Goal: Task Accomplishment & Management: Manage account settings

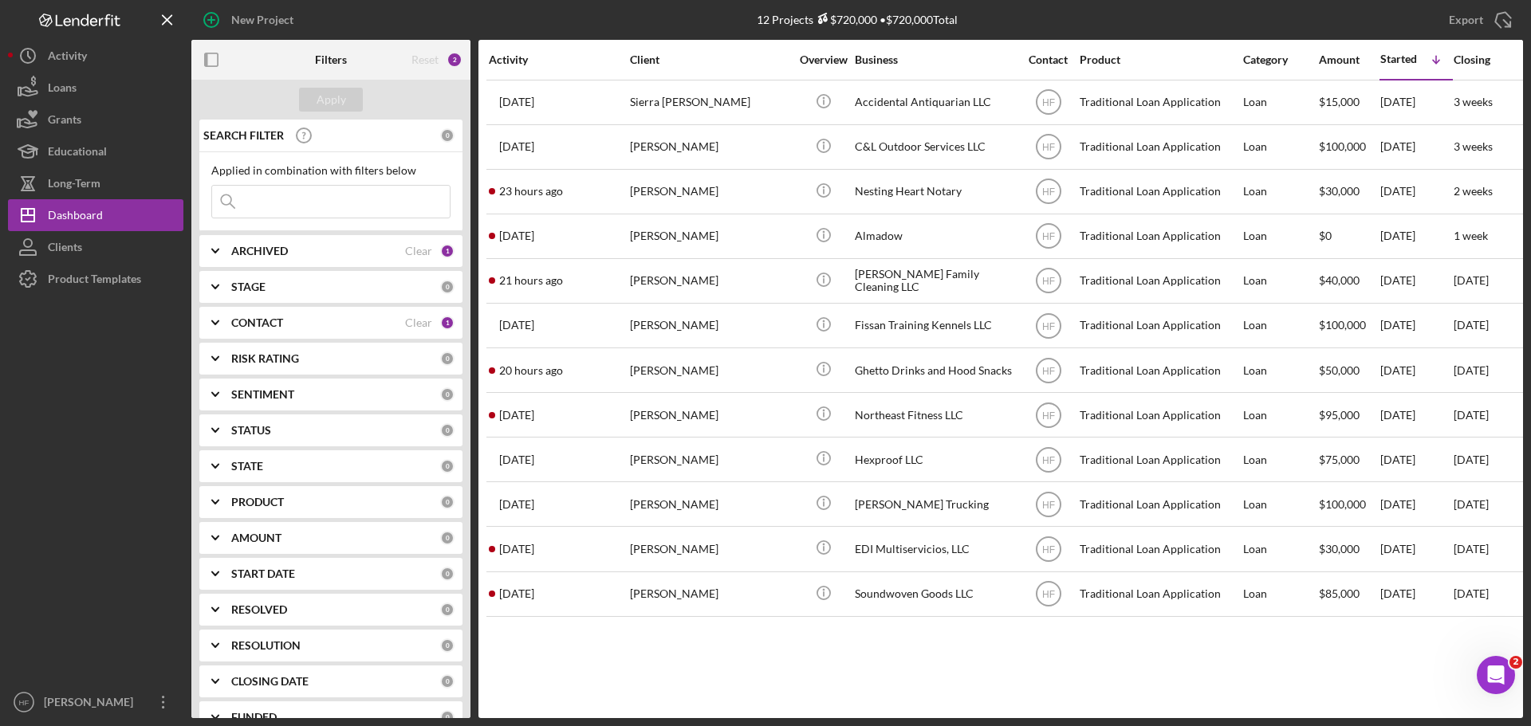
click at [0, 125] on div "New Project 12 Projects $720,000 • $720,000 Total Export Icon/Export Filters Re…" at bounding box center [765, 363] width 1531 height 726
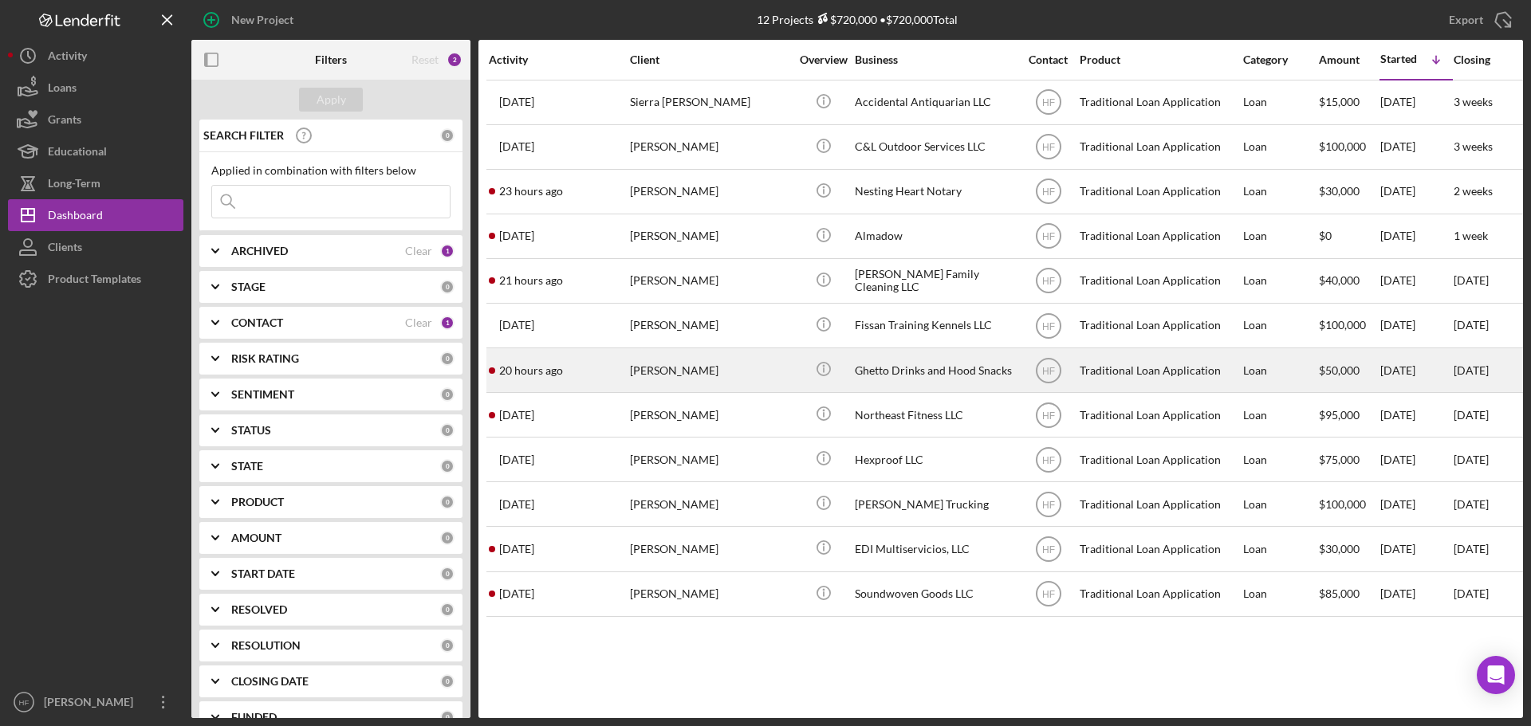
click at [723, 371] on div "[PERSON_NAME]" at bounding box center [709, 370] width 159 height 42
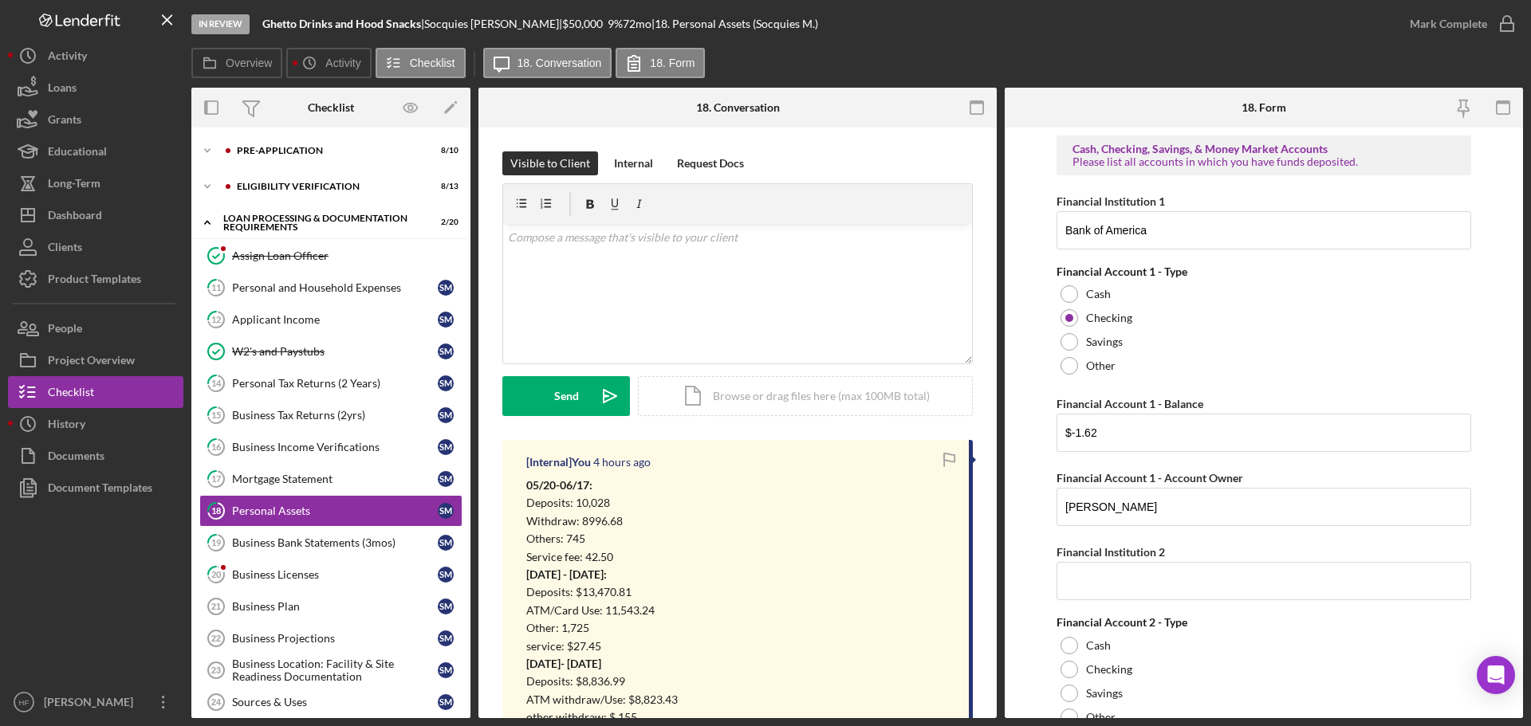
scroll to position [89, 0]
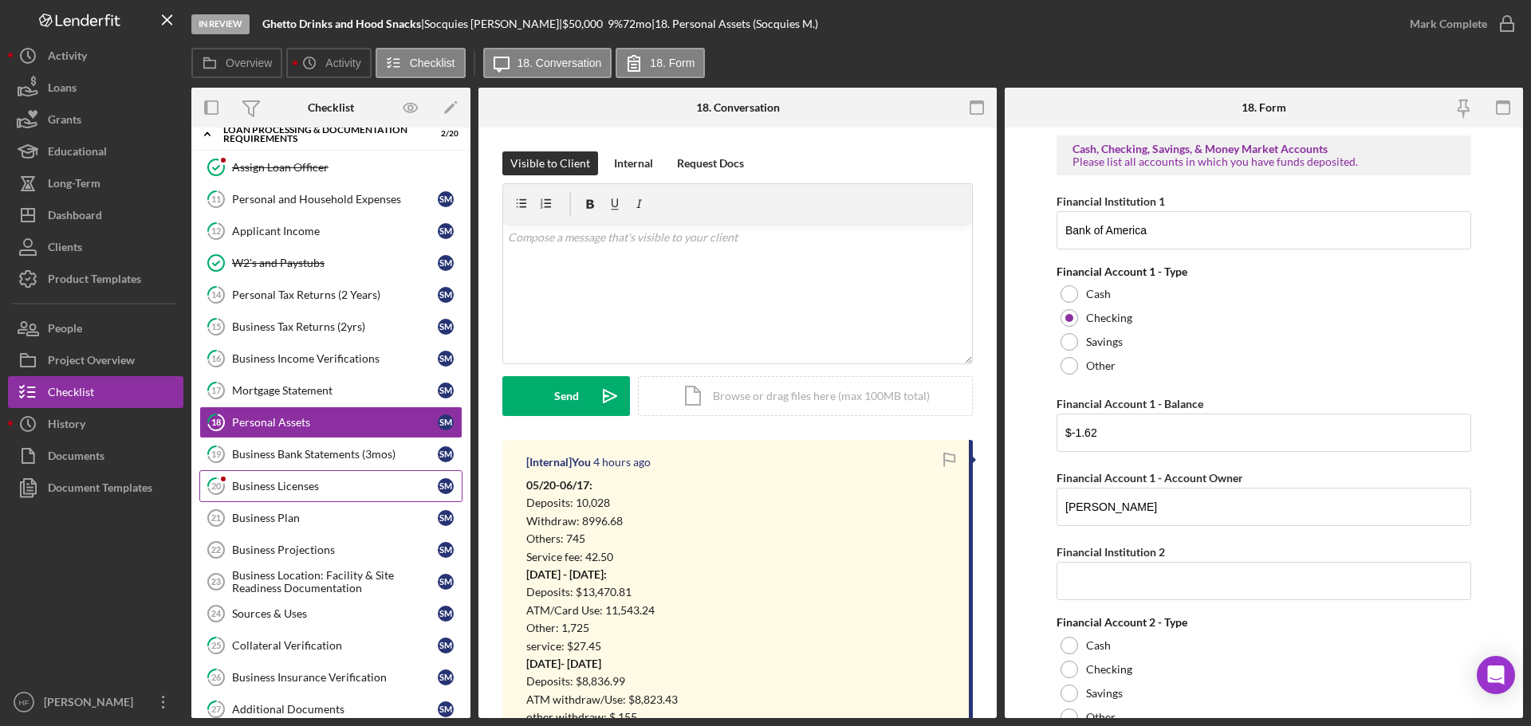
click at [282, 484] on div "Business Licenses" at bounding box center [335, 486] width 206 height 13
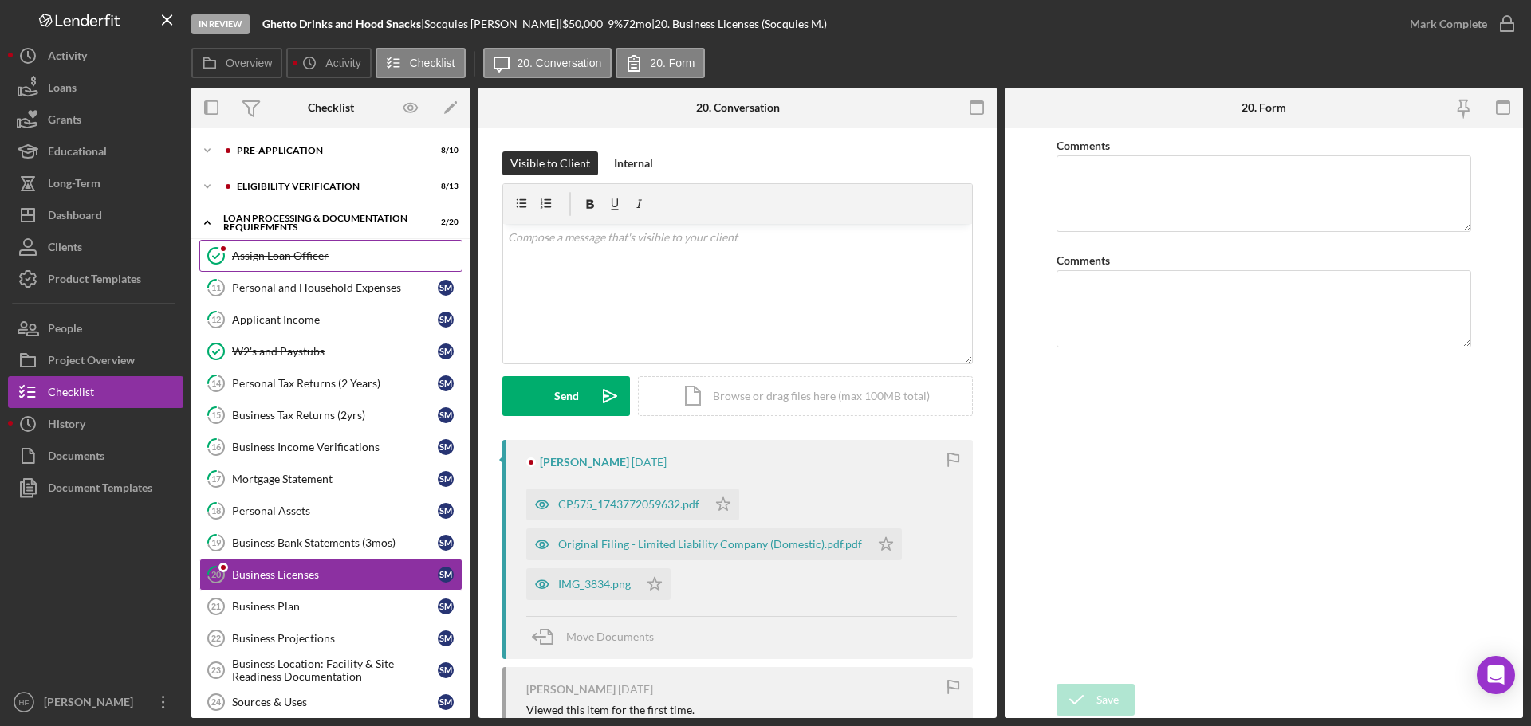
click at [337, 265] on link "Assign Loan Officer Assign Loan Officer" at bounding box center [330, 256] width 263 height 32
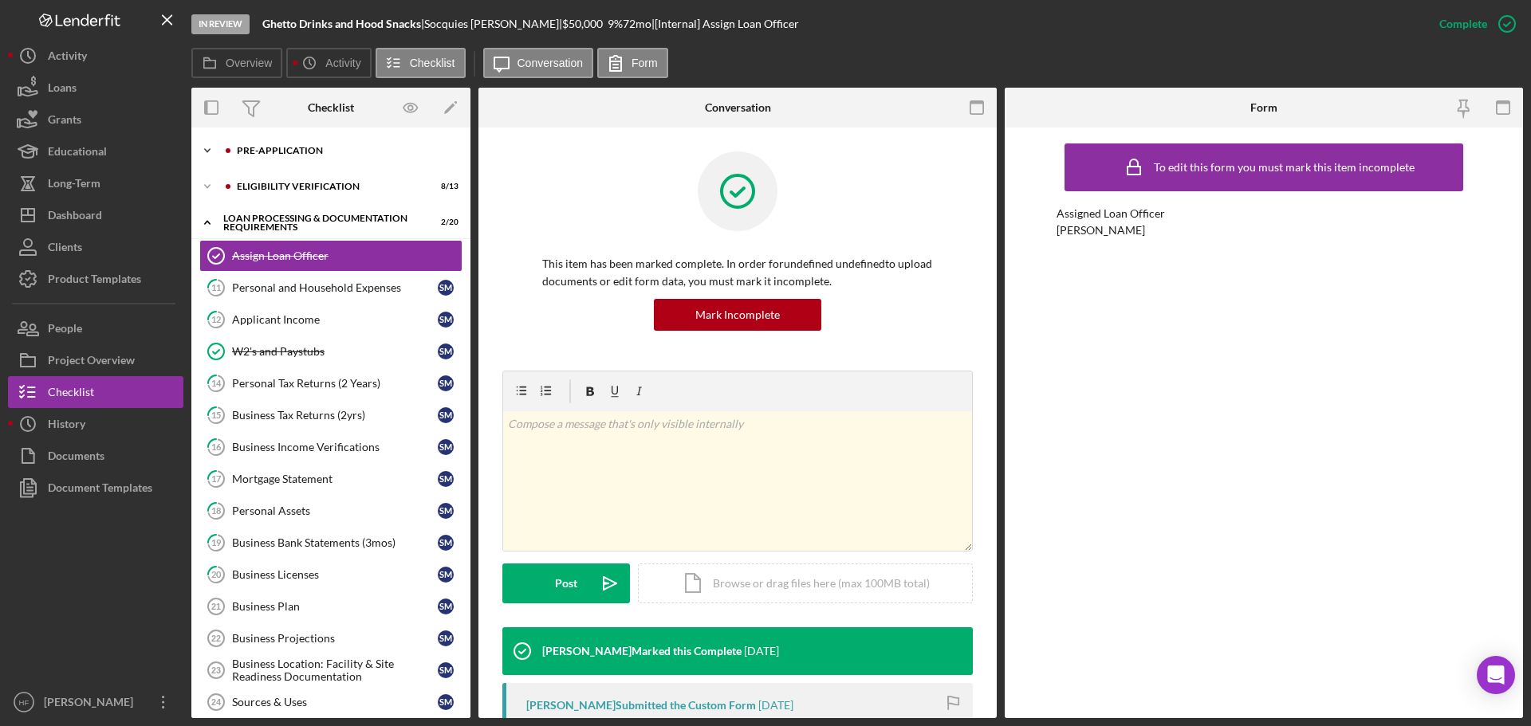
click at [207, 149] on icon "Icon/Expander" at bounding box center [207, 151] width 32 height 32
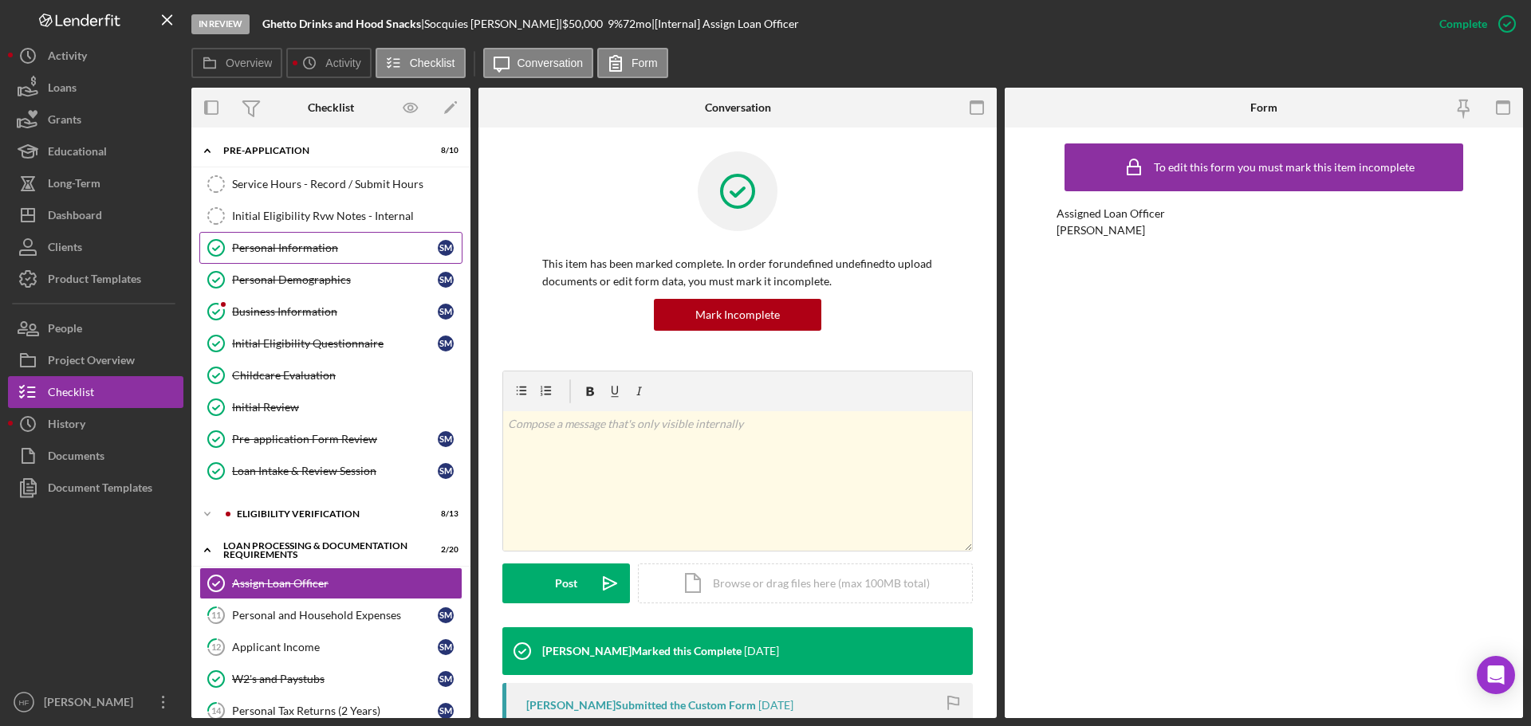
click at [325, 255] on link "Personal Information Personal Information S M" at bounding box center [330, 248] width 263 height 32
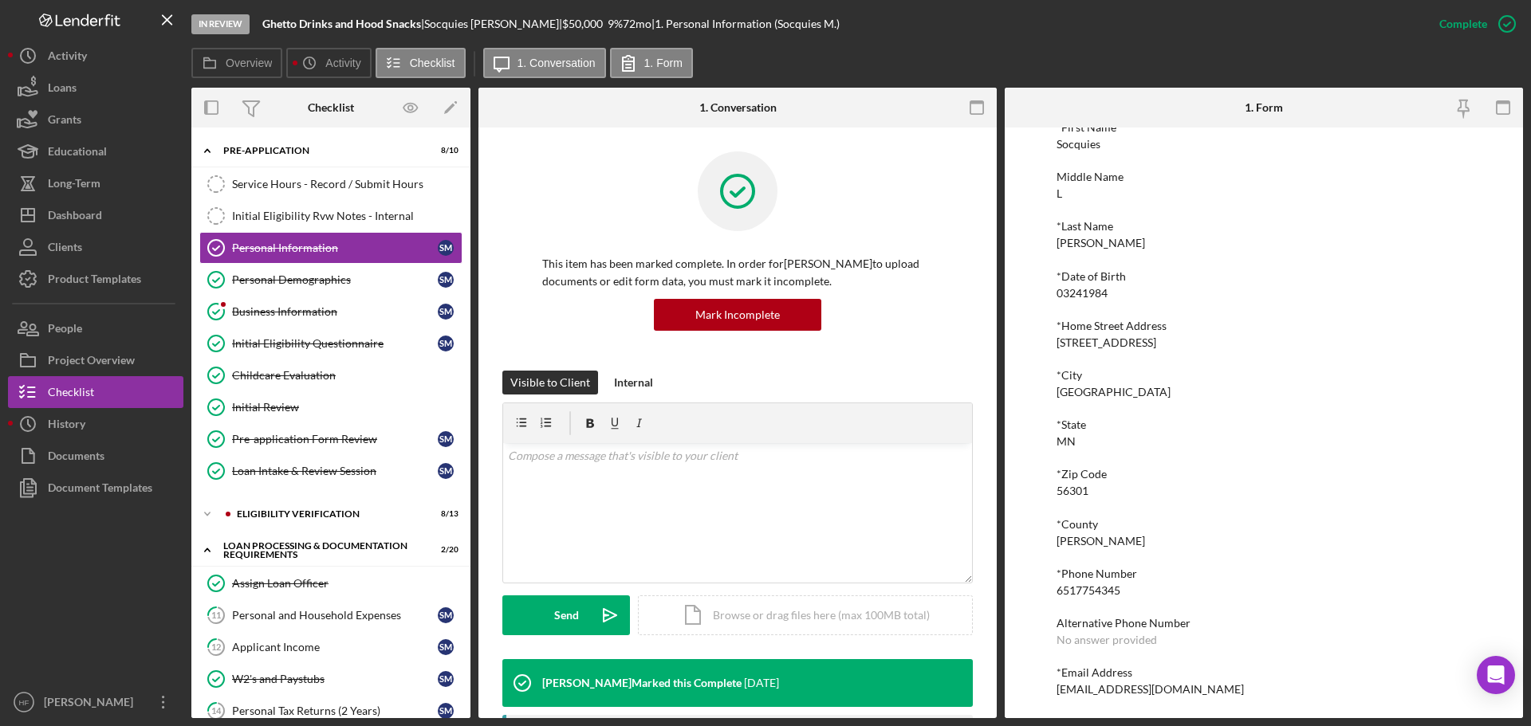
scroll to position [88, 0]
click at [1055, 691] on div "To edit this form you must mark this item incomplete *First Name Socquies Middl…" at bounding box center [1264, 423] width 518 height 591
drag, startPoint x: 1045, startPoint y: 593, endPoint x: 1133, endPoint y: 589, distance: 87.8
click at [1133, 589] on div "To edit this form you must mark this item incomplete *First Name Socquies Middl…" at bounding box center [1264, 423] width 518 height 591
copy div "6517754345"
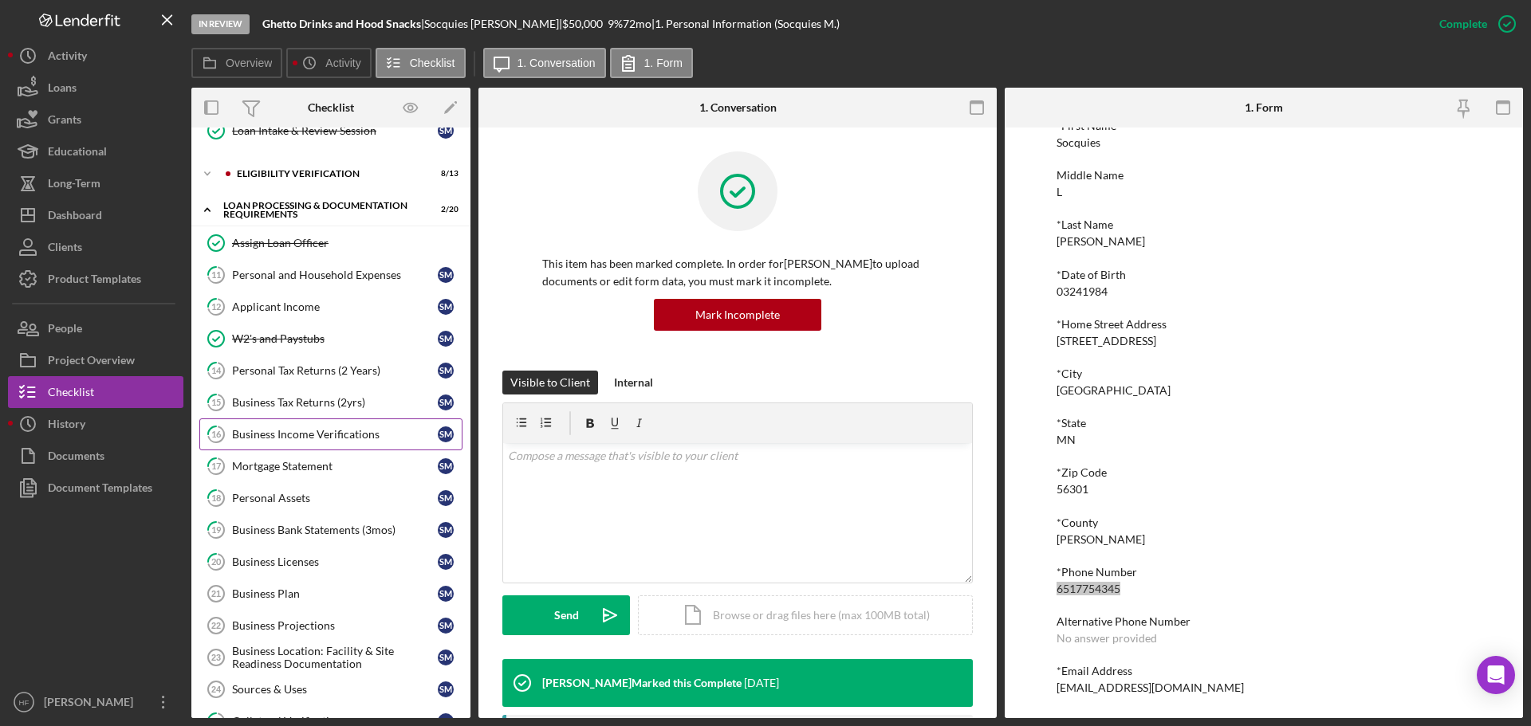
scroll to position [399, 0]
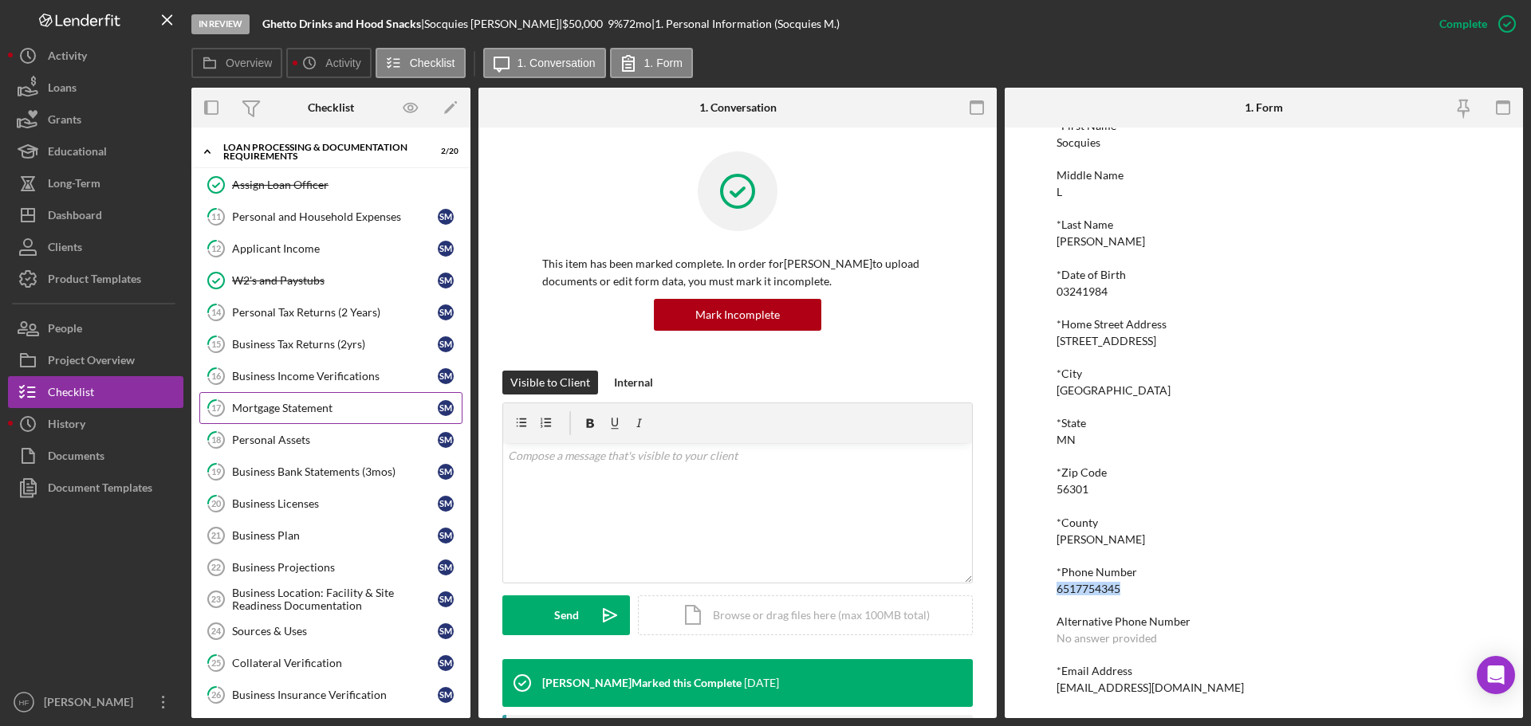
click at [328, 413] on div "Mortgage Statement" at bounding box center [335, 408] width 206 height 13
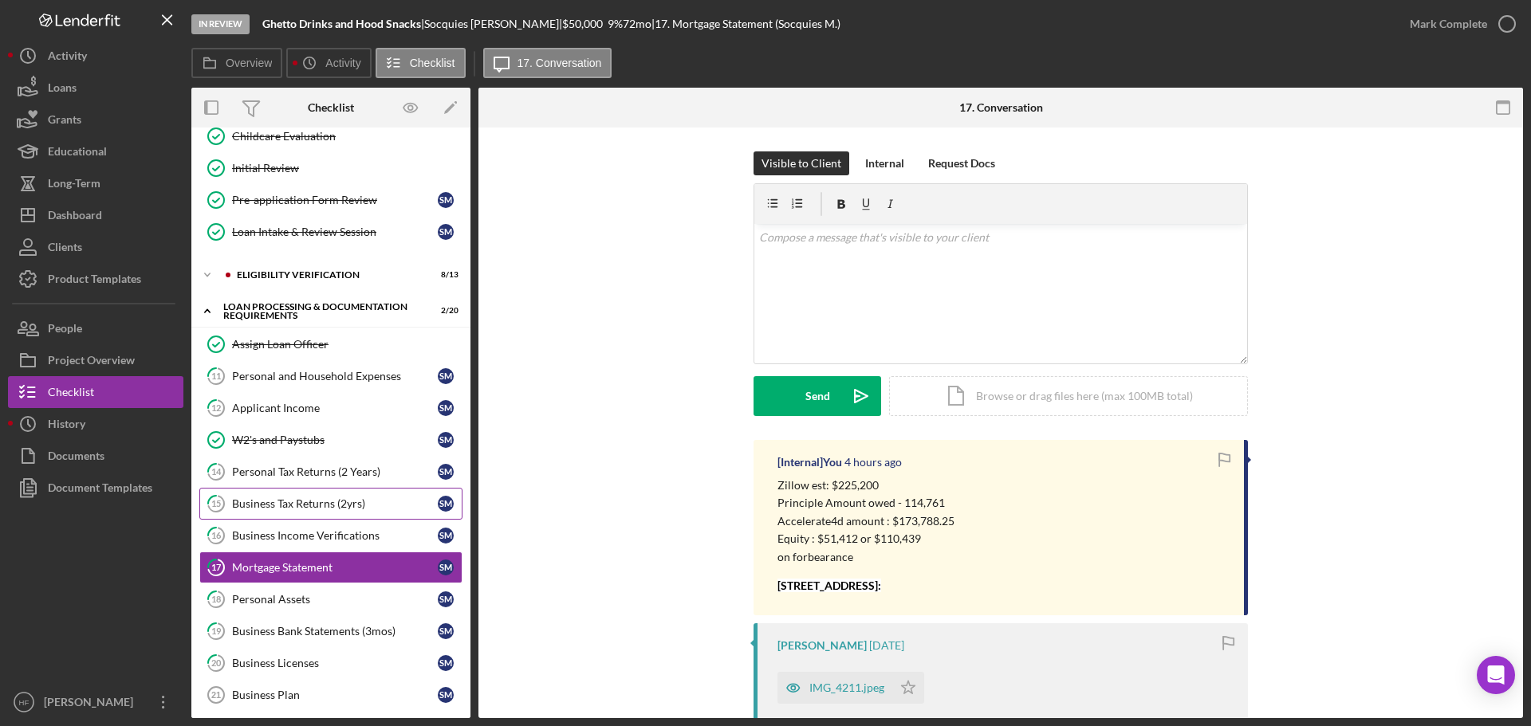
scroll to position [159, 0]
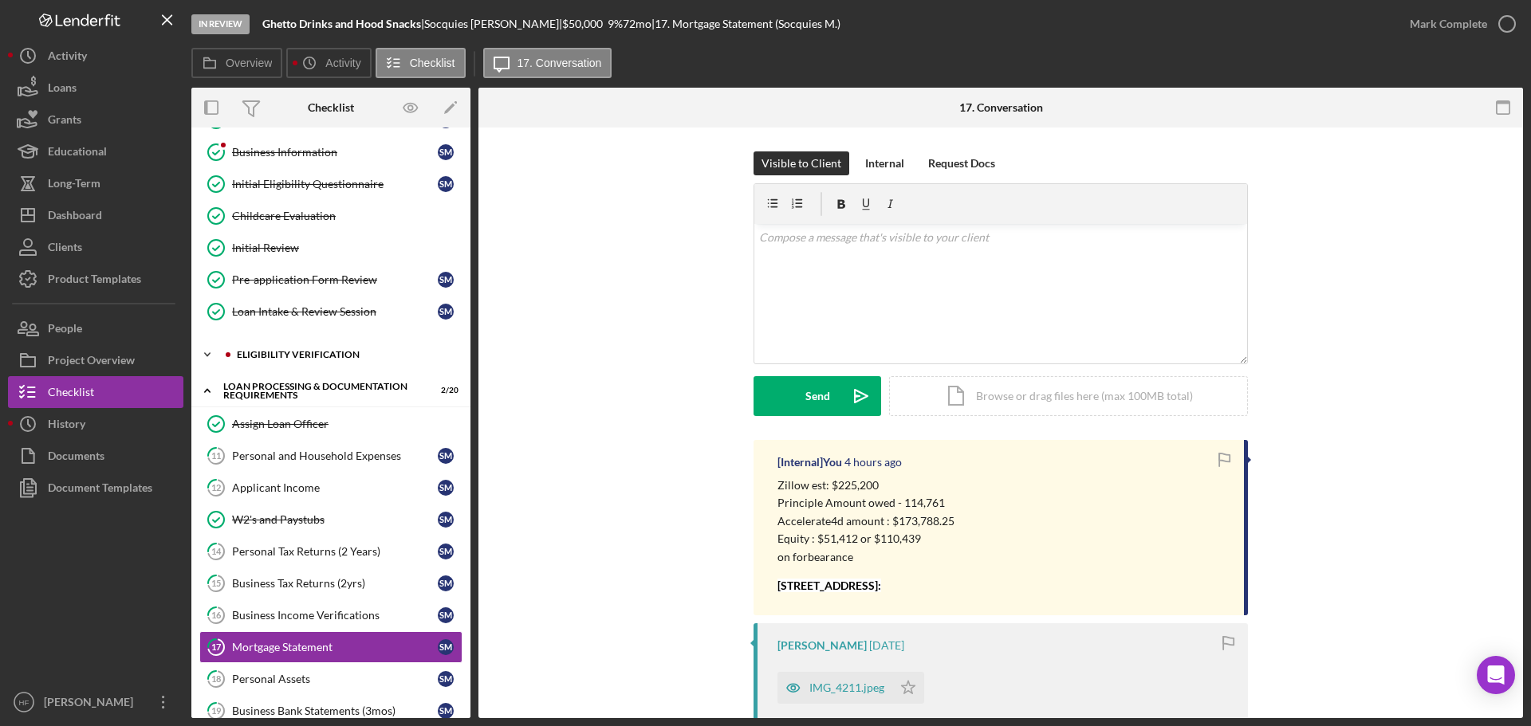
click at [326, 356] on div "Eligibility Verification" at bounding box center [344, 355] width 214 height 10
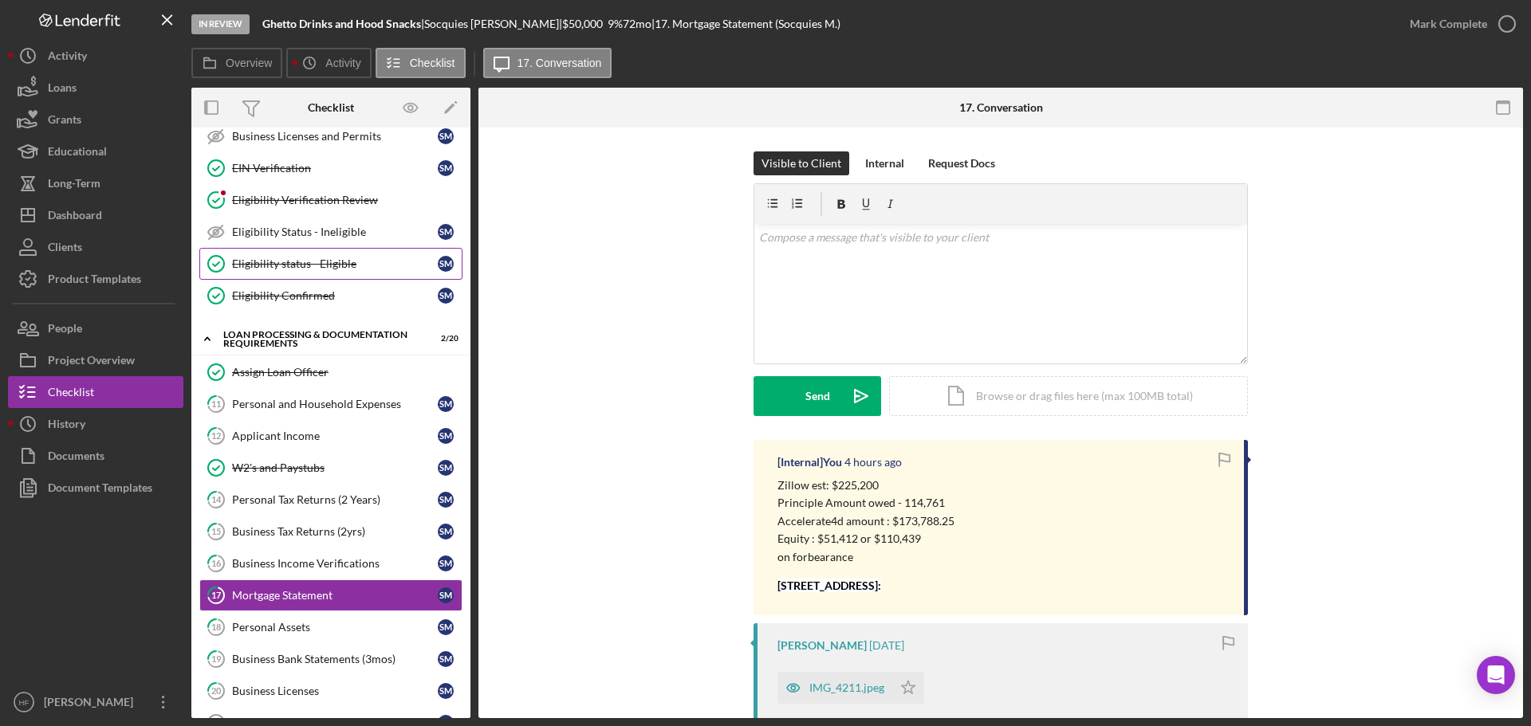
scroll to position [638, 0]
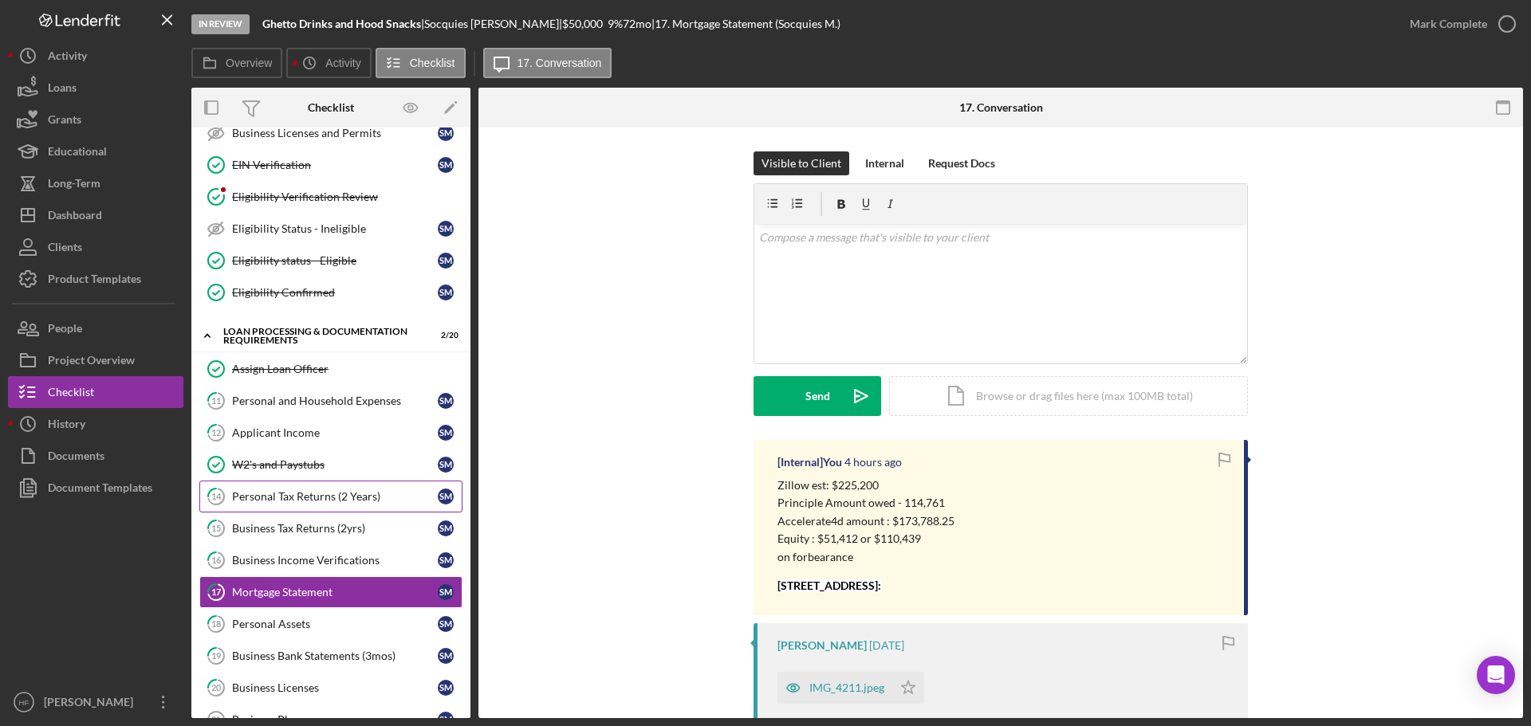
click at [373, 509] on link "14 Personal Tax Returns (2 Years) S M" at bounding box center [330, 497] width 263 height 32
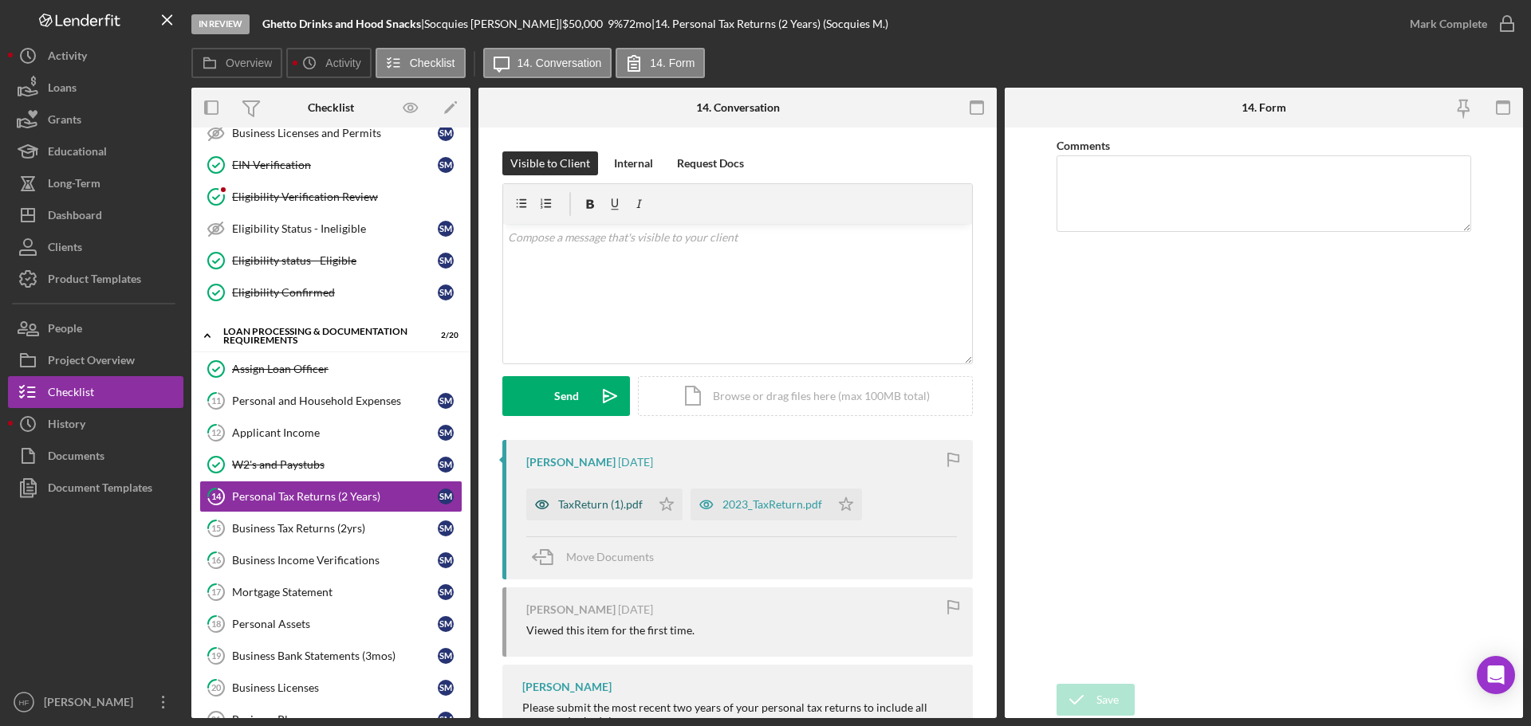
click at [622, 502] on div "TaxReturn (1).pdf" at bounding box center [600, 504] width 85 height 13
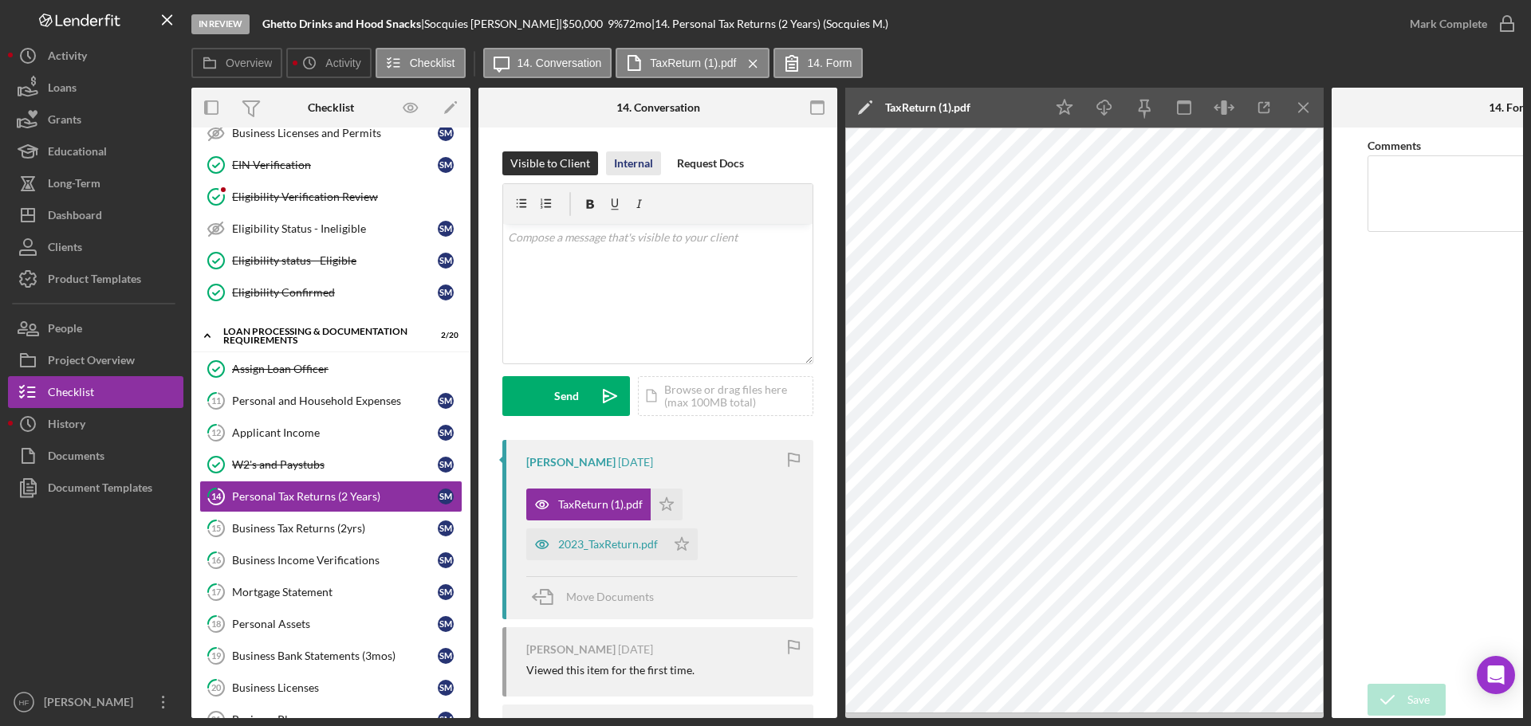
click at [615, 164] on div "Internal" at bounding box center [633, 164] width 39 height 24
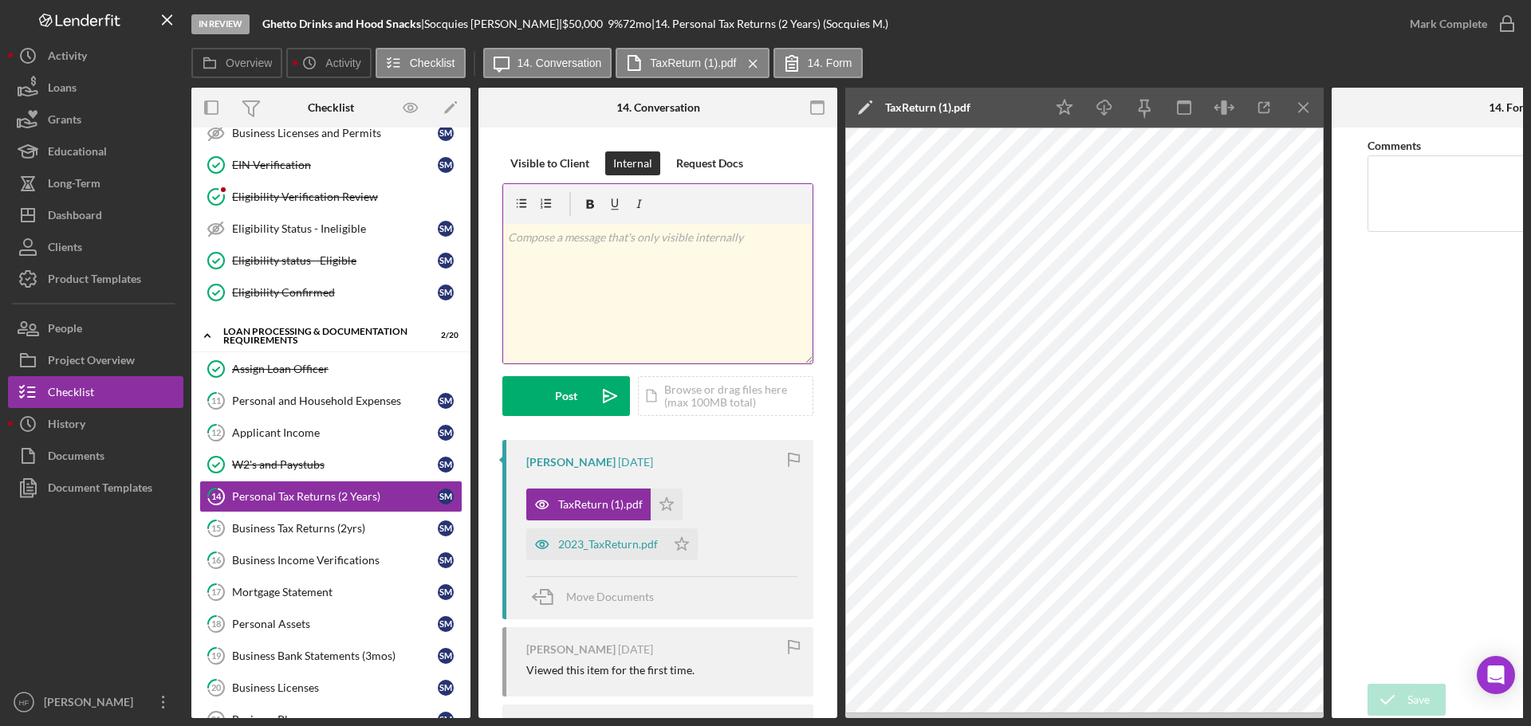
click at [665, 275] on div "v Color teal Color pink Remove color Add row above Add row below Add column bef…" at bounding box center [657, 294] width 309 height 140
click at [511, 258] on p "Client reported she just filed her taxes, and payment plan isnt accurate, she w…" at bounding box center [658, 247] width 301 height 36
click at [633, 265] on div "v Color teal Color pink Remove color Add row above Add row below Add column bef…" at bounding box center [657, 294] width 309 height 140
click at [668, 281] on p "Client reported she just filed her taxes, and payment plan isn't accurate, she …" at bounding box center [658, 255] width 301 height 53
click at [638, 258] on p "Client reported she just filed her taxes, and payment plan isn't accurate, she …" at bounding box center [658, 255] width 301 height 53
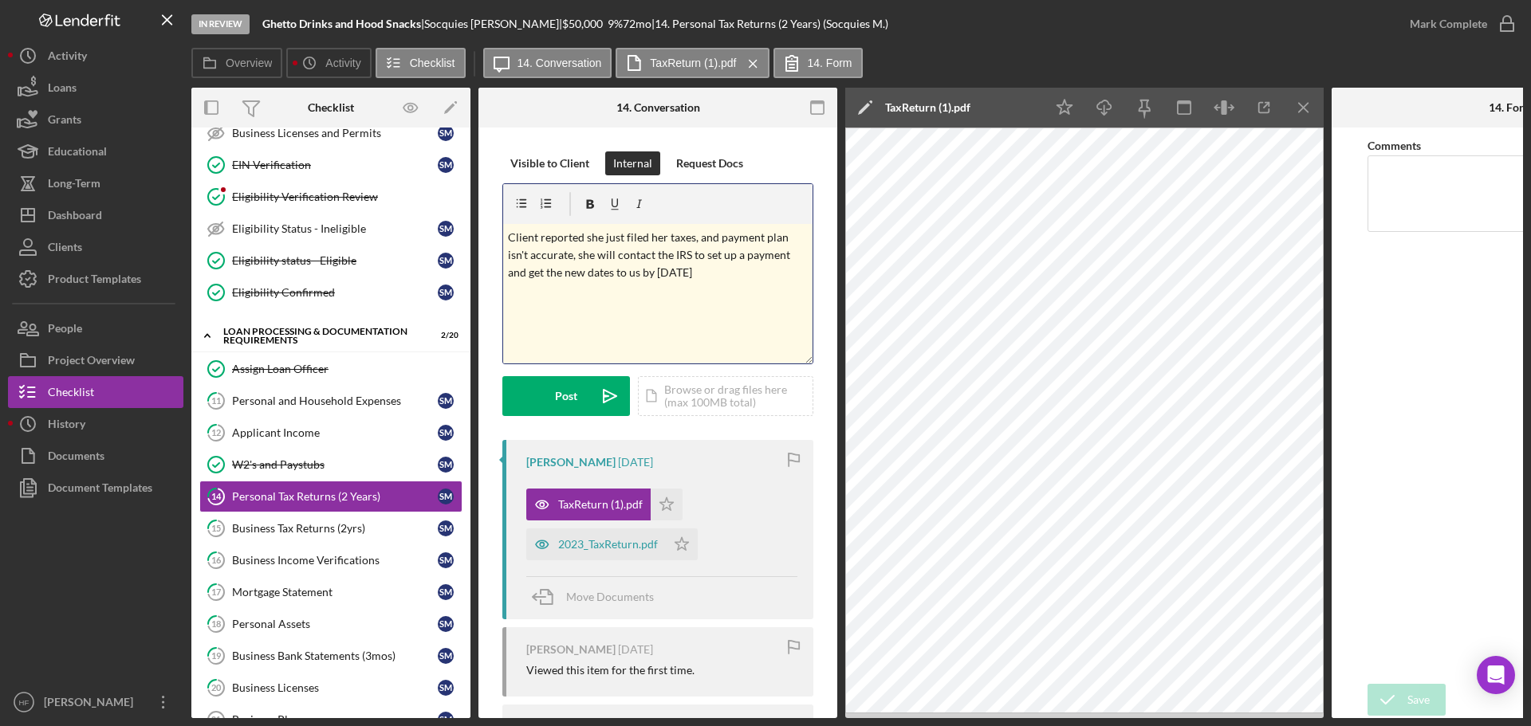
click at [725, 280] on p "Client reported she just filed her taxes, and payment plan isn't accurate, she …" at bounding box center [658, 255] width 301 height 53
click at [509, 238] on p "Client reported she just filed her taxes, and payment plan isn't accurate, she …" at bounding box center [658, 255] width 301 height 53
click at [782, 271] on p "9/11: Client reported she just filed her taxes, and payment plan isn't accurate…" at bounding box center [658, 255] width 301 height 53
click at [653, 236] on p "9/11: Client reported she just filed her taxes, and payment plan isn't accurate…" at bounding box center [658, 255] width 301 height 53
drag, startPoint x: 651, startPoint y: 237, endPoint x: 630, endPoint y: 236, distance: 20.7
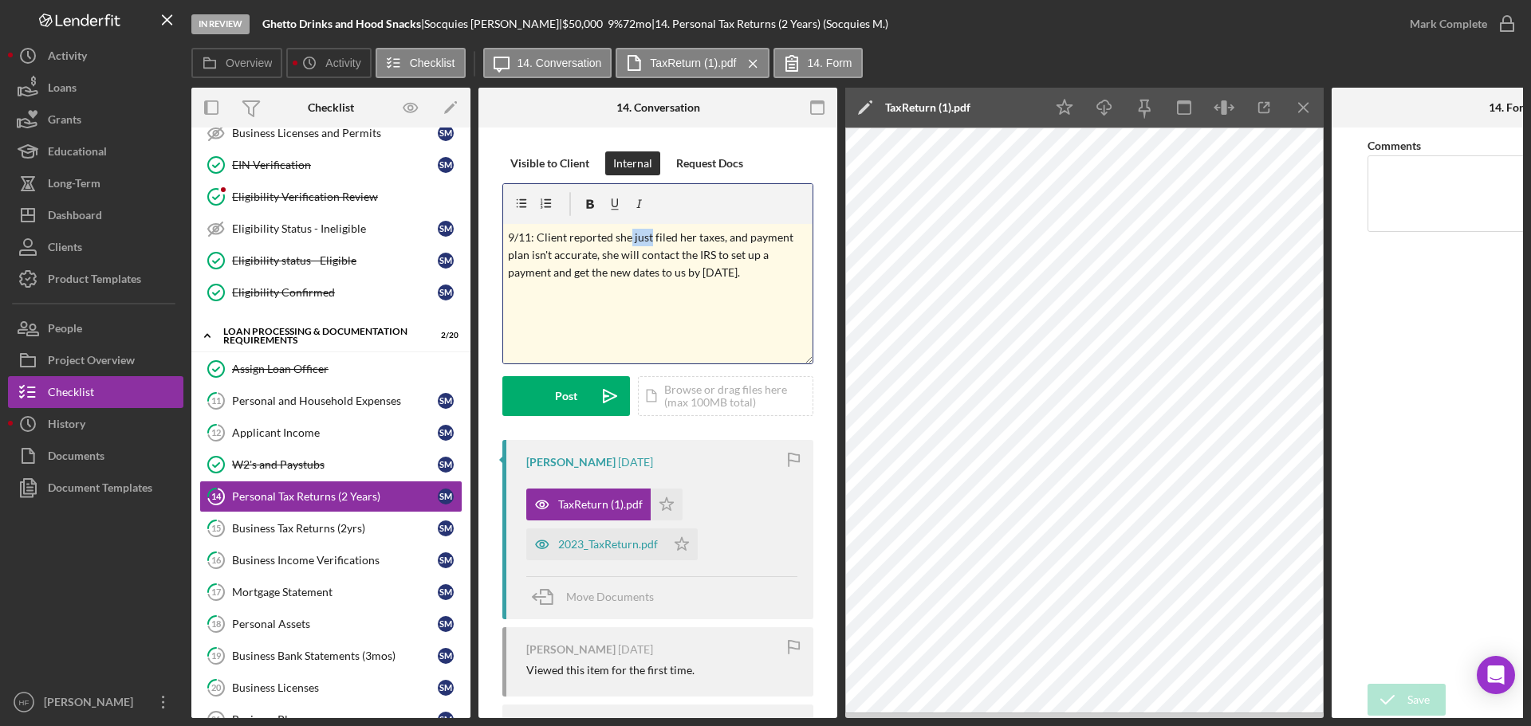
click at [630, 236] on p "9/11: Client reported she just filed her taxes, and payment plan isn't accurate…" at bounding box center [658, 255] width 301 height 53
click at [703, 238] on p "9/11: Client reported she filed her taxes, and payment plan isn't accurate, she…" at bounding box center [658, 255] width 301 height 53
click at [769, 277] on p "9/11: Client reported she filed her taxes recently , and payment plan isn't acc…" at bounding box center [658, 255] width 301 height 53
click at [571, 253] on p "9/11: Client reported she filed her taxes recently , and payment plan isn't acc…" at bounding box center [658, 255] width 301 height 53
click at [593, 295] on p "9/11: Client reported she filed her taxes recently , and payment plan on return…" at bounding box center [658, 265] width 301 height 72
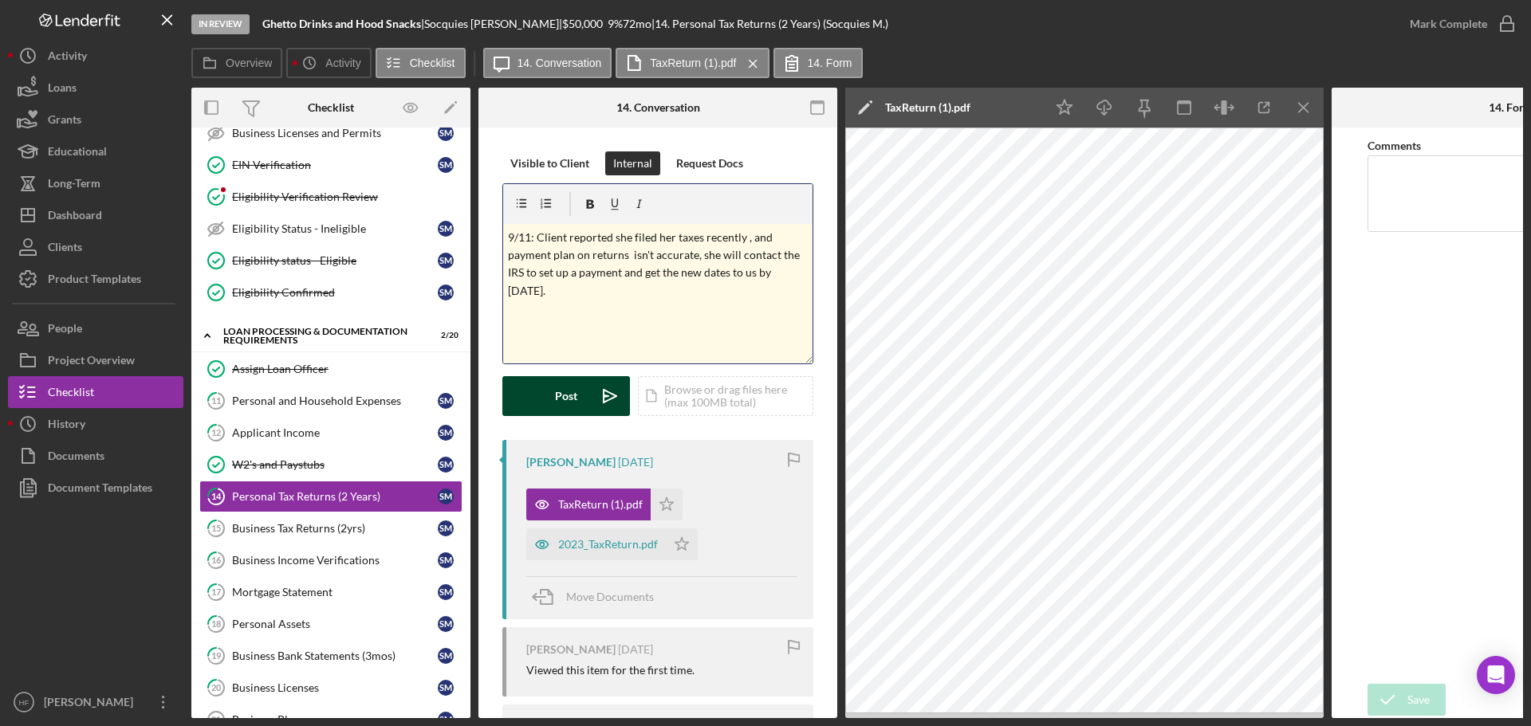
click at [561, 391] on div "Post" at bounding box center [566, 396] width 22 height 40
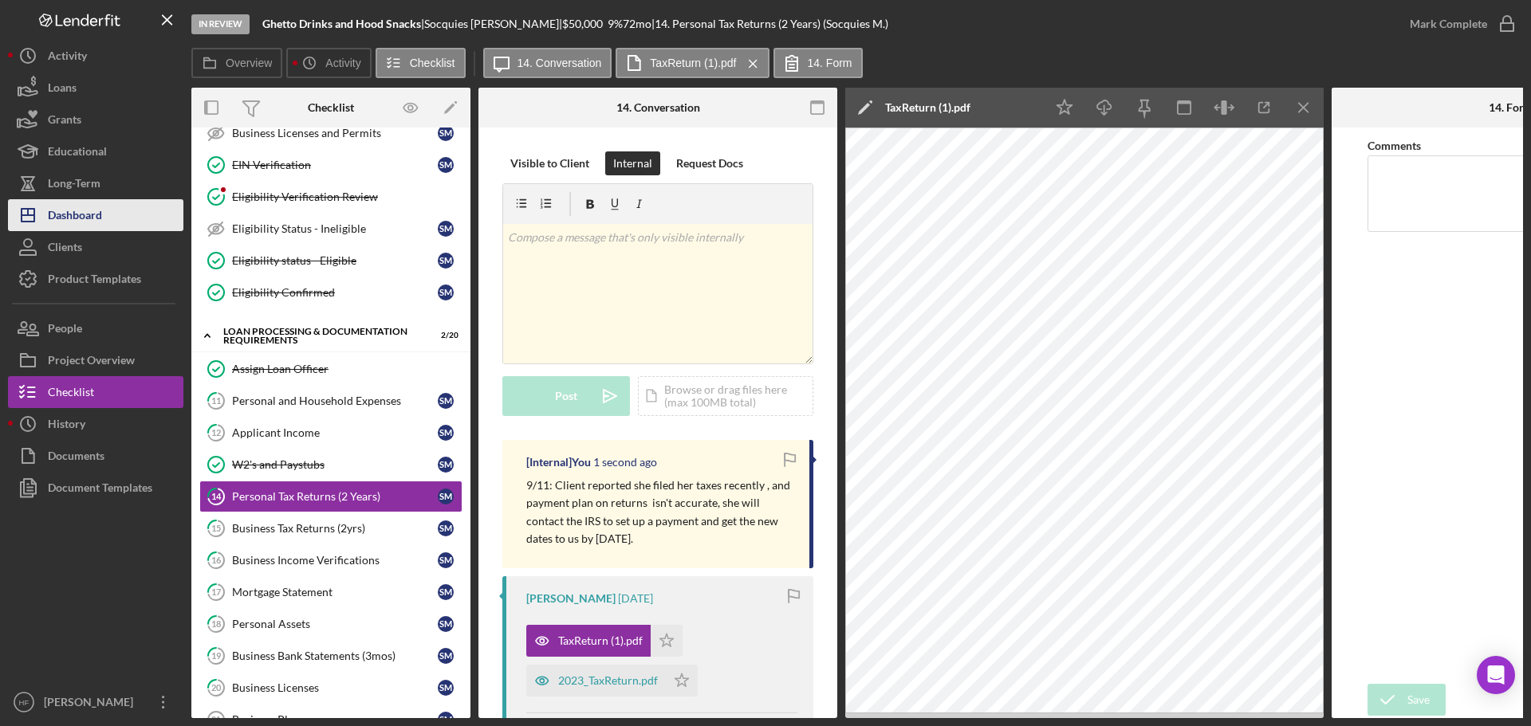
click at [100, 210] on div "Dashboard" at bounding box center [75, 217] width 54 height 36
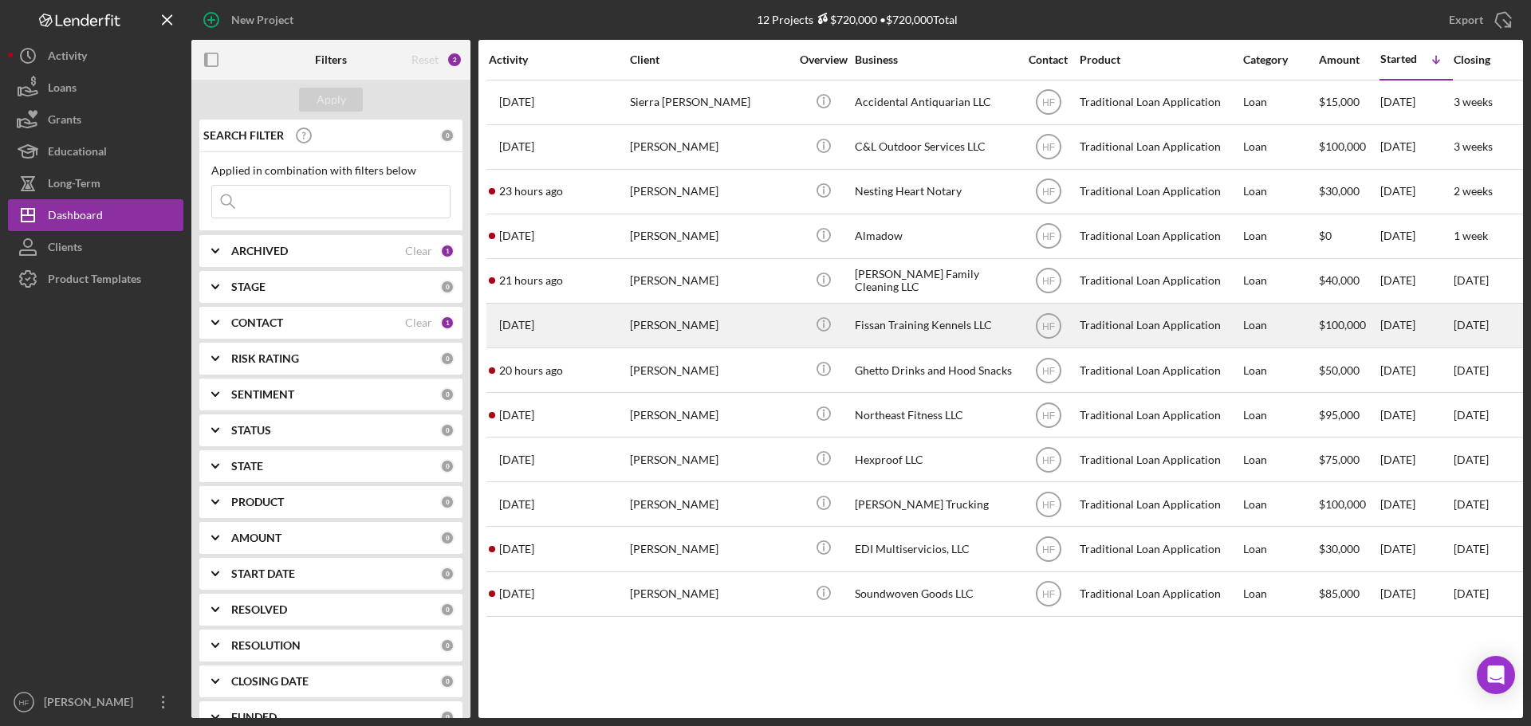
click at [758, 324] on div "Gary Ziehr" at bounding box center [709, 326] width 159 height 42
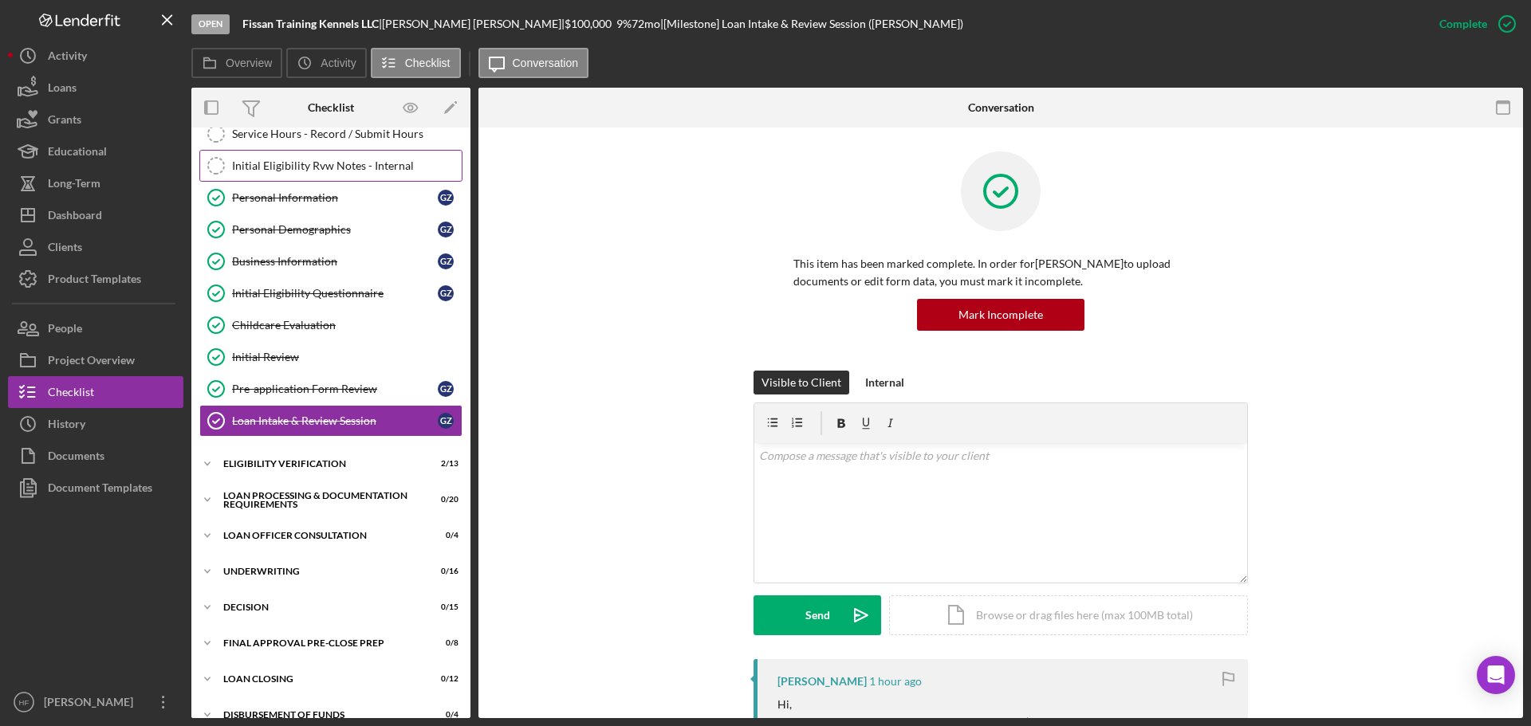
scroll to position [48, 0]
click at [354, 143] on div "Service Hours - Record / Submit Hours" at bounding box center [347, 136] width 230 height 13
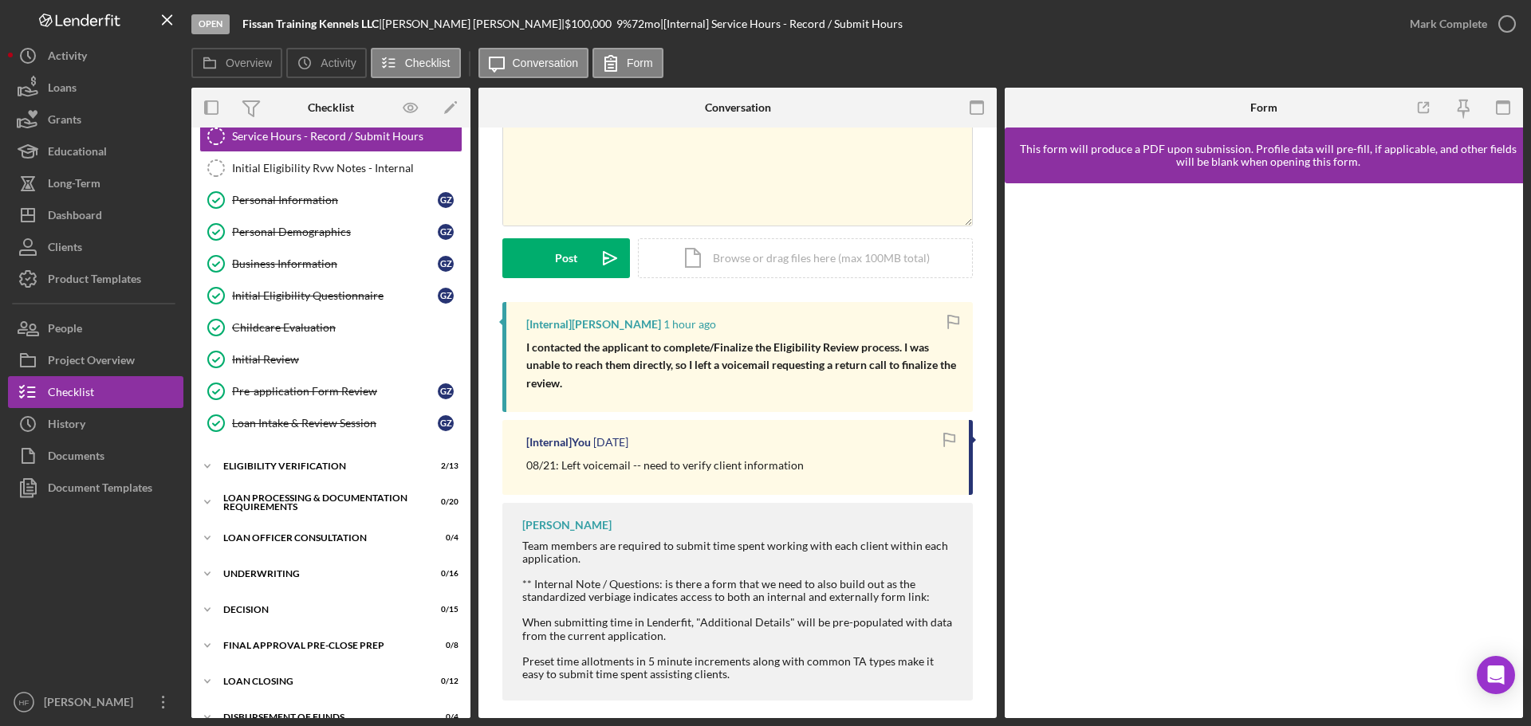
scroll to position [120, 0]
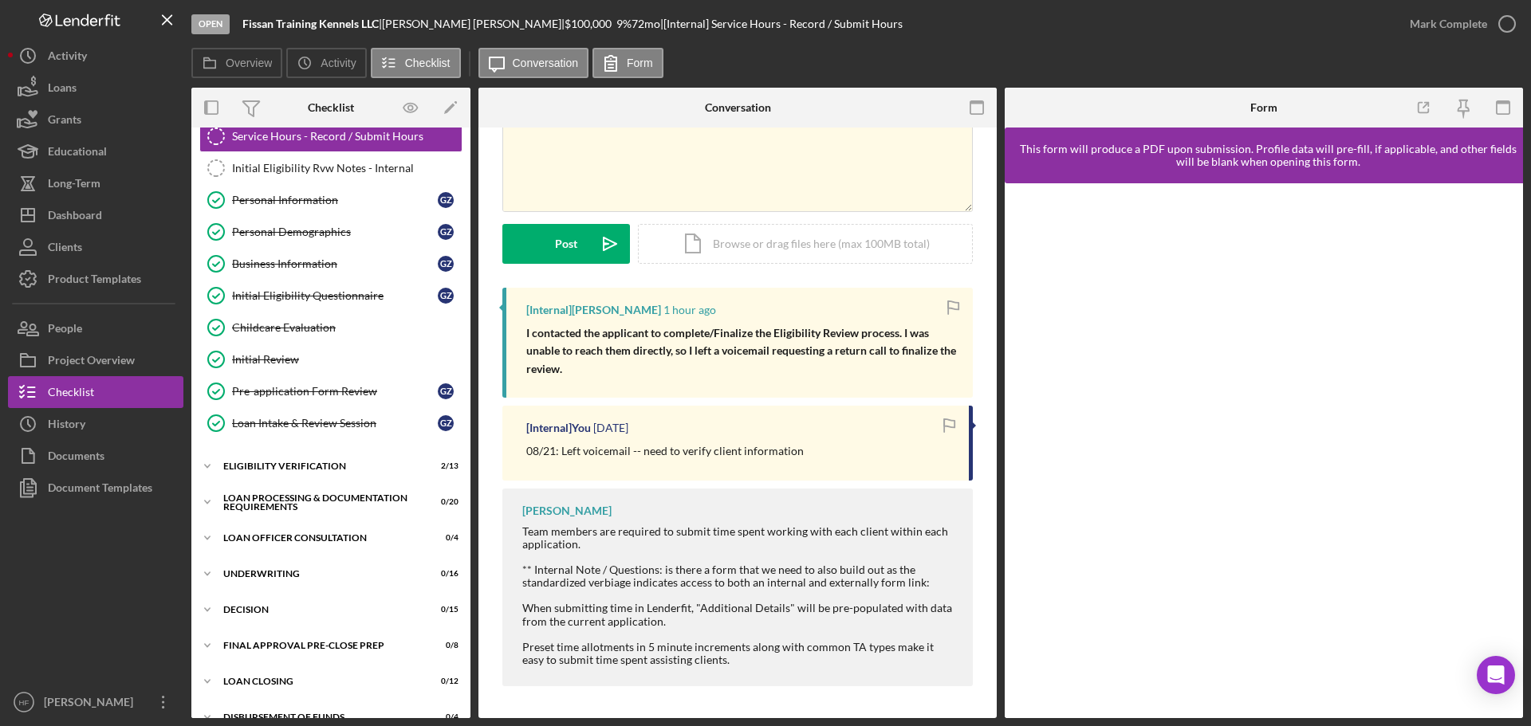
drag, startPoint x: 531, startPoint y: 457, endPoint x: 860, endPoint y: 449, distance: 329.4
click at [860, 449] on div "08/21: Left voicemail -- need to verify client information" at bounding box center [739, 452] width 427 height 18
click at [849, 447] on div "08/21: Left voicemail -- need to verify client information" at bounding box center [739, 452] width 427 height 18
click at [321, 199] on div "Personal Information" at bounding box center [335, 200] width 206 height 13
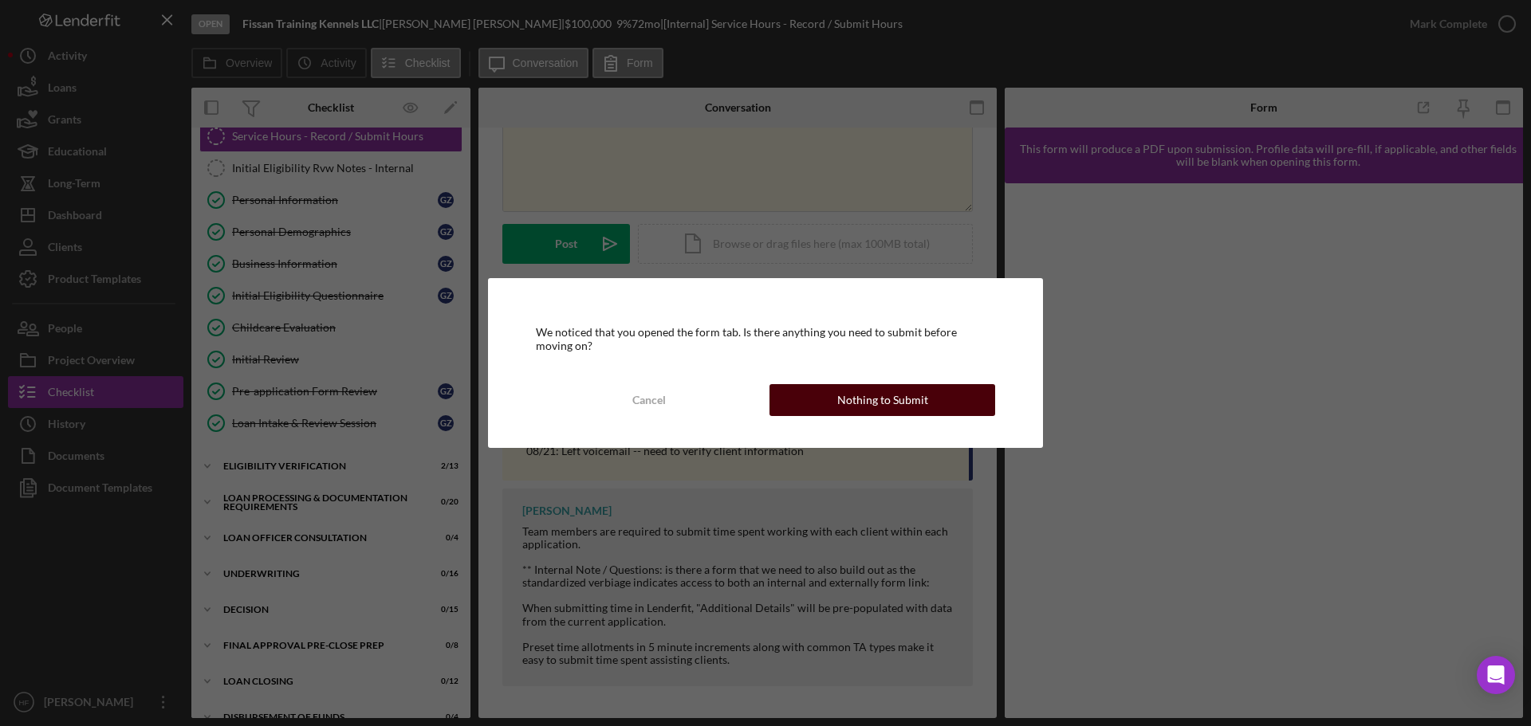
click at [919, 401] on div "Nothing to Submit" at bounding box center [882, 400] width 91 height 32
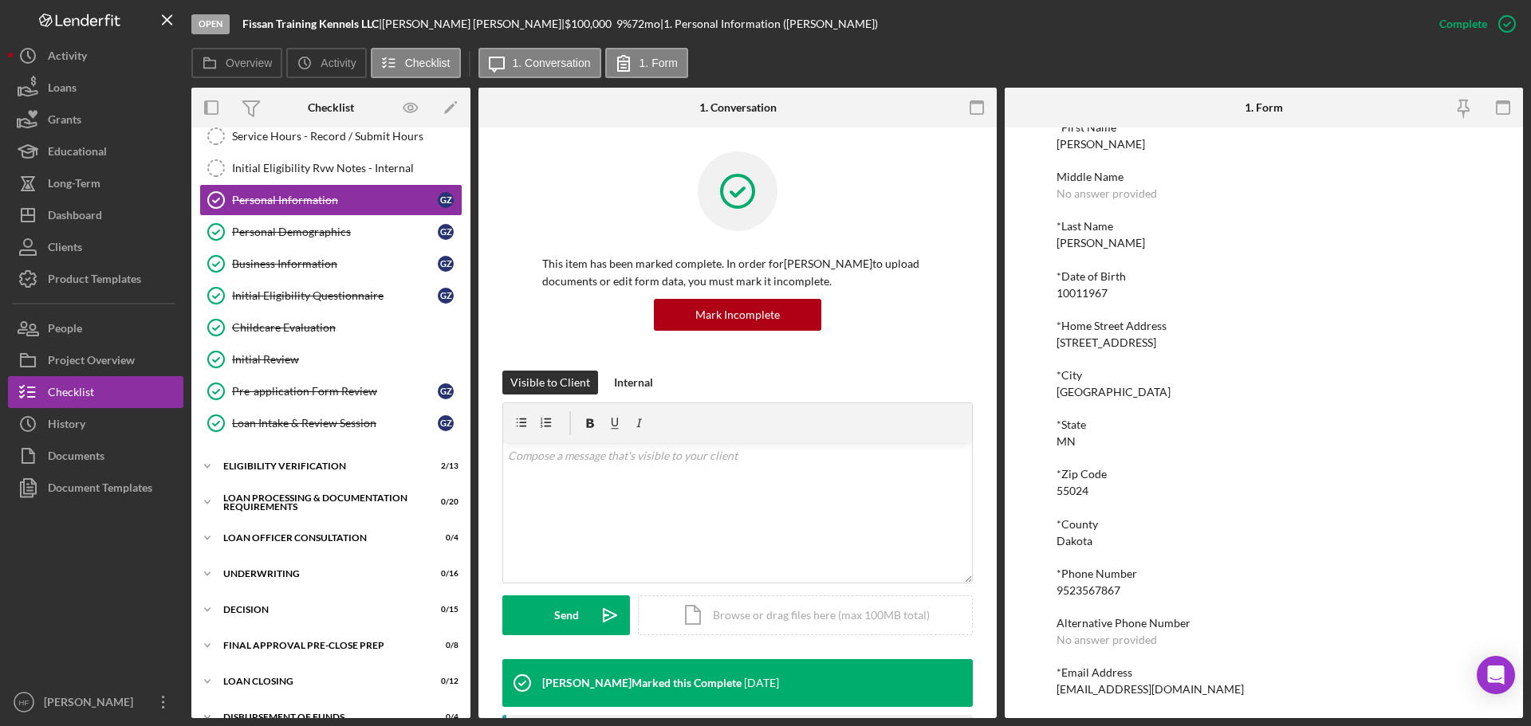
scroll to position [88, 0]
drag, startPoint x: 1173, startPoint y: 687, endPoint x: 1054, endPoint y: 699, distance: 119.5
click at [1054, 699] on div "To edit this form you must mark this item incomplete *First Name Carol Middle N…" at bounding box center [1264, 423] width 518 height 591
copy div "aefissan@gmail.com"
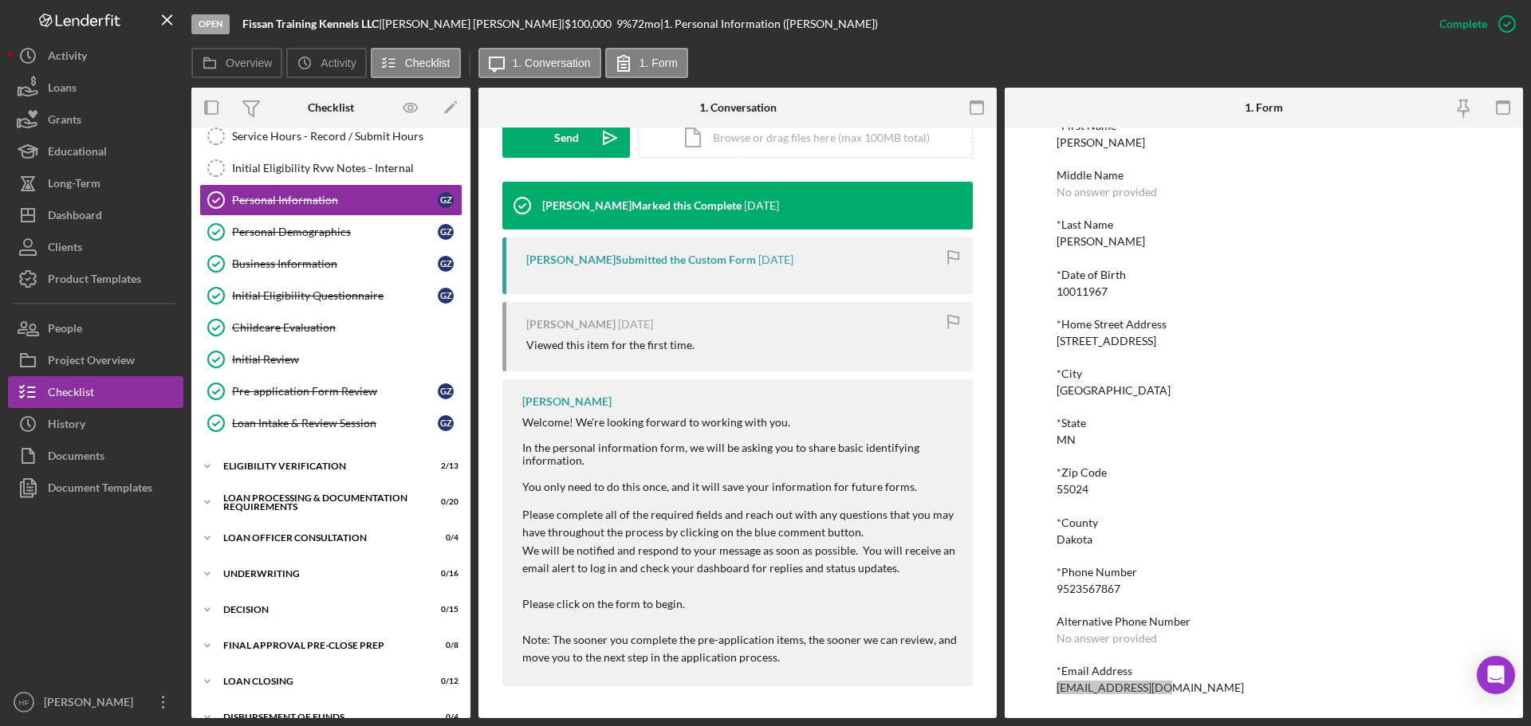
scroll to position [8, 0]
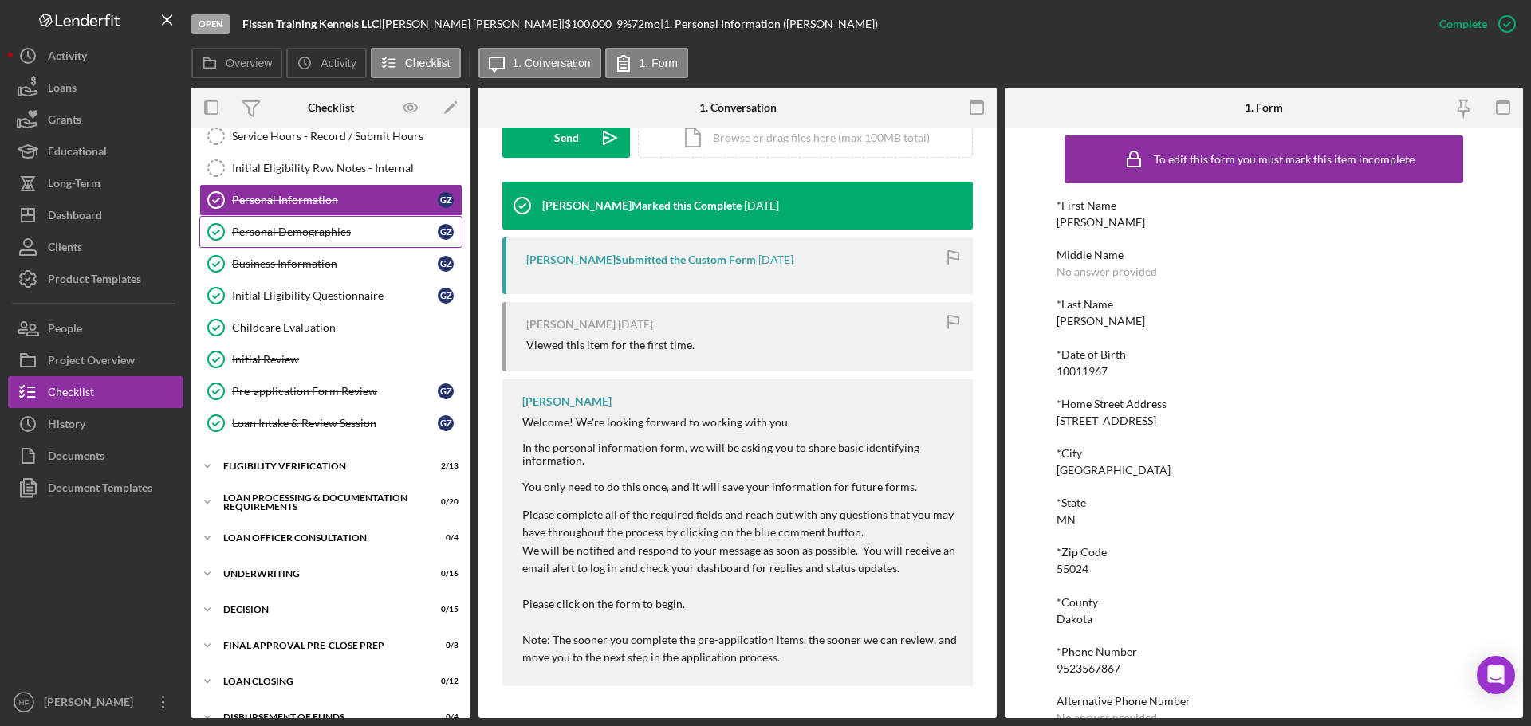
click at [318, 229] on div "Personal Demographics" at bounding box center [335, 232] width 206 height 13
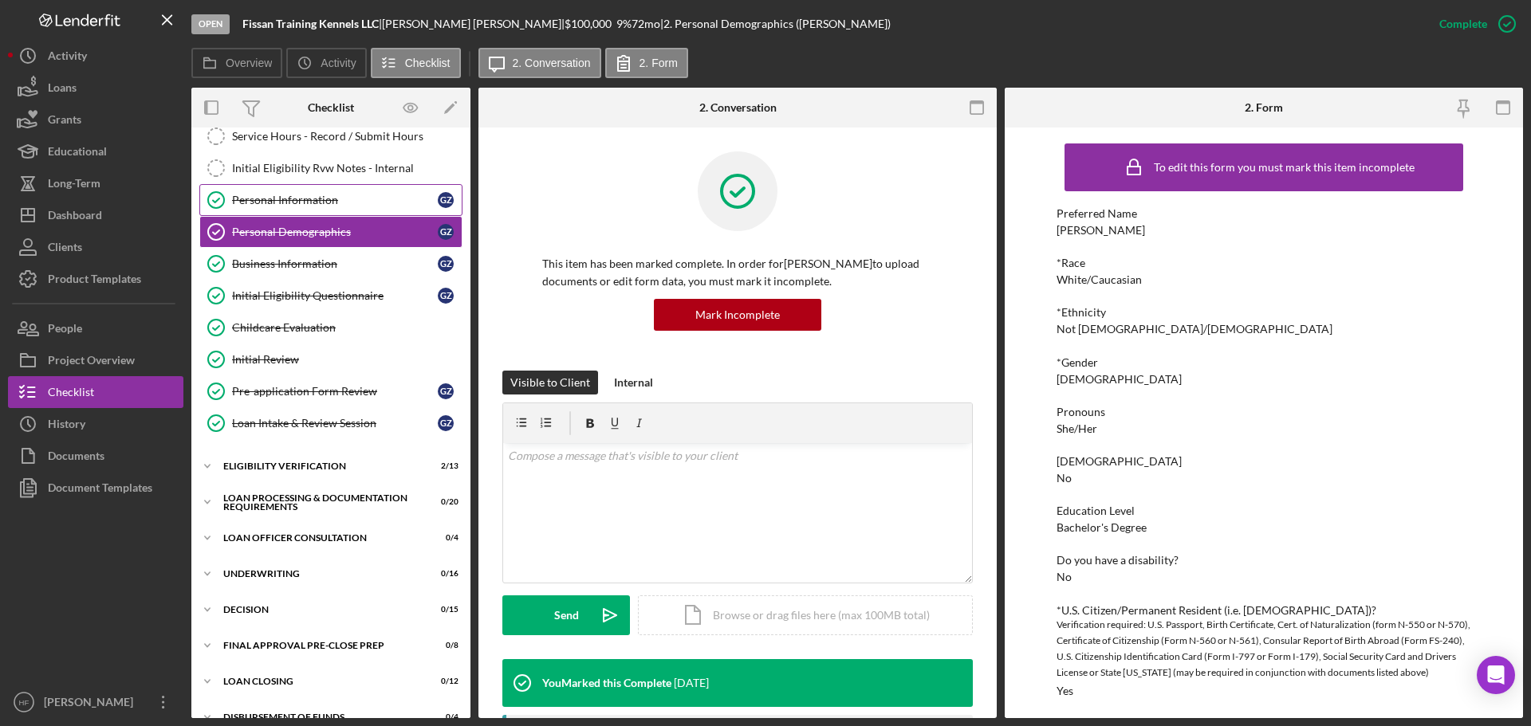
click at [322, 204] on div "Personal Information" at bounding box center [335, 200] width 206 height 13
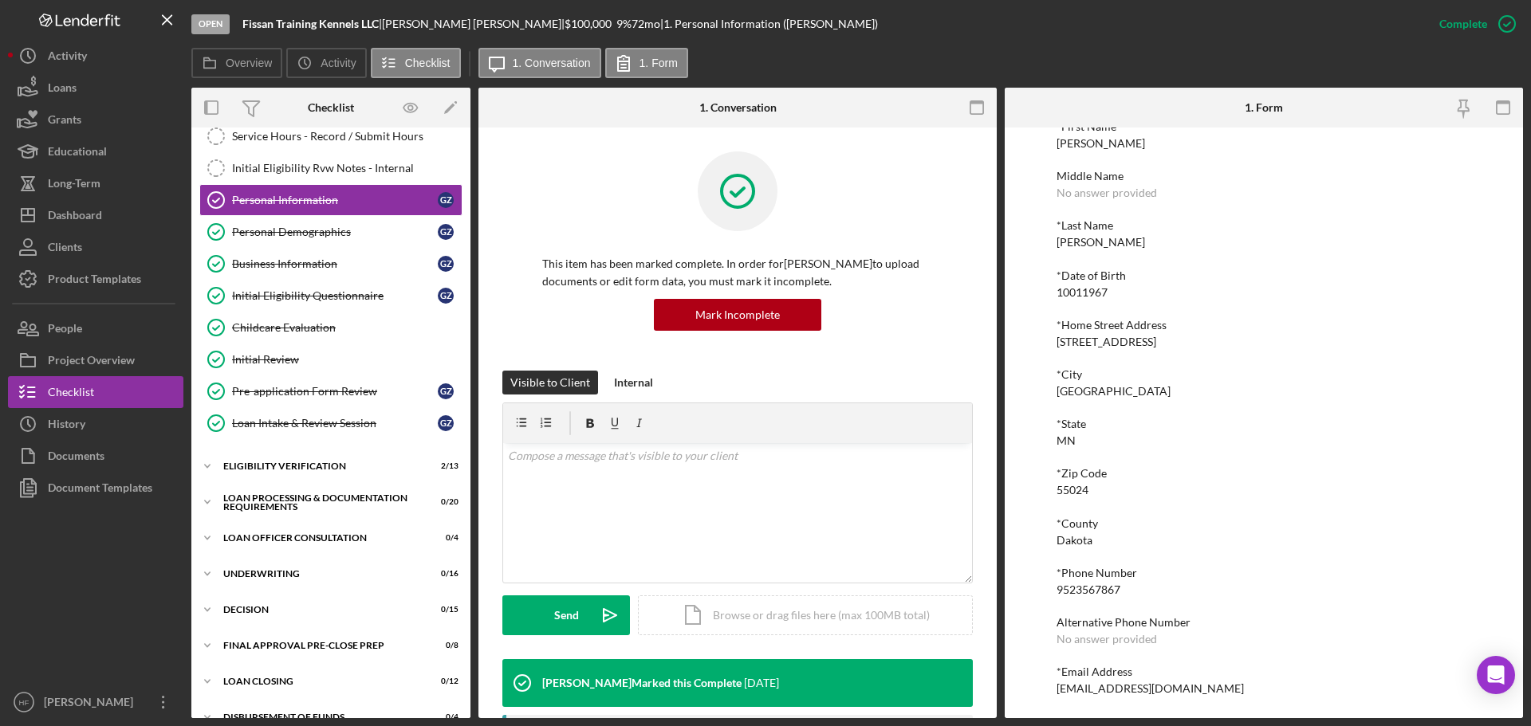
scroll to position [88, 0]
drag, startPoint x: 1163, startPoint y: 682, endPoint x: 1045, endPoint y: 687, distance: 118.2
click at [1045, 687] on div "To edit this form you must mark this item incomplete *First Name Carol Middle N…" at bounding box center [1264, 423] width 518 height 591
copy div "aefissan@gmail.com"
click at [326, 474] on div "Icon/Expander Eligibility Verification 2 / 13" at bounding box center [330, 467] width 279 height 32
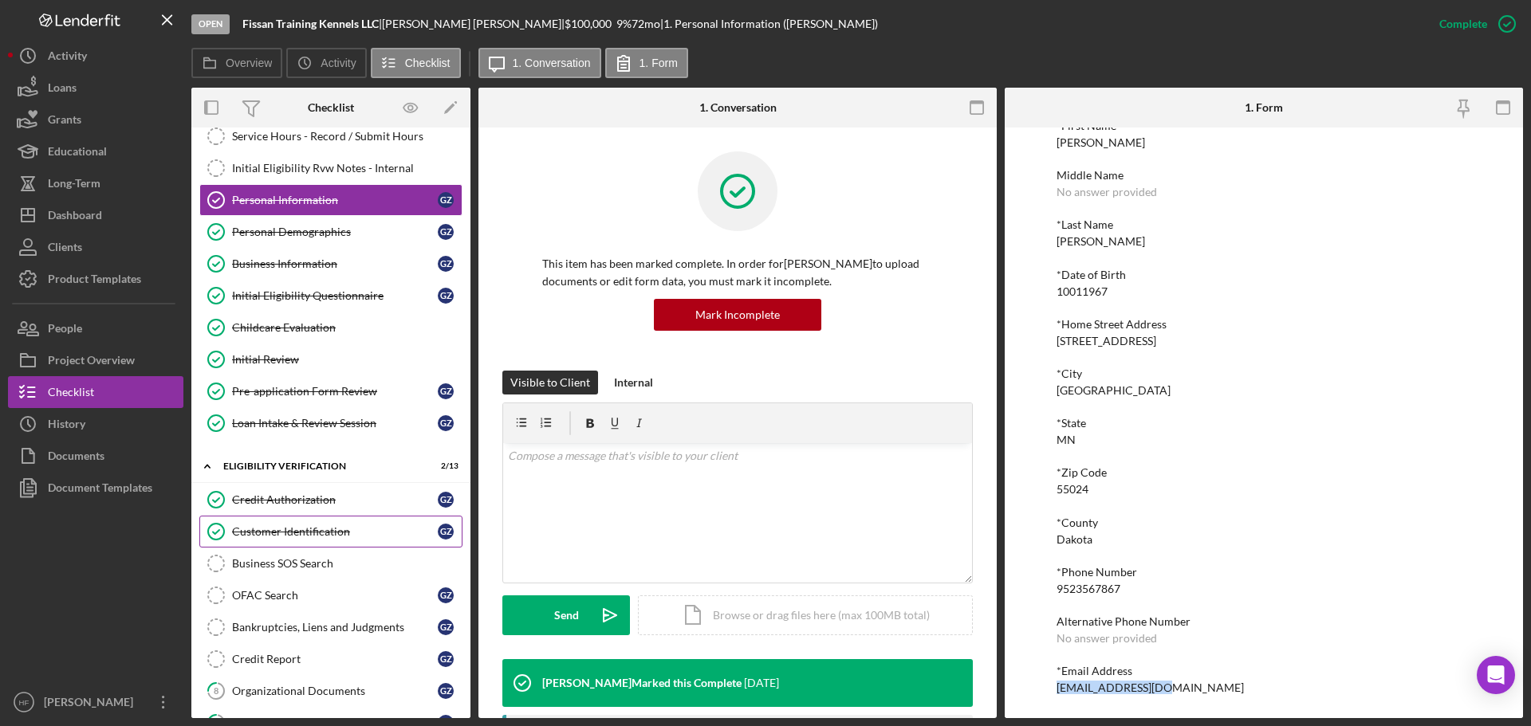
click at [307, 536] on div "Customer Identification" at bounding box center [335, 532] width 206 height 13
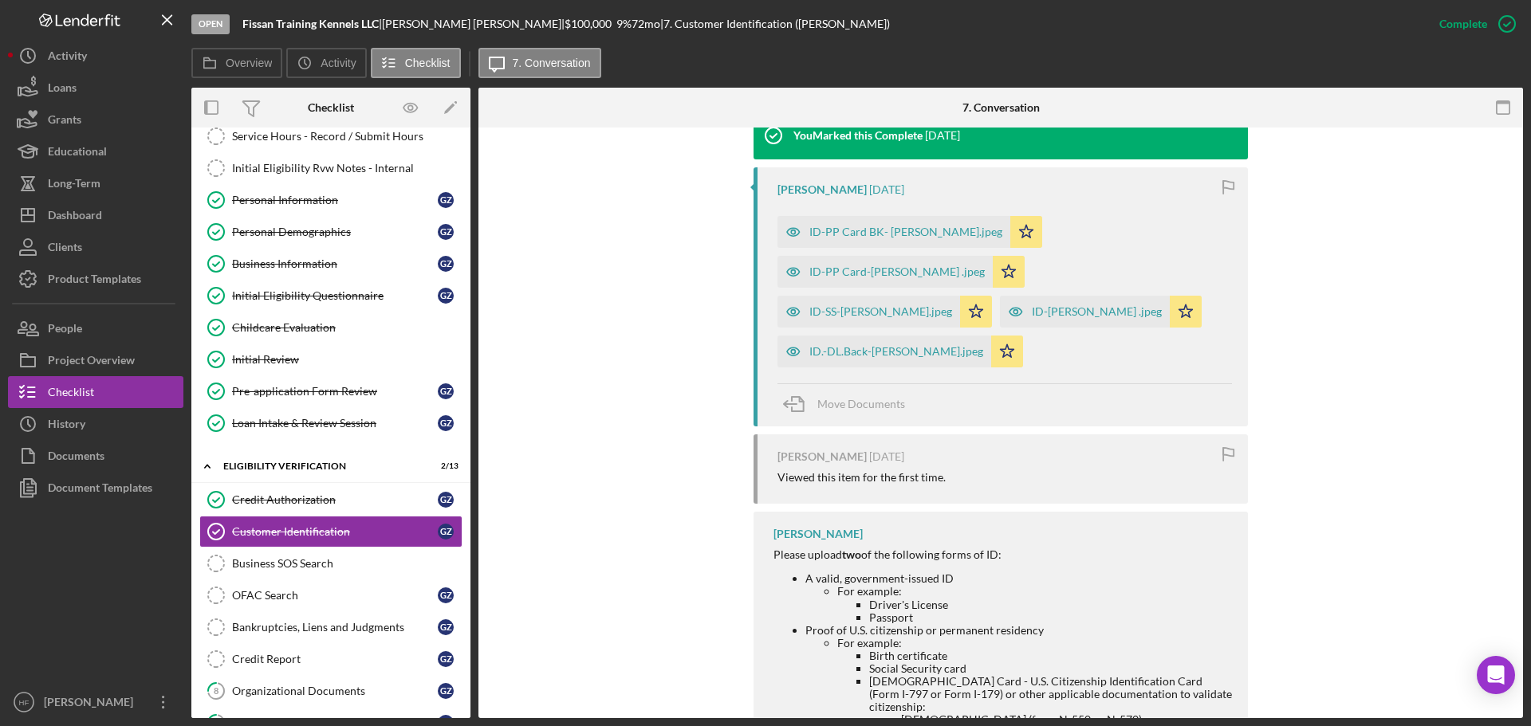
scroll to position [558, 0]
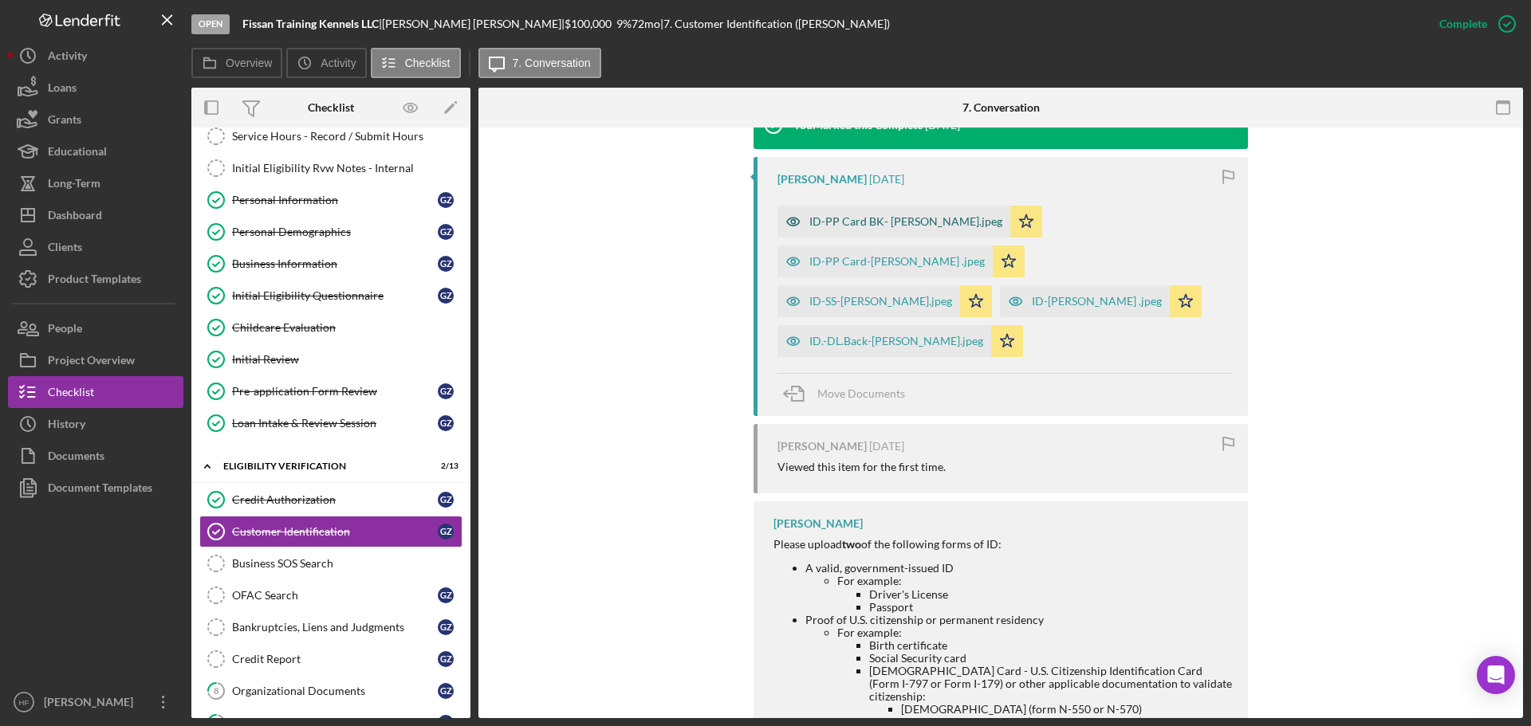
click at [862, 222] on div "ID-PP Card BK- C.Nassif.jpeg" at bounding box center [905, 221] width 193 height 13
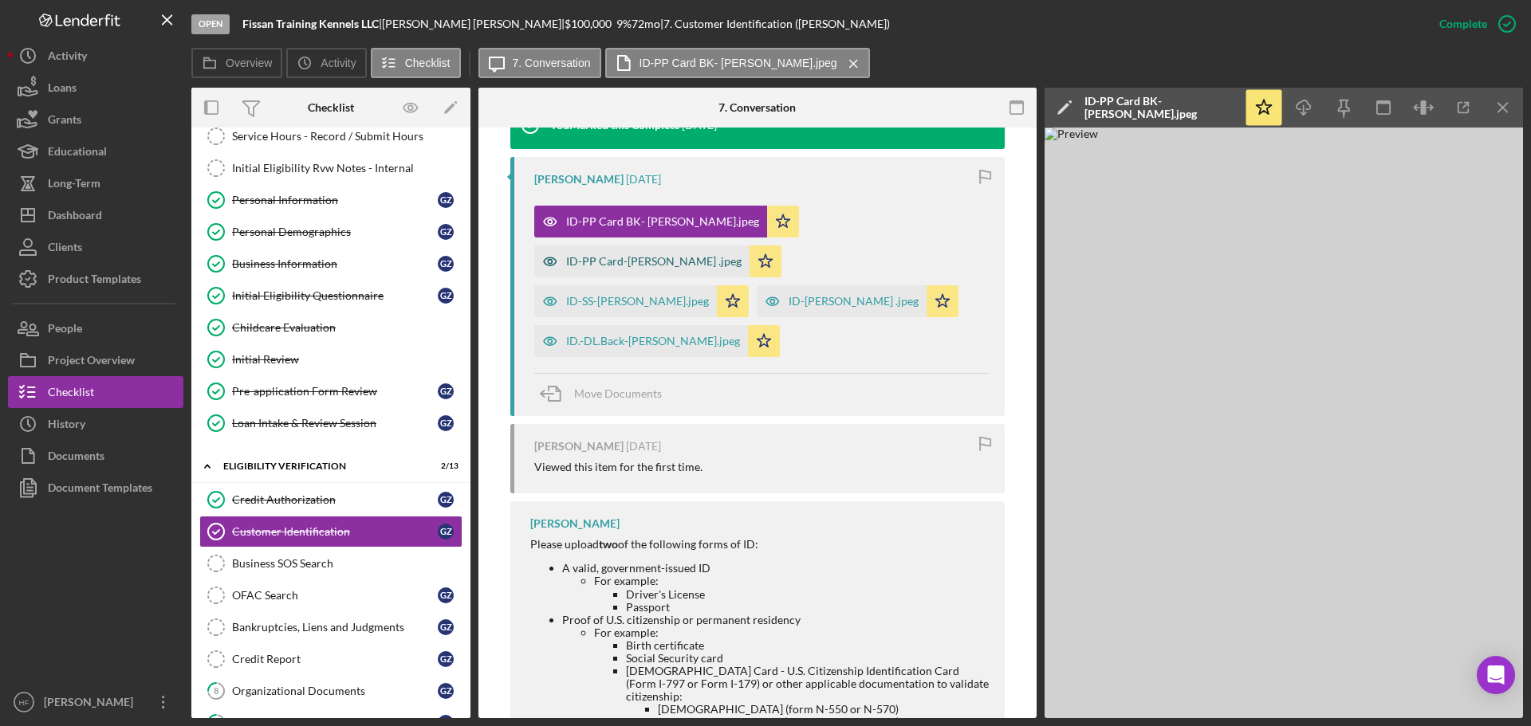
click at [742, 255] on div "ID-PP Card-C.Nassif .jpeg" at bounding box center [653, 261] width 175 height 13
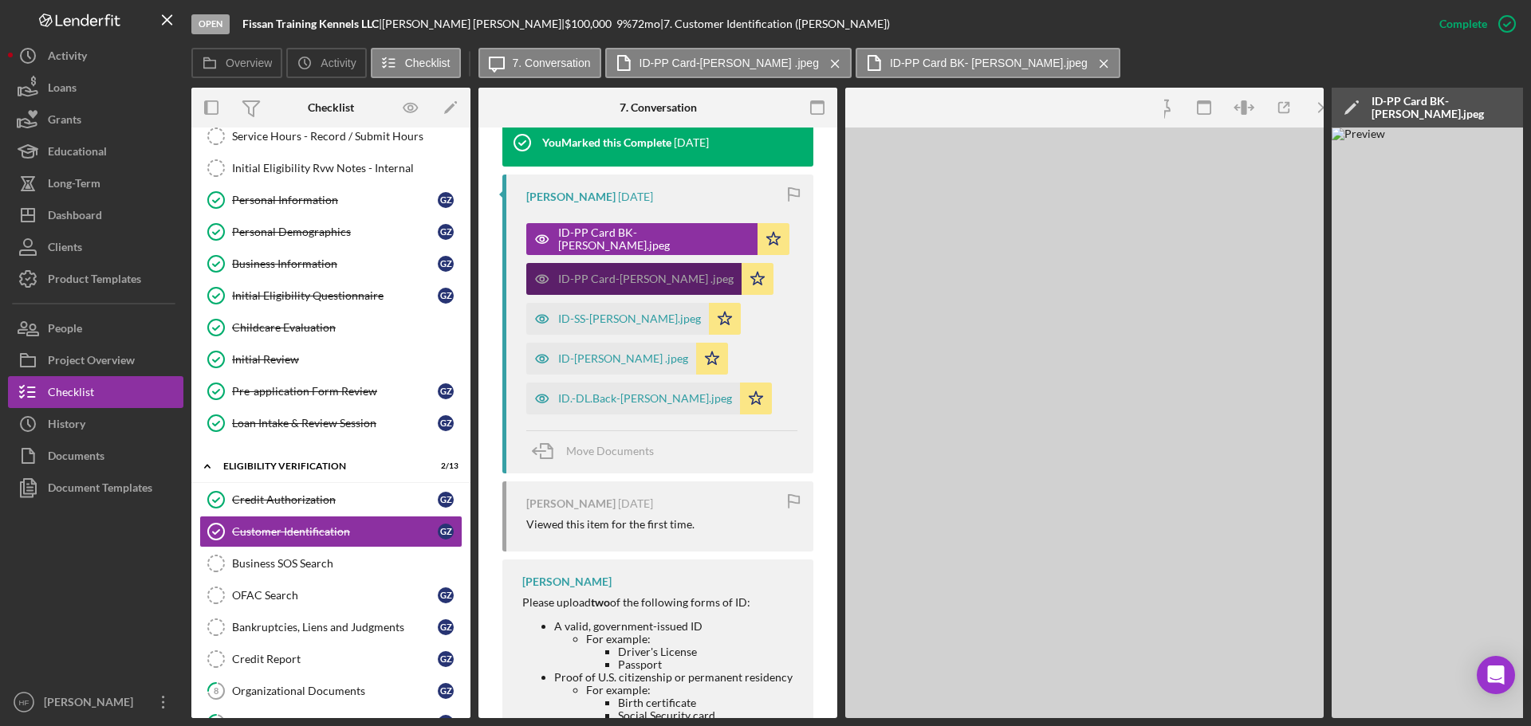
scroll to position [576, 0]
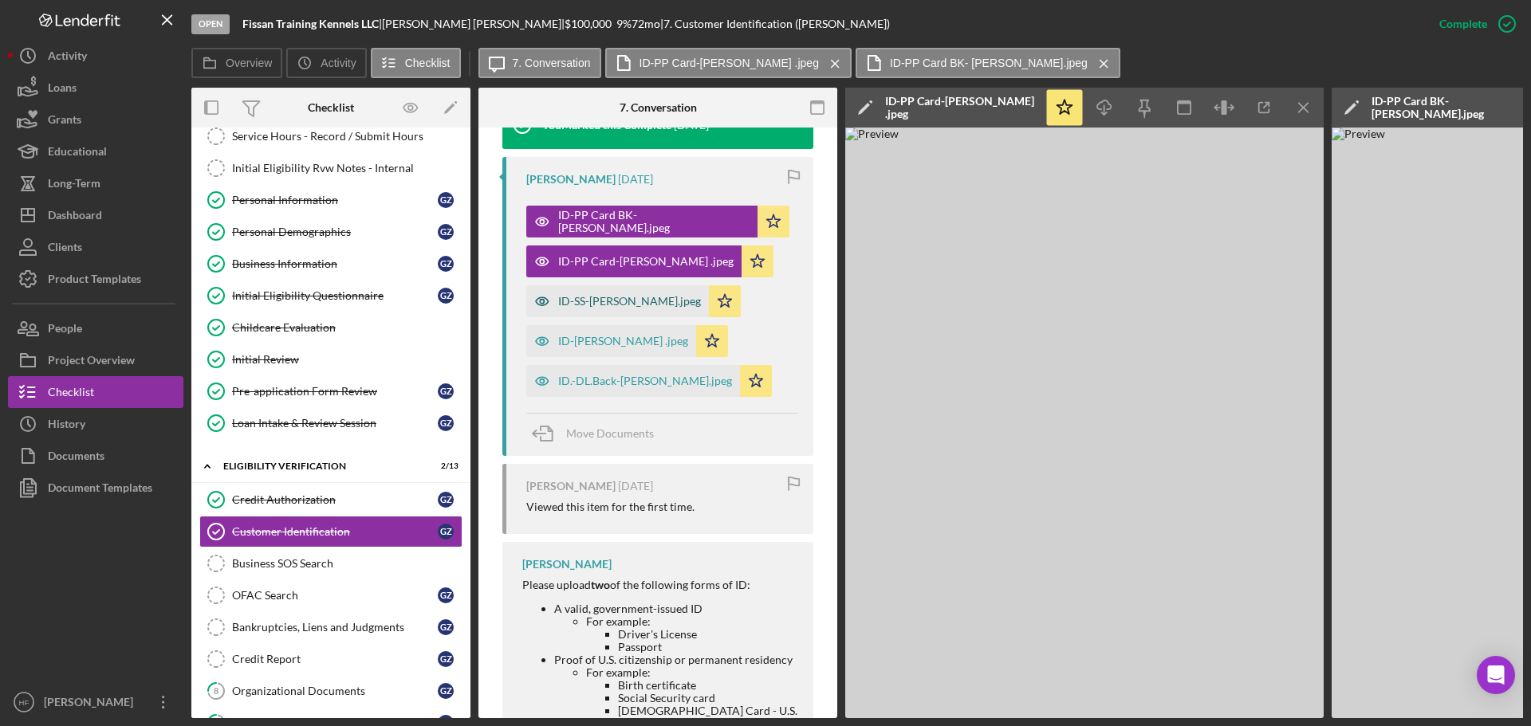
click at [569, 297] on div "ID-SS-C.Nassif.jpeg" at bounding box center [629, 301] width 143 height 13
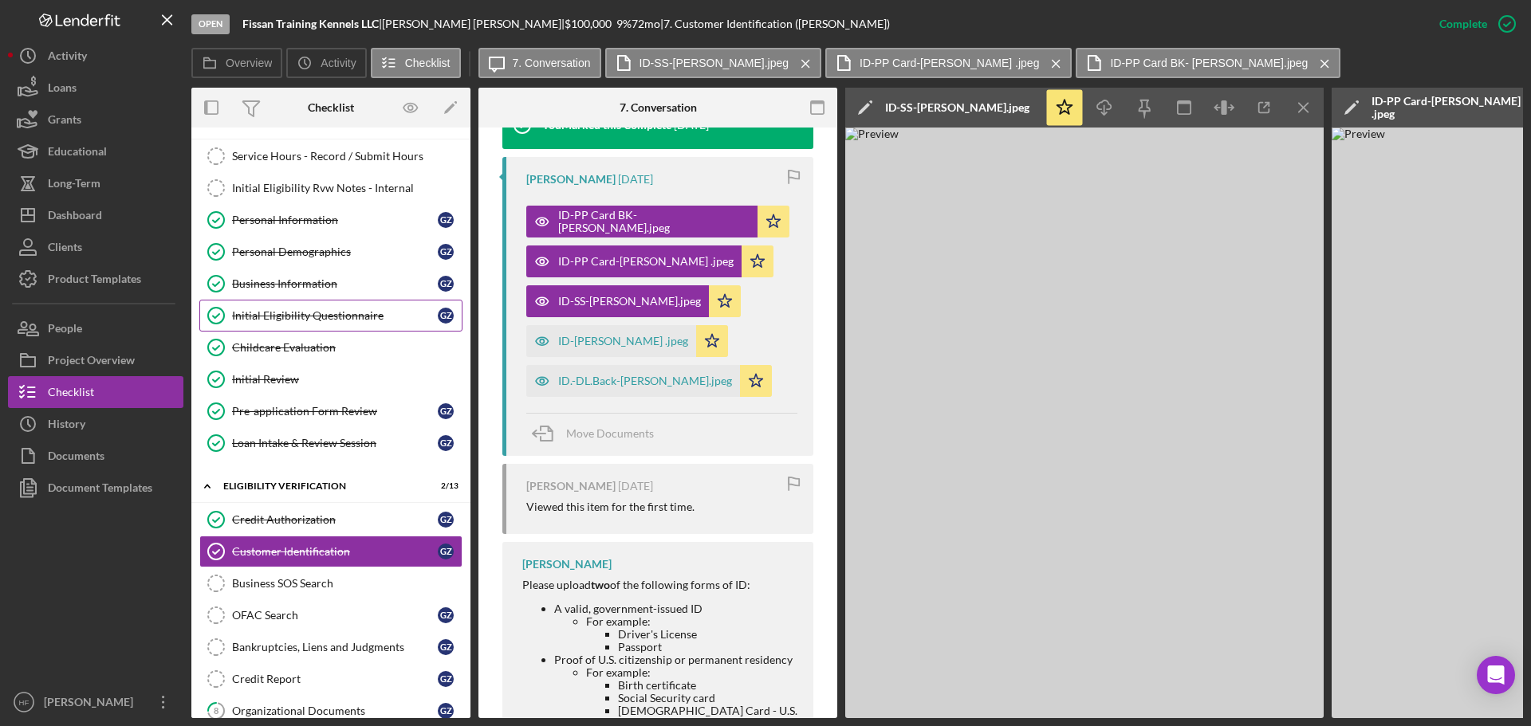
scroll to position [0, 0]
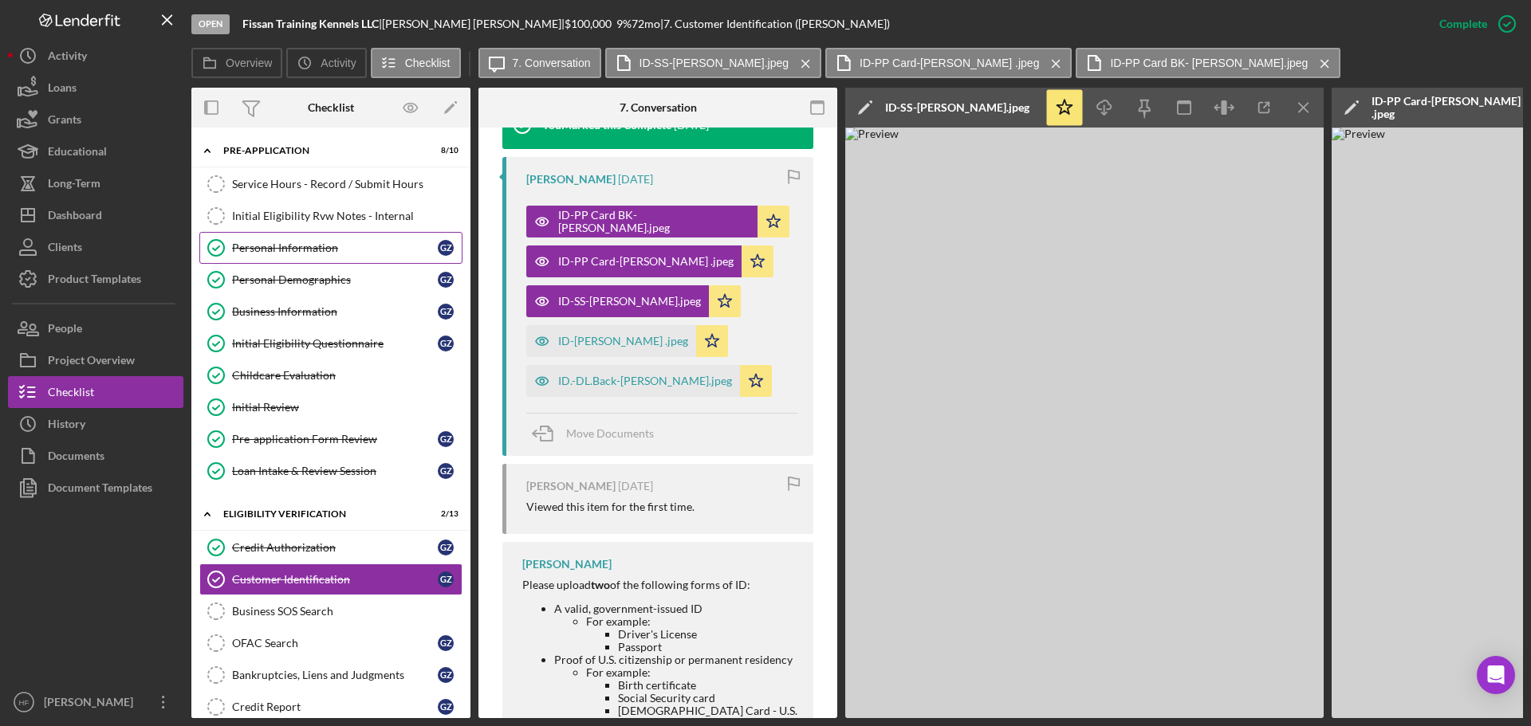
click at [275, 253] on div "Personal Information" at bounding box center [335, 248] width 206 height 13
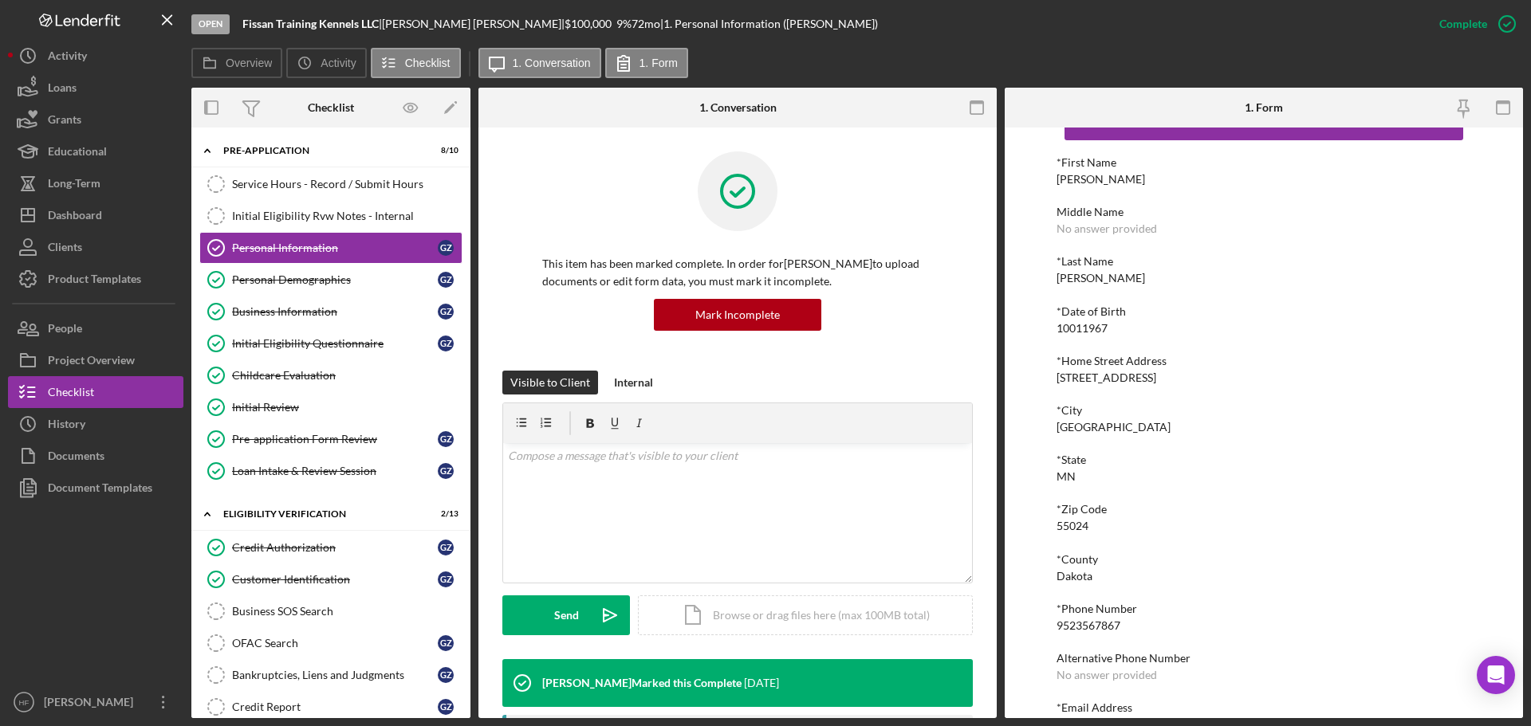
scroll to position [88, 0]
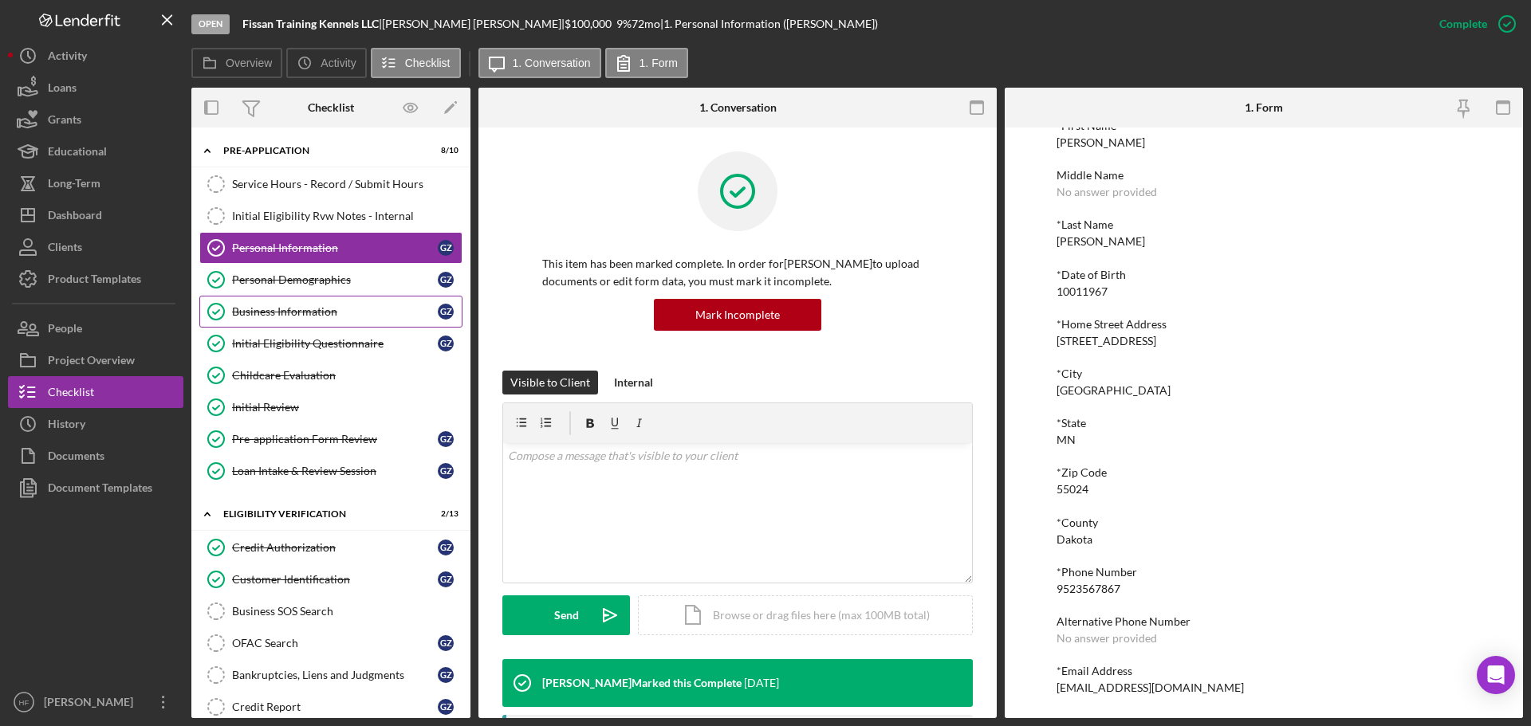
click at [343, 312] on div "Business Information" at bounding box center [335, 311] width 206 height 13
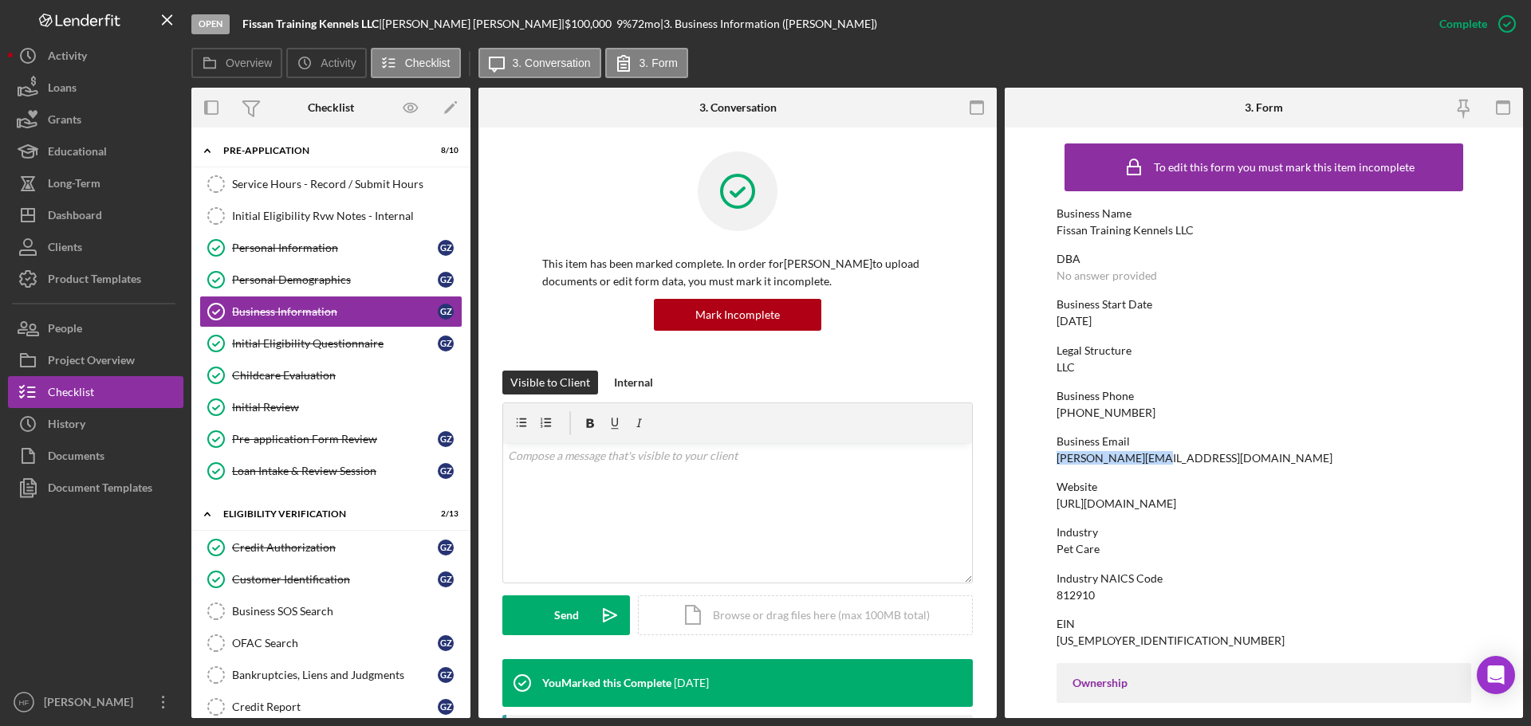
drag, startPoint x: 1057, startPoint y: 457, endPoint x: 1205, endPoint y: 450, distance: 148.5
click at [1205, 450] on form "To edit this form you must mark this item incomplete Business Name Fissan Train…" at bounding box center [1264, 423] width 518 height 591
copy div "Gary@ZiehrCPA.com"
click at [361, 613] on div "Business SOS Search" at bounding box center [347, 611] width 230 height 13
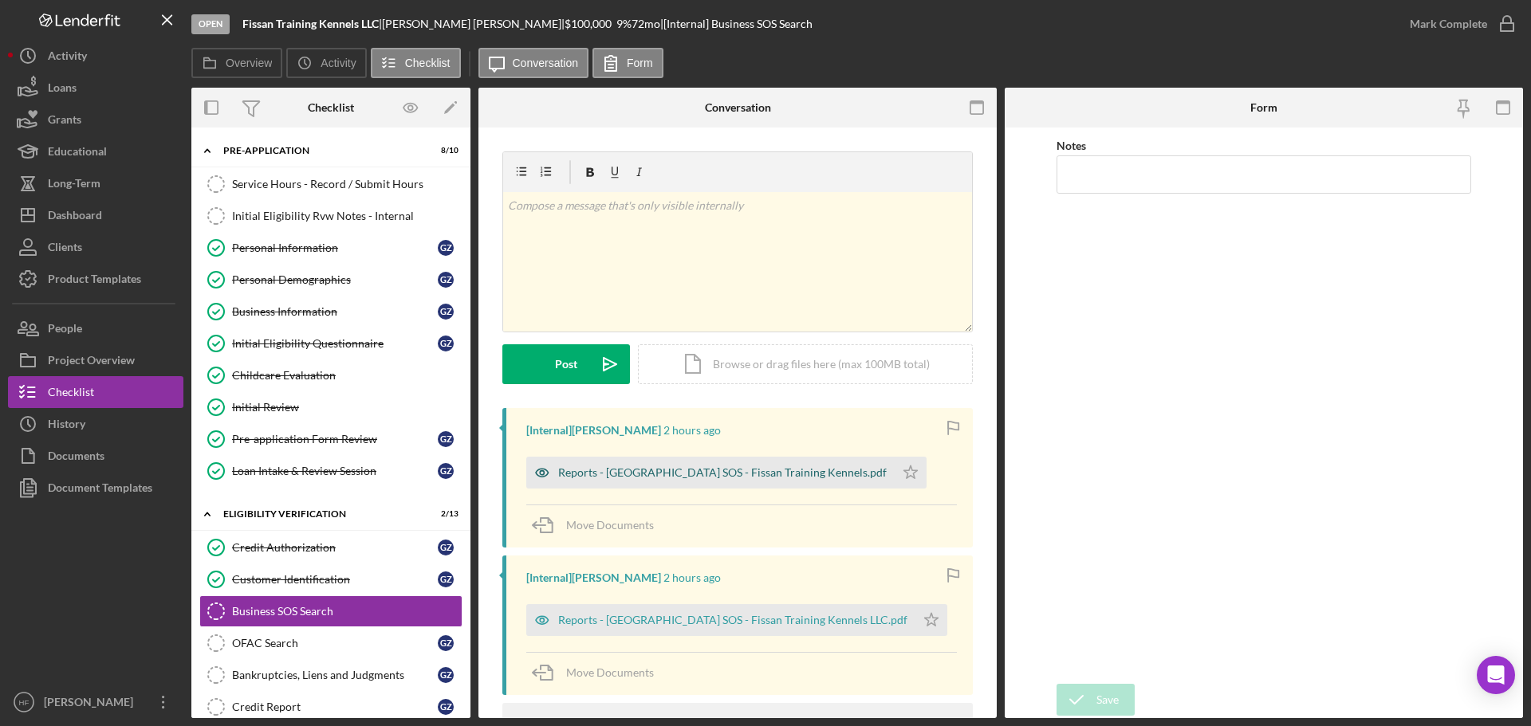
click at [701, 479] on div "Reports - MN SOS - Fissan Training Kennels.pdf" at bounding box center [722, 473] width 329 height 13
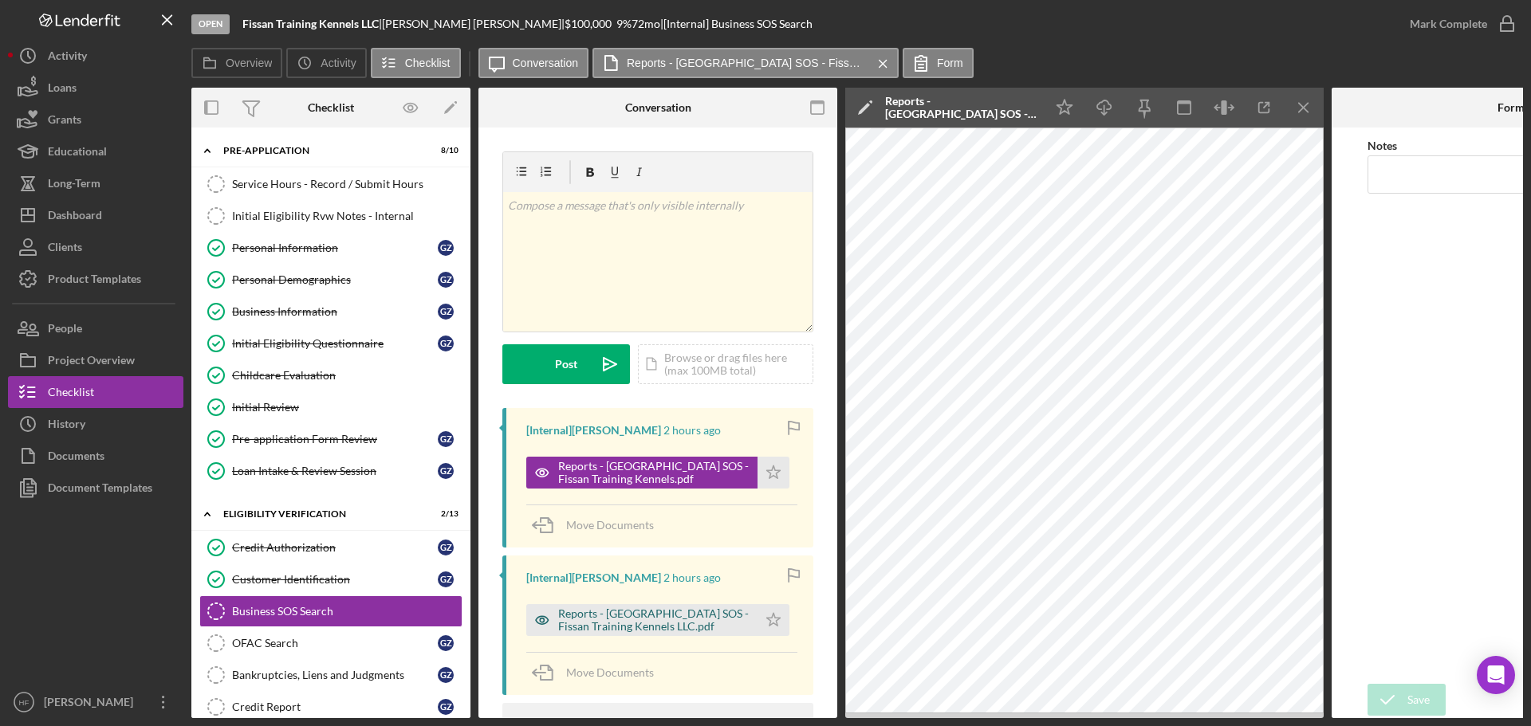
click at [624, 635] on div "Reports - MN SOS - Fissan Training Kennels LLC.pdf" at bounding box center [641, 620] width 231 height 32
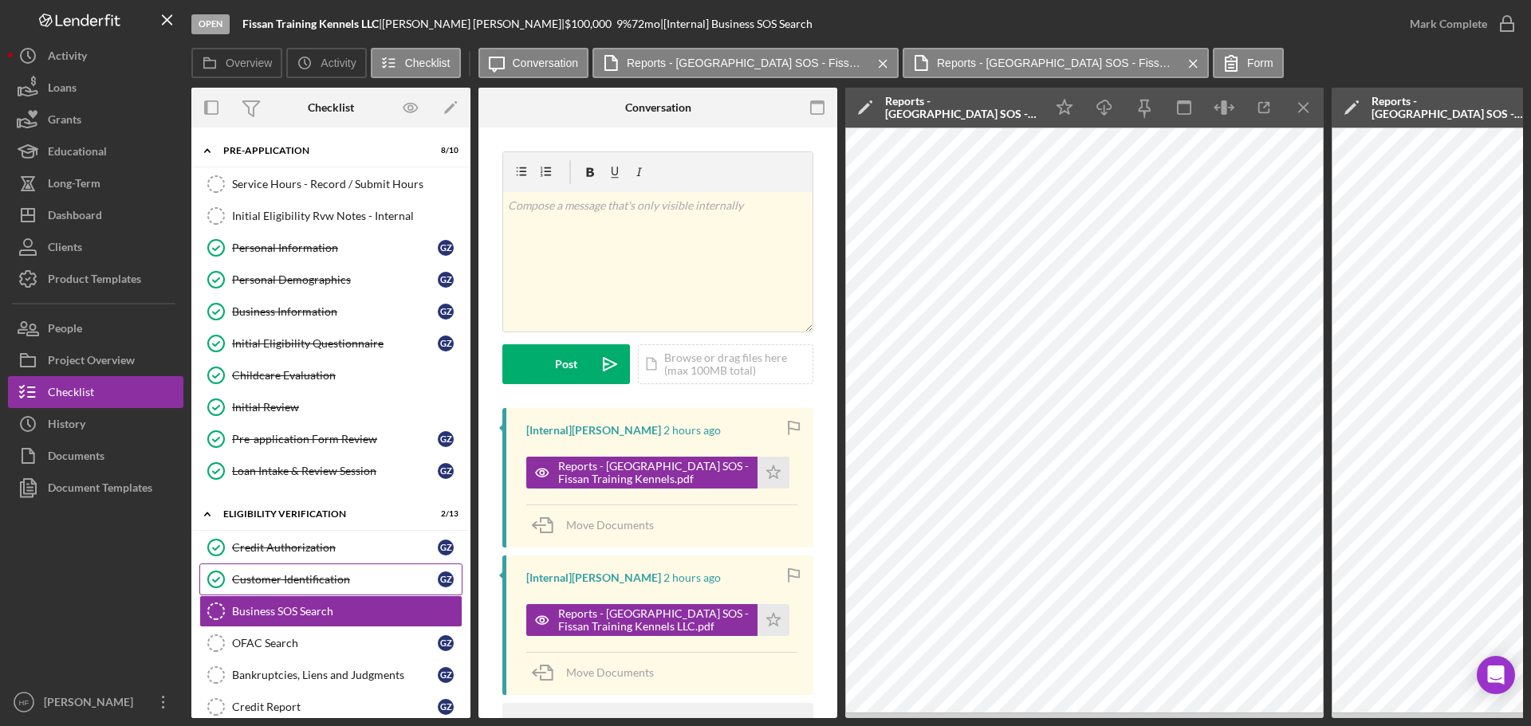
click at [339, 585] on div "Customer Identification" at bounding box center [335, 579] width 206 height 13
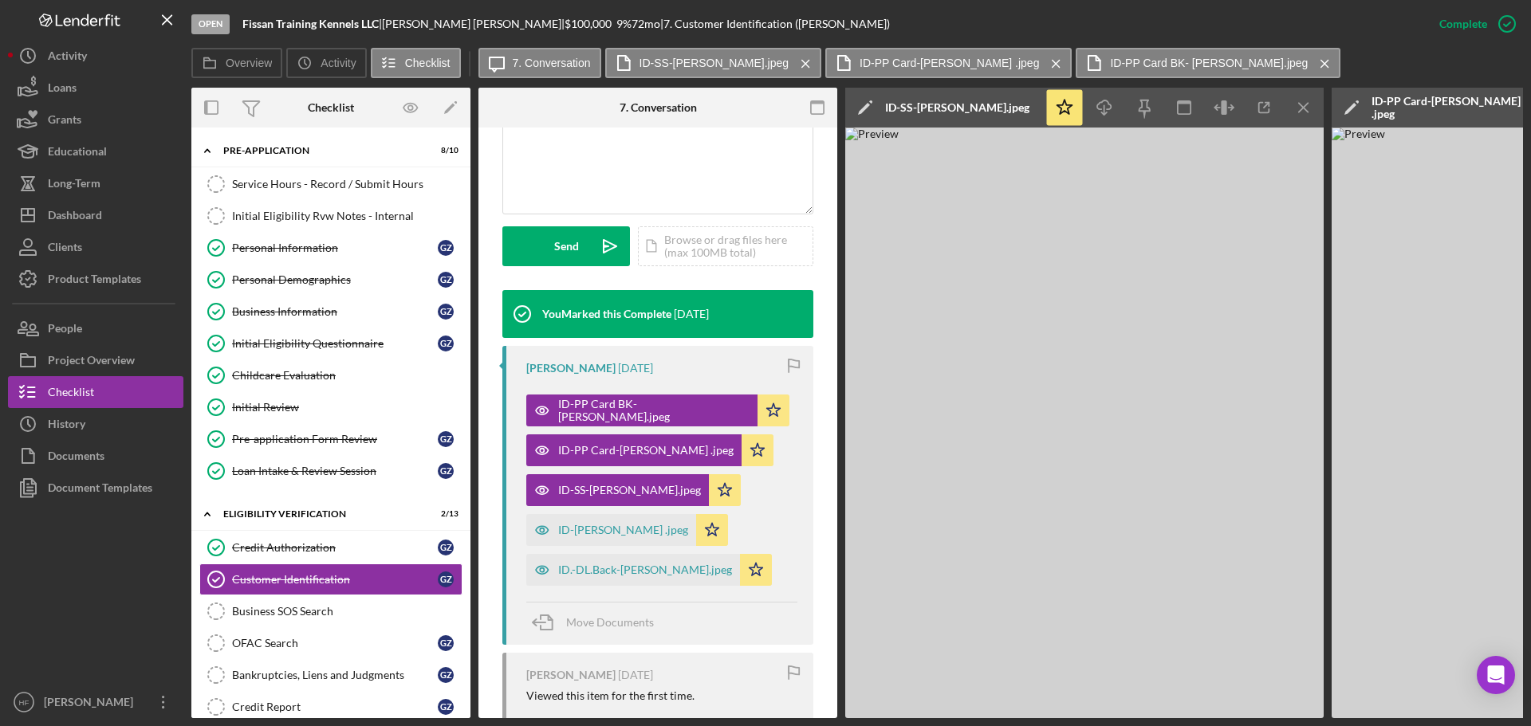
scroll to position [399, 0]
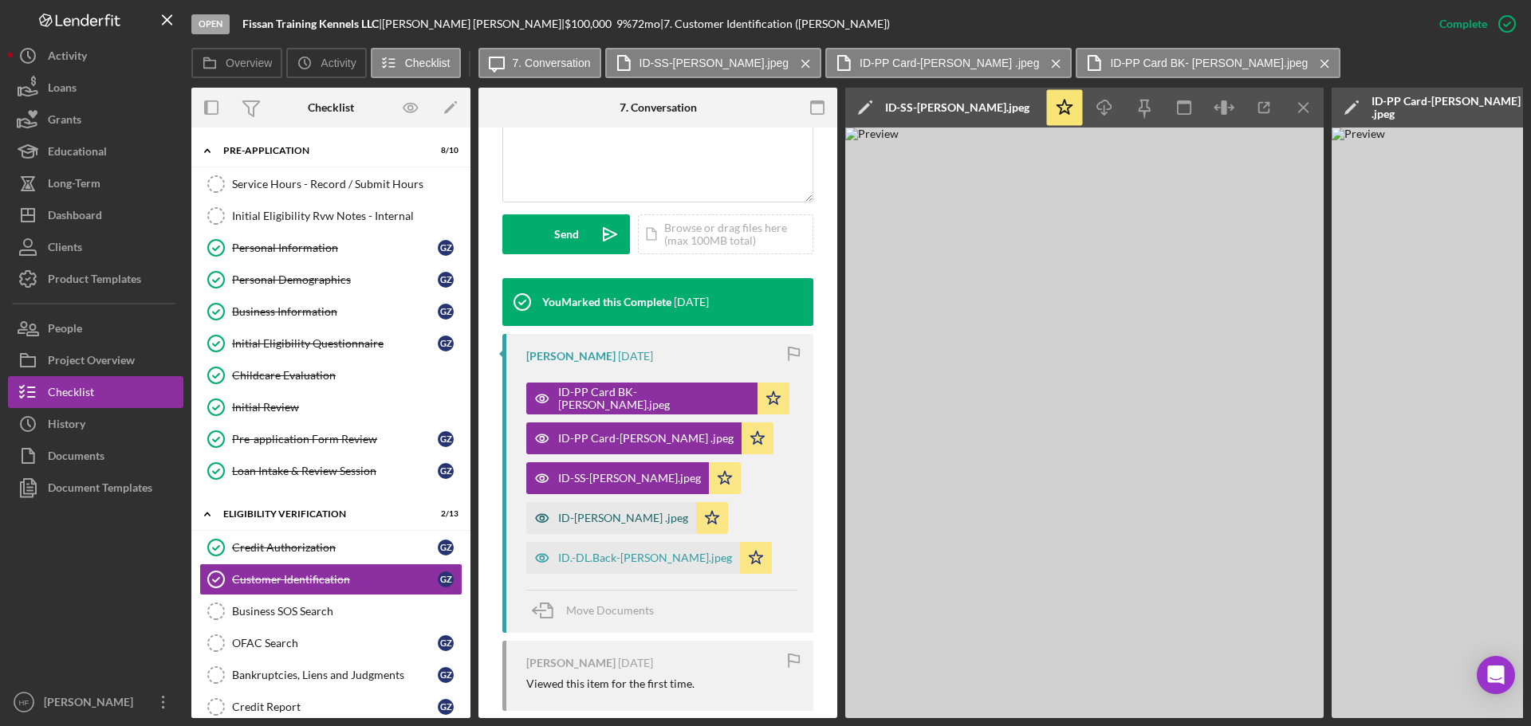
click at [604, 520] on div "ID-DL-C. Nassif .jpeg" at bounding box center [623, 518] width 130 height 13
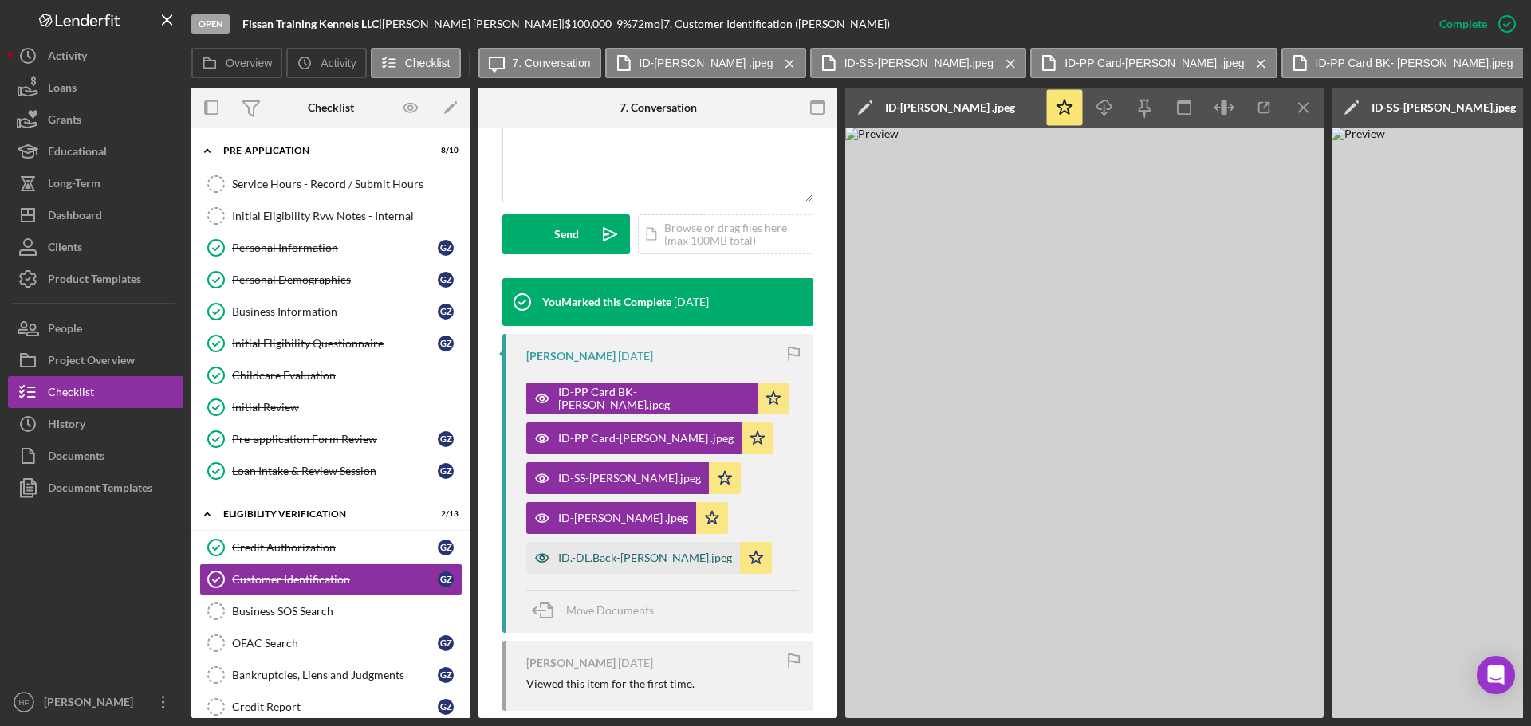
click at [611, 561] on div "ID.-DL.Back-C.Nassif.jpeg" at bounding box center [645, 558] width 174 height 13
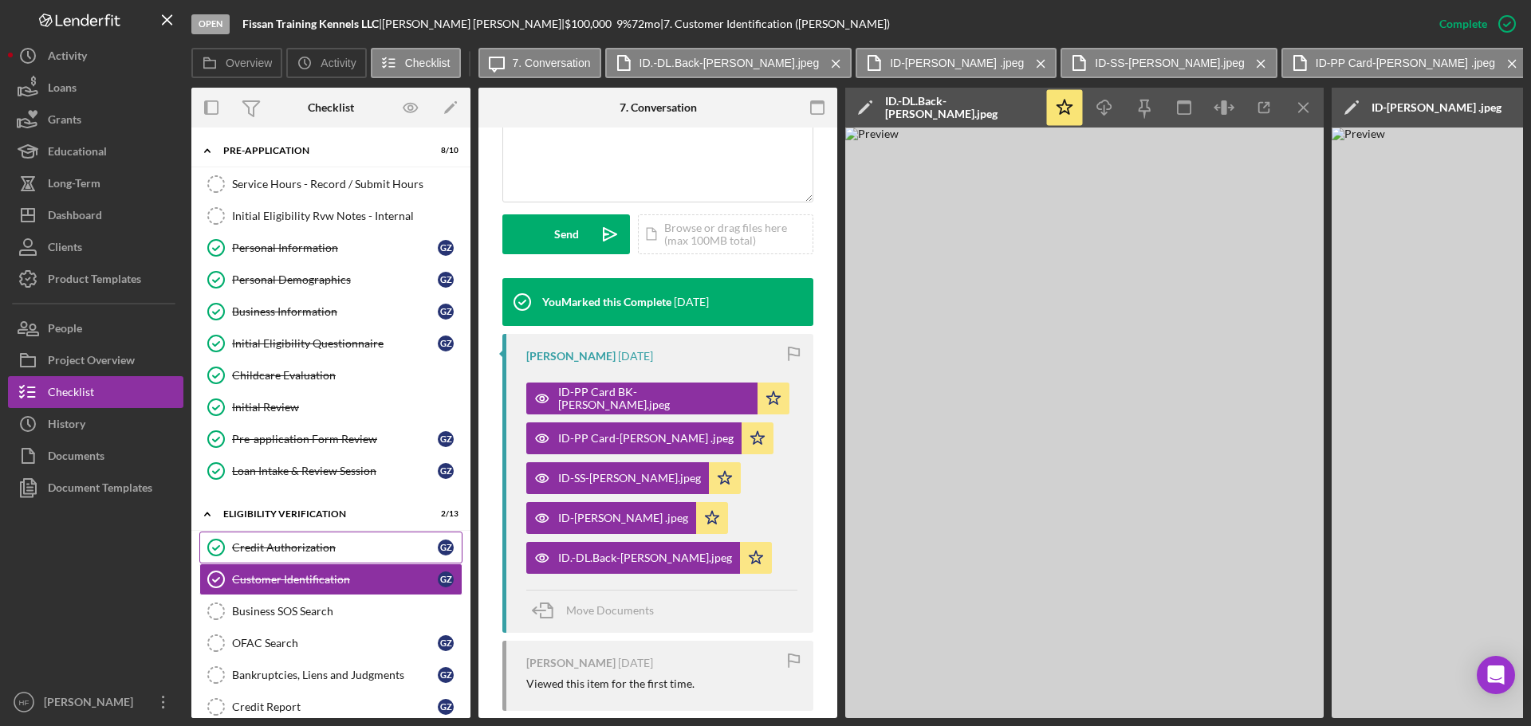
click at [368, 536] on link "Credit Authorization Credit Authorization G Z" at bounding box center [330, 548] width 263 height 32
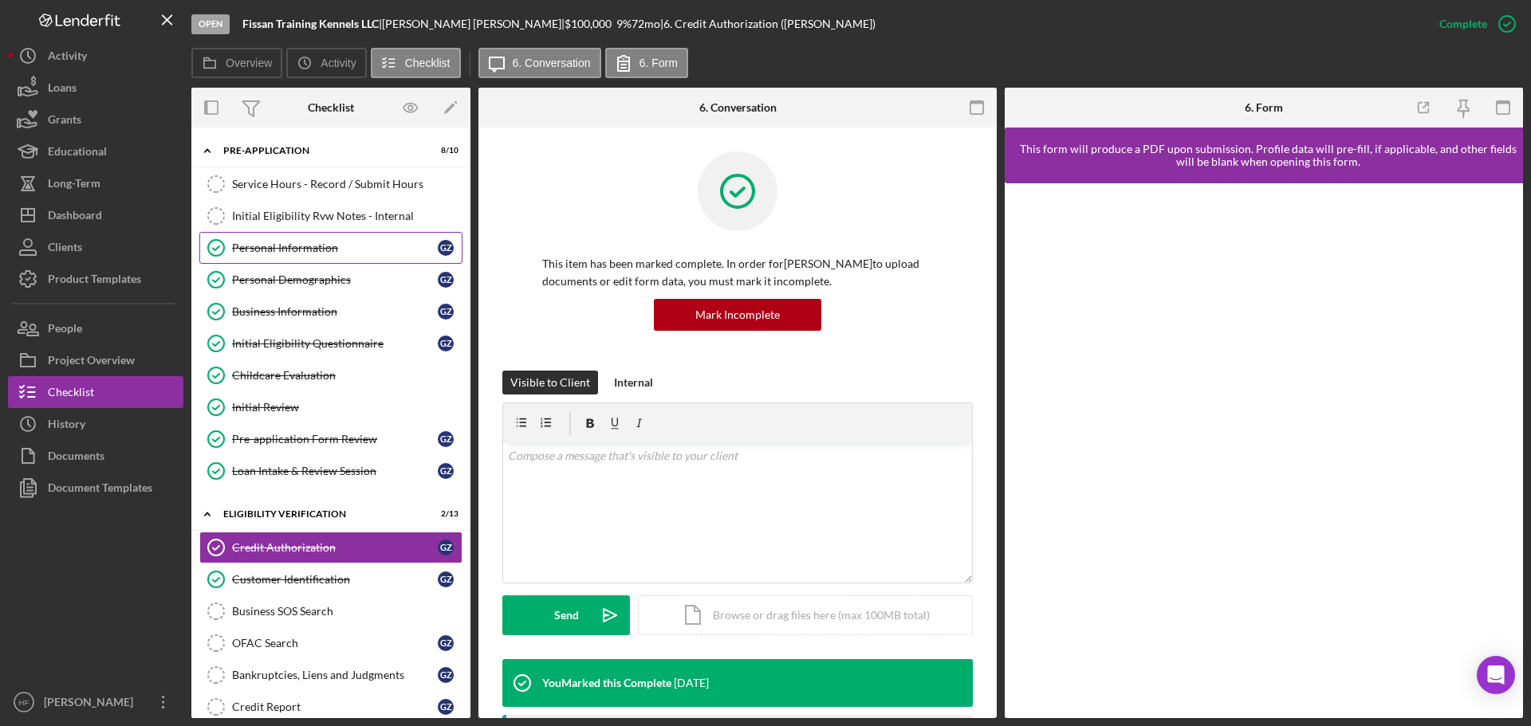
click at [359, 245] on div "Personal Information" at bounding box center [335, 248] width 206 height 13
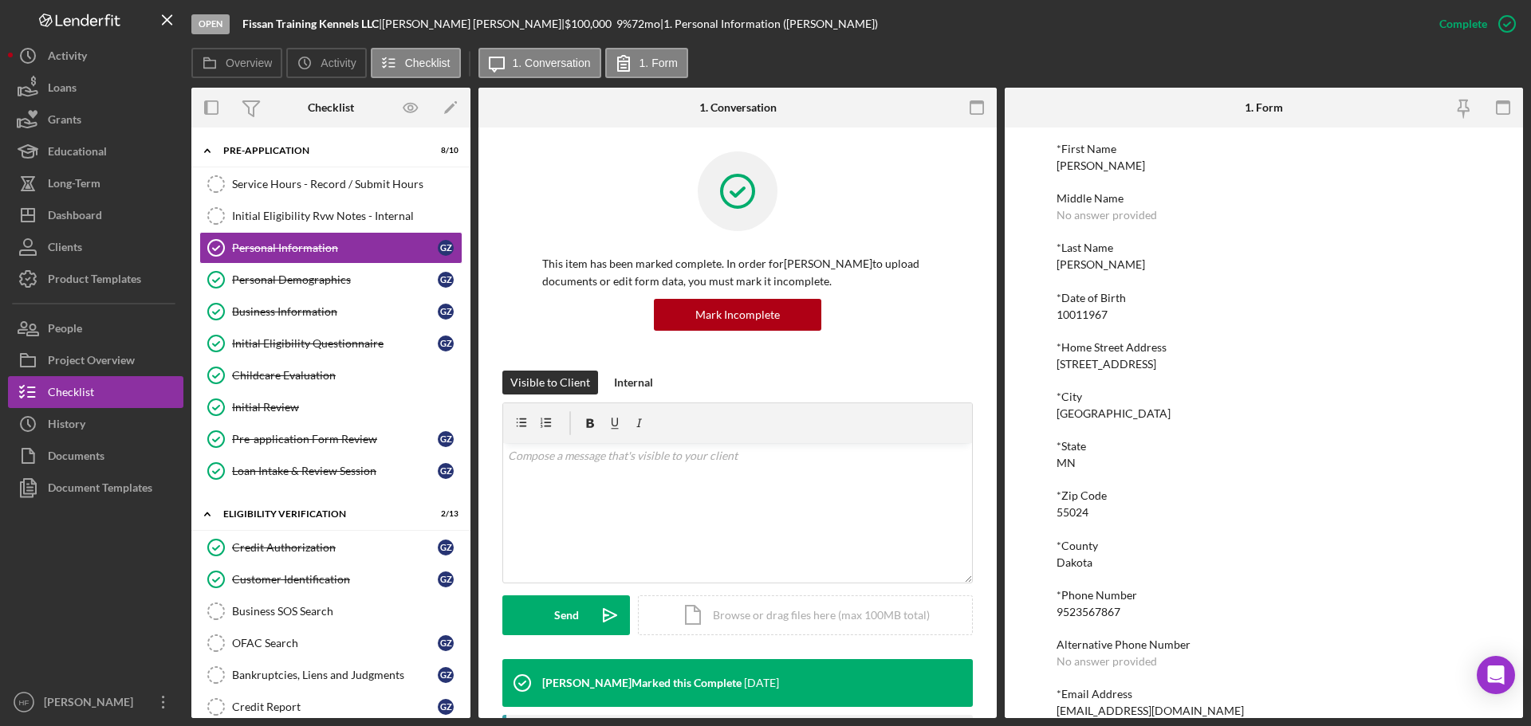
scroll to position [80, 0]
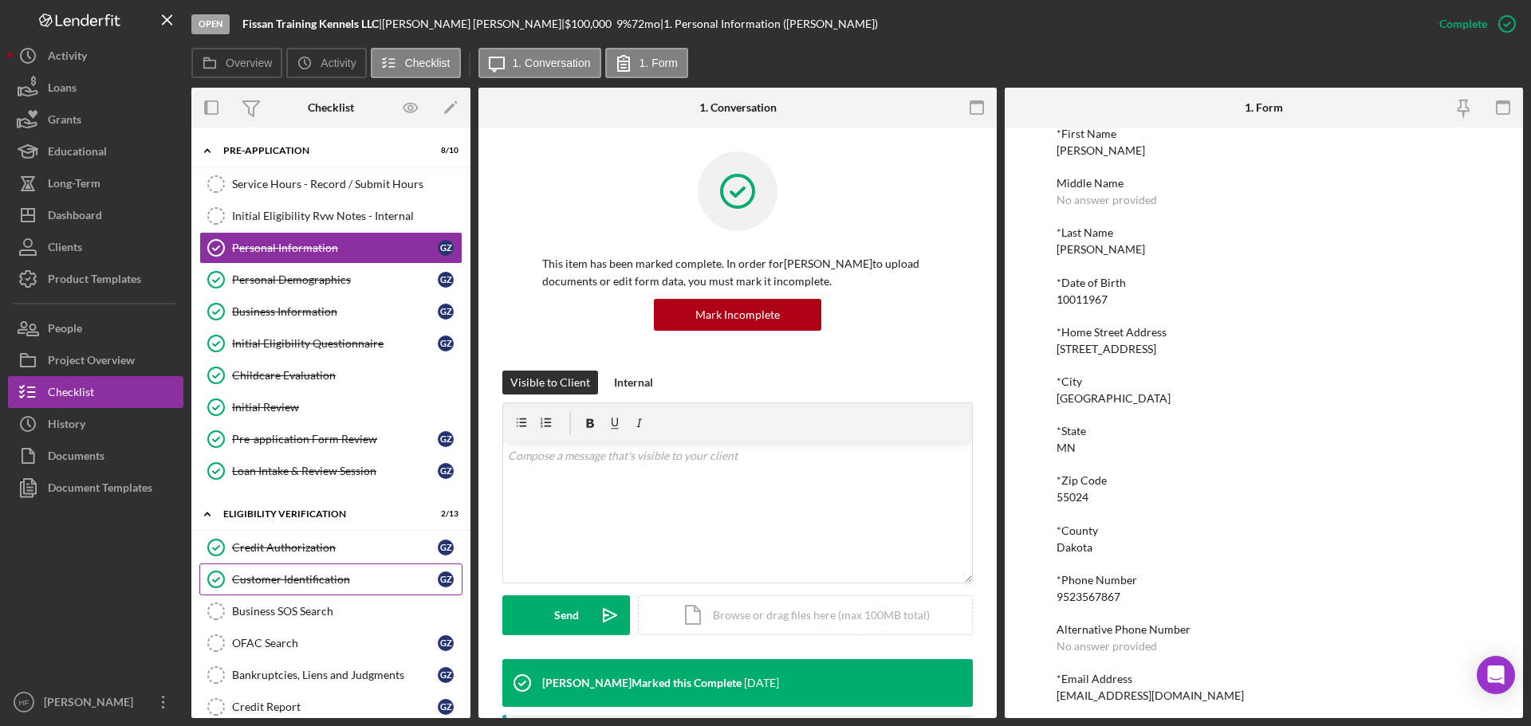
click at [373, 577] on div "Customer Identification" at bounding box center [335, 579] width 206 height 13
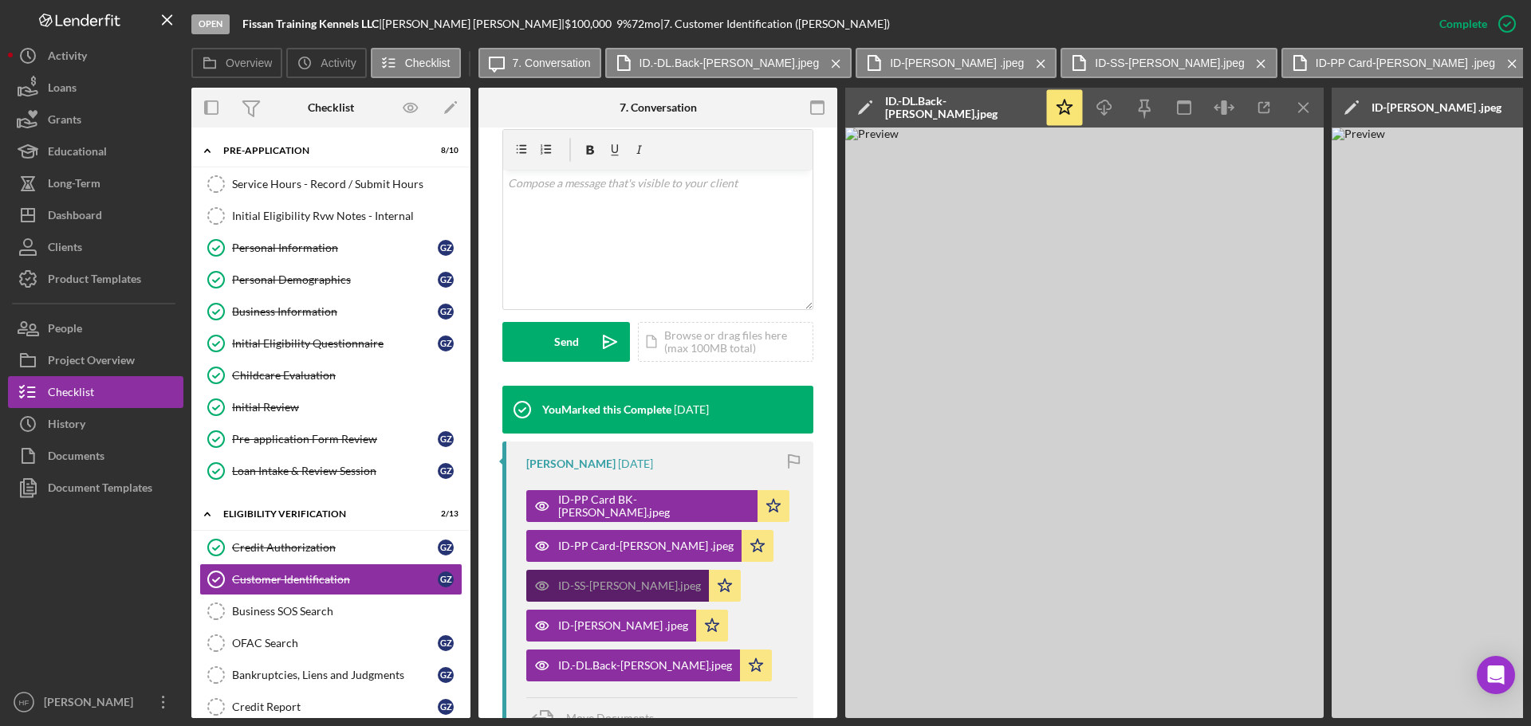
scroll to position [319, 0]
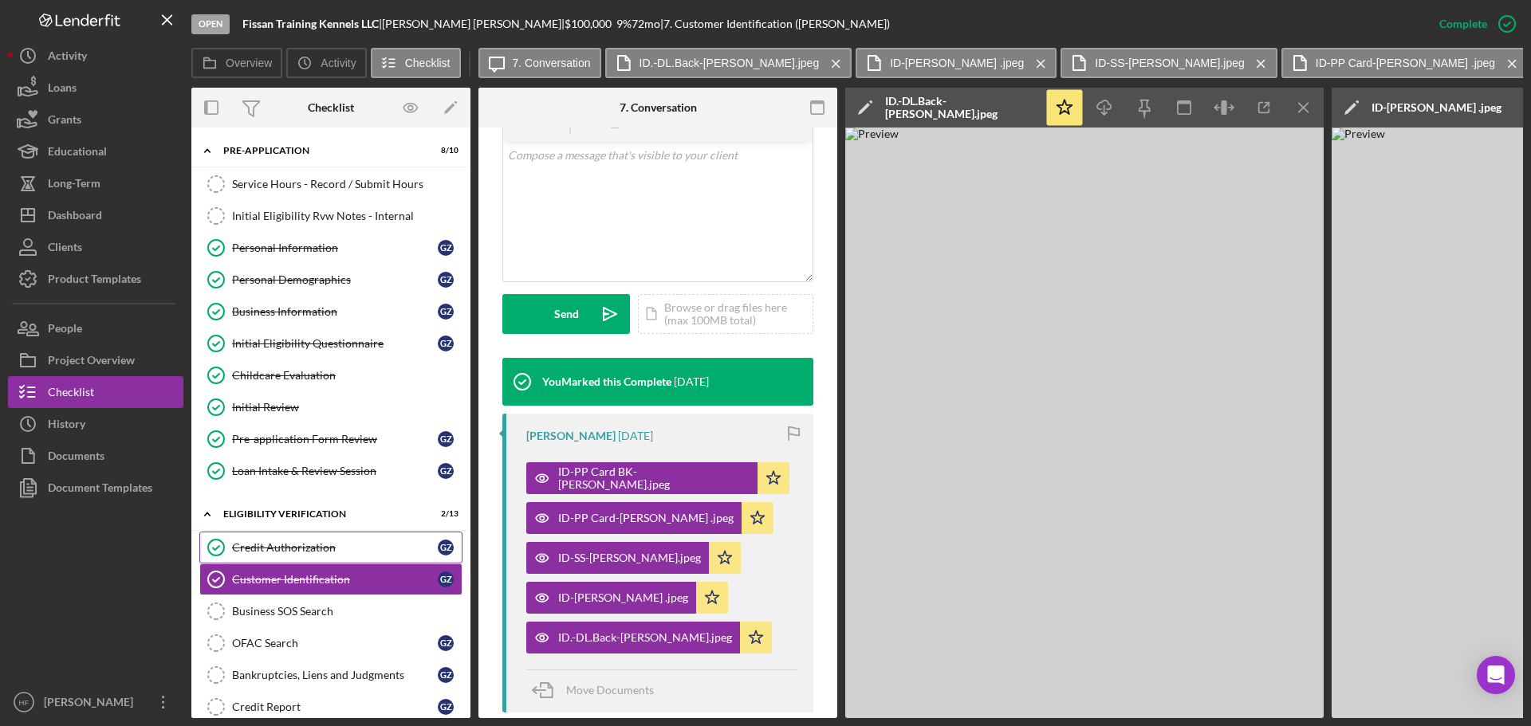
click at [349, 548] on div "Credit Authorization" at bounding box center [335, 547] width 206 height 13
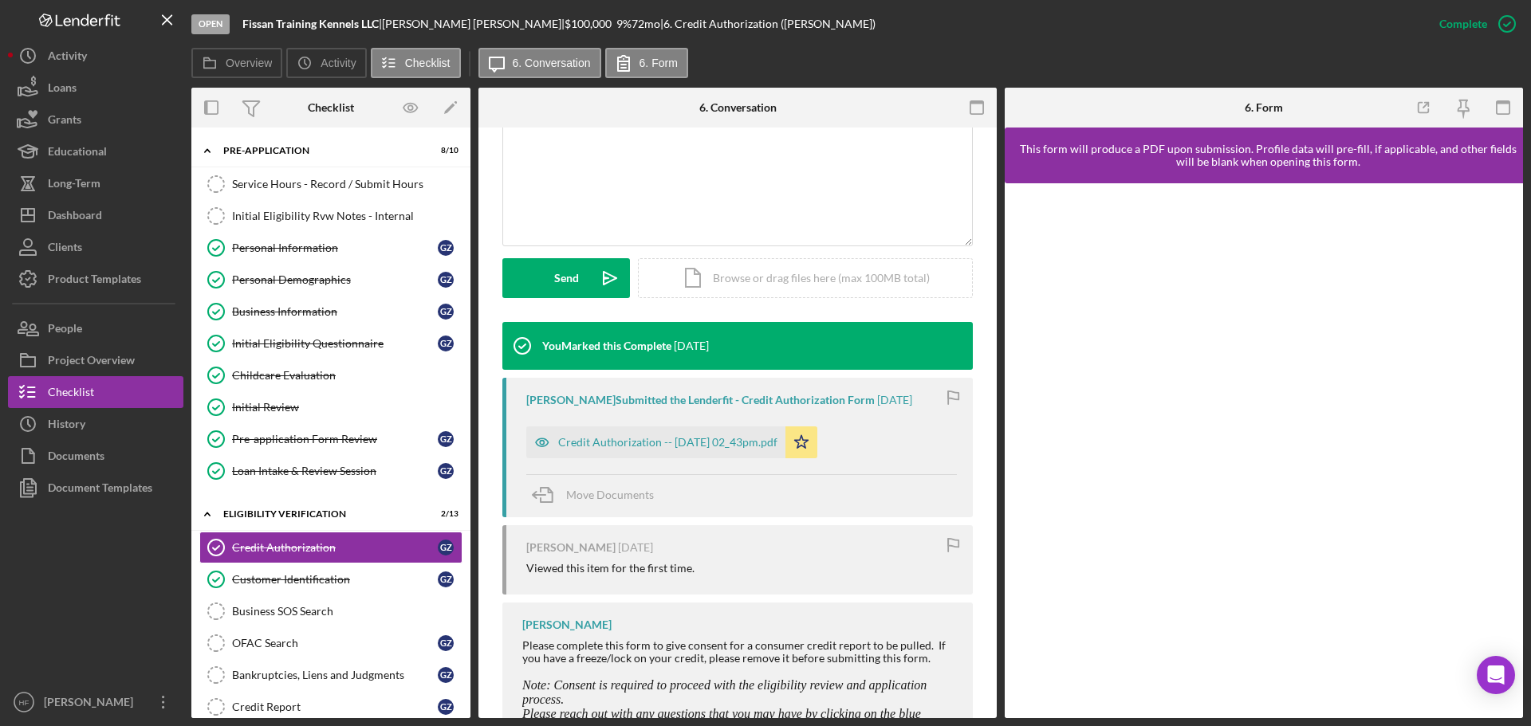
scroll to position [399, 0]
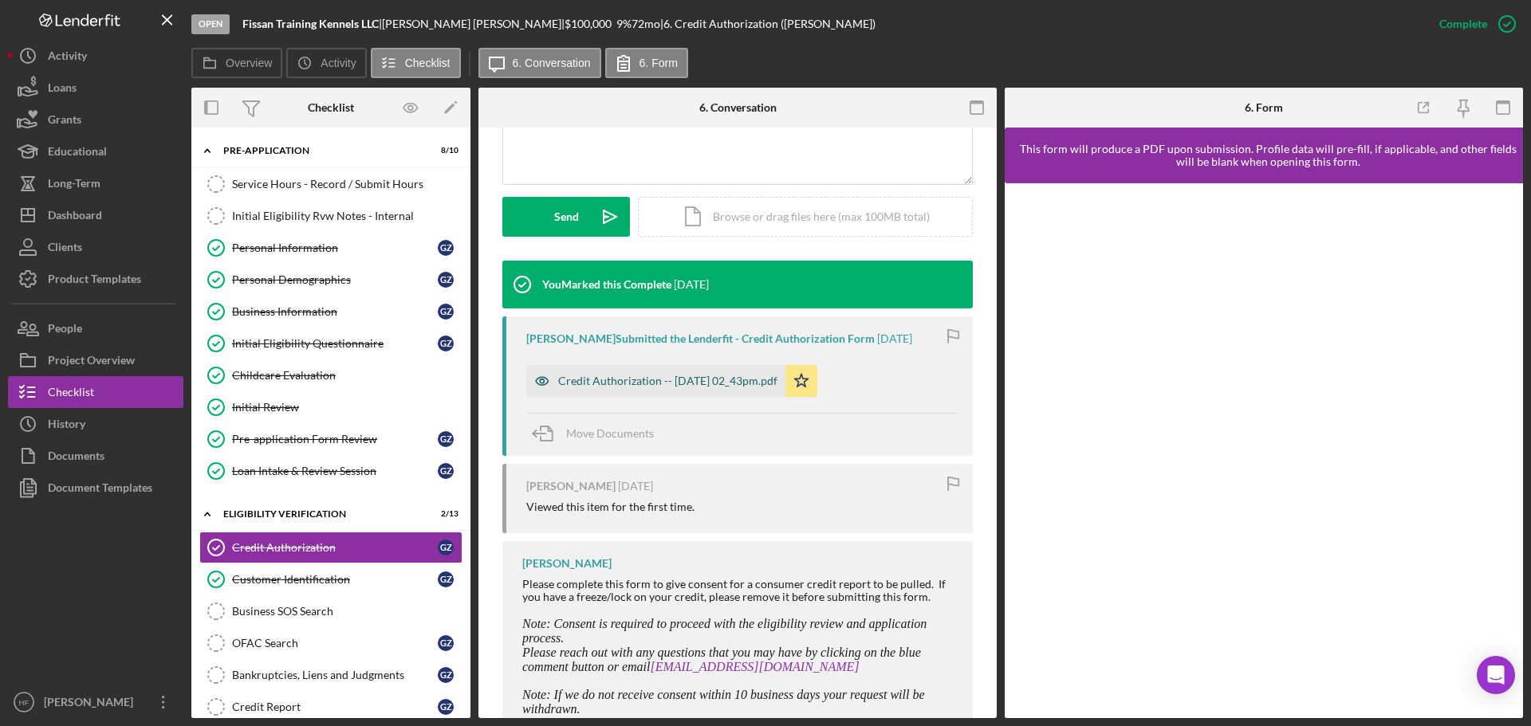
click at [677, 389] on div "Credit Authorization -- 2025-08-26 02_43pm.pdf" at bounding box center [655, 381] width 259 height 32
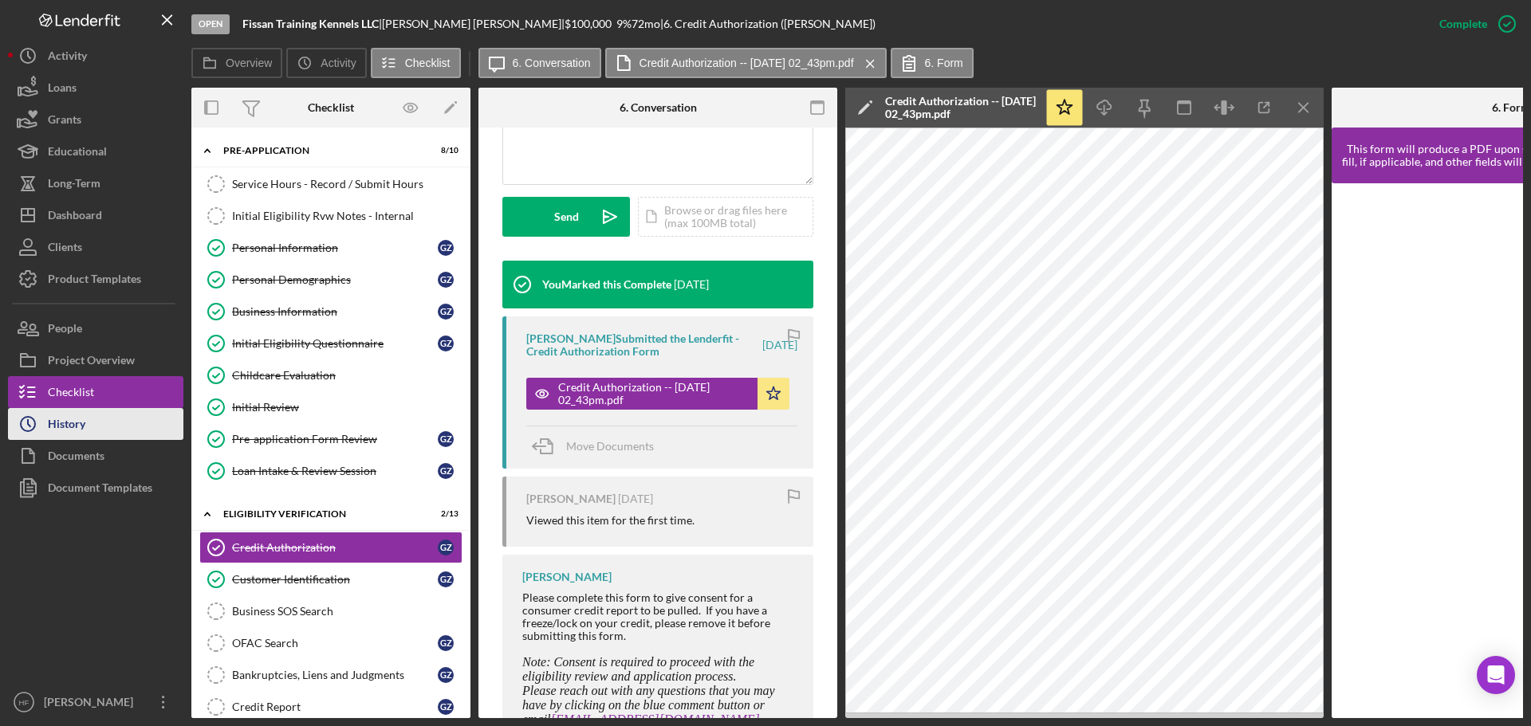
click at [72, 427] on div "History" at bounding box center [66, 426] width 37 height 36
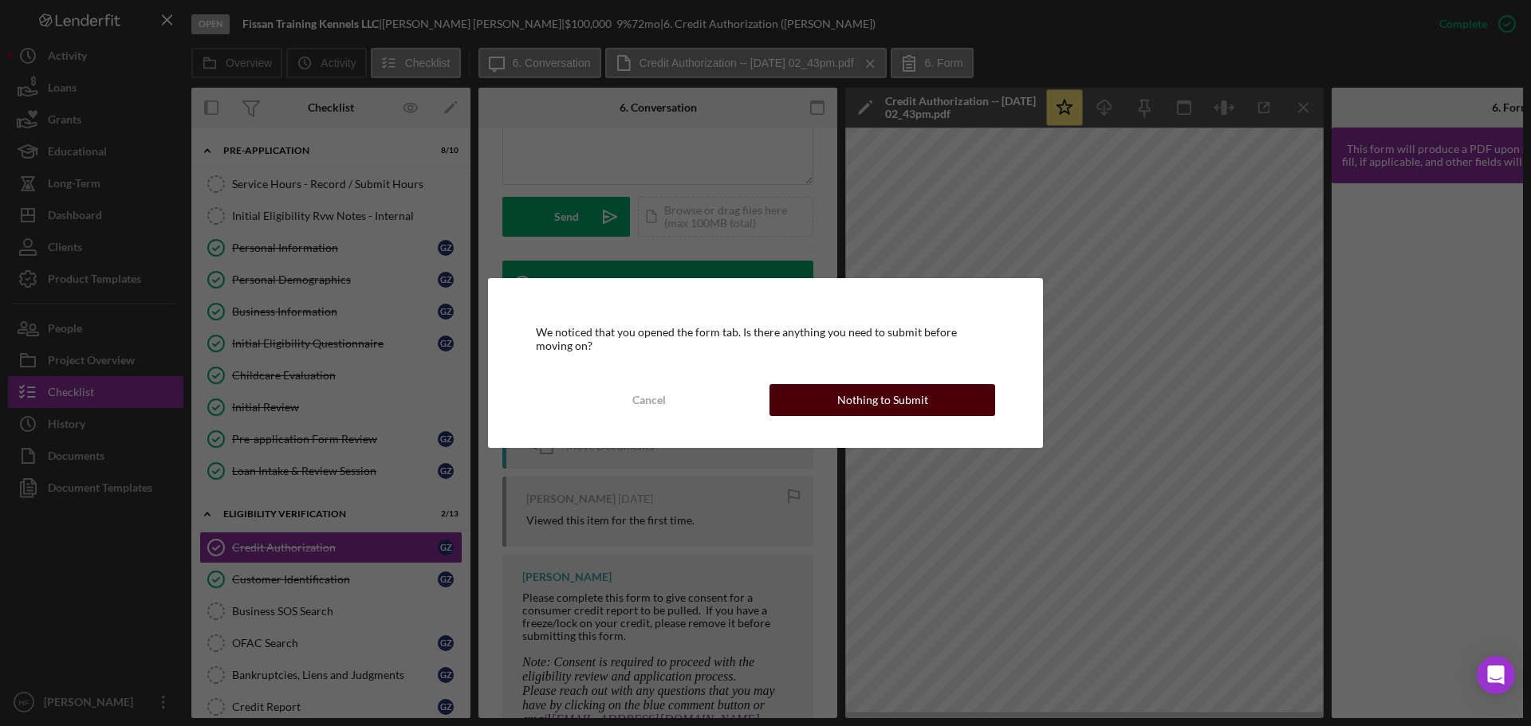
click at [888, 398] on div "Nothing to Submit" at bounding box center [882, 400] width 91 height 32
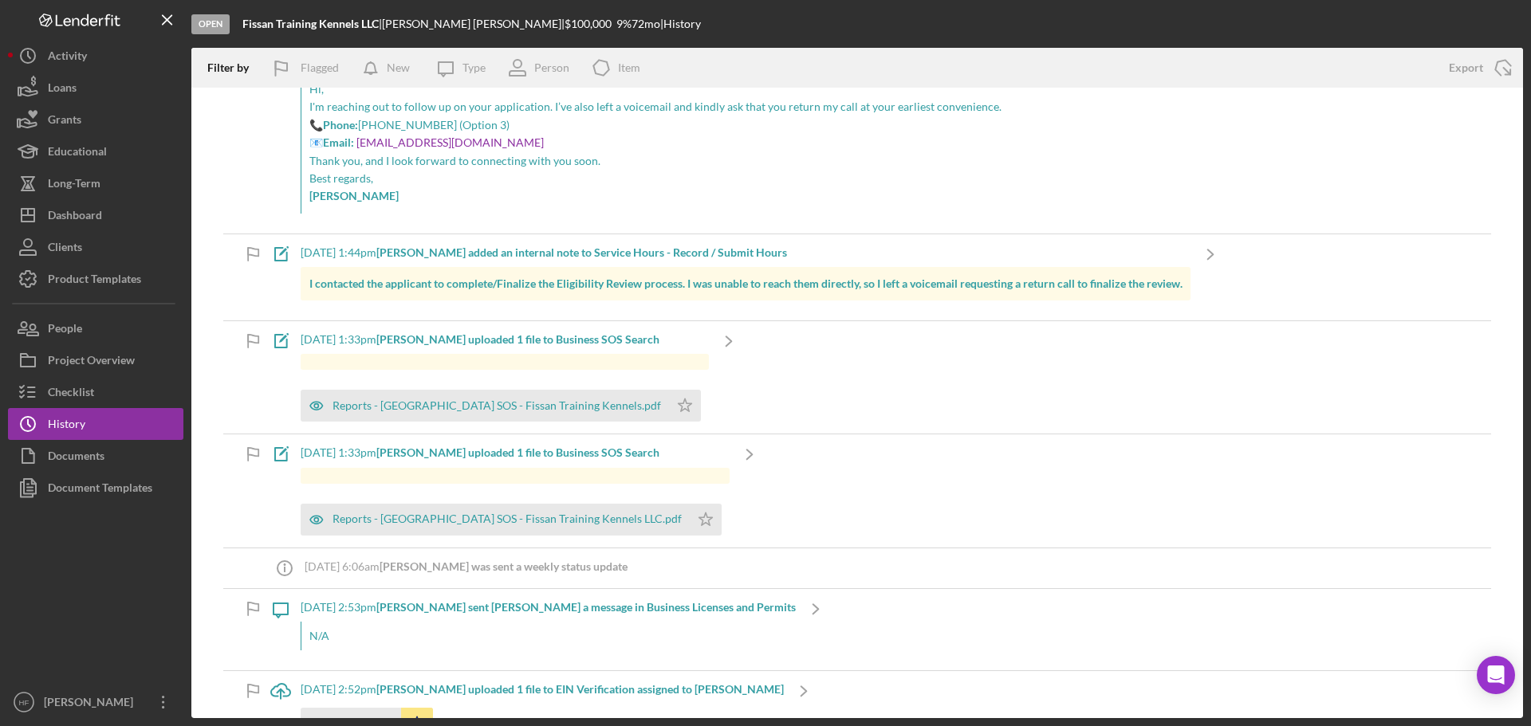
scroll to position [80, 0]
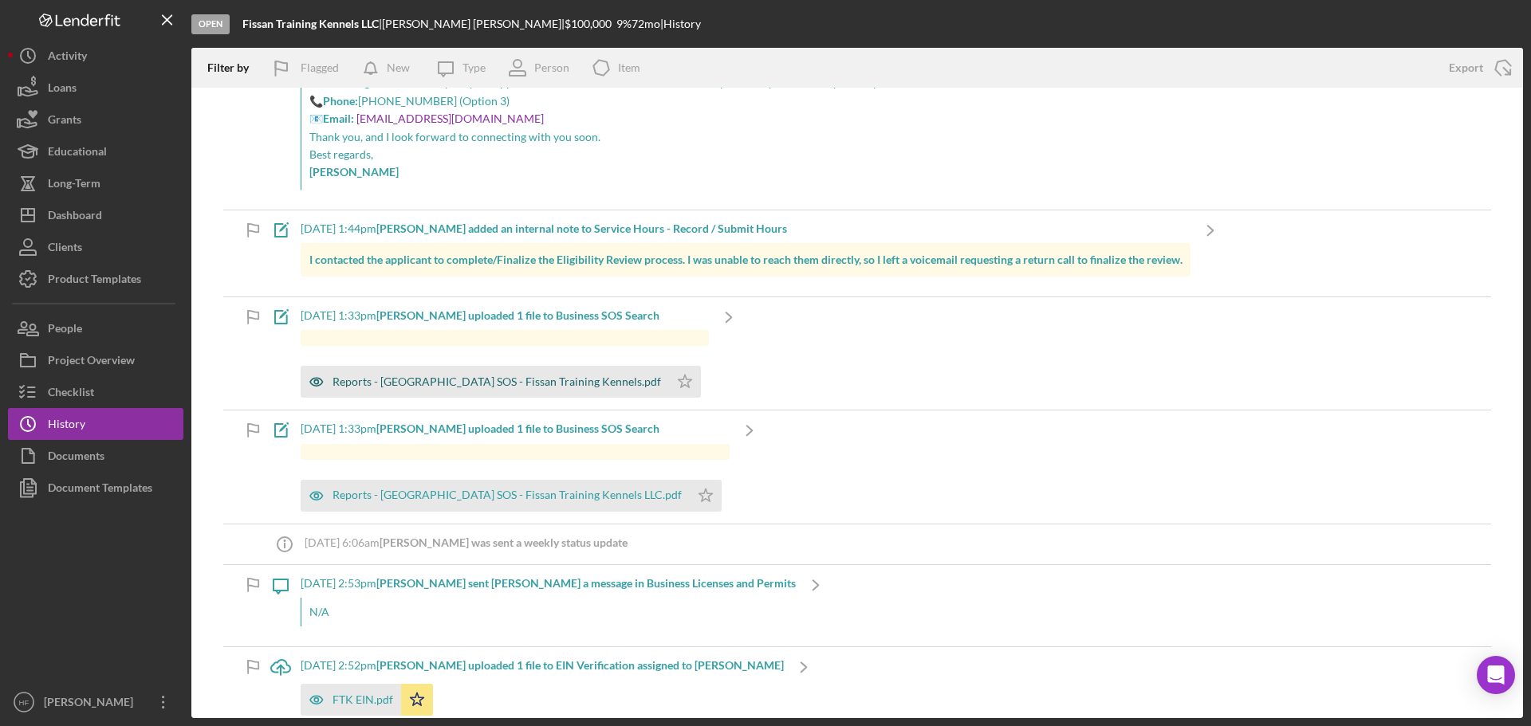
click at [467, 384] on div "Reports - MN SOS - Fissan Training Kennels.pdf" at bounding box center [497, 382] width 329 height 13
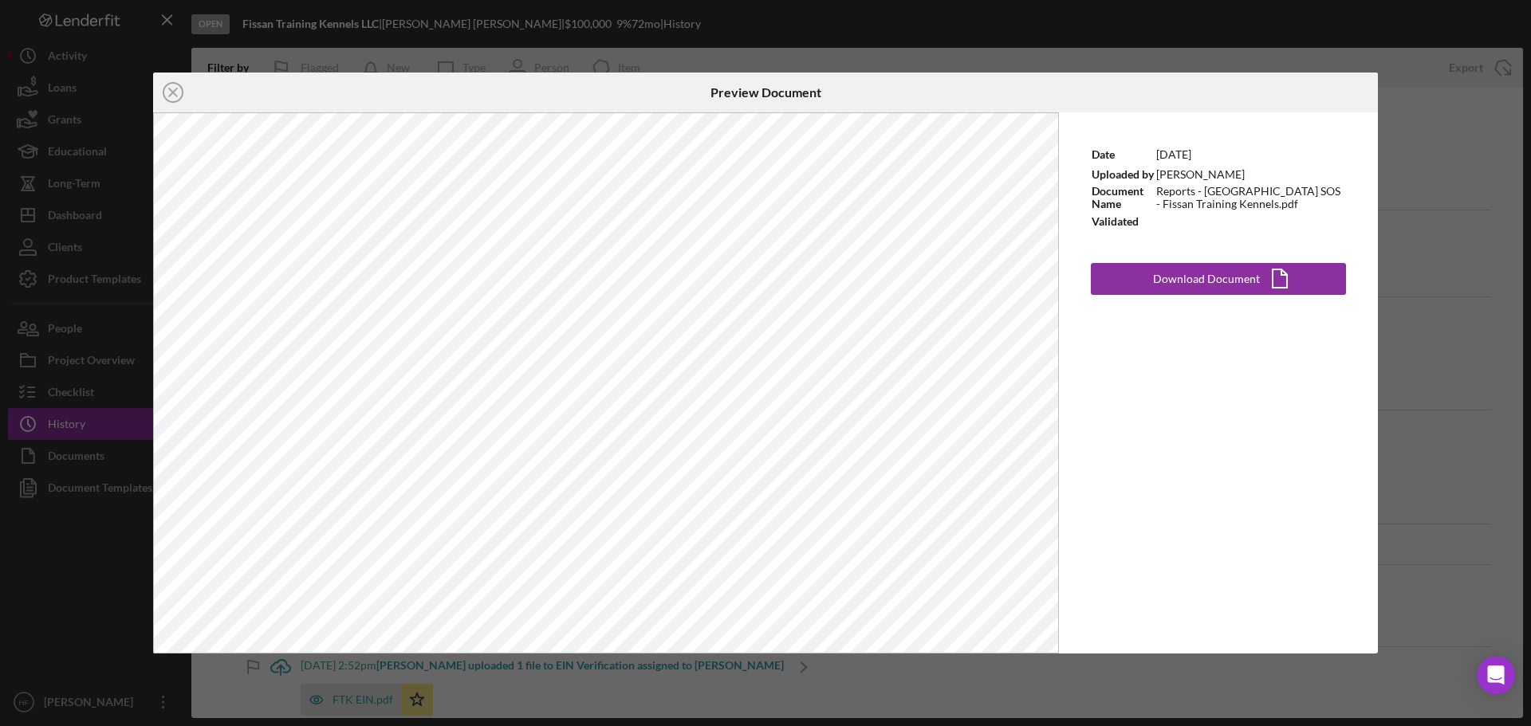
click at [1454, 214] on div "Icon/Close Preview Document Date 9/11/2025 Uploaded by Latrina Caldwell Documen…" at bounding box center [765, 363] width 1531 height 726
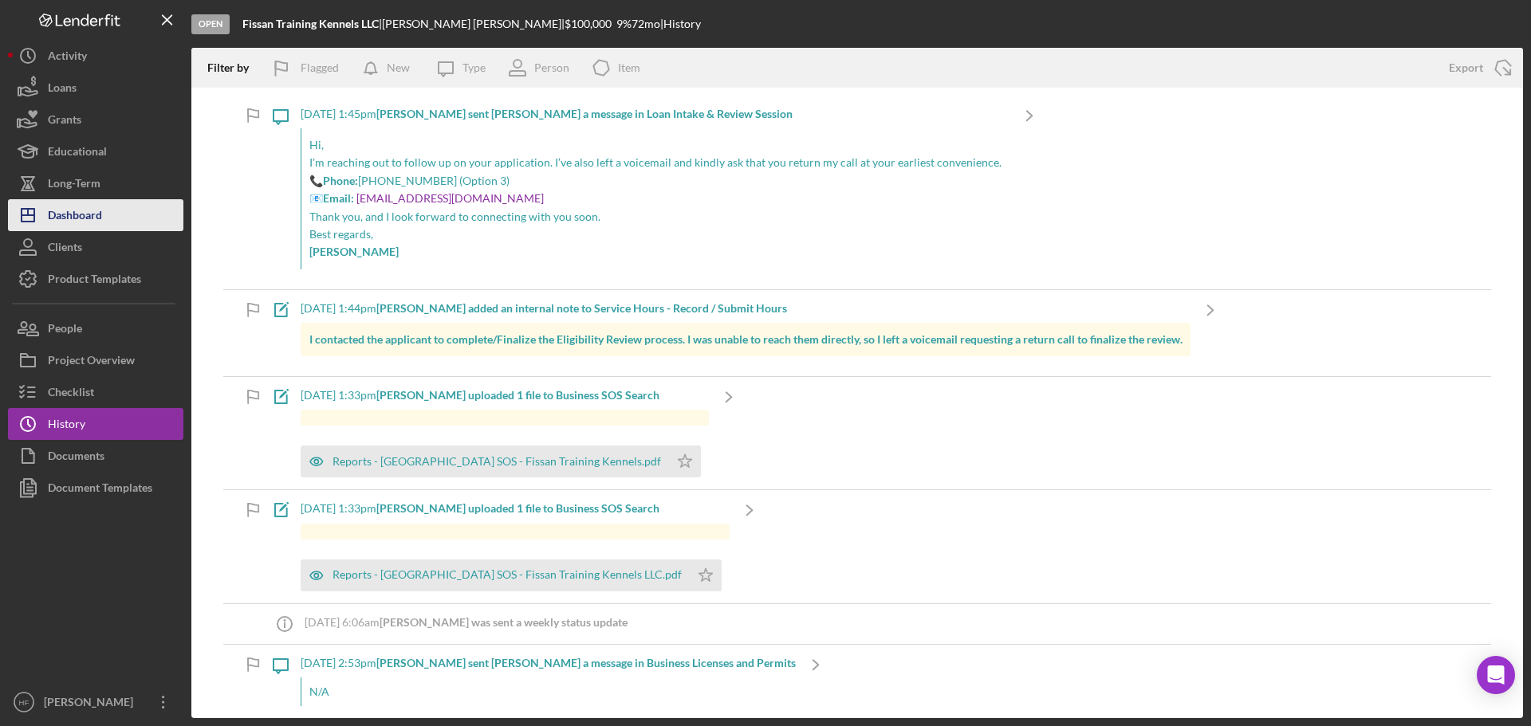
click at [139, 216] on button "Icon/Dashboard Dashboard" at bounding box center [95, 215] width 175 height 32
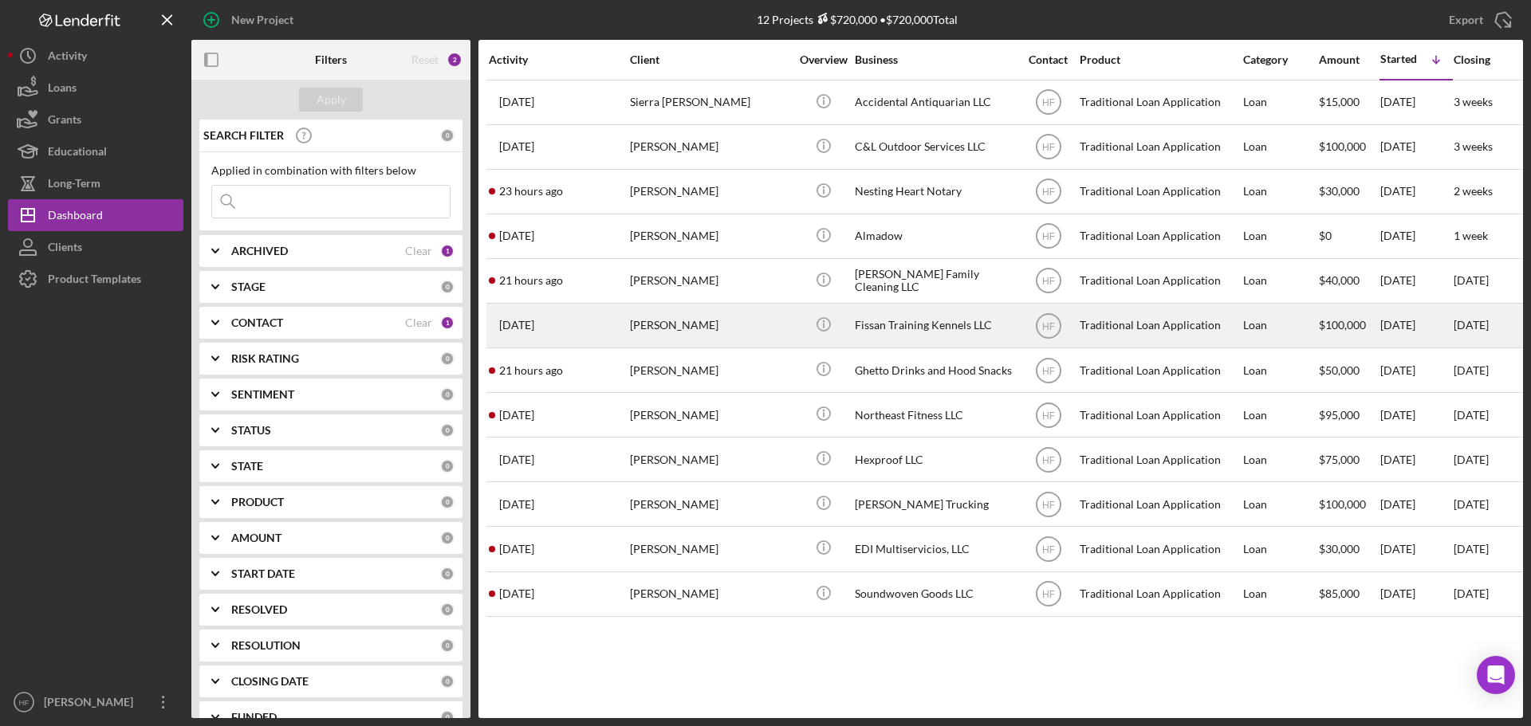
click at [624, 345] on div "6 days ago Gary Ziehr" at bounding box center [559, 326] width 140 height 42
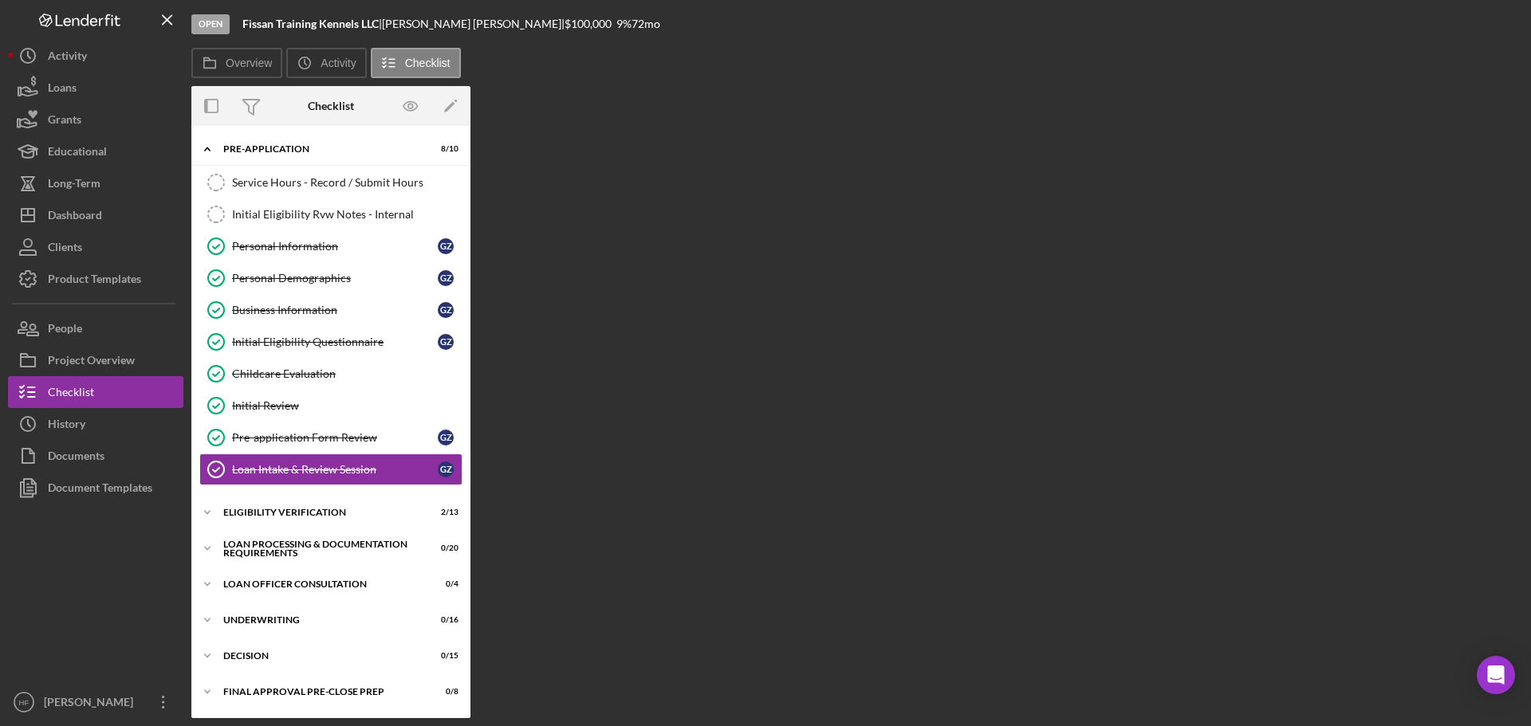
scroll to position [48, 0]
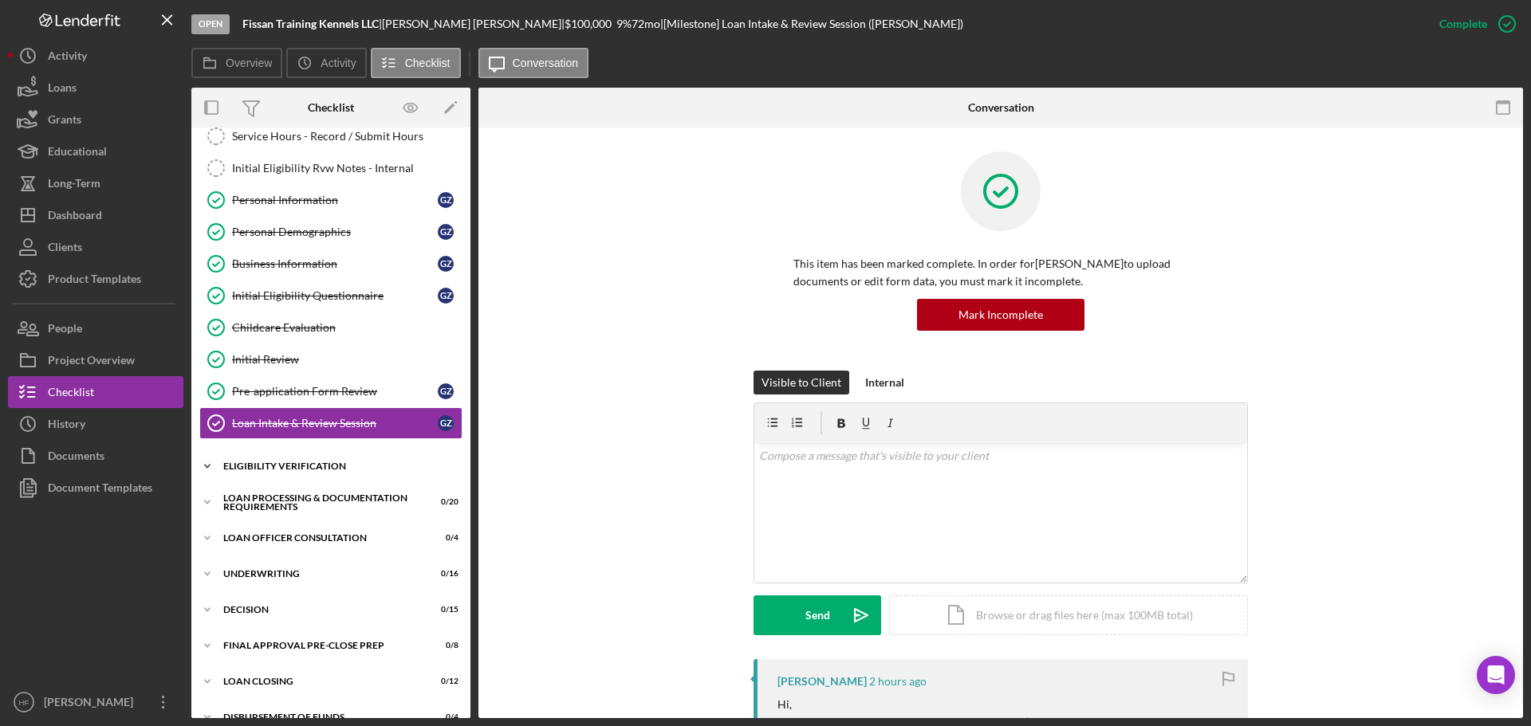
click at [227, 471] on div "Icon/Expander Eligibility Verification 2 / 13" at bounding box center [330, 467] width 279 height 32
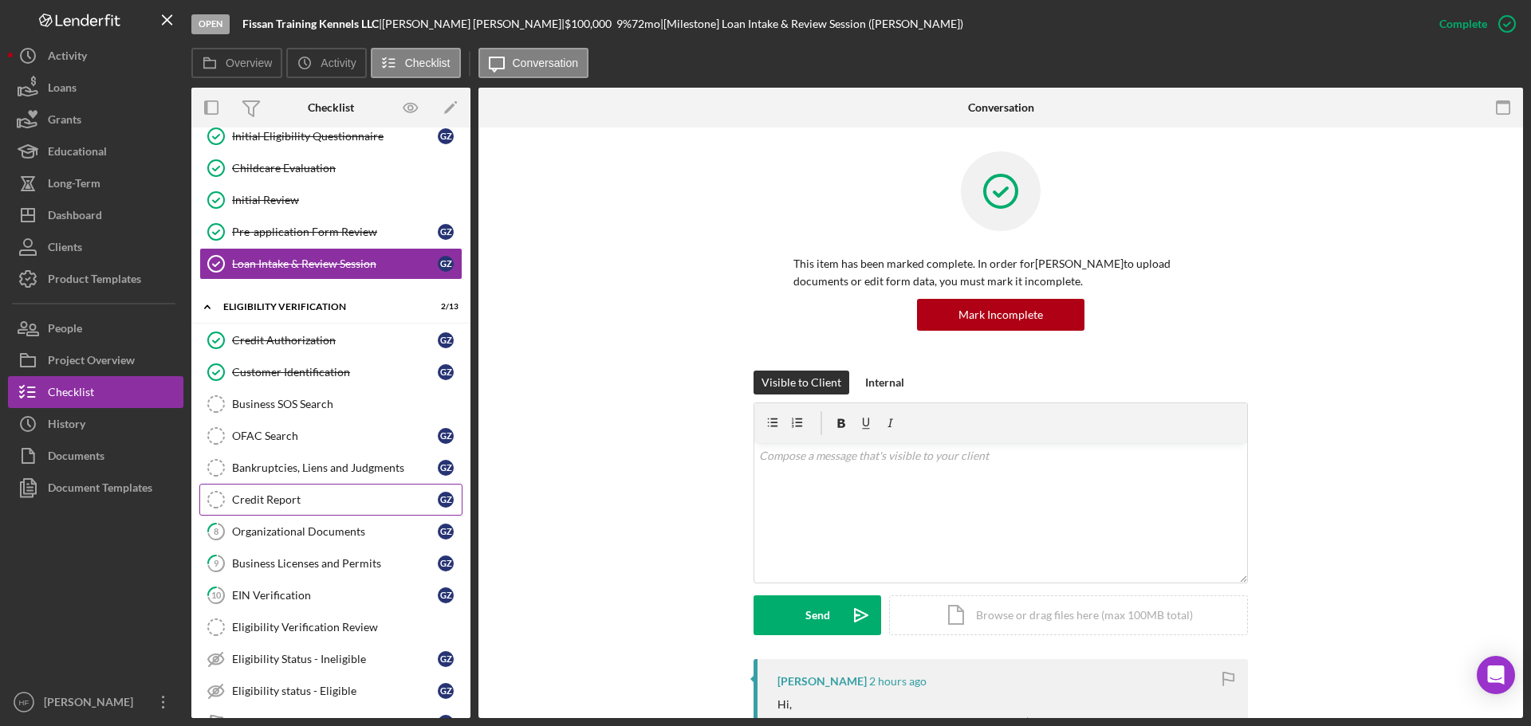
scroll to position [287, 0]
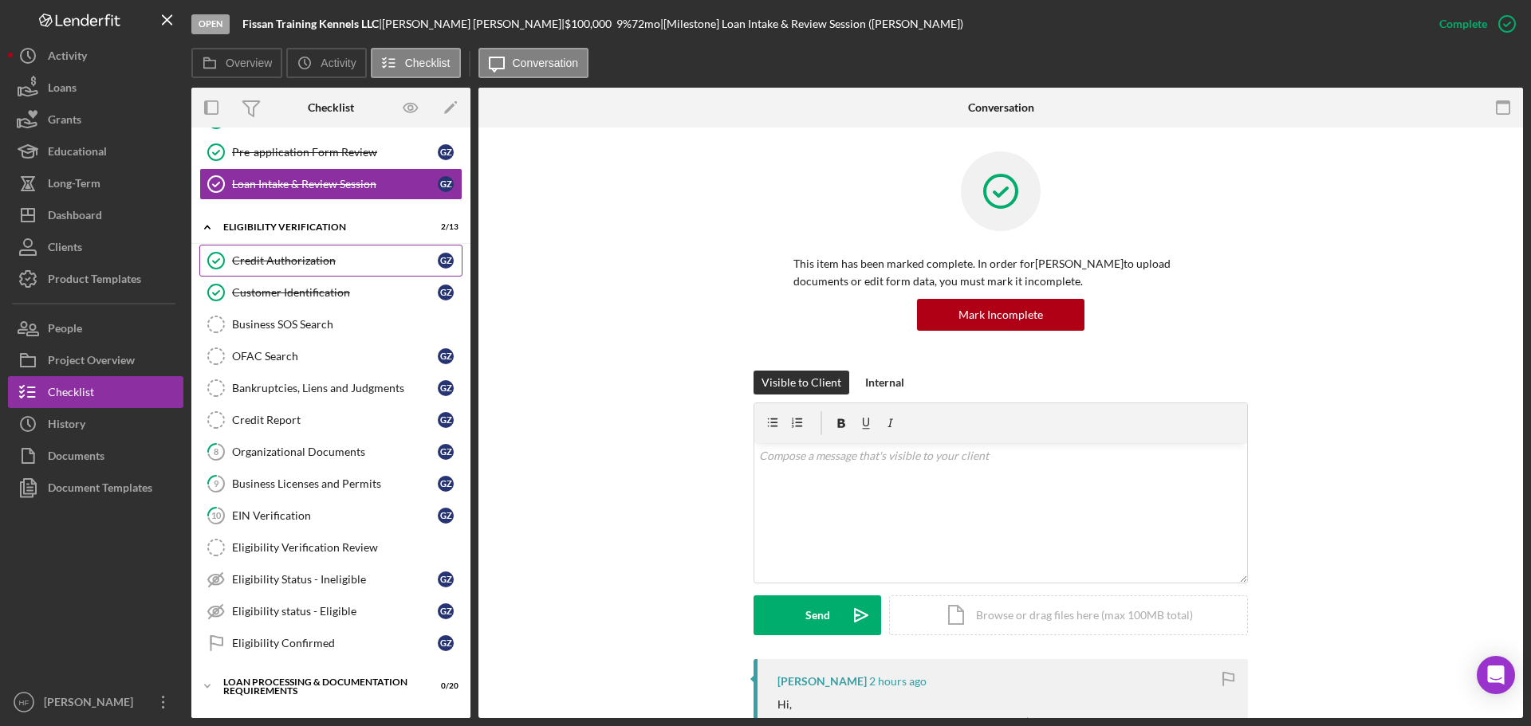
click at [346, 260] on div "Credit Authorization" at bounding box center [335, 260] width 206 height 13
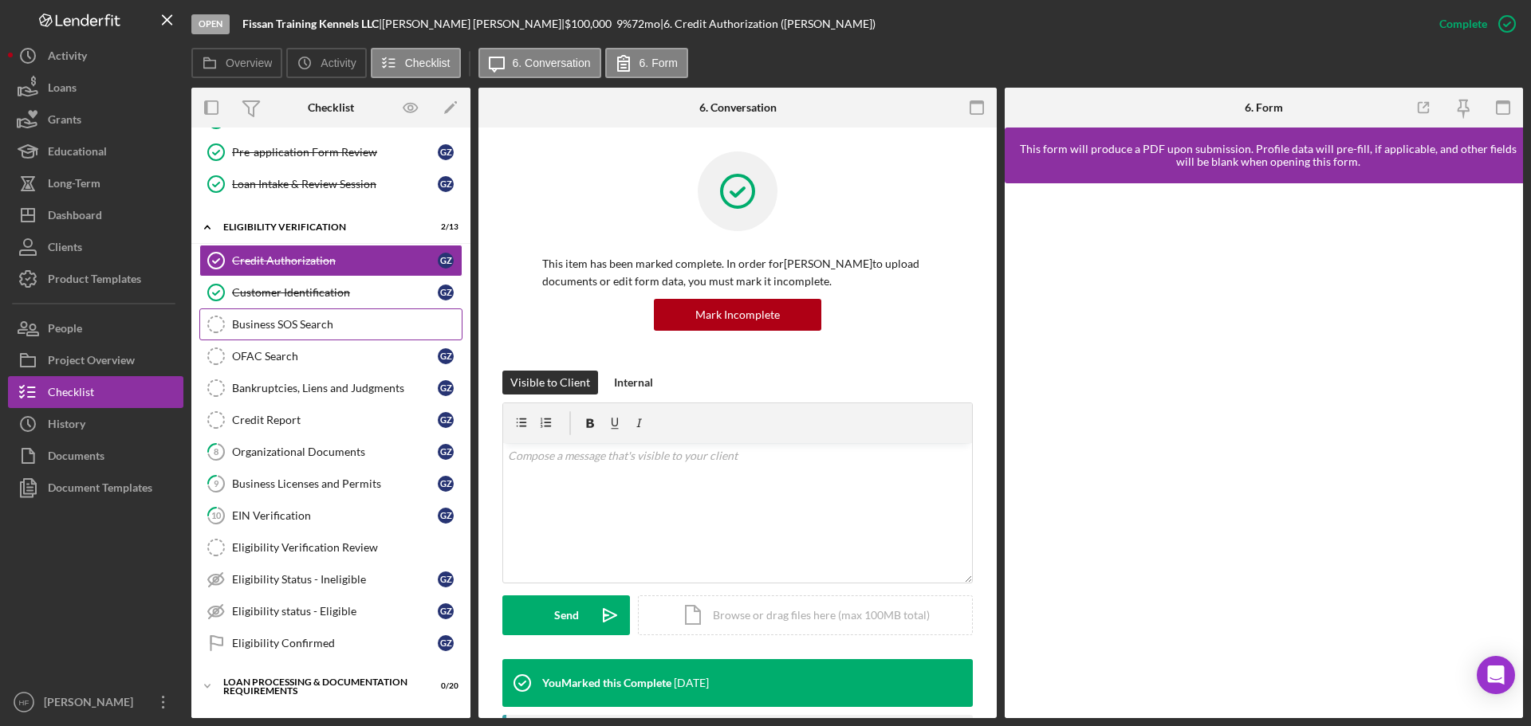
click at [337, 322] on div "Business SOS Search" at bounding box center [347, 324] width 230 height 13
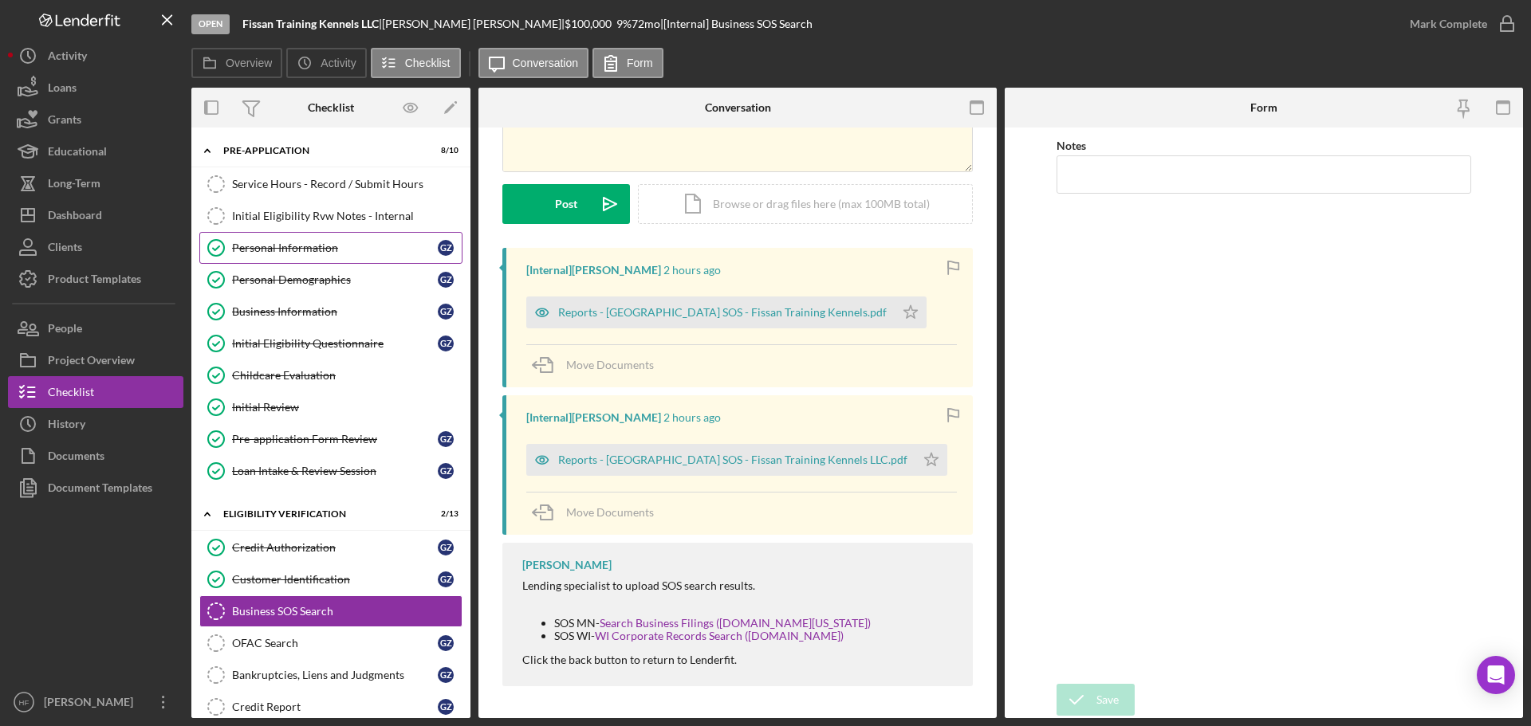
click at [316, 238] on link "Personal Information Personal Information G Z" at bounding box center [330, 248] width 263 height 32
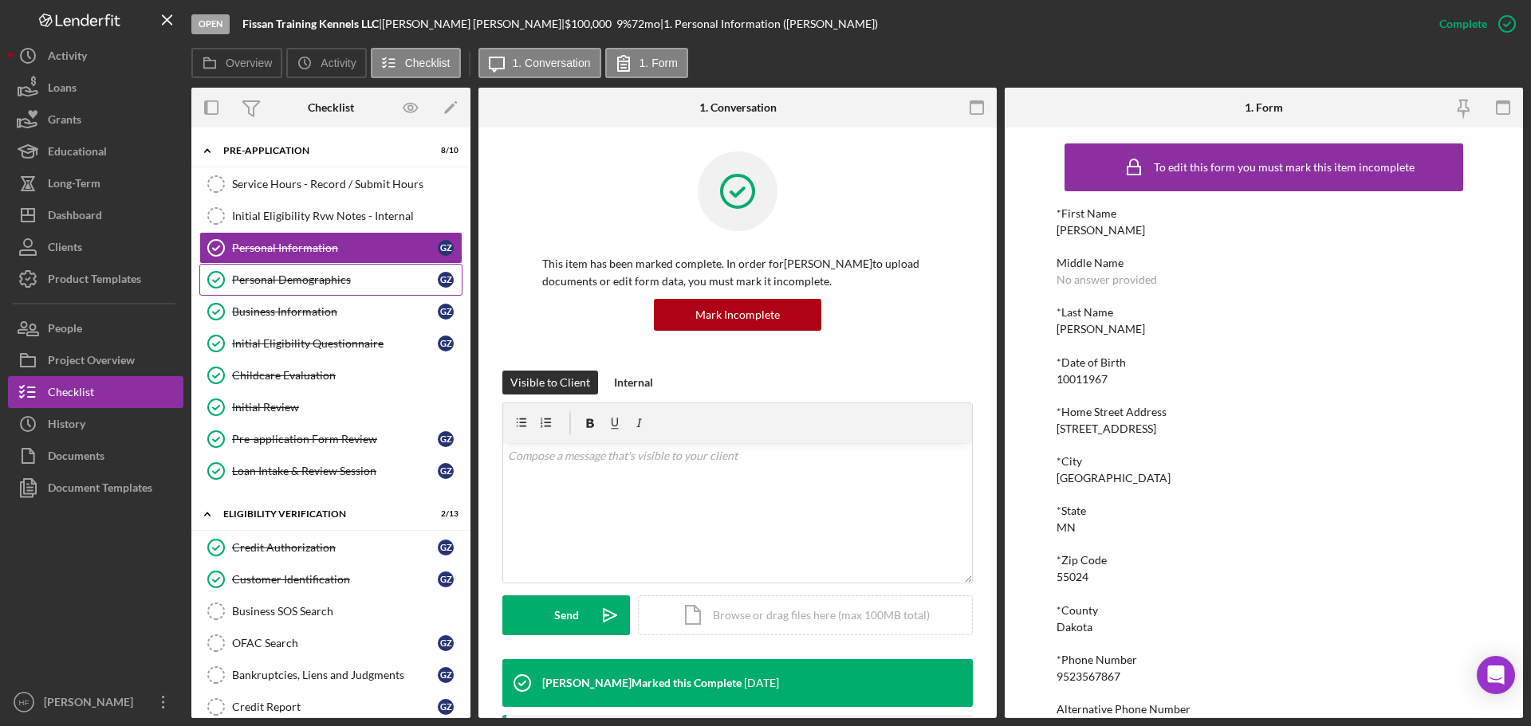
click at [355, 292] on link "Personal Demographics Personal Demographics G Z" at bounding box center [330, 280] width 263 height 32
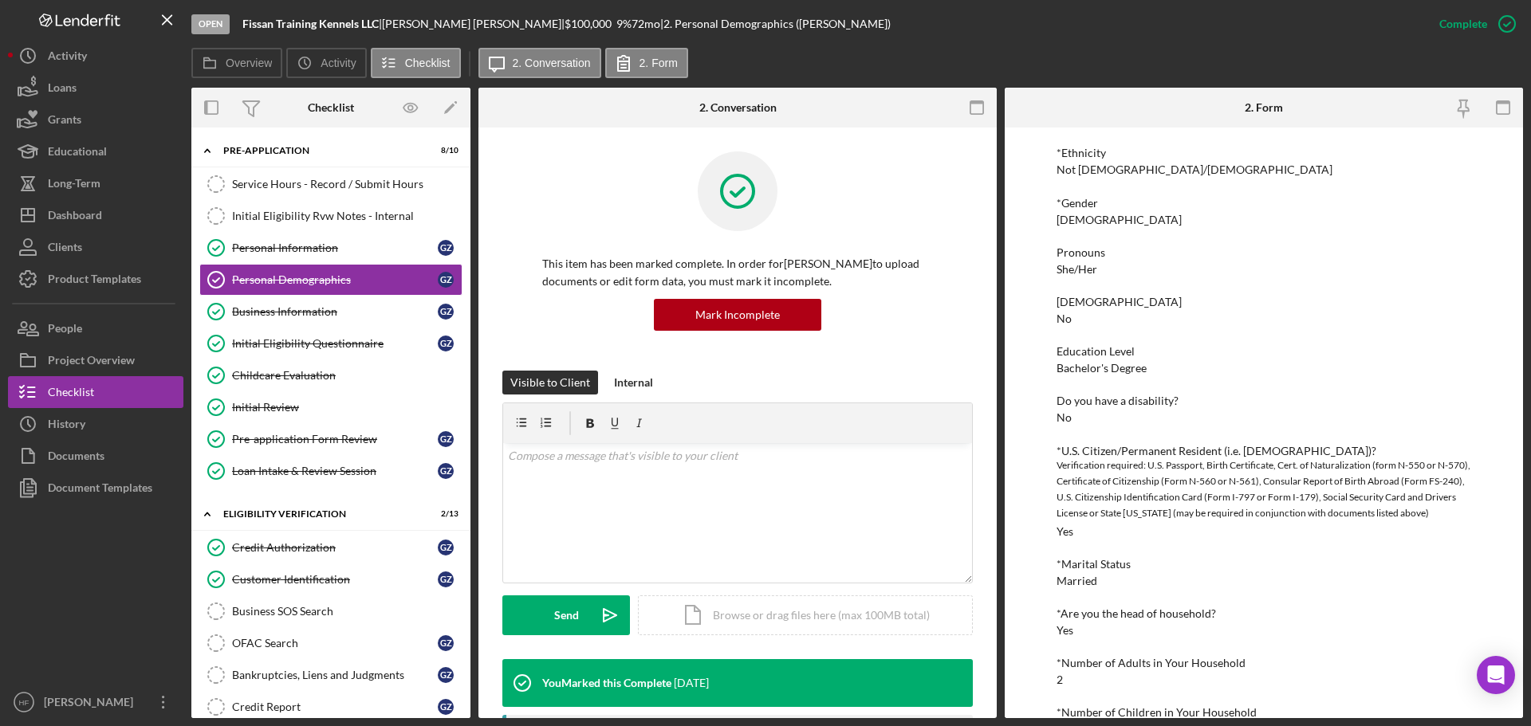
scroll to position [301, 0]
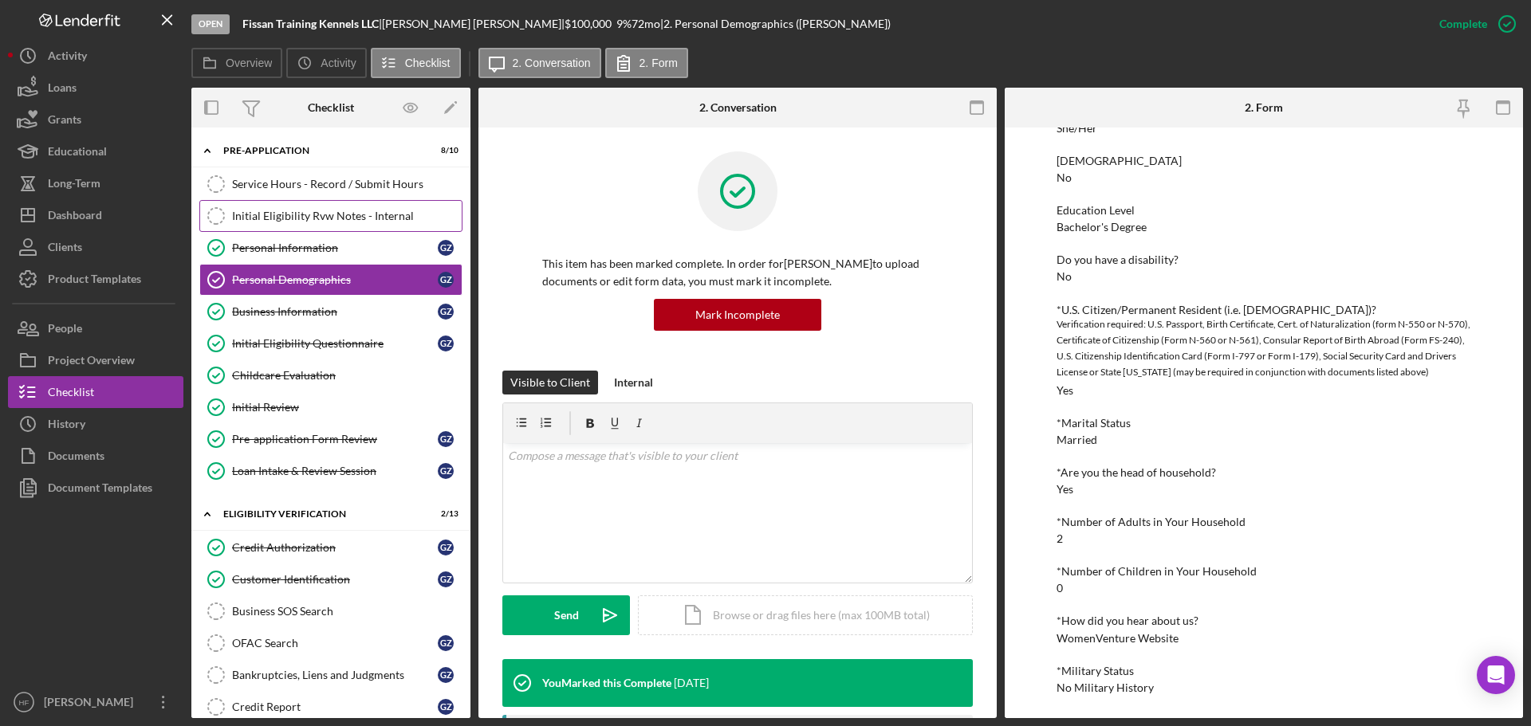
click at [305, 201] on link "Initial Eligibility Rvw Notes - Internal Initial Eligibility Rvw Notes - Intern…" at bounding box center [330, 216] width 263 height 32
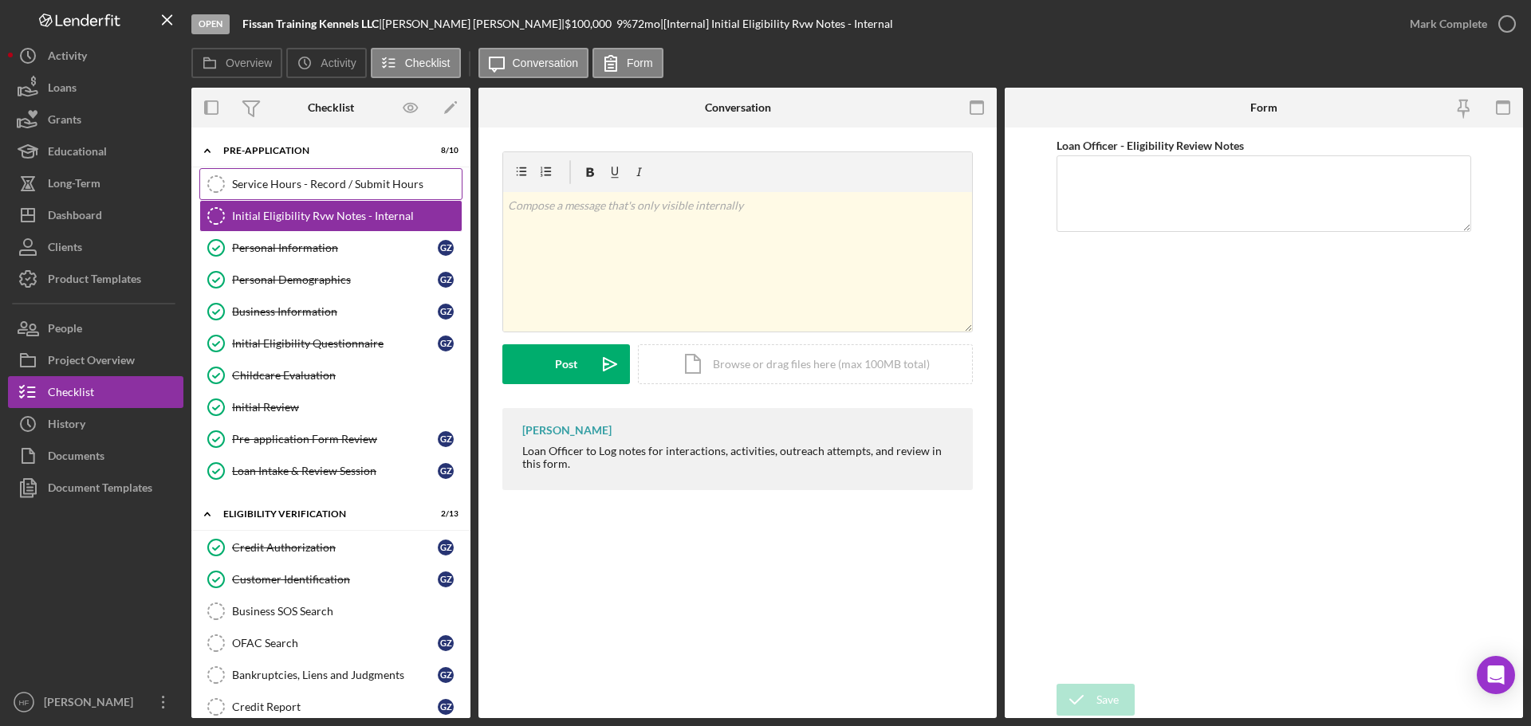
click at [390, 173] on link "Service Hours - Record / Submit Hours Service Hours - Record / Submit Hours" at bounding box center [330, 184] width 263 height 32
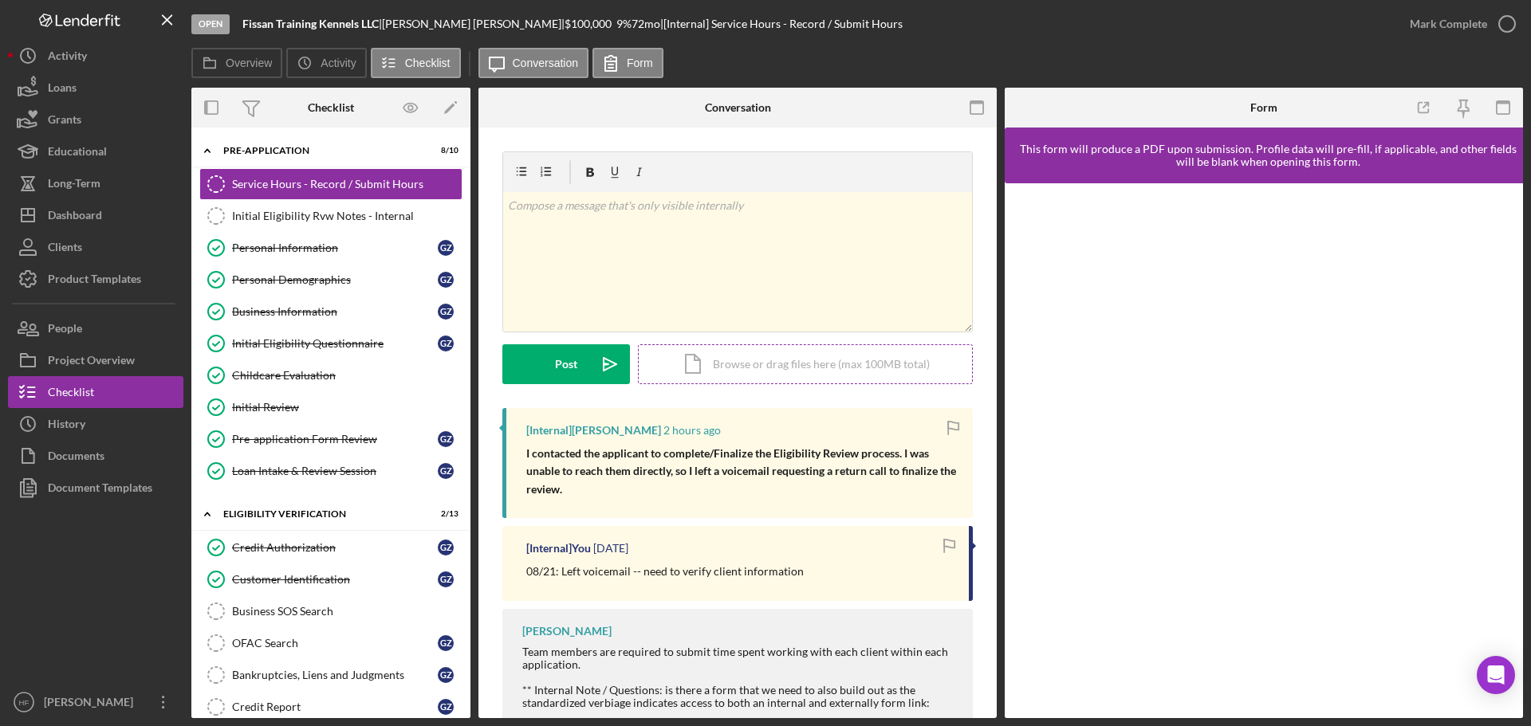
scroll to position [120, 0]
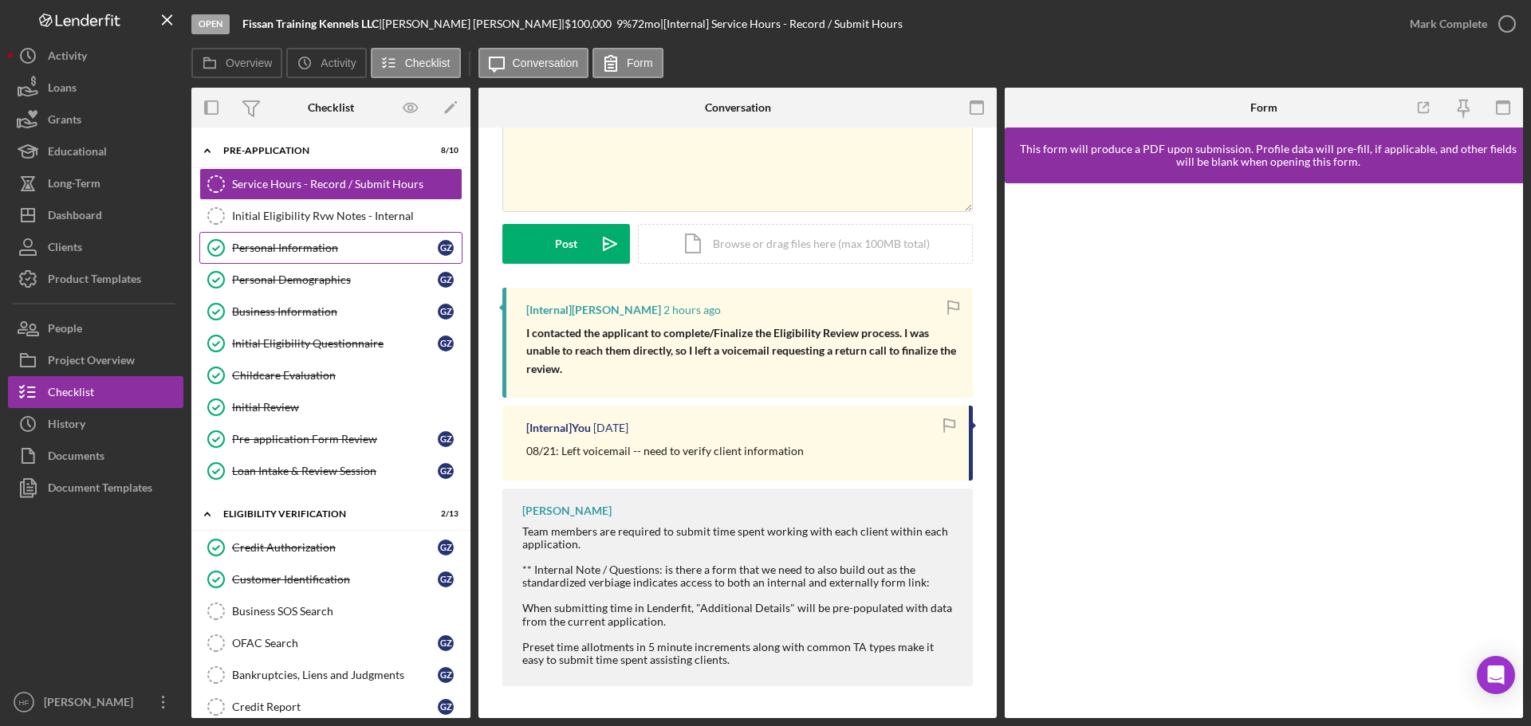
click at [270, 254] on div "Personal Information" at bounding box center [335, 248] width 206 height 13
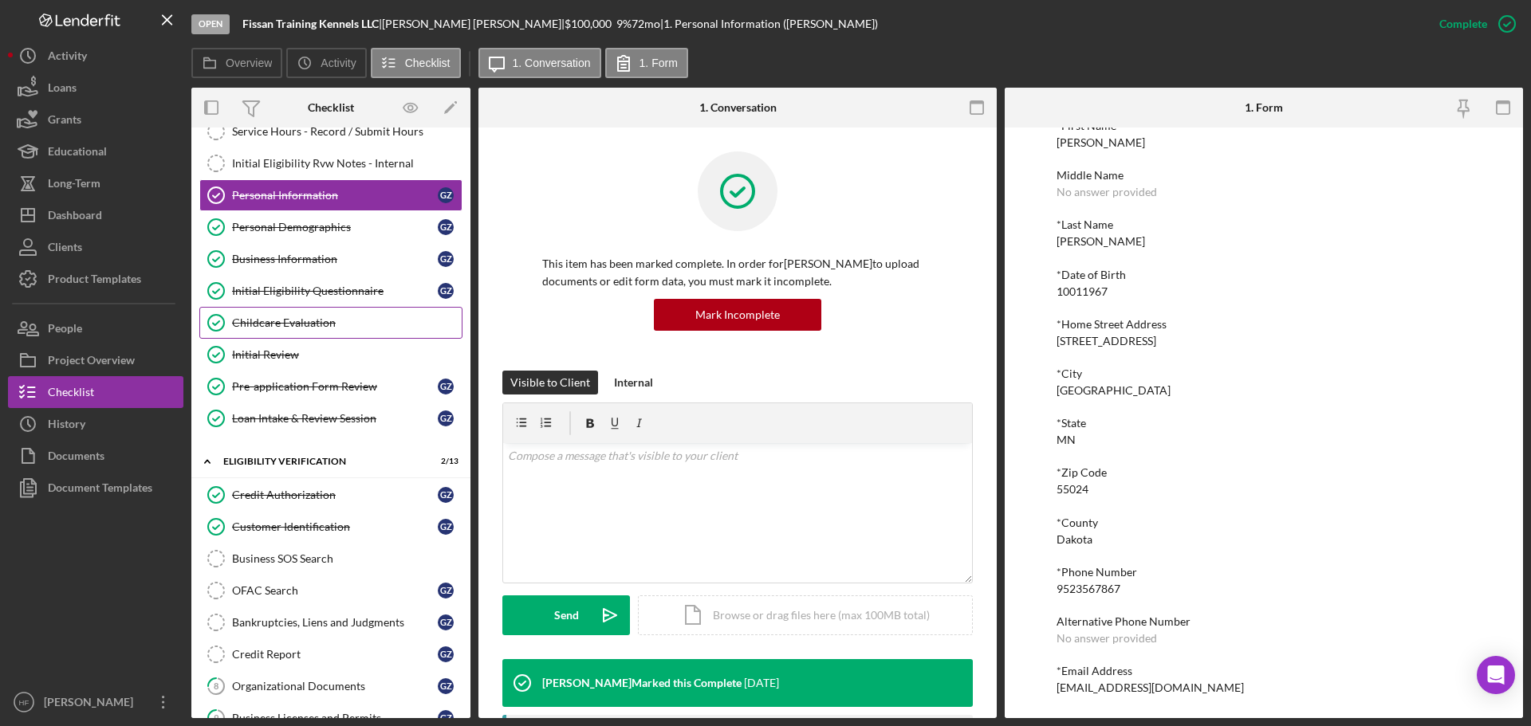
scroll to position [80, 0]
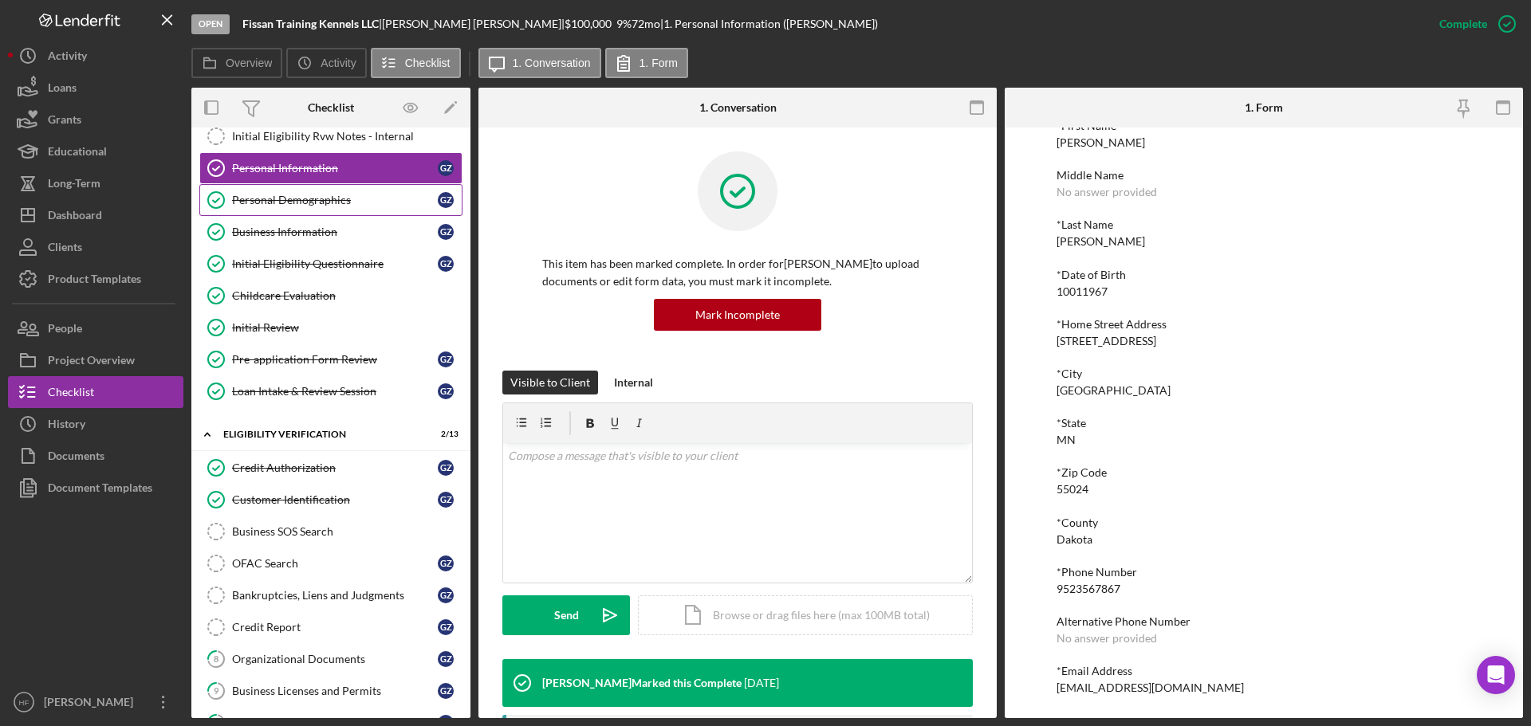
click at [313, 204] on div "Personal Demographics" at bounding box center [335, 200] width 206 height 13
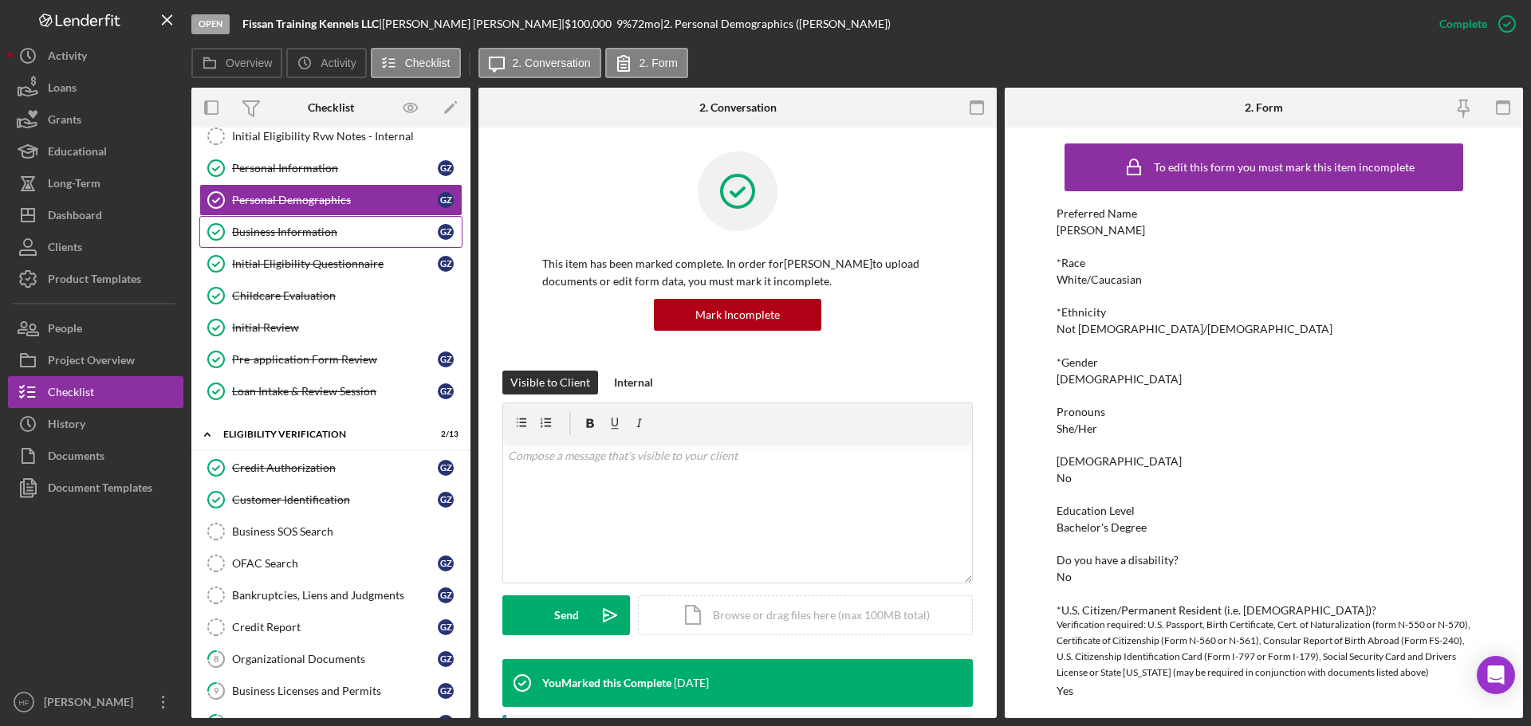
click at [306, 227] on div "Business Information" at bounding box center [335, 232] width 206 height 13
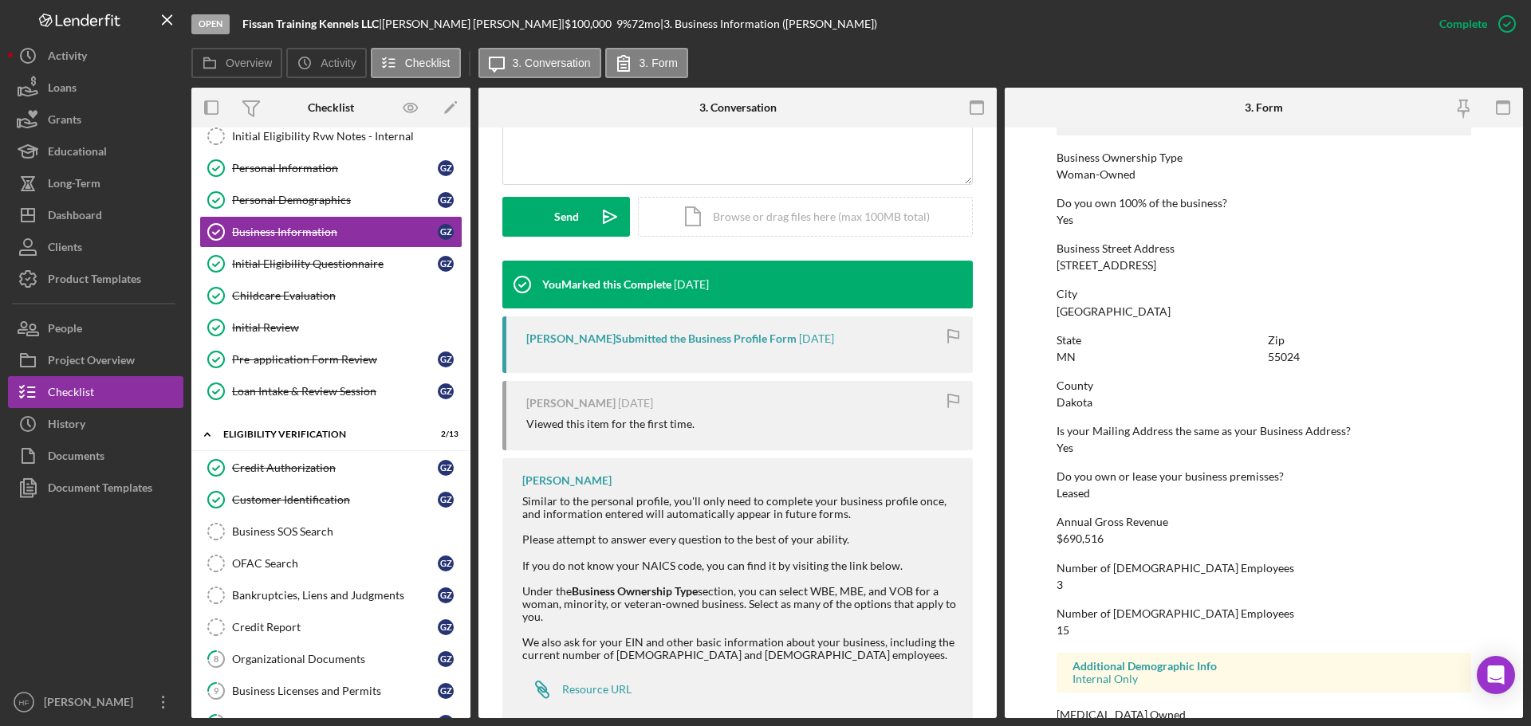
scroll to position [612, 0]
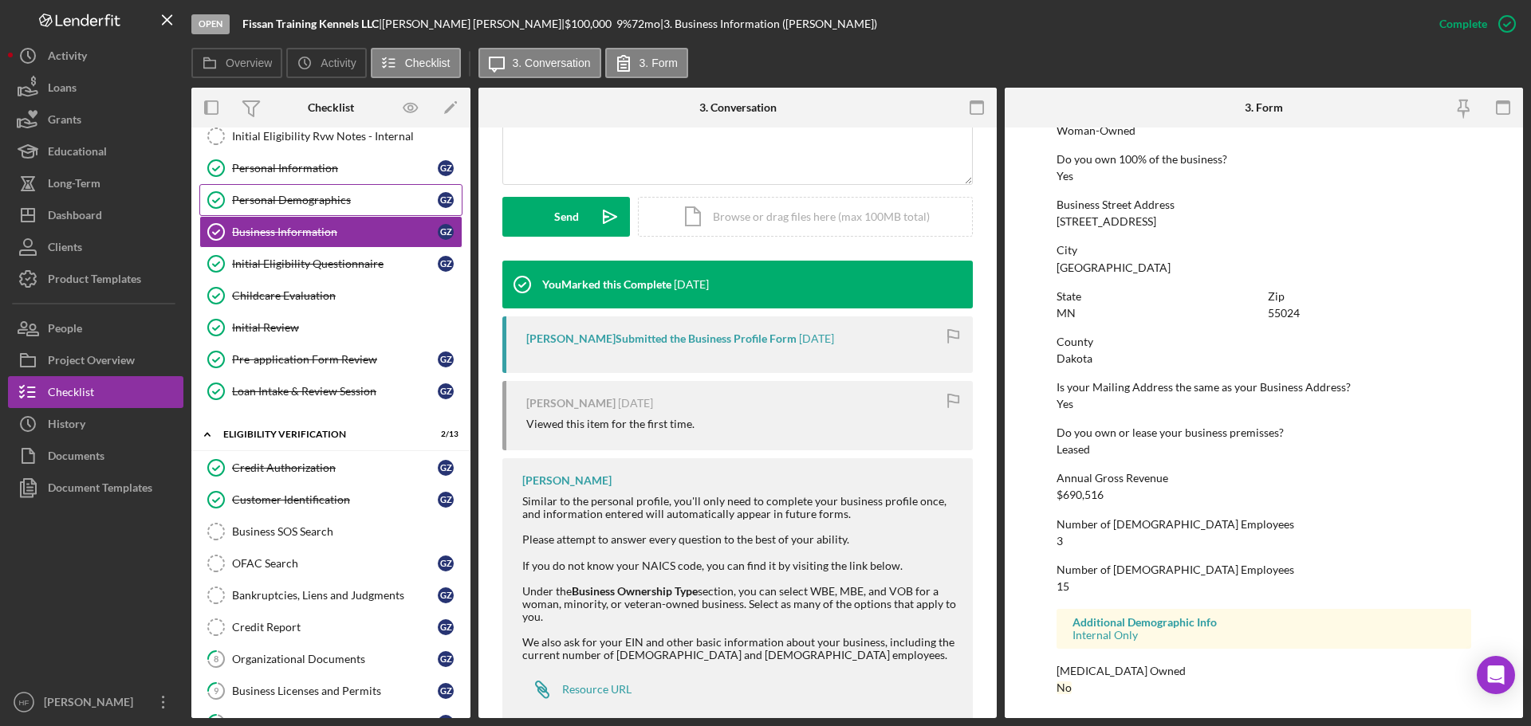
drag, startPoint x: 296, startPoint y: 169, endPoint x: 353, endPoint y: 186, distance: 59.8
click at [296, 169] on div "Personal Information" at bounding box center [335, 168] width 206 height 13
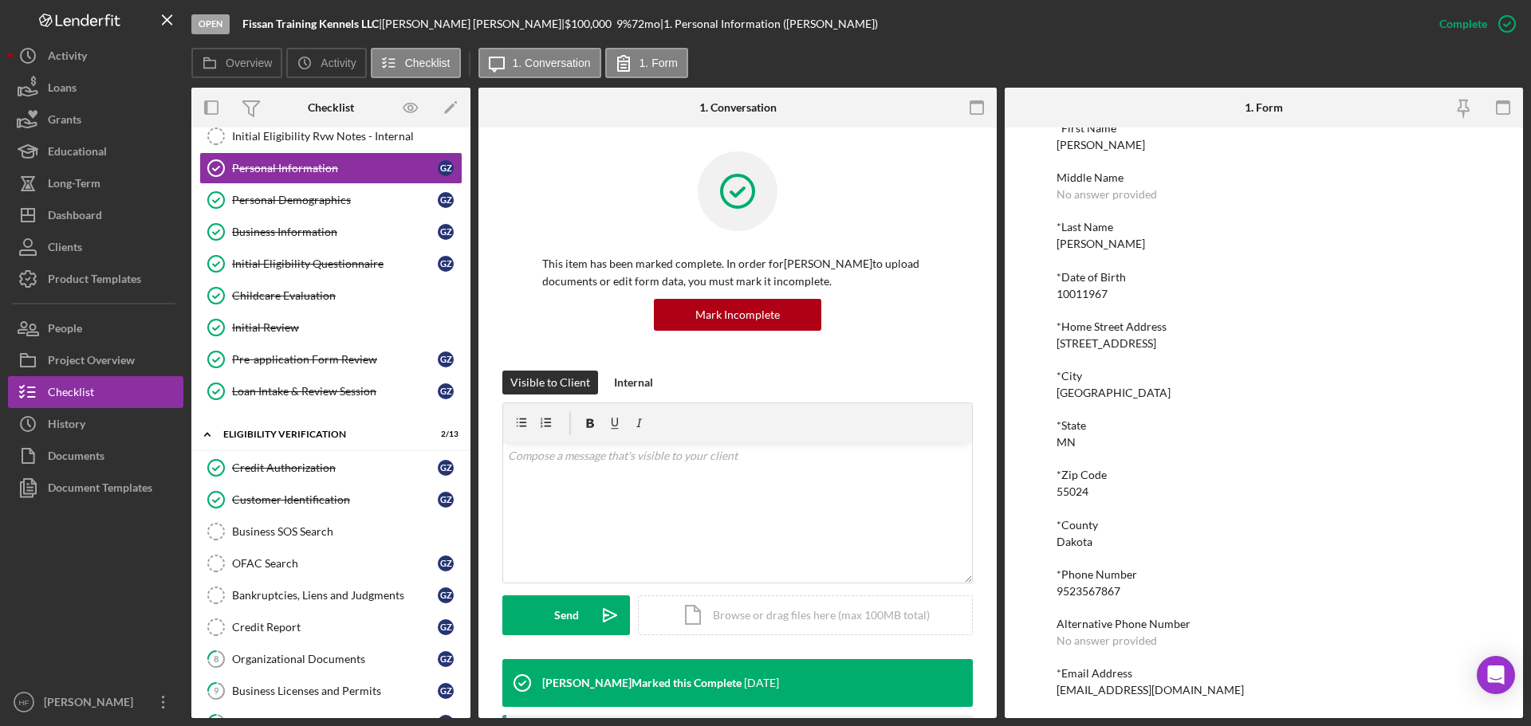
scroll to position [88, 0]
drag, startPoint x: 1169, startPoint y: 692, endPoint x: 1048, endPoint y: 703, distance: 121.7
click at [1048, 703] on div "To edit this form you must mark this item incomplete *First Name Carol Middle N…" at bounding box center [1264, 423] width 518 height 591
copy div "aefissan@gmail.com"
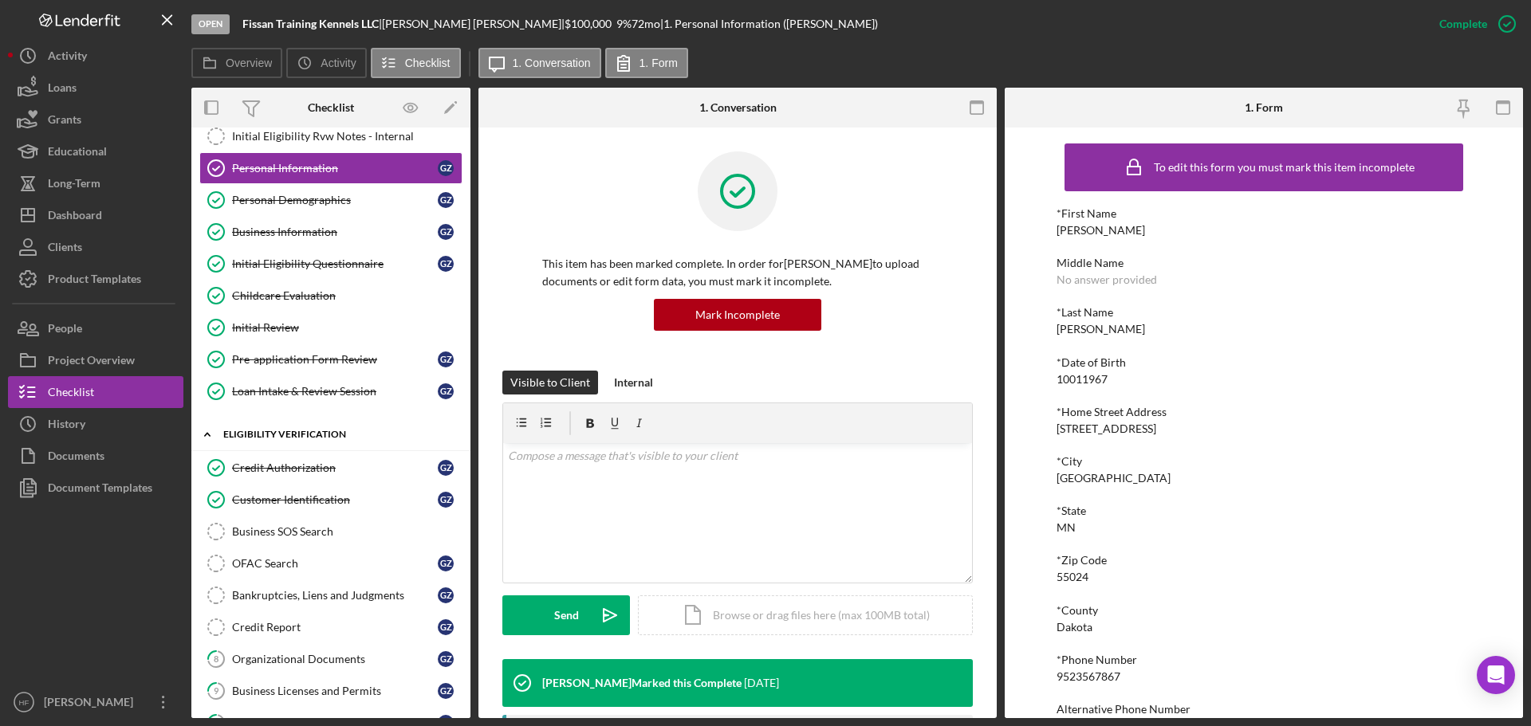
scroll to position [159, 0]
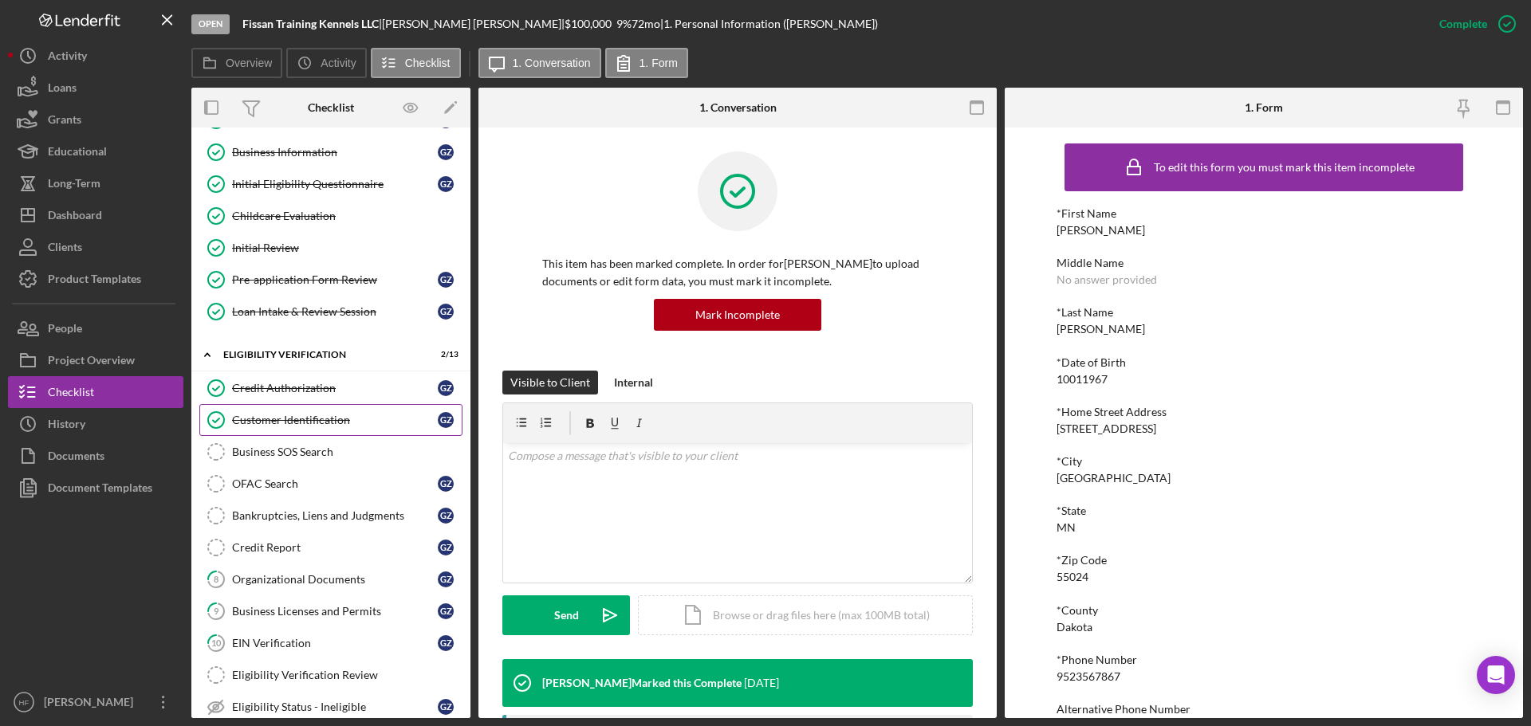
click at [356, 411] on link "Customer Identification Customer Identification G Z" at bounding box center [330, 420] width 263 height 32
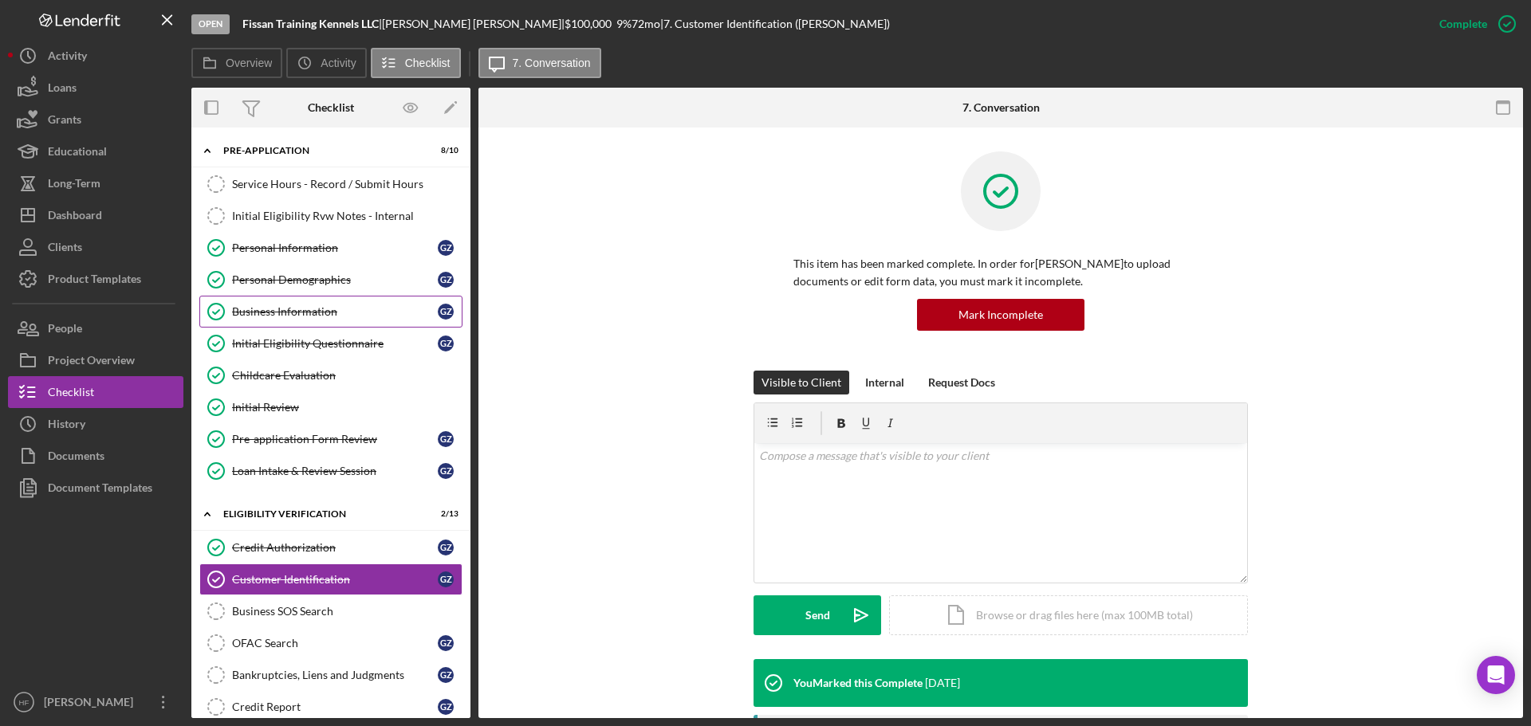
click at [314, 304] on link "Business Information Business Information G Z" at bounding box center [330, 312] width 263 height 32
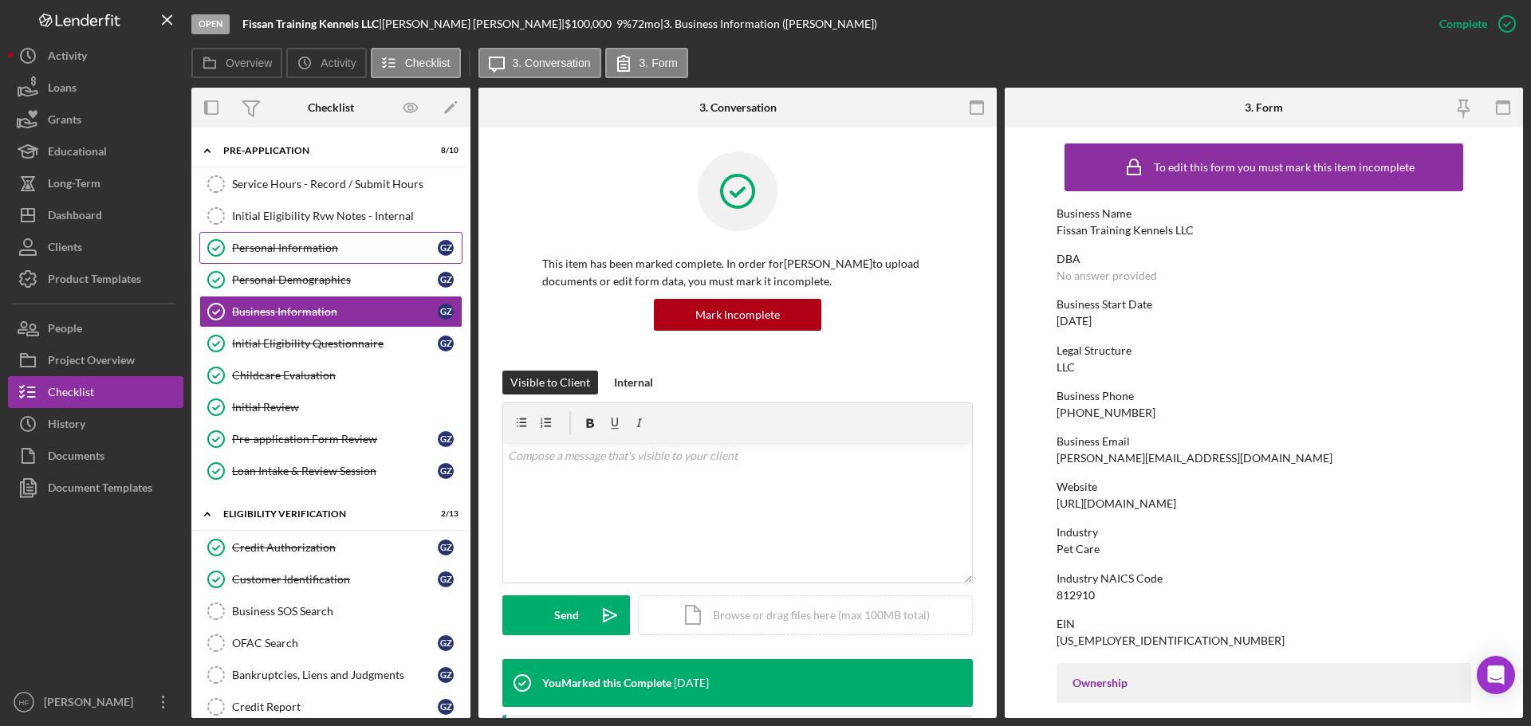
click at [269, 254] on div "Personal Information" at bounding box center [335, 248] width 206 height 13
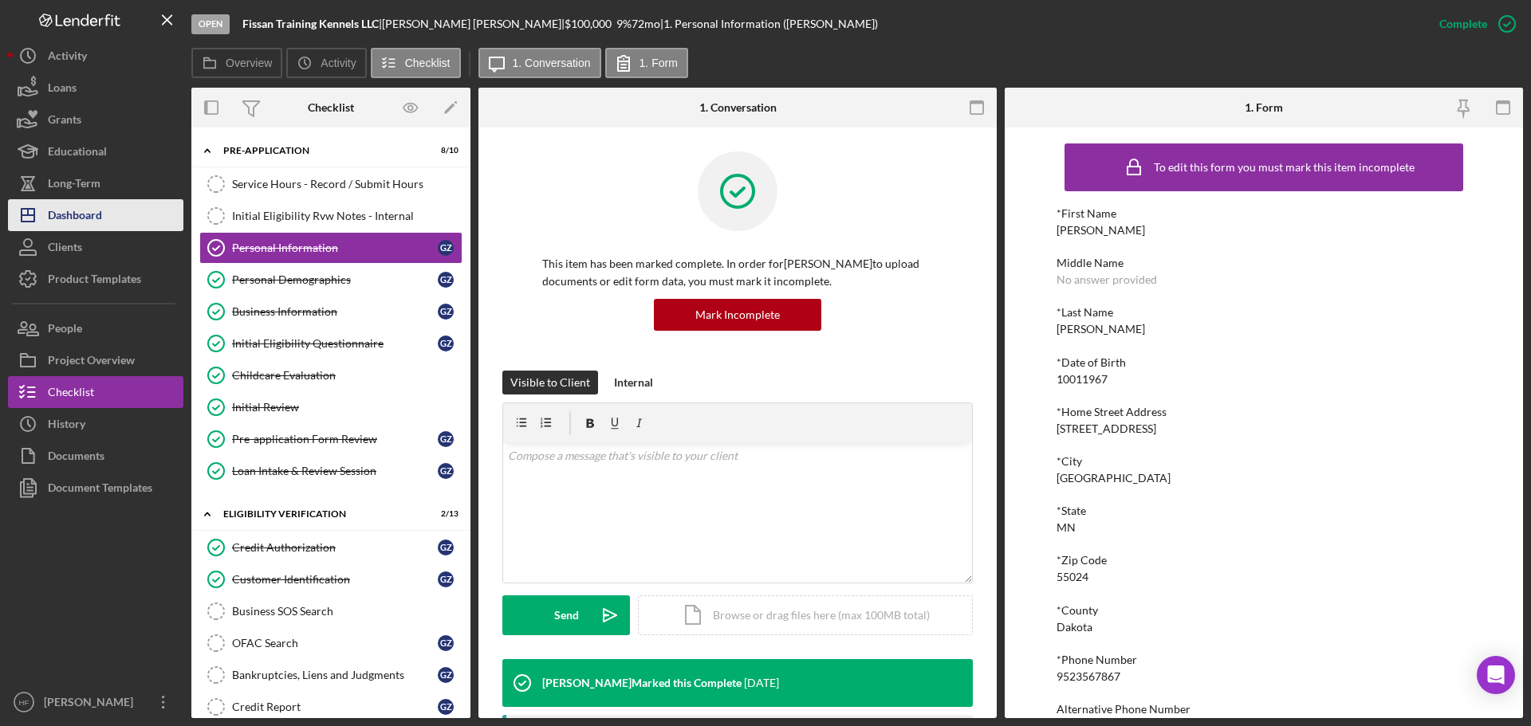
click at [137, 211] on button "Icon/Dashboard Dashboard" at bounding box center [95, 215] width 175 height 32
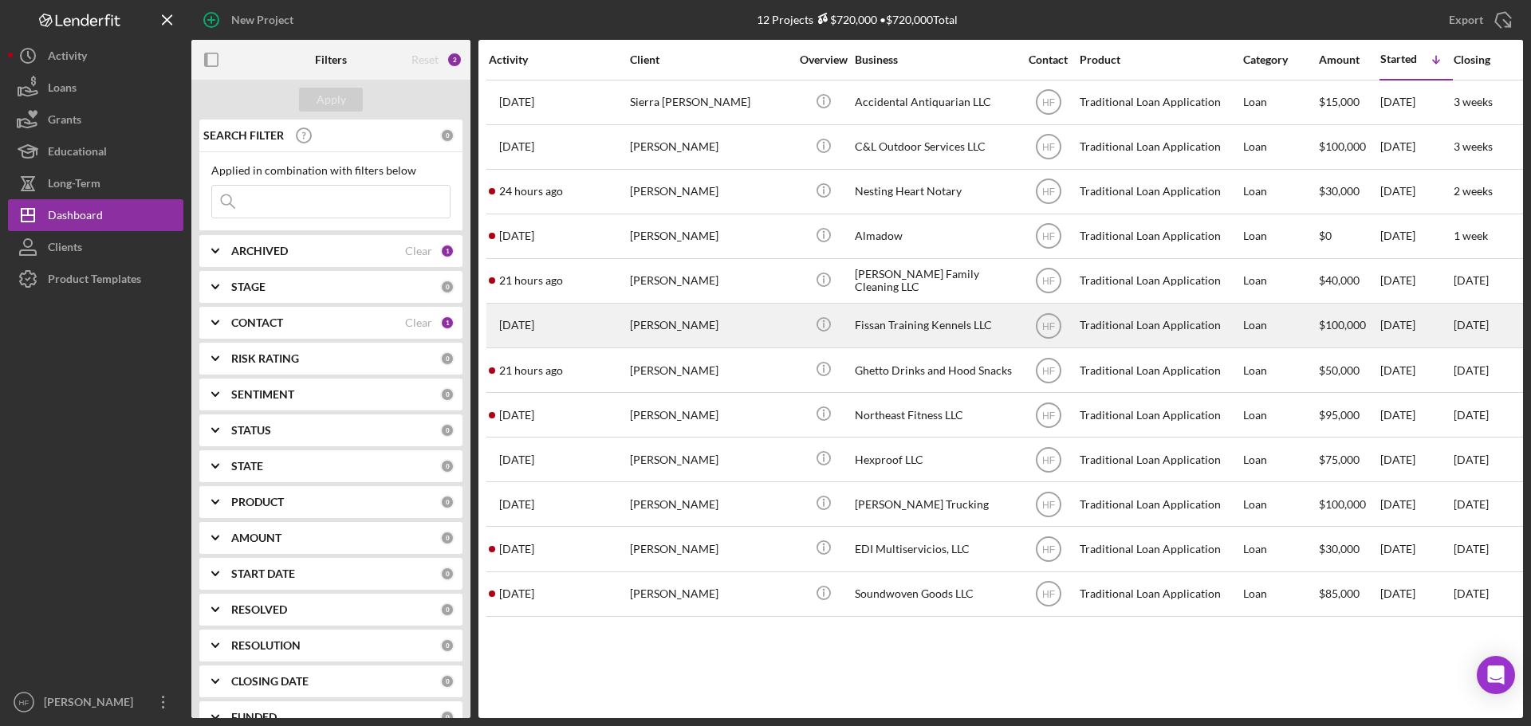
click at [778, 329] on div "Gary Ziehr" at bounding box center [709, 326] width 159 height 42
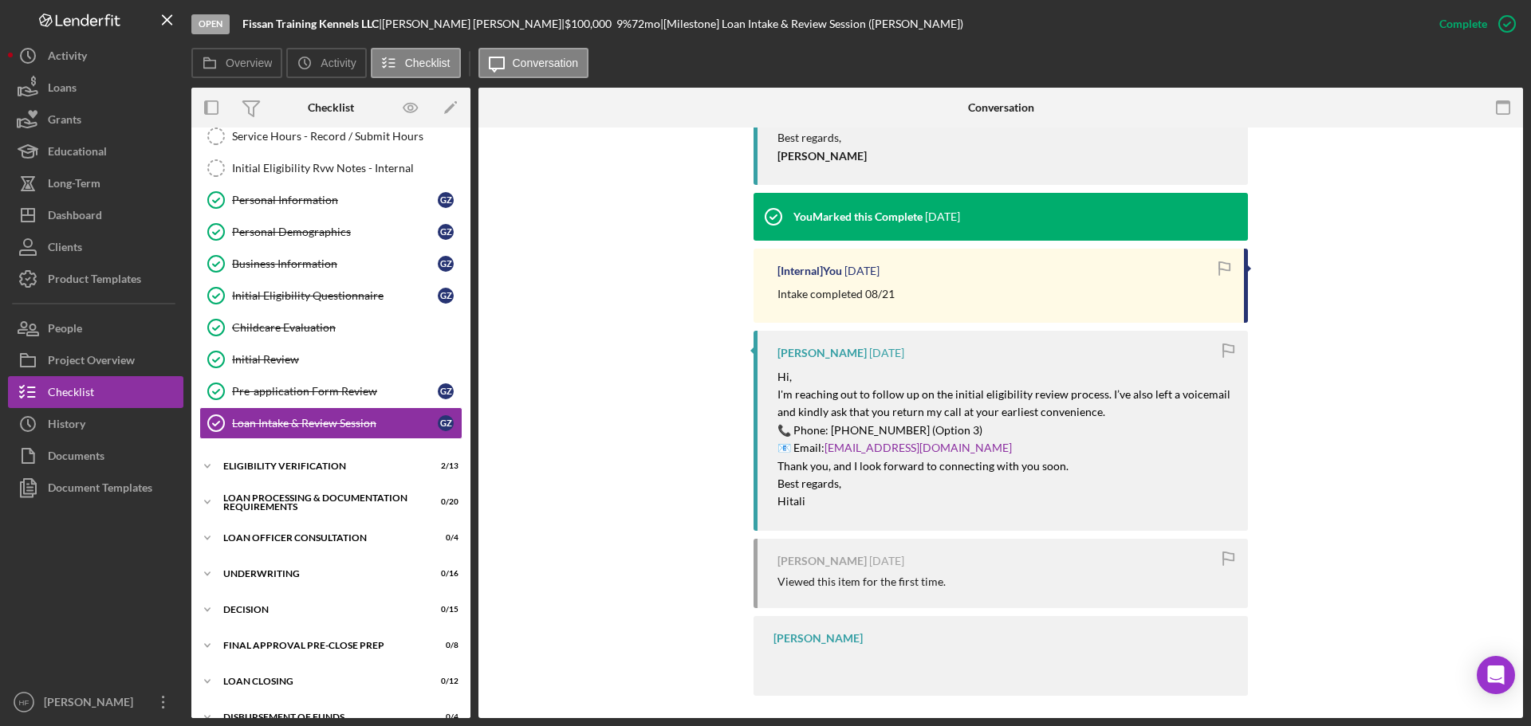
scroll to position [683, 0]
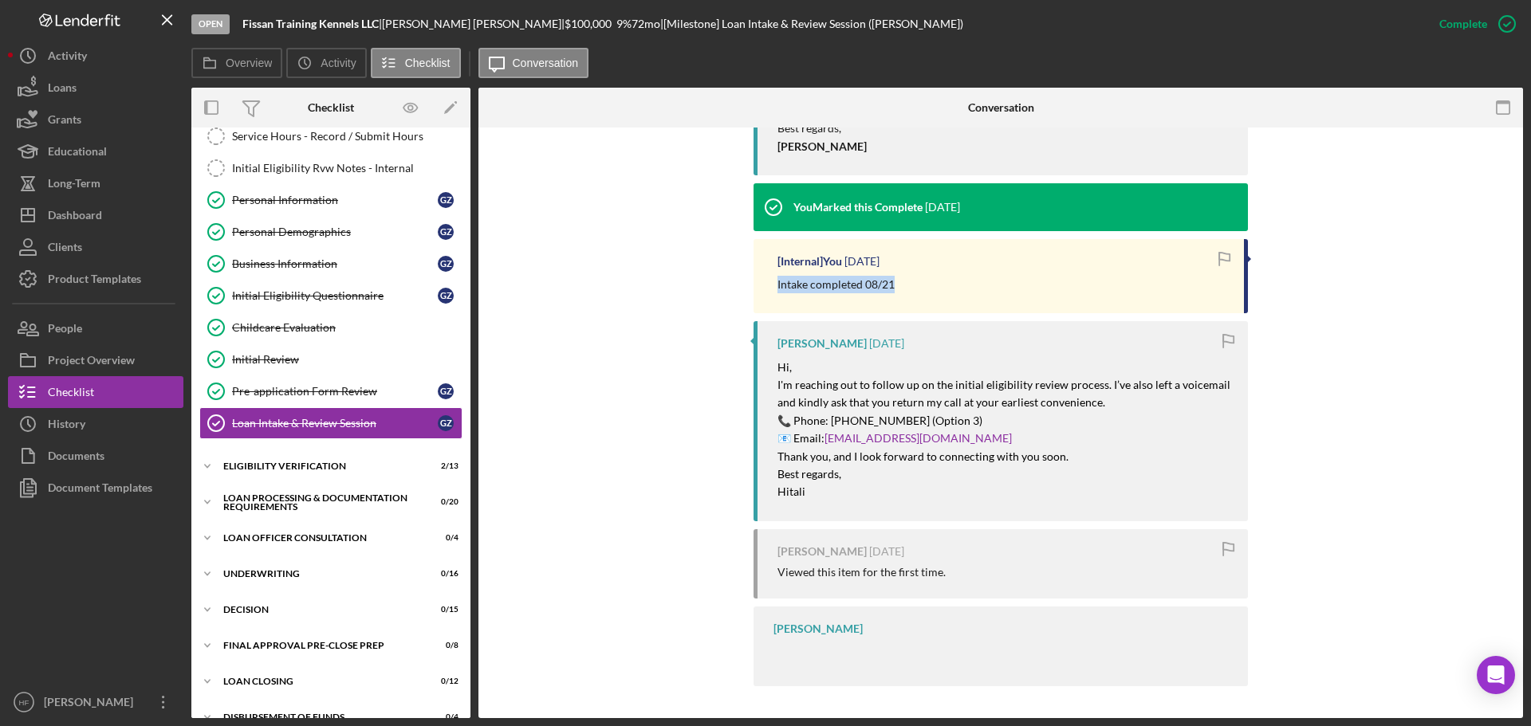
drag, startPoint x: 930, startPoint y: 289, endPoint x: 773, endPoint y: 285, distance: 157.1
click at [773, 285] on div "[Internal] You 3 weeks ago Intake completed 08/21" at bounding box center [1001, 276] width 494 height 74
copy p "Intake completed 08/21"
click at [65, 207] on div "Dashboard" at bounding box center [75, 217] width 54 height 36
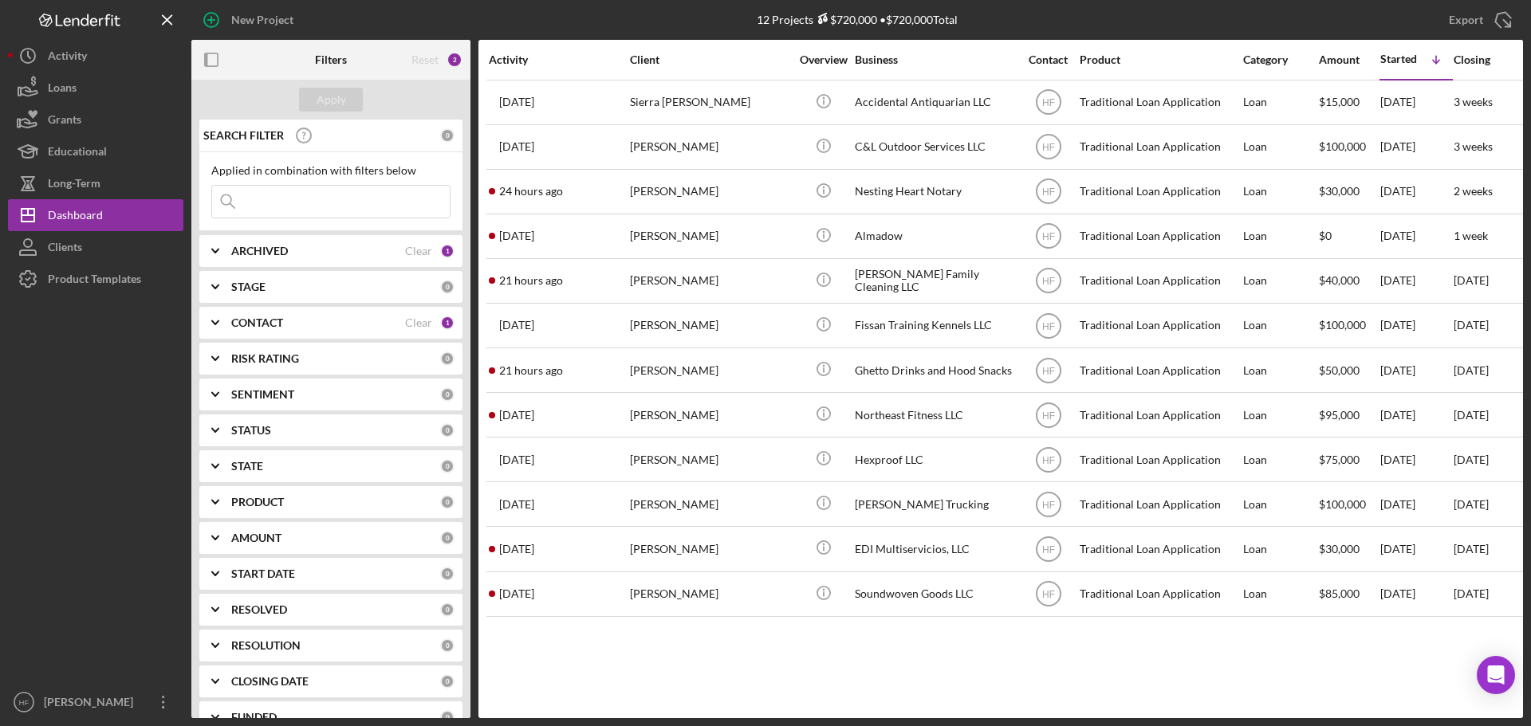
click at [324, 253] on div "ARCHIVED" at bounding box center [318, 251] width 174 height 13
click at [228, 313] on div at bounding box center [220, 317] width 18 height 18
click at [213, 311] on input "Active" at bounding box center [220, 317] width 16 height 16
checkbox input "false"
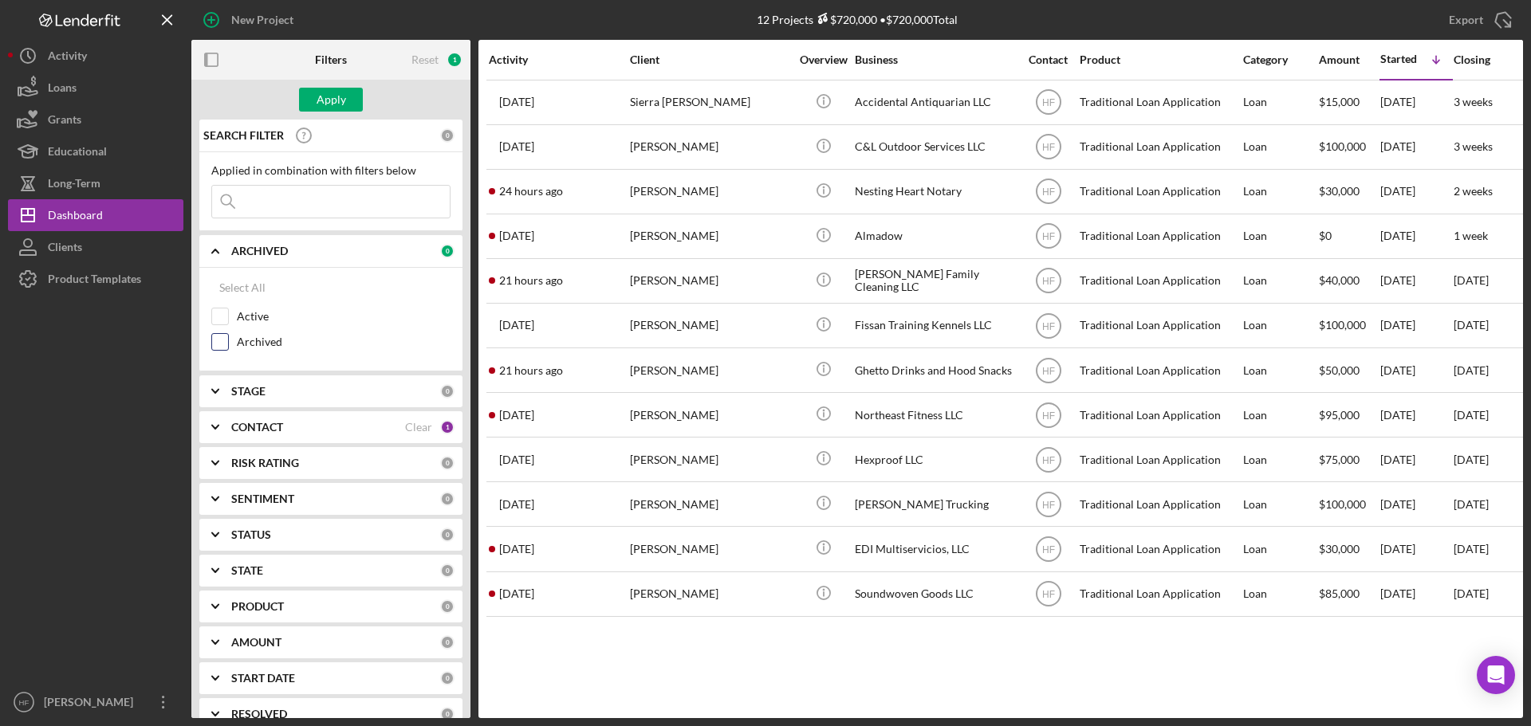
click at [215, 338] on input "Archived" at bounding box center [220, 342] width 16 height 16
checkbox input "true"
click at [336, 100] on div "Apply" at bounding box center [332, 100] width 30 height 24
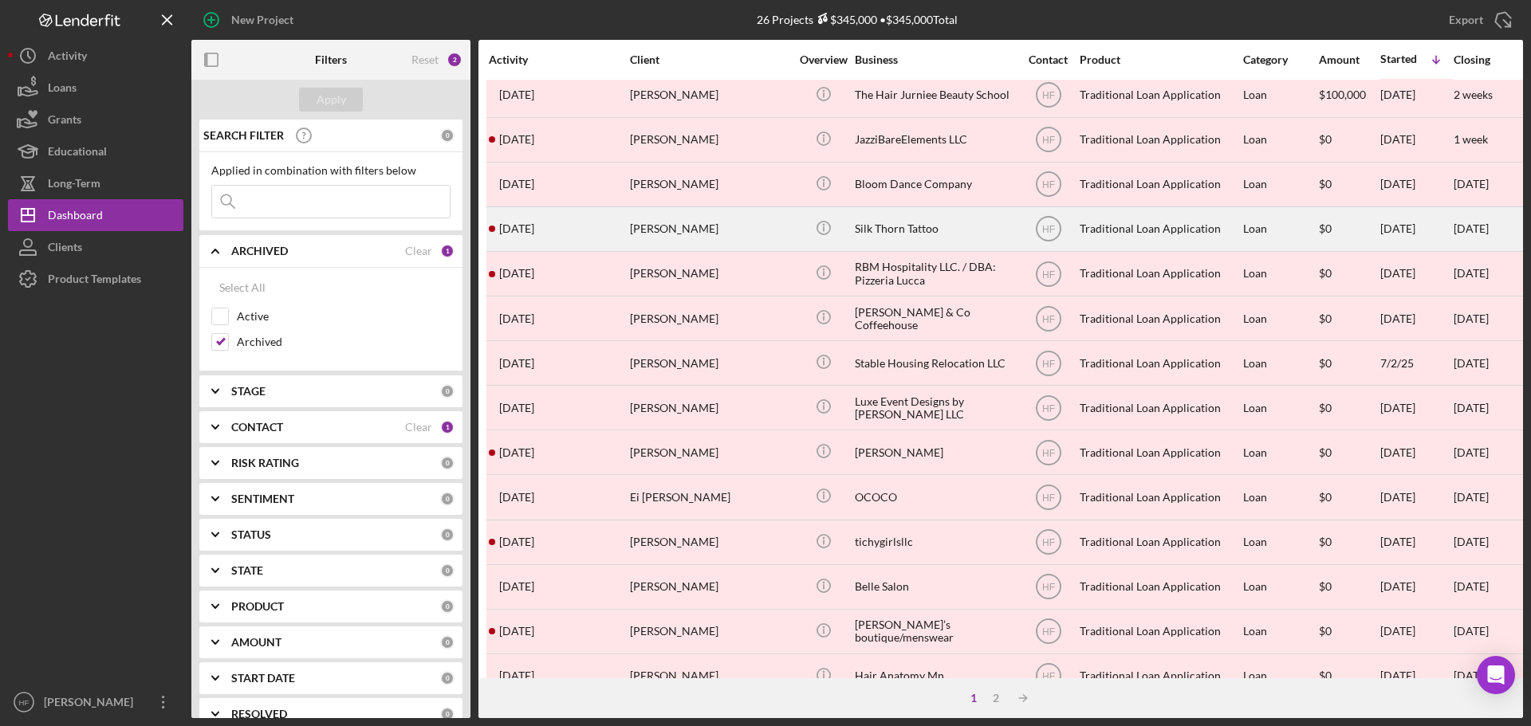
scroll to position [80, 0]
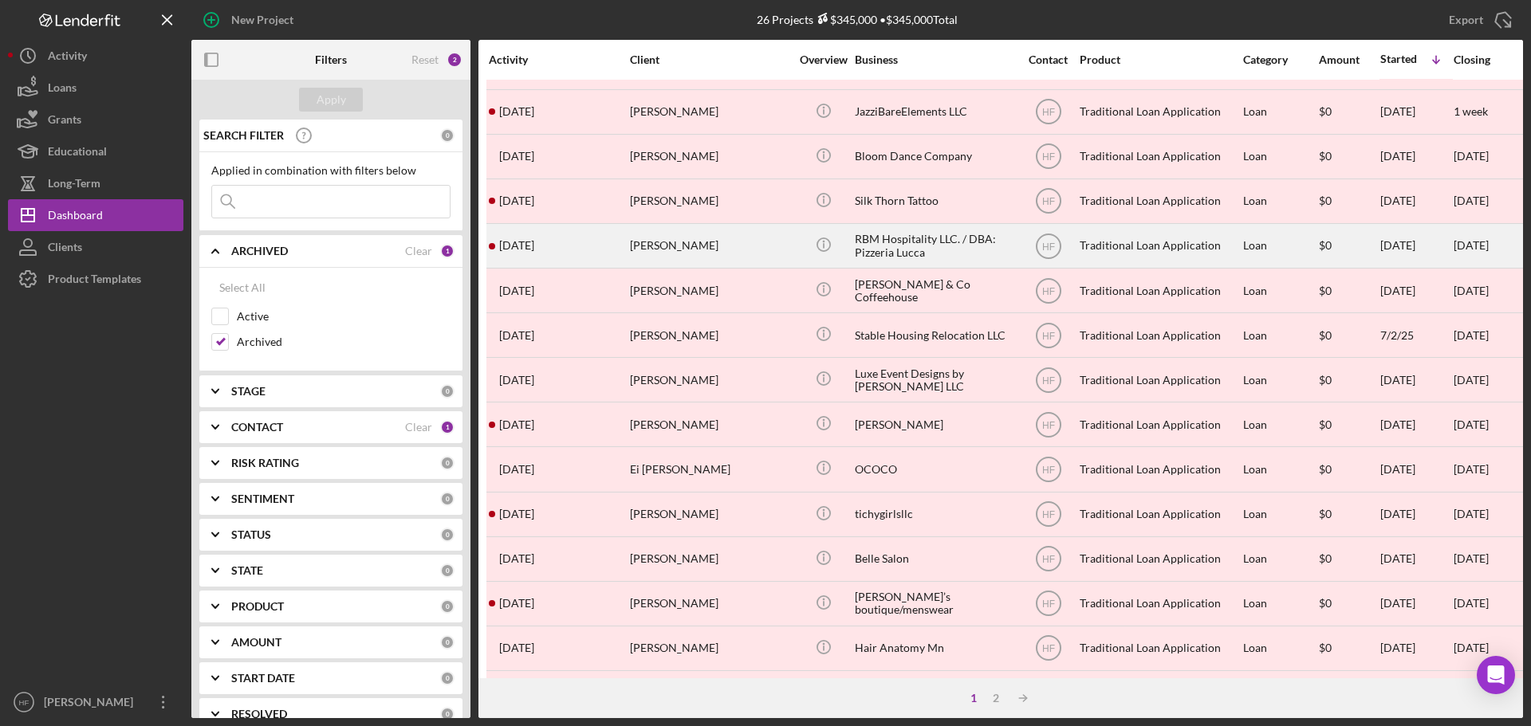
click at [715, 246] on div "Brittany Garcia" at bounding box center [709, 246] width 159 height 42
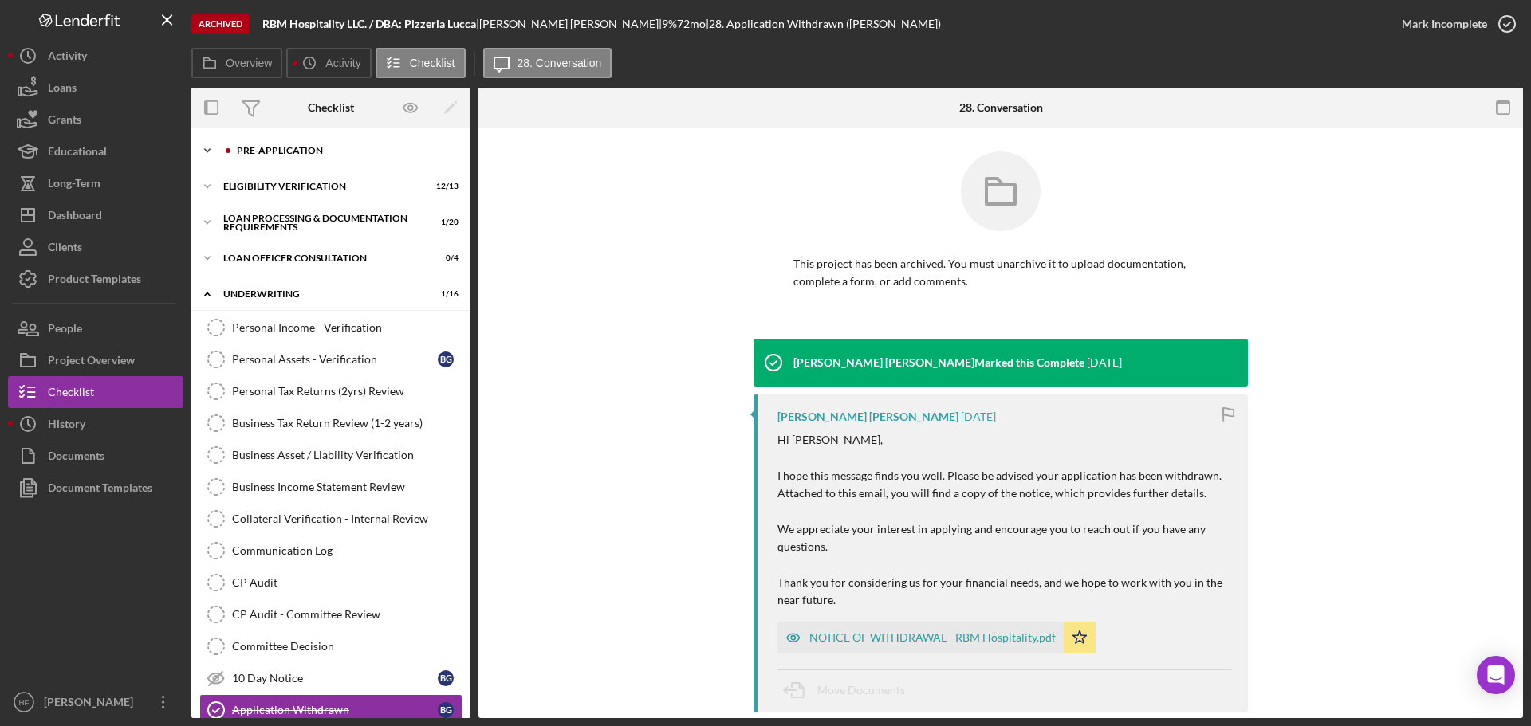
click at [268, 148] on div "Pre-Application" at bounding box center [344, 151] width 214 height 10
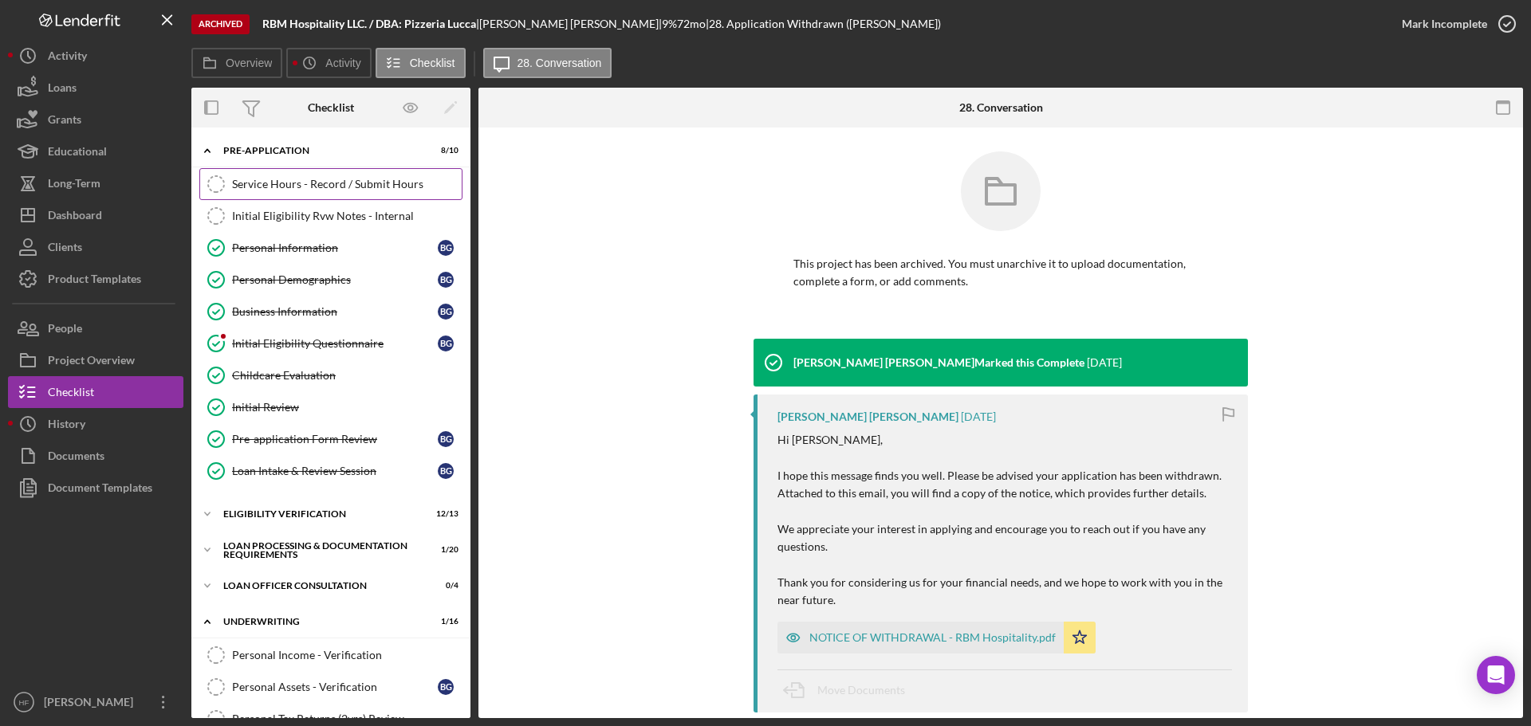
click at [345, 180] on div "Service Hours - Record / Submit Hours" at bounding box center [347, 184] width 230 height 13
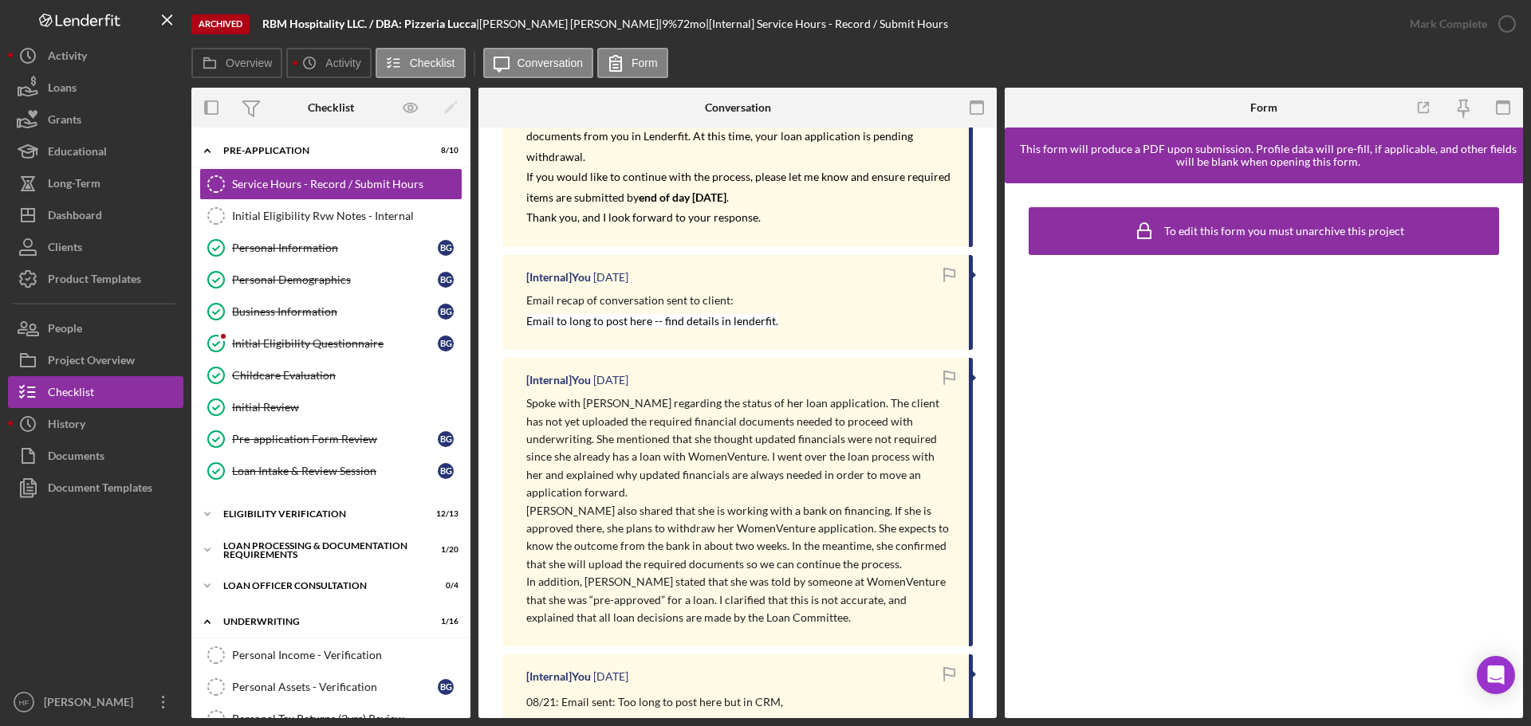
scroll to position [319, 0]
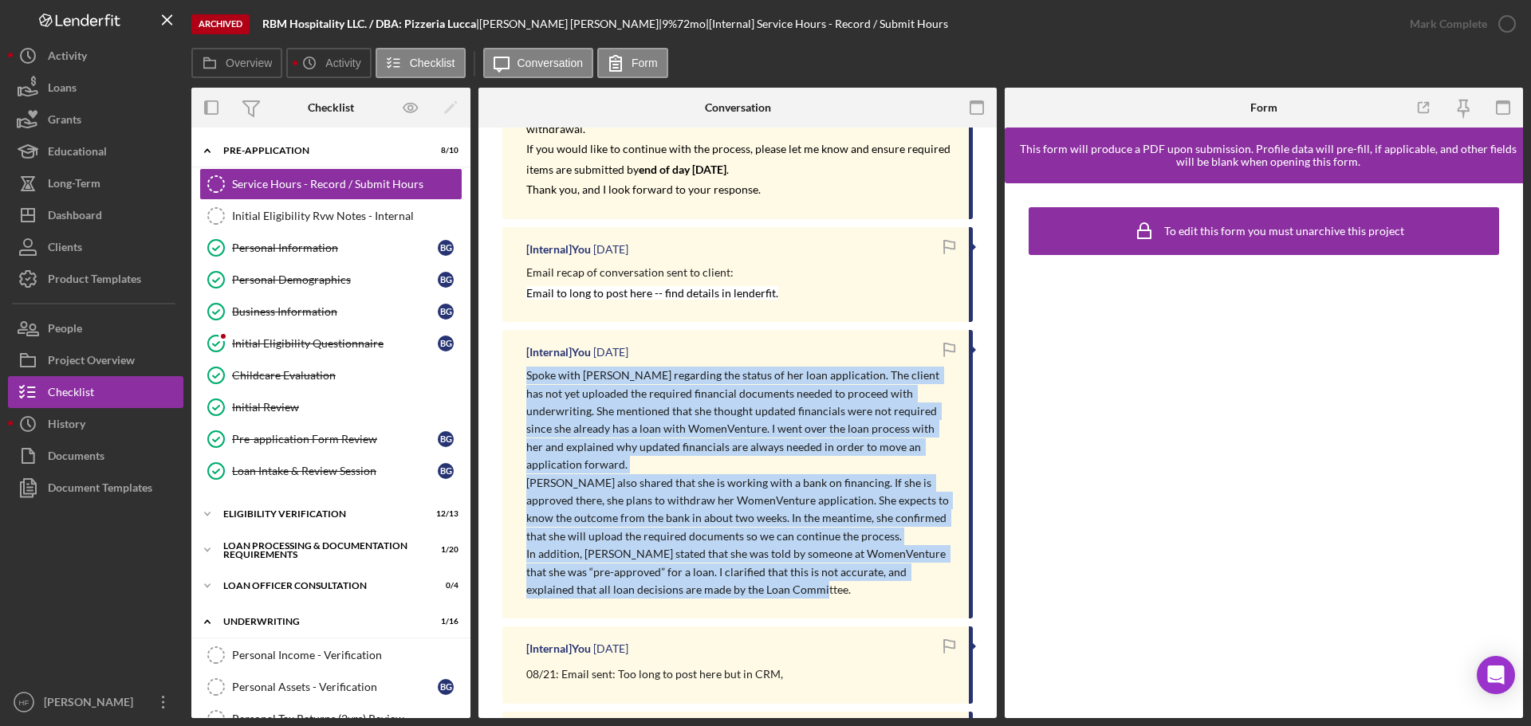
drag, startPoint x: 525, startPoint y: 378, endPoint x: 935, endPoint y: 574, distance: 455.1
click at [935, 574] on div "[Internal] You 2 weeks ago Spoke with Brittany regarding the status of her loan…" at bounding box center [737, 474] width 470 height 289
copy div "Spoke with Brittany regarding the status of her loan application. The client ha…"
click at [635, 562] on p "In addition, Brittany stated that she was told by someone at WomenVenture that …" at bounding box center [739, 571] width 427 height 53
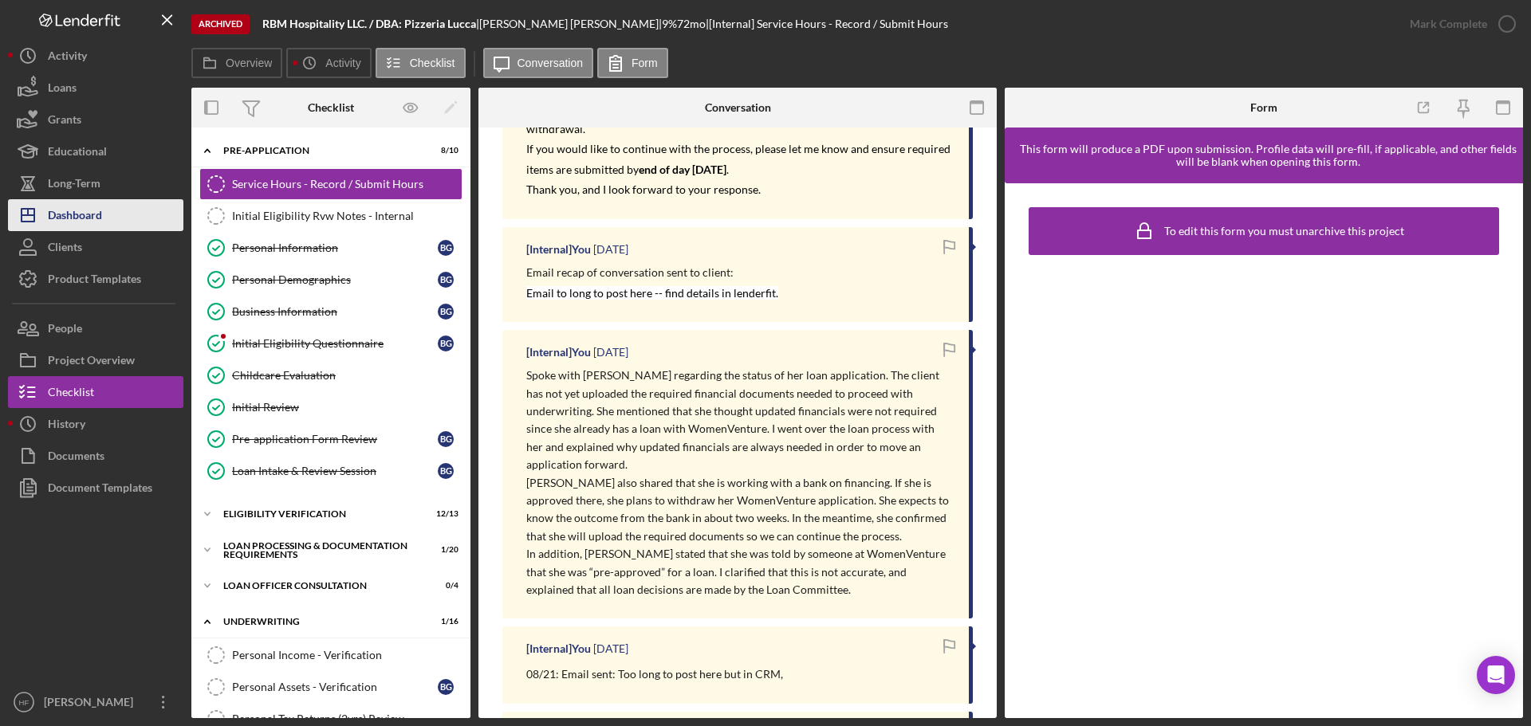
click at [69, 213] on div "Dashboard" at bounding box center [75, 217] width 54 height 36
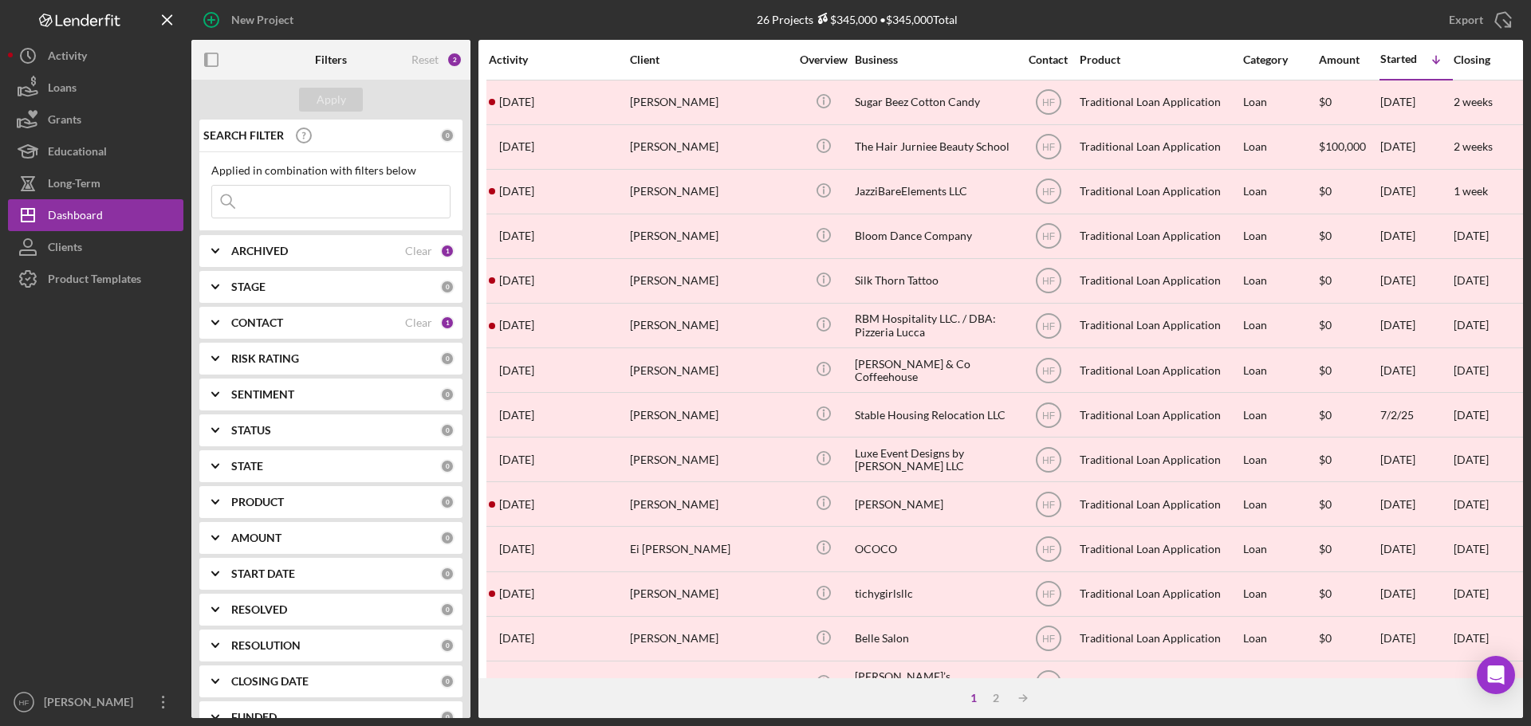
click at [319, 264] on div "ARCHIVED Clear 1" at bounding box center [342, 251] width 223 height 32
click at [230, 345] on div "Archived" at bounding box center [330, 346] width 239 height 26
click at [222, 344] on input "Archived" at bounding box center [220, 342] width 16 height 16
checkbox input "false"
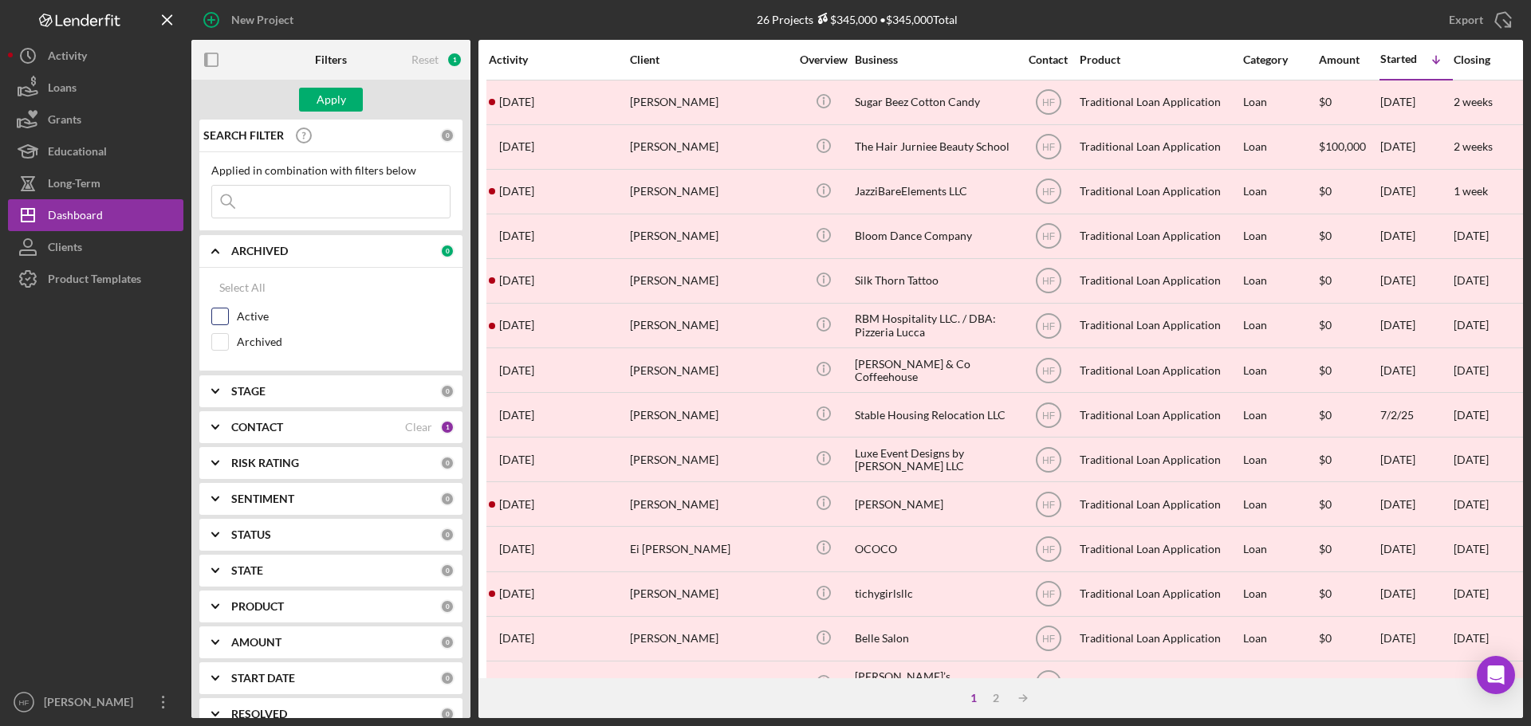
click at [214, 321] on input "Active" at bounding box center [220, 317] width 16 height 16
checkbox input "true"
click at [336, 96] on div "Apply" at bounding box center [332, 100] width 30 height 24
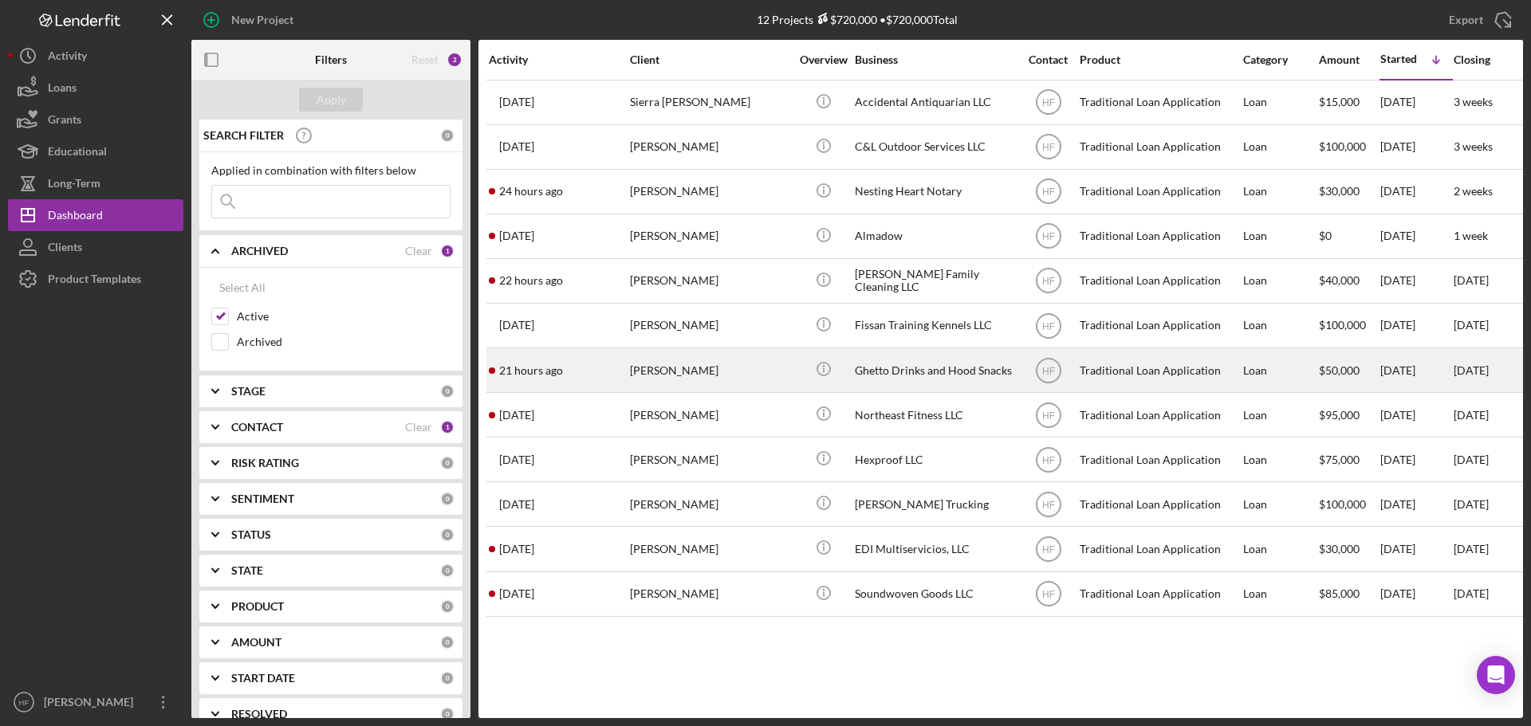
click at [721, 378] on div "[PERSON_NAME]" at bounding box center [709, 370] width 159 height 42
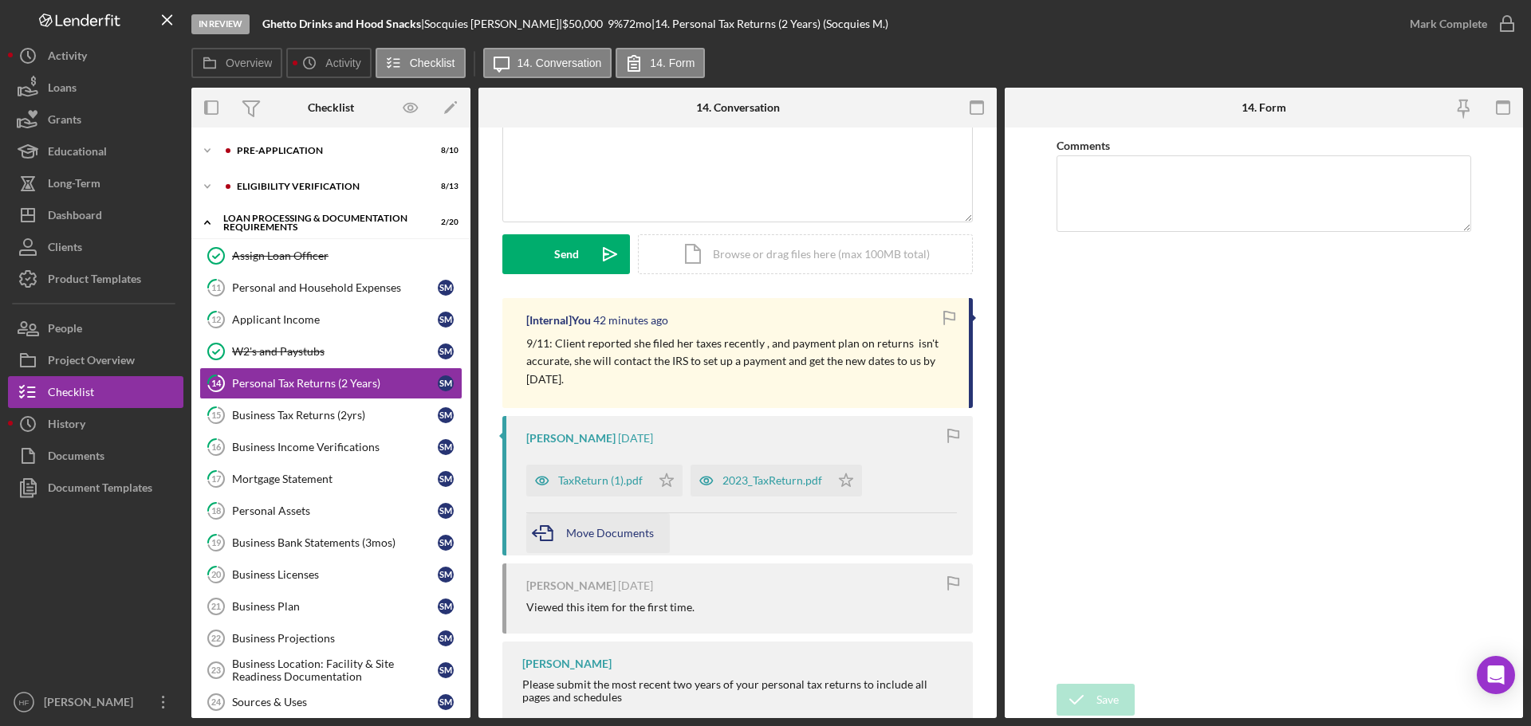
scroll to position [239, 0]
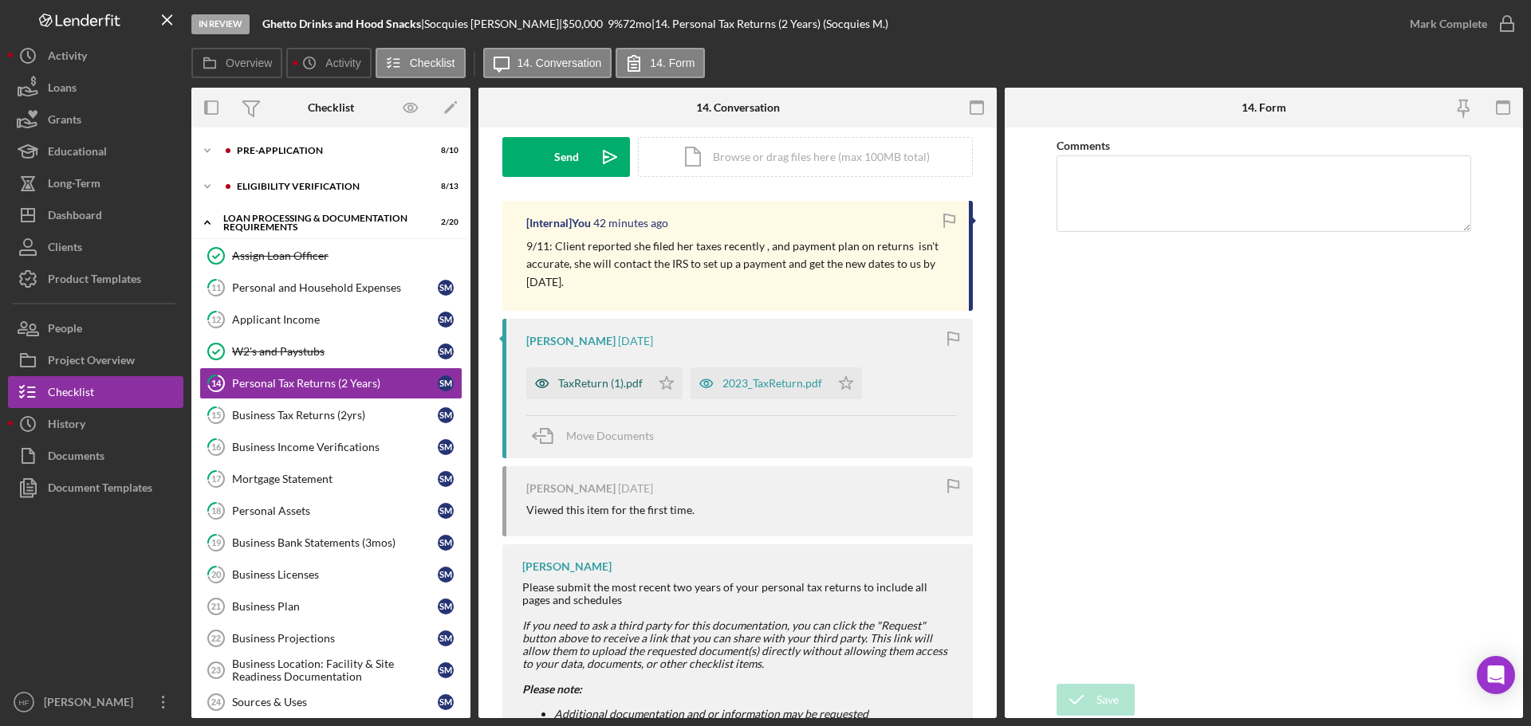
click at [608, 384] on div "TaxReturn (1).pdf" at bounding box center [600, 383] width 85 height 13
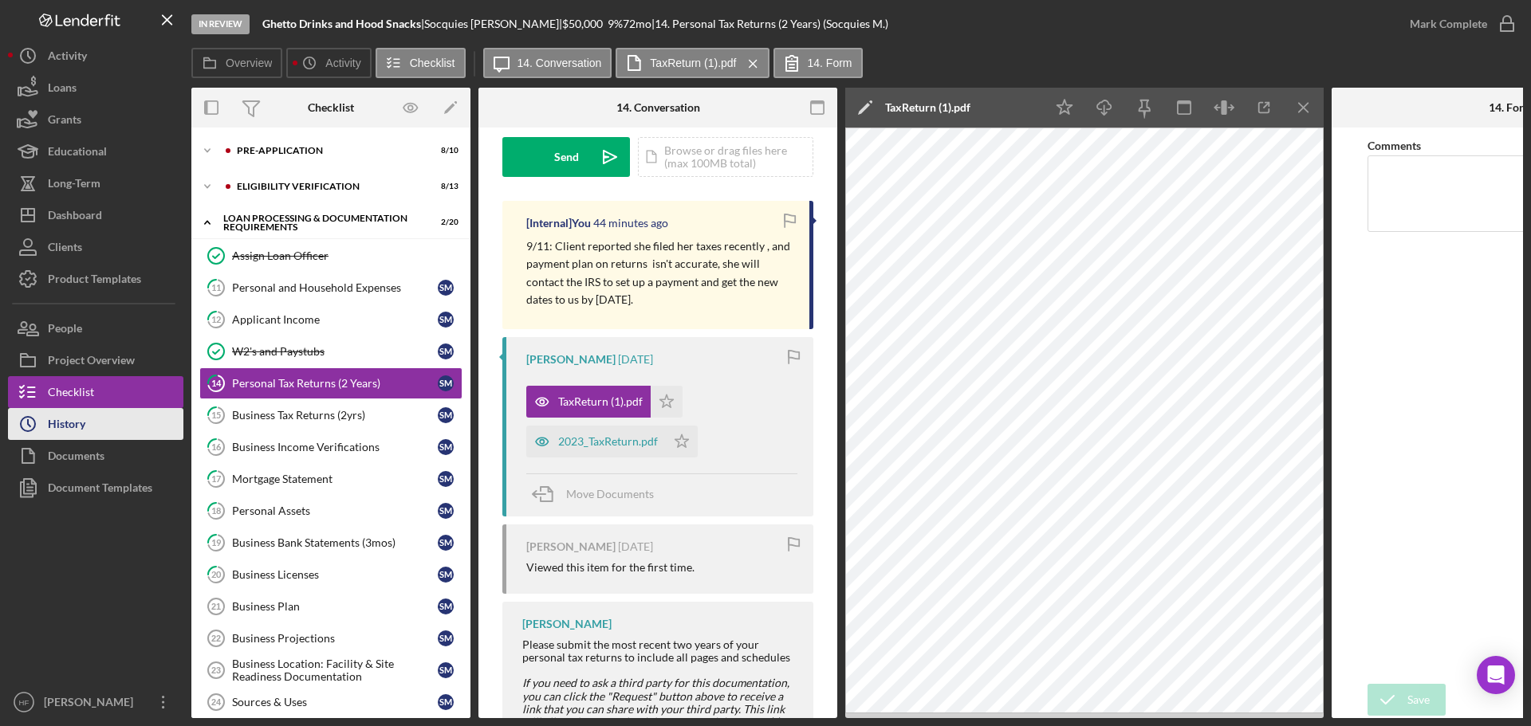
drag, startPoint x: 94, startPoint y: 425, endPoint x: 166, endPoint y: 423, distance: 71.8
click at [94, 425] on button "Icon/History History" at bounding box center [95, 424] width 175 height 32
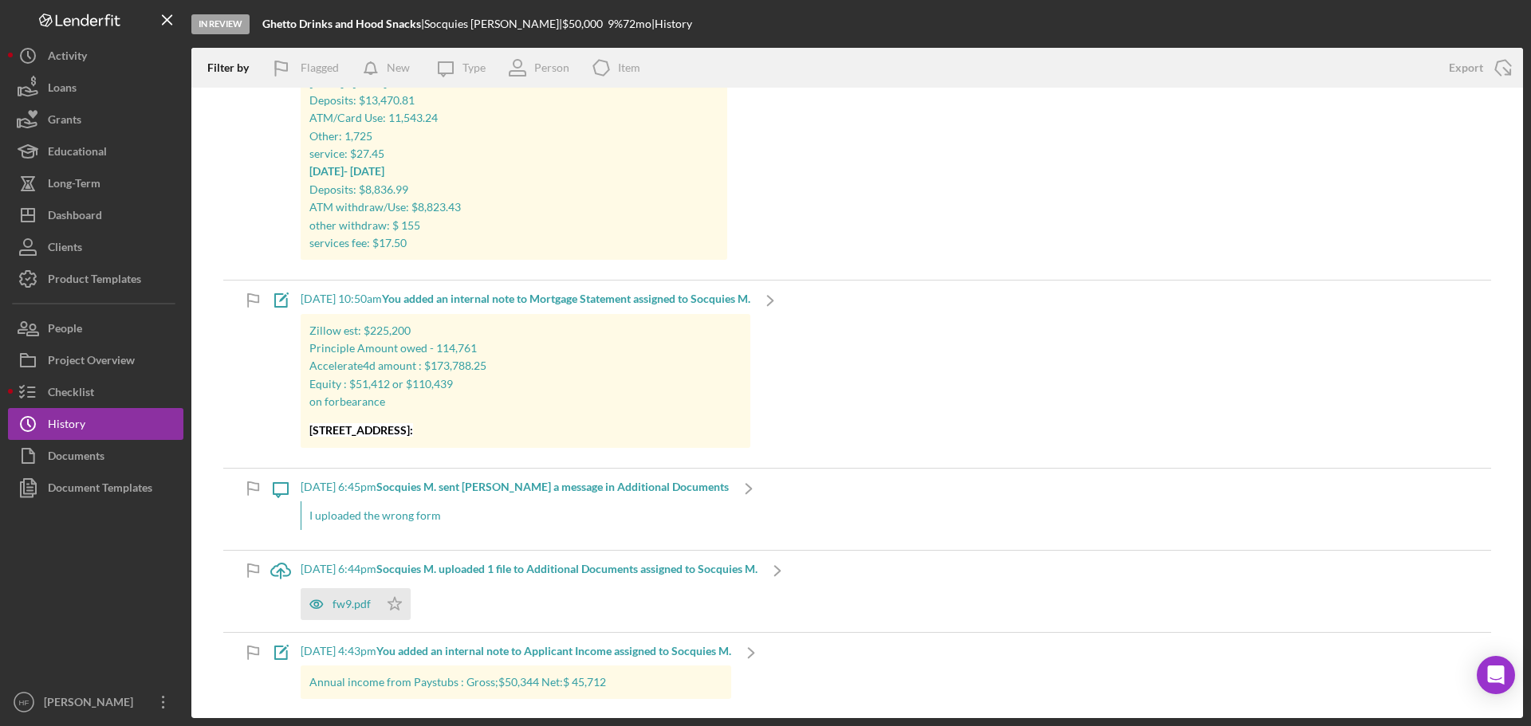
scroll to position [319, 0]
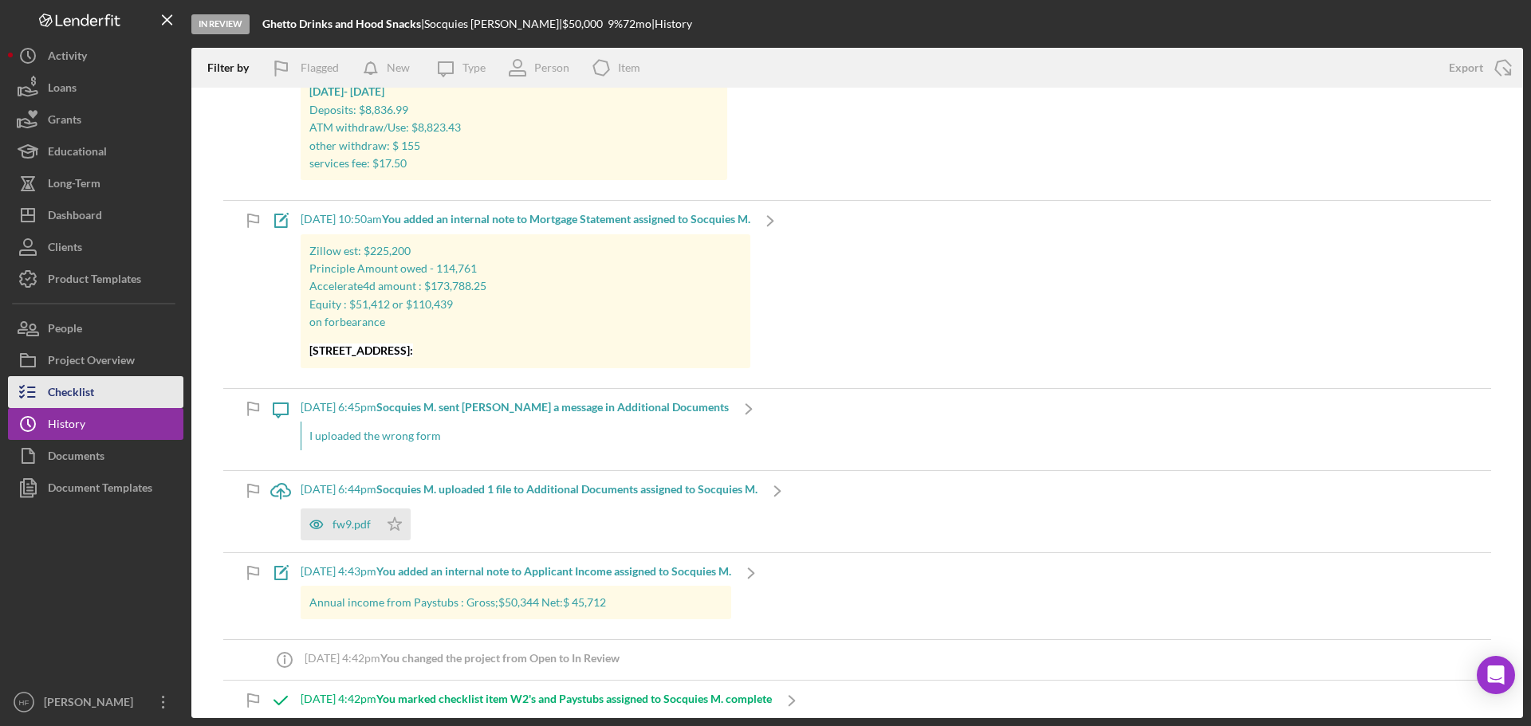
click at [87, 390] on div "Checklist" at bounding box center [71, 394] width 46 height 36
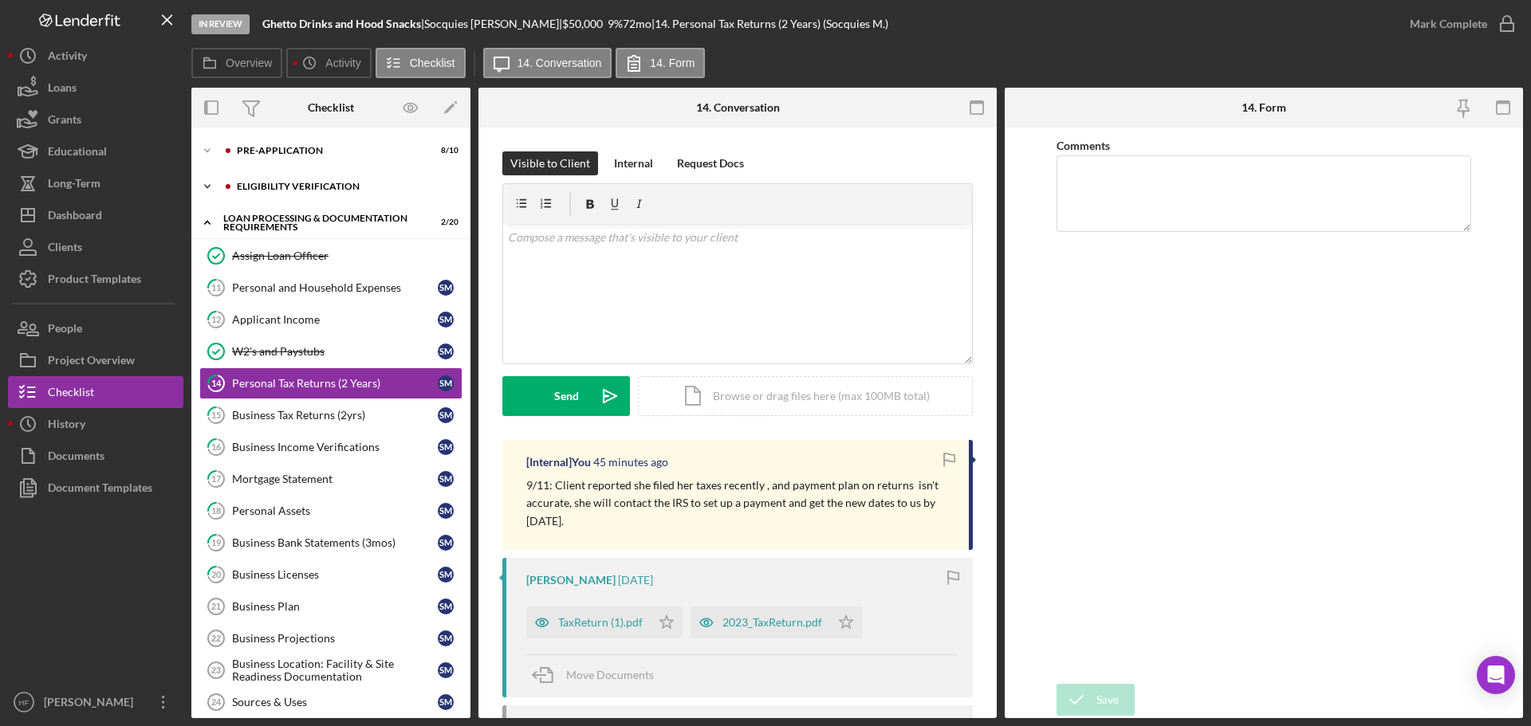
click at [267, 183] on div "Eligibility Verification" at bounding box center [344, 187] width 214 height 10
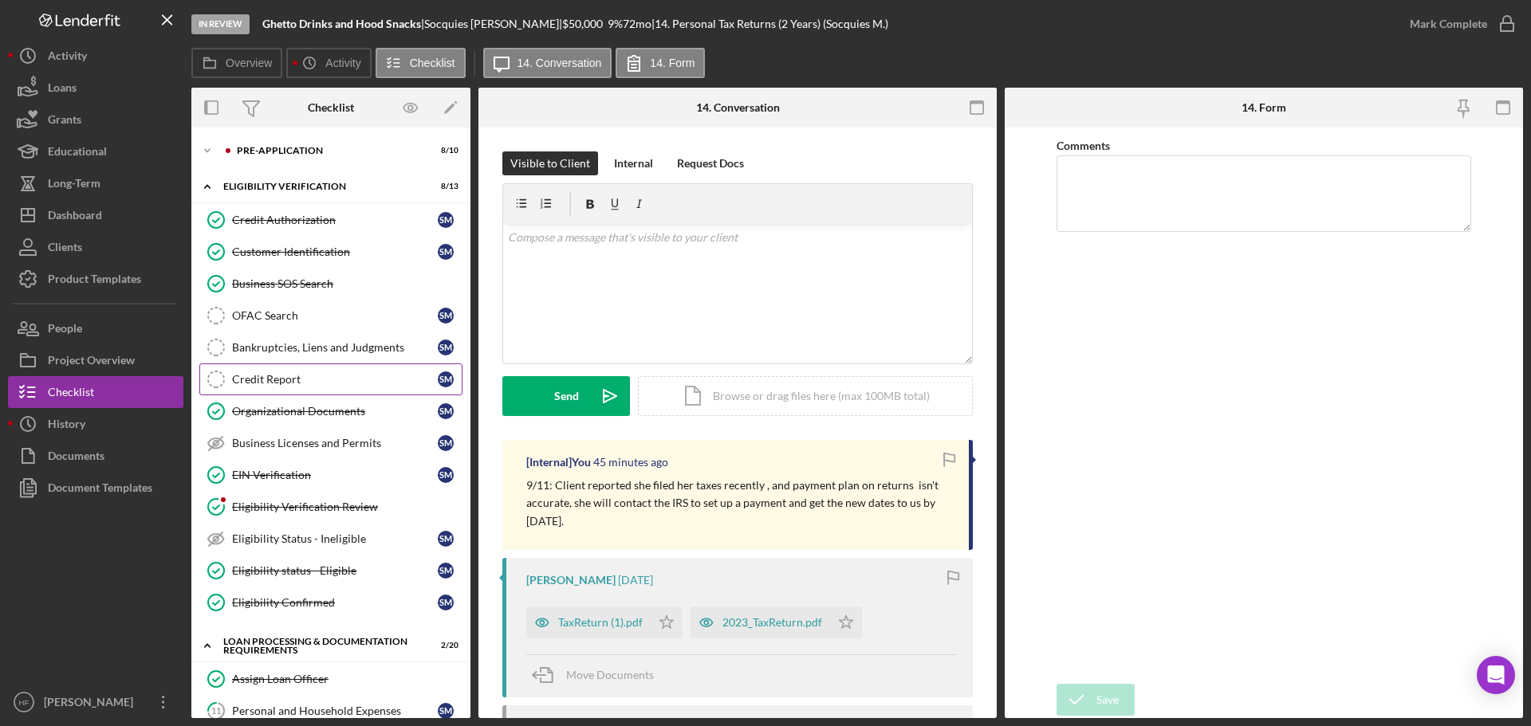
click at [305, 380] on div "Credit Report" at bounding box center [335, 379] width 206 height 13
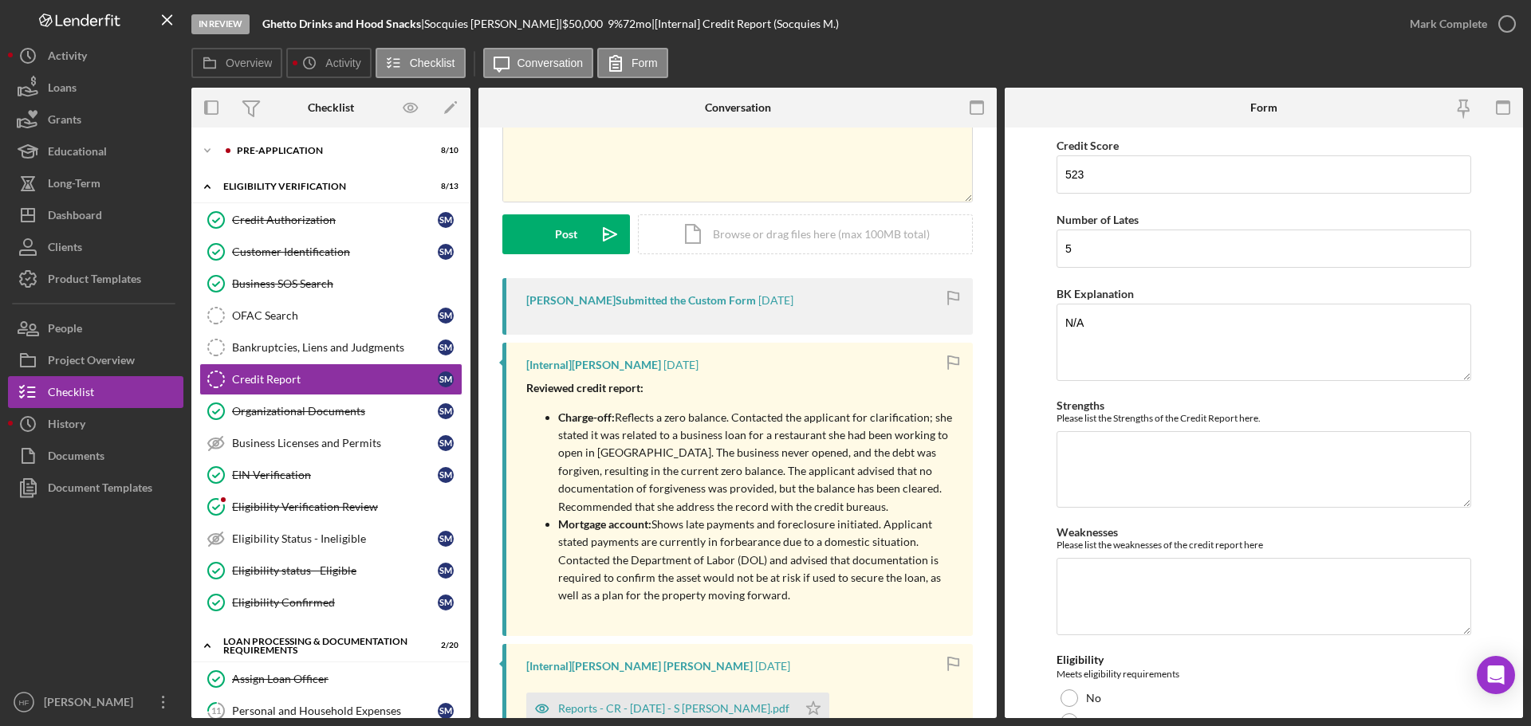
scroll to position [159, 0]
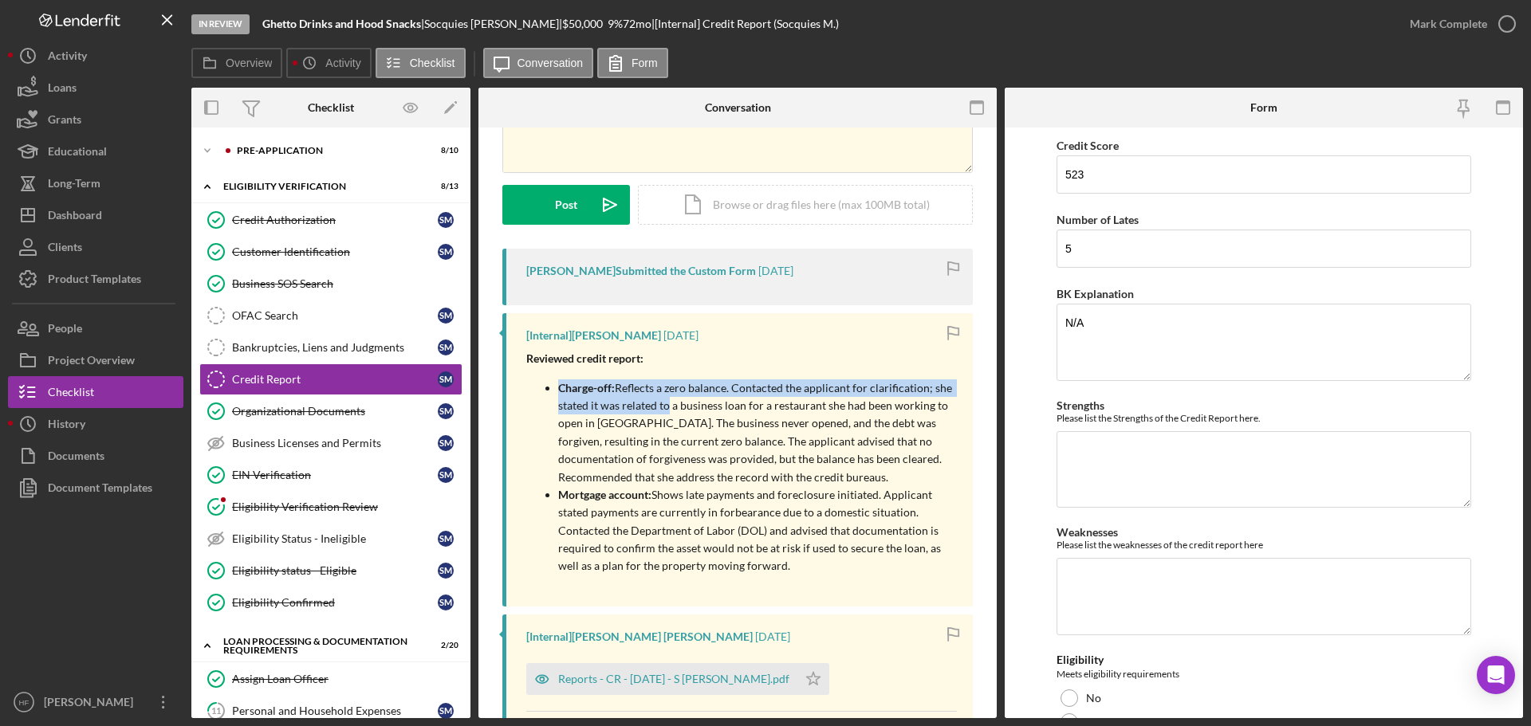
drag, startPoint x: 554, startPoint y: 392, endPoint x: 664, endPoint y: 400, distance: 110.3
click at [664, 400] on ul "Charge-off: Reflects a zero balance. Contacted the applicant for clarification;…" at bounding box center [741, 478] width 431 height 196
click at [664, 400] on p "Charge-off: Reflects a zero balance. Contacted the applicant for clarification;…" at bounding box center [757, 433] width 399 height 107
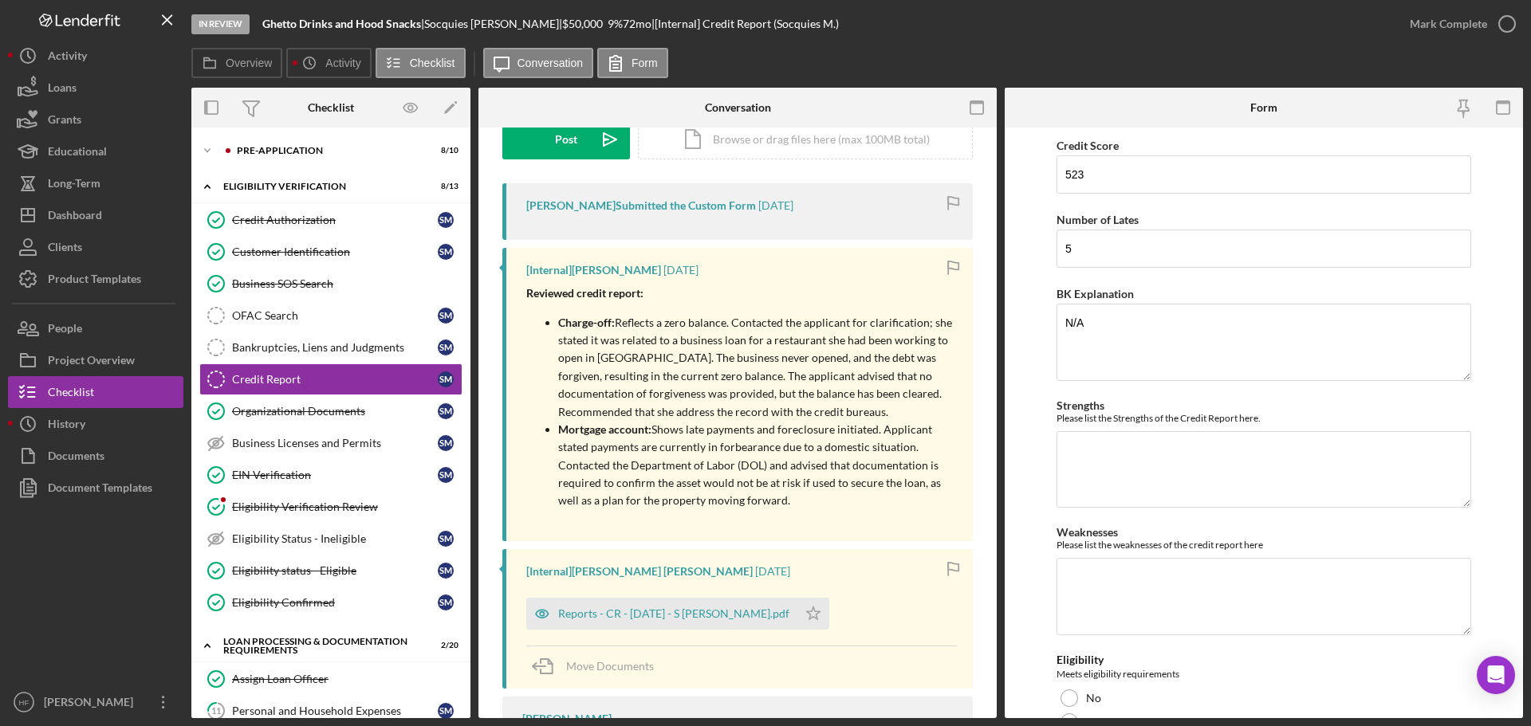
scroll to position [224, 0]
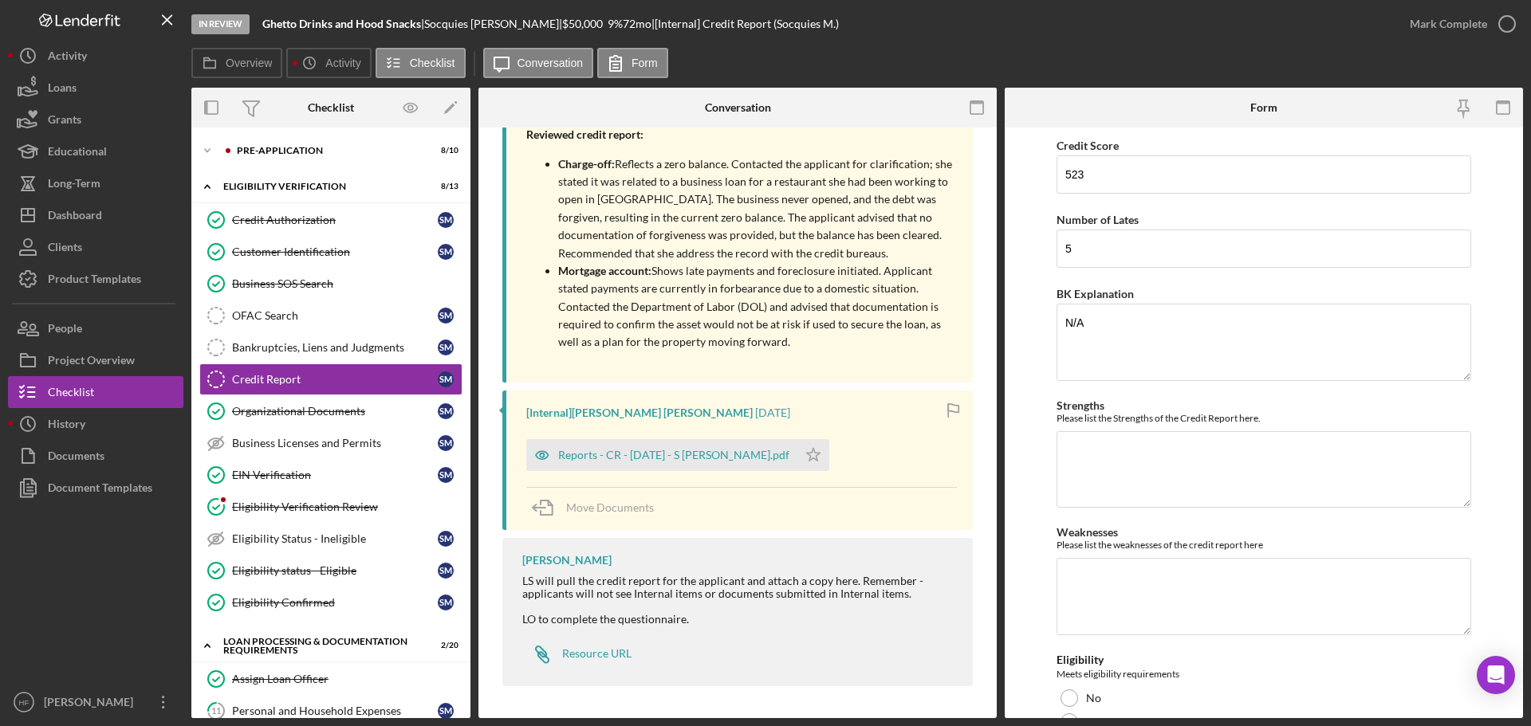
click at [683, 456] on div "Reports - CR - 8.12.25 - S Mccurtis.pdf" at bounding box center [673, 455] width 231 height 13
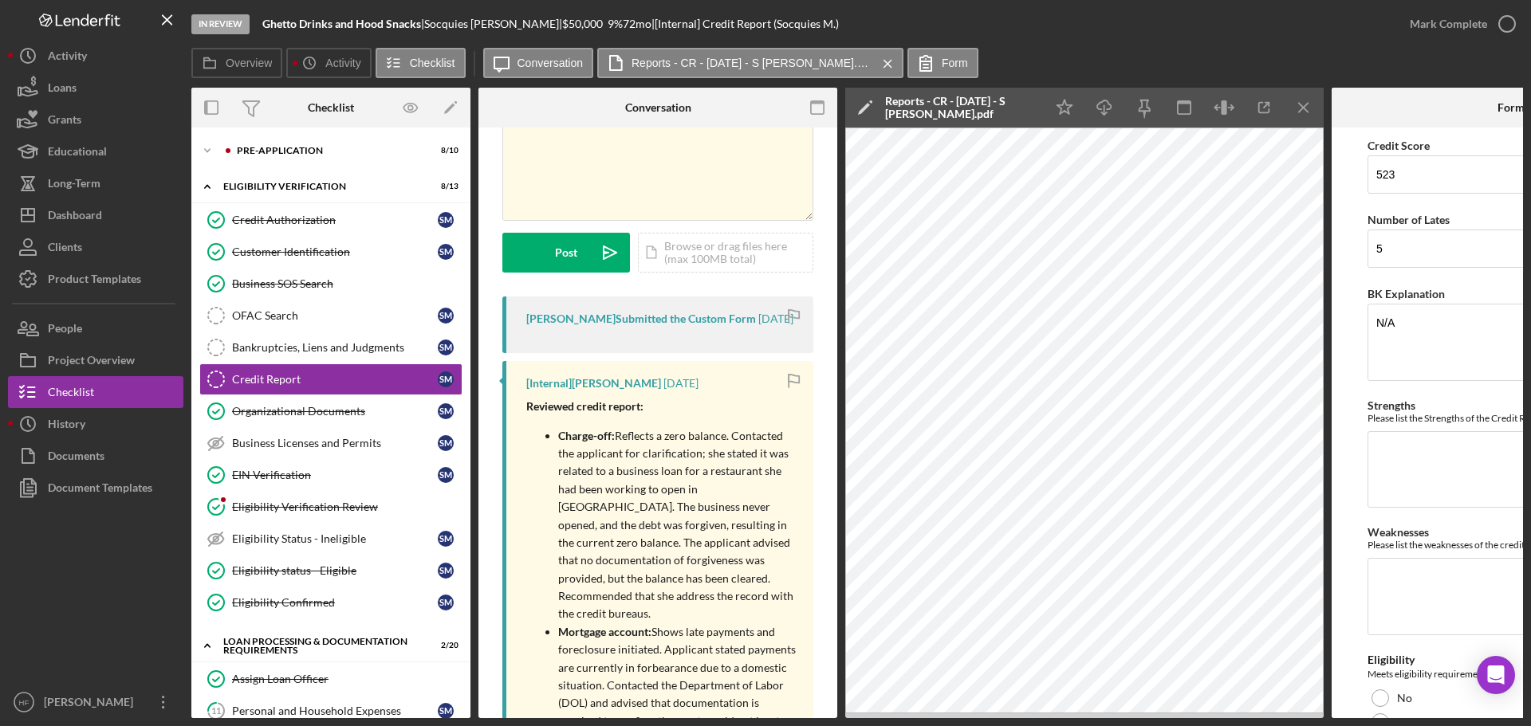
scroll to position [140, 0]
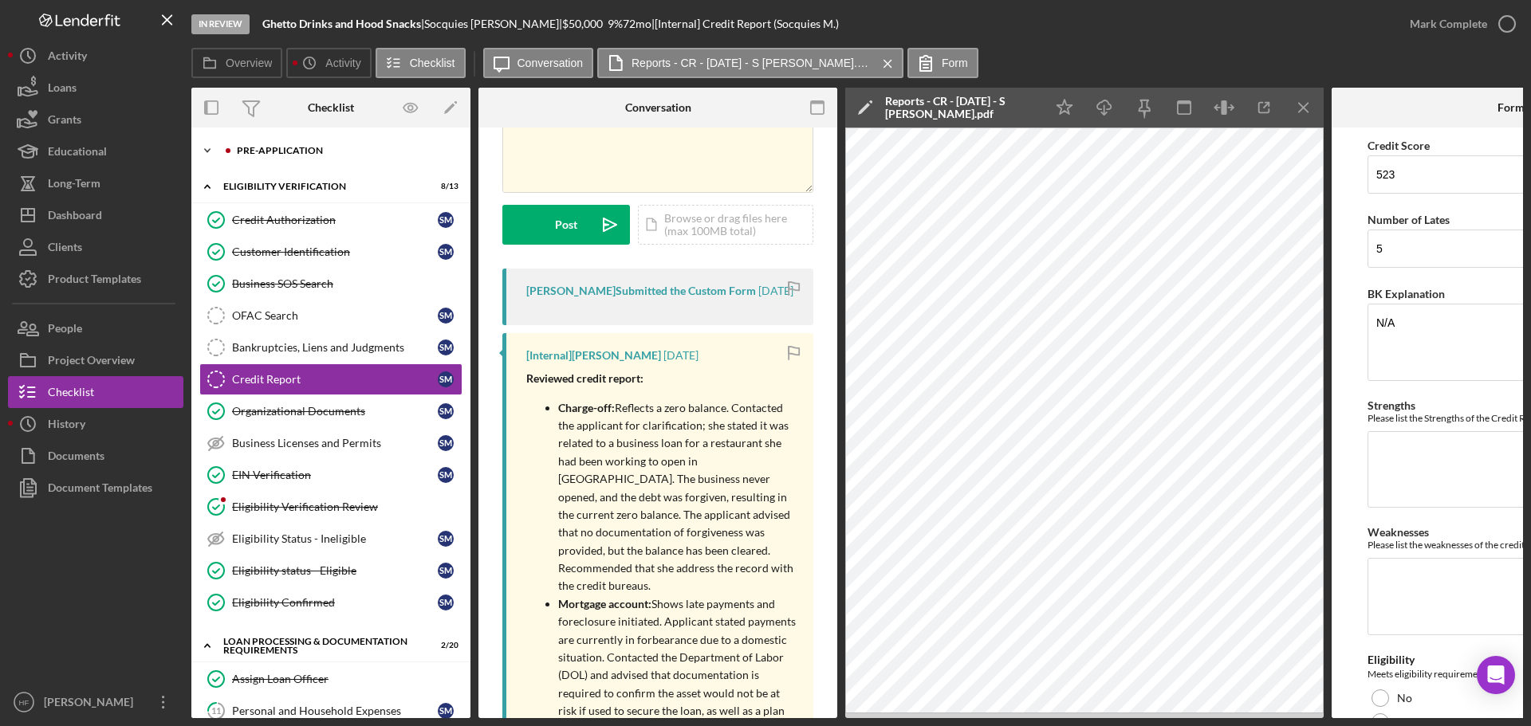
click at [208, 152] on polyline at bounding box center [207, 150] width 5 height 3
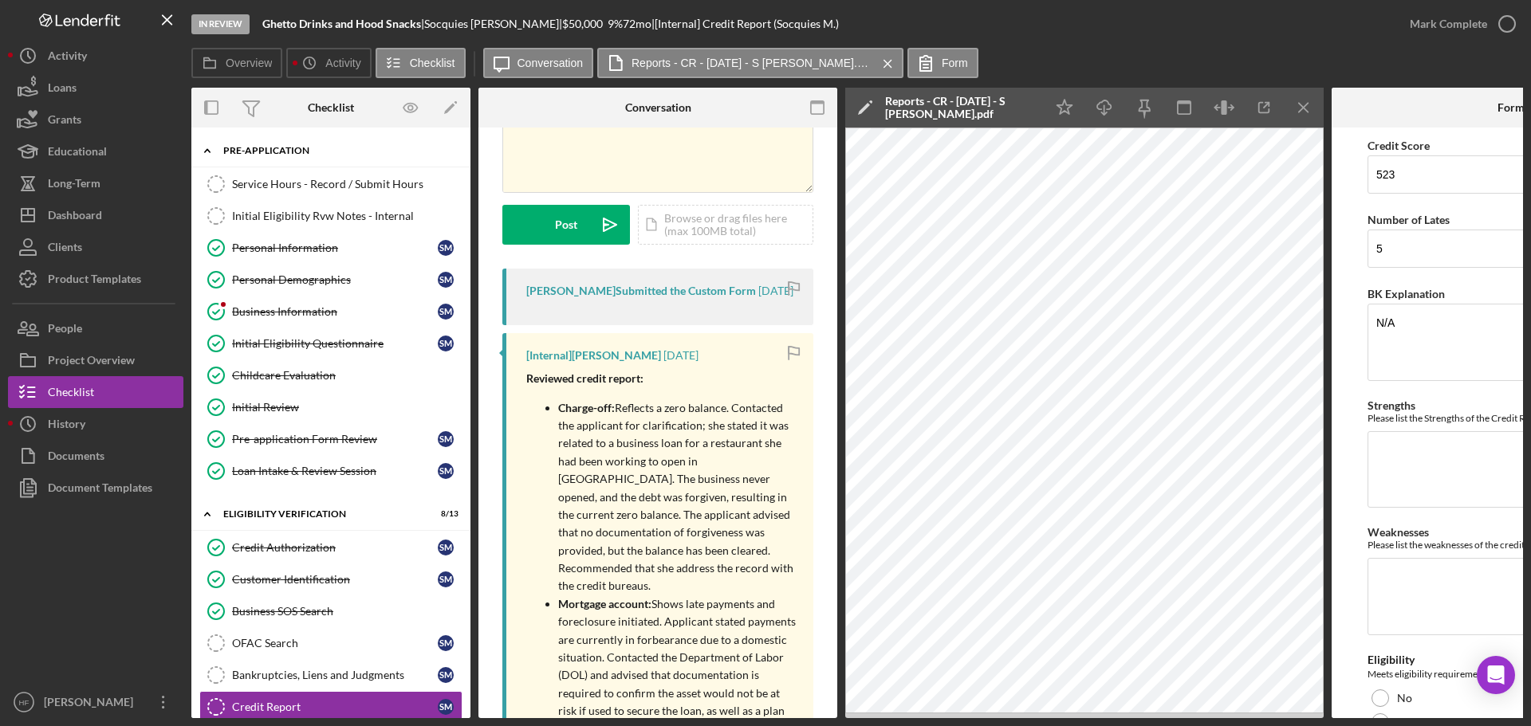
click at [209, 146] on icon "Icon/Expander" at bounding box center [207, 151] width 32 height 32
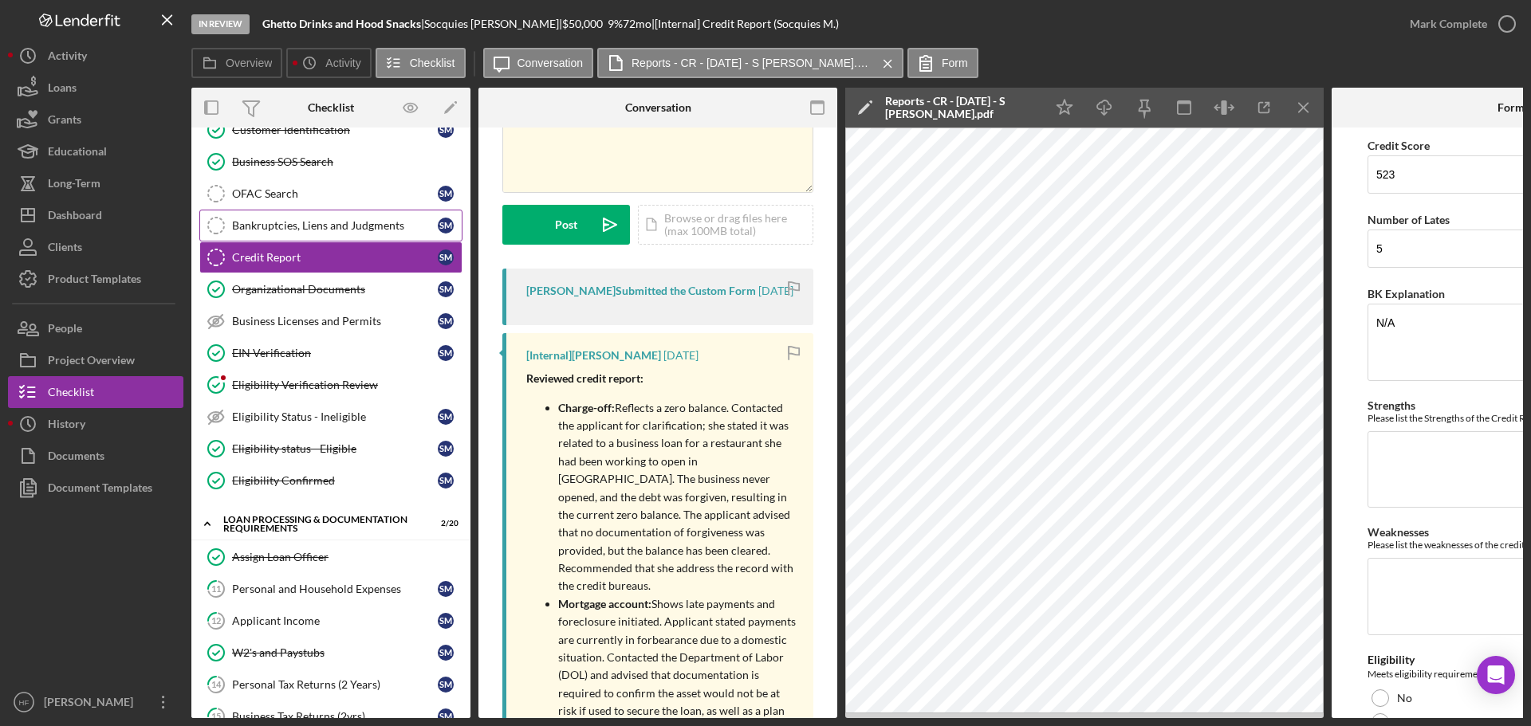
scroll to position [159, 0]
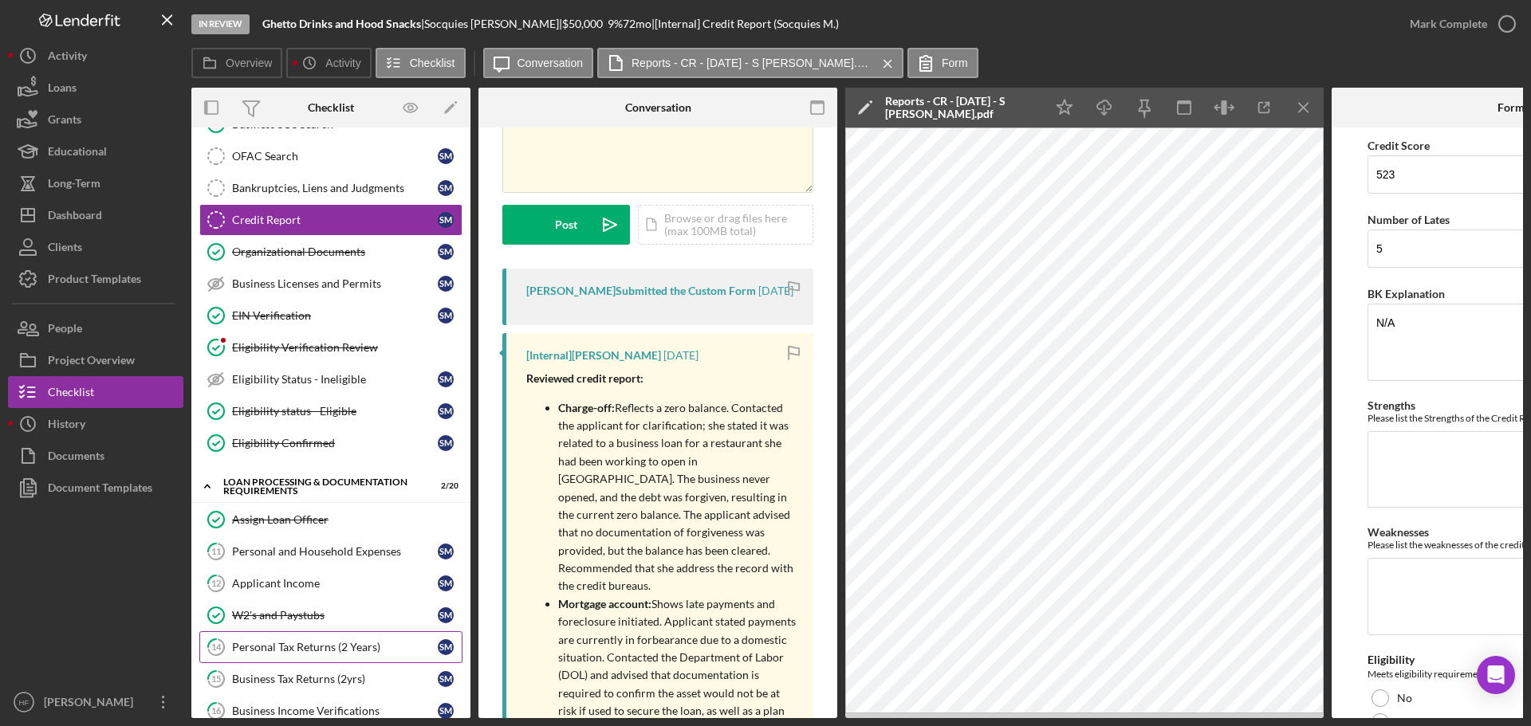
click at [317, 641] on div "Personal Tax Returns (2 Years)" at bounding box center [335, 647] width 206 height 13
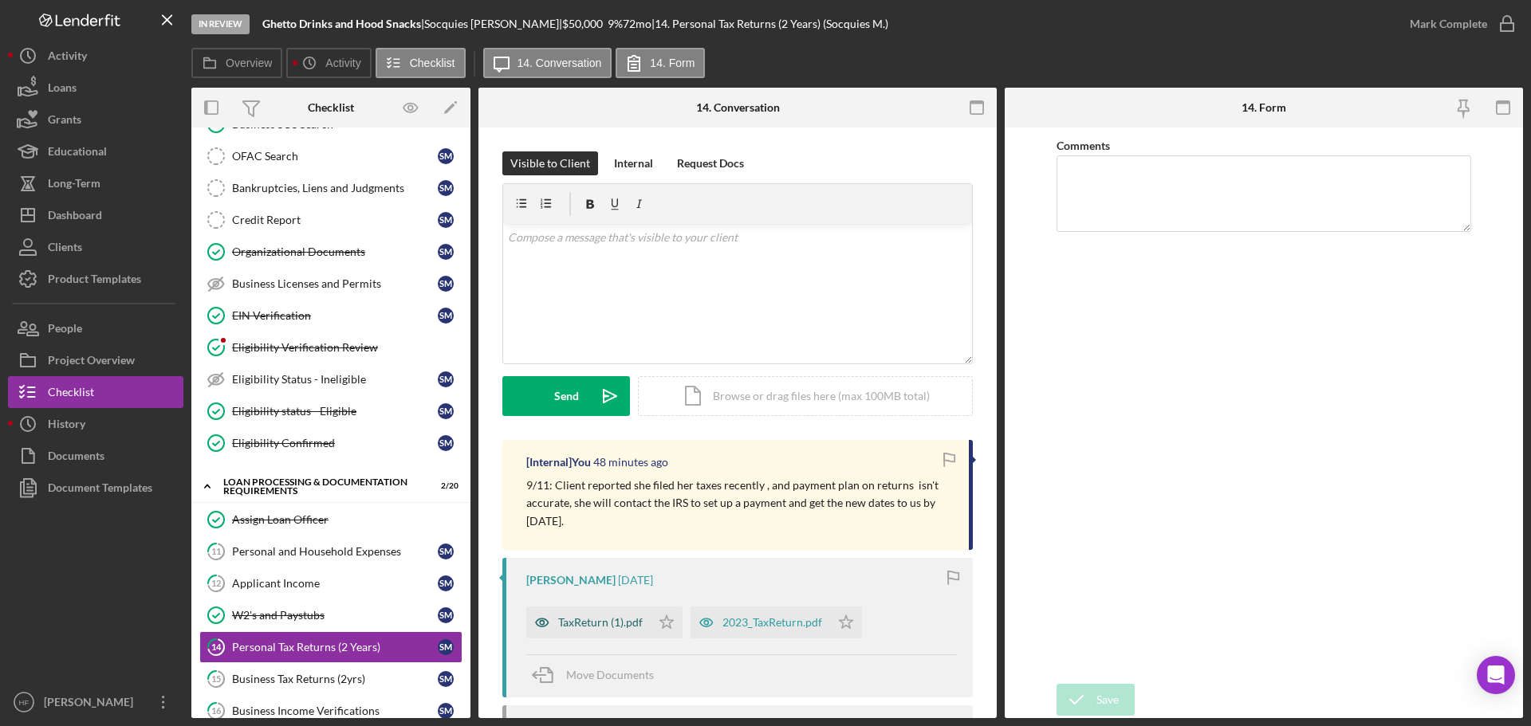
click at [590, 616] on div "TaxReturn (1).pdf" at bounding box center [600, 622] width 85 height 13
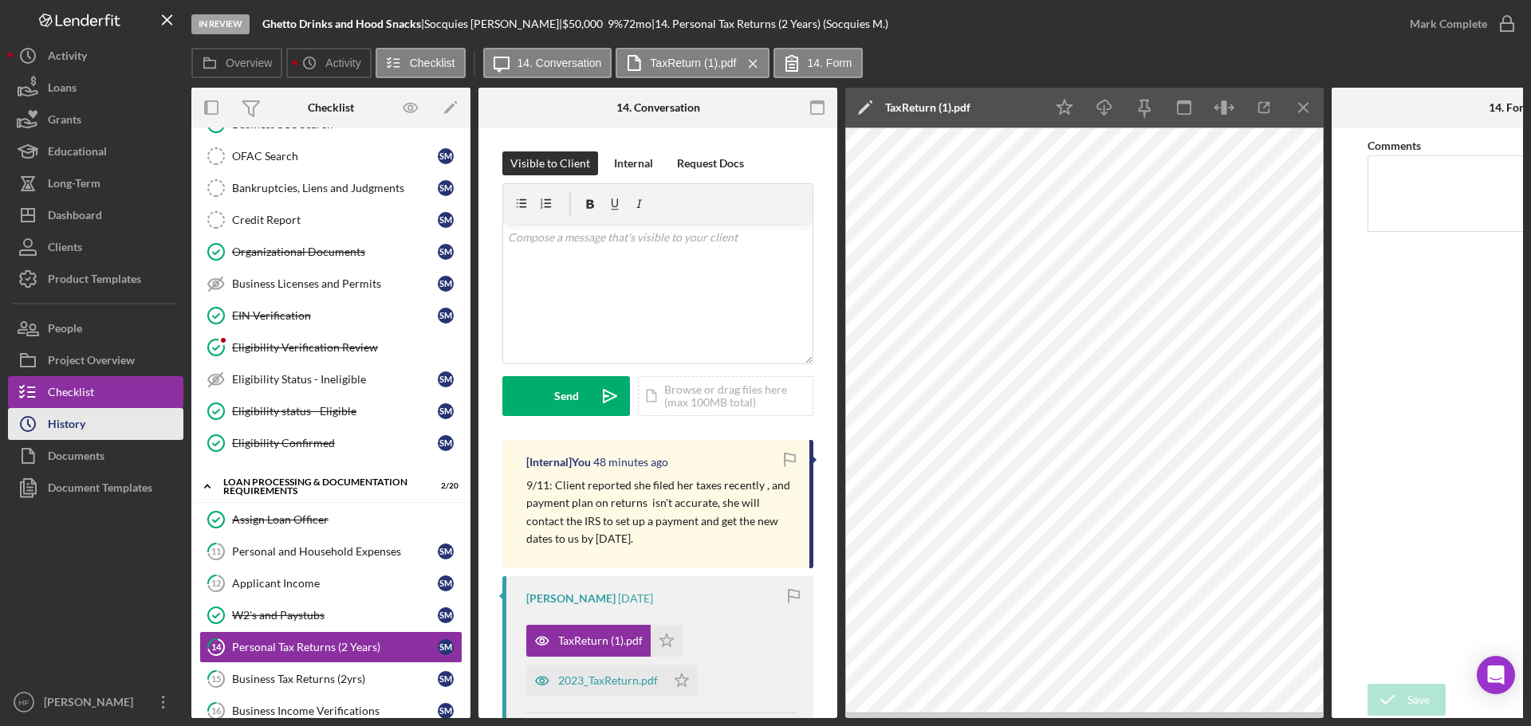
click at [34, 414] on icon "Icon/History" at bounding box center [28, 424] width 40 height 40
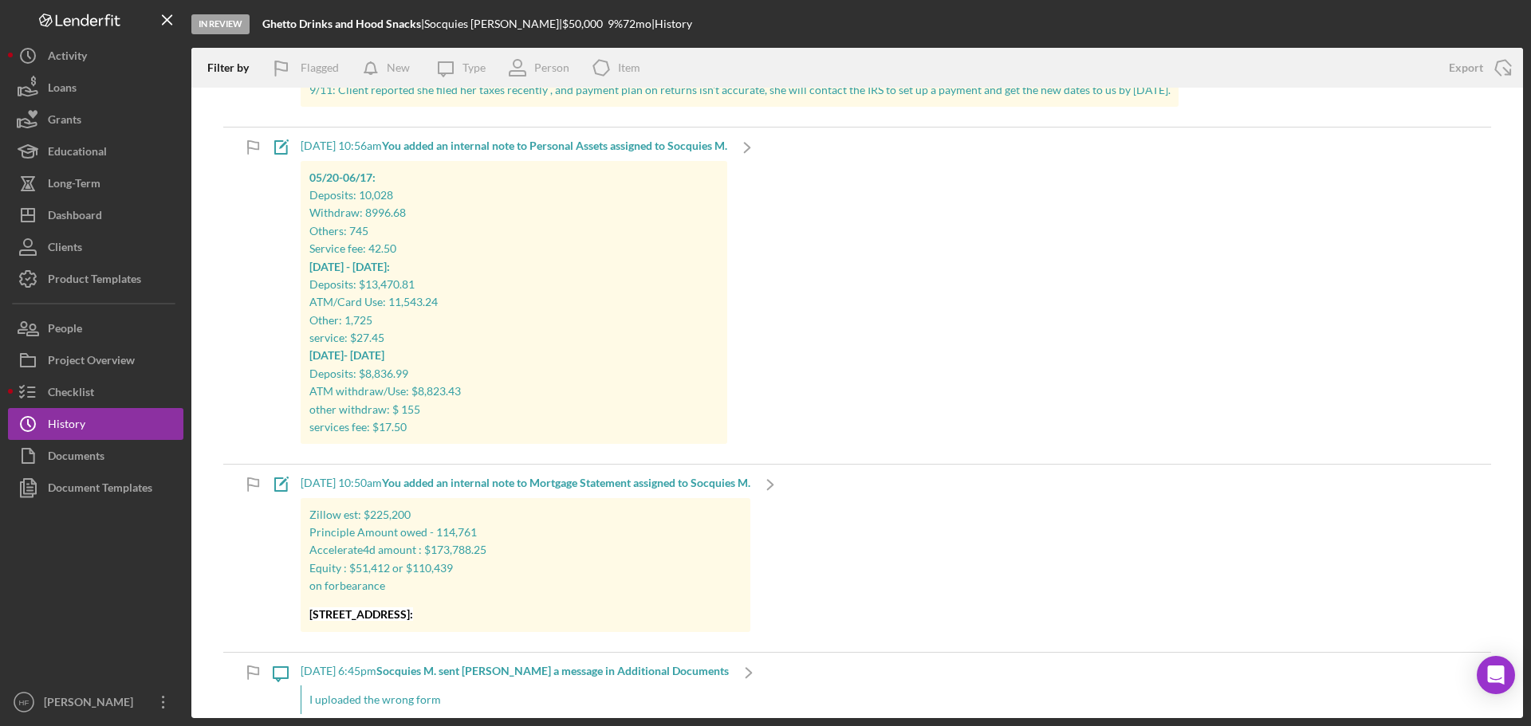
scroll to position [319, 0]
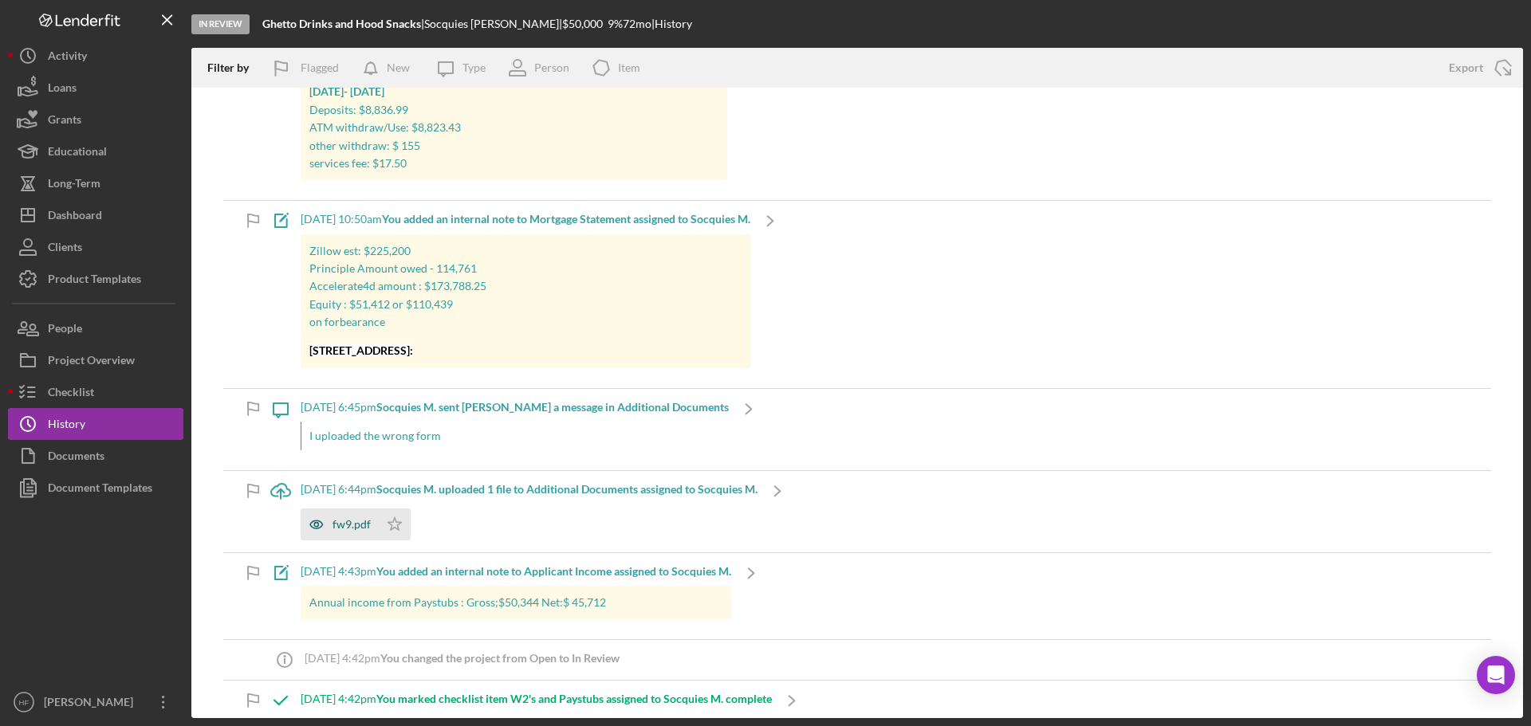
click at [313, 522] on icon "button" at bounding box center [317, 525] width 32 height 32
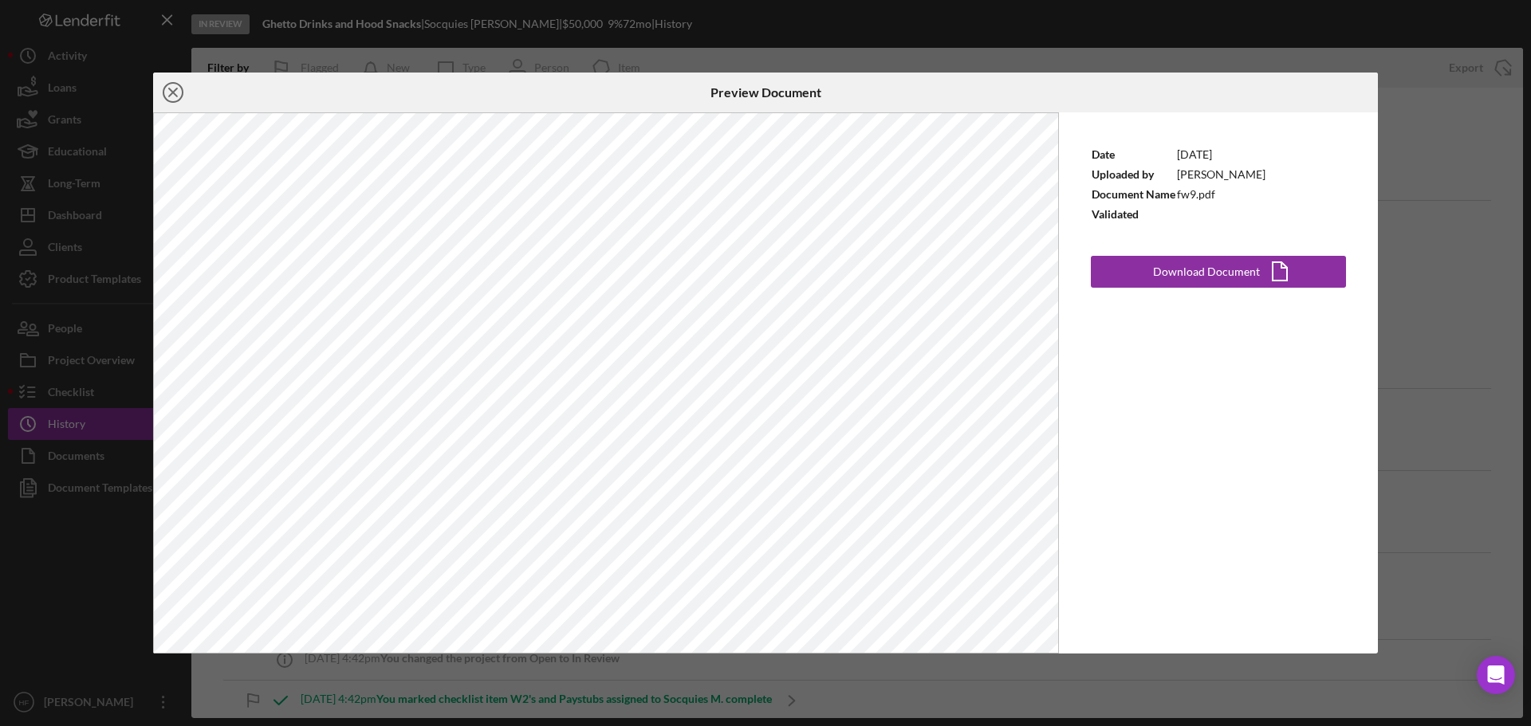
click at [175, 93] on icon "Icon/Close" at bounding box center [173, 93] width 40 height 40
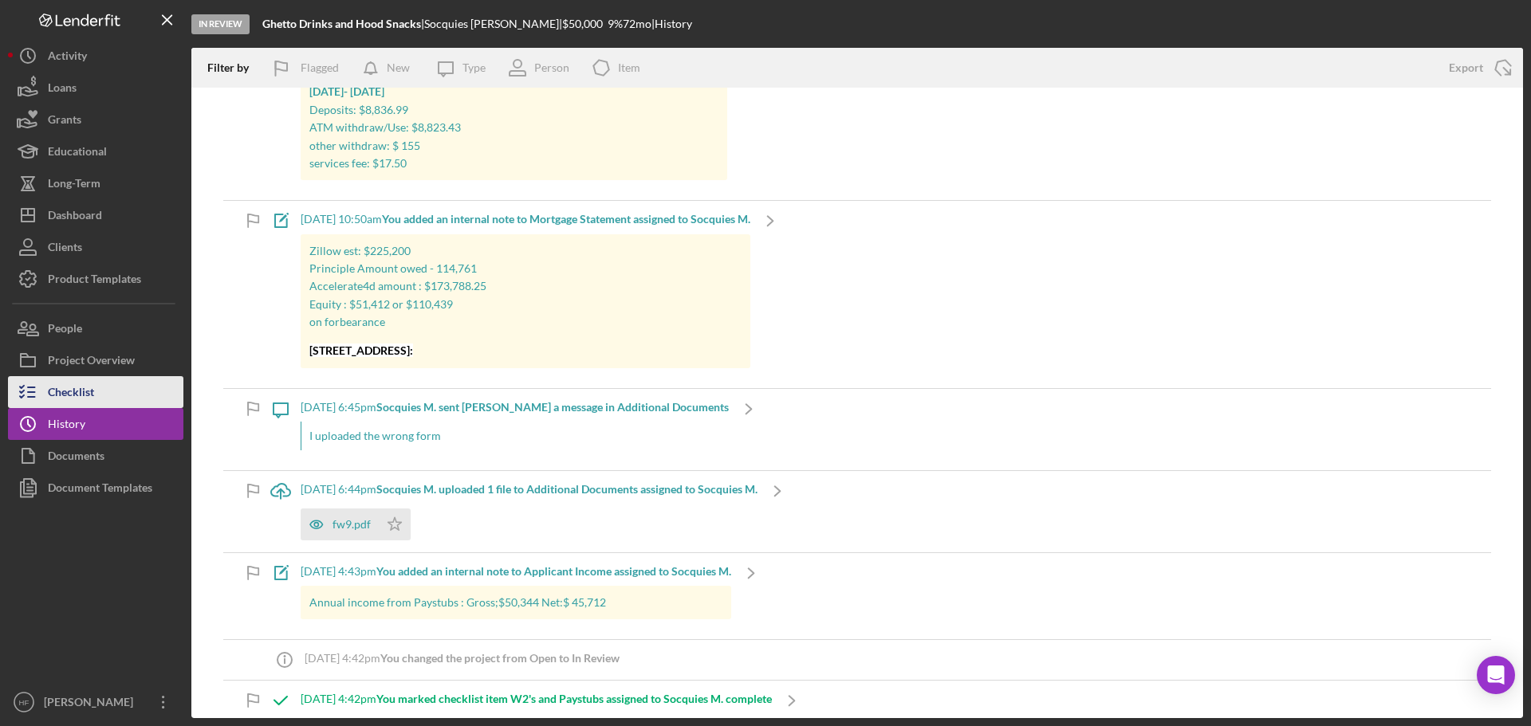
click at [88, 407] on div "Checklist" at bounding box center [71, 394] width 46 height 36
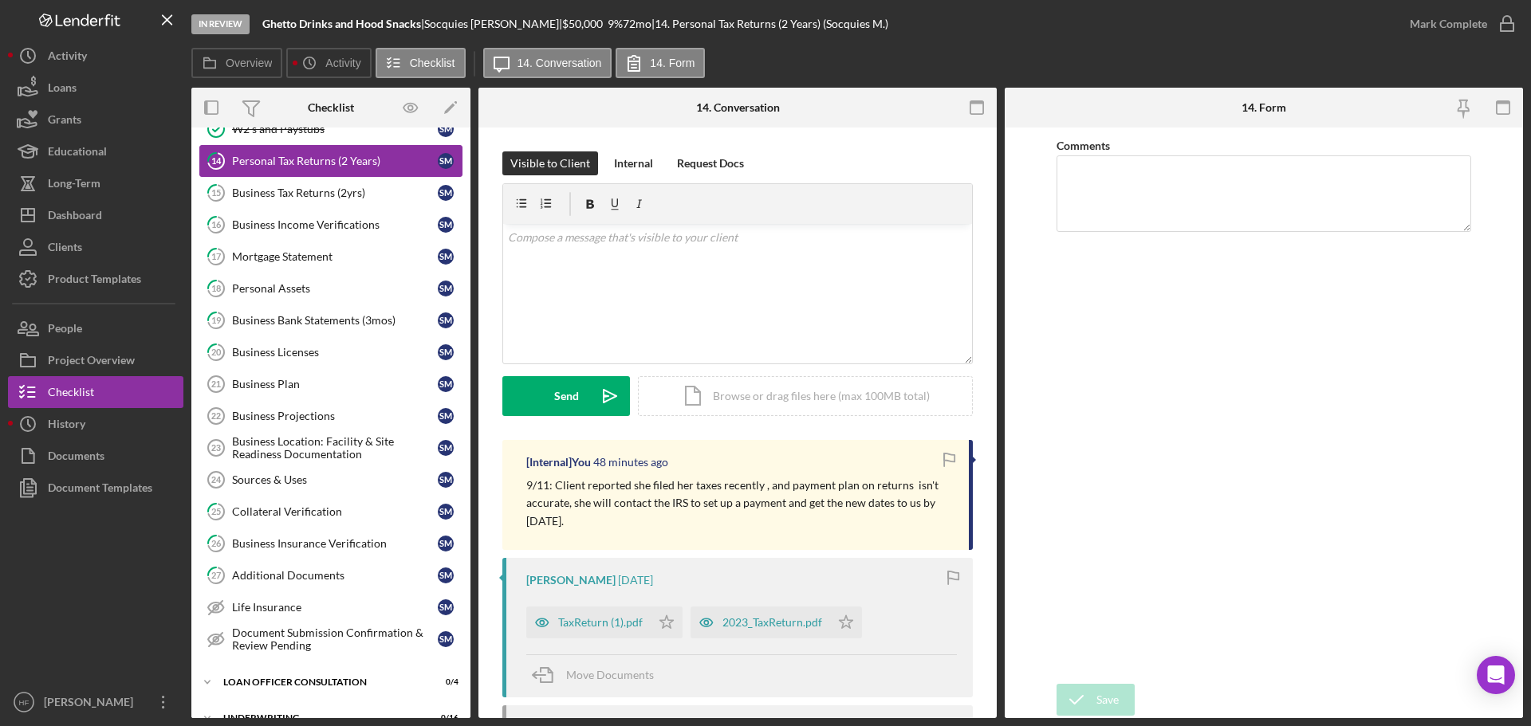
scroll to position [239, 0]
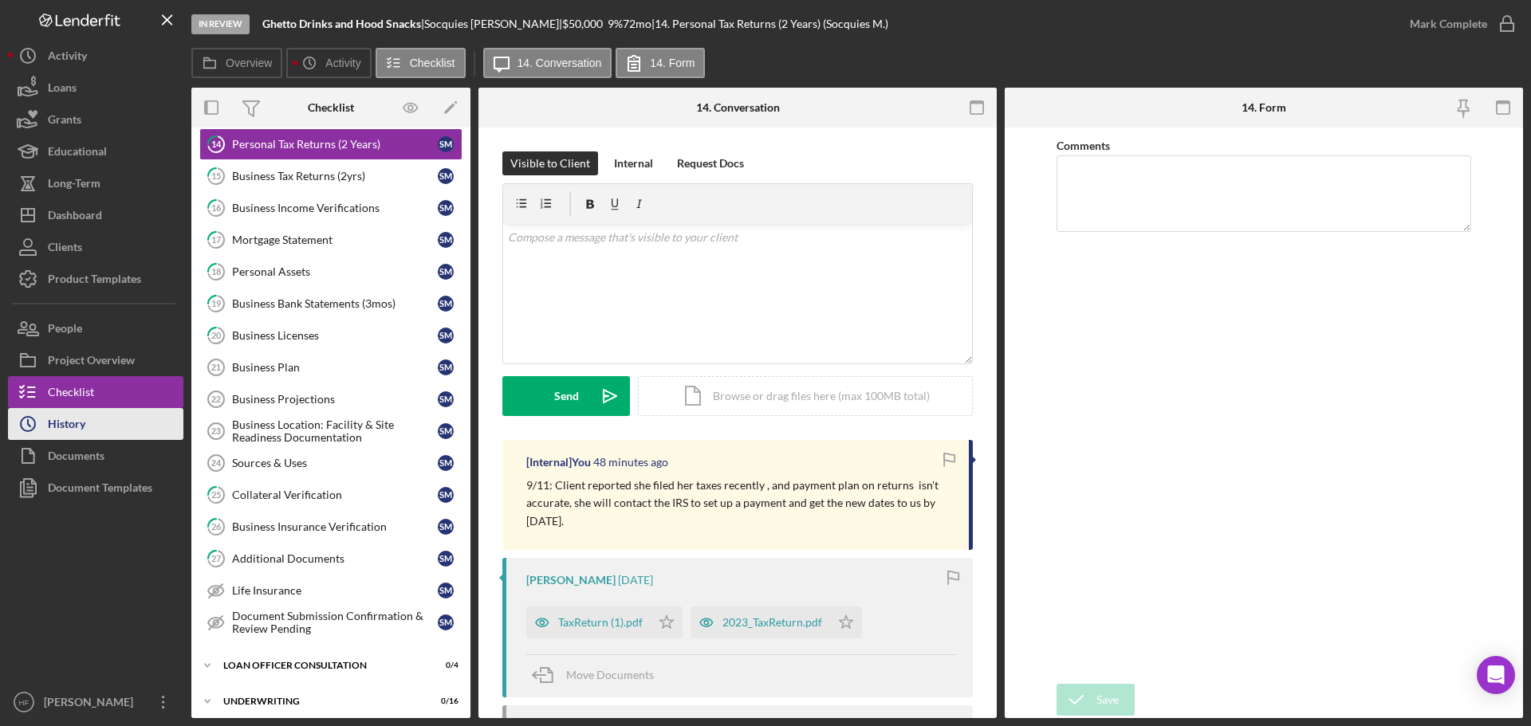
click at [84, 427] on div "History" at bounding box center [66, 426] width 37 height 36
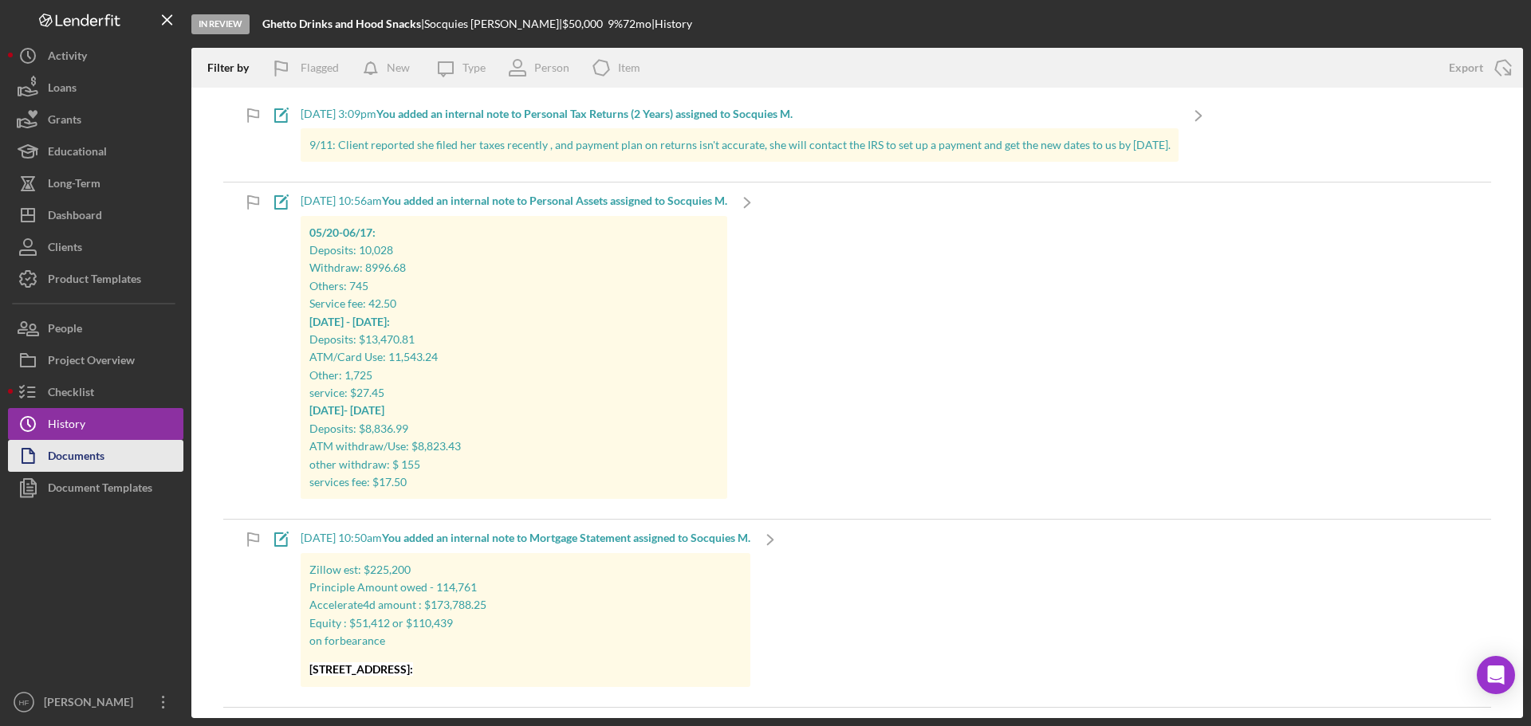
click at [82, 457] on div "Documents" at bounding box center [76, 458] width 57 height 36
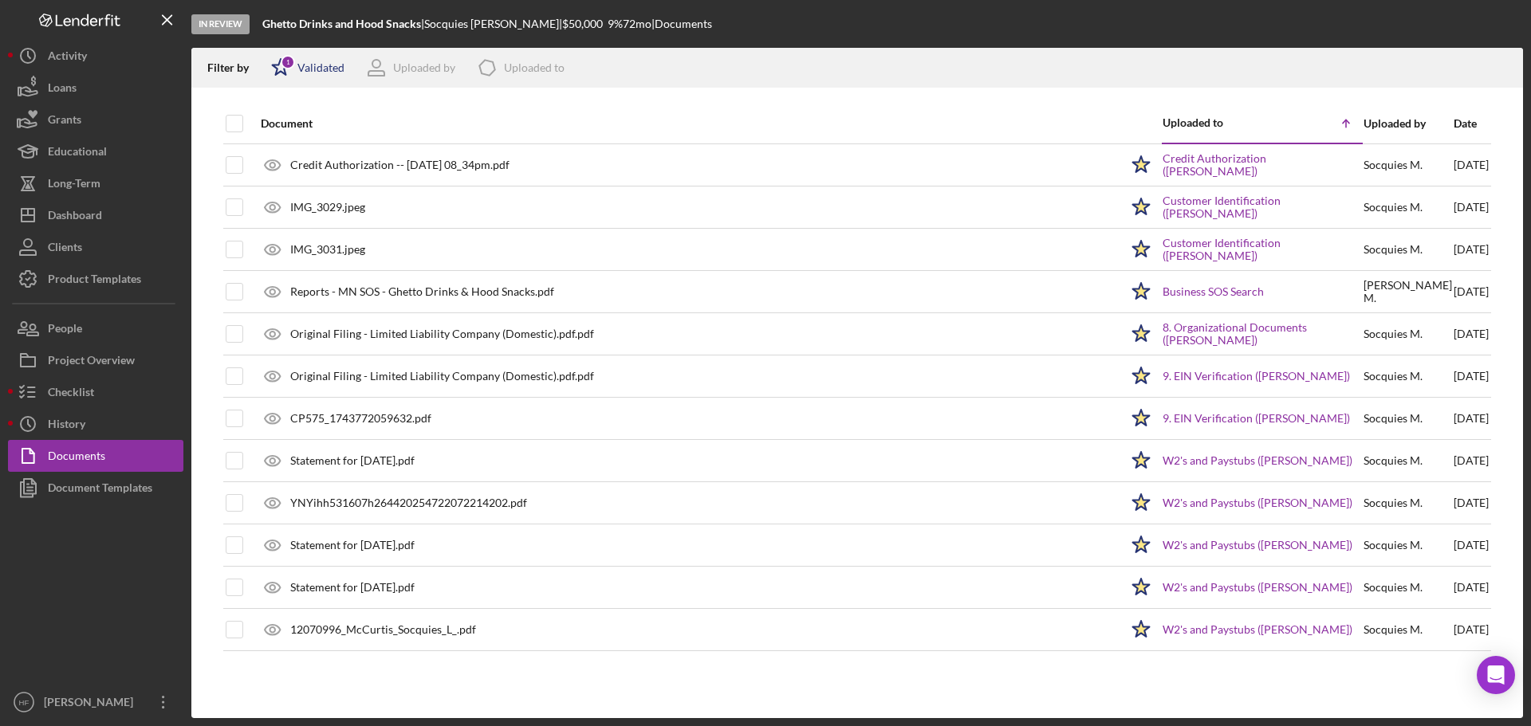
click at [289, 69] on icon "Icon/Star" at bounding box center [281, 68] width 40 height 40
click at [282, 128] on input "checkbox" at bounding box center [279, 127] width 16 height 16
checkbox input "false"
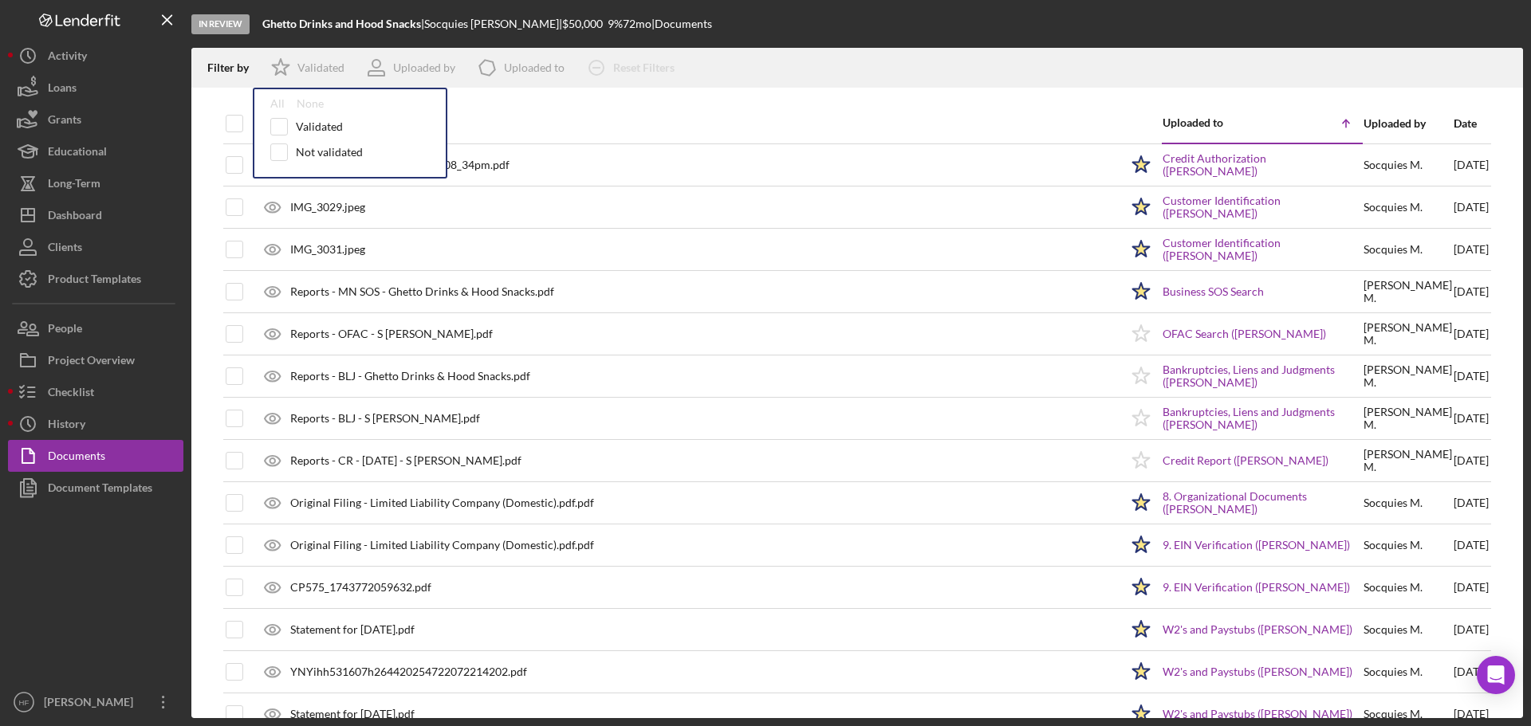
click at [732, 102] on div at bounding box center [857, 96] width 1332 height 16
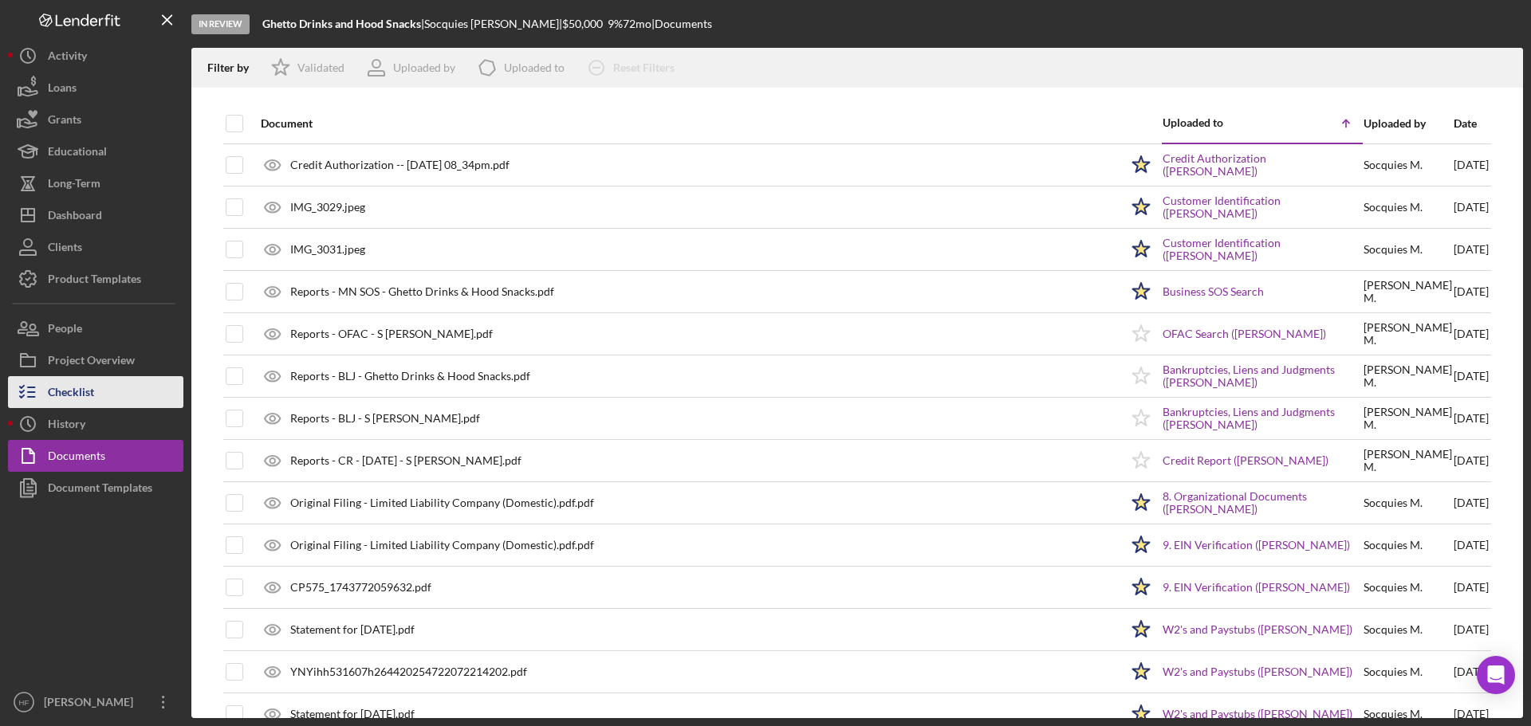
click at [104, 392] on button "Checklist" at bounding box center [95, 392] width 175 height 32
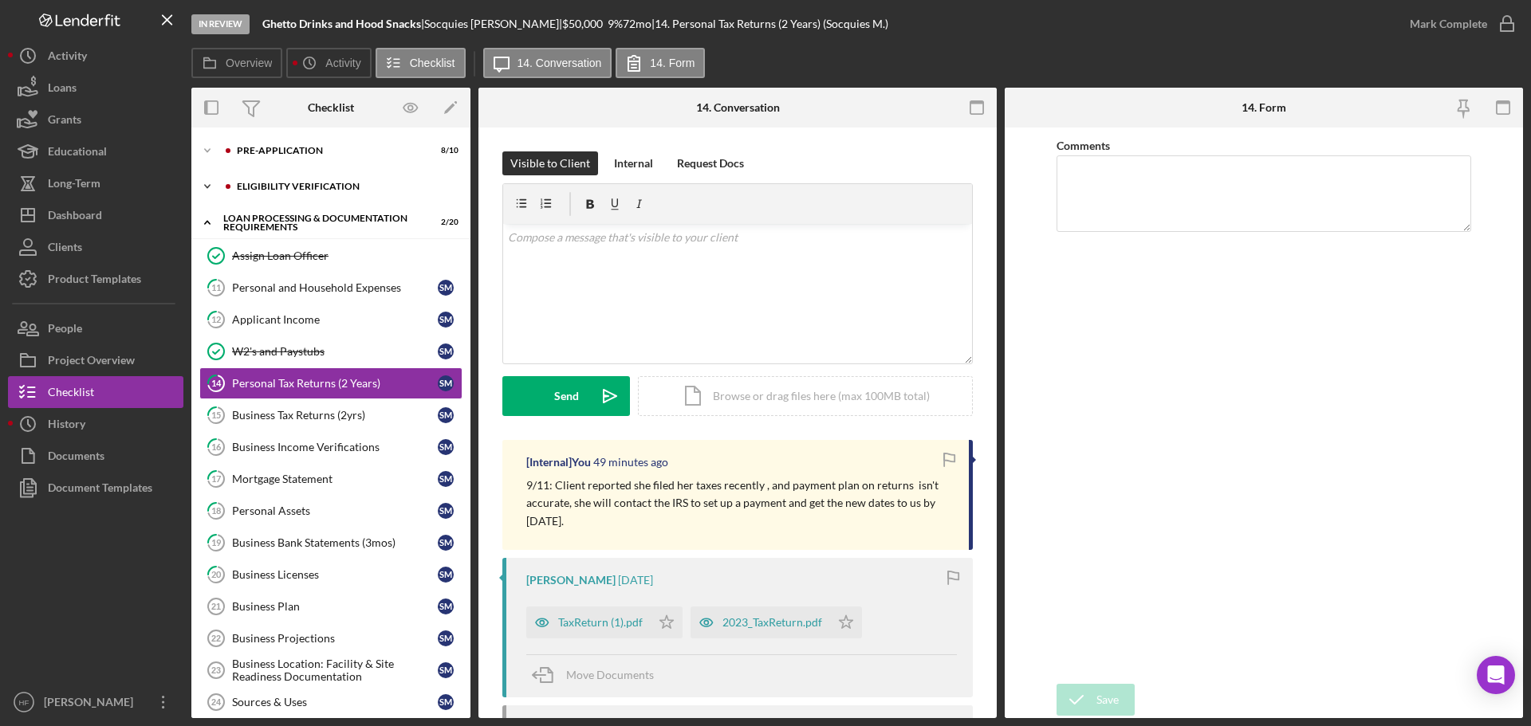
click at [268, 187] on div "Eligibility Verification" at bounding box center [344, 187] width 214 height 10
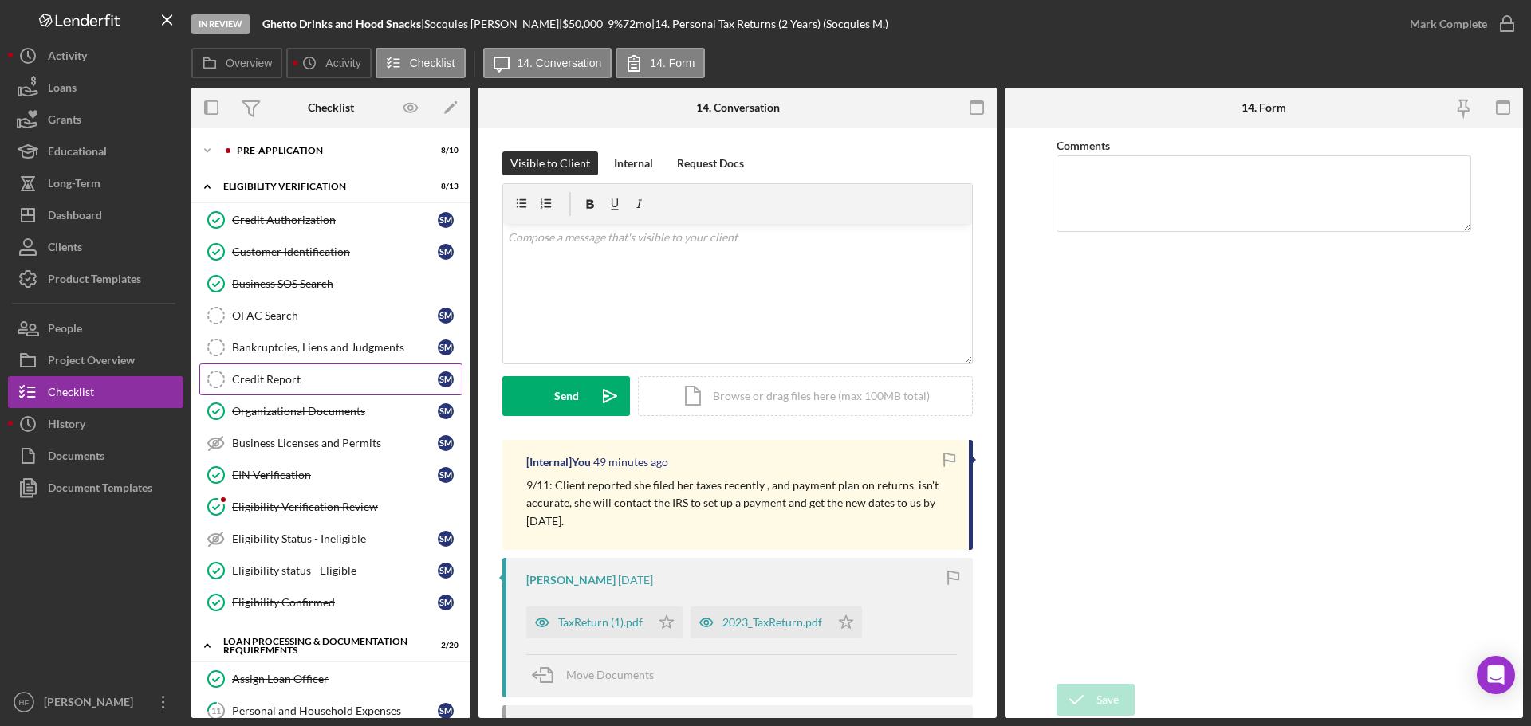
click at [276, 377] on div "Credit Report" at bounding box center [335, 379] width 206 height 13
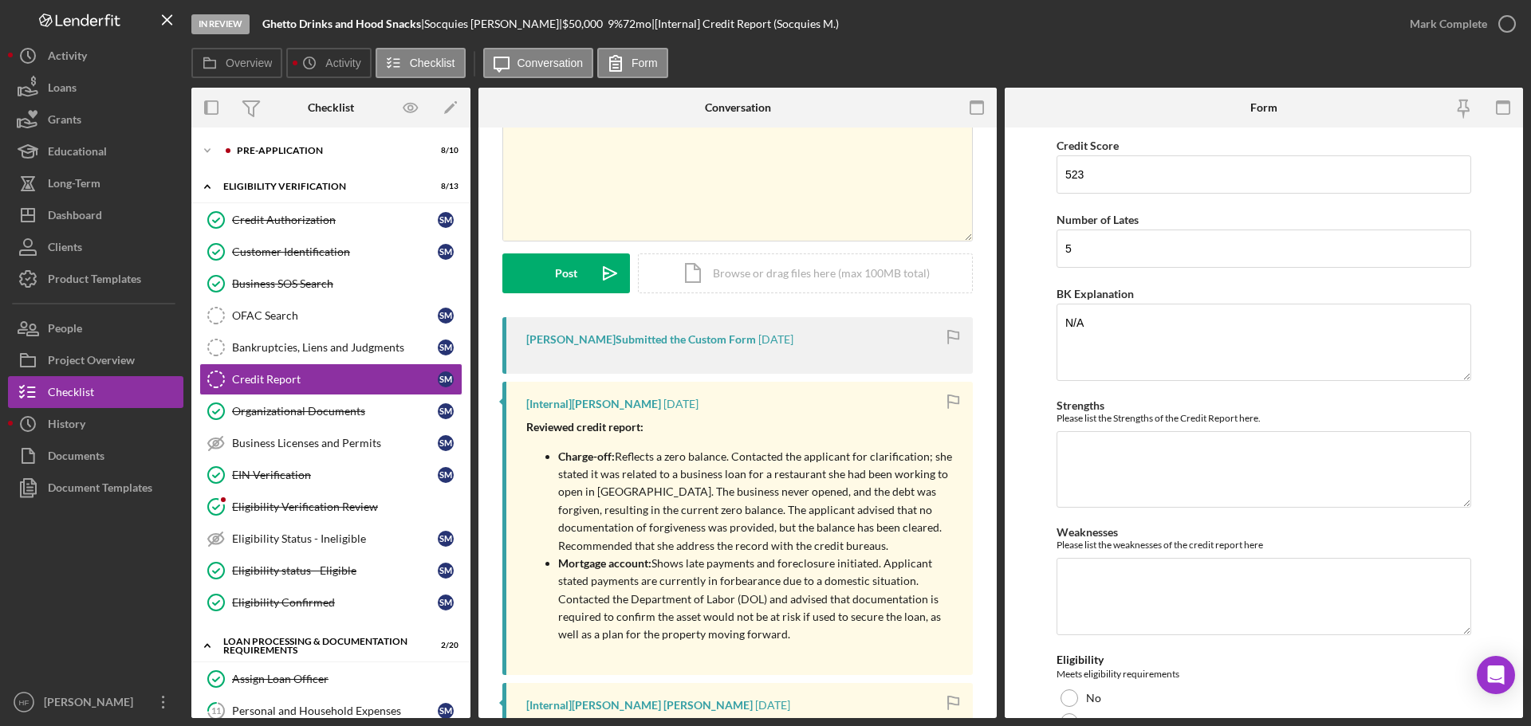
scroll to position [319, 0]
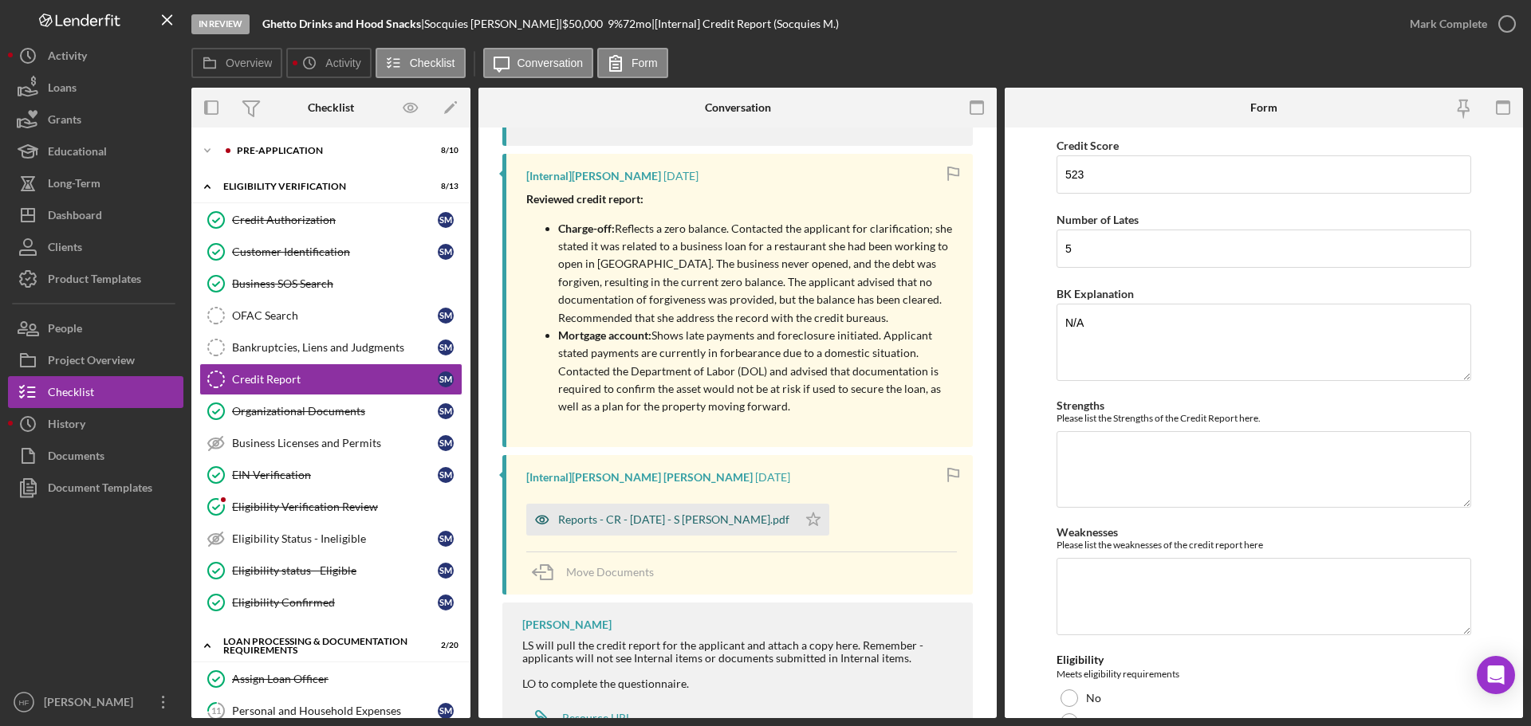
click at [696, 515] on div "Reports - CR - 8.12.25 - S Mccurtis.pdf" at bounding box center [673, 520] width 231 height 13
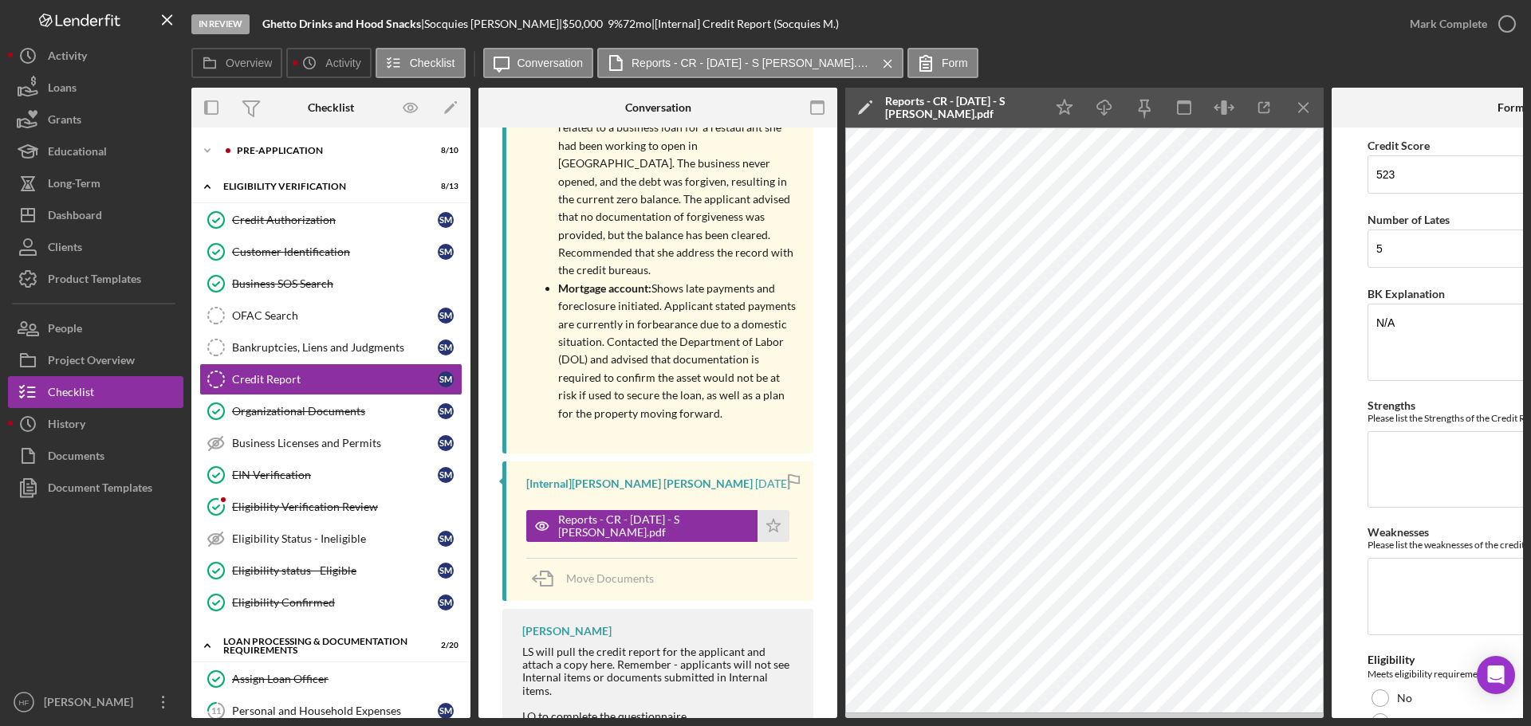
scroll to position [538, 0]
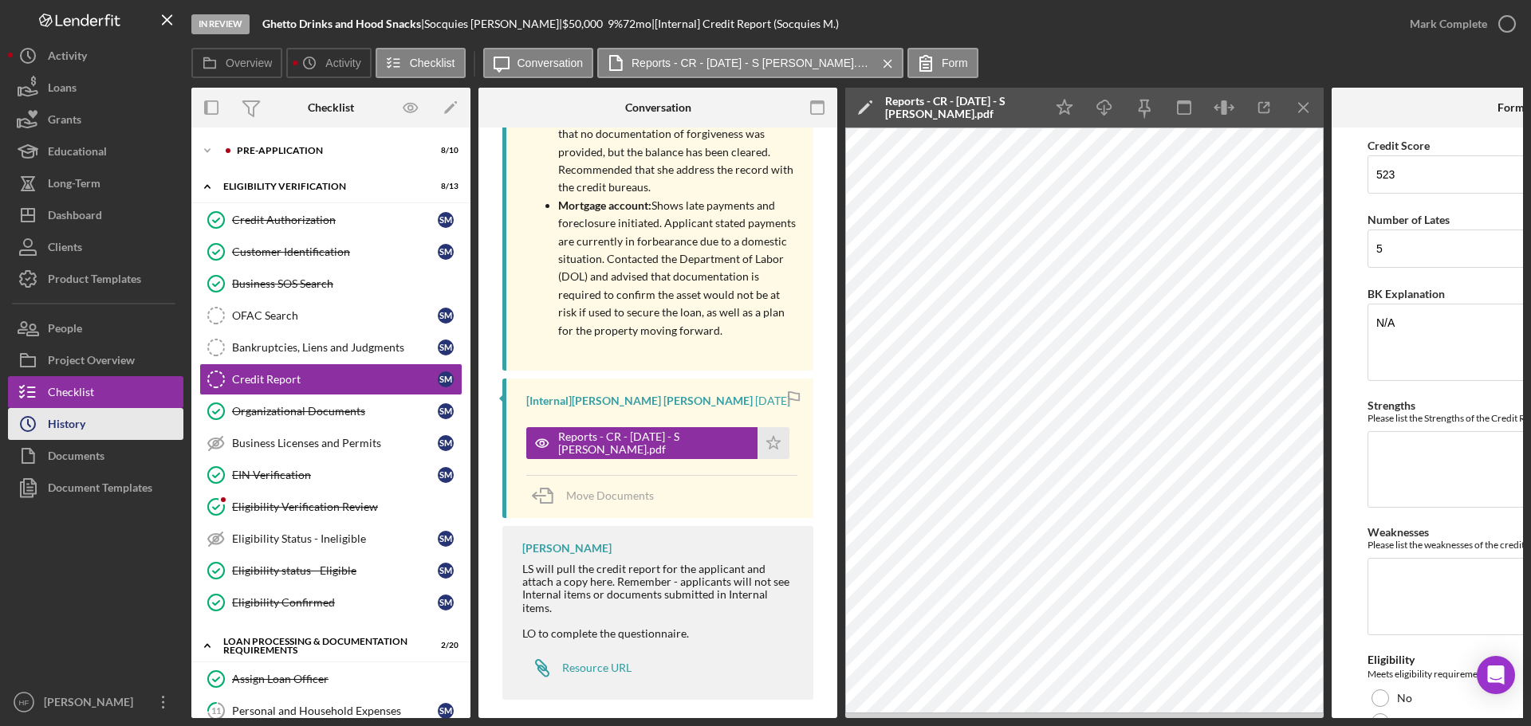
click at [82, 416] on div "History" at bounding box center [66, 426] width 37 height 36
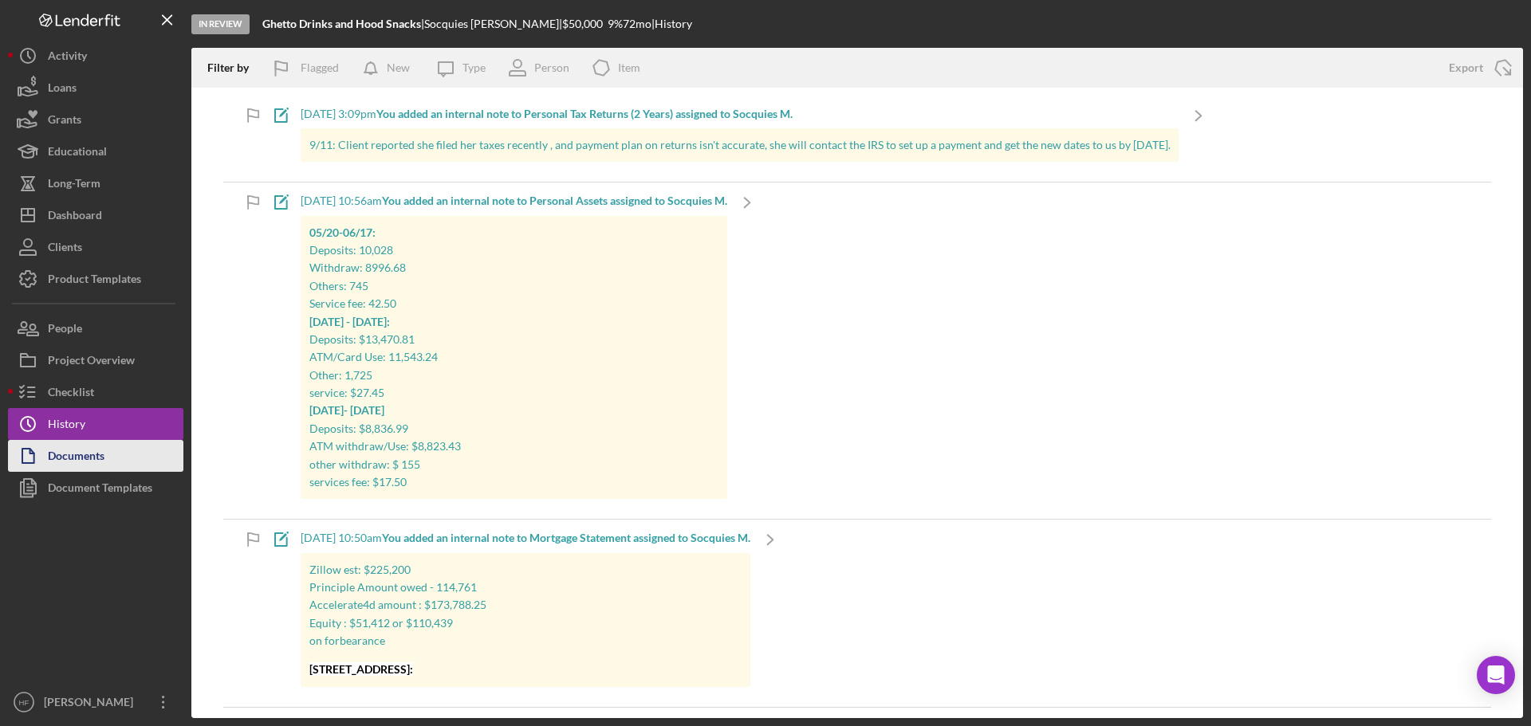
click at [66, 459] on div "Documents" at bounding box center [76, 458] width 57 height 36
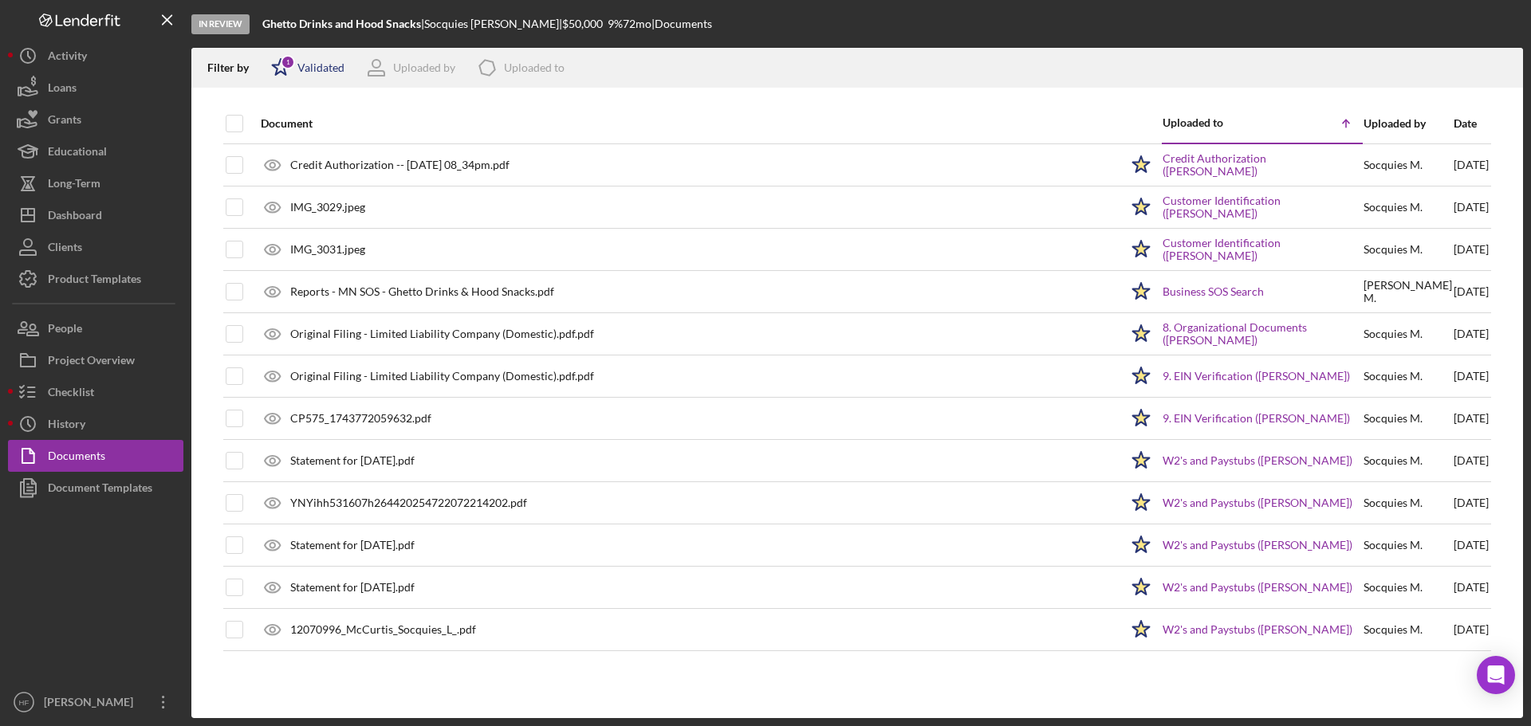
click at [282, 69] on icon "Icon/Star" at bounding box center [281, 68] width 40 height 40
click at [277, 124] on input "checkbox" at bounding box center [279, 127] width 16 height 16
checkbox input "false"
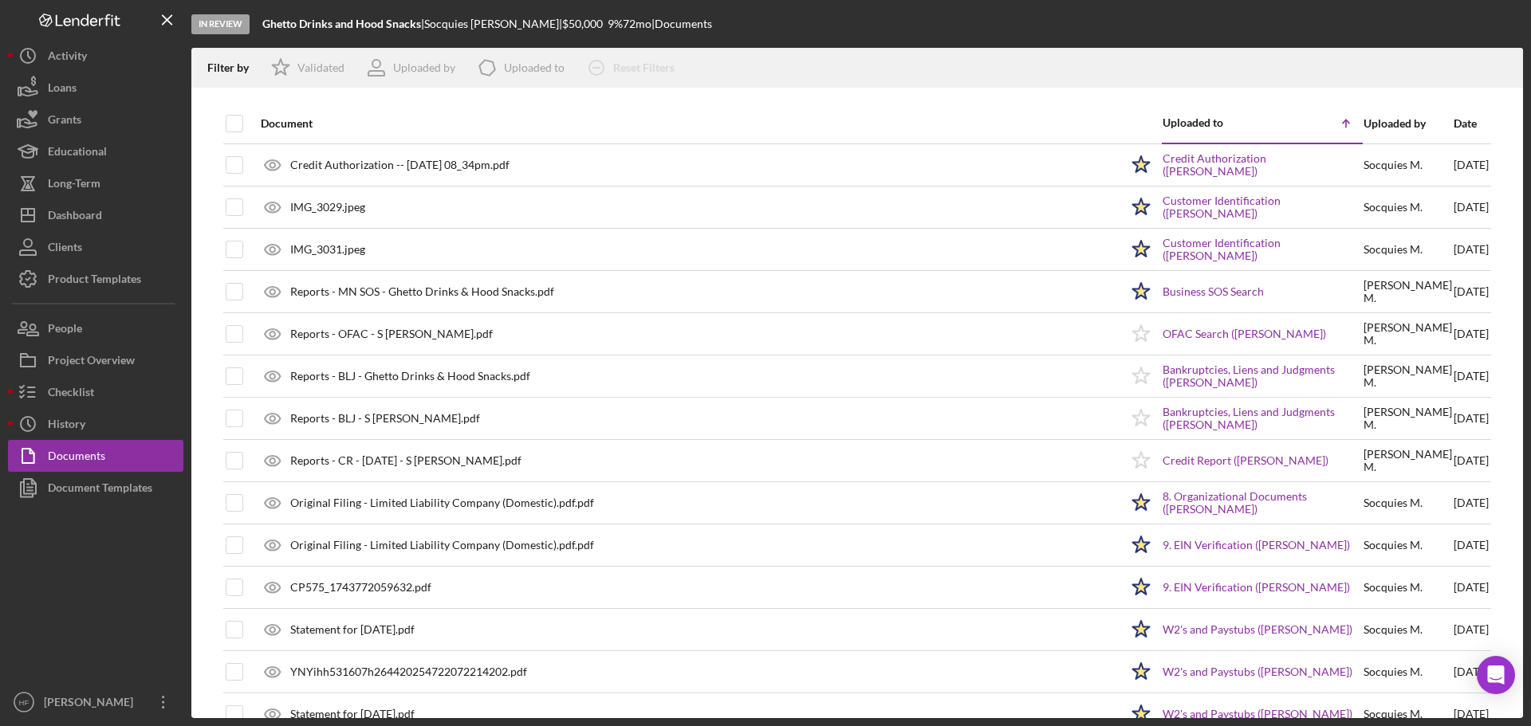
click at [755, 99] on div at bounding box center [857, 96] width 1332 height 16
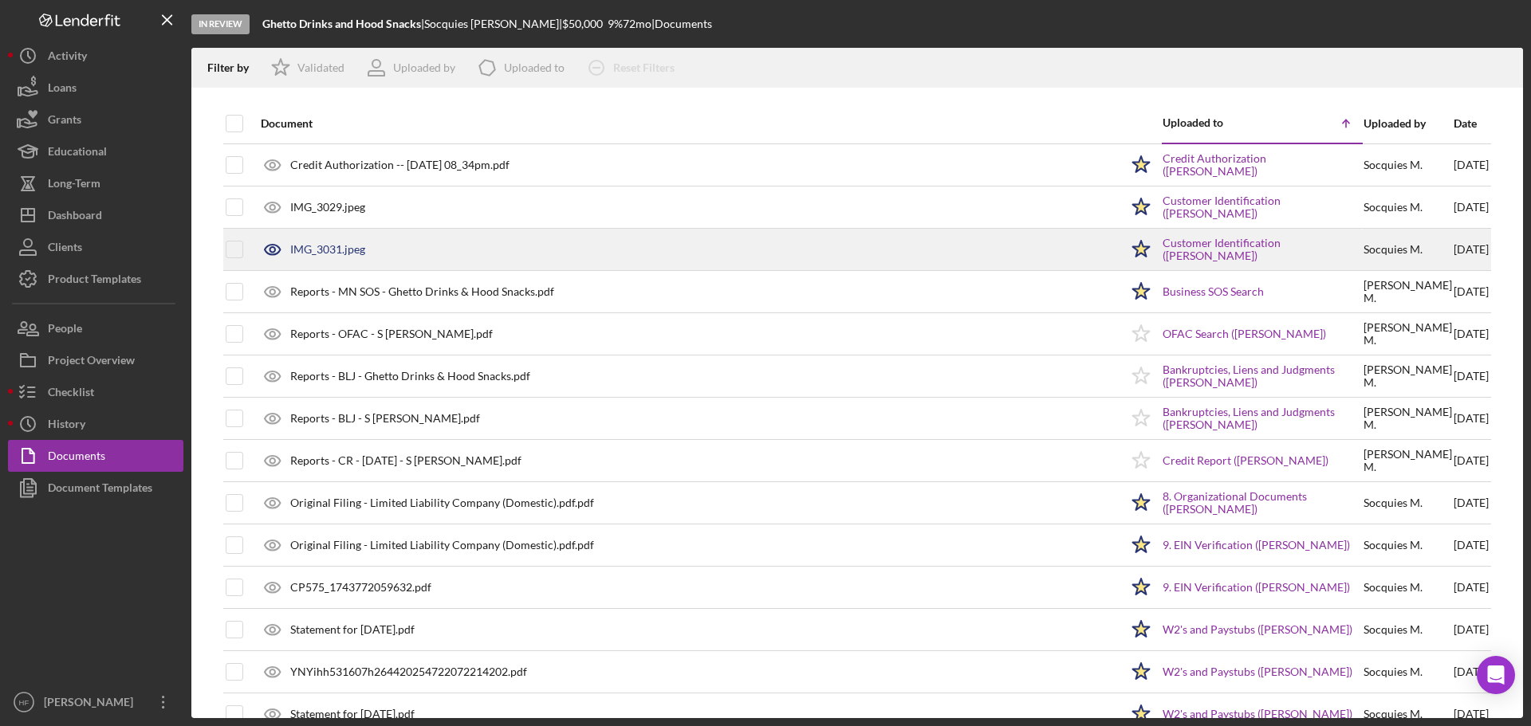
scroll to position [80, 0]
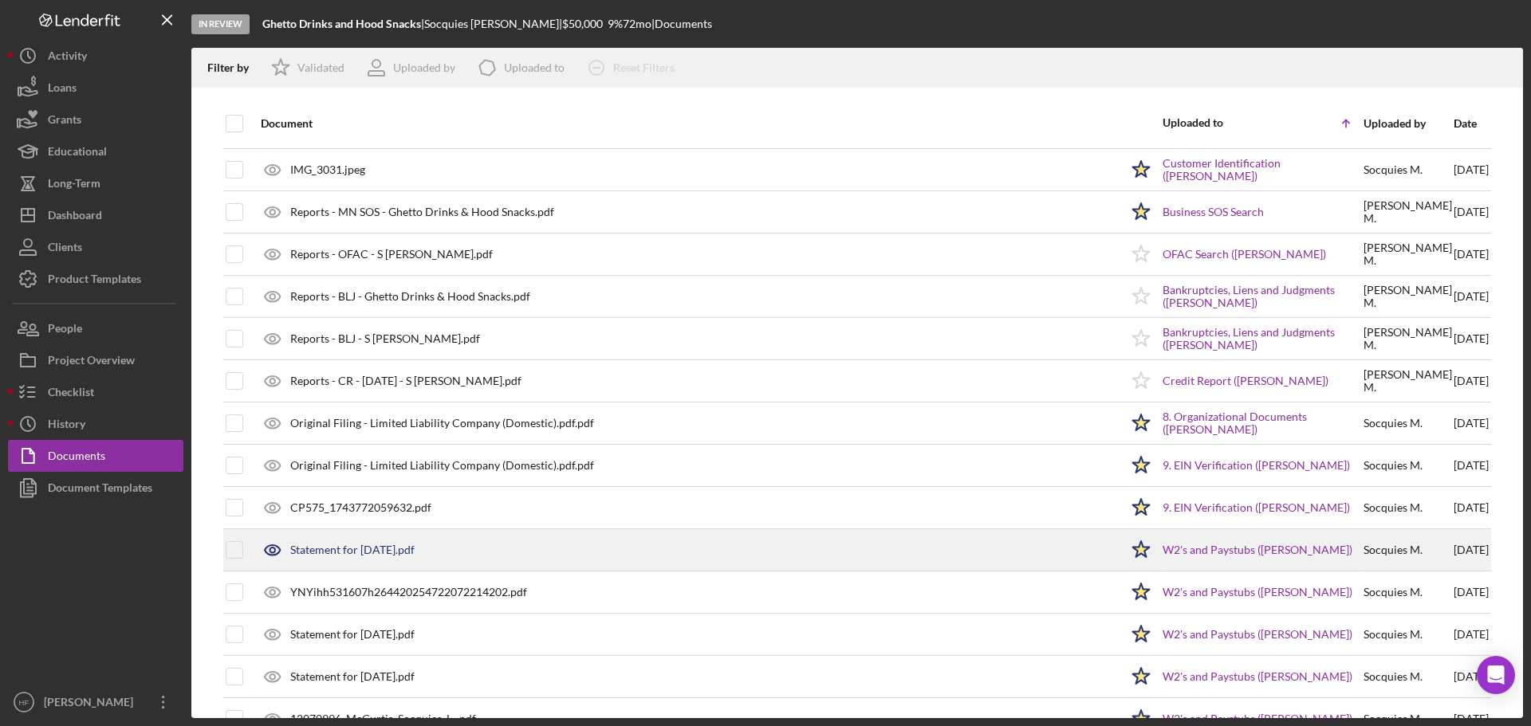
click at [339, 557] on div "Statement for Aug 8, 2025.pdf" at bounding box center [352, 550] width 124 height 13
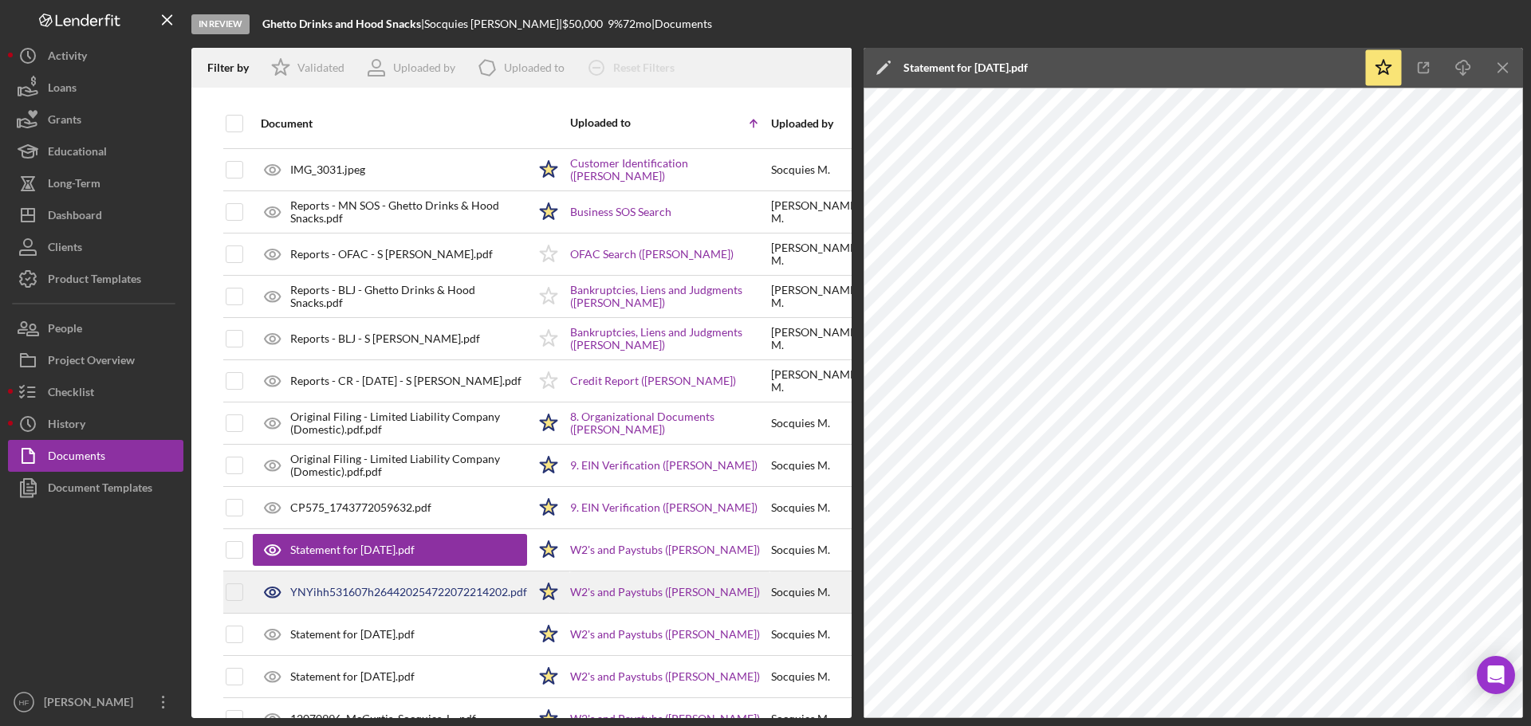
click at [338, 588] on div "YNYihh531607h264420254722072214202.pdf" at bounding box center [408, 592] width 237 height 13
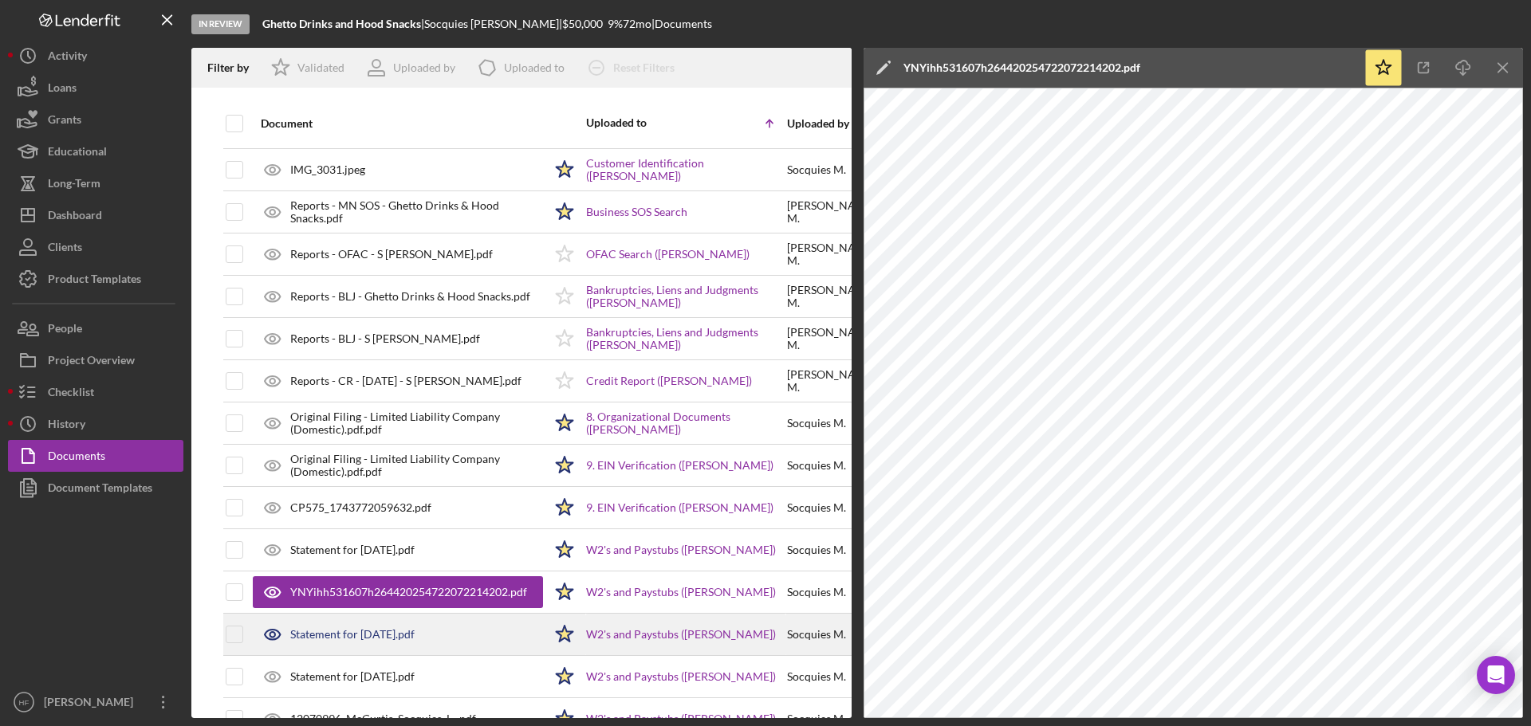
click at [344, 640] on div "Statement for Sep 5, 2025.pdf" at bounding box center [352, 634] width 124 height 13
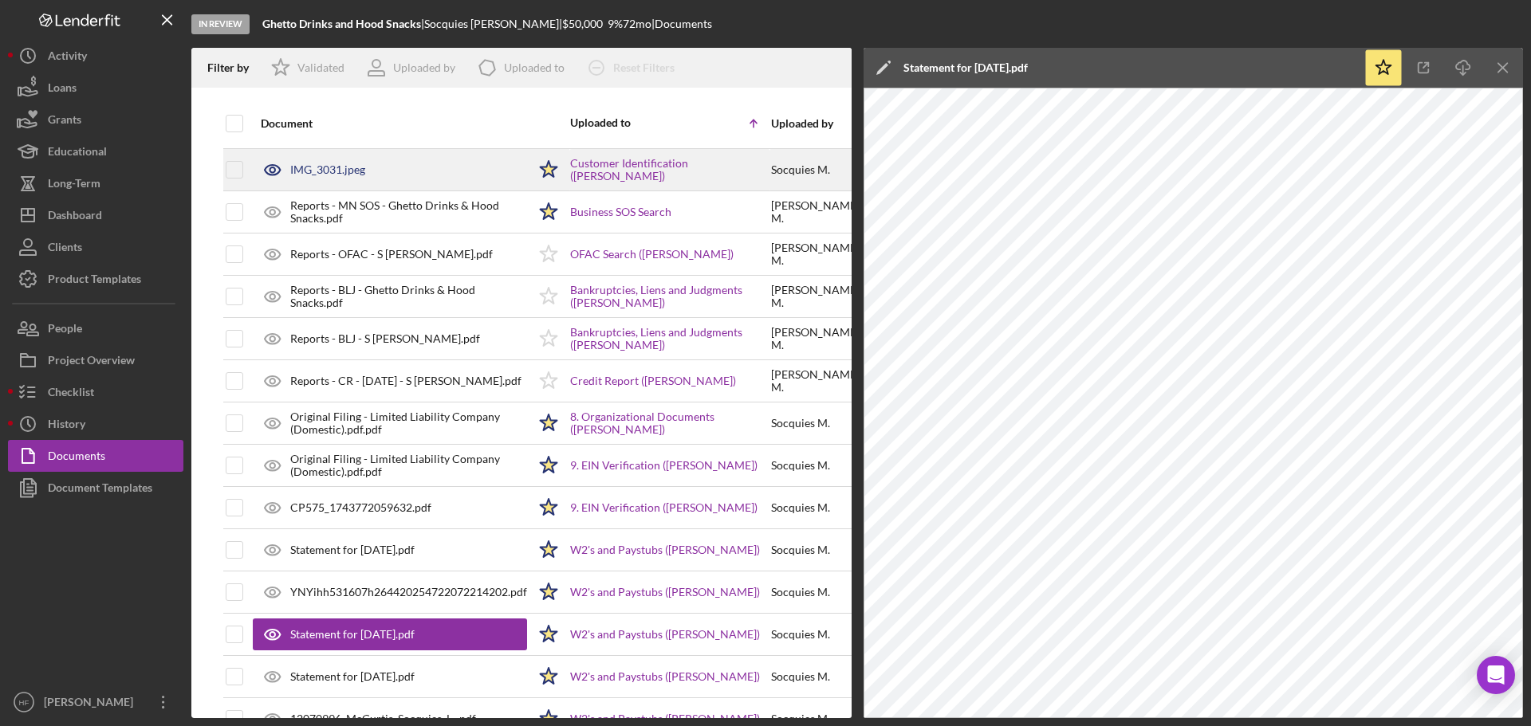
click at [306, 184] on div "IMG_3031.jpeg" at bounding box center [390, 170] width 274 height 40
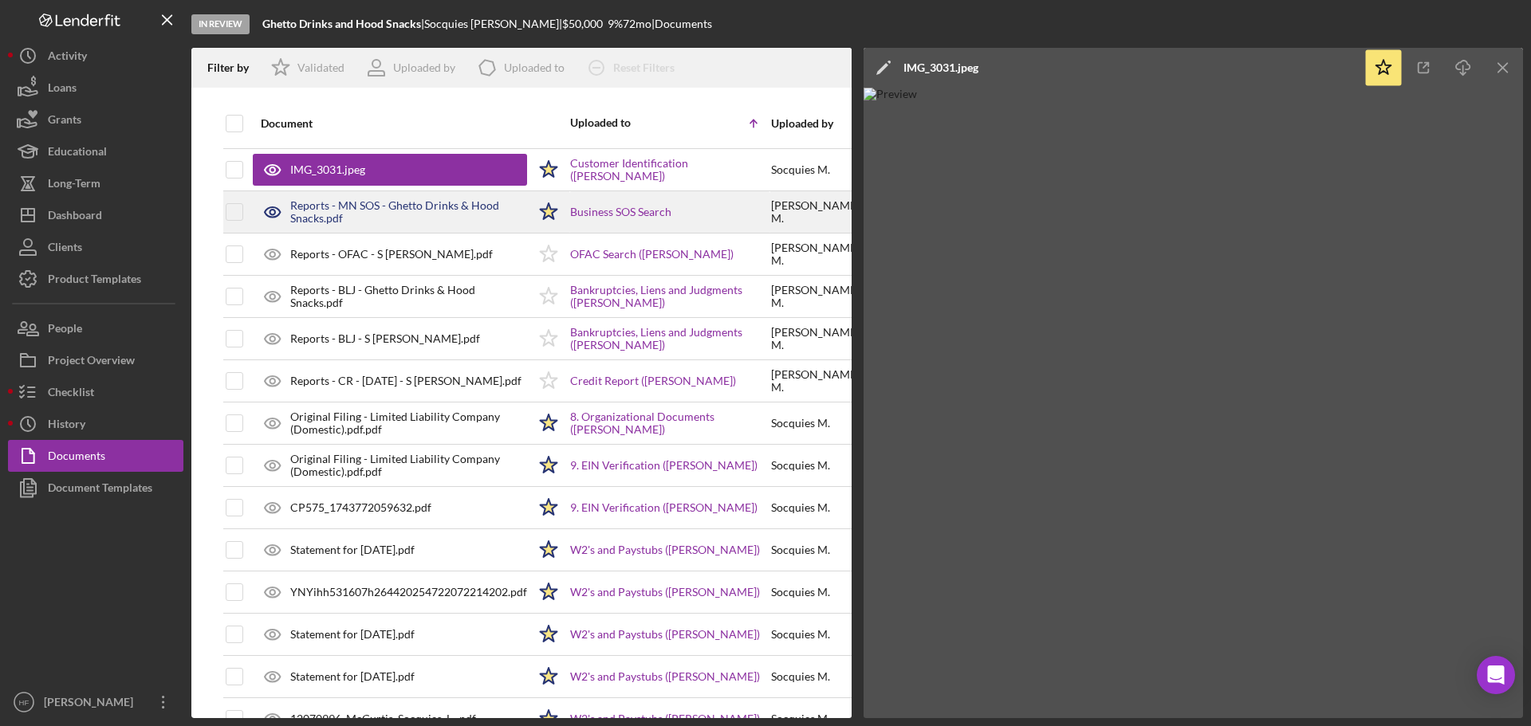
click at [356, 209] on div "Reports - MN SOS - Ghetto Drinks & Hood Snacks.pdf" at bounding box center [408, 212] width 237 height 26
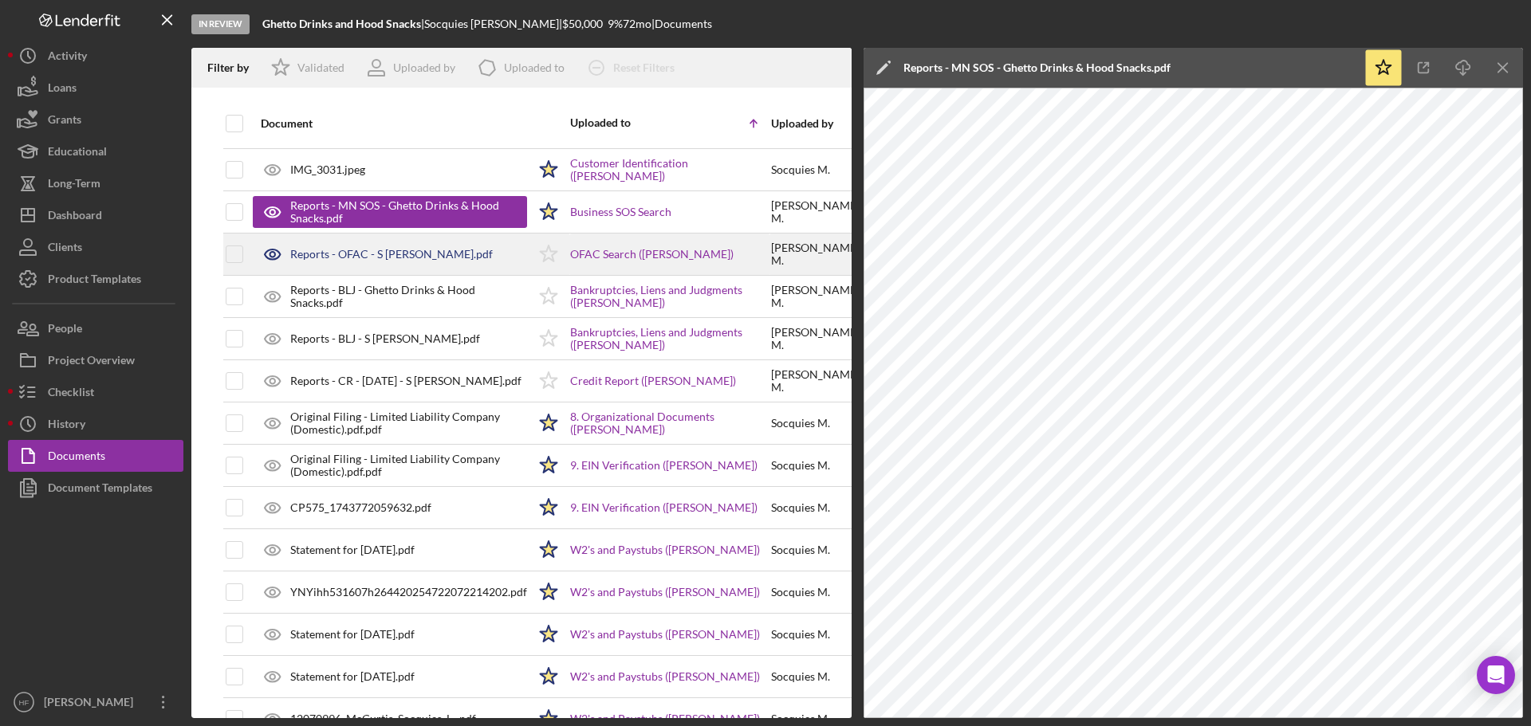
click at [373, 271] on div "Reports - OFAC - S Mccurtis.pdf" at bounding box center [390, 254] width 274 height 40
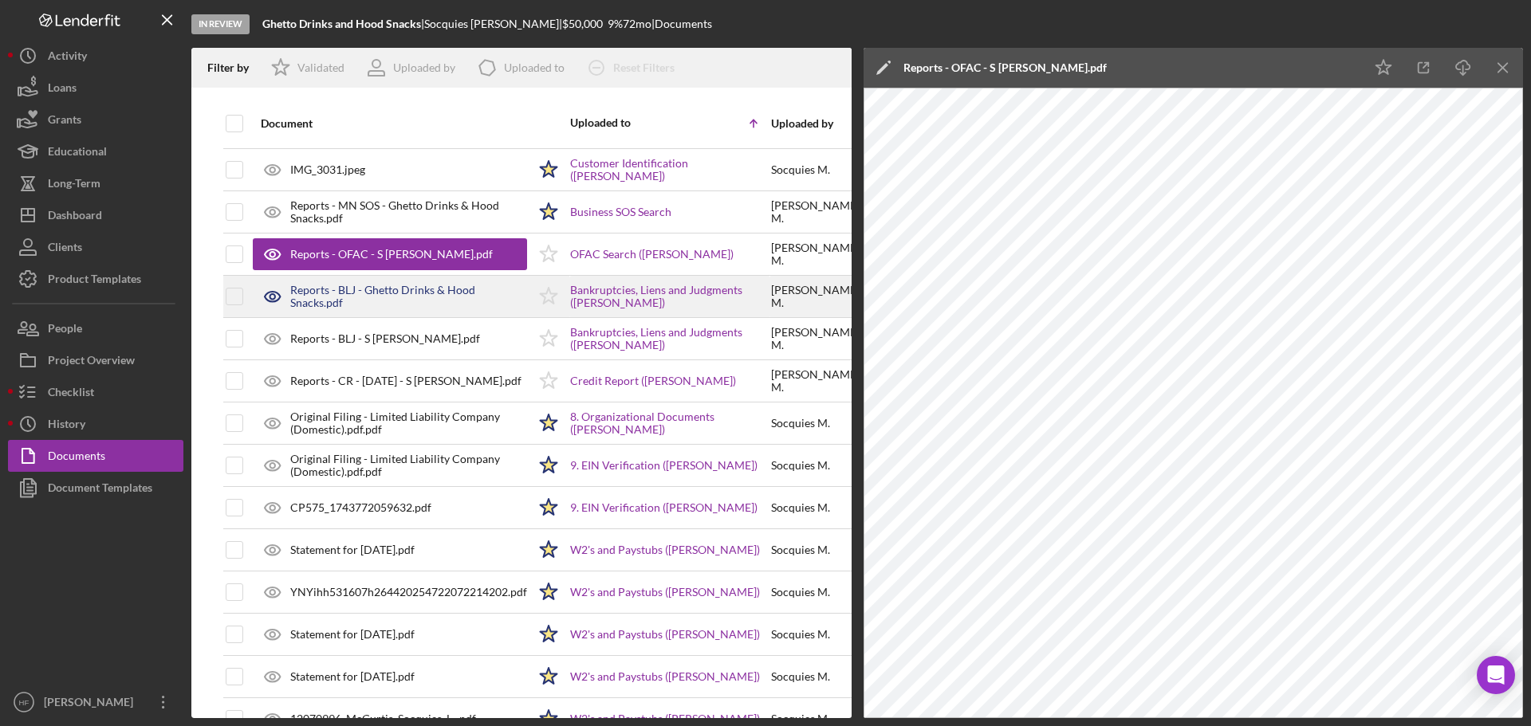
click at [379, 305] on div "Reports - BLJ - Ghetto Drinks & Hood Snacks.pdf" at bounding box center [390, 297] width 274 height 40
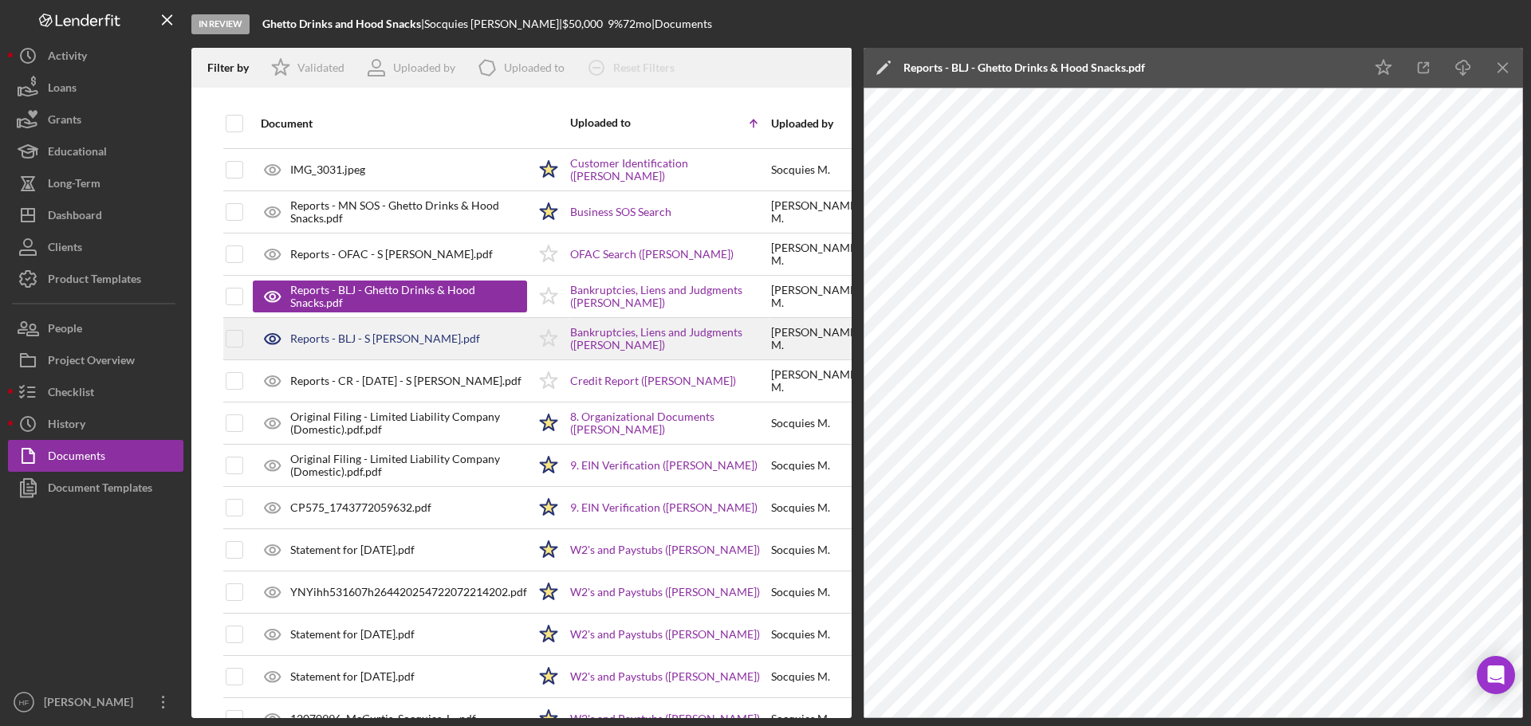
click at [377, 353] on div "Reports - BLJ - S Mccurtis.pdf" at bounding box center [390, 339] width 274 height 40
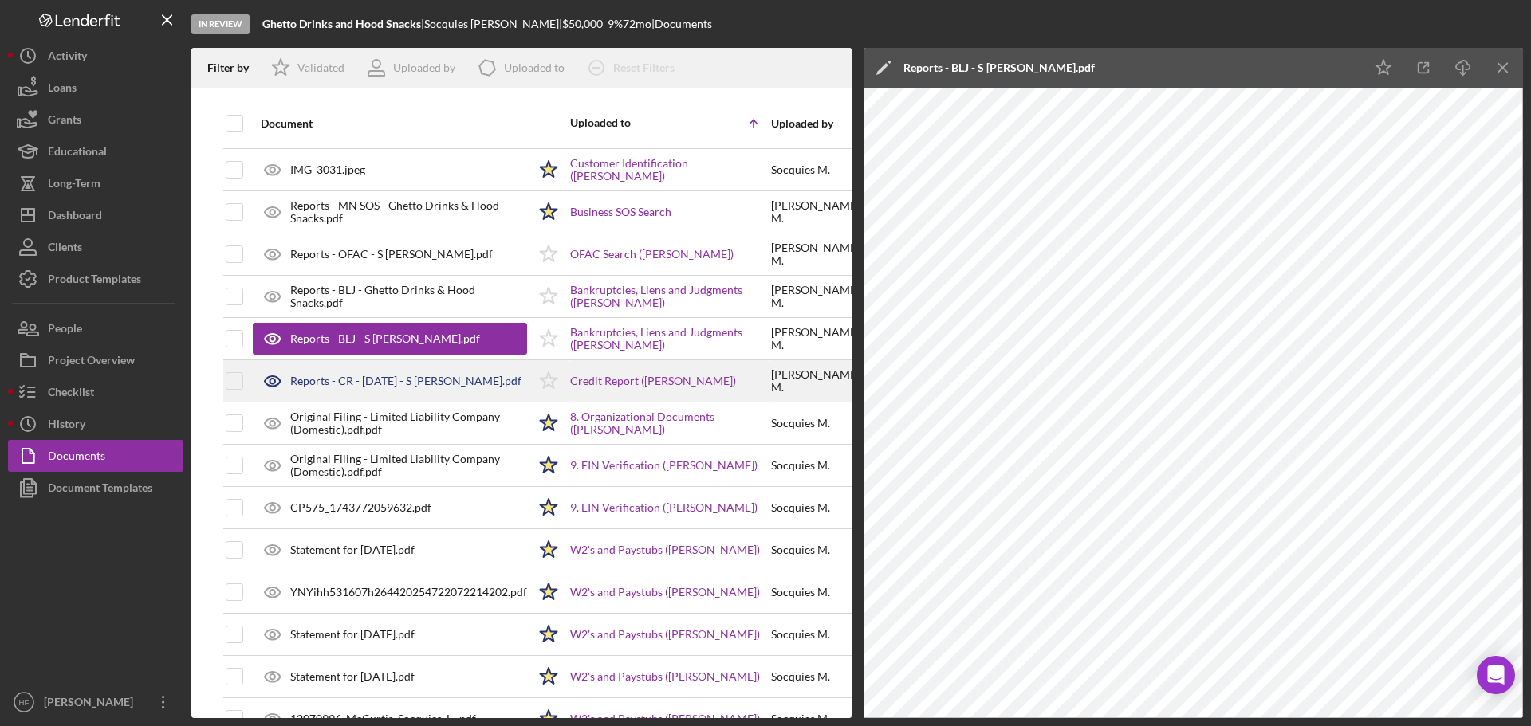
click at [376, 377] on div "Reports - CR - 8.12.25 - S Mccurtis.pdf" at bounding box center [405, 381] width 231 height 13
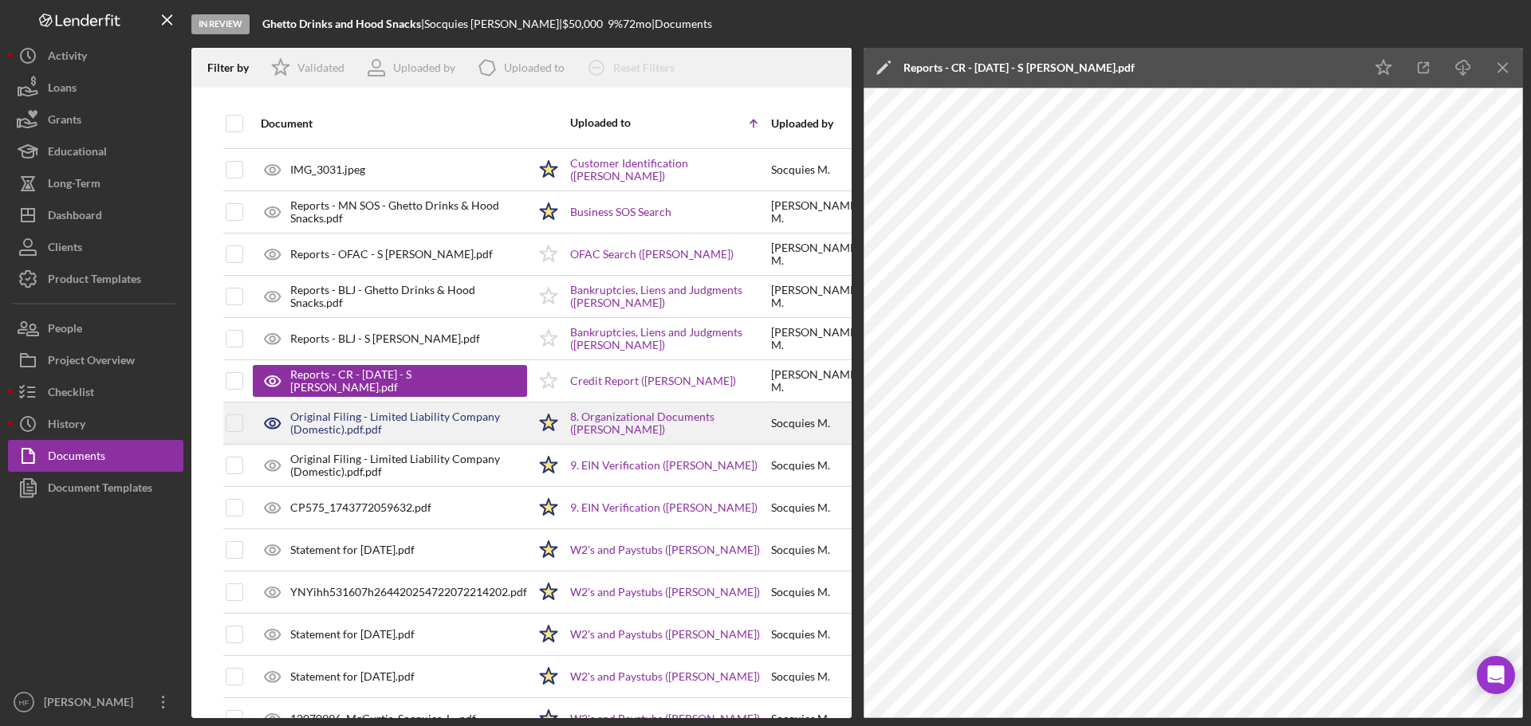
click at [388, 432] on div "Original Filing - Limited Liability Company (Domestic).pdf.pdf" at bounding box center [408, 424] width 237 height 26
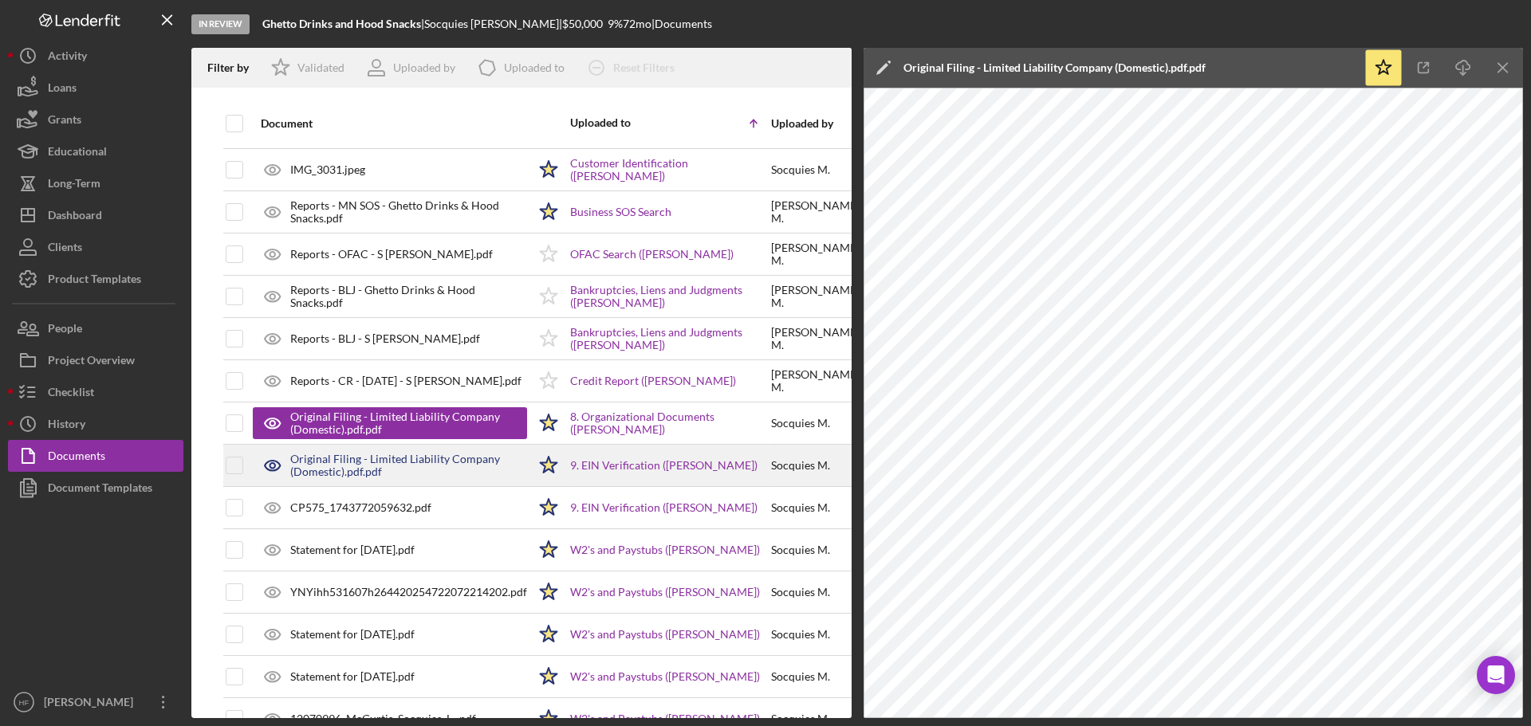
click at [383, 476] on div "Original Filing - Limited Liability Company (Domestic).pdf.pdf" at bounding box center [408, 466] width 237 height 26
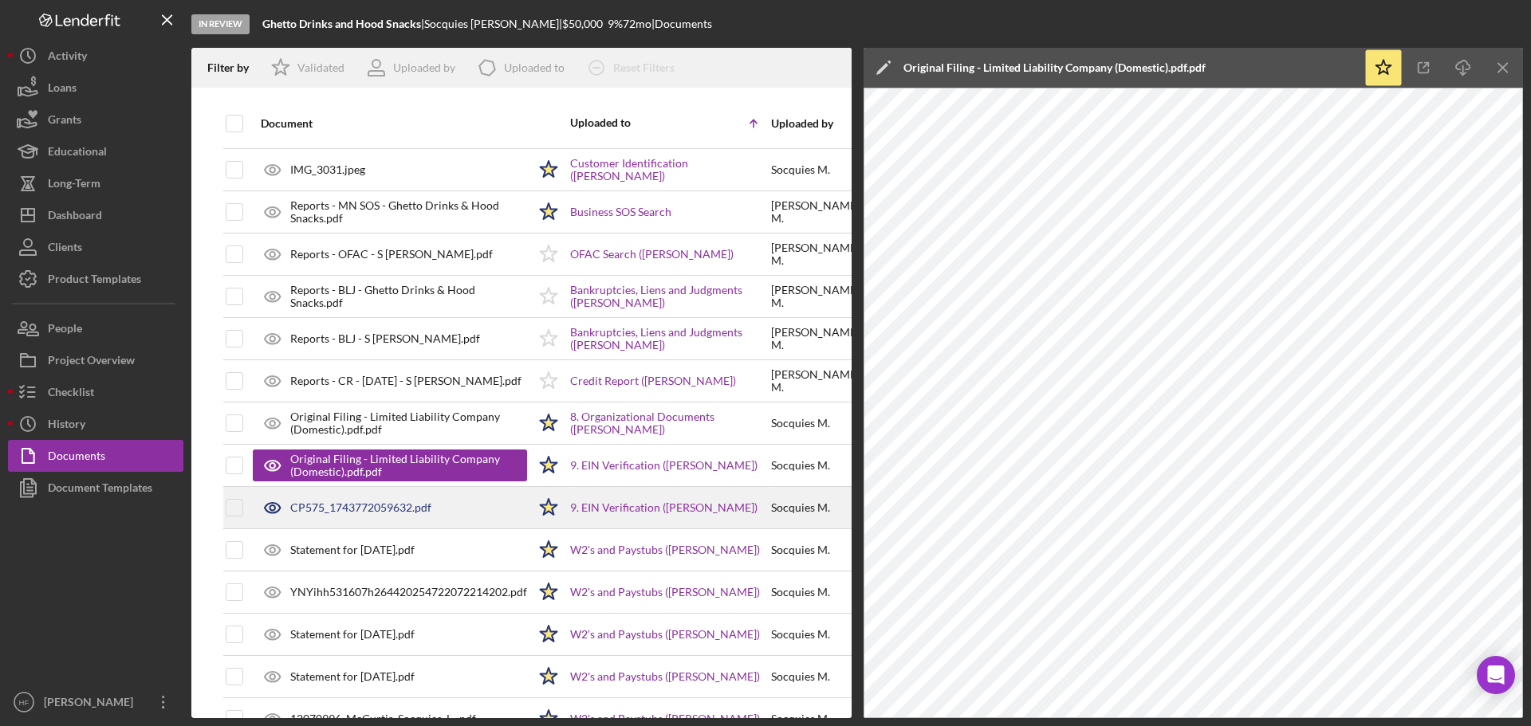
click at [374, 507] on div "CP575_1743772059632.pdf" at bounding box center [360, 508] width 141 height 13
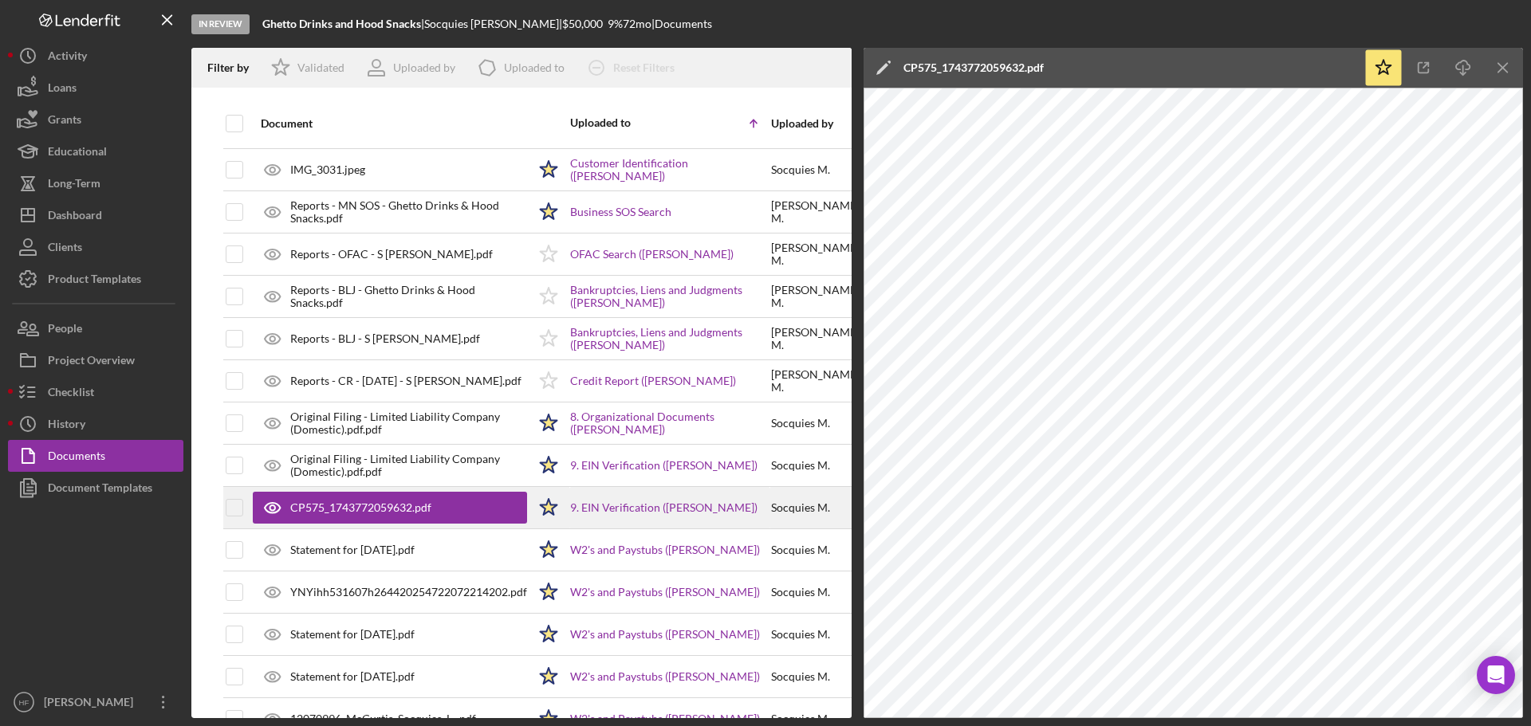
scroll to position [159, 0]
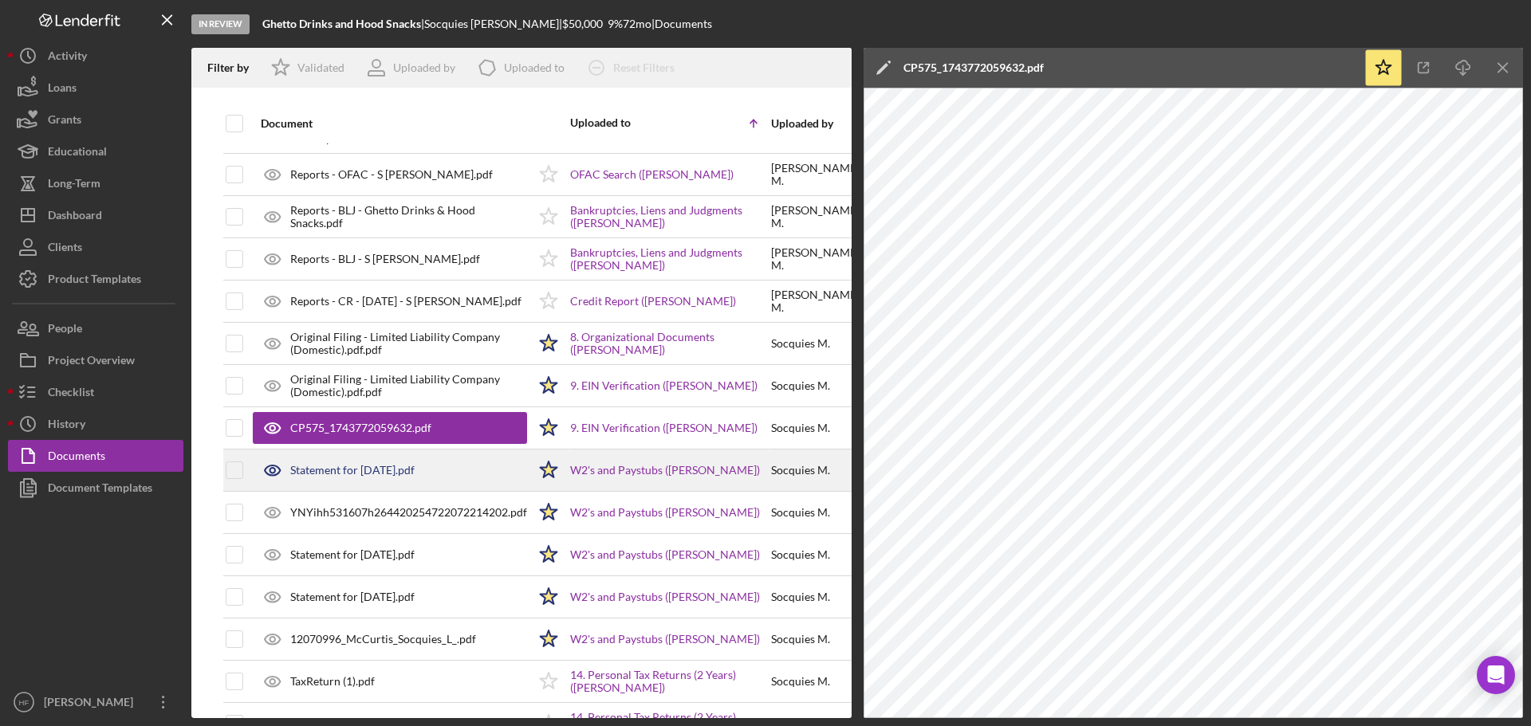
click at [376, 478] on div "Statement for Aug 8, 2025.pdf" at bounding box center [390, 471] width 274 height 40
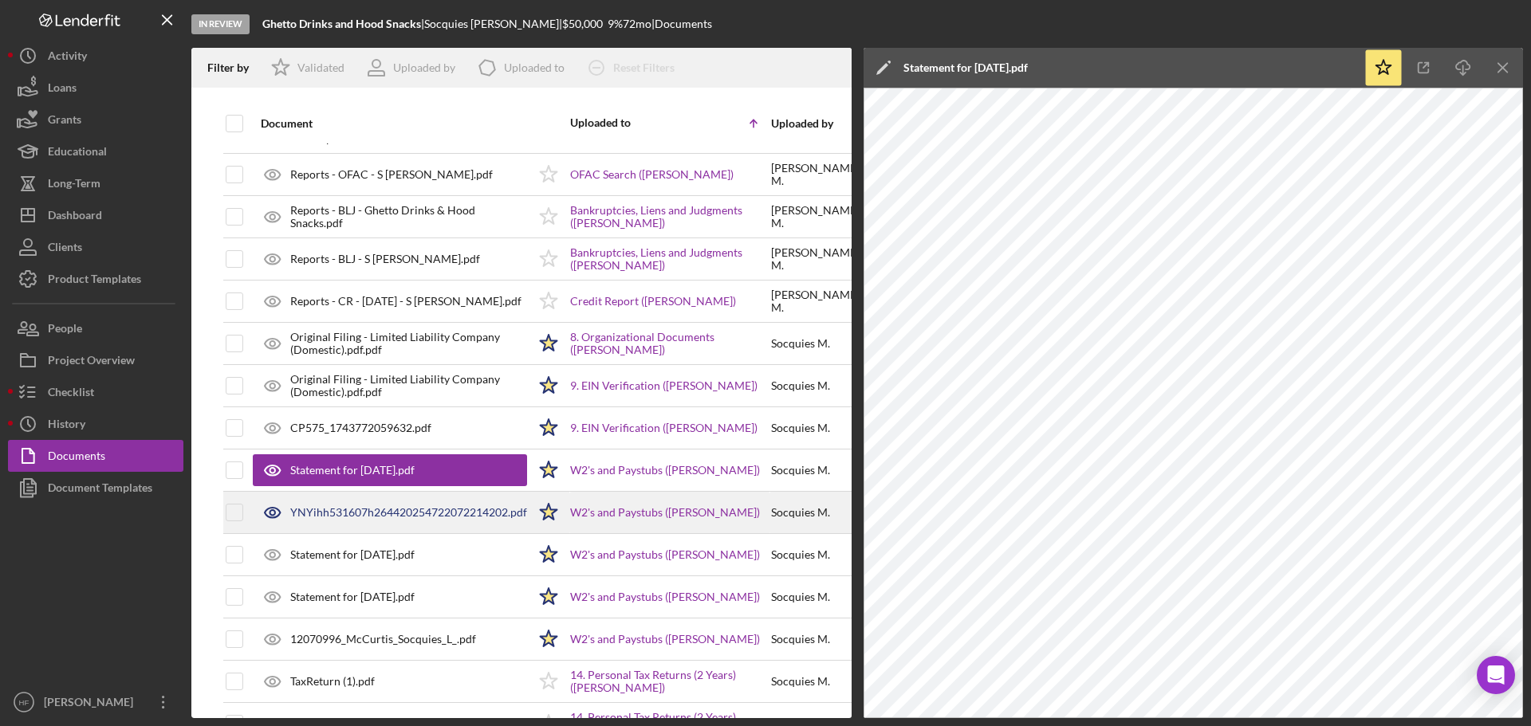
click at [375, 510] on div "YNYihh531607h264420254722072214202.pdf" at bounding box center [408, 512] width 237 height 13
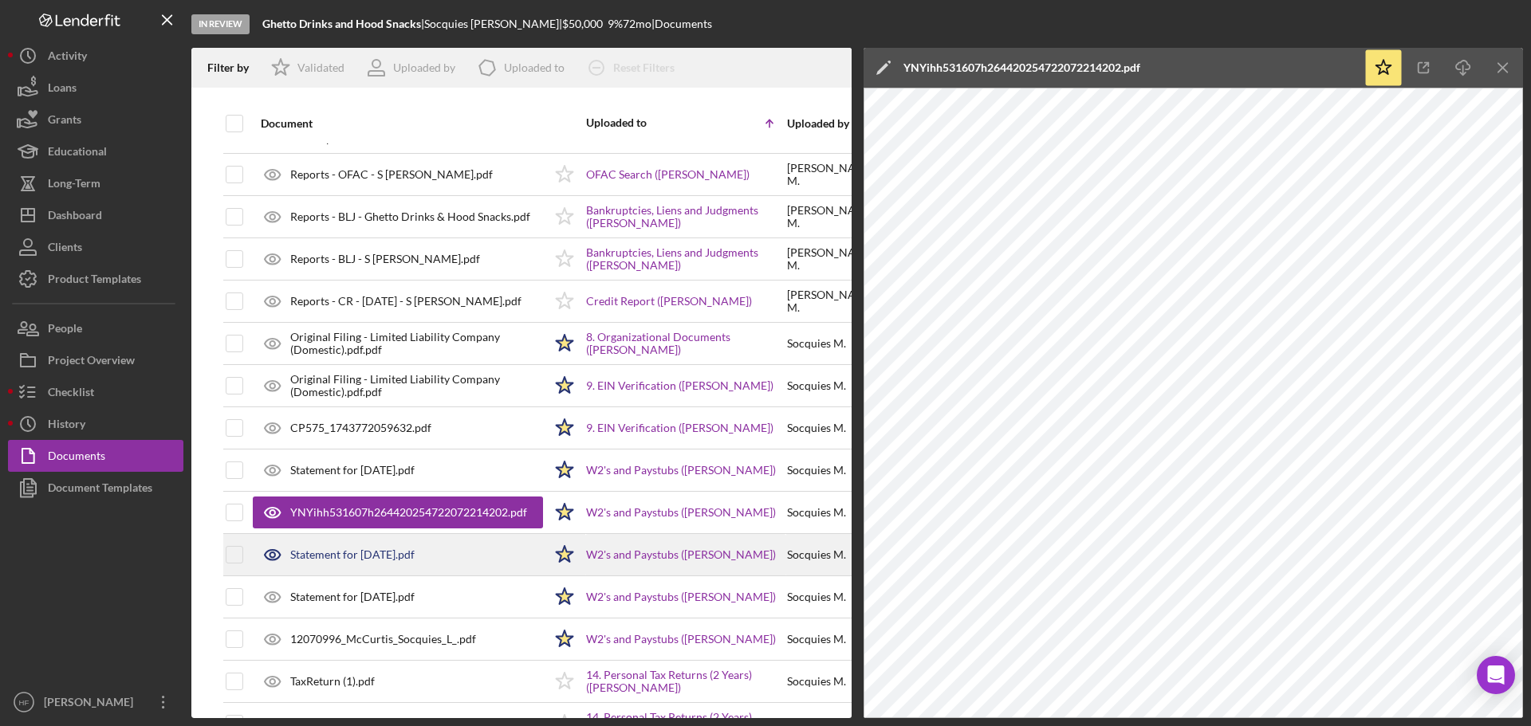
click at [372, 561] on div "Statement for Sep 5, 2025.pdf" at bounding box center [352, 555] width 124 height 13
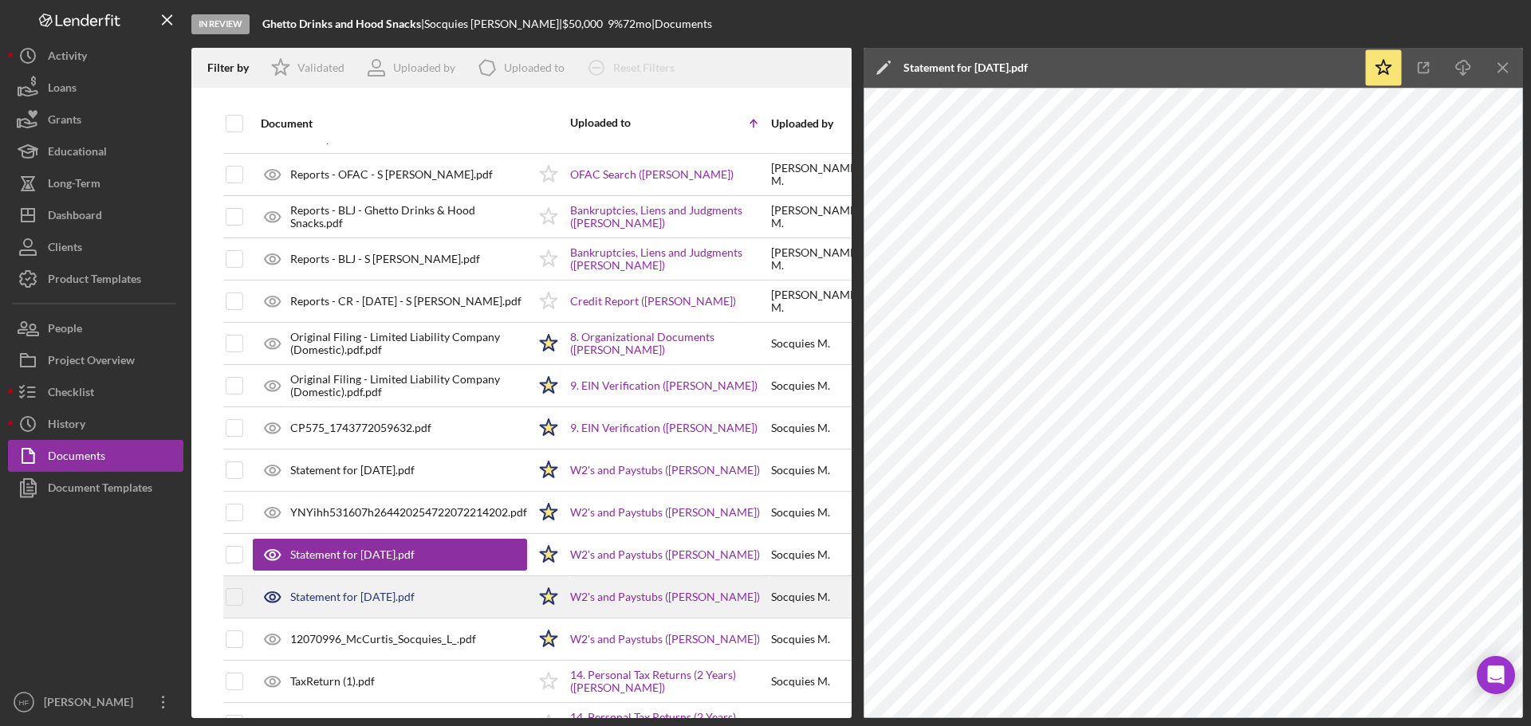
click at [372, 597] on div "Statement for Aug 22, 2025.pdf" at bounding box center [352, 597] width 124 height 13
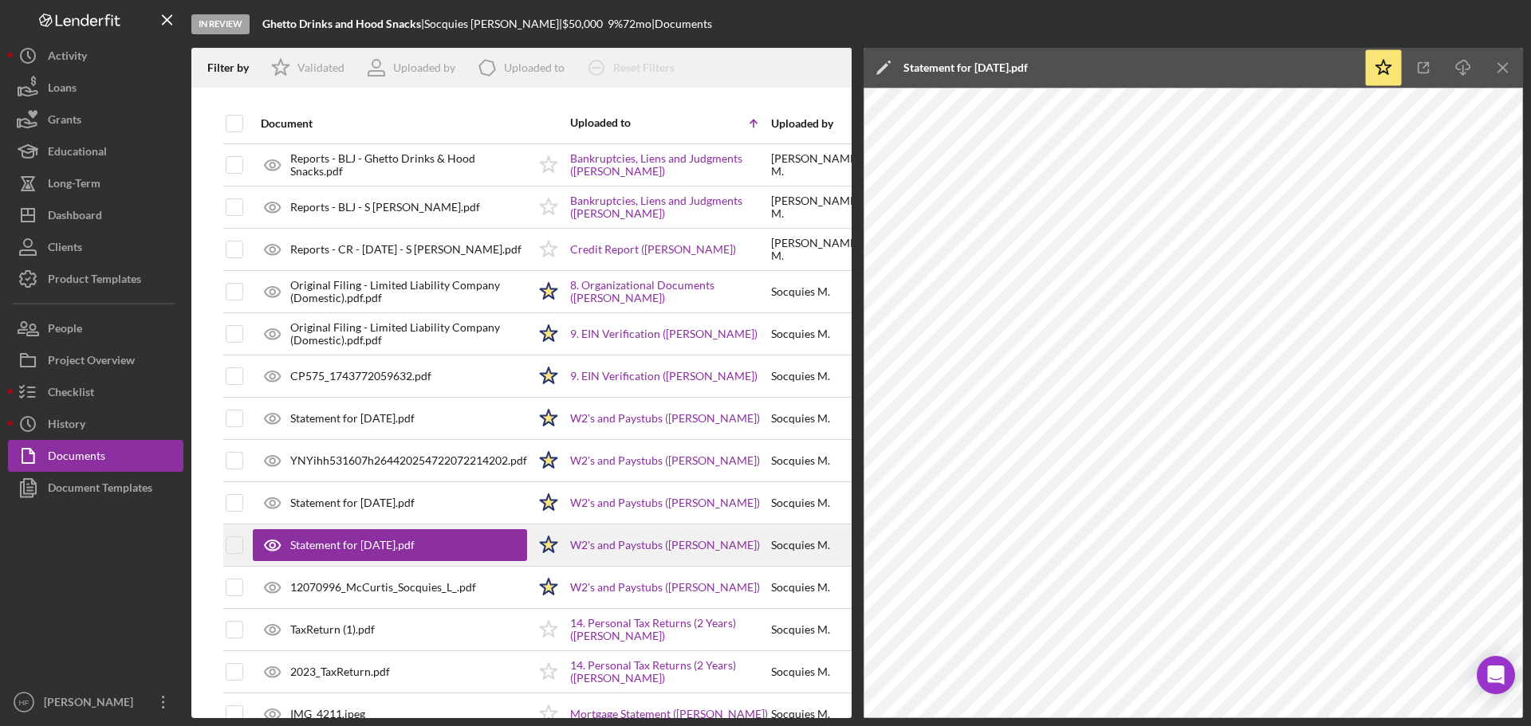
scroll to position [239, 0]
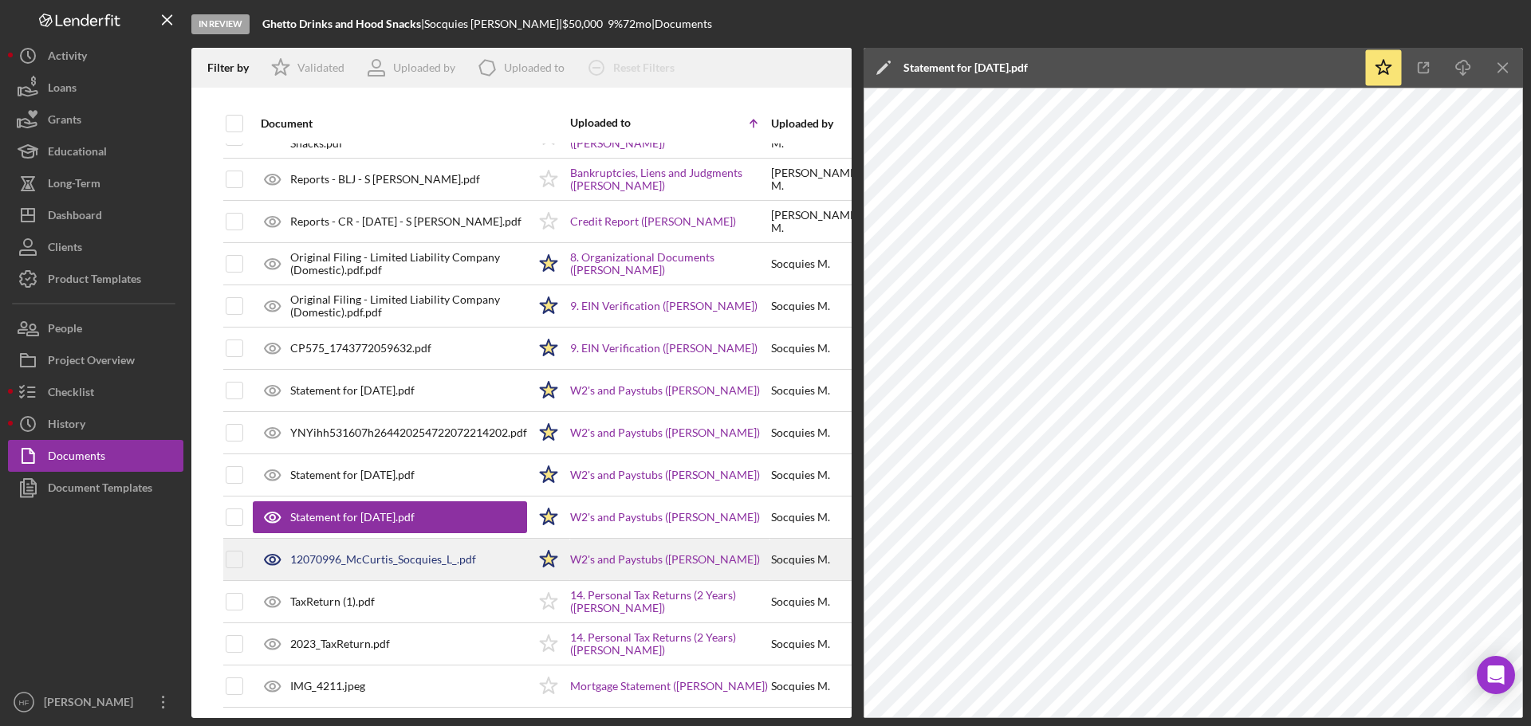
click at [372, 569] on div "12070996_McCurtis_Socquies_L_.pdf" at bounding box center [390, 560] width 274 height 40
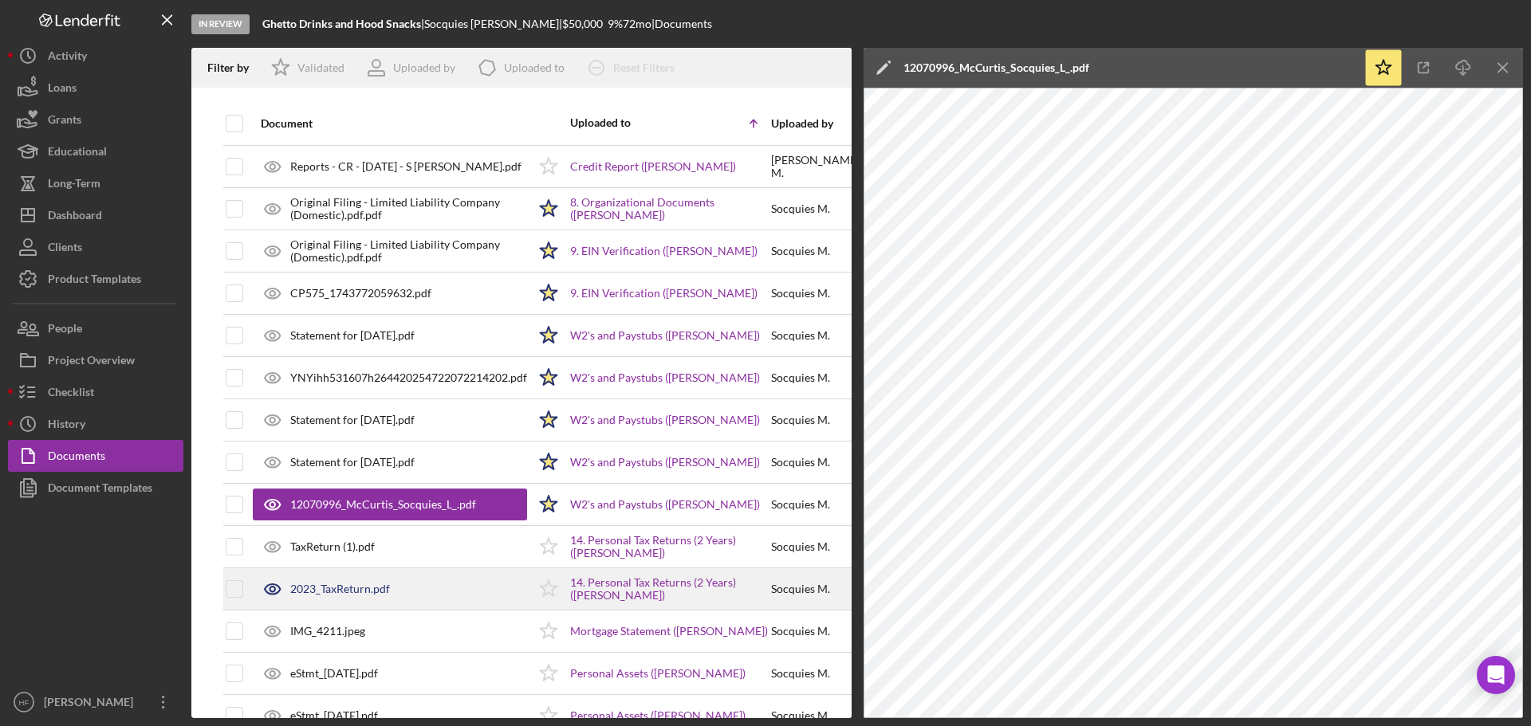
scroll to position [319, 0]
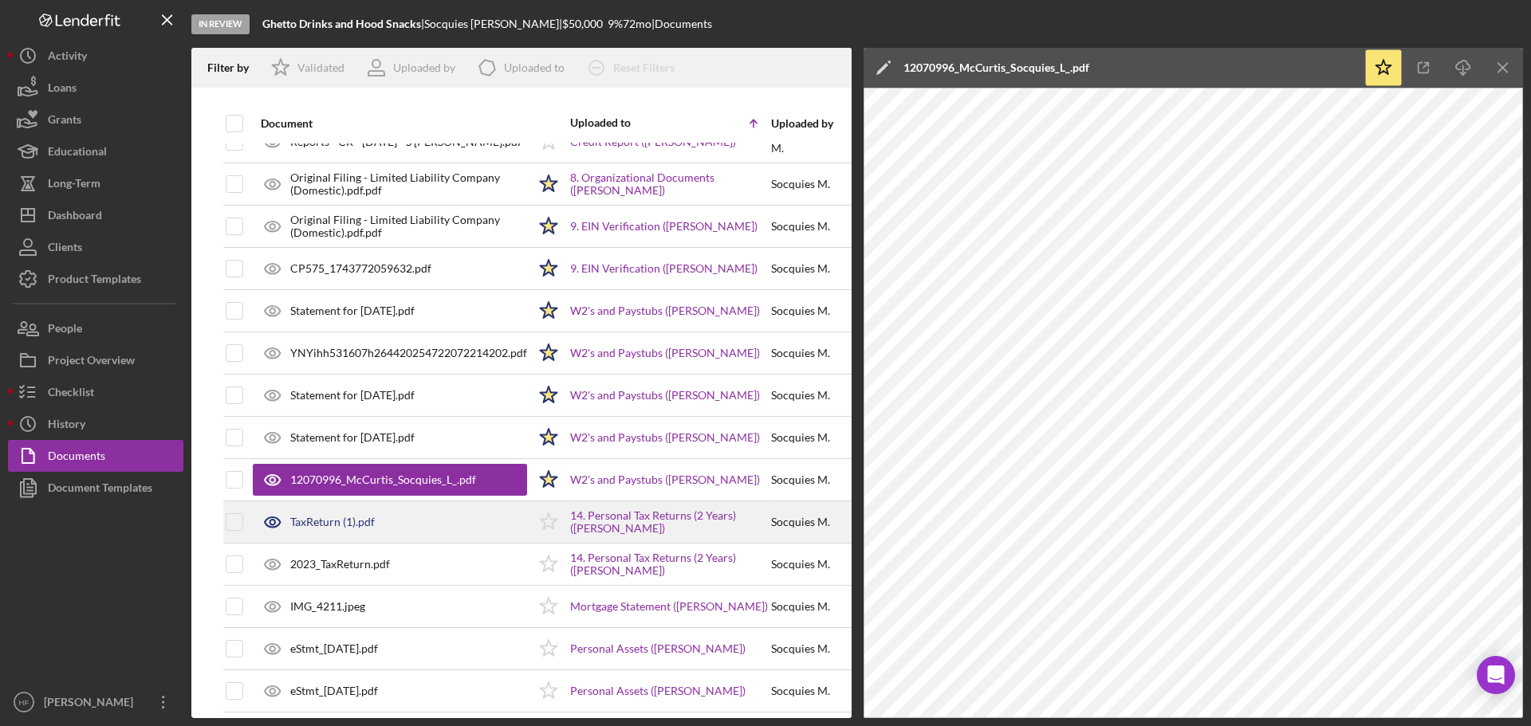
click at [371, 530] on div "TaxReturn (1).pdf" at bounding box center [390, 522] width 274 height 40
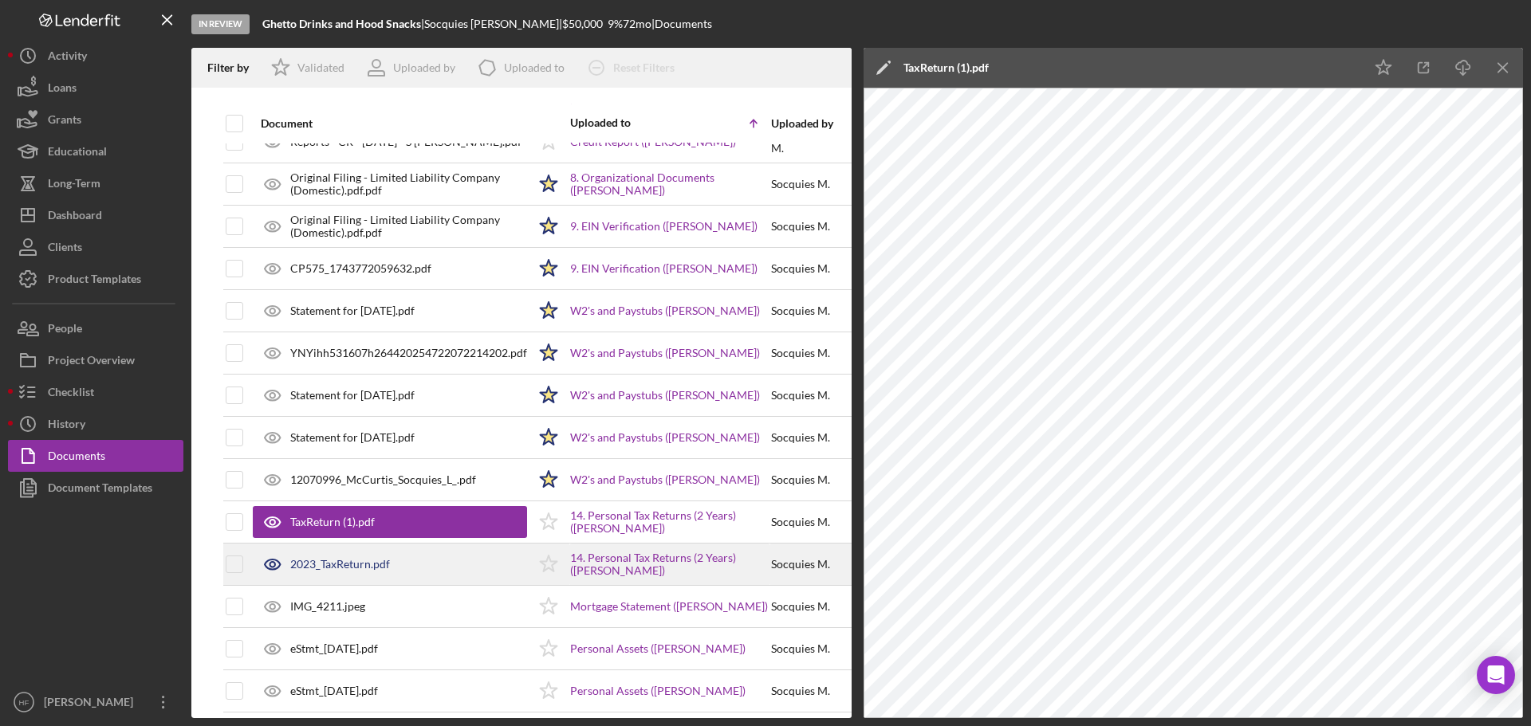
click at [380, 571] on div "2023_TaxReturn.pdf" at bounding box center [340, 564] width 100 height 13
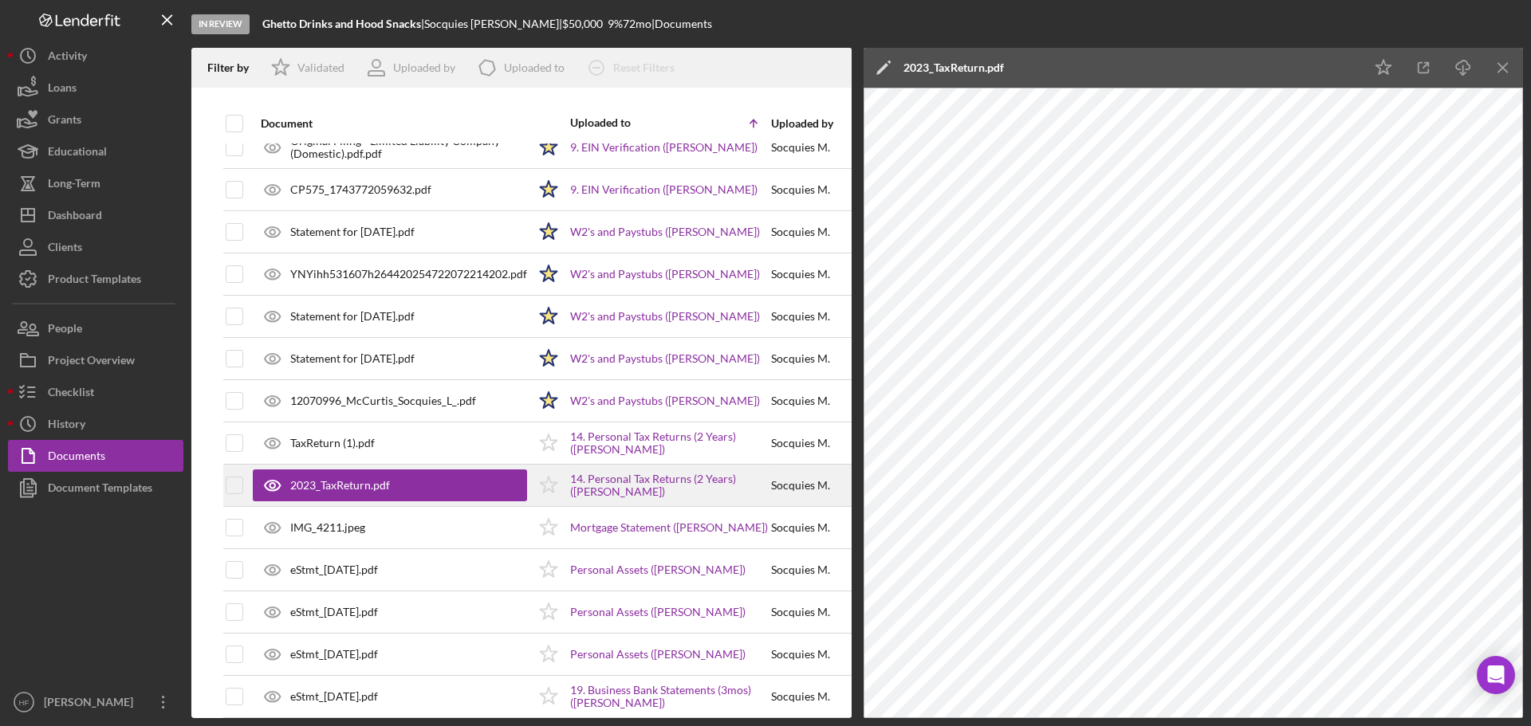
scroll to position [399, 0]
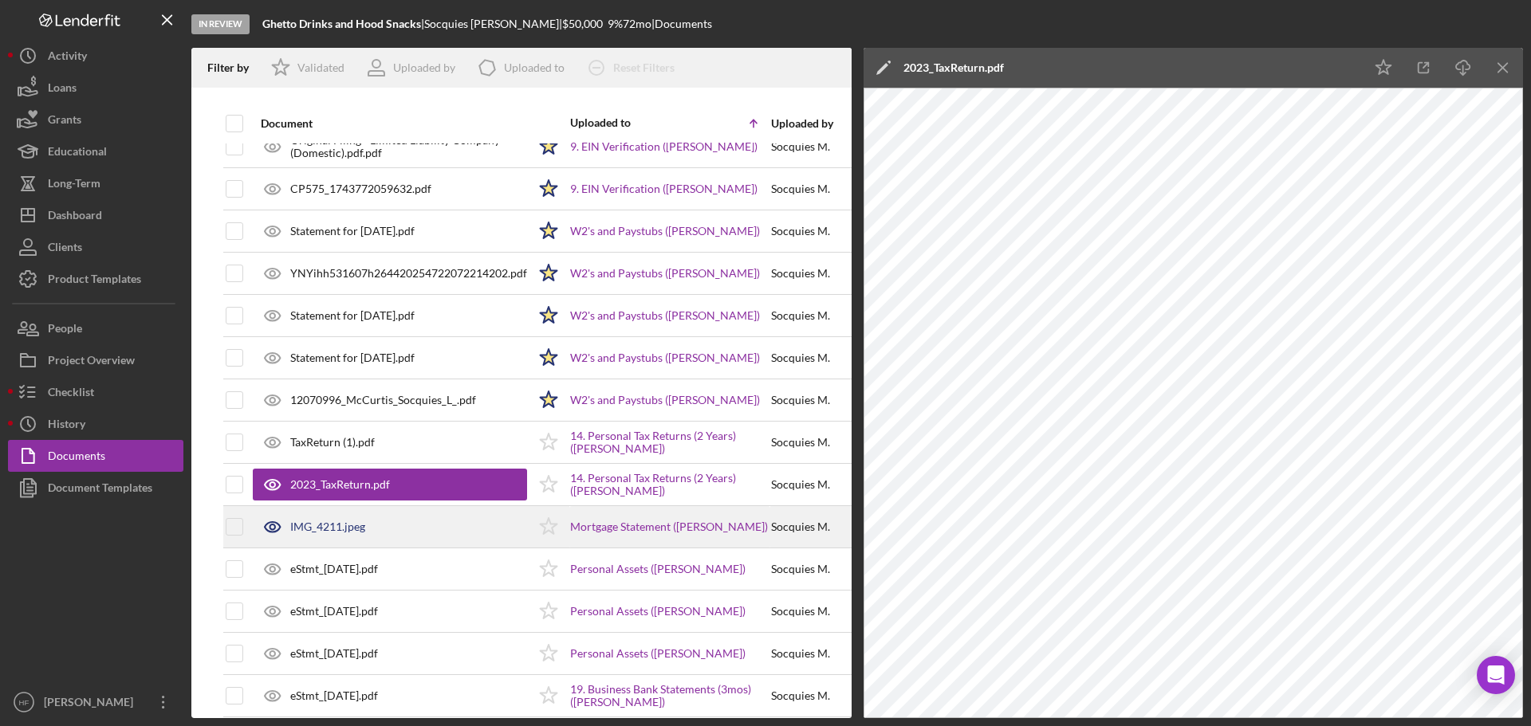
click at [381, 533] on div "IMG_4211.jpeg" at bounding box center [390, 527] width 274 height 40
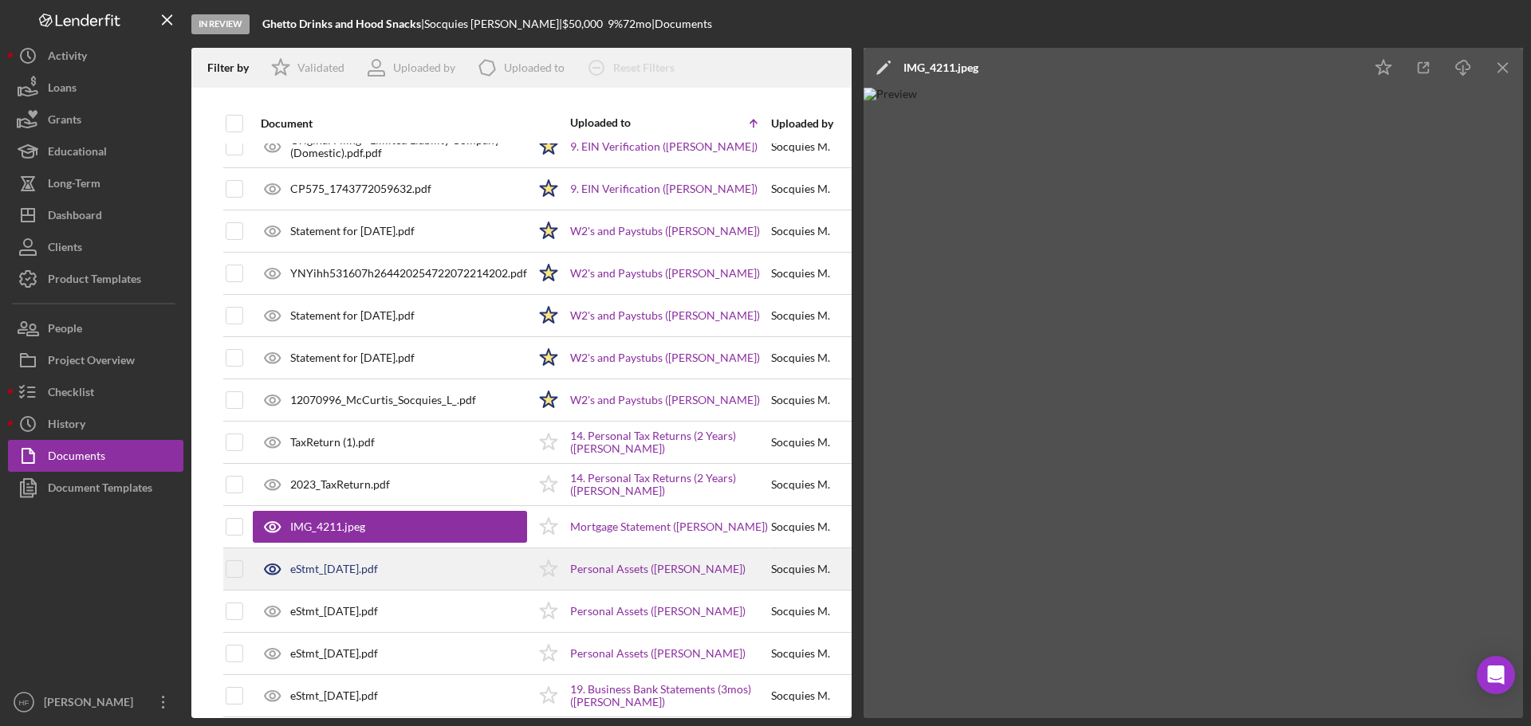
click at [378, 563] on div "eStmt_2025-06-17.pdf" at bounding box center [334, 569] width 88 height 13
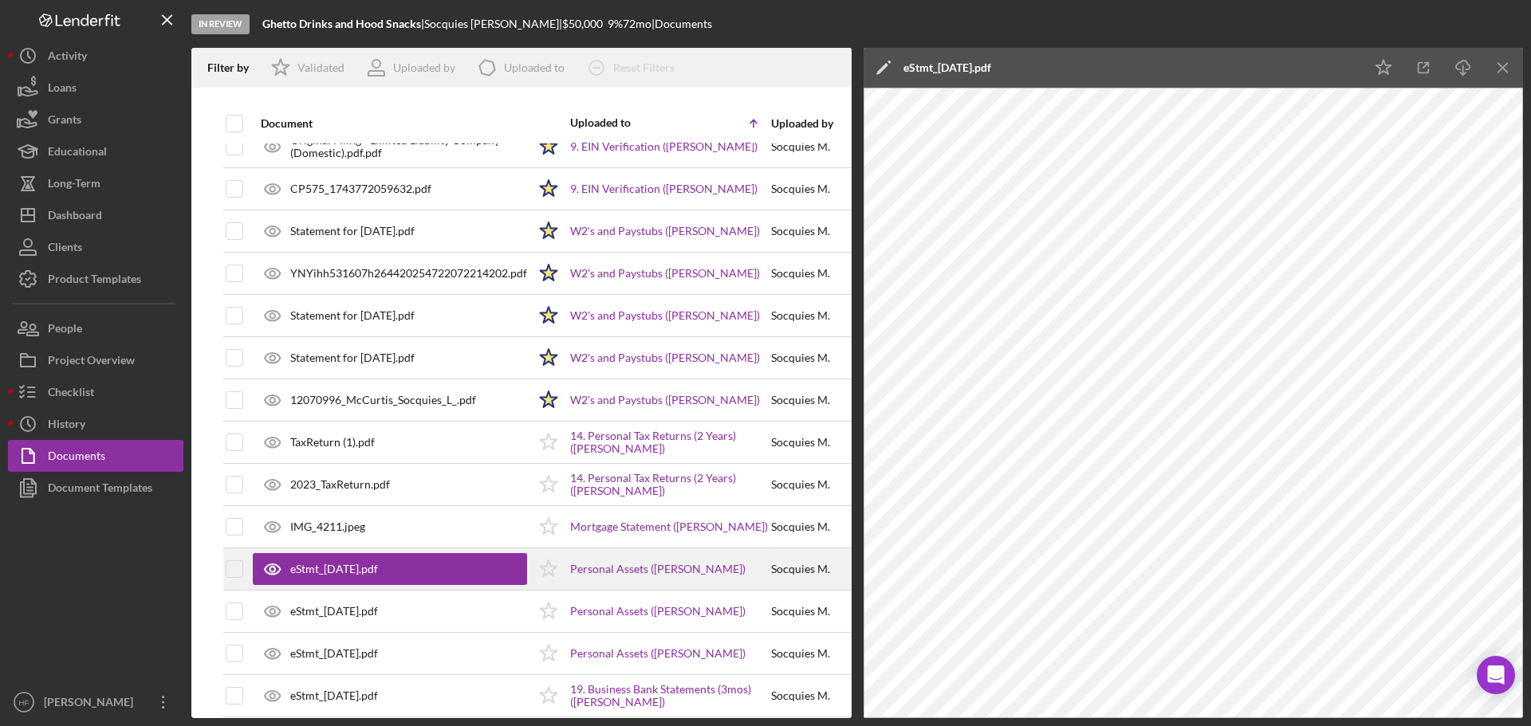
scroll to position [478, 0]
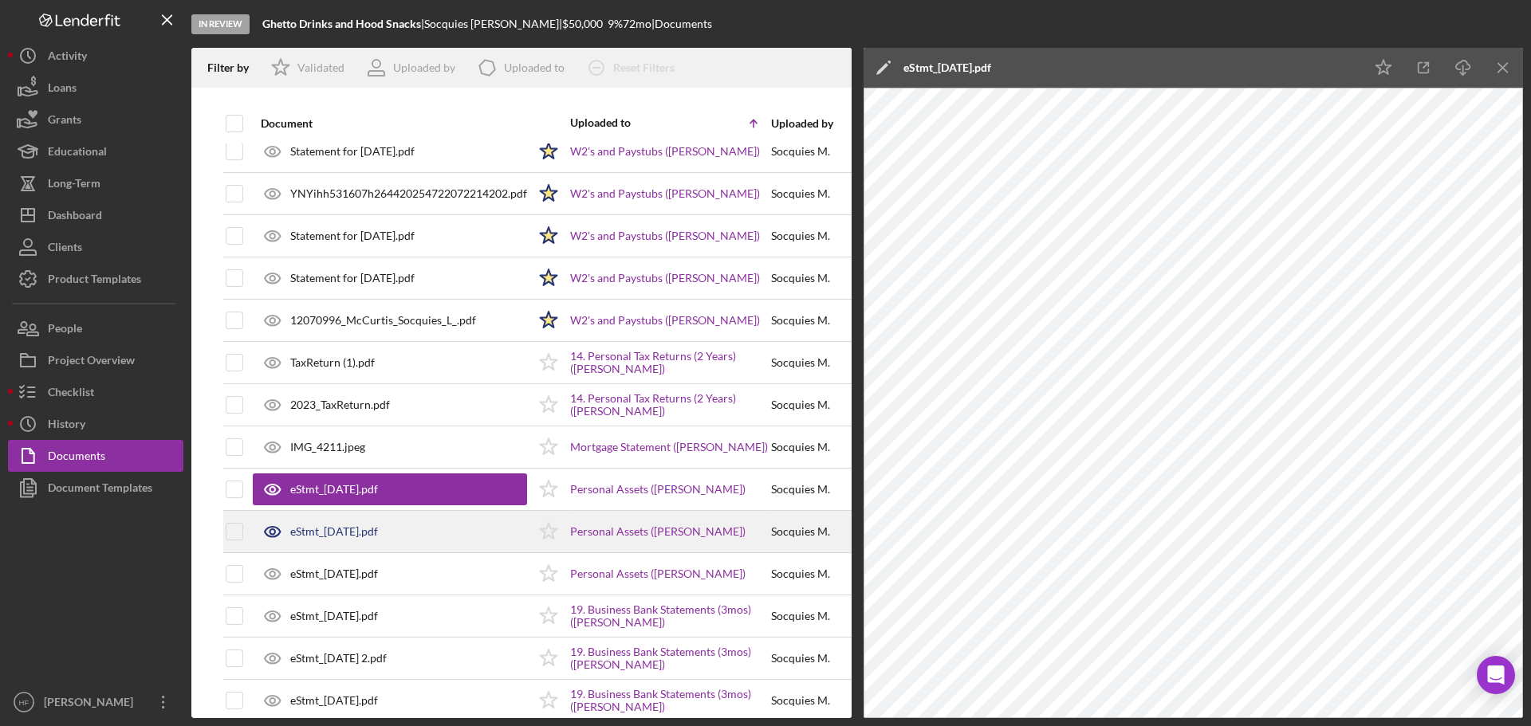
click at [384, 545] on div "eStmt_2025-08-19.pdf" at bounding box center [390, 532] width 274 height 40
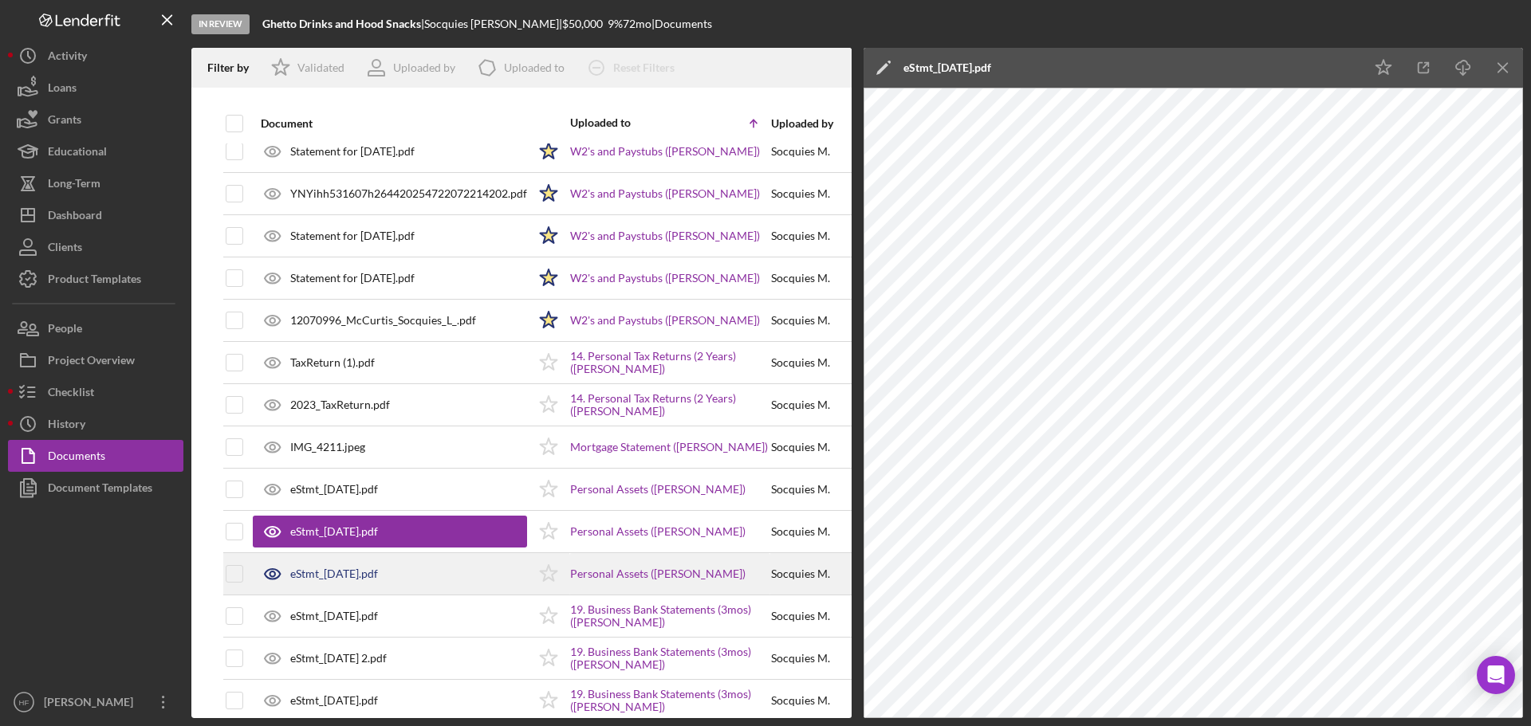
click at [378, 579] on div "eStmt_2025-07-21.pdf" at bounding box center [334, 574] width 88 height 13
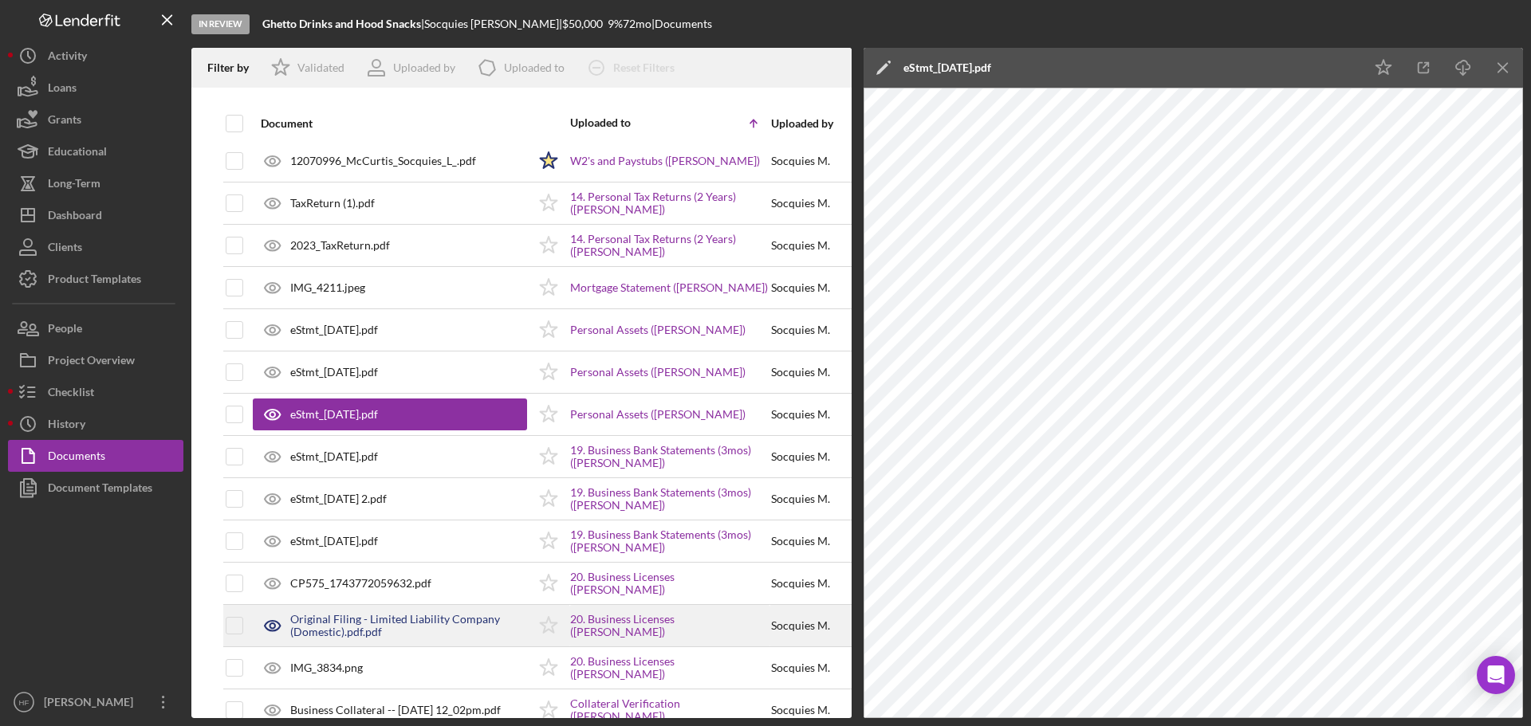
scroll to position [722, 0]
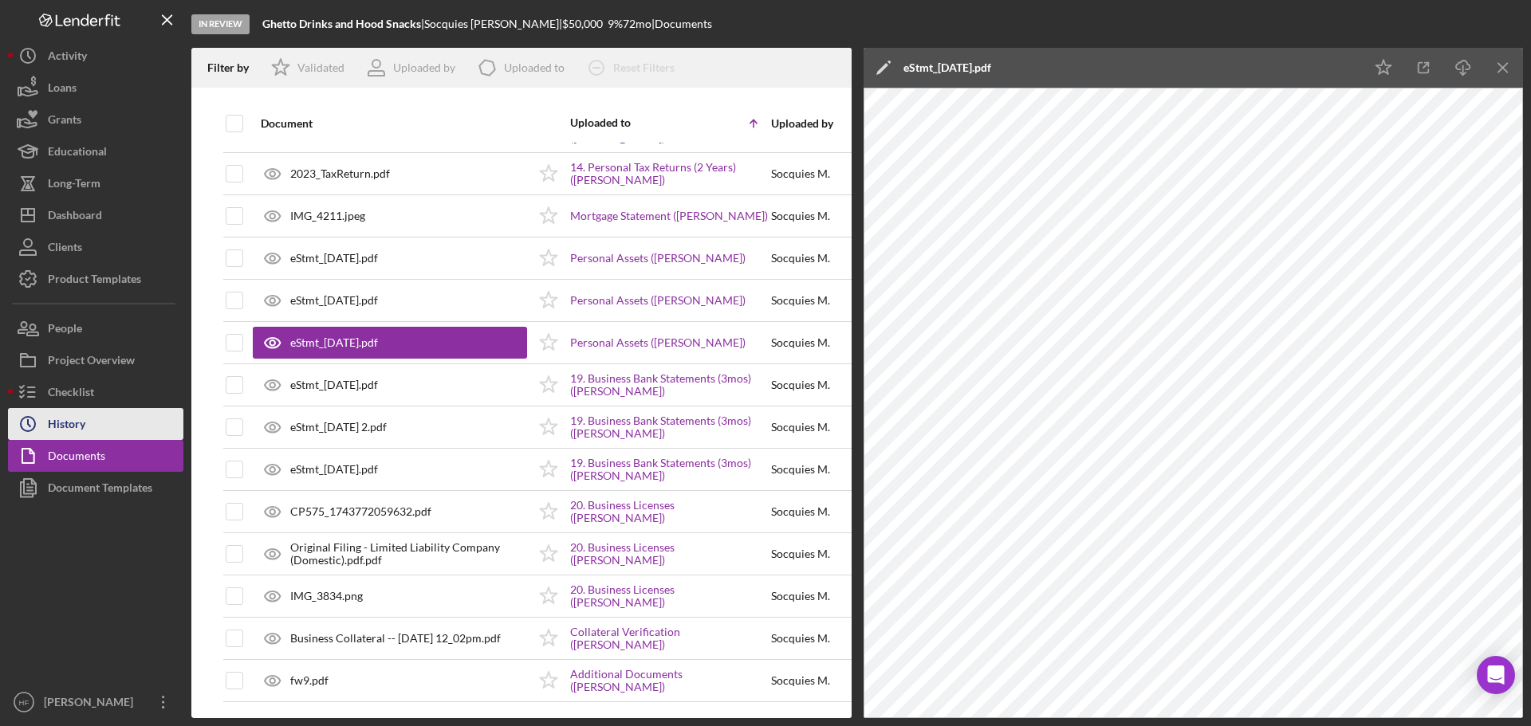
click at [86, 408] on button "Icon/History History" at bounding box center [95, 424] width 175 height 32
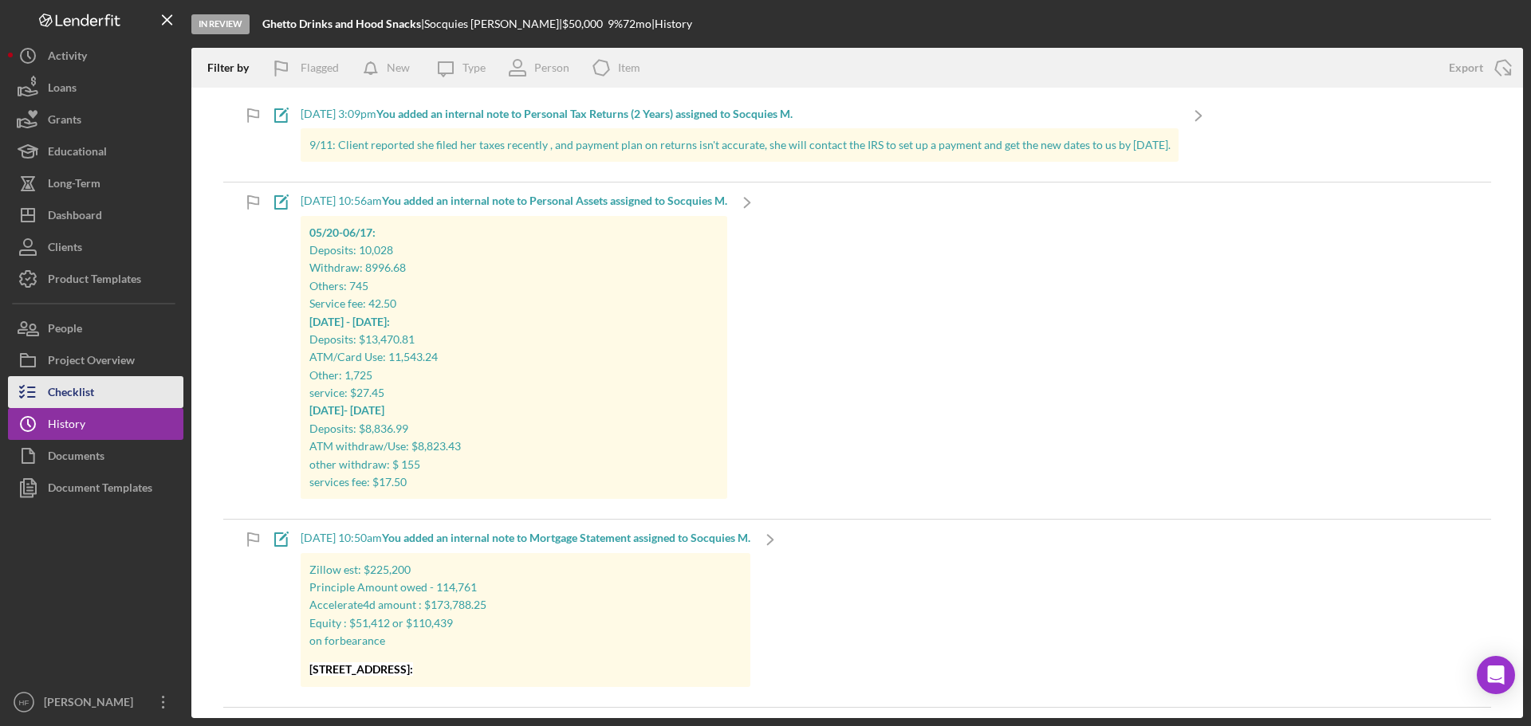
click at [89, 392] on div "Checklist" at bounding box center [71, 394] width 46 height 36
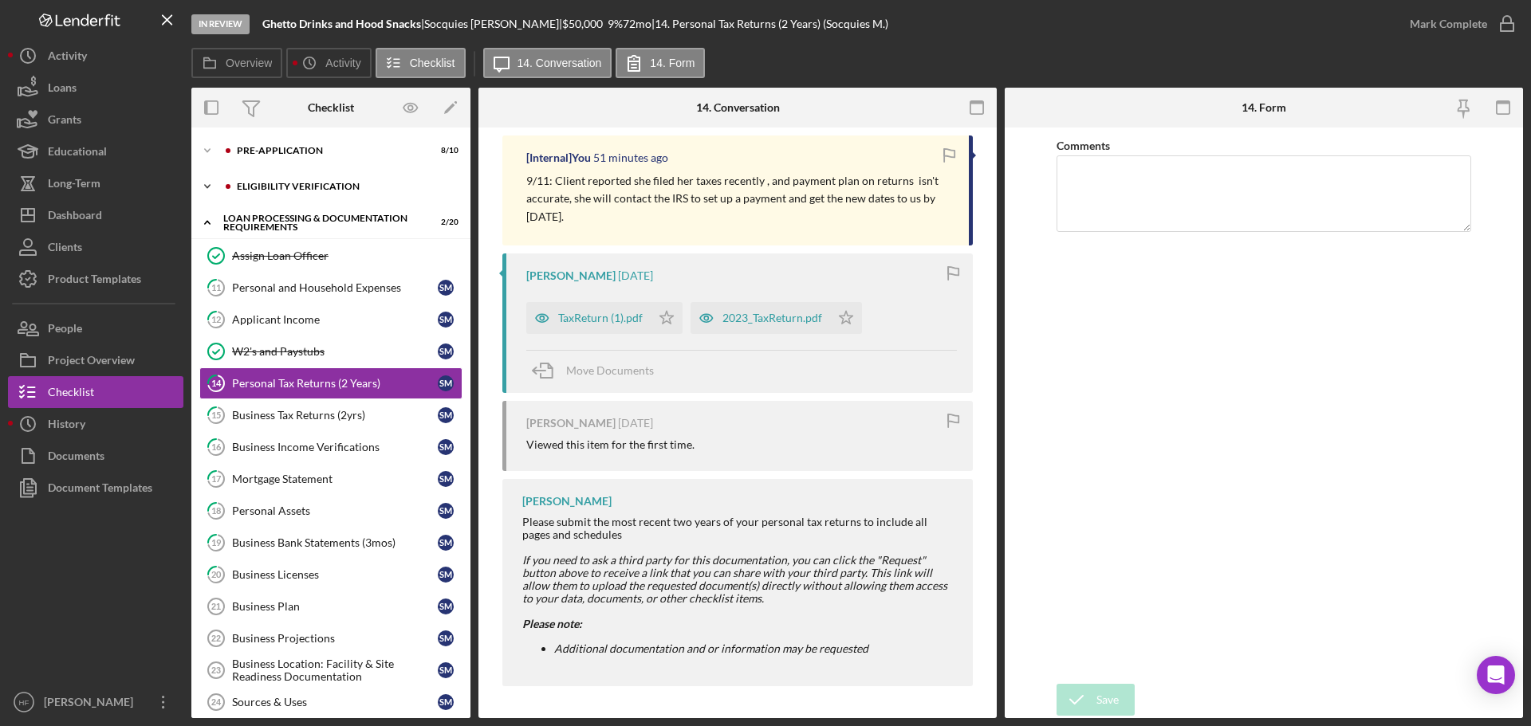
click at [203, 188] on icon "Icon/Expander" at bounding box center [207, 187] width 32 height 32
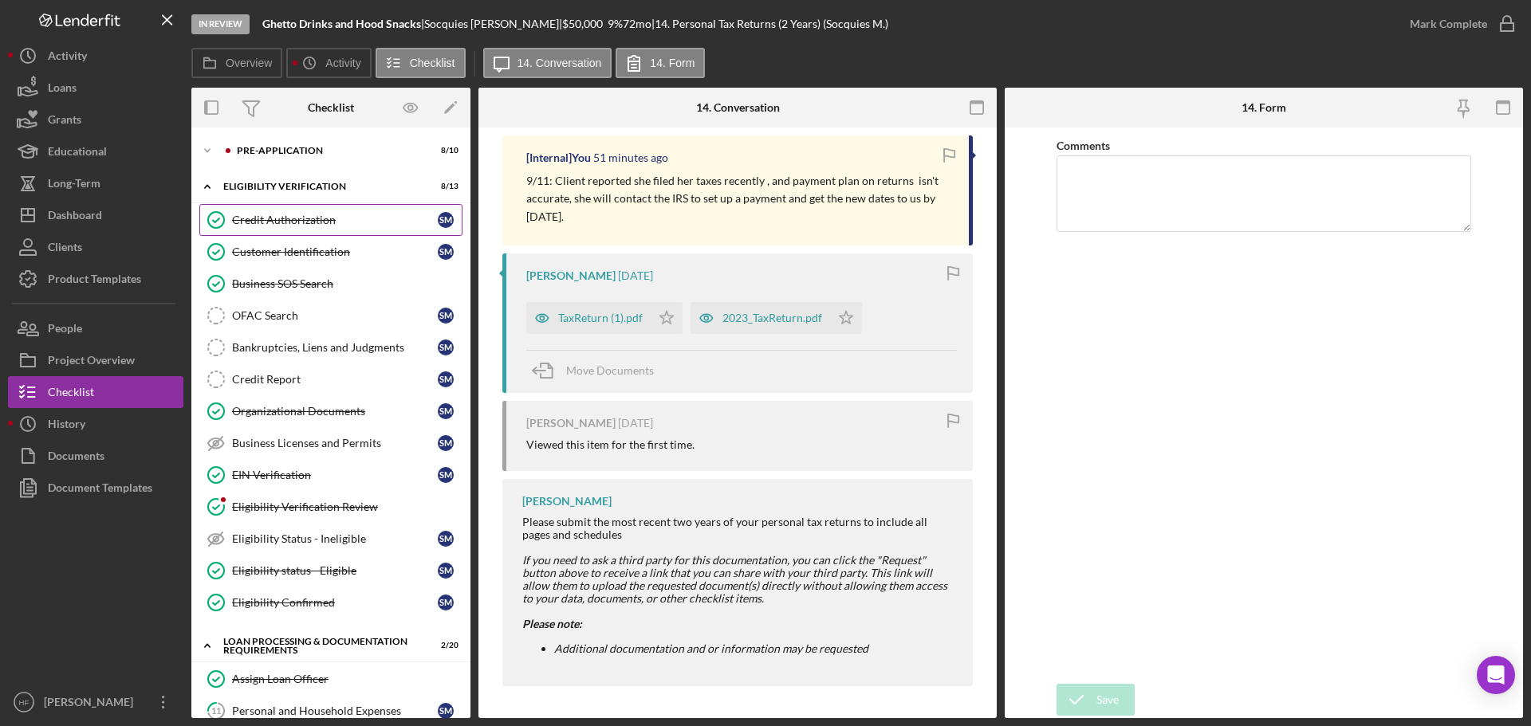
click at [358, 217] on div "Credit Authorization" at bounding box center [335, 220] width 206 height 13
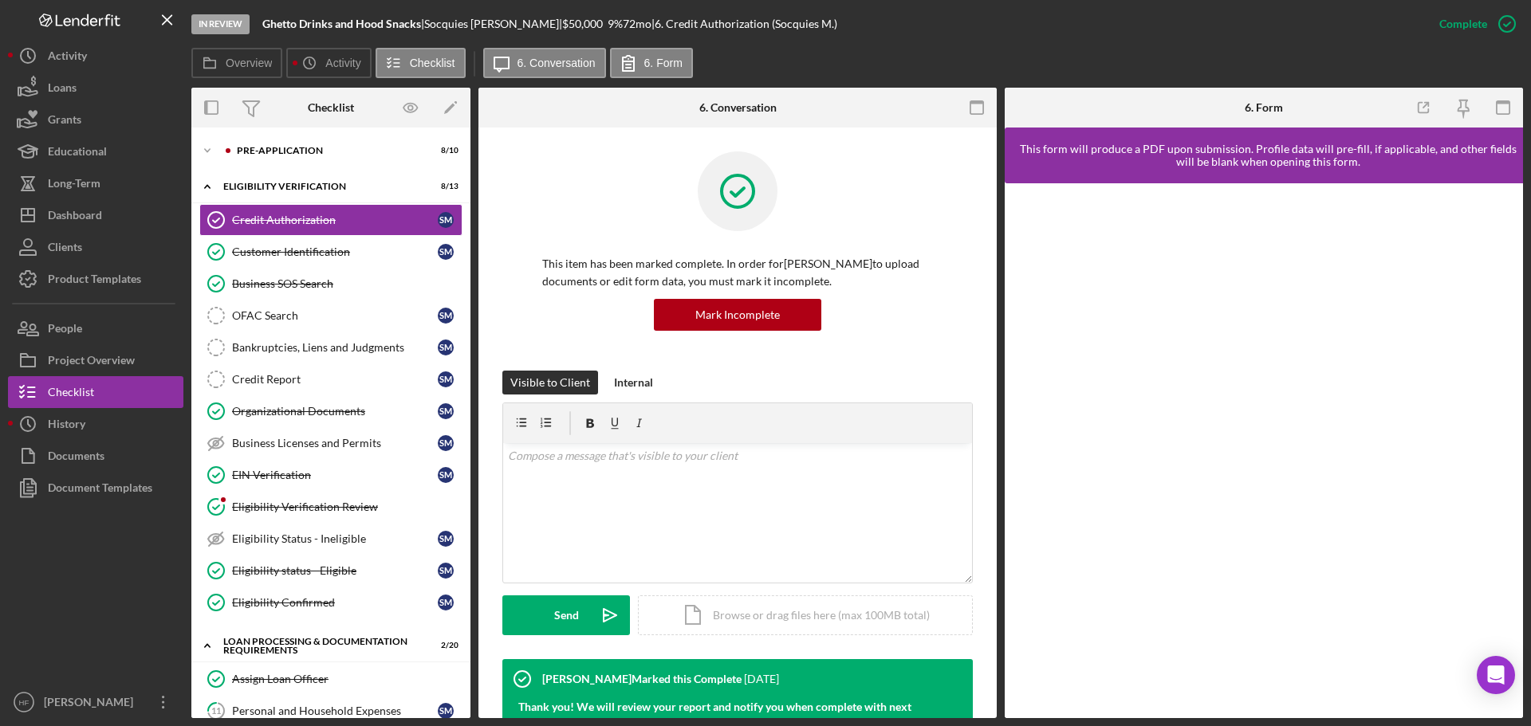
scroll to position [489, 0]
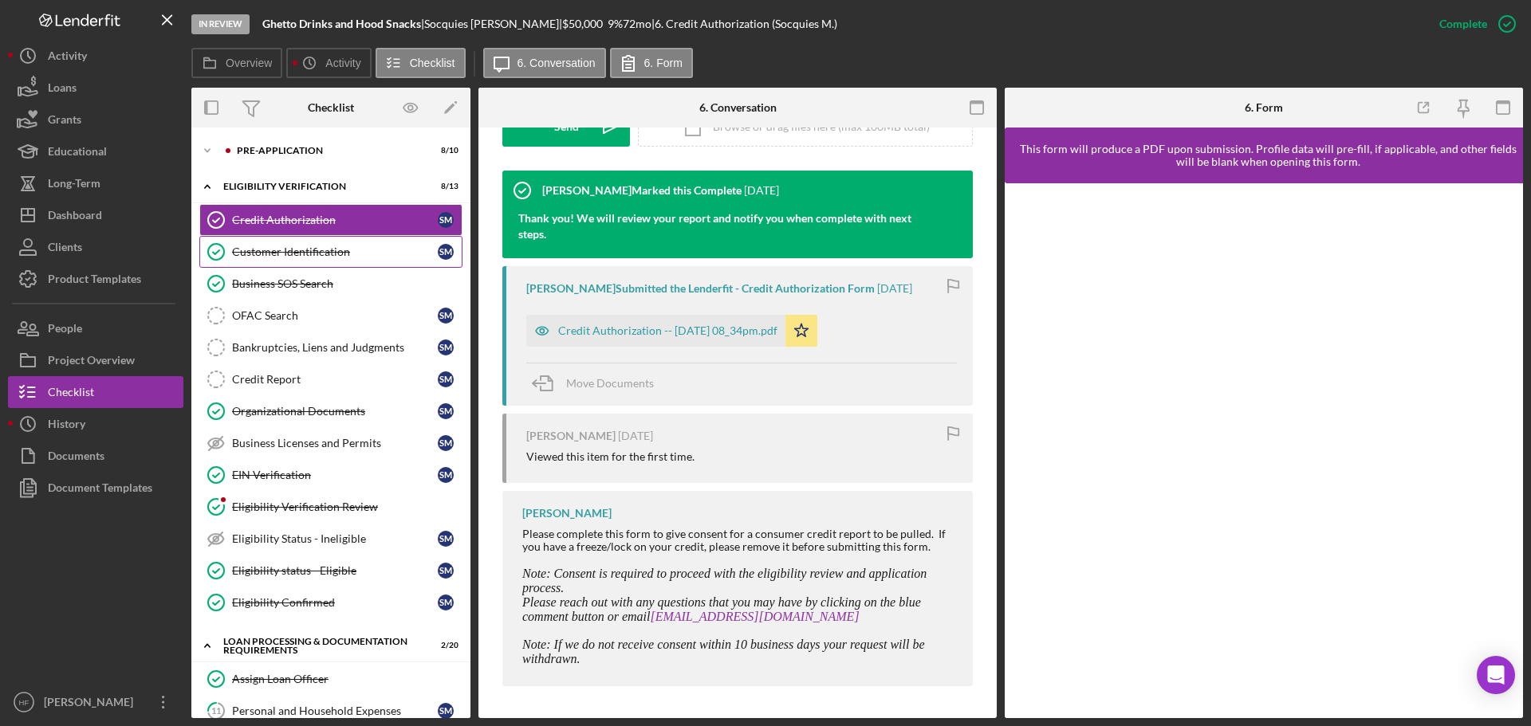
click at [360, 261] on link "Customer Identification Customer Identification S M" at bounding box center [330, 252] width 263 height 32
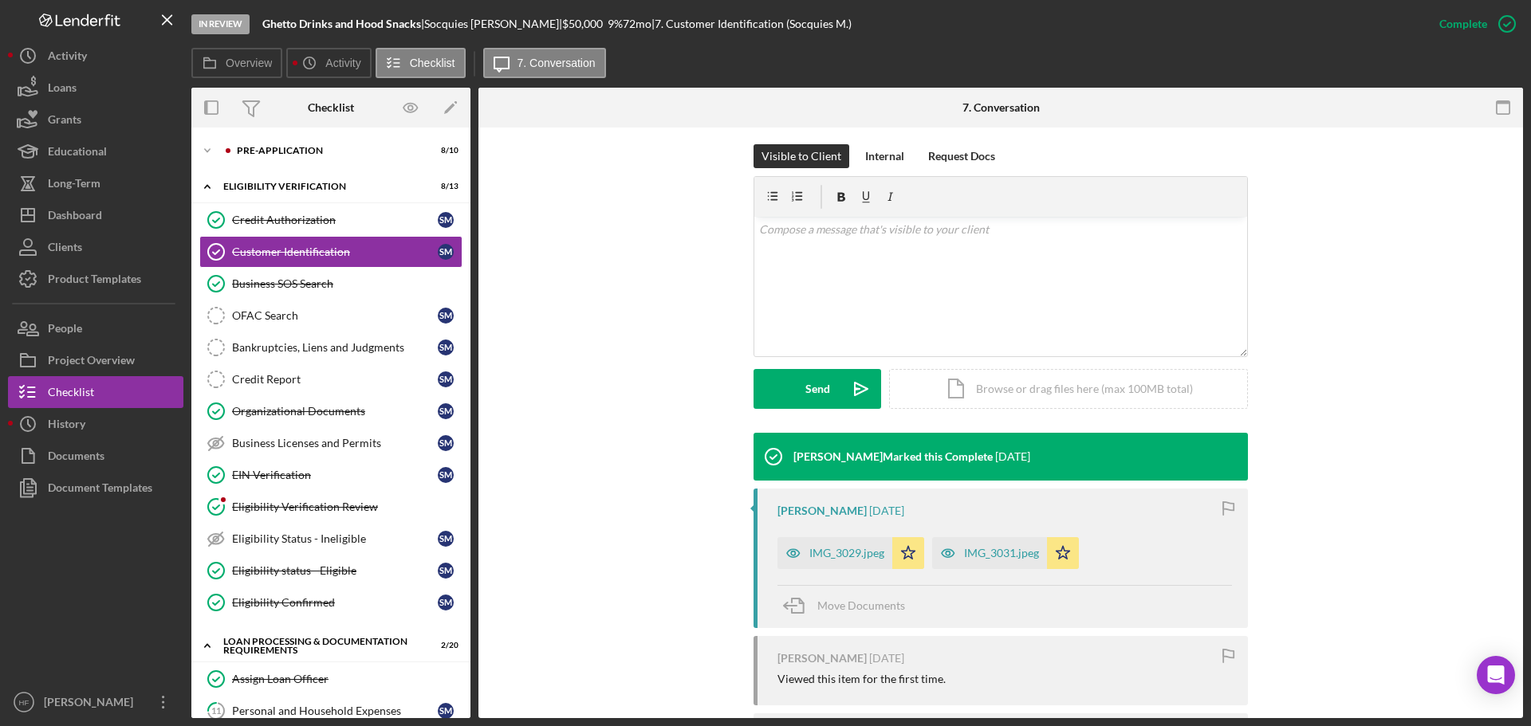
scroll to position [628, 0]
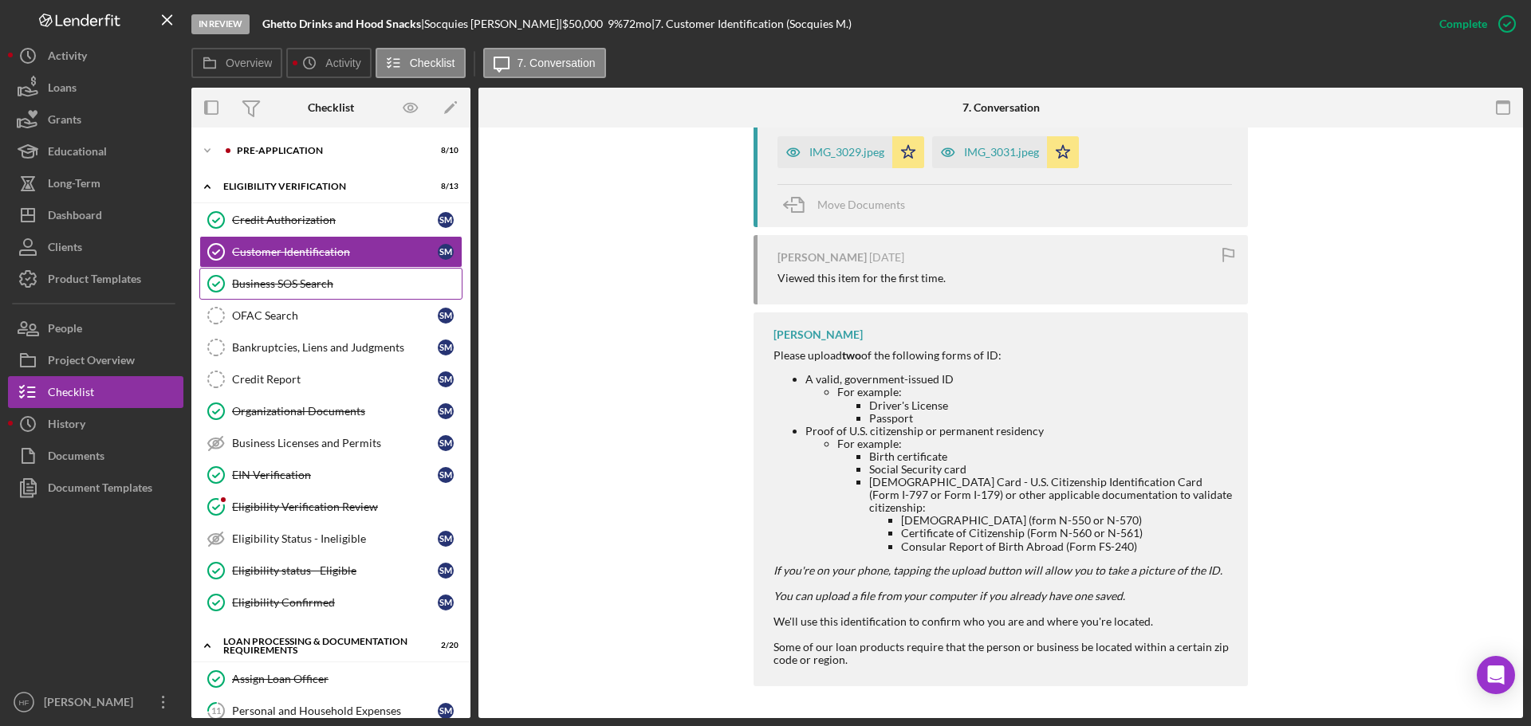
click at [320, 291] on link "Business SOS Search Business SOS Search" at bounding box center [330, 284] width 263 height 32
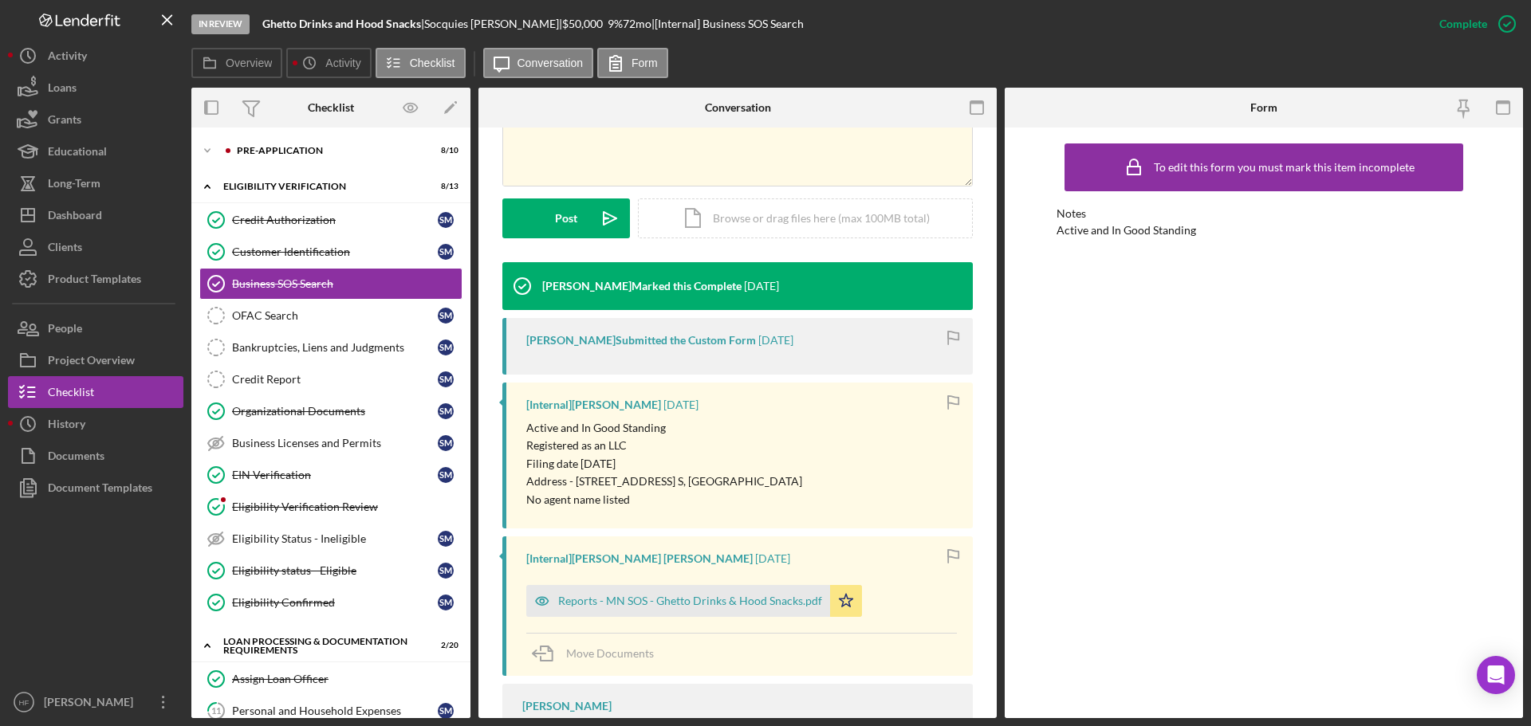
scroll to position [478, 0]
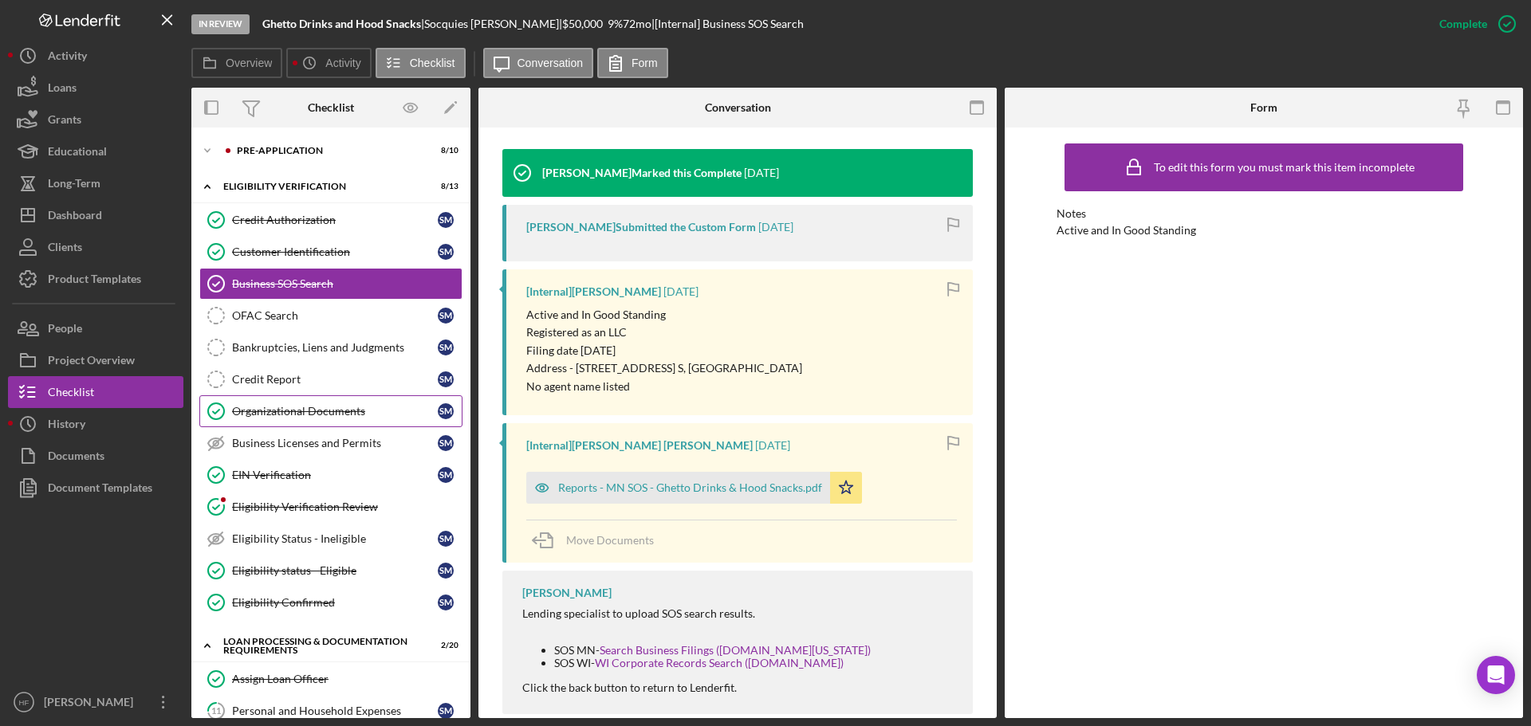
click at [314, 403] on link "Organizational Documents Organizational Documents S M" at bounding box center [330, 412] width 263 height 32
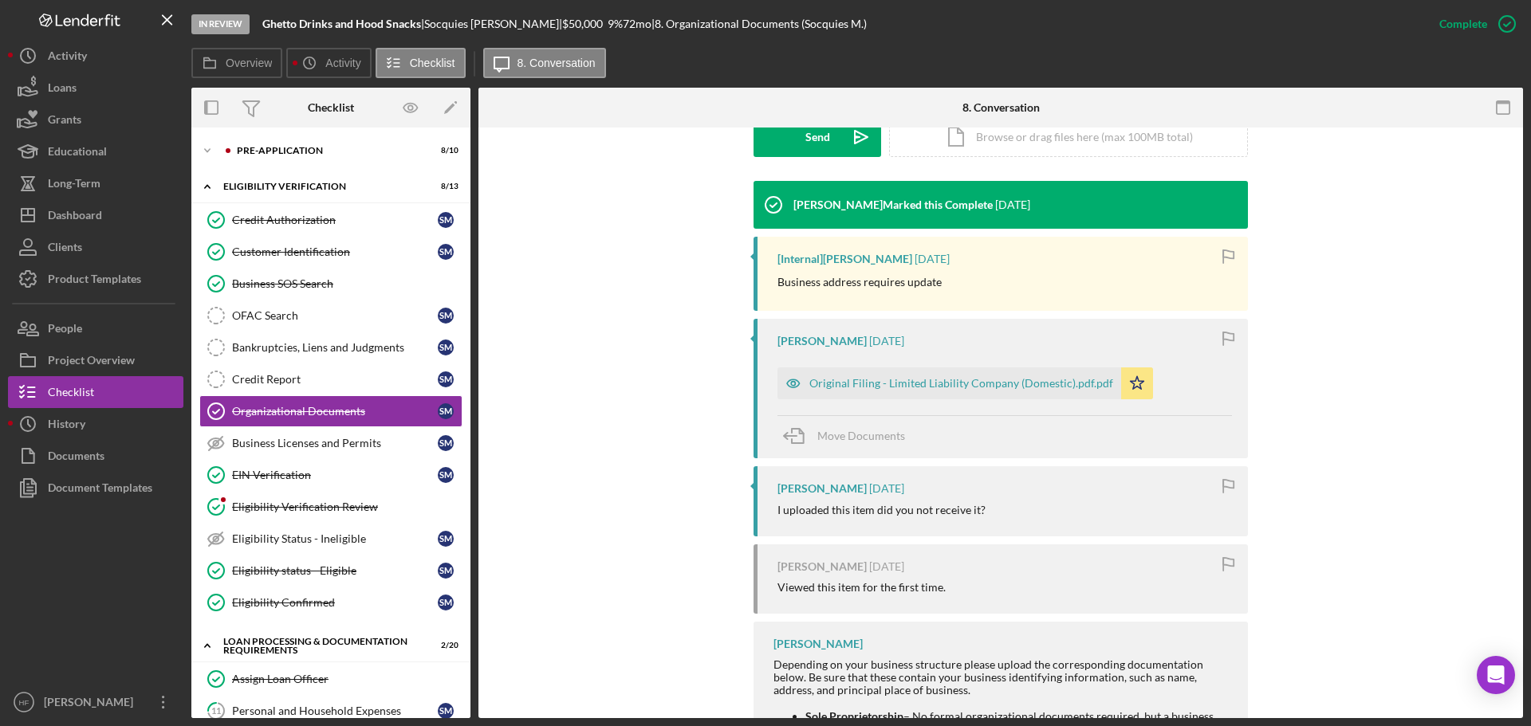
scroll to position [558, 0]
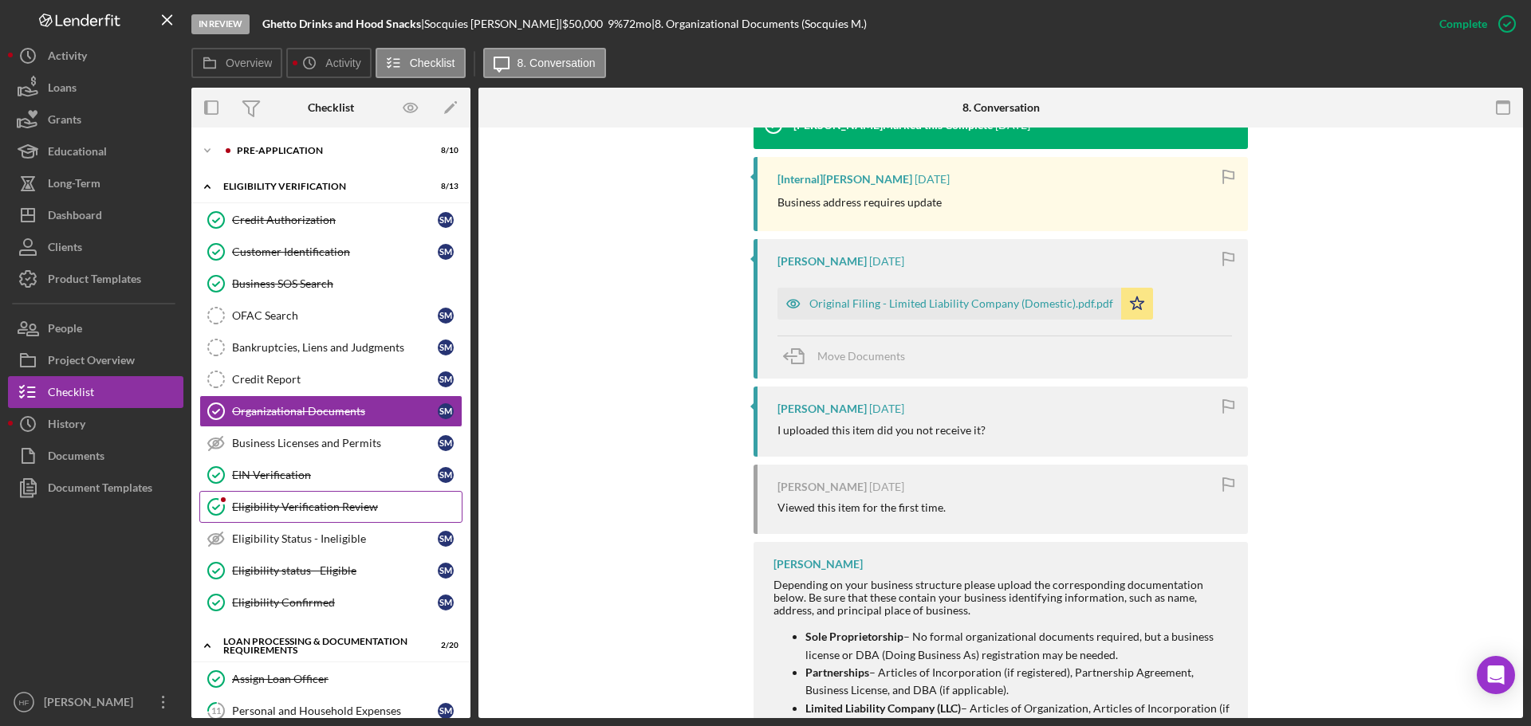
click at [328, 504] on div "Eligibility Verification Review" at bounding box center [347, 507] width 230 height 13
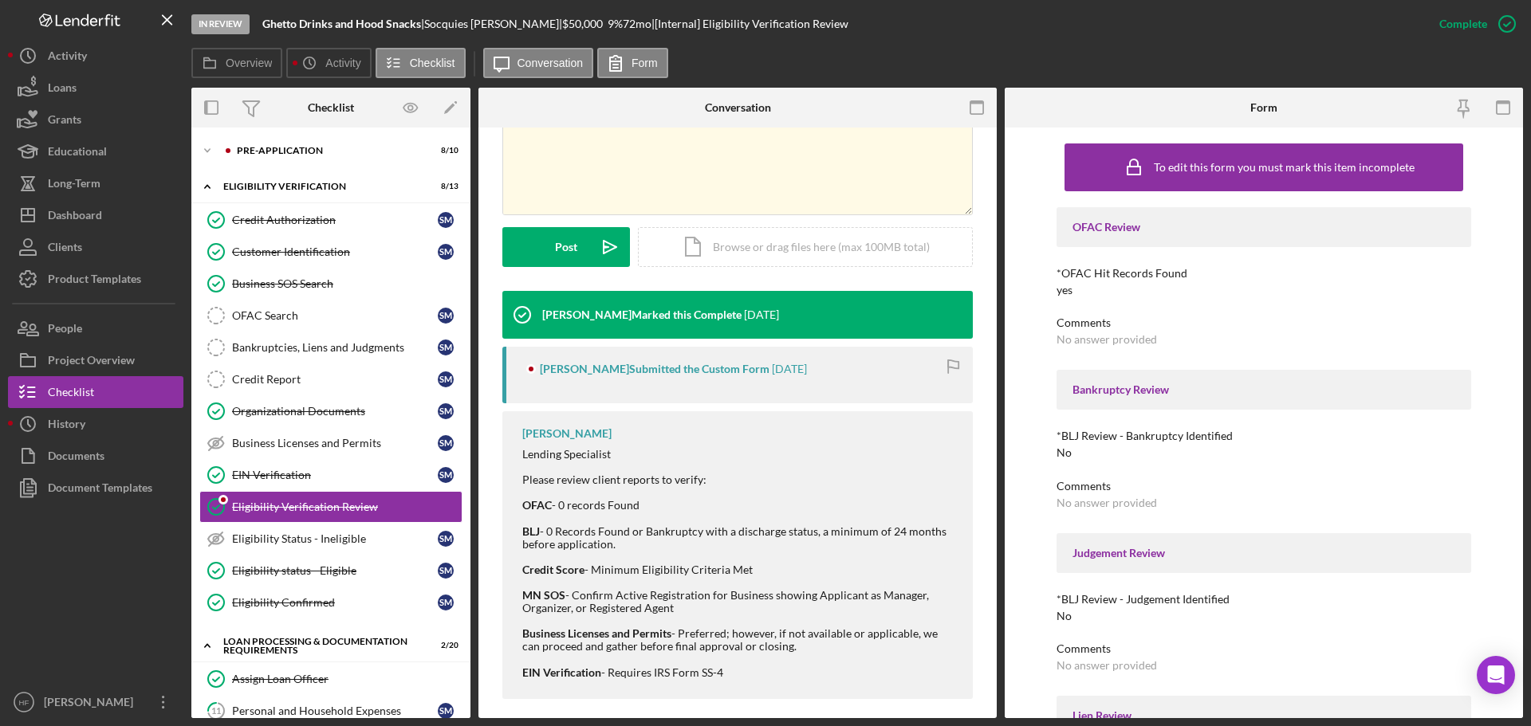
scroll to position [349, 0]
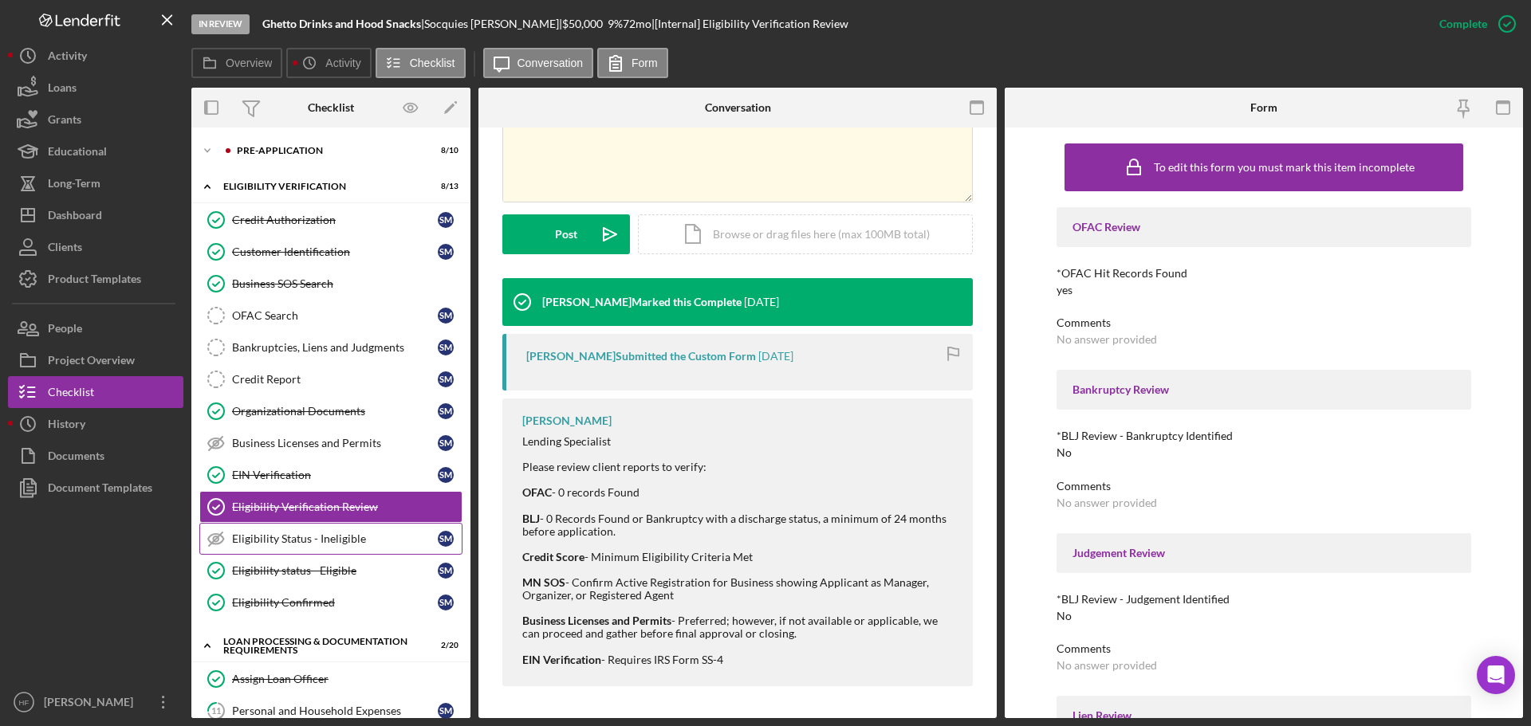
click at [369, 537] on div "Eligibility Status - Ineligible" at bounding box center [335, 539] width 206 height 13
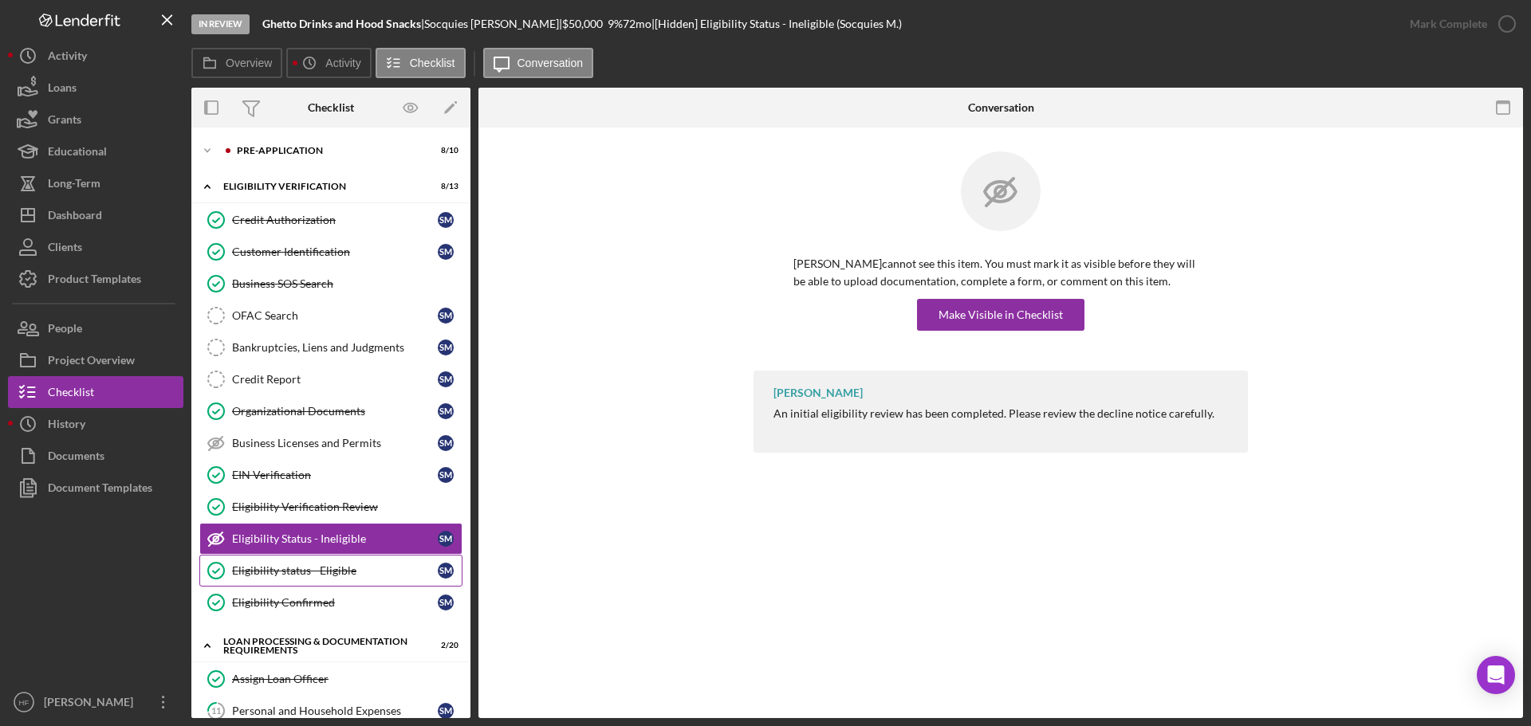
click at [254, 576] on div "Eligibility status - Eligible" at bounding box center [335, 571] width 206 height 13
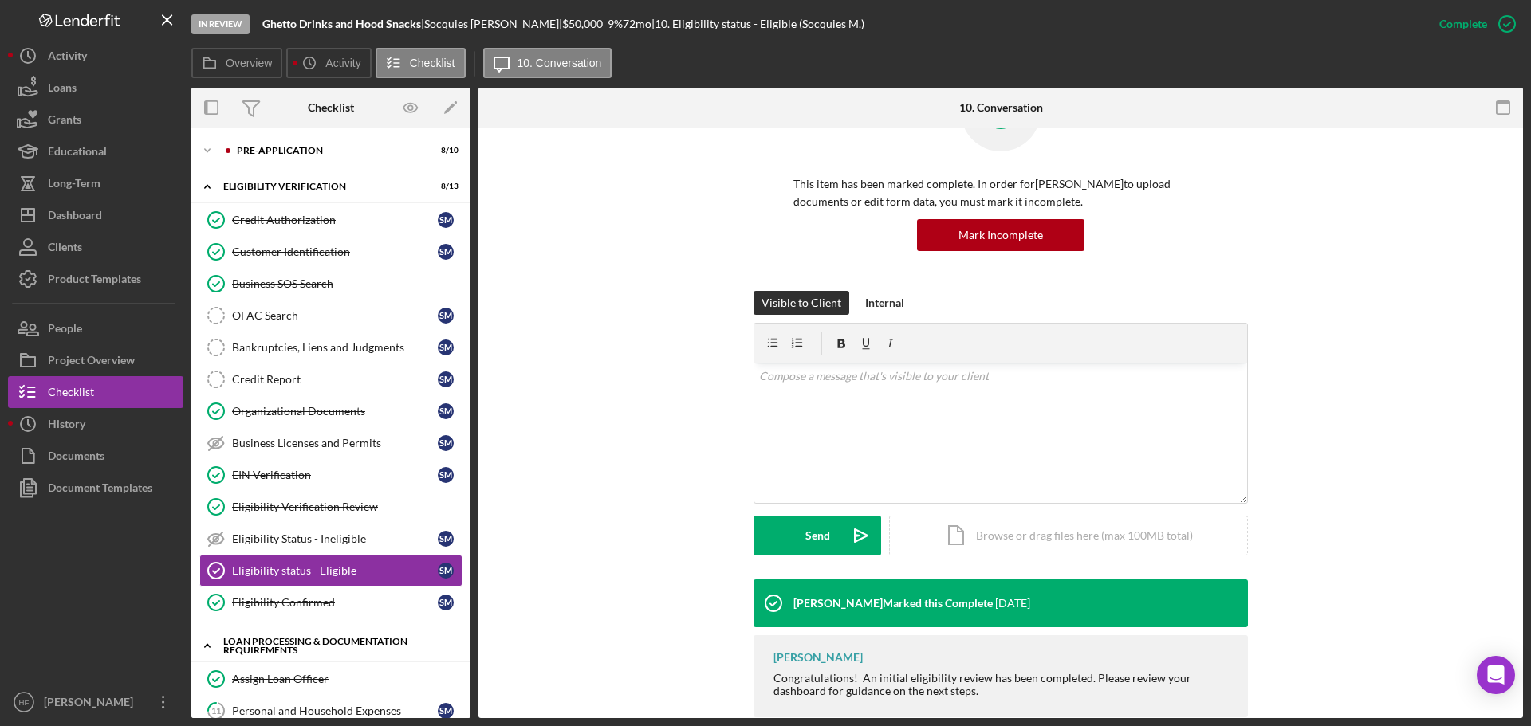
scroll to position [111, 0]
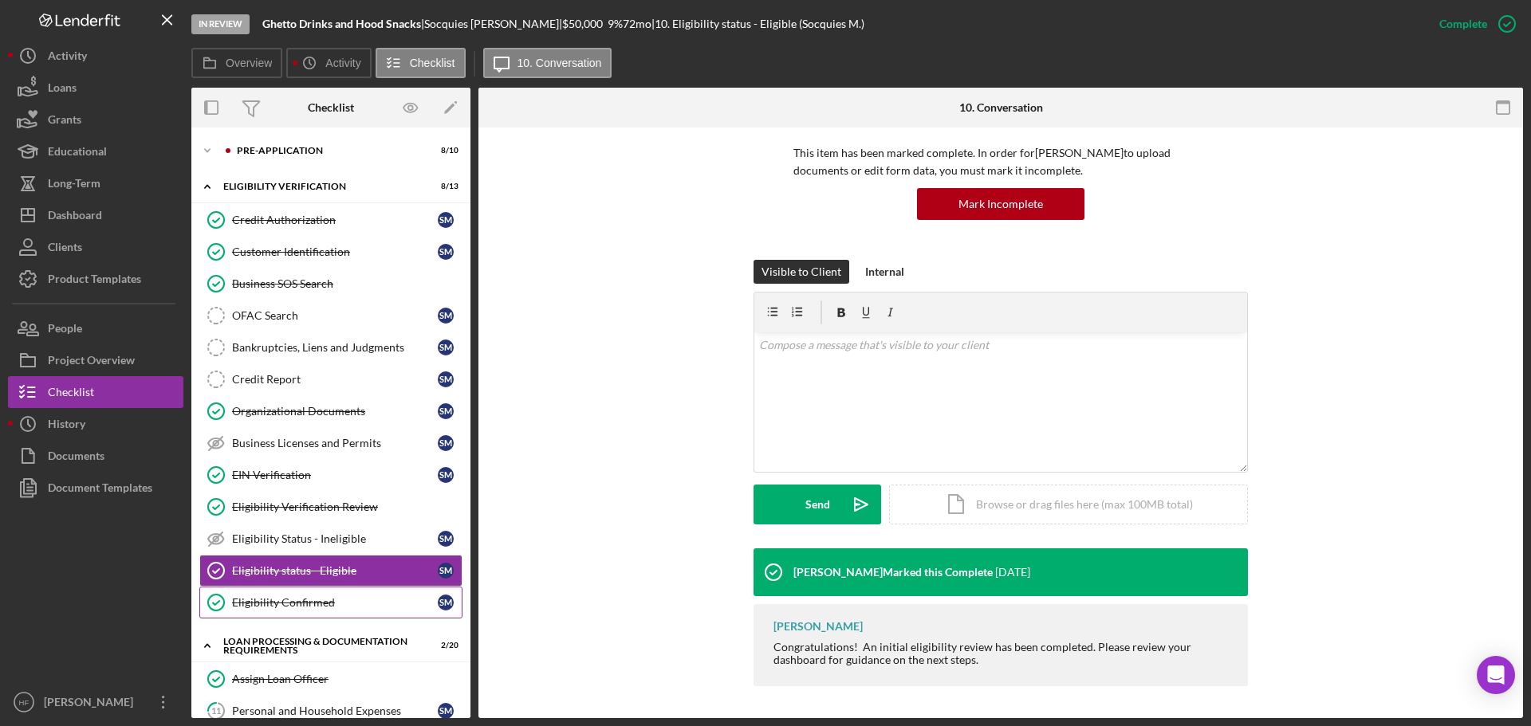
click at [348, 605] on div "Eligibility Confirmed" at bounding box center [335, 602] width 206 height 13
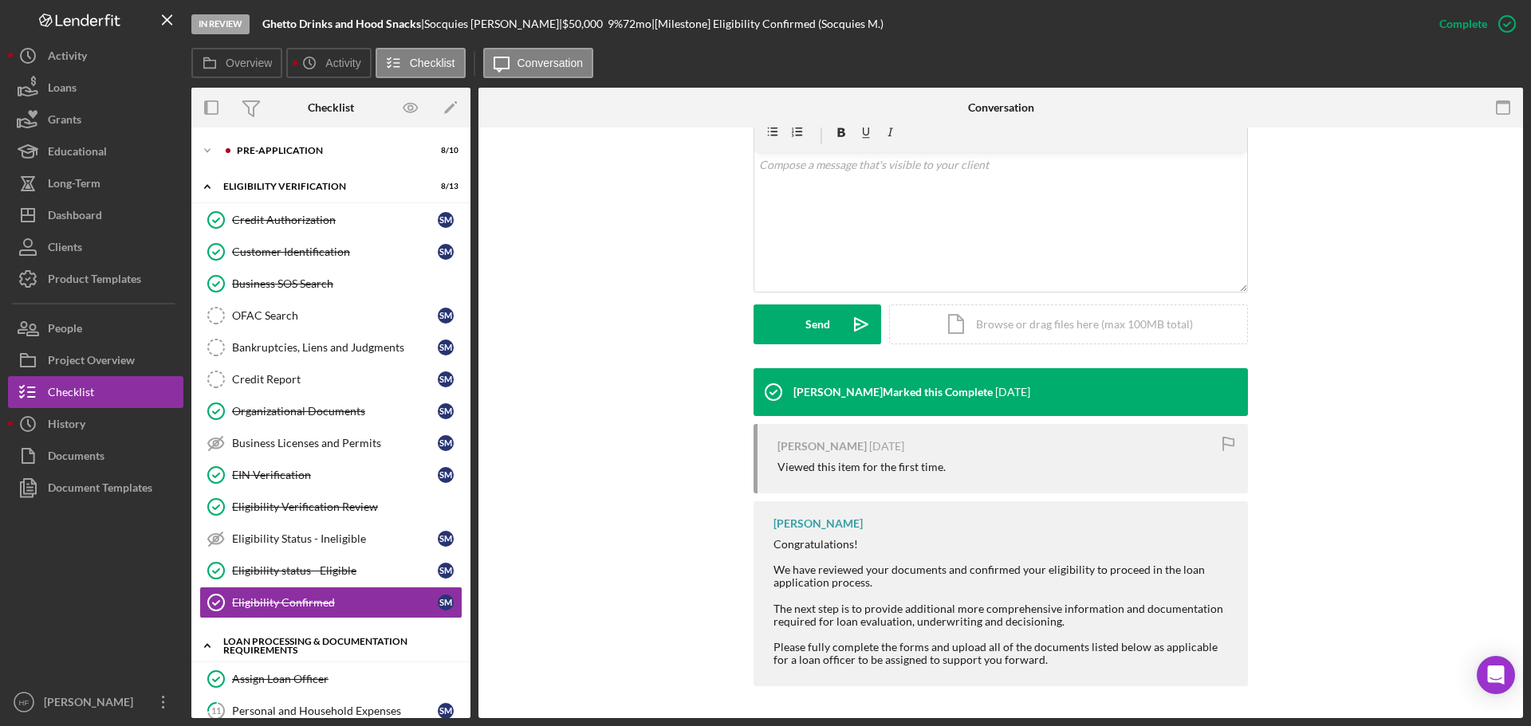
scroll to position [159, 0]
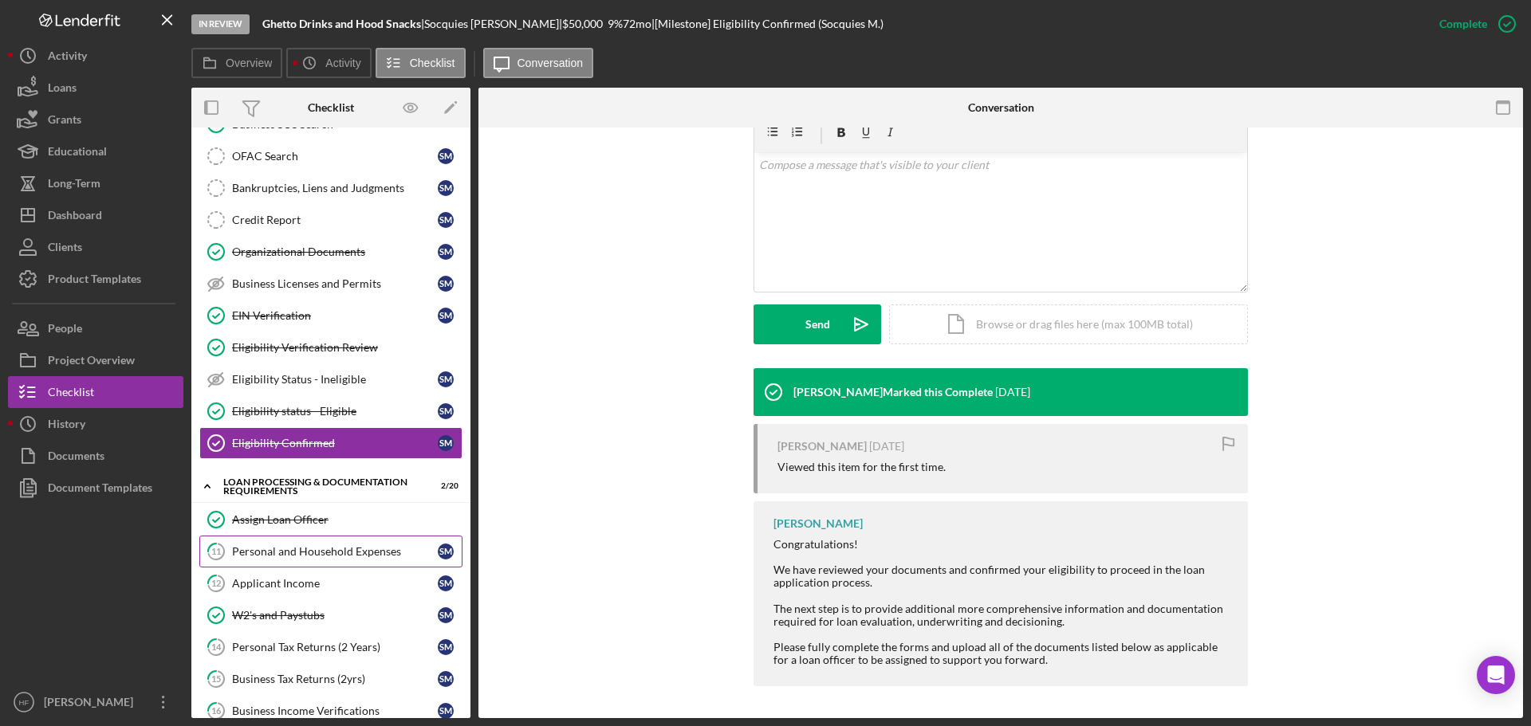
click at [345, 561] on link "11 Personal and Household Expenses S M" at bounding box center [330, 552] width 263 height 32
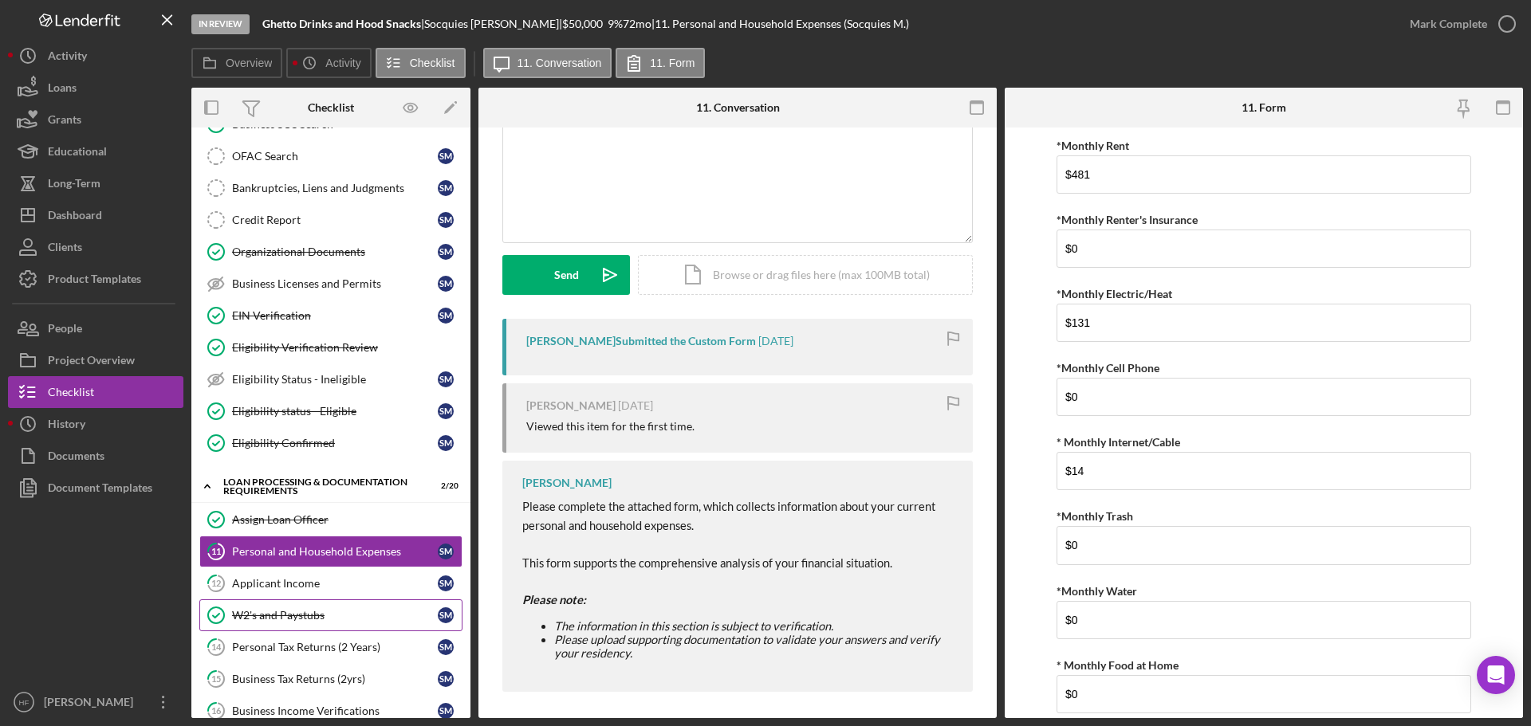
scroll to position [127, 0]
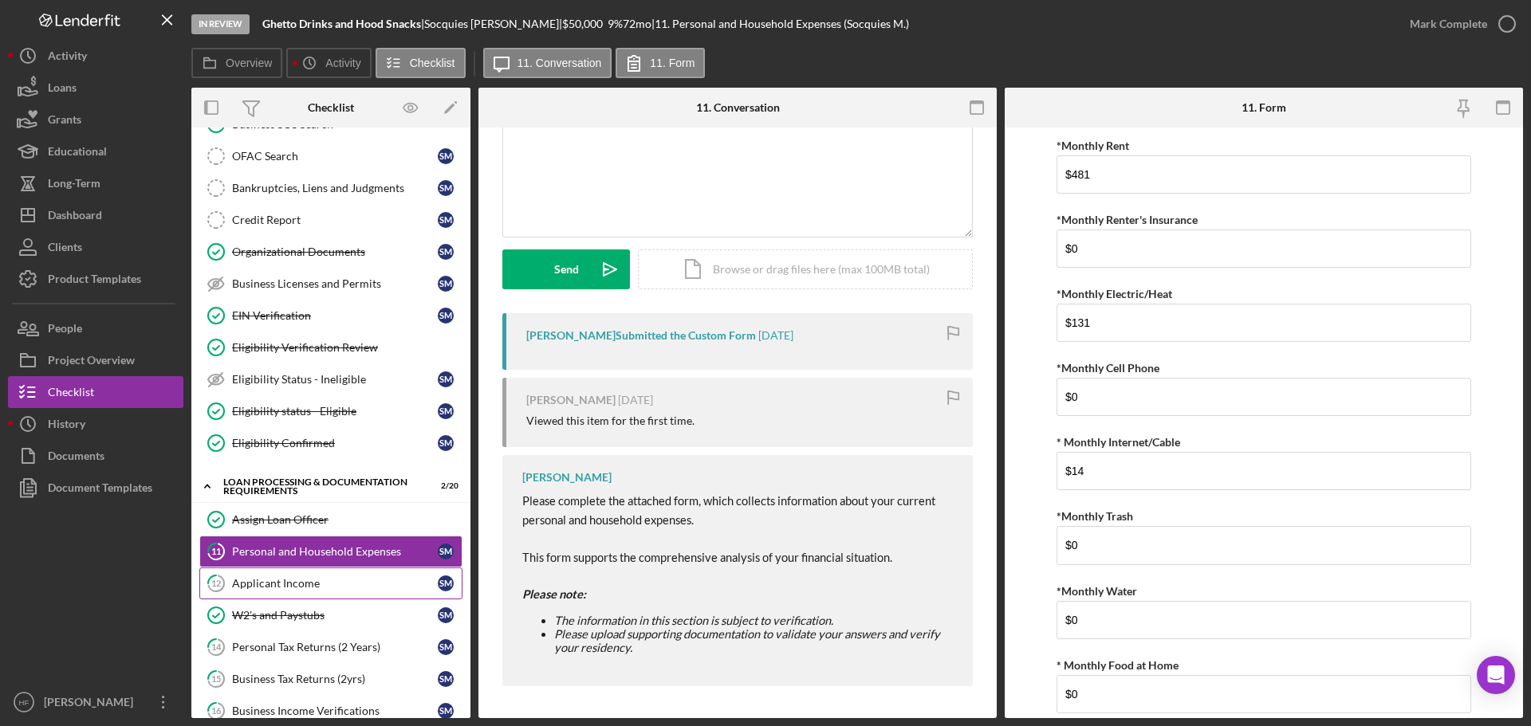
click at [297, 597] on link "12 Applicant Income S M" at bounding box center [330, 584] width 263 height 32
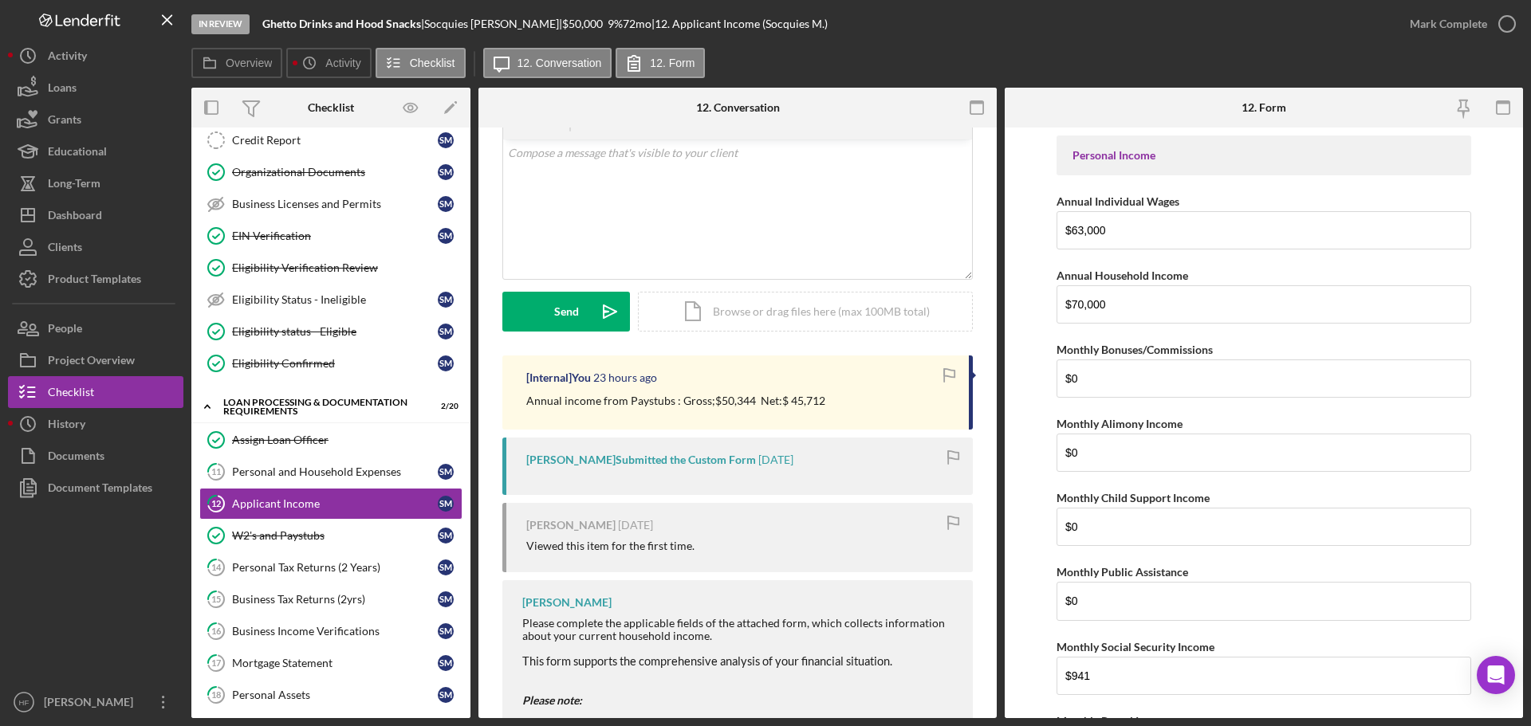
scroll to position [239, 0]
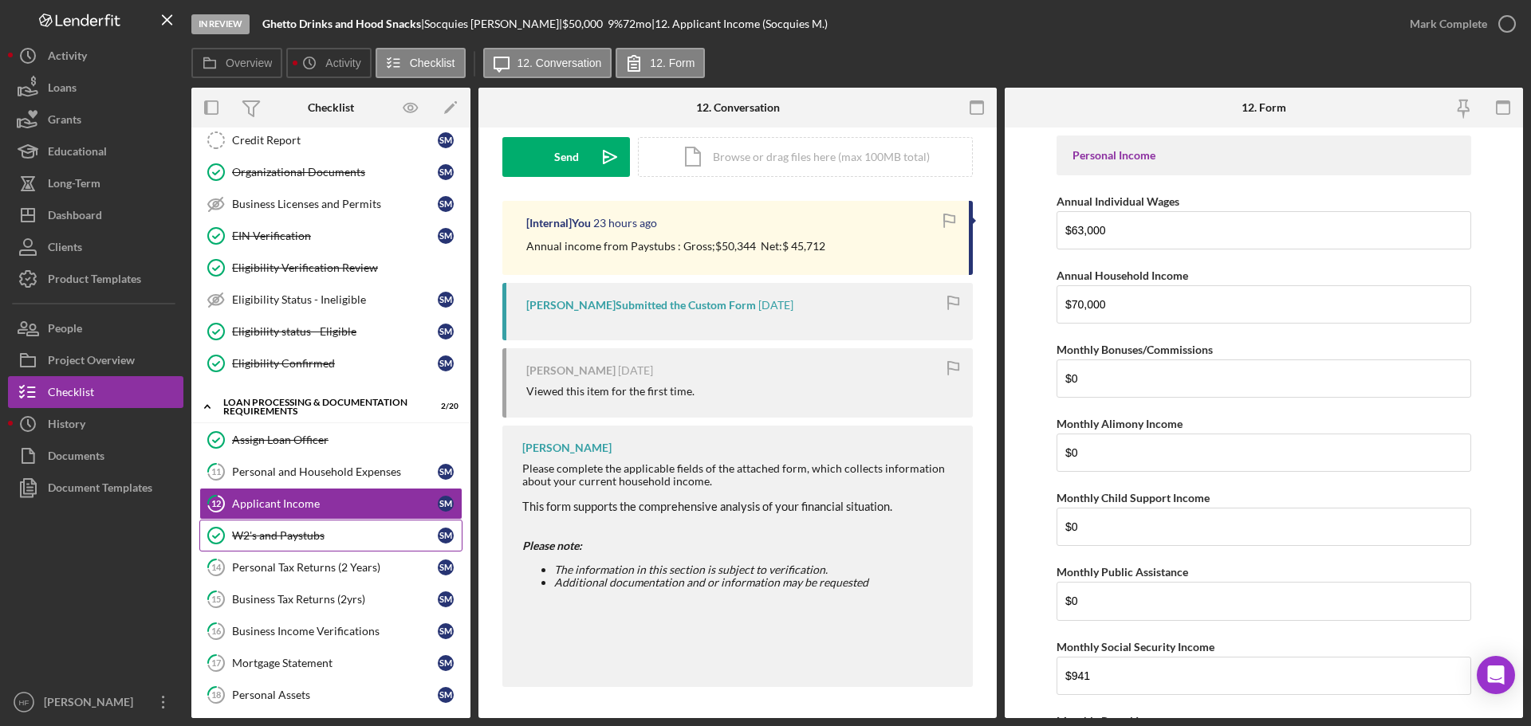
click at [344, 536] on div "W2's and Paystubs" at bounding box center [335, 536] width 206 height 13
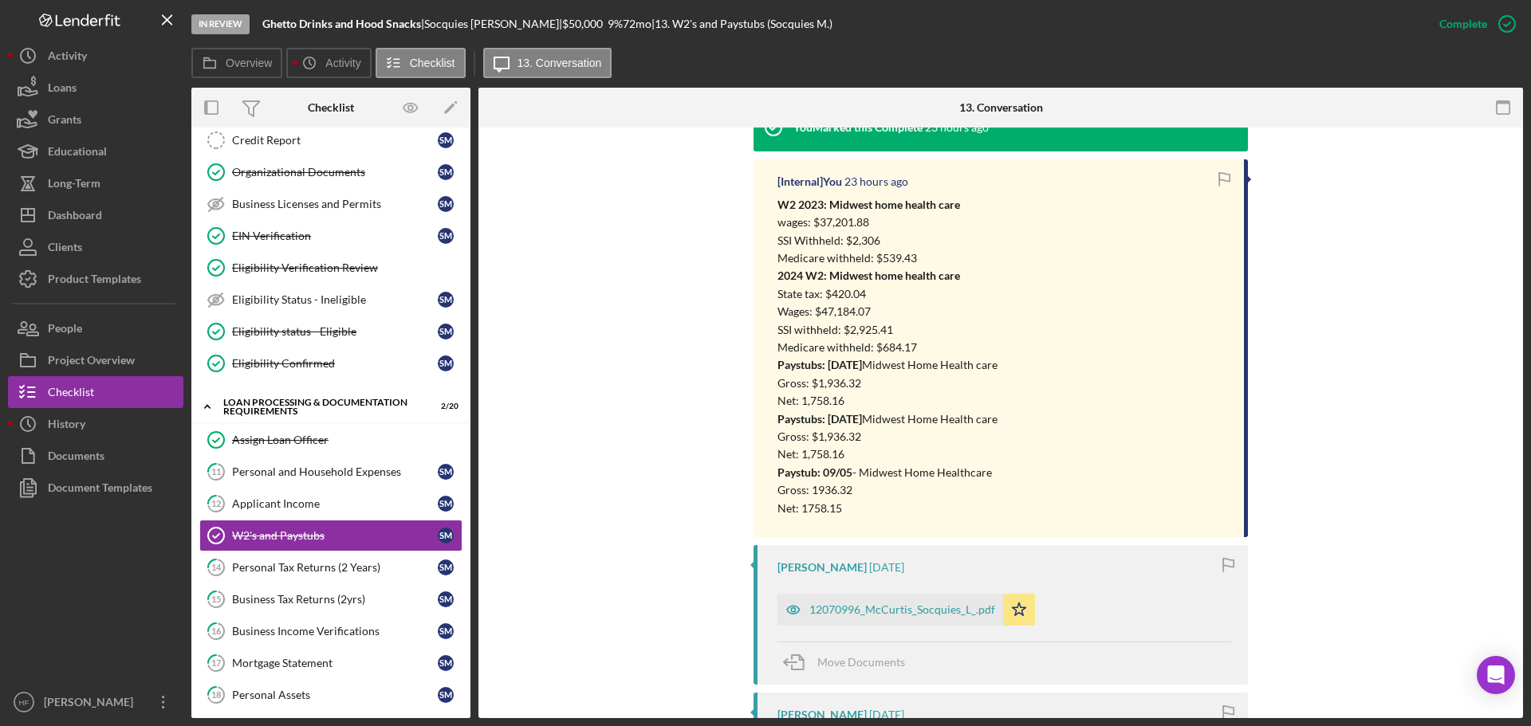
scroll to position [558, 0]
click at [913, 607] on div "12070996_McCurtis_Socquies_L_.pdf" at bounding box center [902, 607] width 186 height 13
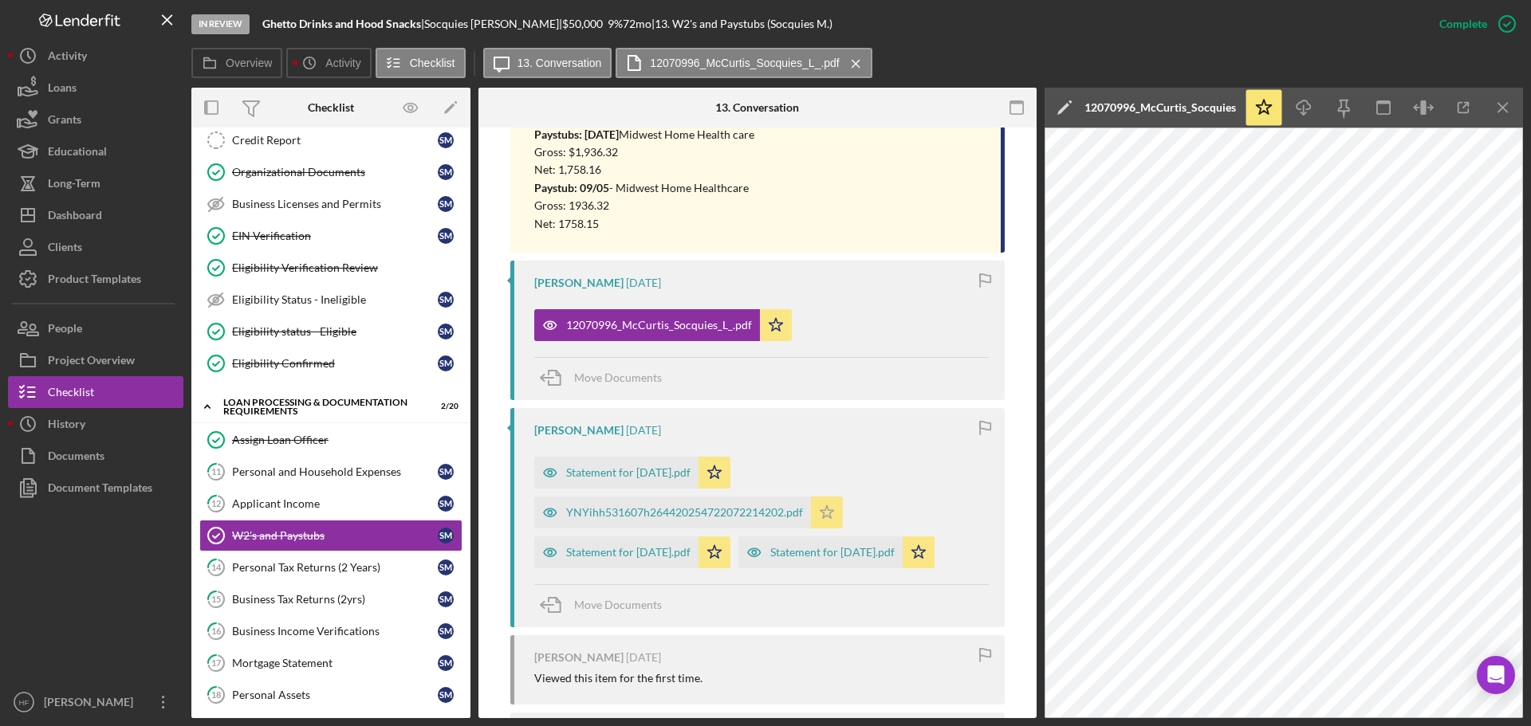
scroll to position [877, 0]
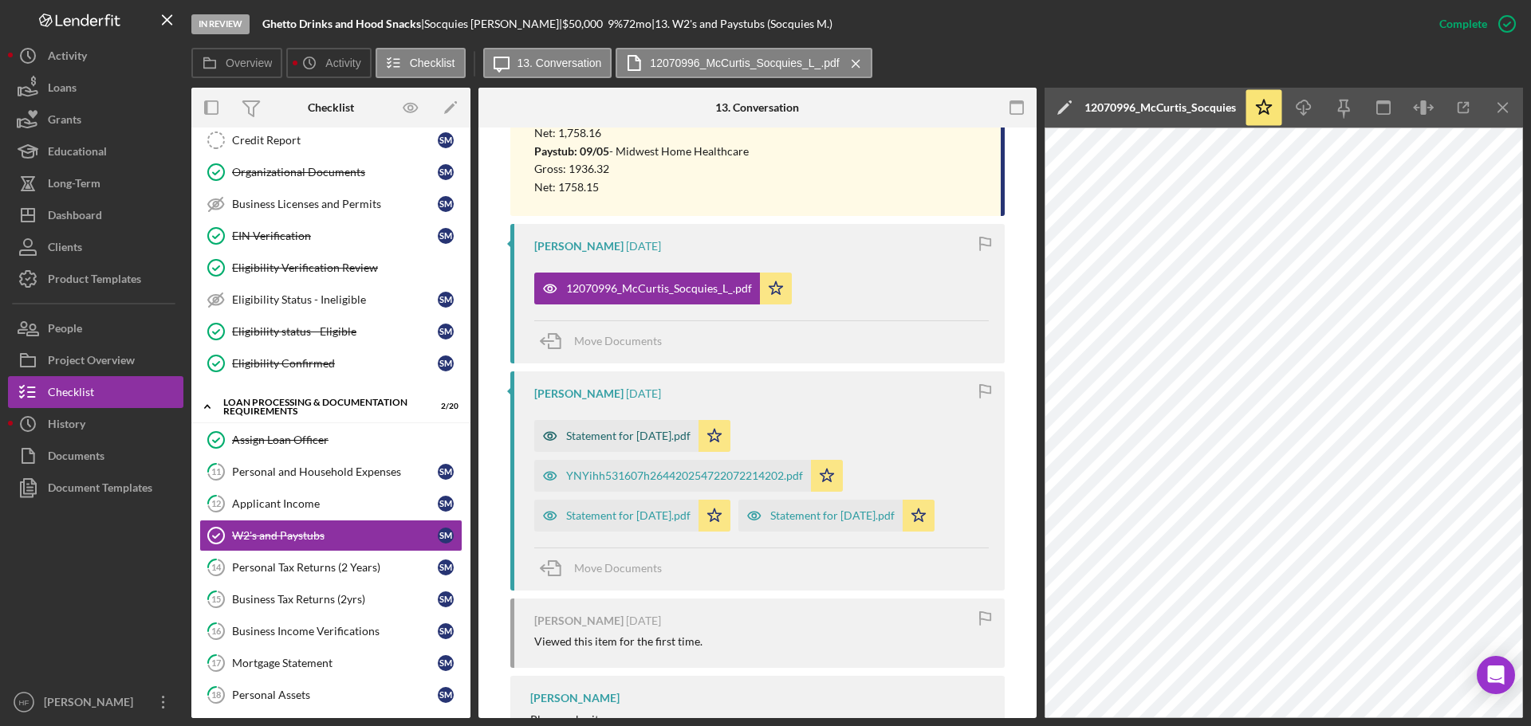
click at [654, 439] on div "Statement for Aug 8, 2025.pdf" at bounding box center [628, 436] width 124 height 13
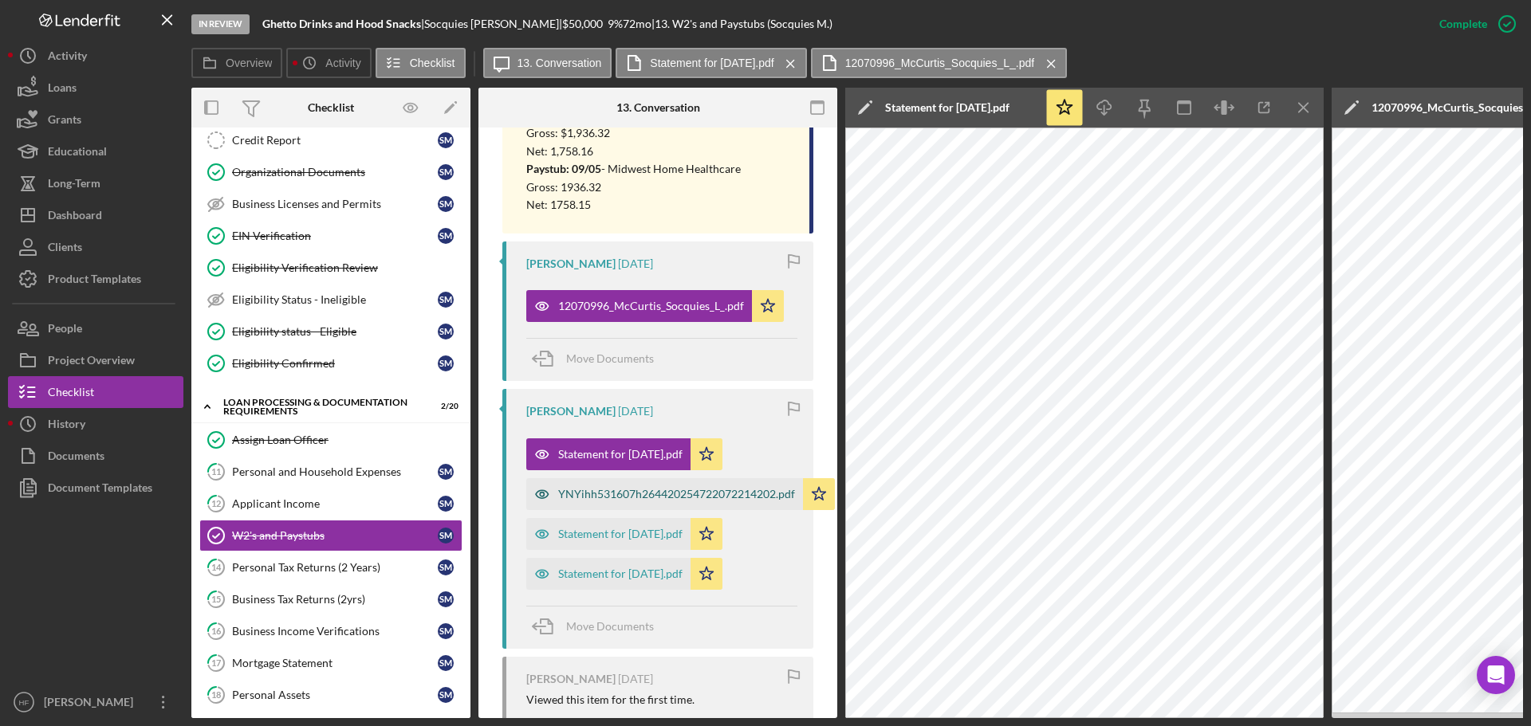
scroll to position [896, 0]
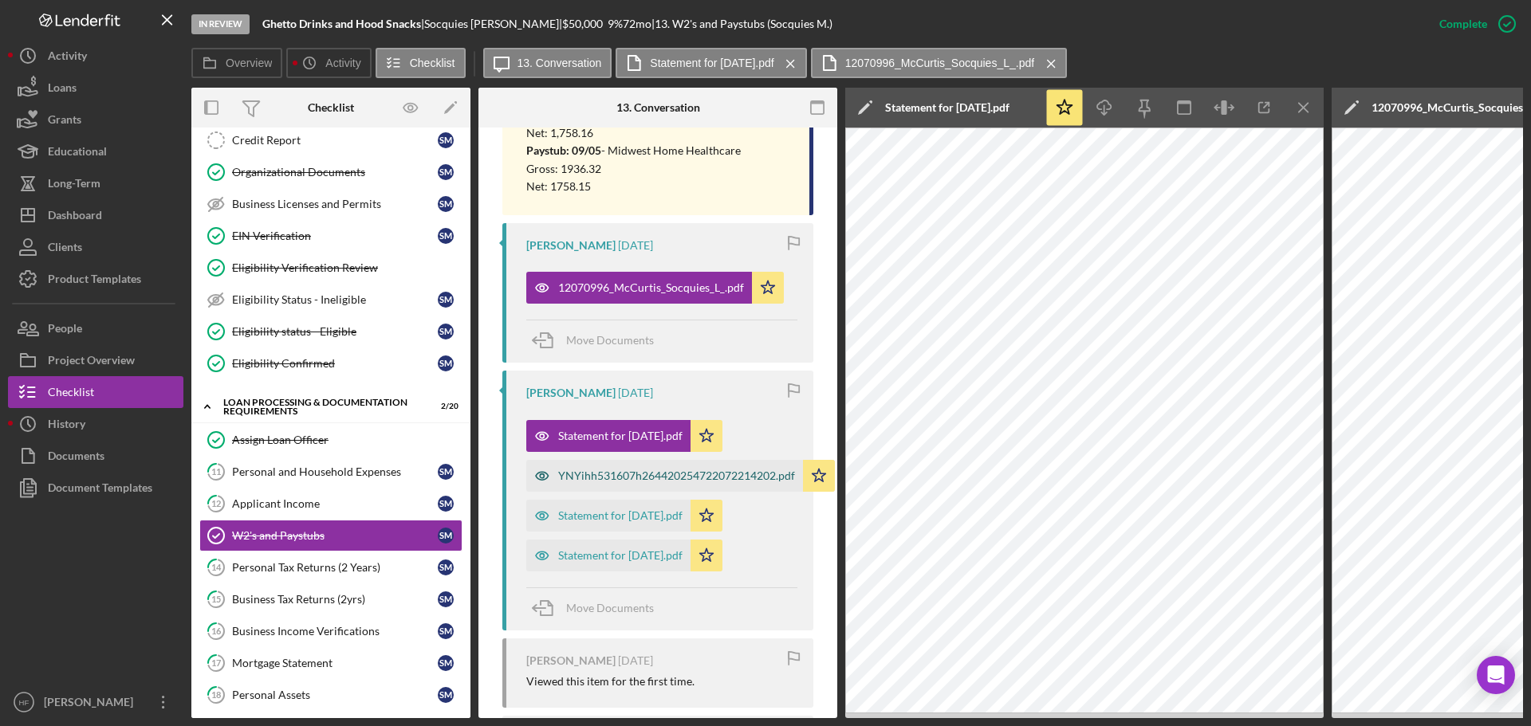
click at [654, 477] on div "YNYihh531607h264420254722072214202.pdf" at bounding box center [676, 476] width 237 height 13
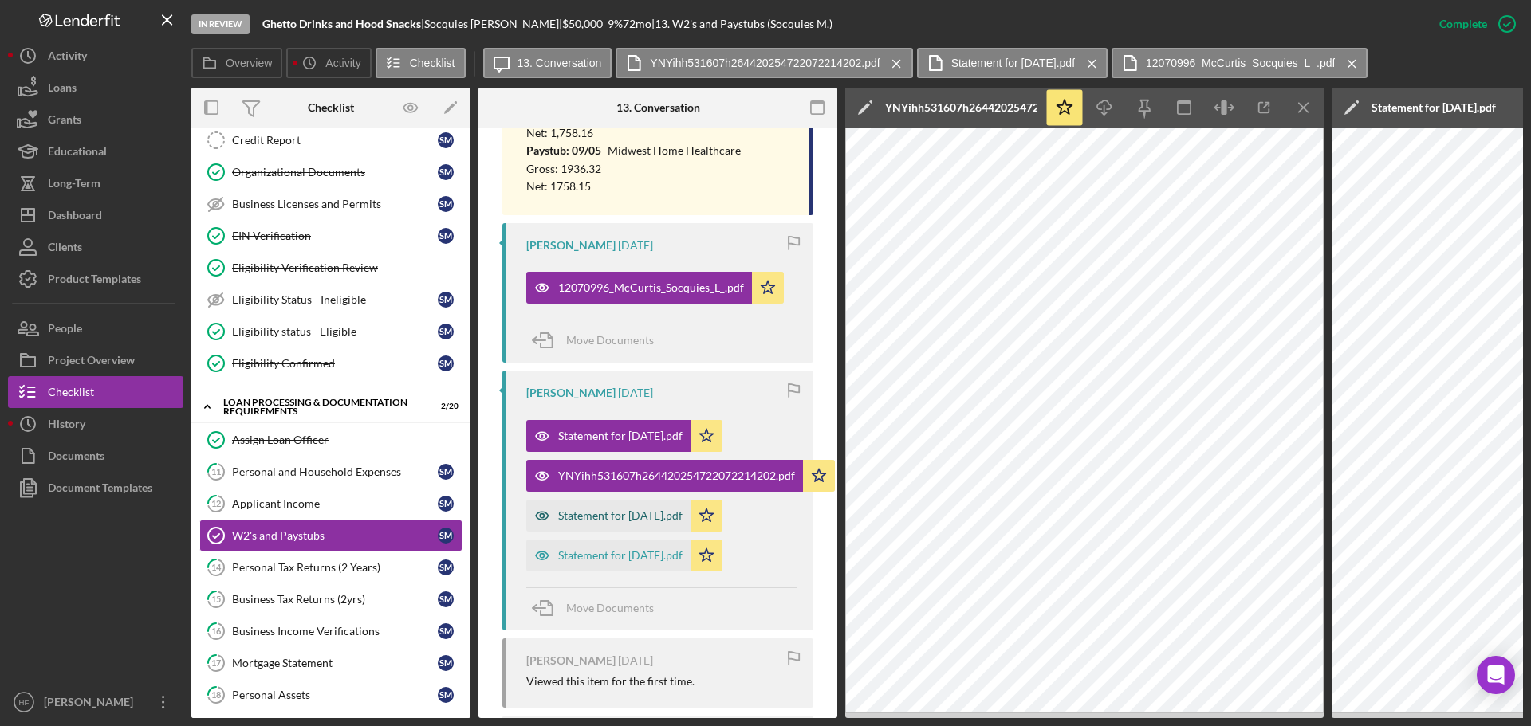
click at [650, 512] on div "Statement for Sep 5, 2025.pdf" at bounding box center [620, 516] width 124 height 13
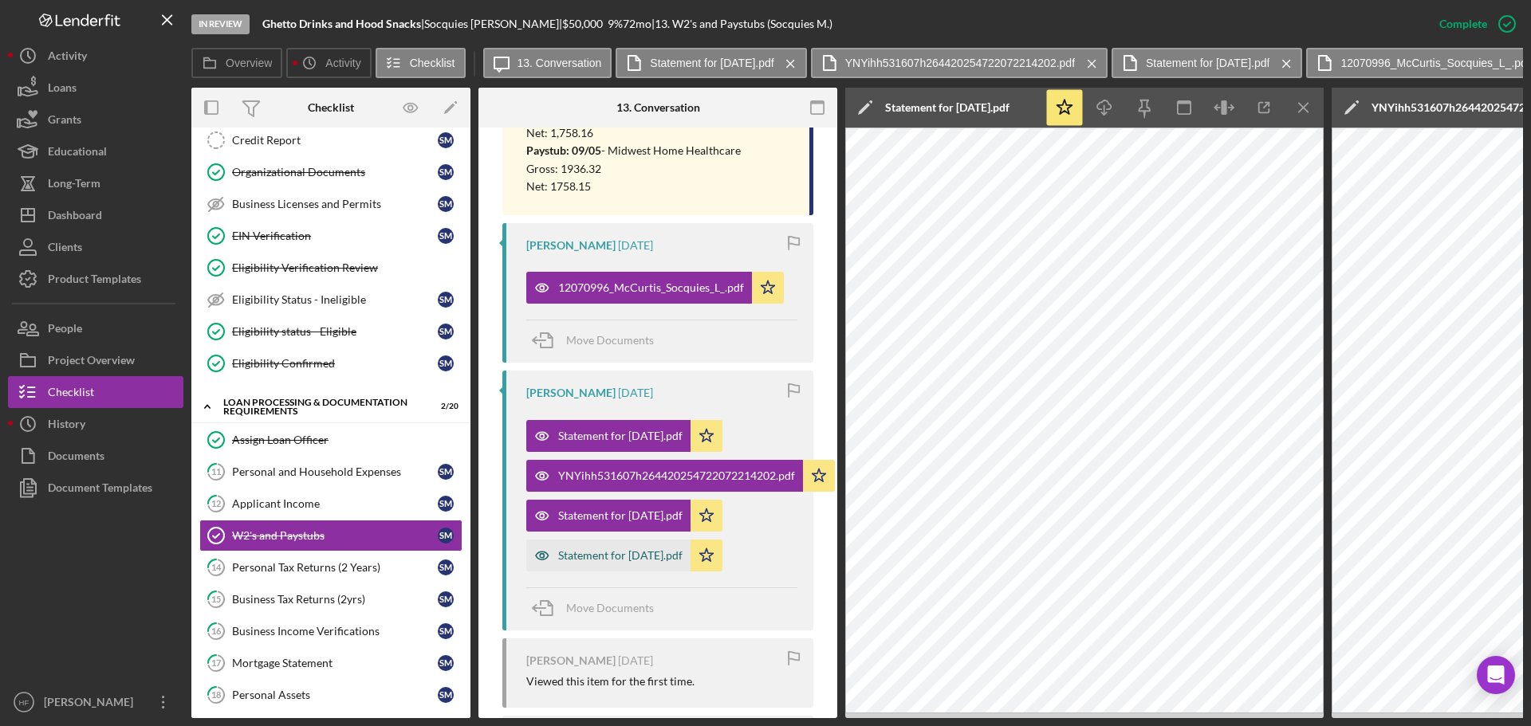
click at [647, 553] on div "Statement for Aug 22, 2025.pdf" at bounding box center [620, 555] width 124 height 13
click at [372, 565] on div "Personal Tax Returns (2 Years)" at bounding box center [335, 567] width 206 height 13
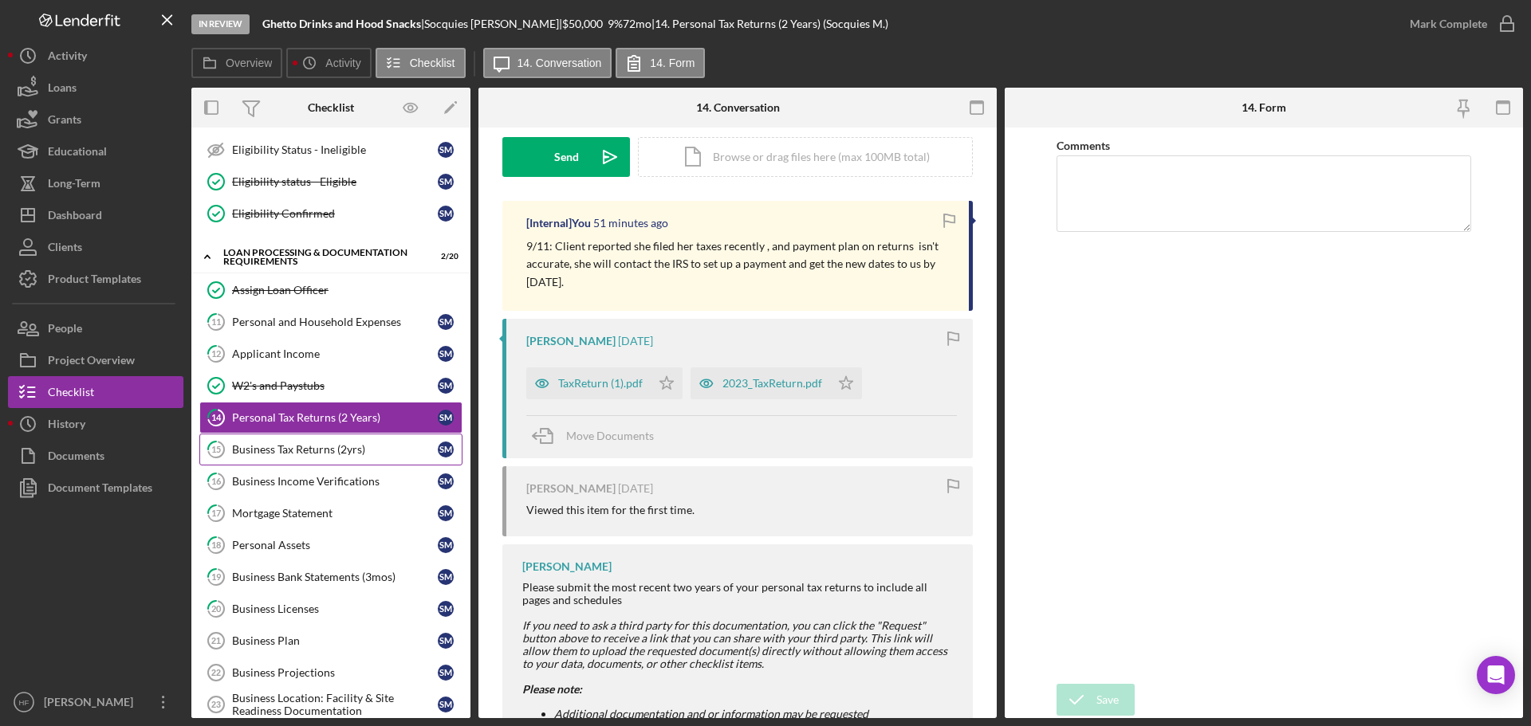
scroll to position [399, 0]
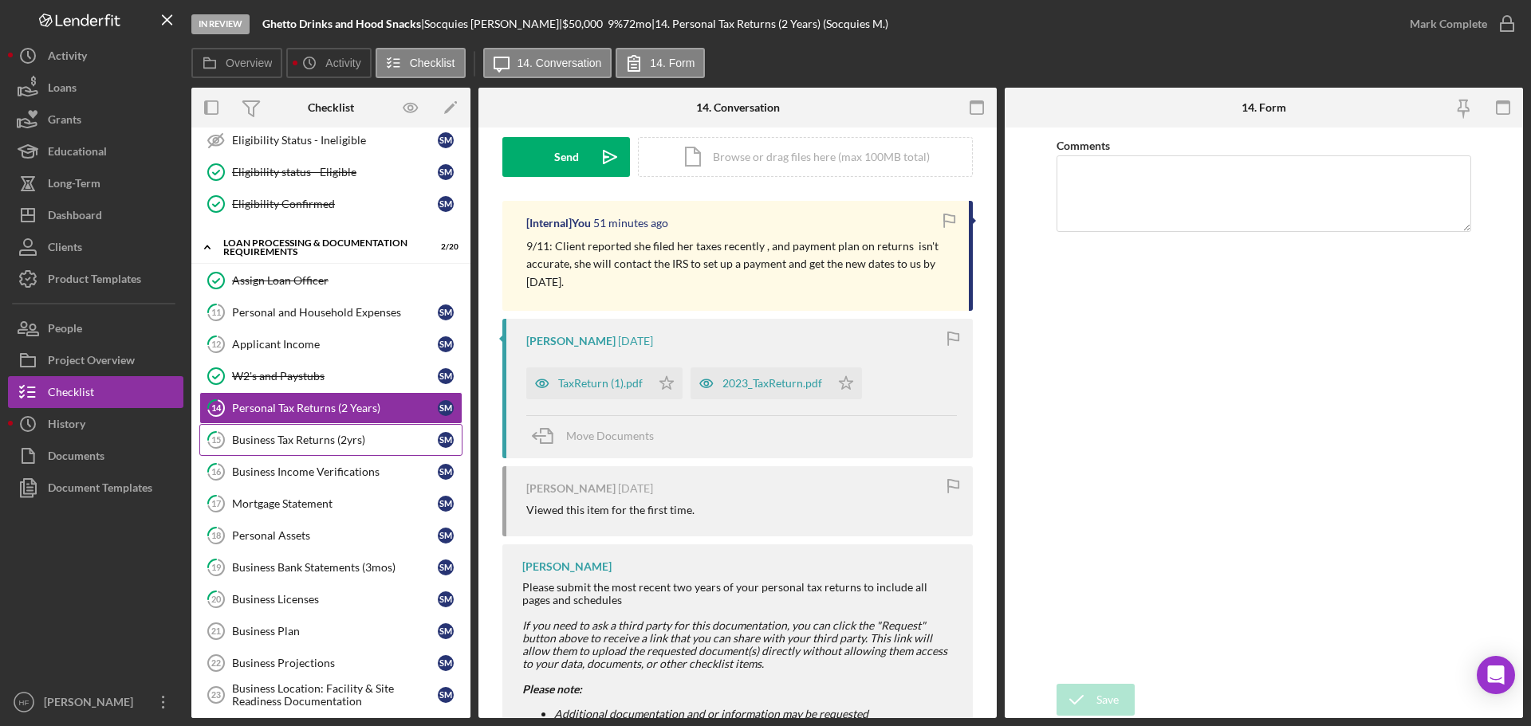
click at [361, 447] on div "Business Tax Returns (2yrs)" at bounding box center [335, 440] width 206 height 13
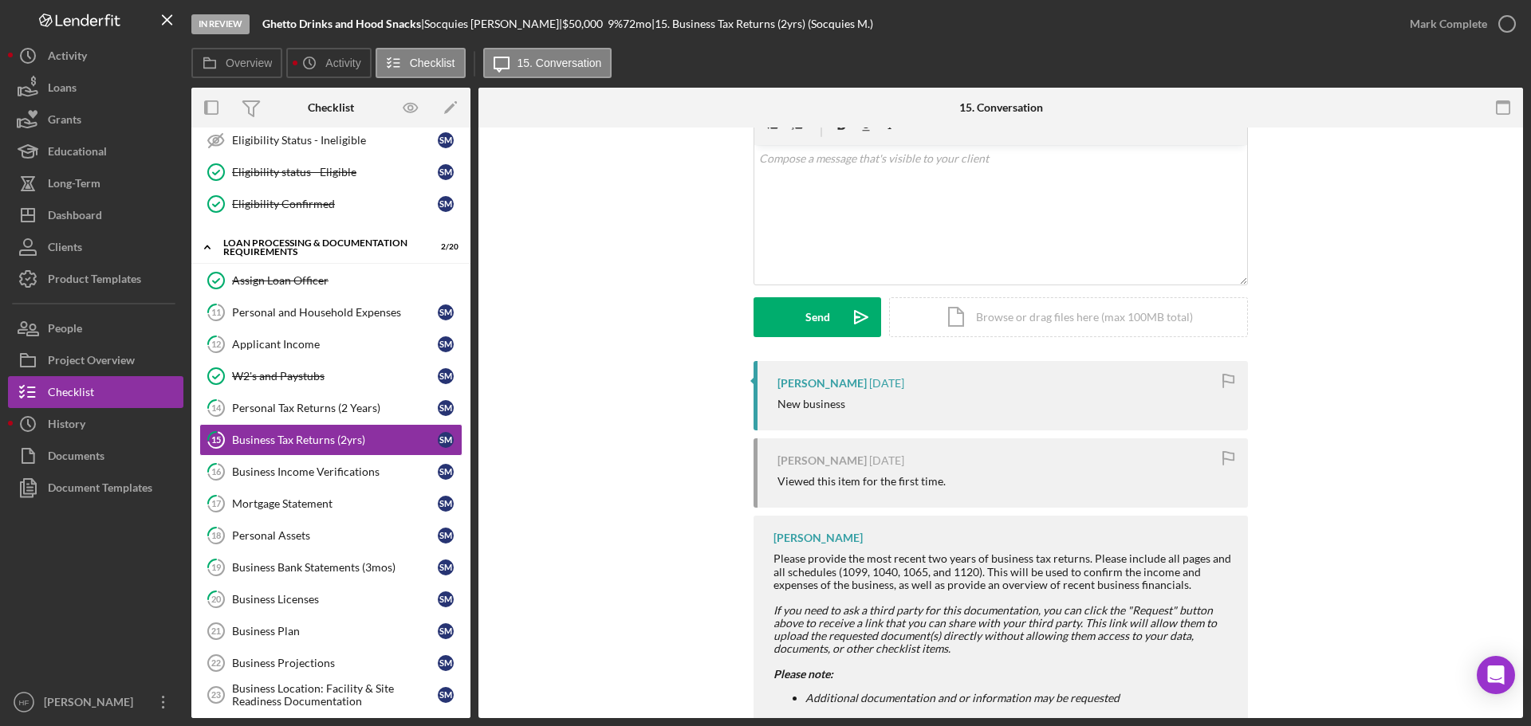
scroll to position [80, 0]
click at [388, 466] on div "Business Income Verifications" at bounding box center [335, 472] width 206 height 13
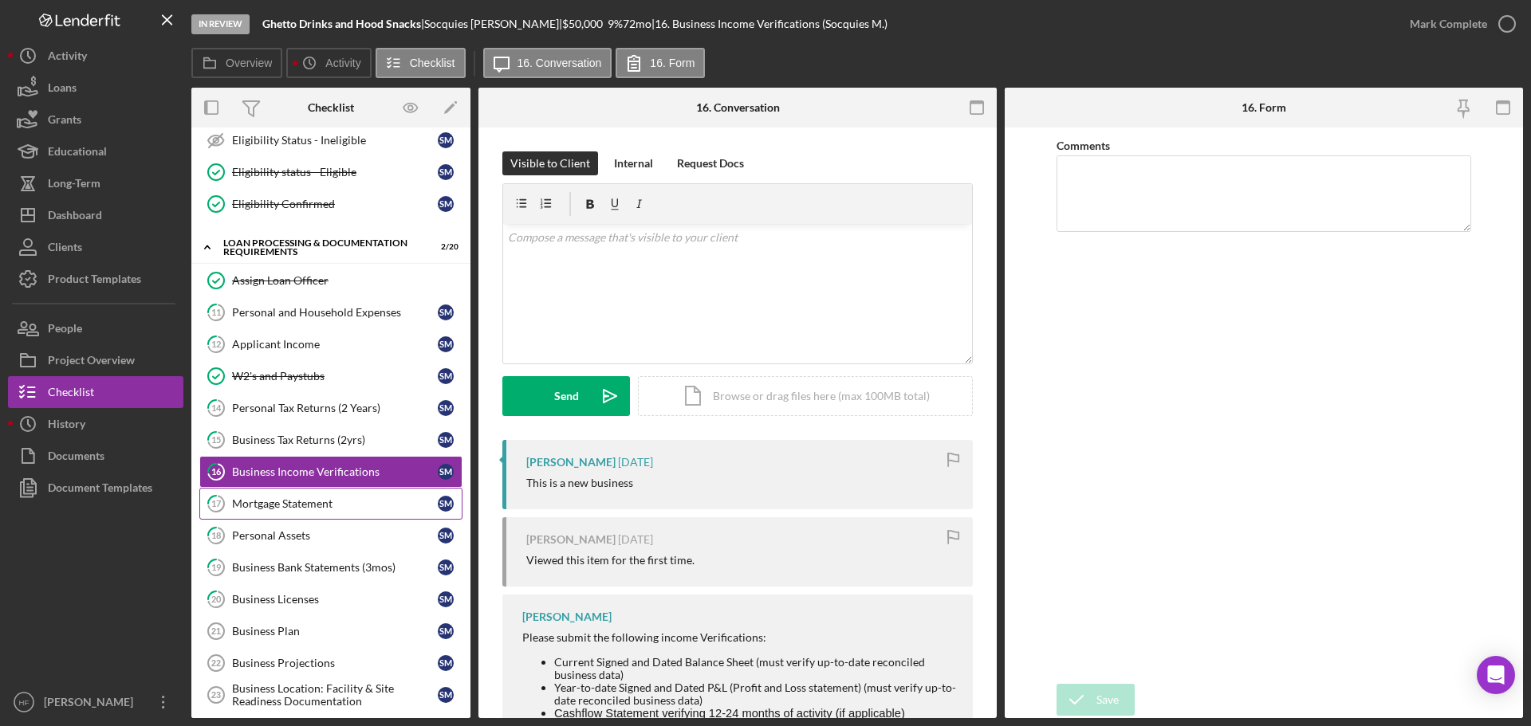
click at [375, 499] on div "Mortgage Statement" at bounding box center [335, 504] width 206 height 13
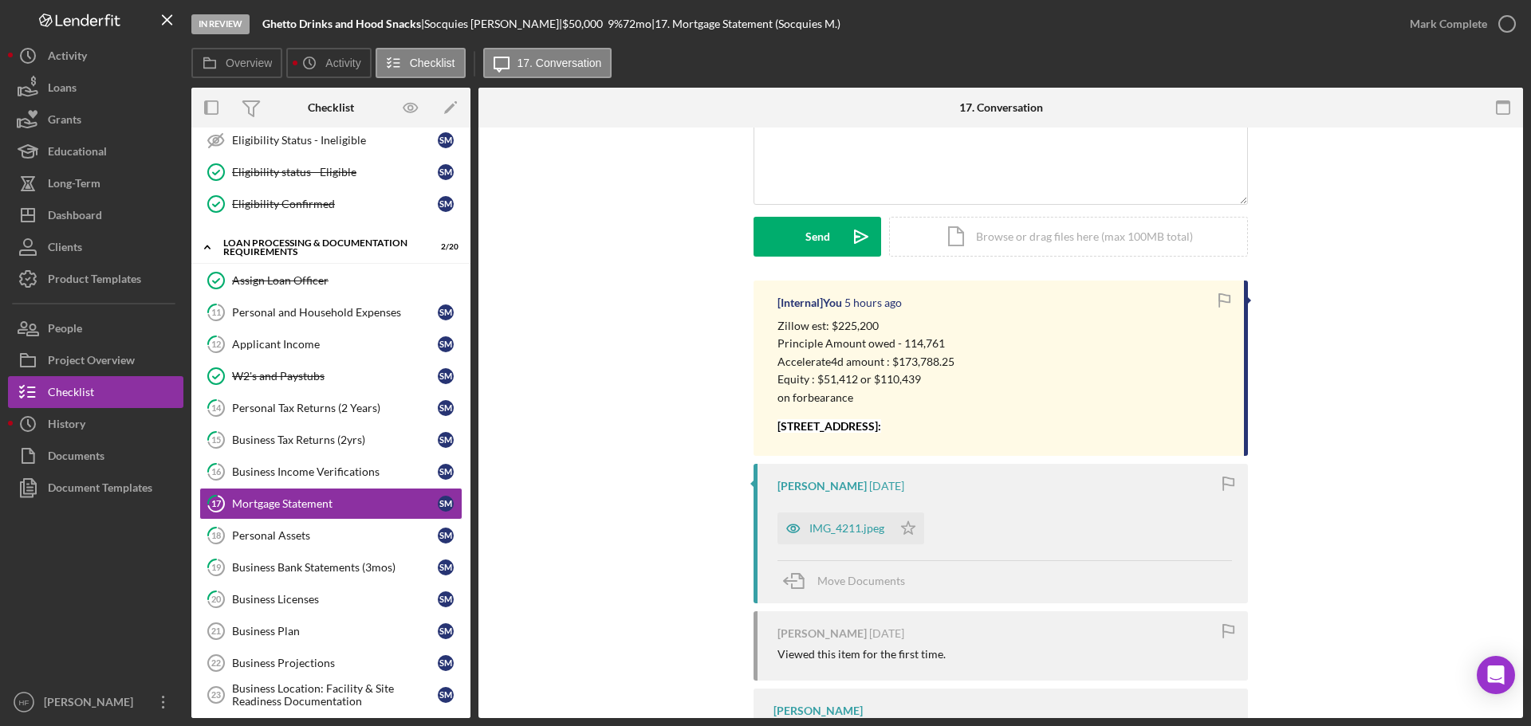
scroll to position [239, 0]
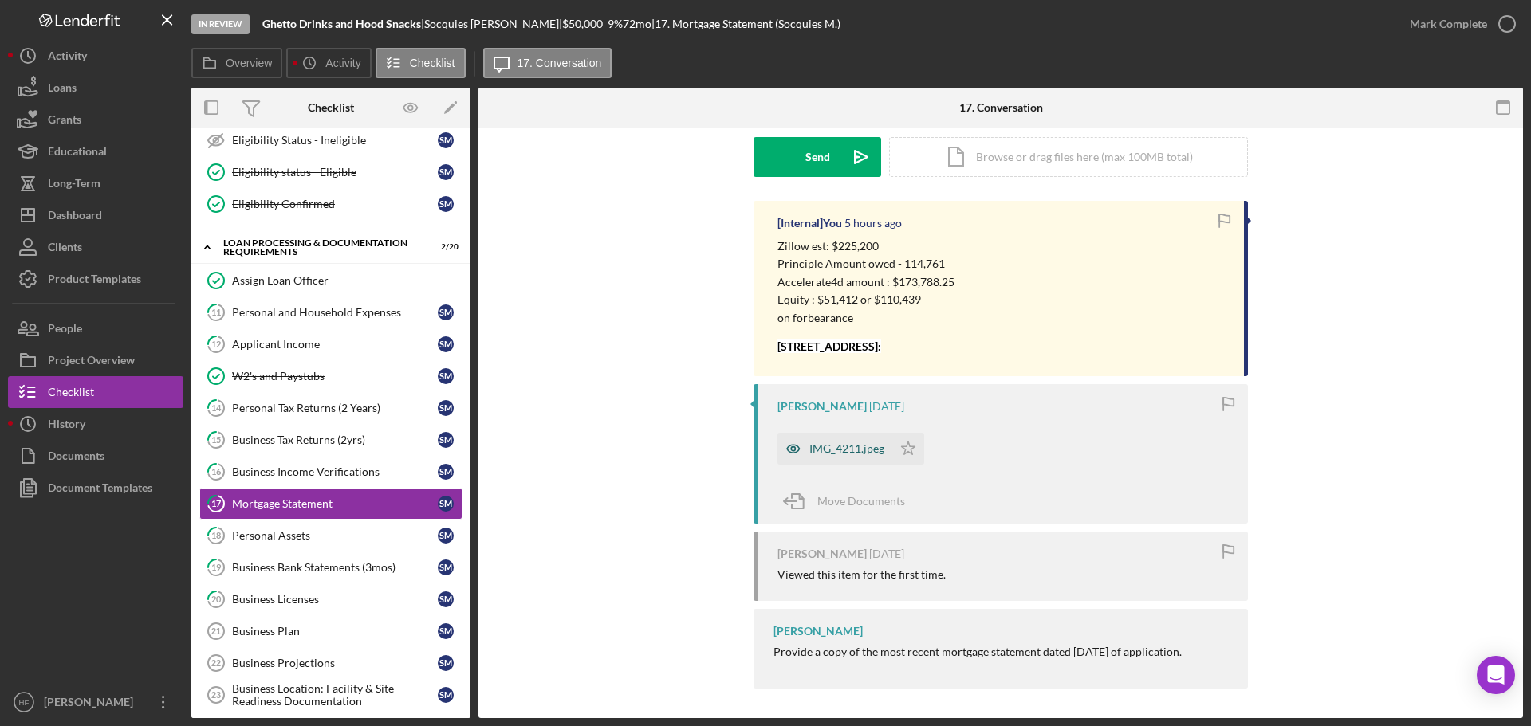
click at [850, 462] on div "IMG_4211.jpeg" at bounding box center [835, 449] width 115 height 32
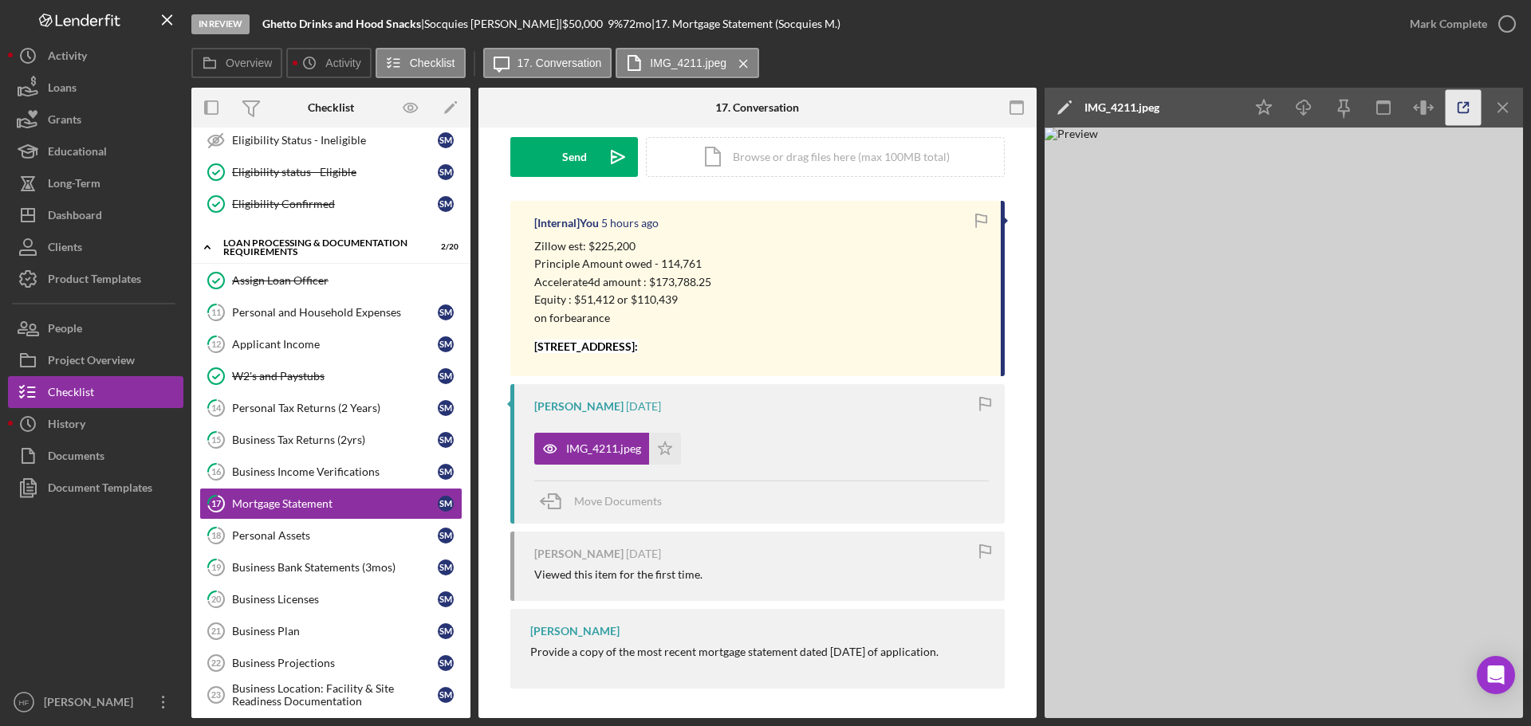
click at [1454, 108] on icon "button" at bounding box center [1464, 108] width 36 height 36
click at [346, 538] on div "Personal Assets" at bounding box center [335, 536] width 206 height 13
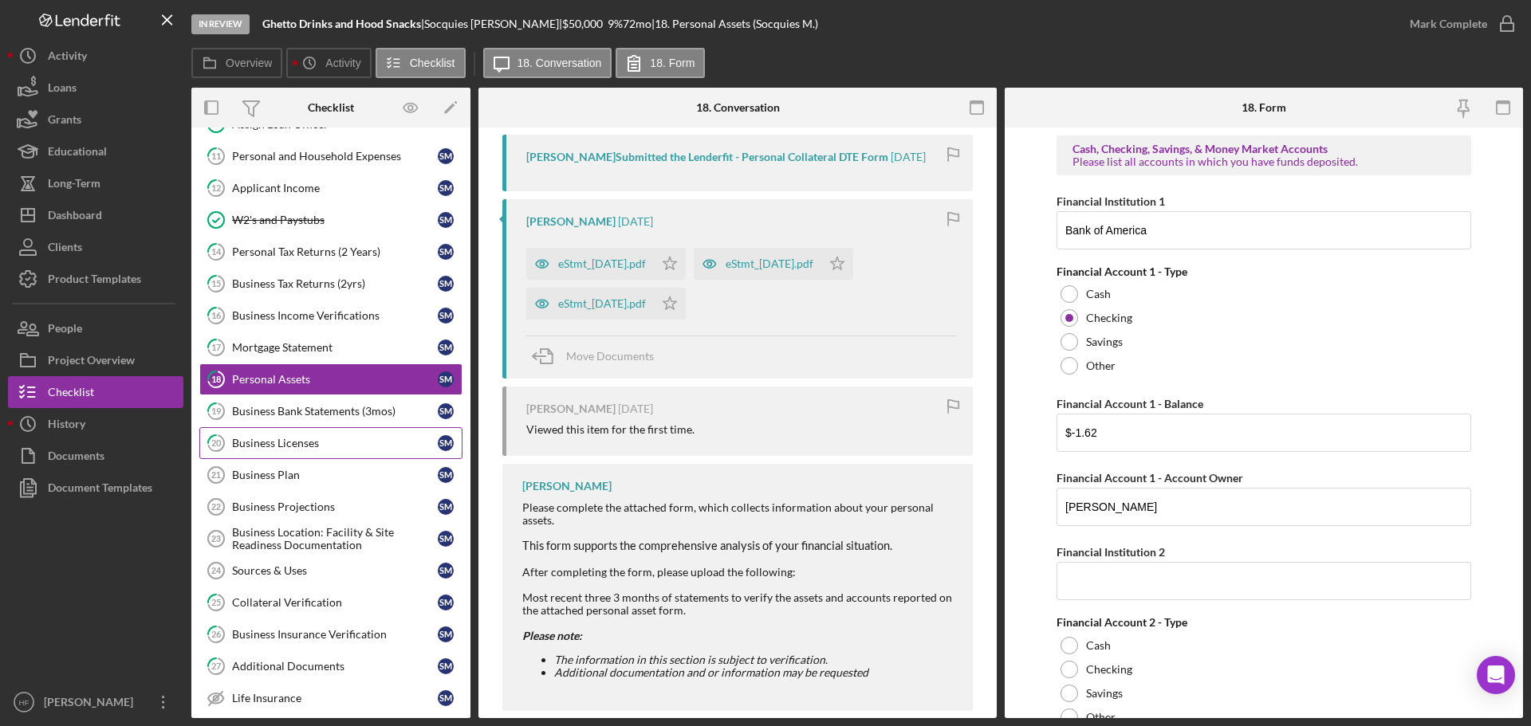
scroll to position [558, 0]
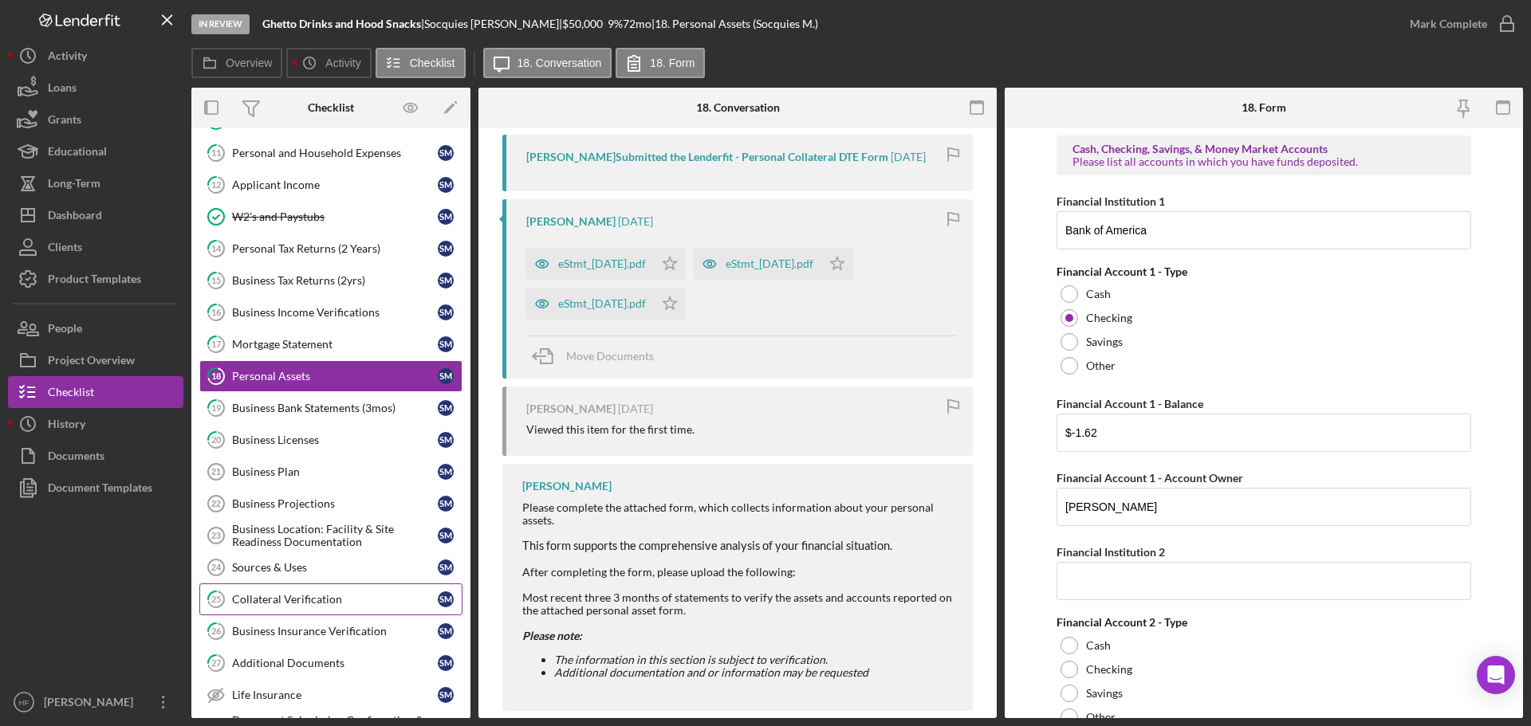
click at [309, 598] on div "Collateral Verification" at bounding box center [335, 599] width 206 height 13
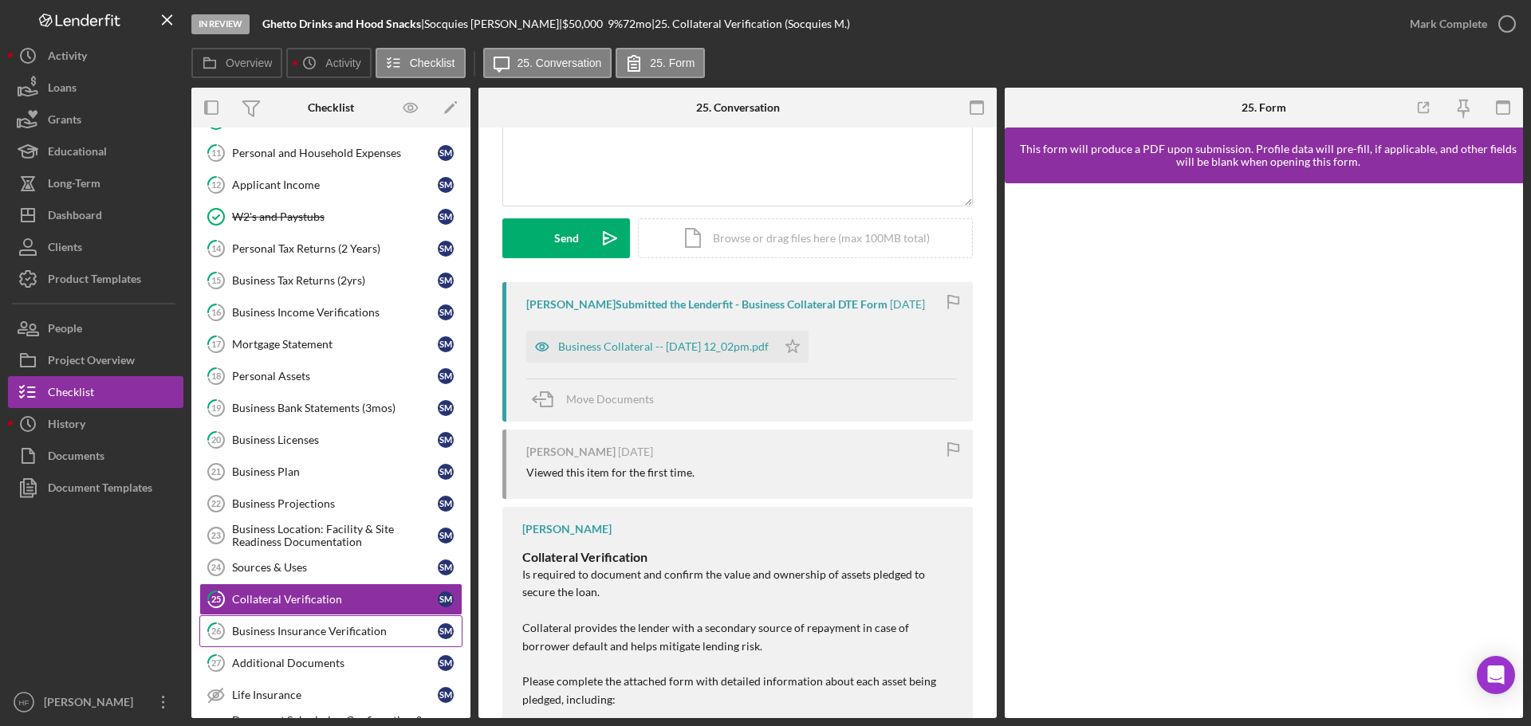
scroll to position [159, 0]
click at [367, 632] on div "Business Insurance Verification" at bounding box center [335, 631] width 206 height 13
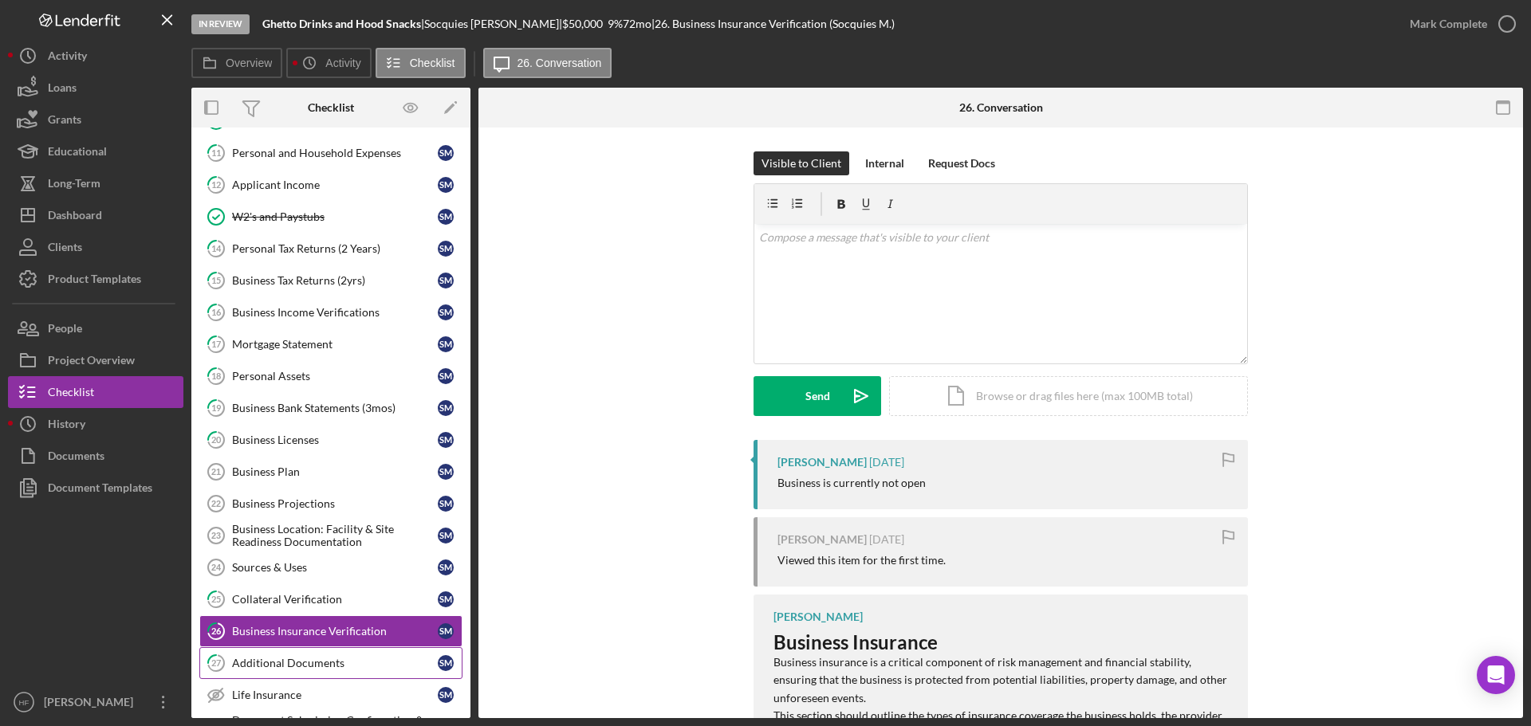
click at [355, 663] on div "Additional Documents" at bounding box center [335, 663] width 206 height 13
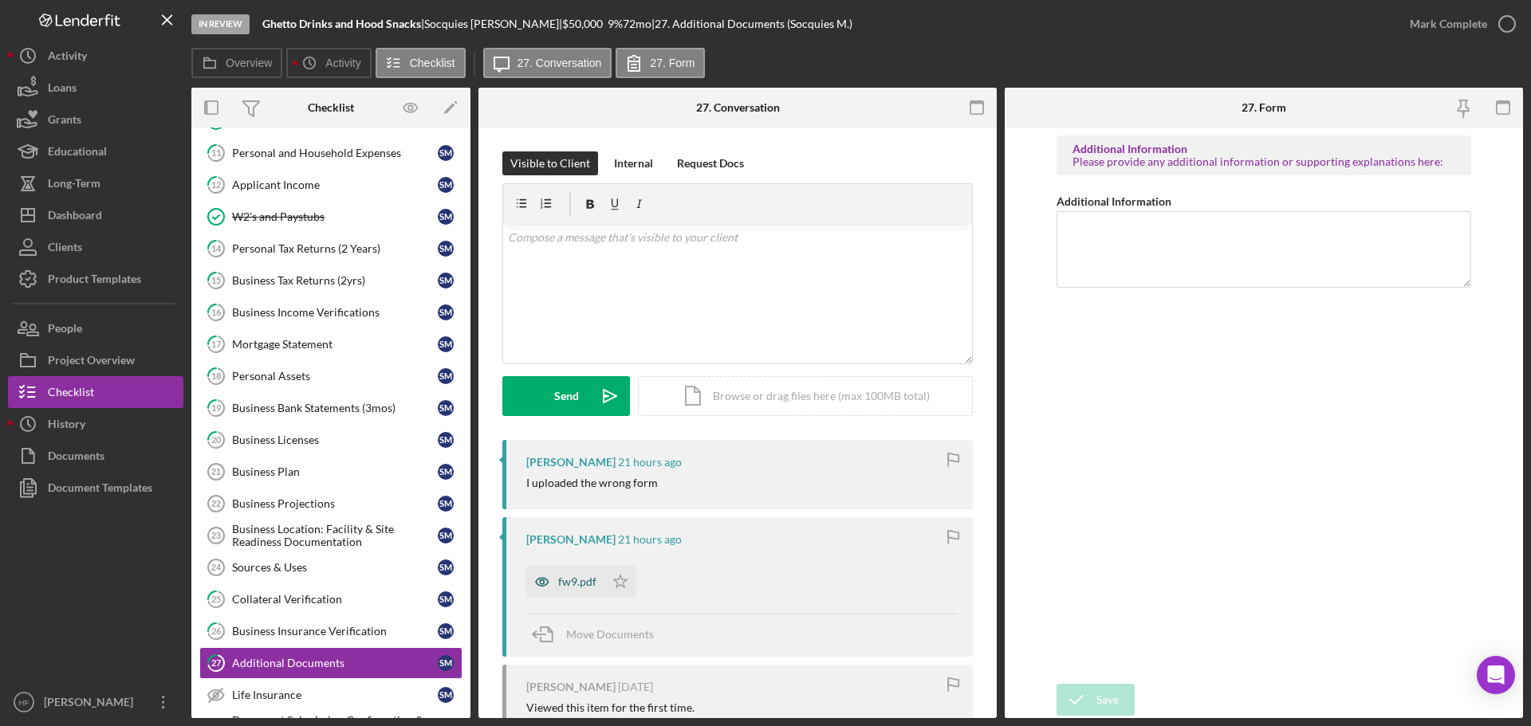
click at [570, 577] on div "fw9.pdf" at bounding box center [577, 582] width 38 height 13
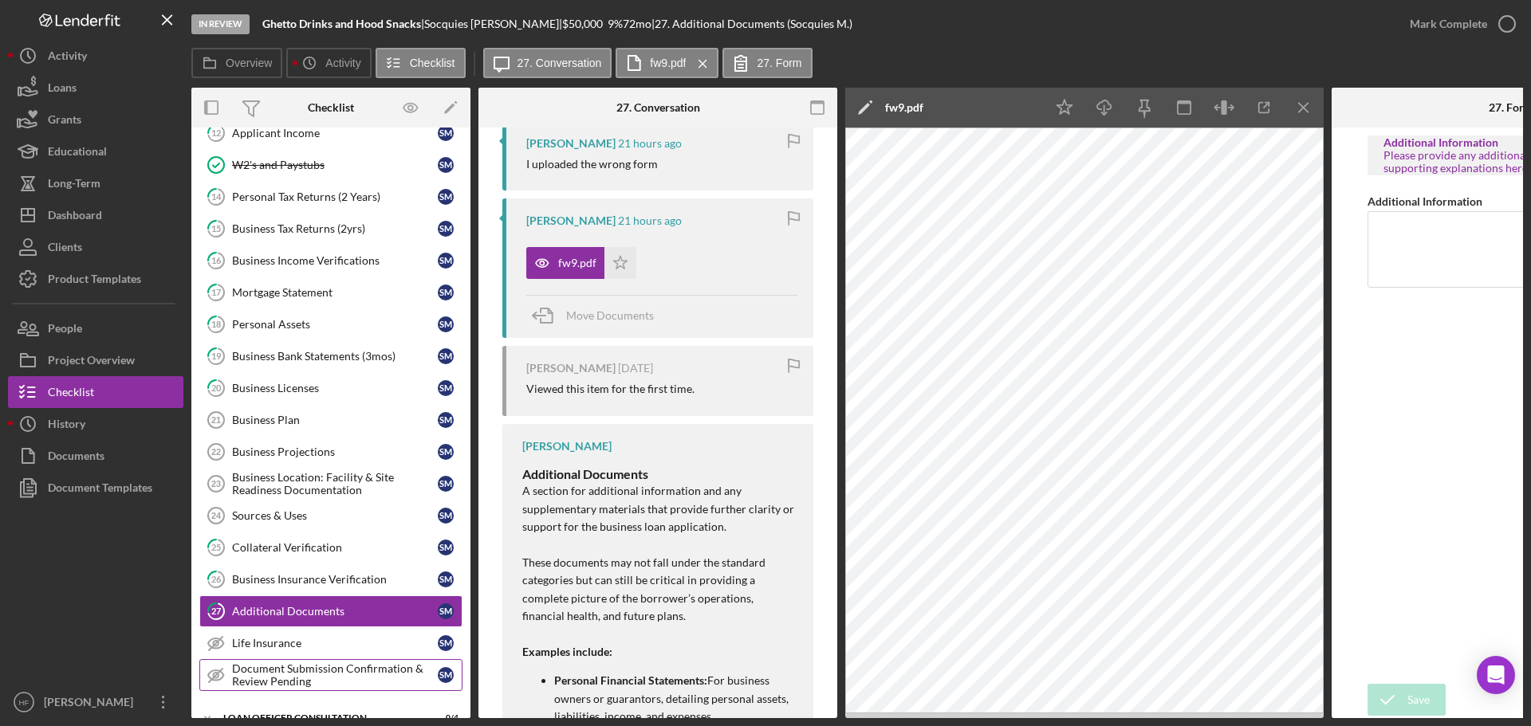
scroll to position [638, 0]
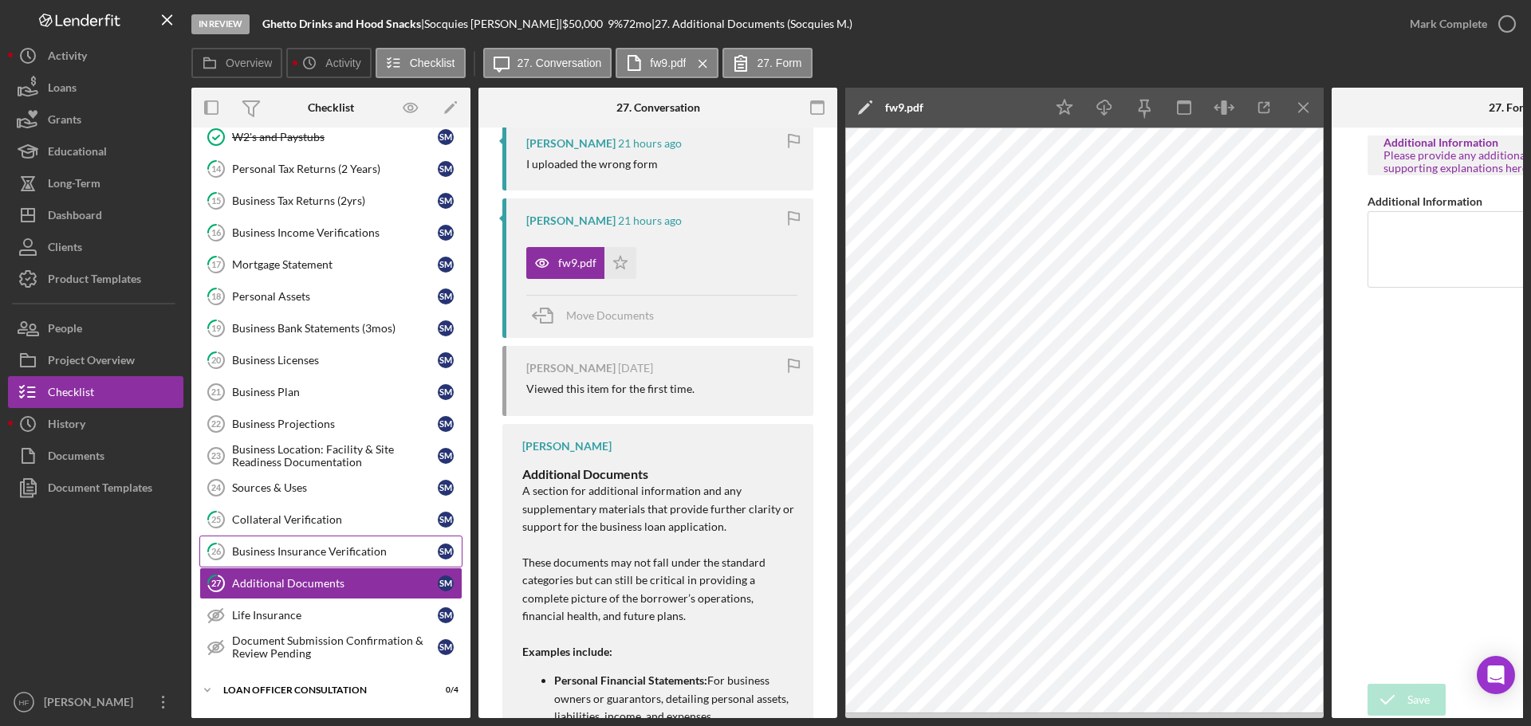
click at [348, 550] on div "Business Insurance Verification" at bounding box center [335, 551] width 206 height 13
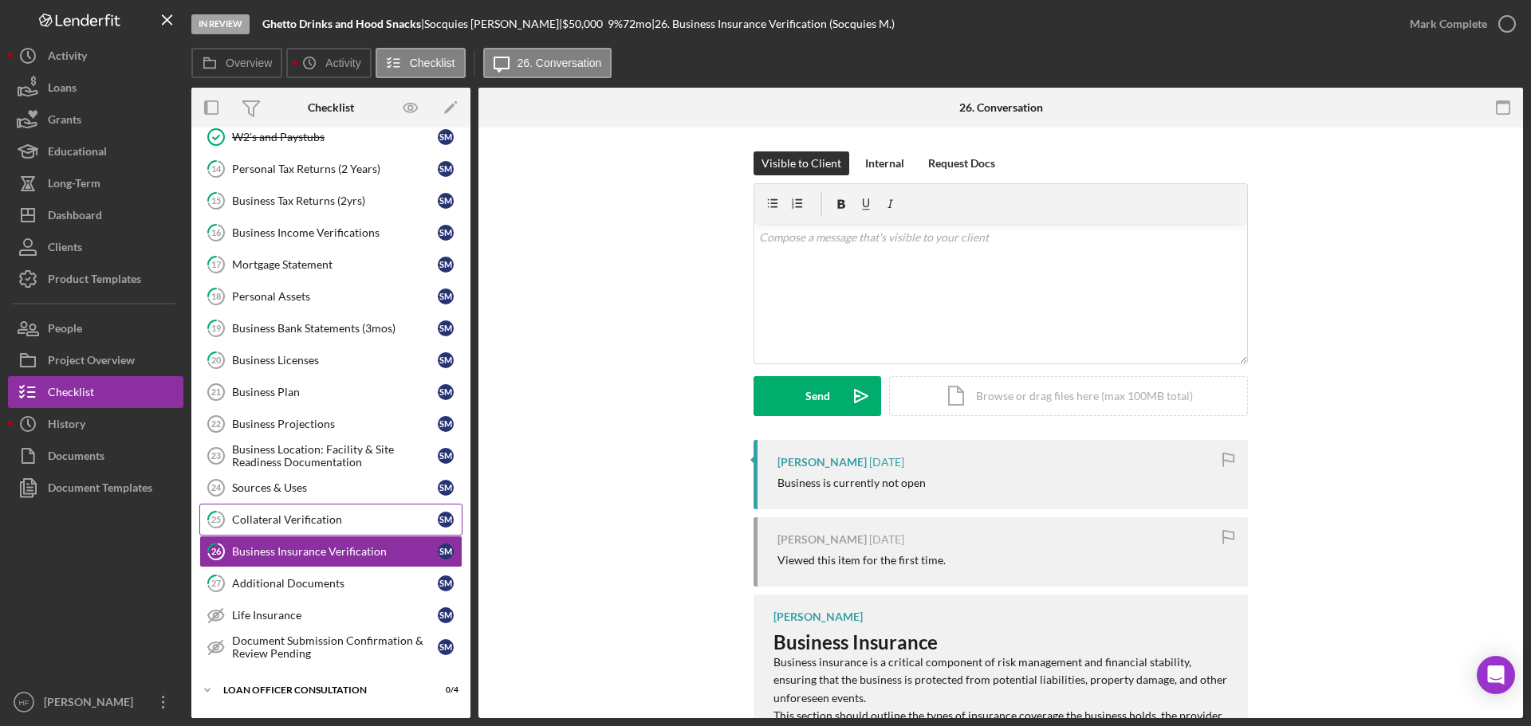
click at [244, 522] on div "Collateral Verification" at bounding box center [335, 520] width 206 height 13
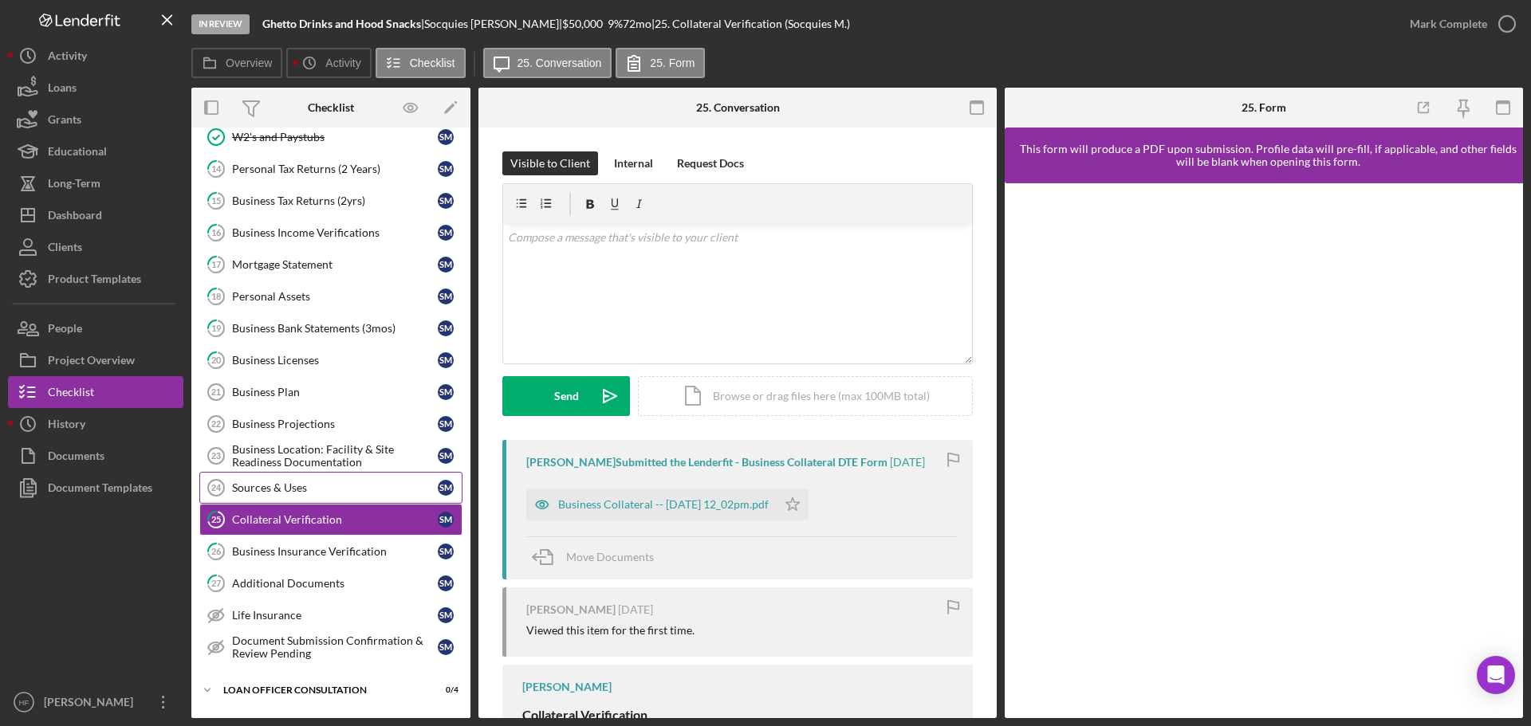
click at [368, 486] on div "Sources & Uses" at bounding box center [335, 488] width 206 height 13
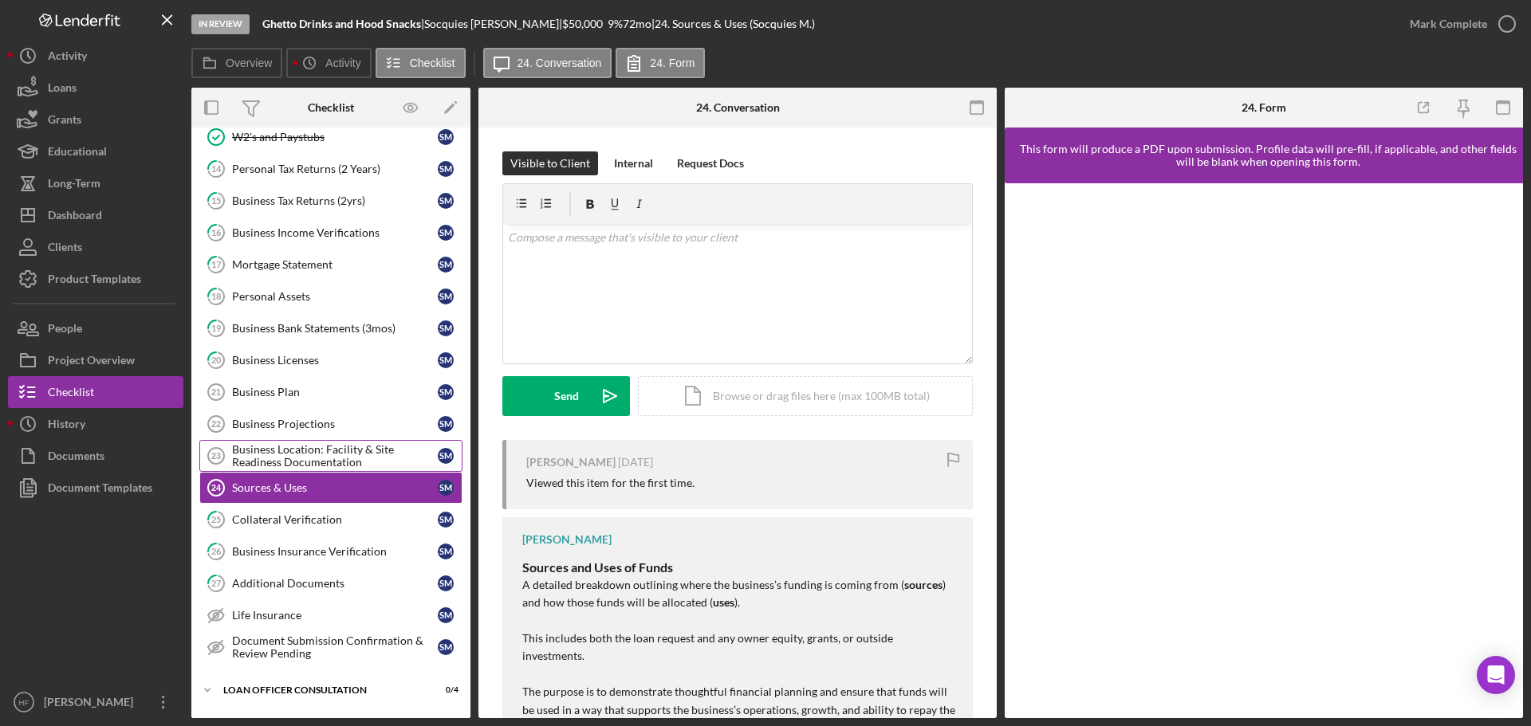
click at [292, 448] on div "Business Location: Facility & Site Readiness Documentation" at bounding box center [335, 456] width 206 height 26
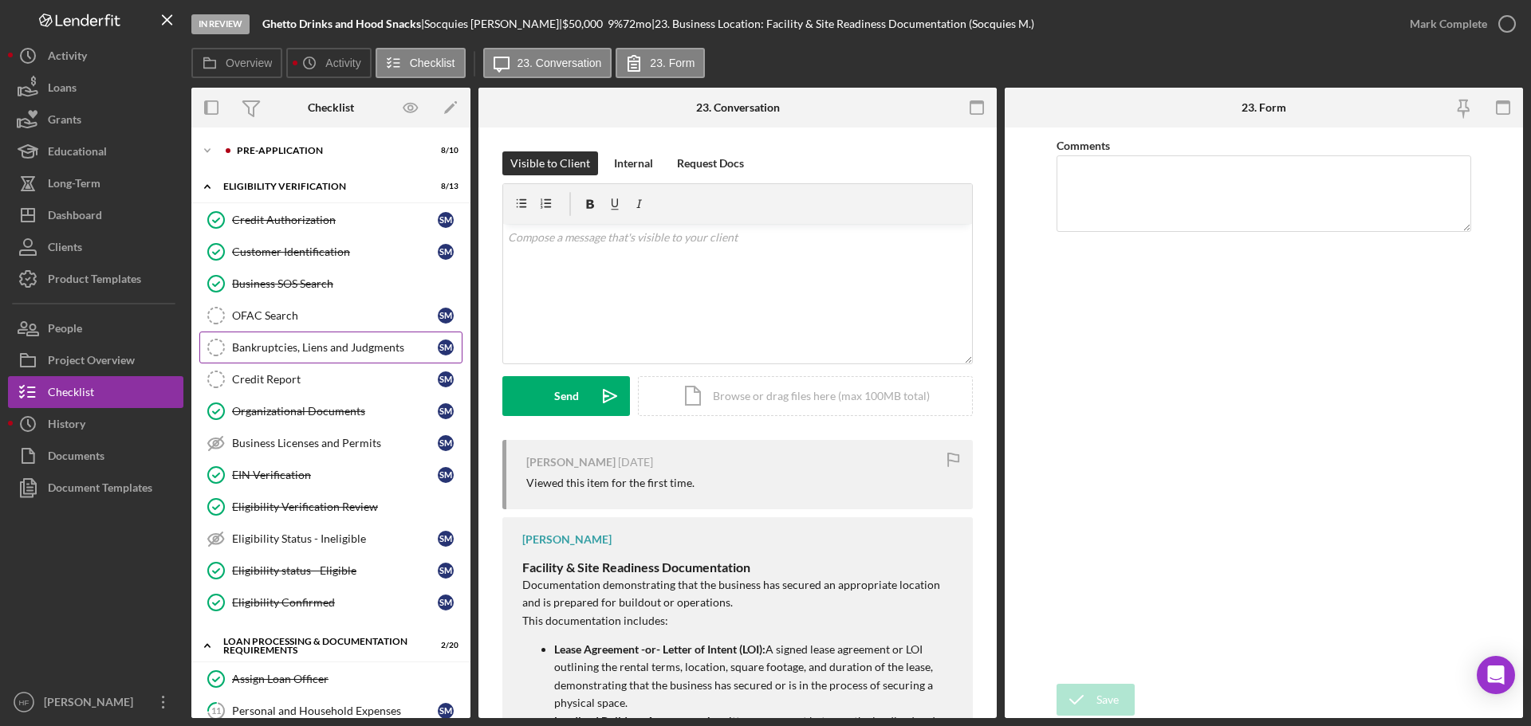
click at [336, 343] on div "Bankruptcies, Liens and Judgments" at bounding box center [335, 347] width 206 height 13
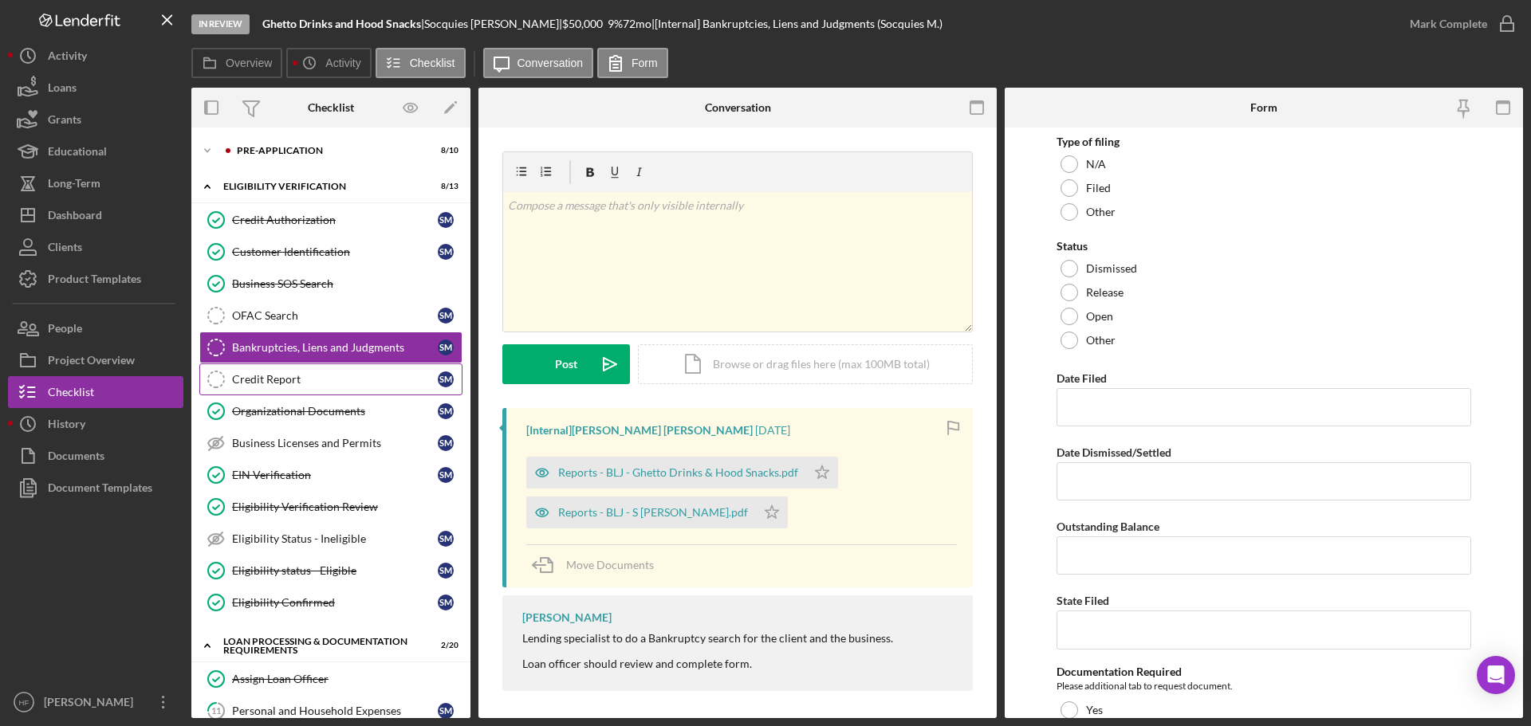
click at [312, 385] on div "Credit Report" at bounding box center [335, 379] width 206 height 13
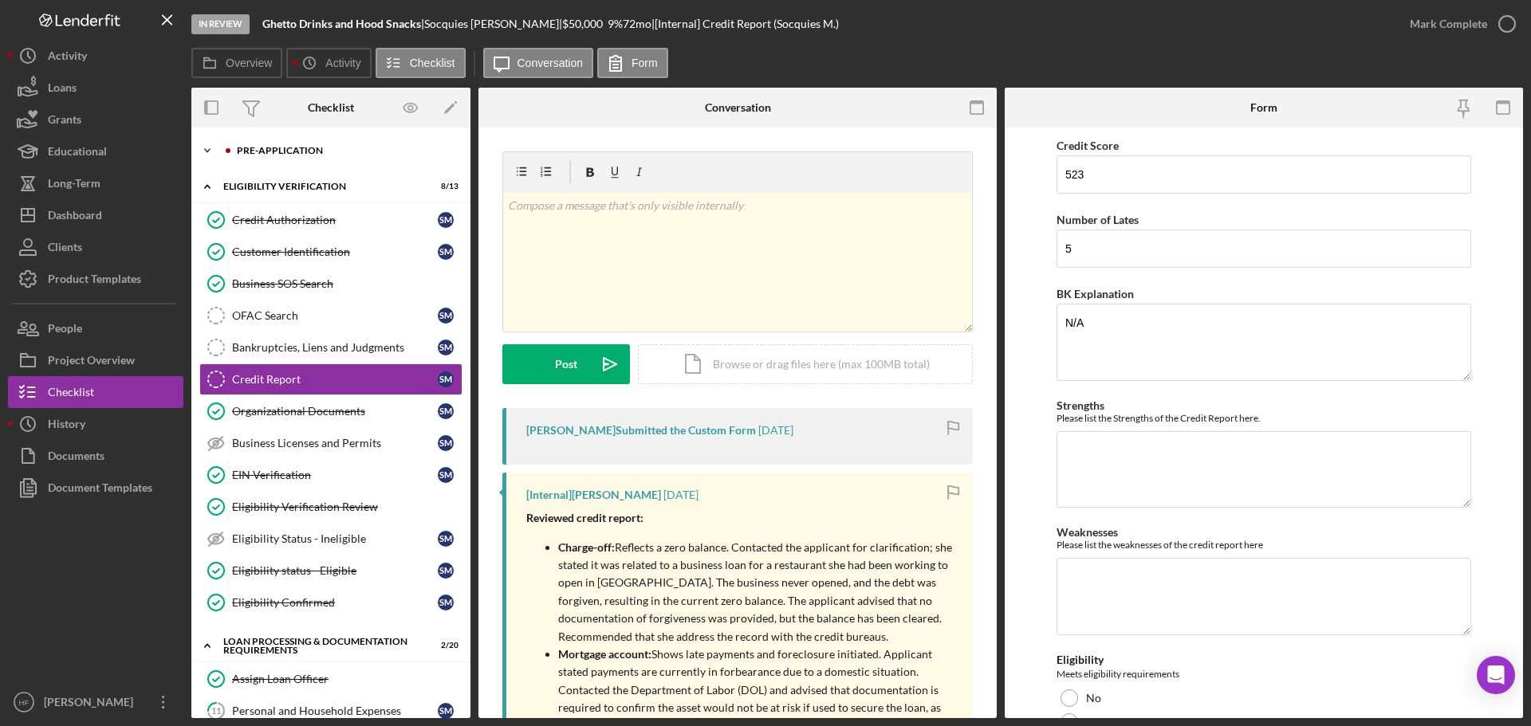
click at [299, 149] on div "Pre-Application" at bounding box center [344, 151] width 214 height 10
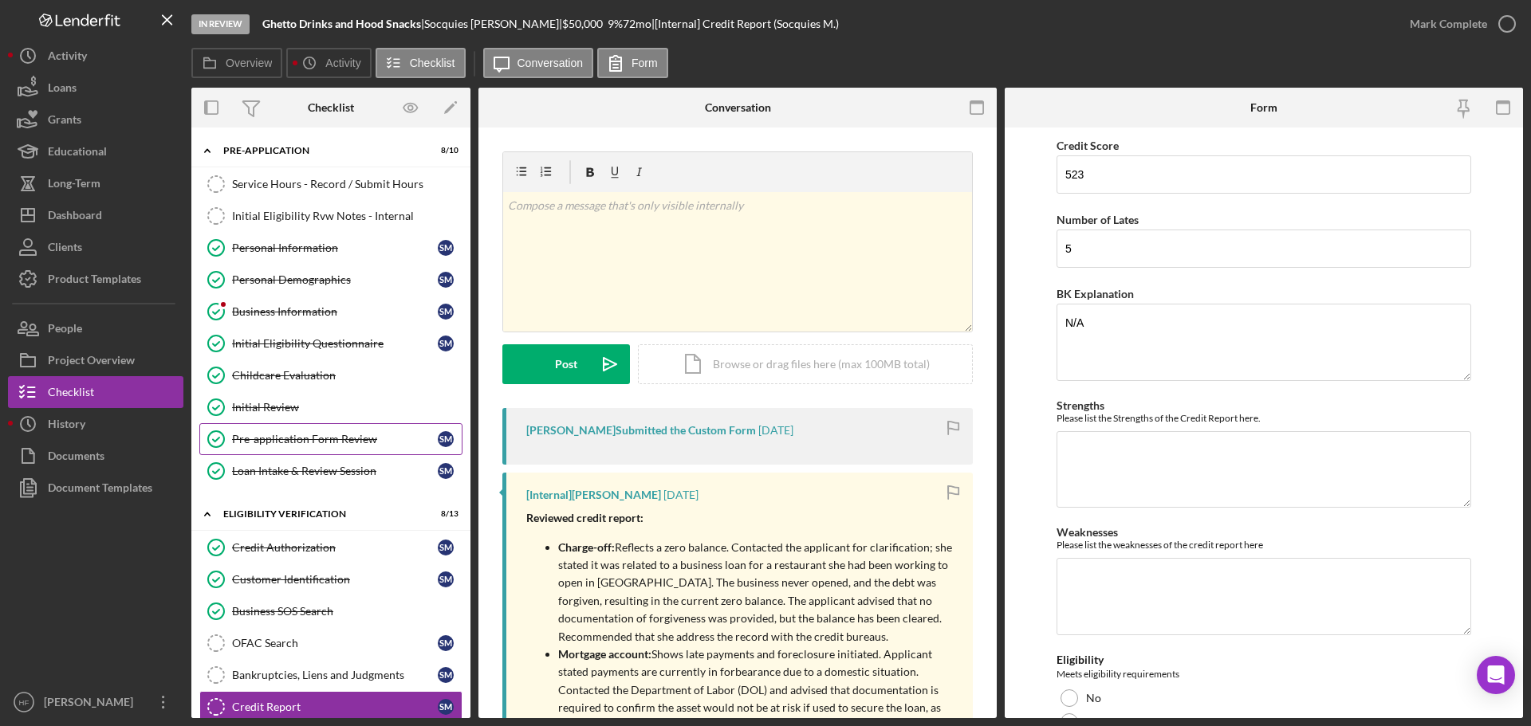
click at [333, 435] on div "Pre-application Form Review" at bounding box center [335, 439] width 206 height 13
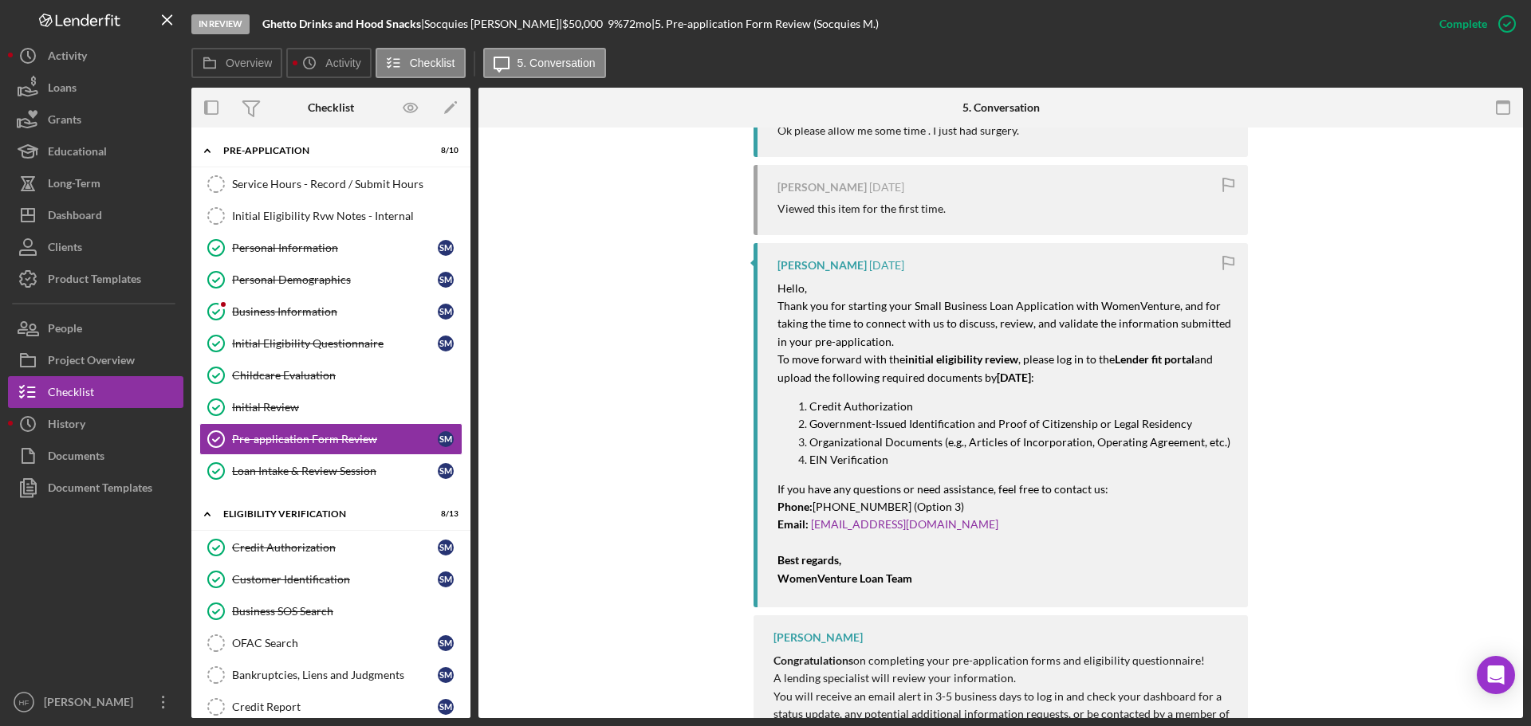
scroll to position [877, 0]
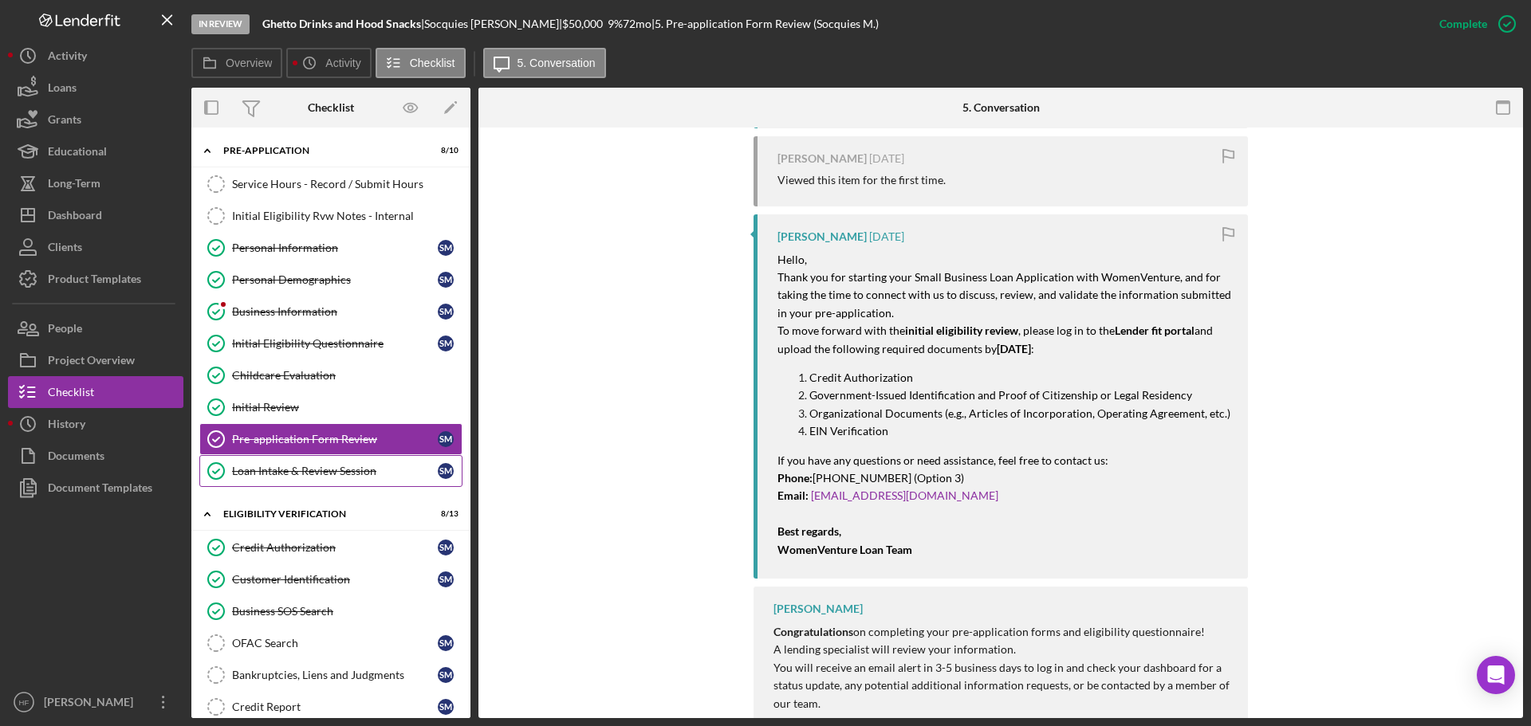
click at [301, 472] on div "Loan Intake & Review Session" at bounding box center [335, 471] width 206 height 13
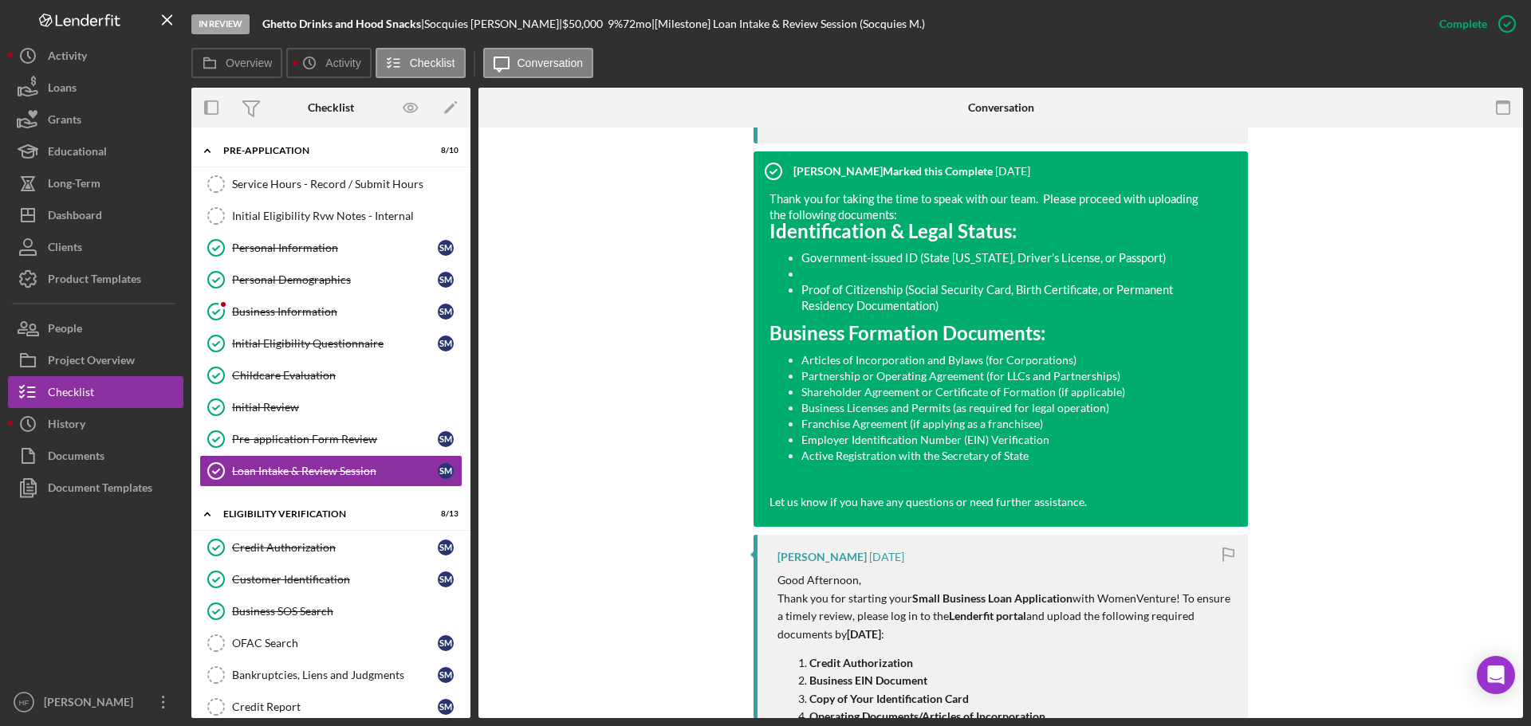
scroll to position [1356, 0]
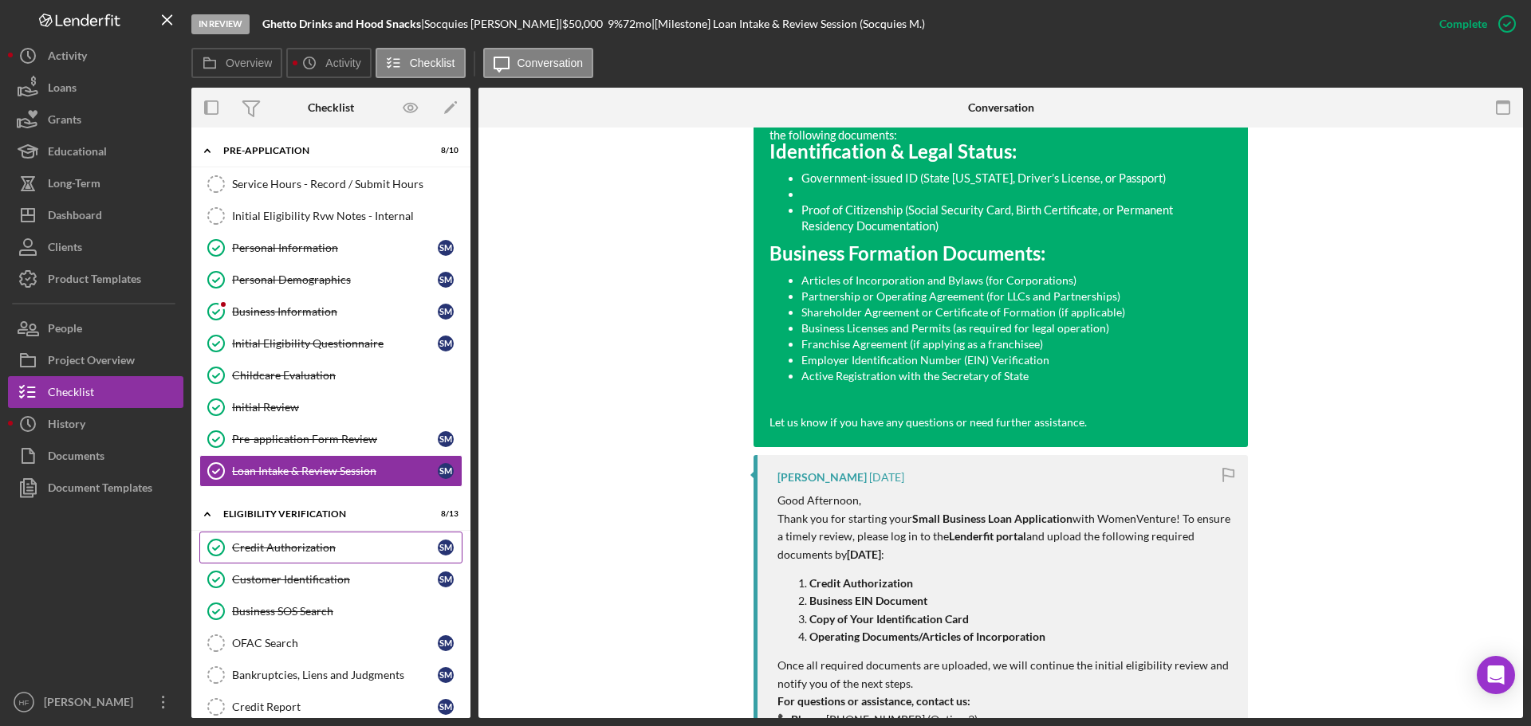
click at [289, 558] on link "Credit Authorization Credit Authorization S M" at bounding box center [330, 548] width 263 height 32
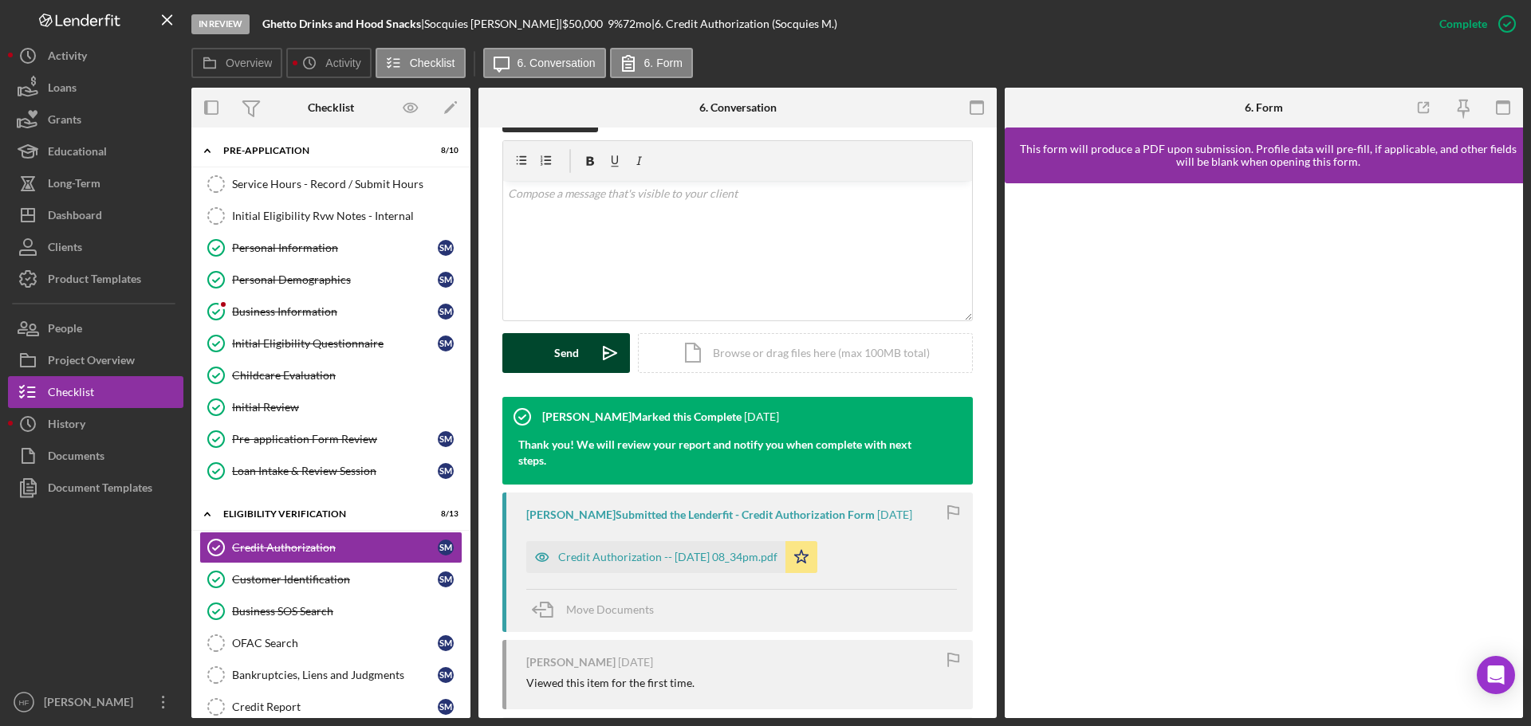
scroll to position [239, 0]
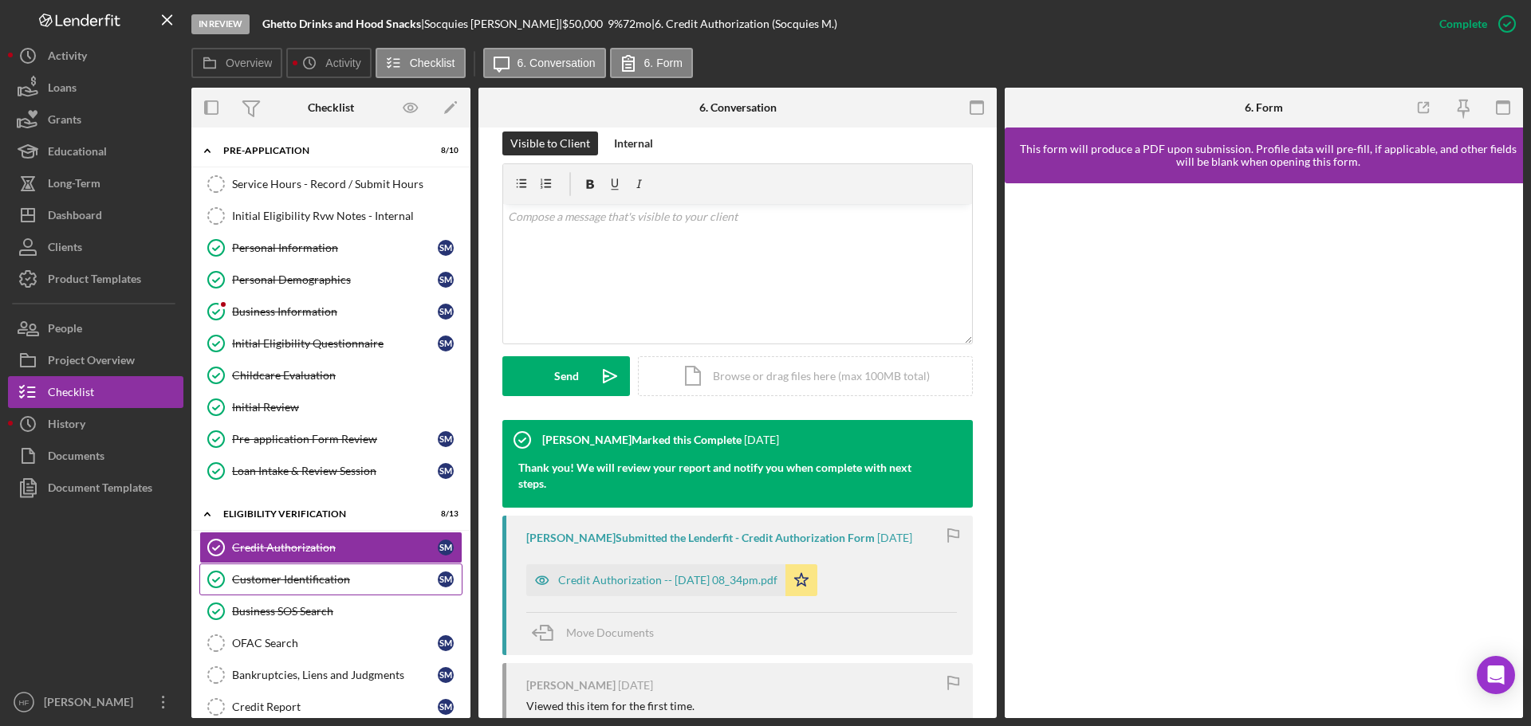
click at [288, 575] on div "Customer Identification" at bounding box center [335, 579] width 206 height 13
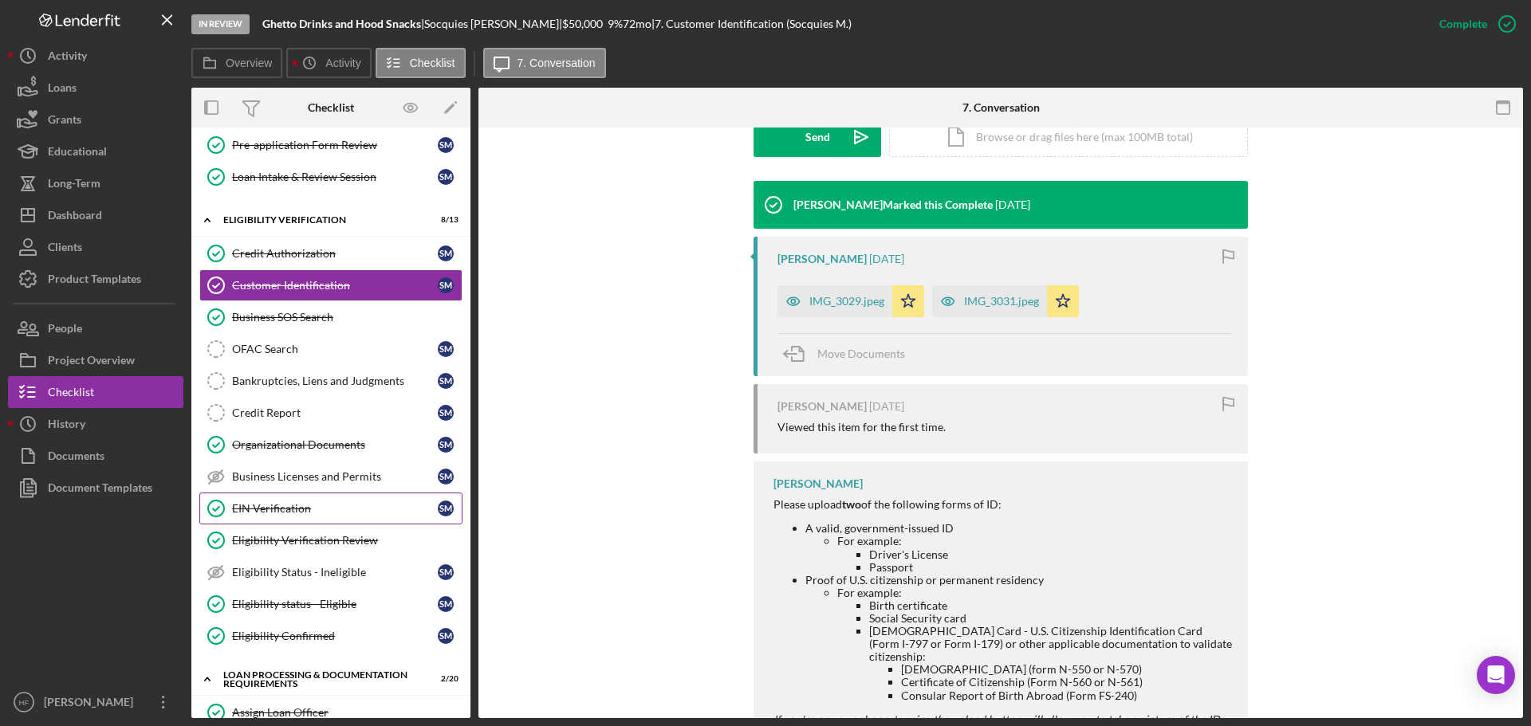
scroll to position [159, 0]
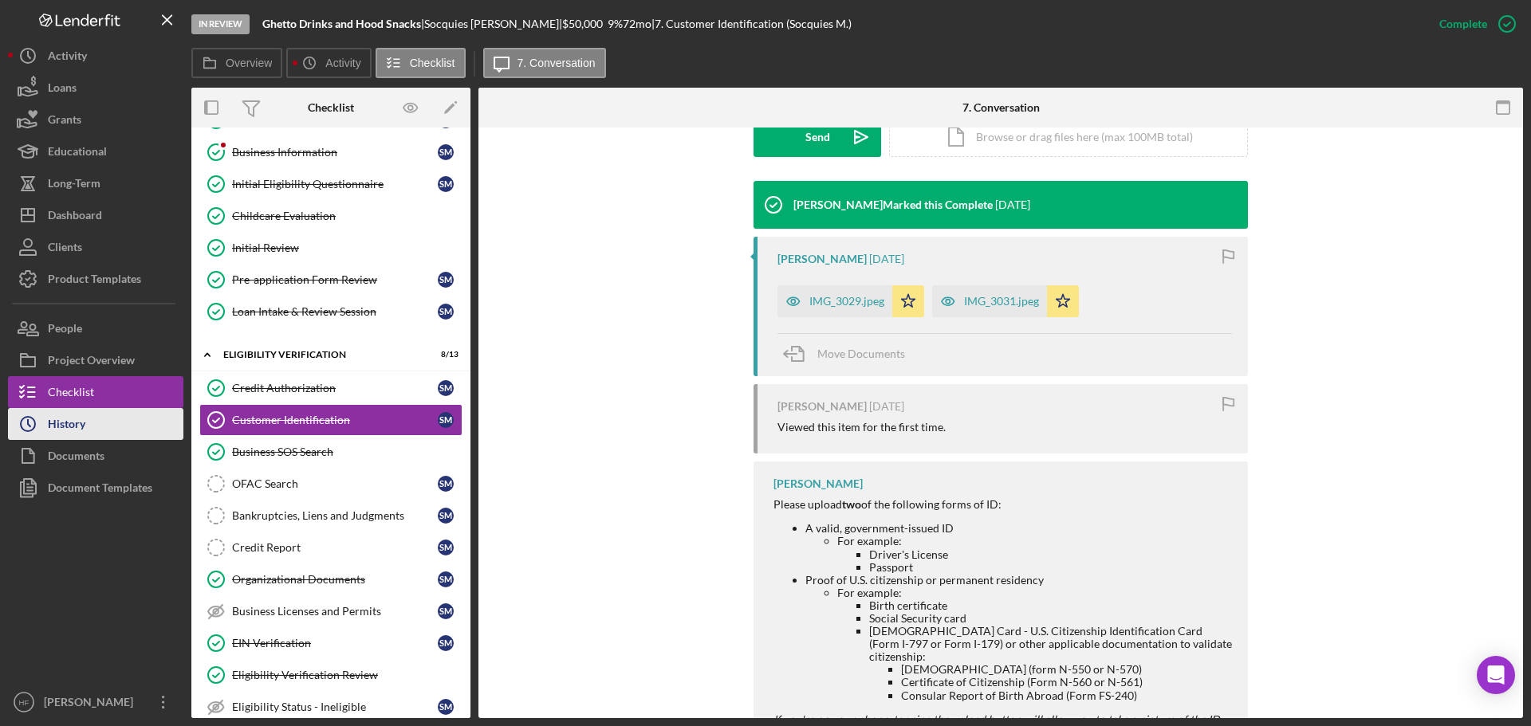
drag, startPoint x: 124, startPoint y: 450, endPoint x: 132, endPoint y: 431, distance: 20.7
click at [124, 450] on button "Documents" at bounding box center [95, 456] width 175 height 32
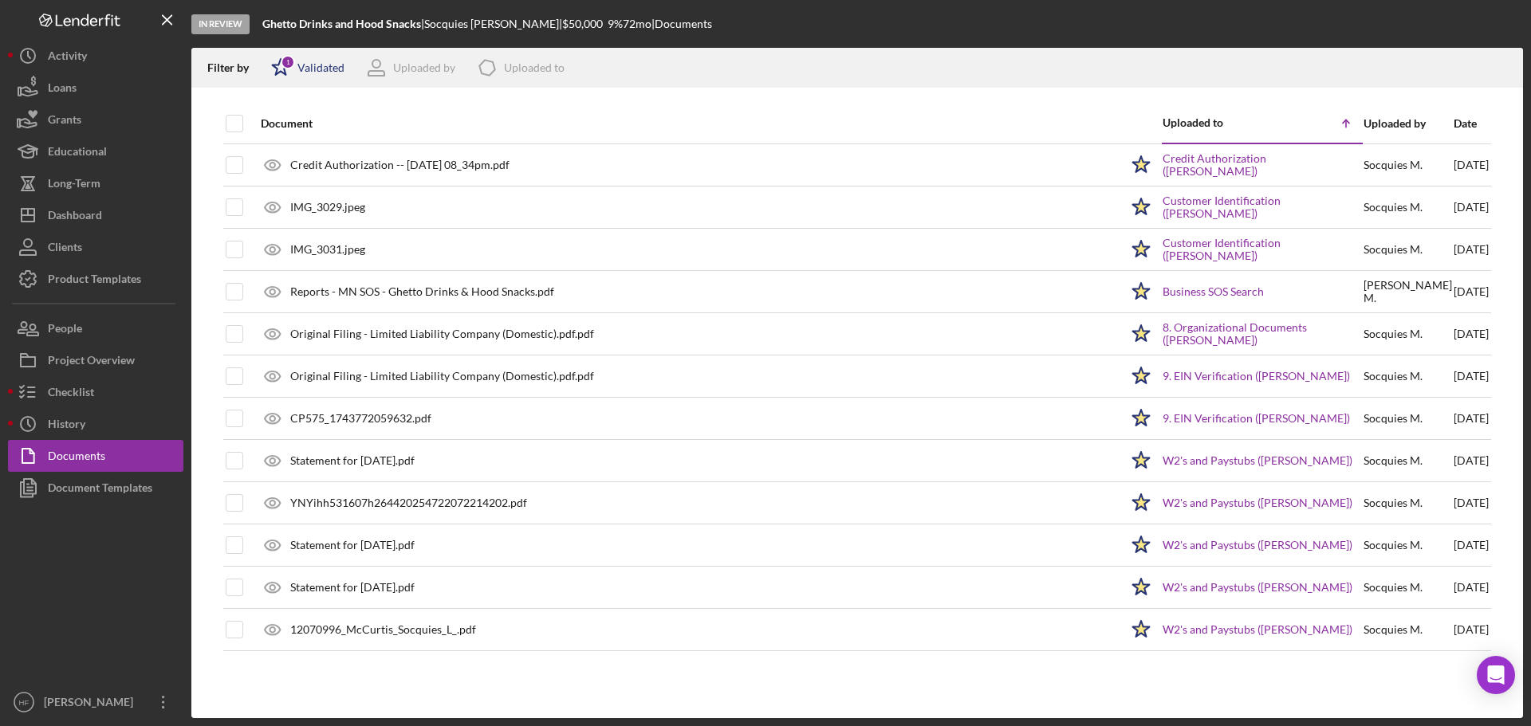
click at [278, 69] on icon "Icon/Star" at bounding box center [281, 68] width 40 height 40
click at [280, 128] on input "checkbox" at bounding box center [279, 127] width 16 height 16
checkbox input "false"
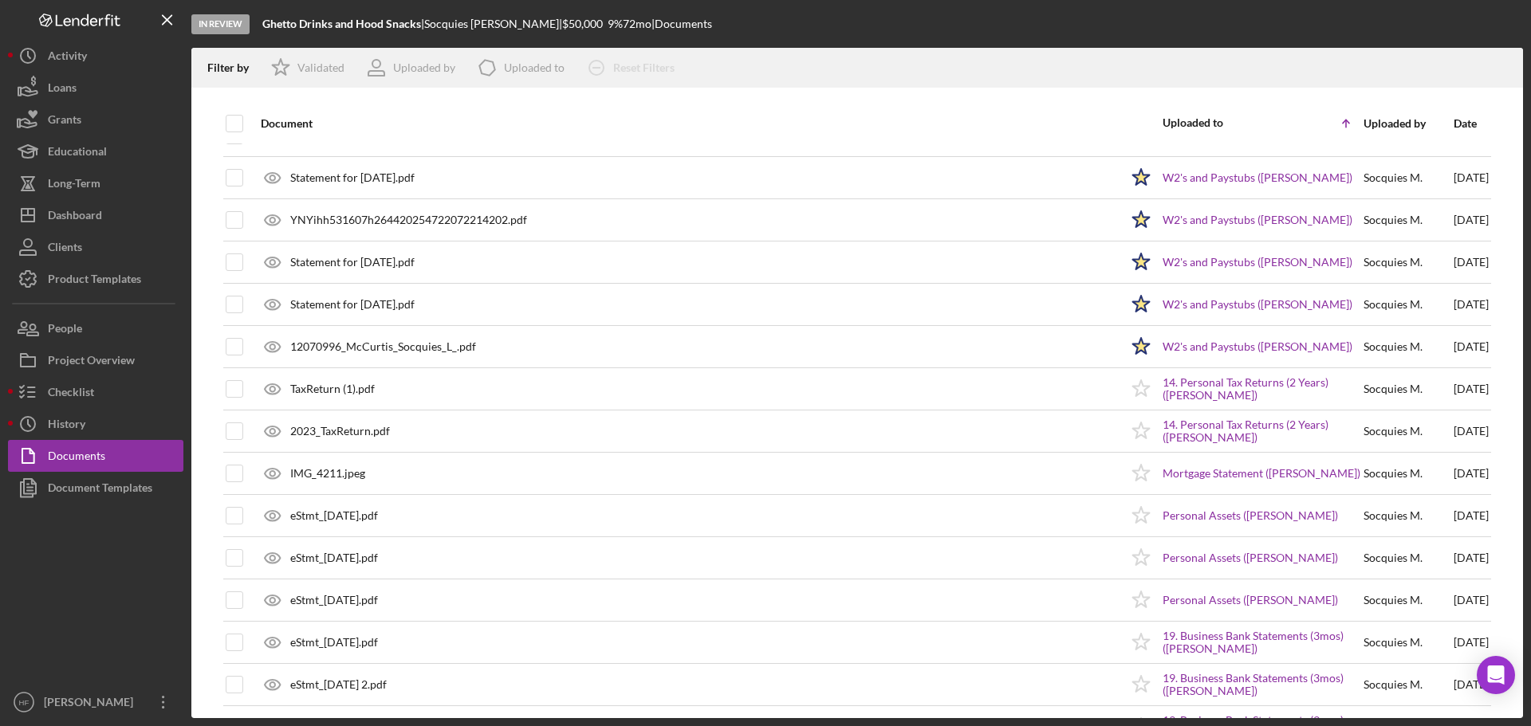
scroll to position [710, 0]
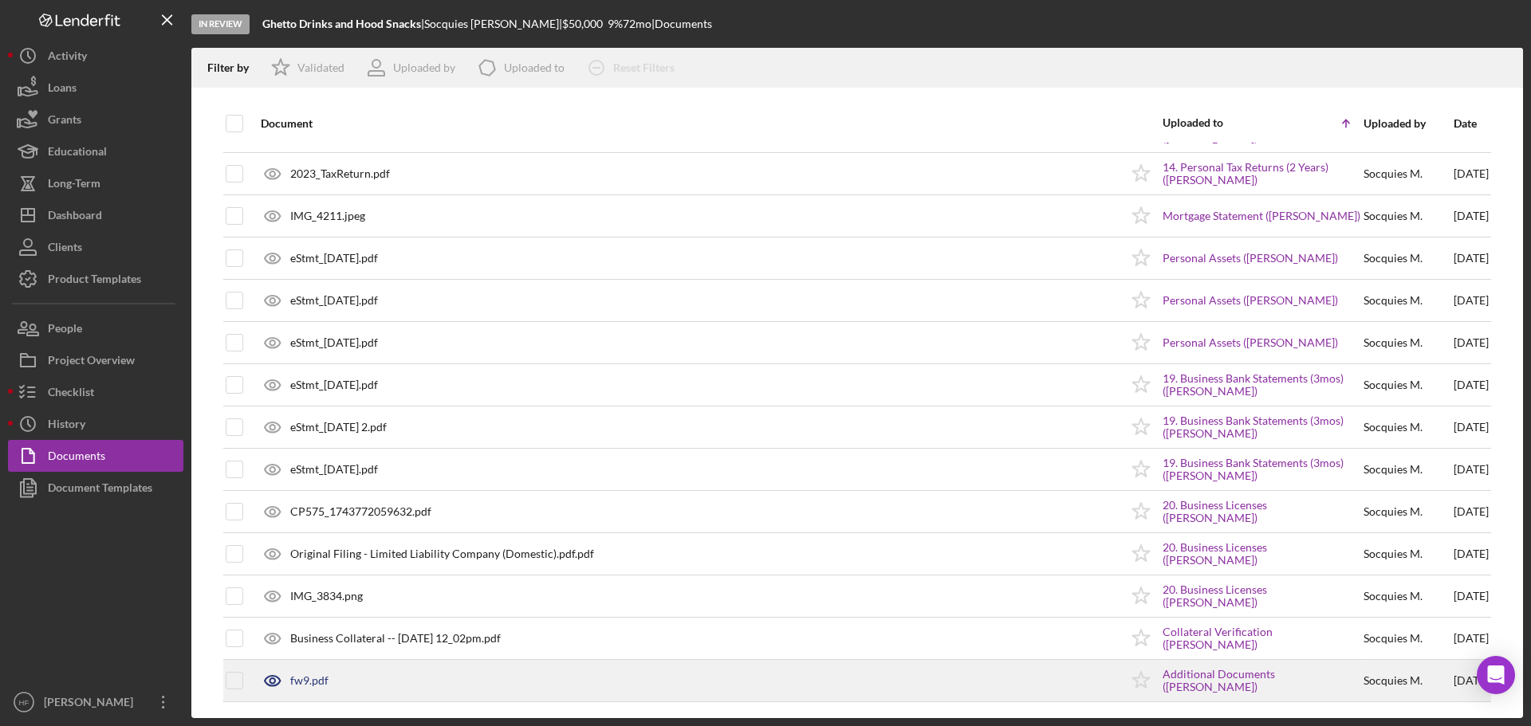
click at [715, 674] on div "fw9.pdf" at bounding box center [686, 681] width 867 height 40
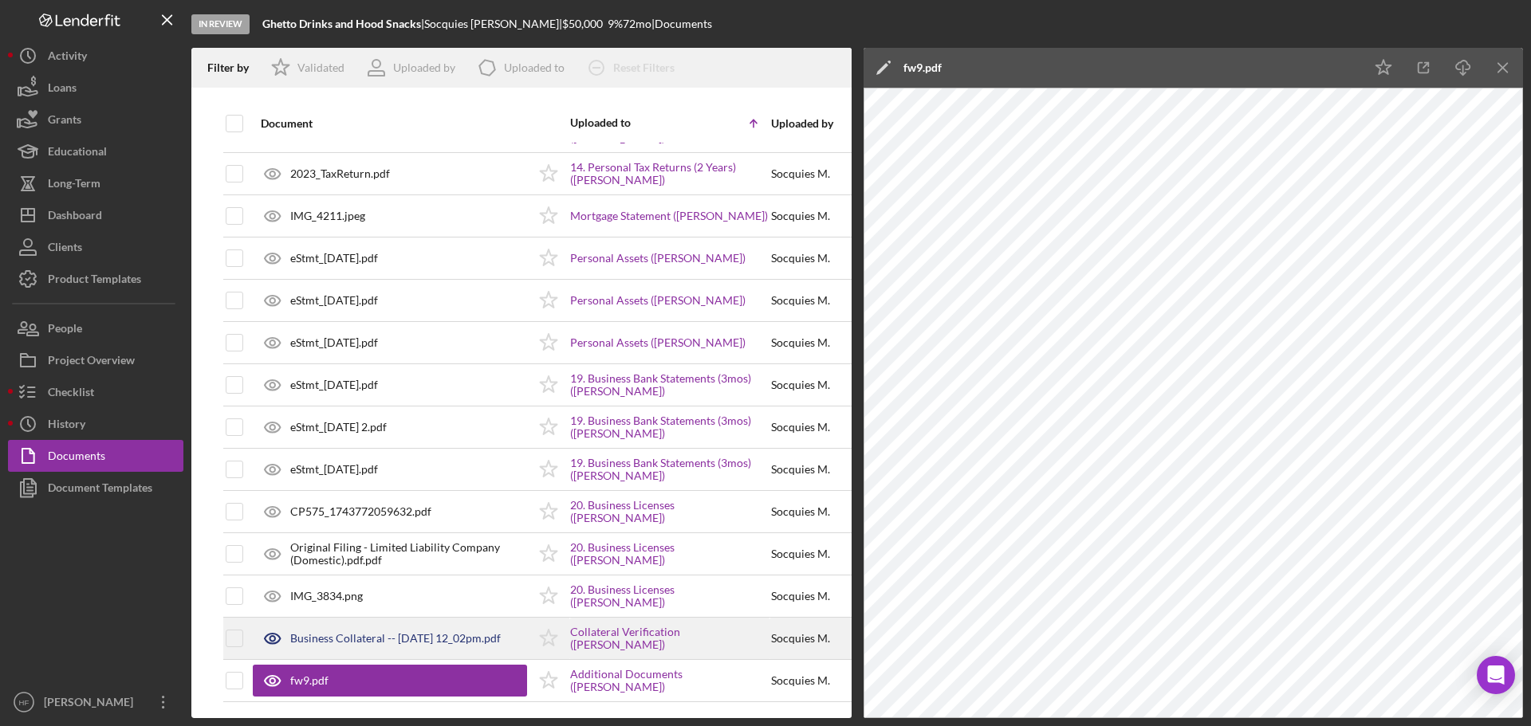
click at [370, 646] on div "Business Collateral -- 2025-09-09 12_02pm.pdf" at bounding box center [390, 639] width 274 height 40
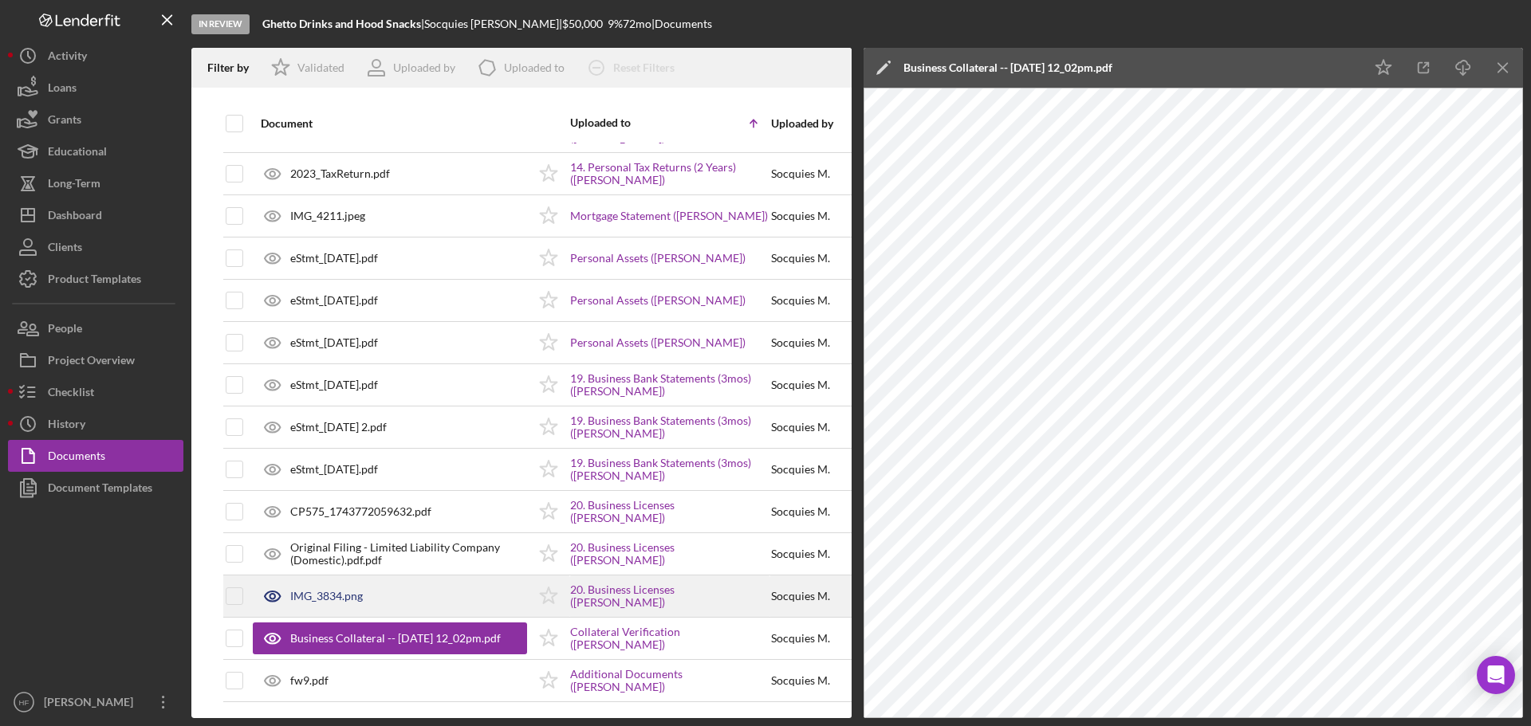
click at [366, 596] on div "IMG_3834.png" at bounding box center [390, 597] width 274 height 40
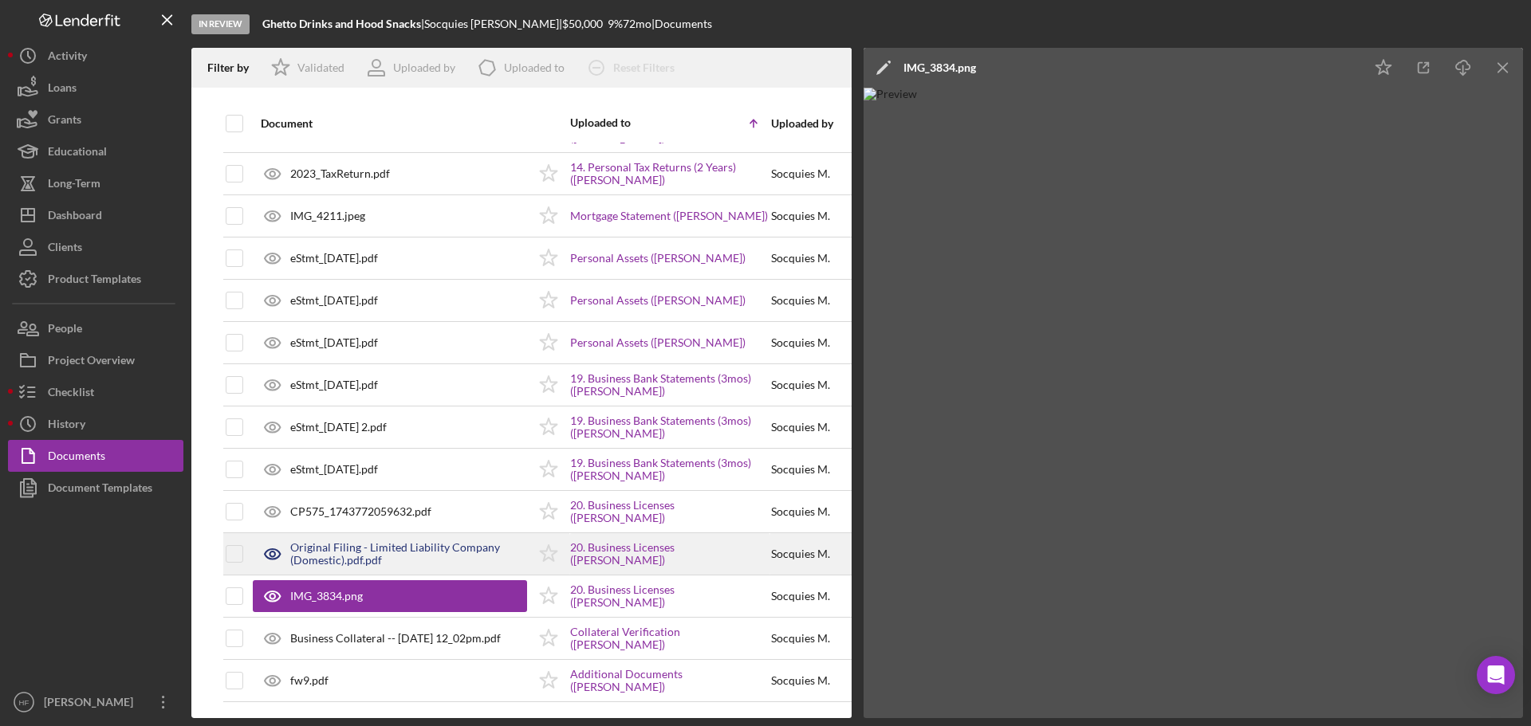
click at [361, 554] on div "Original Filing - Limited Liability Company (Domestic).pdf.pdf" at bounding box center [408, 554] width 237 height 26
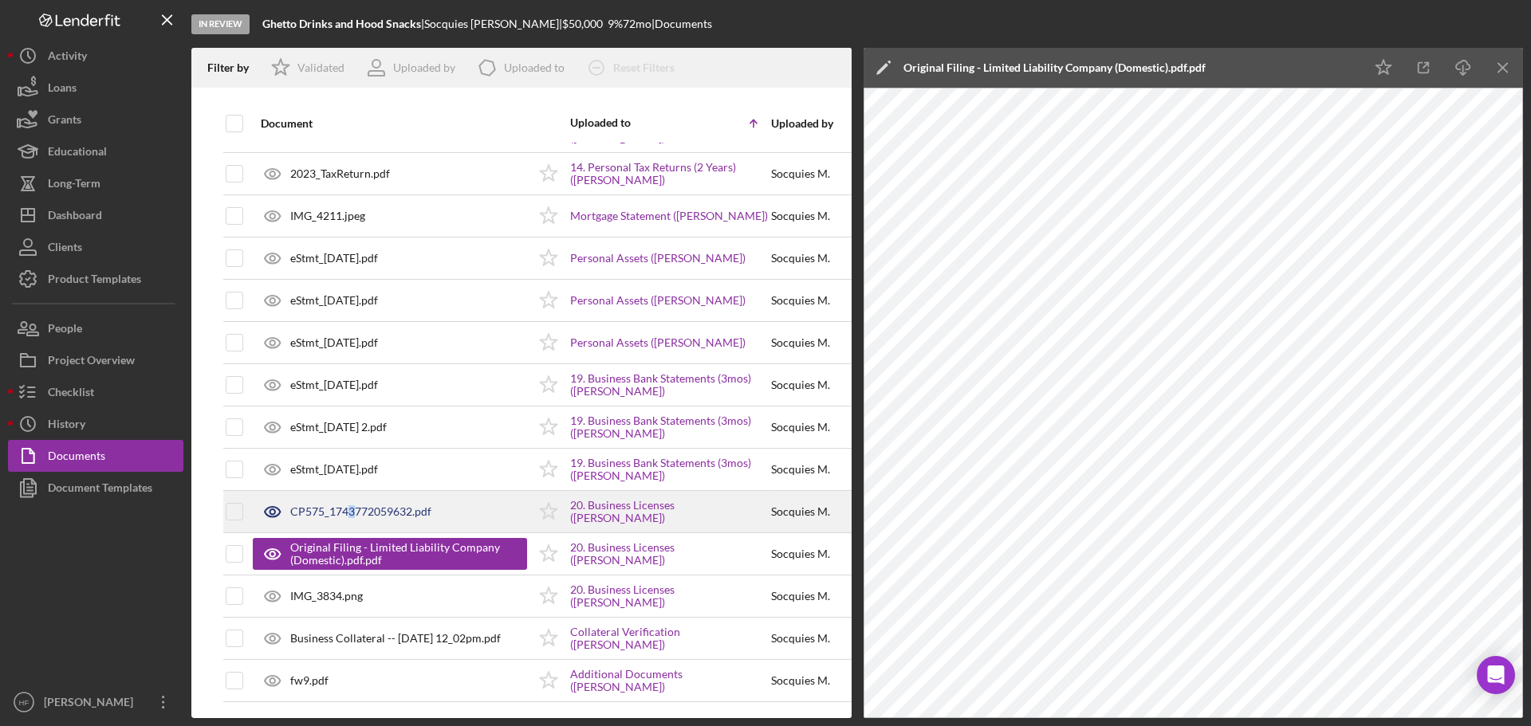
click at [352, 515] on div "CP575_1743772059632.pdf" at bounding box center [360, 512] width 141 height 13
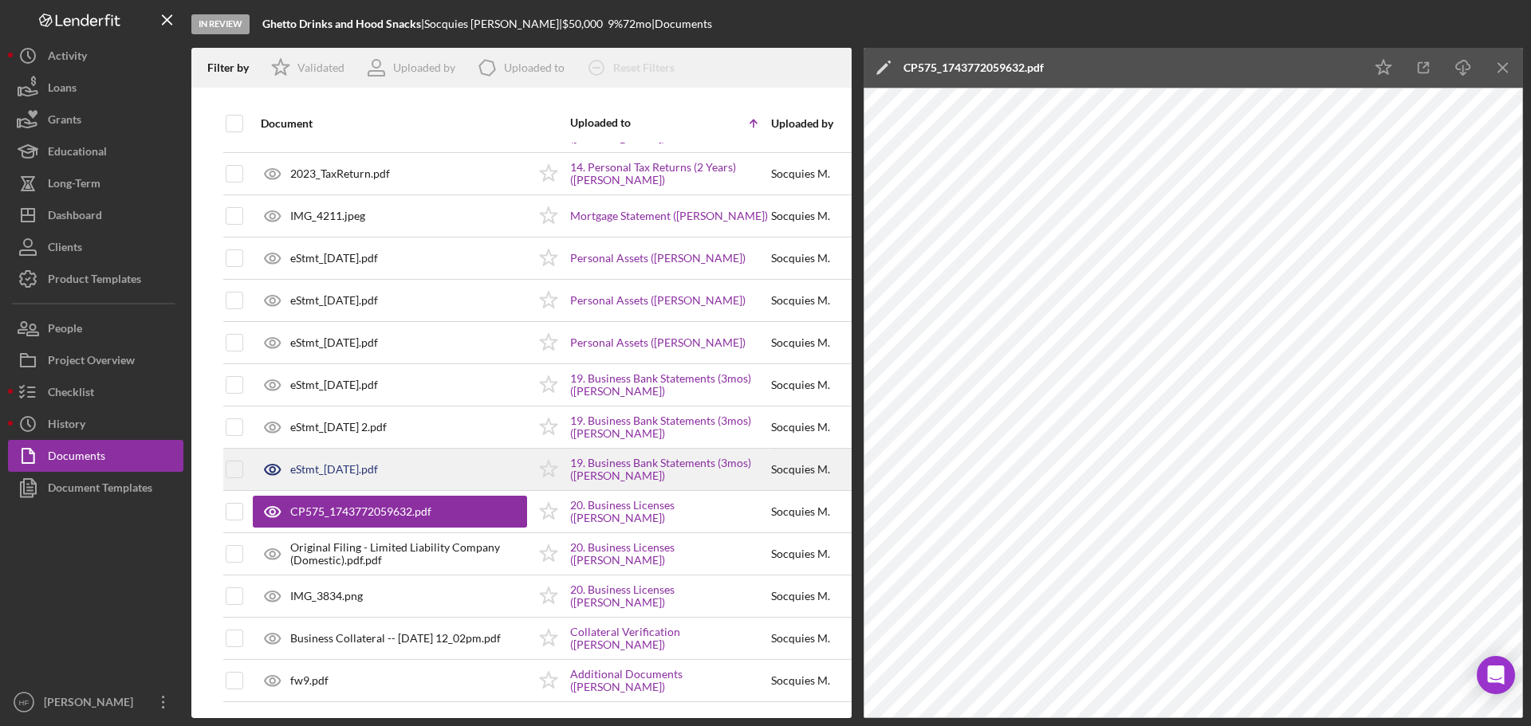
click at [352, 478] on div "eStmt_2025-07-31.pdf" at bounding box center [390, 470] width 274 height 40
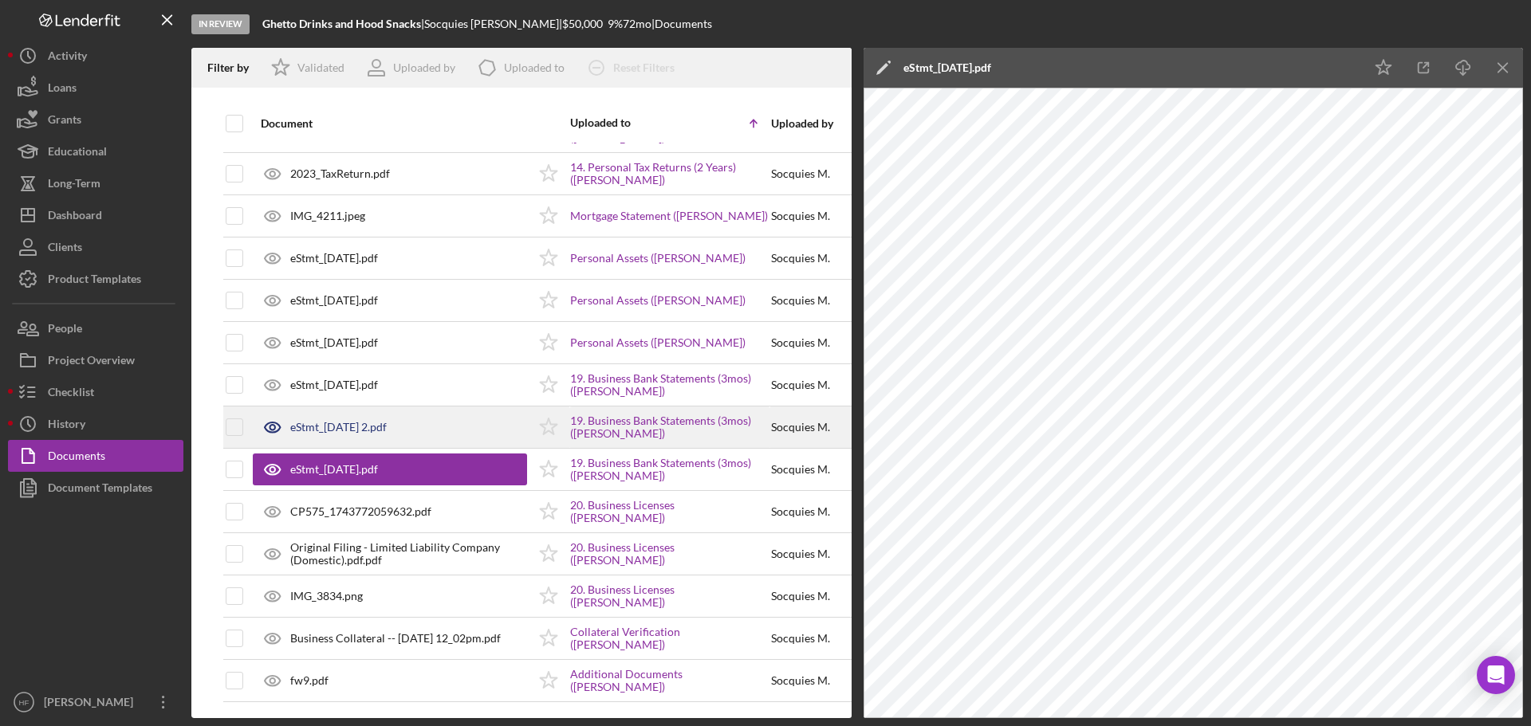
click at [352, 430] on div "eStmt_2025-06-30 2.pdf" at bounding box center [338, 427] width 96 height 13
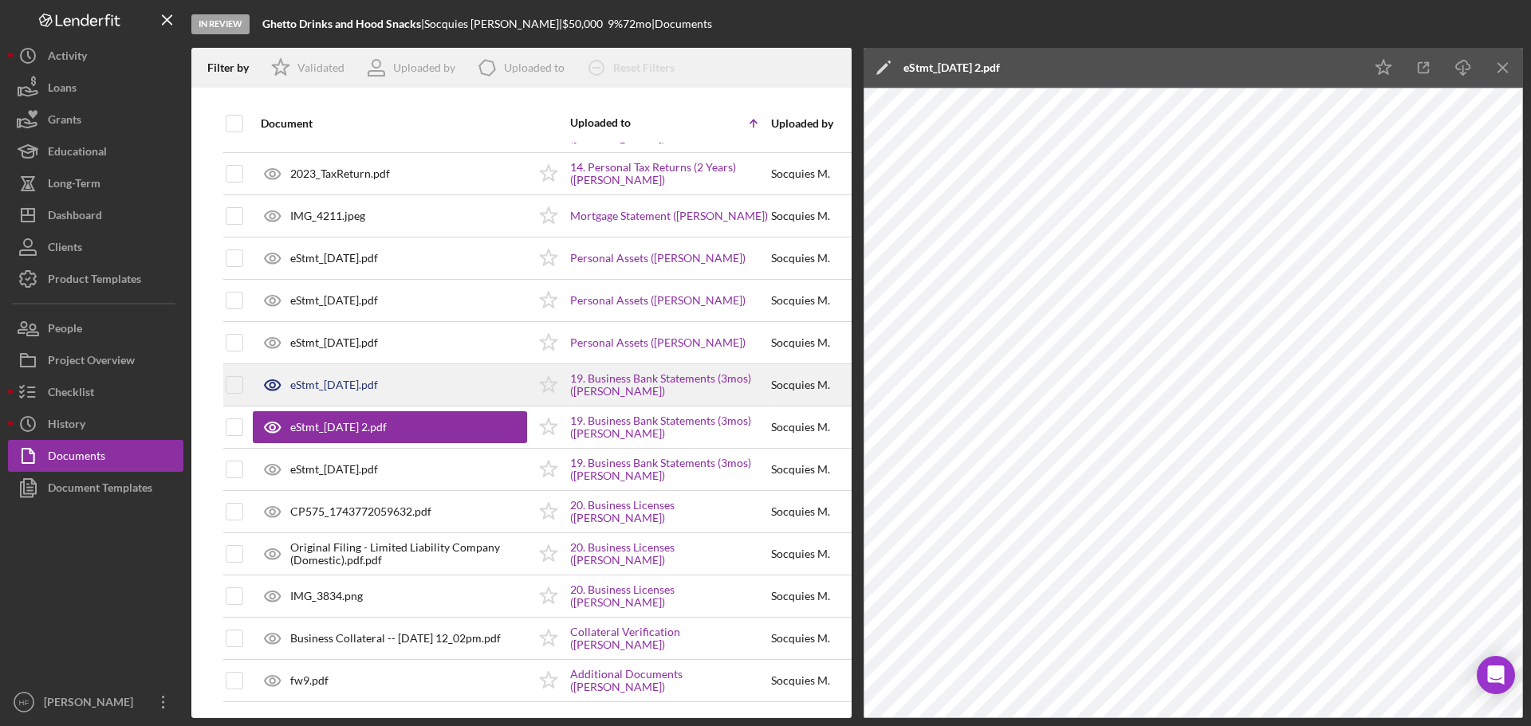
click at [352, 396] on div "eStmt_2025-08-29.pdf" at bounding box center [390, 385] width 274 height 40
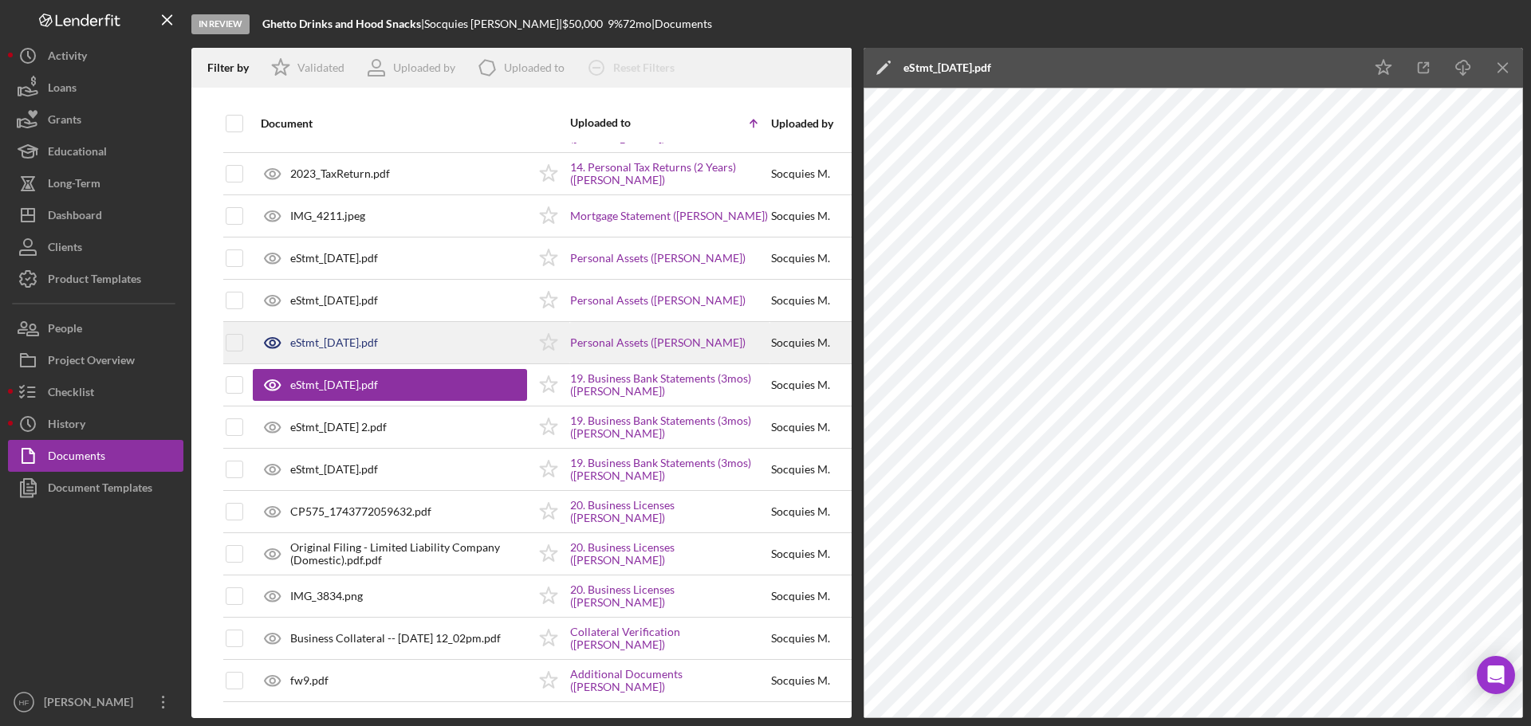
click at [346, 345] on div "eStmt_2025-07-21.pdf" at bounding box center [334, 343] width 88 height 13
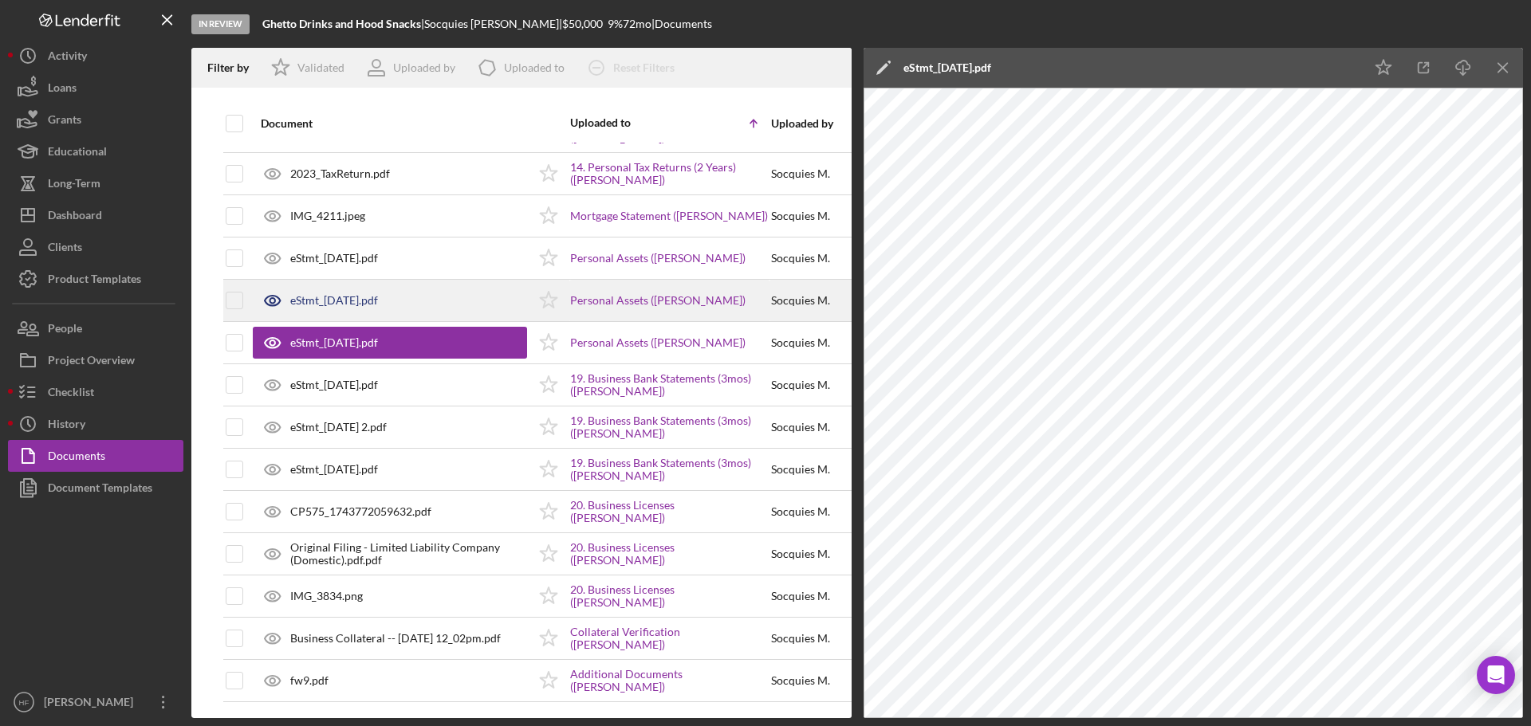
click at [349, 319] on div "eStmt_2025-08-19.pdf" at bounding box center [390, 301] width 274 height 40
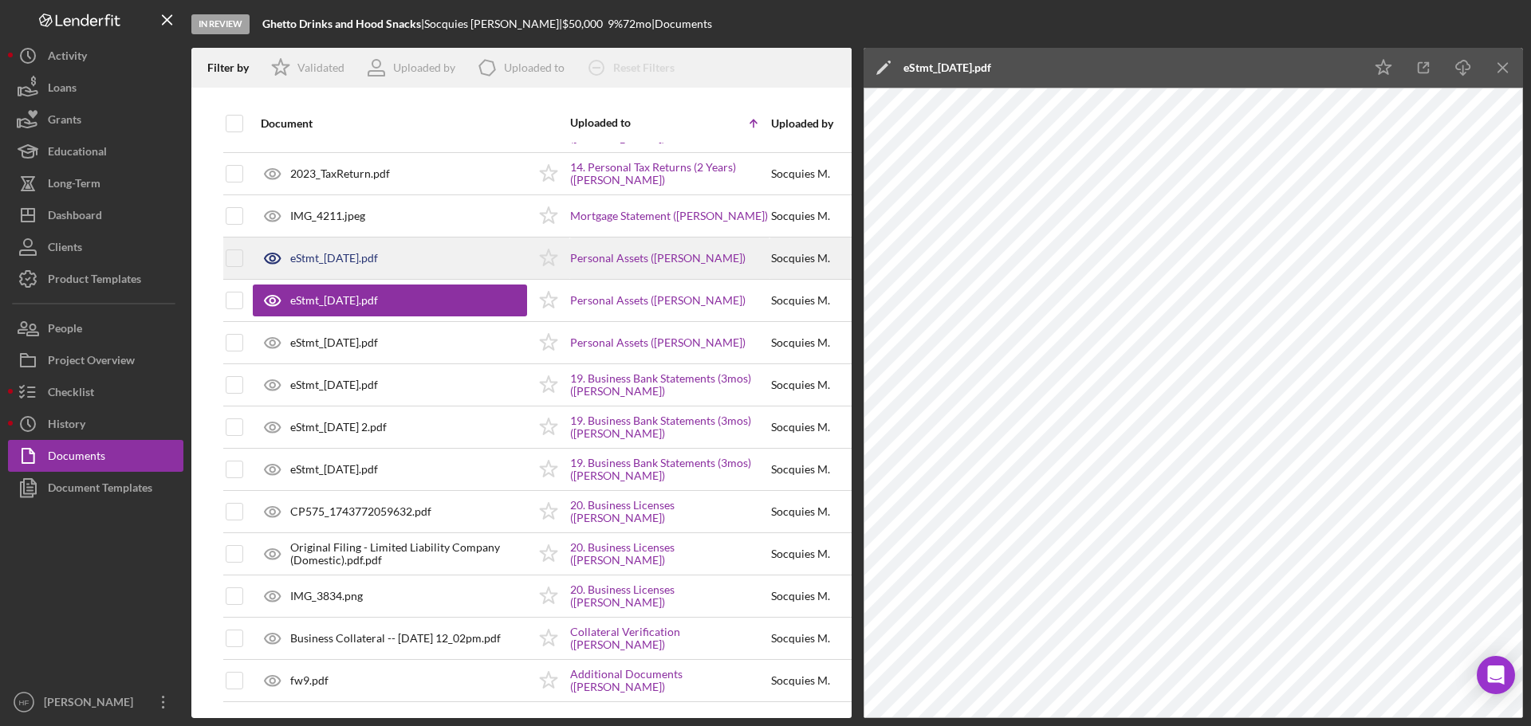
click at [360, 265] on div "eStmt_2025-06-17.pdf" at bounding box center [334, 258] width 88 height 13
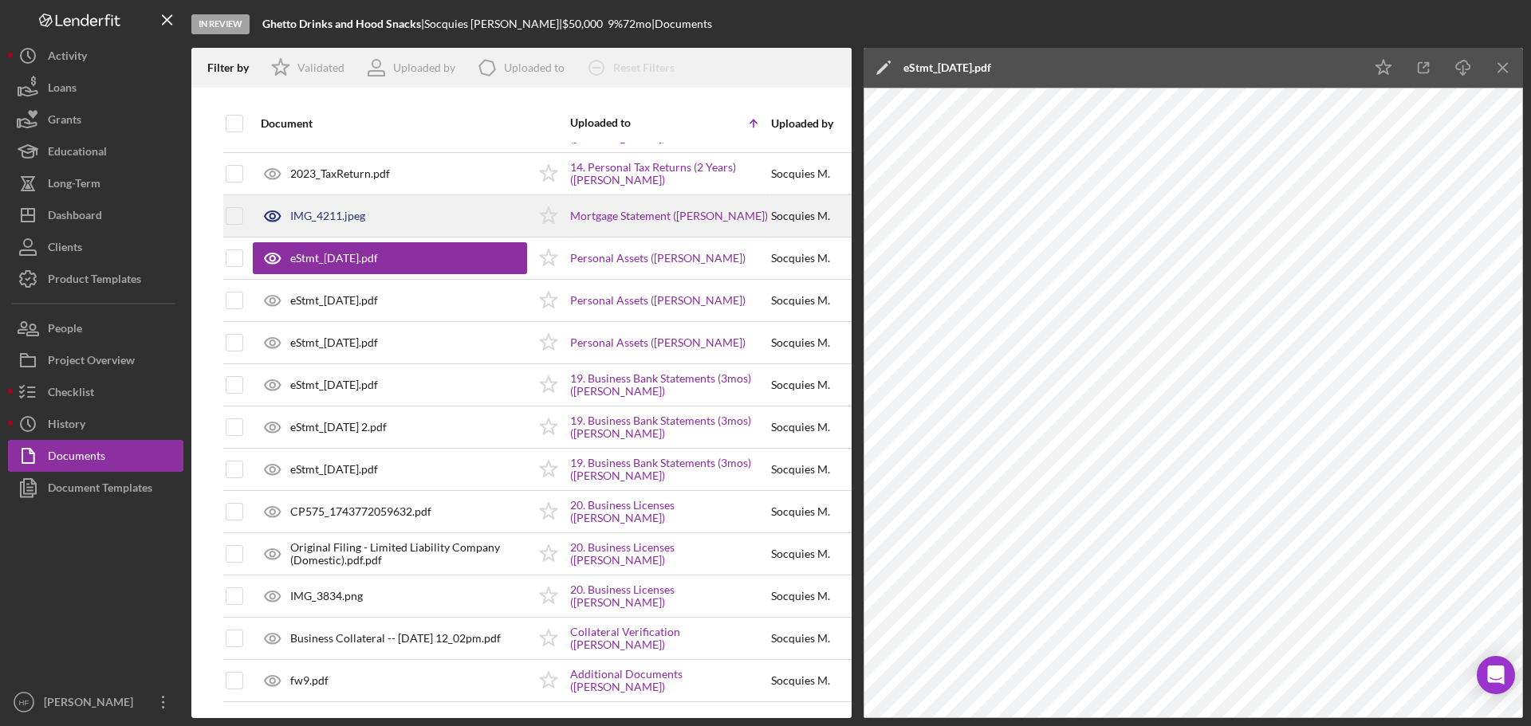
click at [370, 224] on div "IMG_4211.jpeg" at bounding box center [390, 216] width 274 height 40
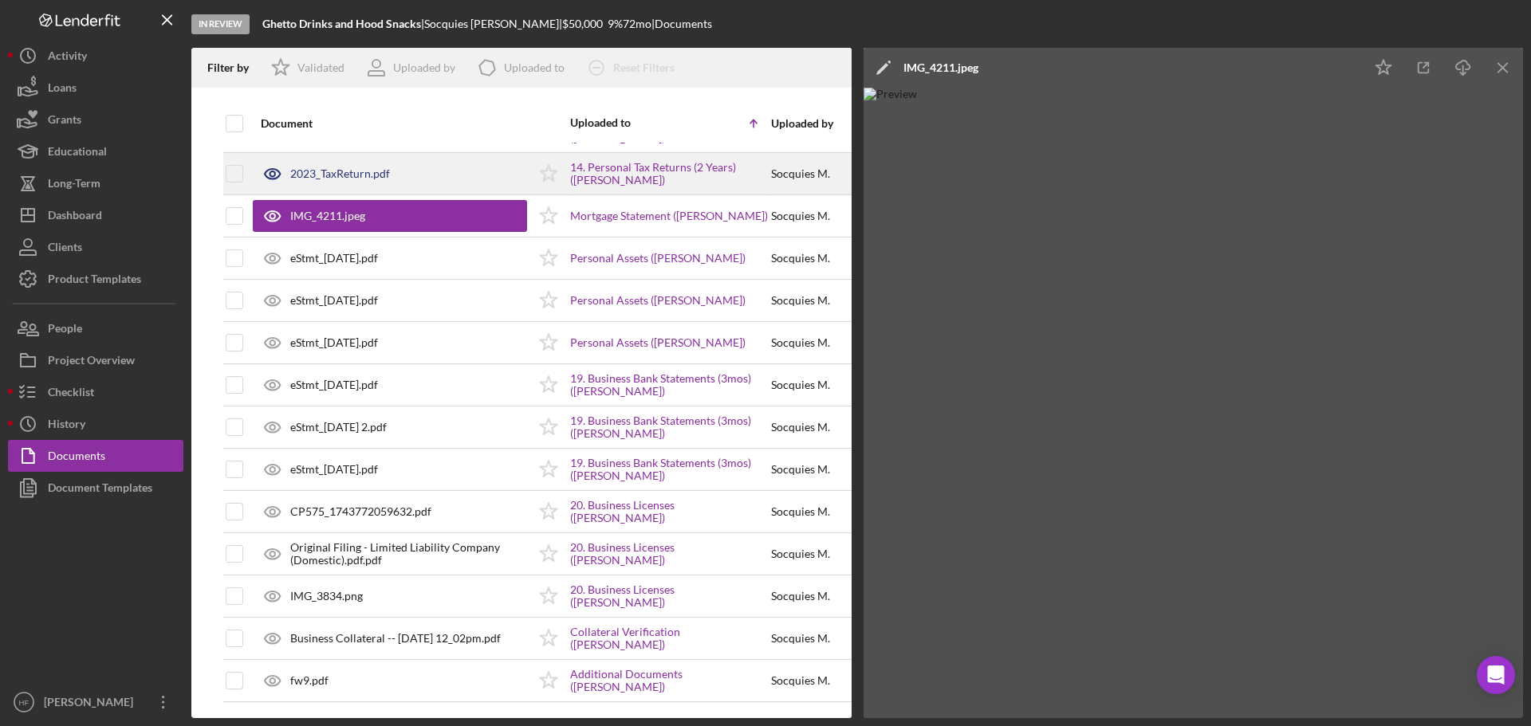
click at [376, 183] on div "2023_TaxReturn.pdf" at bounding box center [390, 174] width 274 height 40
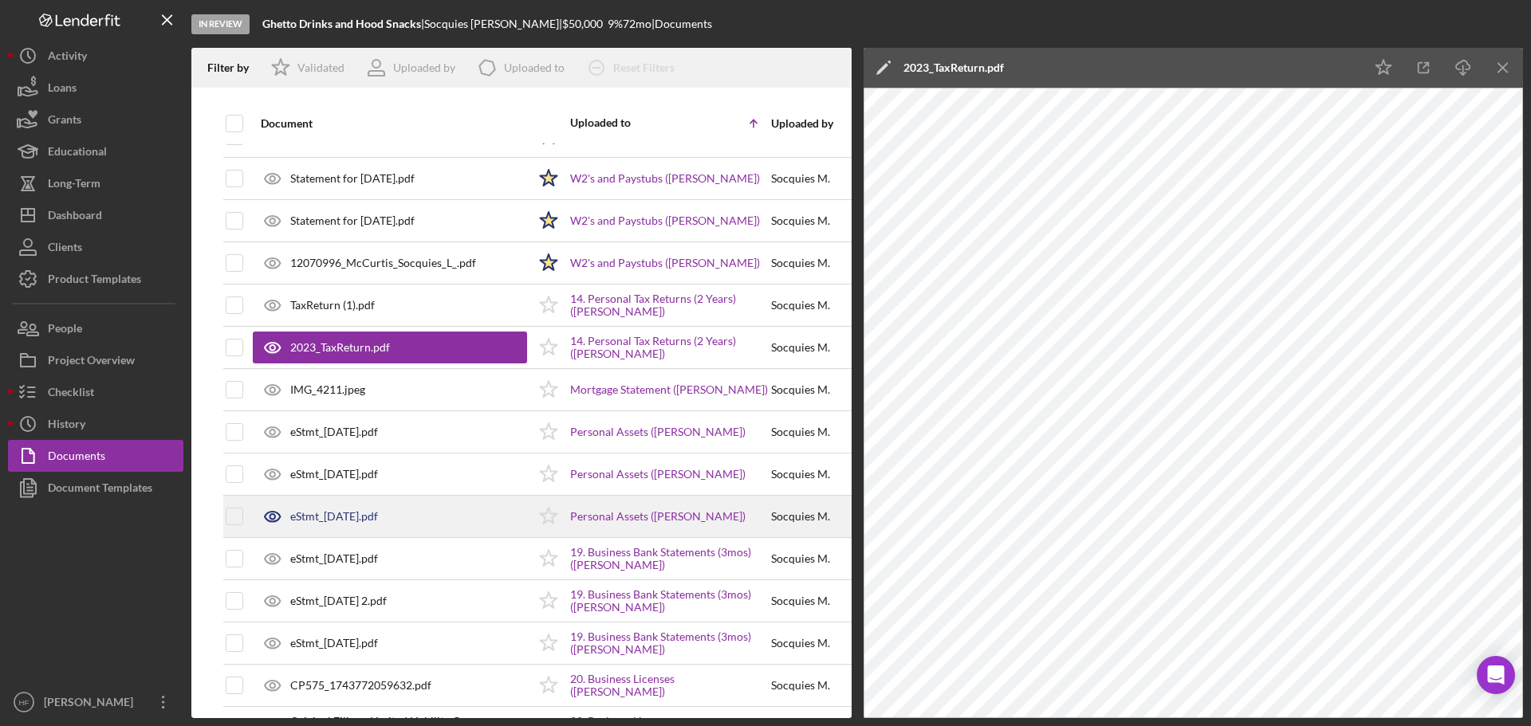
scroll to position [470, 0]
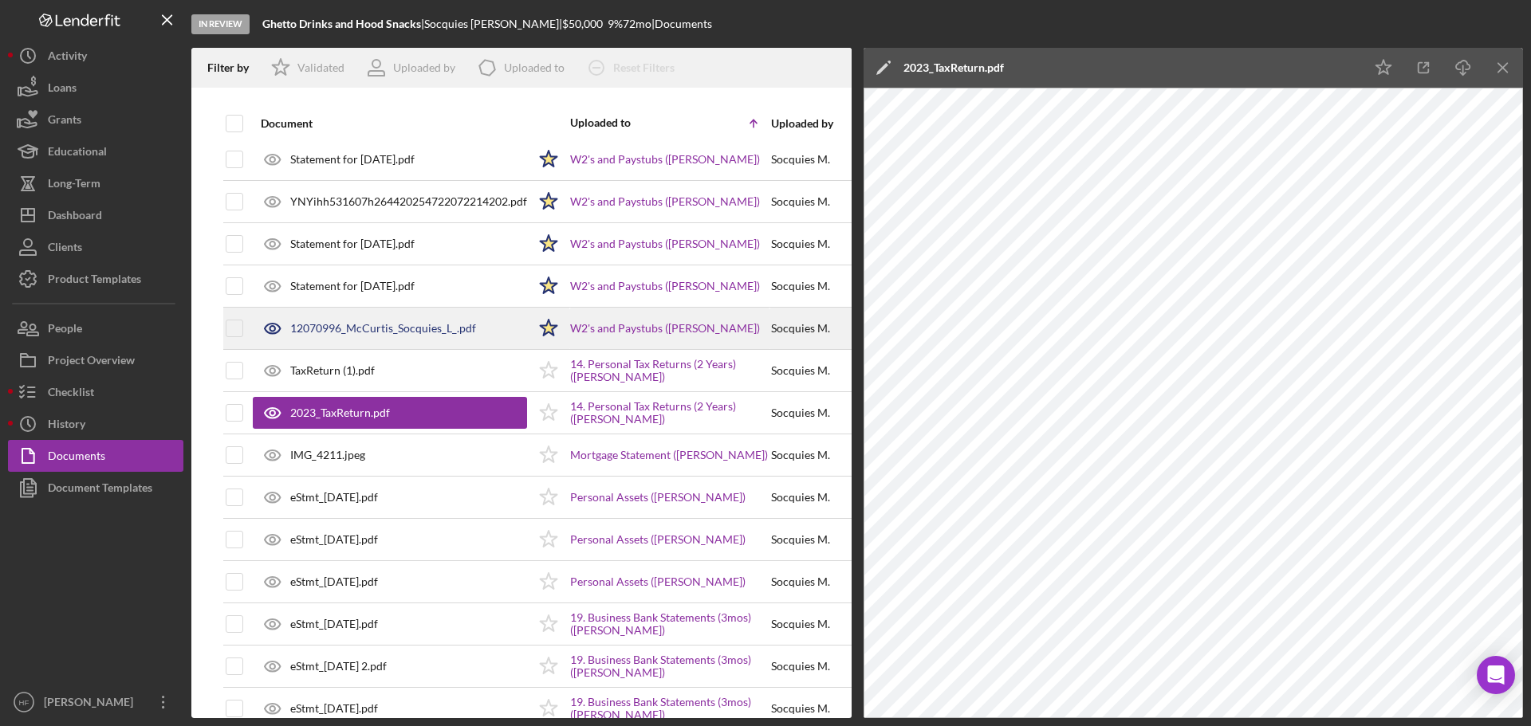
click at [465, 321] on div "12070996_McCurtis_Socquies_L_.pdf" at bounding box center [390, 329] width 274 height 40
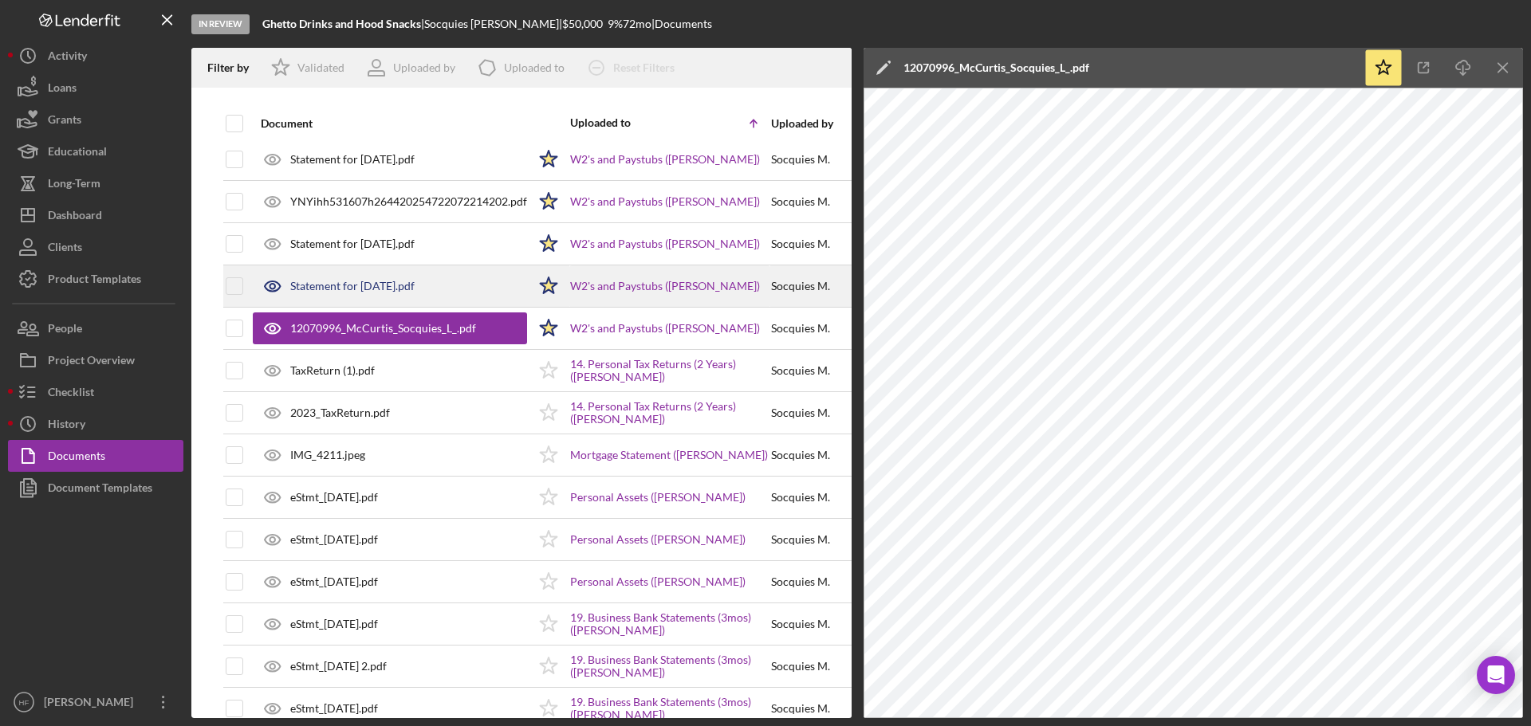
click at [447, 300] on div "Statement for Aug 22, 2025.pdf" at bounding box center [390, 286] width 274 height 40
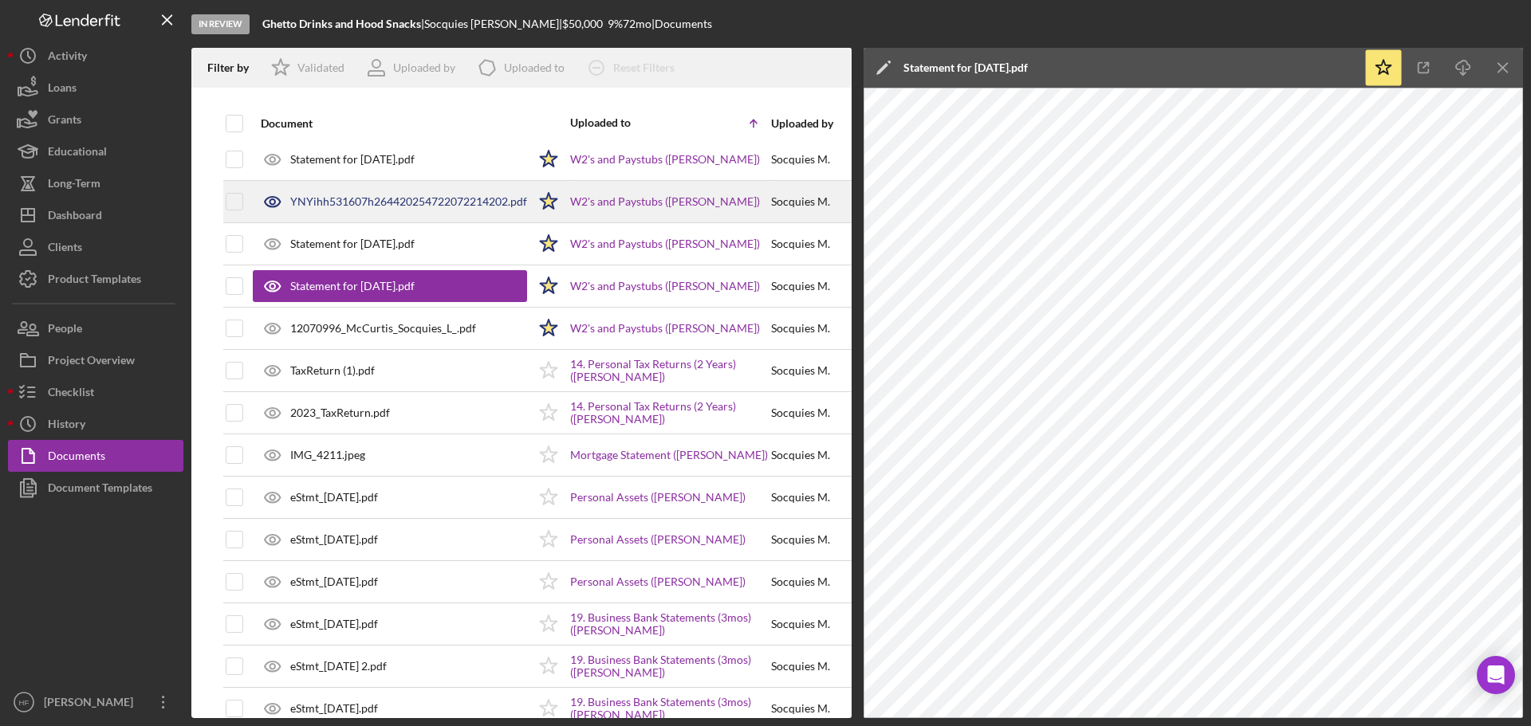
click at [438, 215] on div "YNYihh531607h264420254722072214202.pdf" at bounding box center [390, 202] width 274 height 40
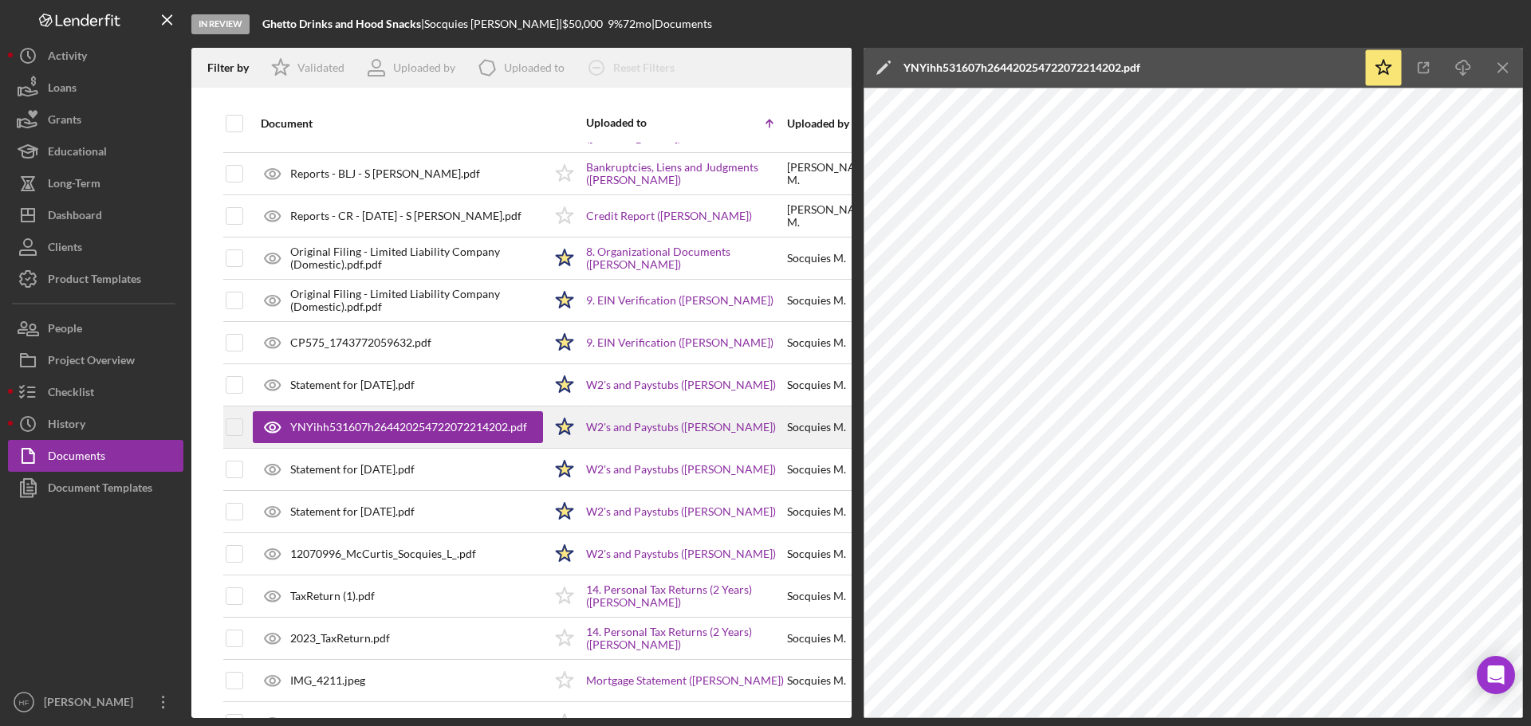
scroll to position [231, 0]
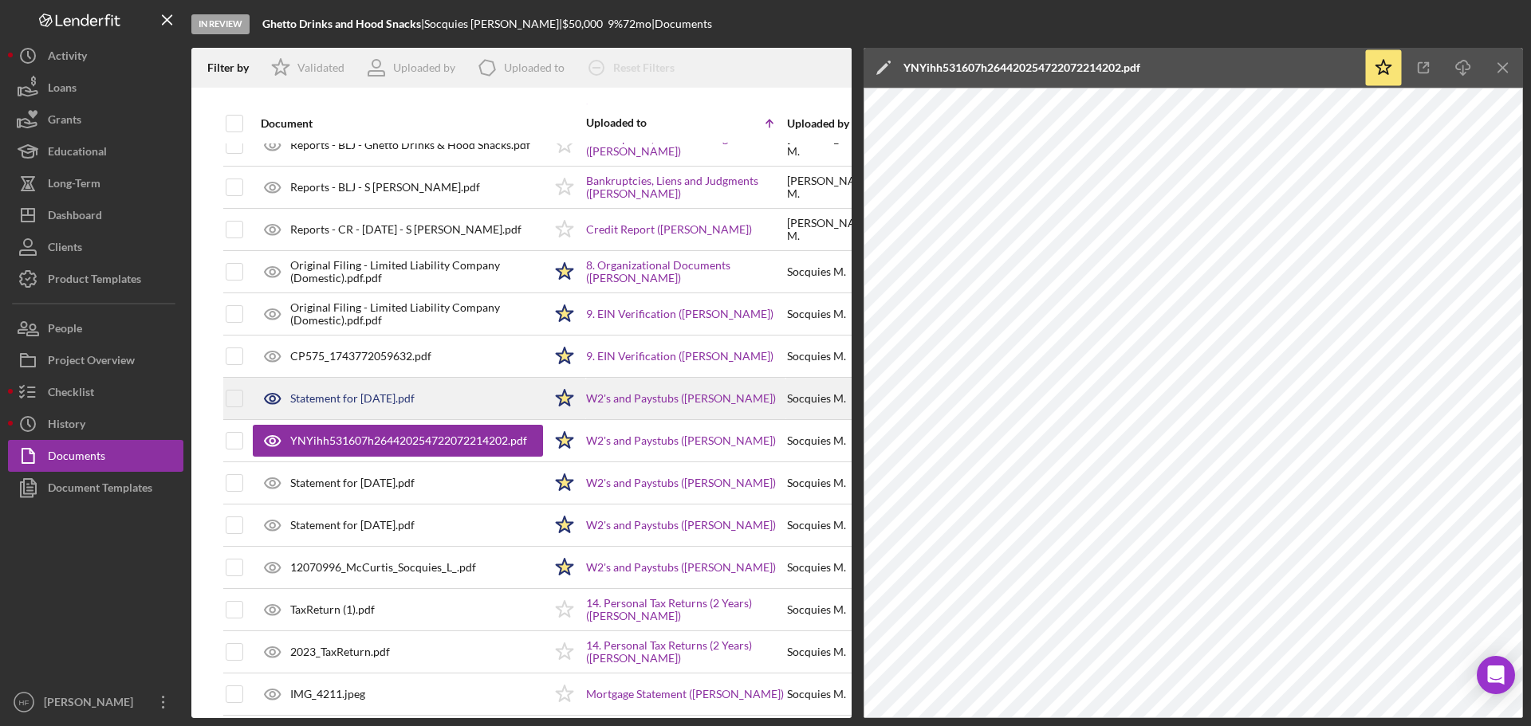
click at [392, 398] on div "Statement for Aug 8, 2025.pdf" at bounding box center [352, 398] width 124 height 13
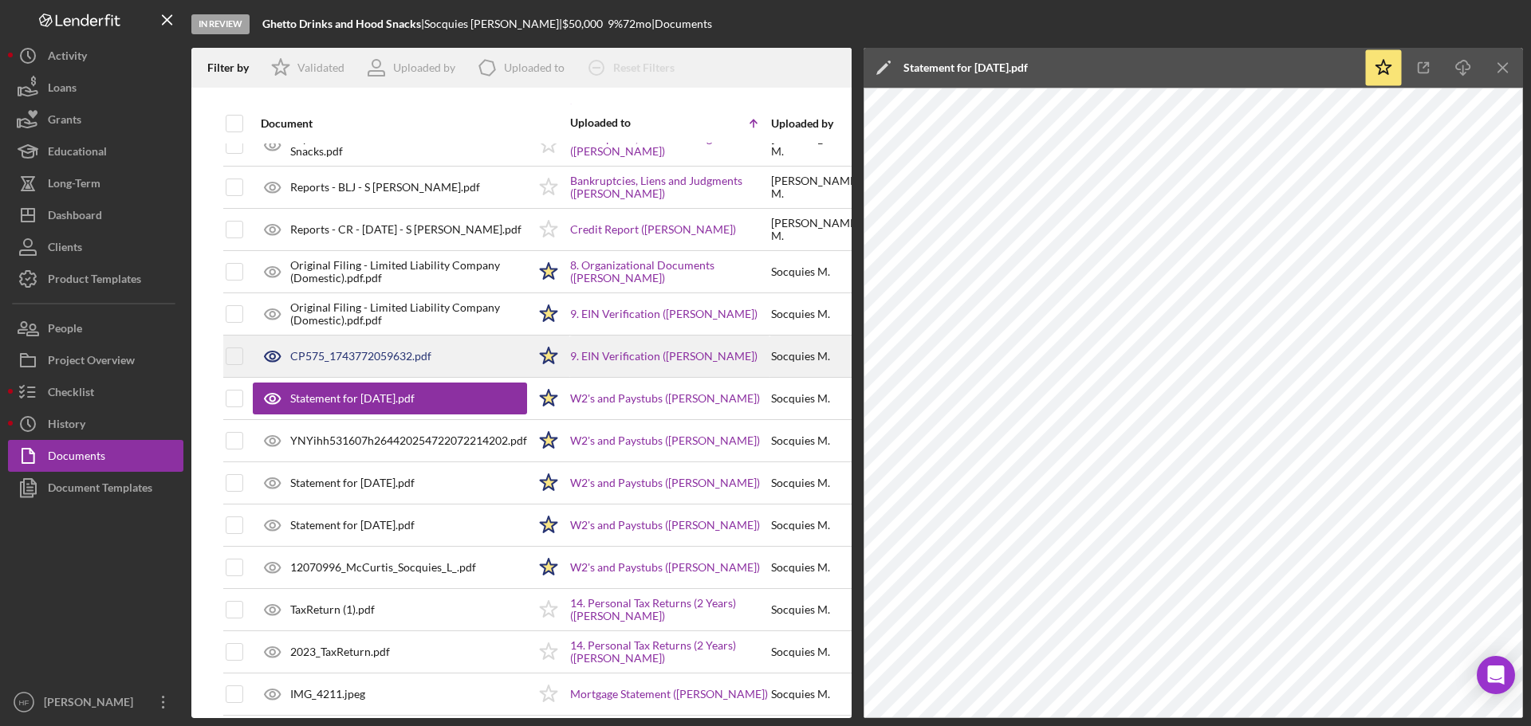
click at [400, 359] on div "CP575_1743772059632.pdf" at bounding box center [360, 356] width 141 height 13
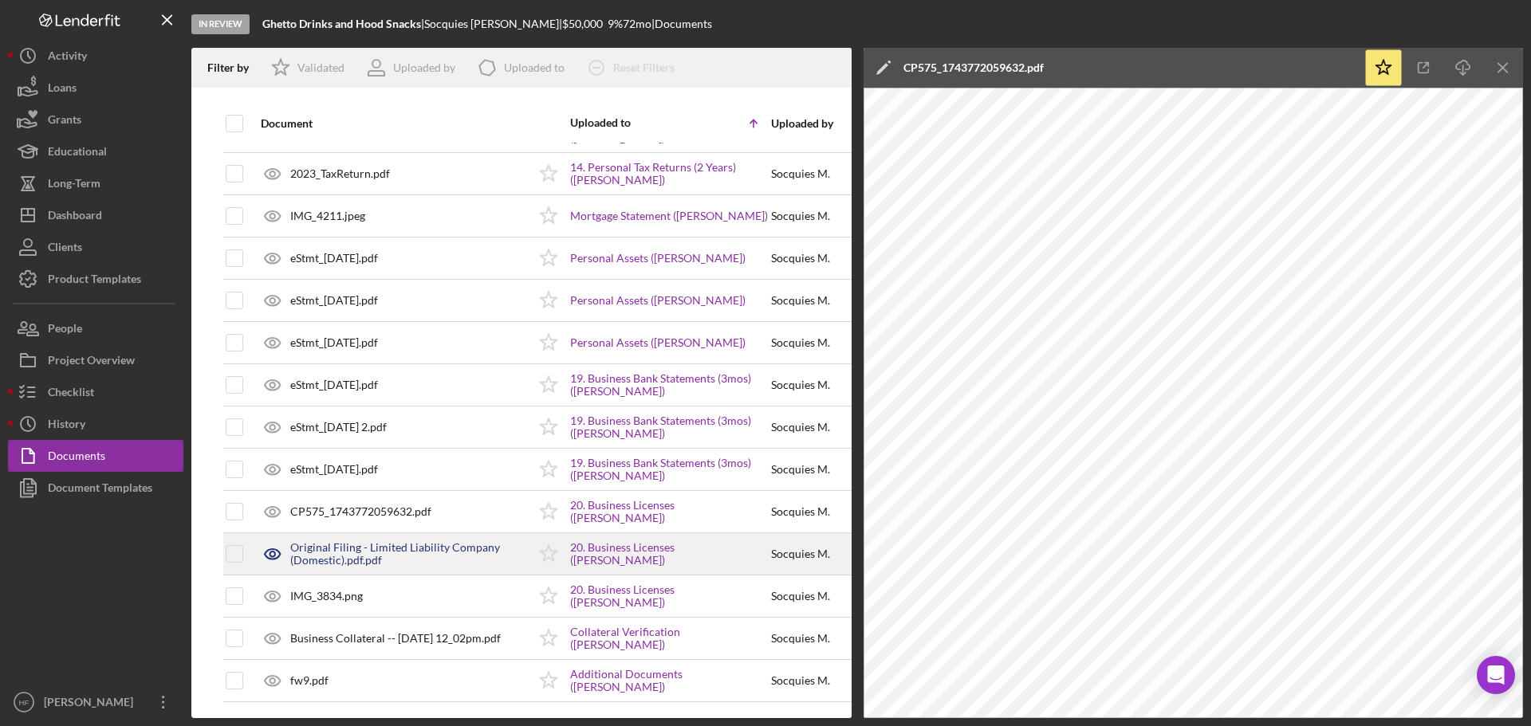
scroll to position [722, 0]
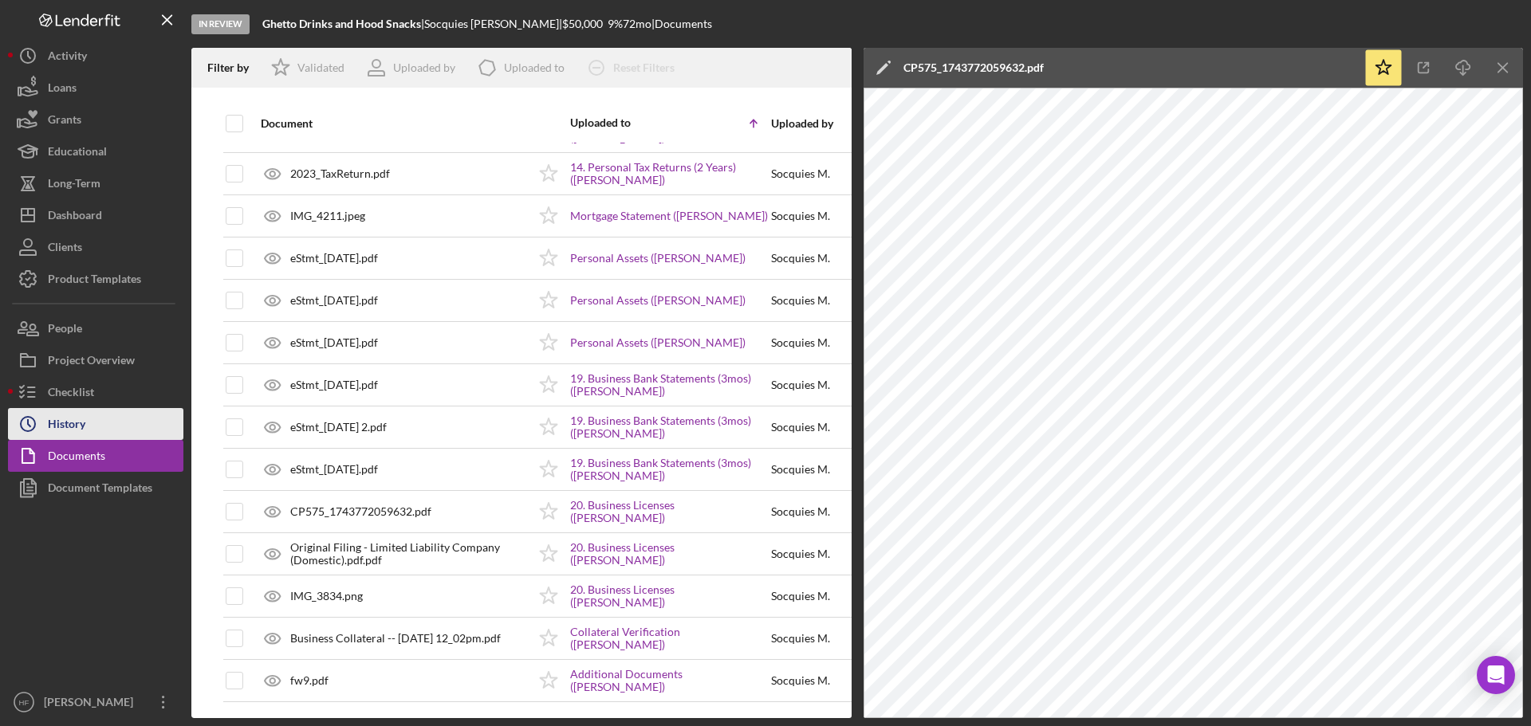
click at [119, 427] on button "Icon/History History" at bounding box center [95, 424] width 175 height 32
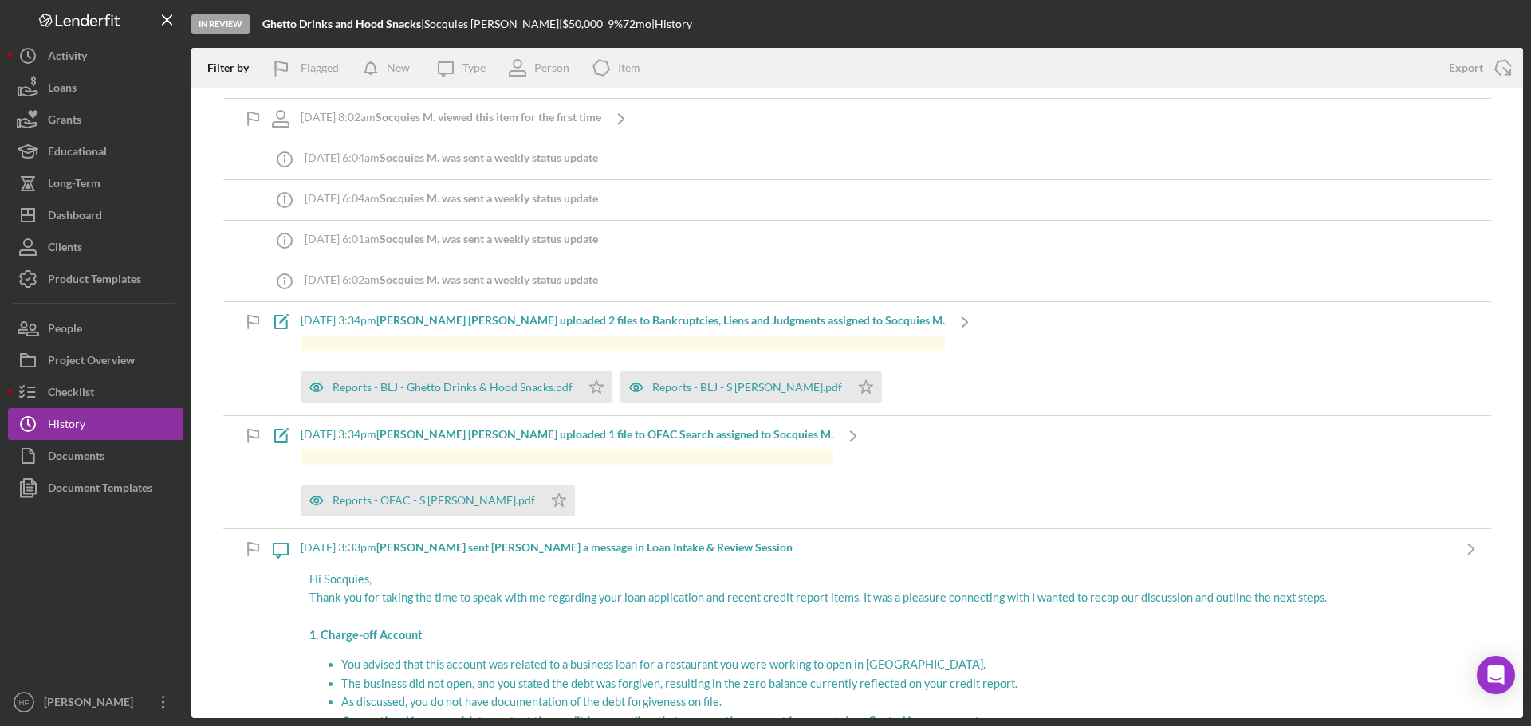
scroll to position [3190, 0]
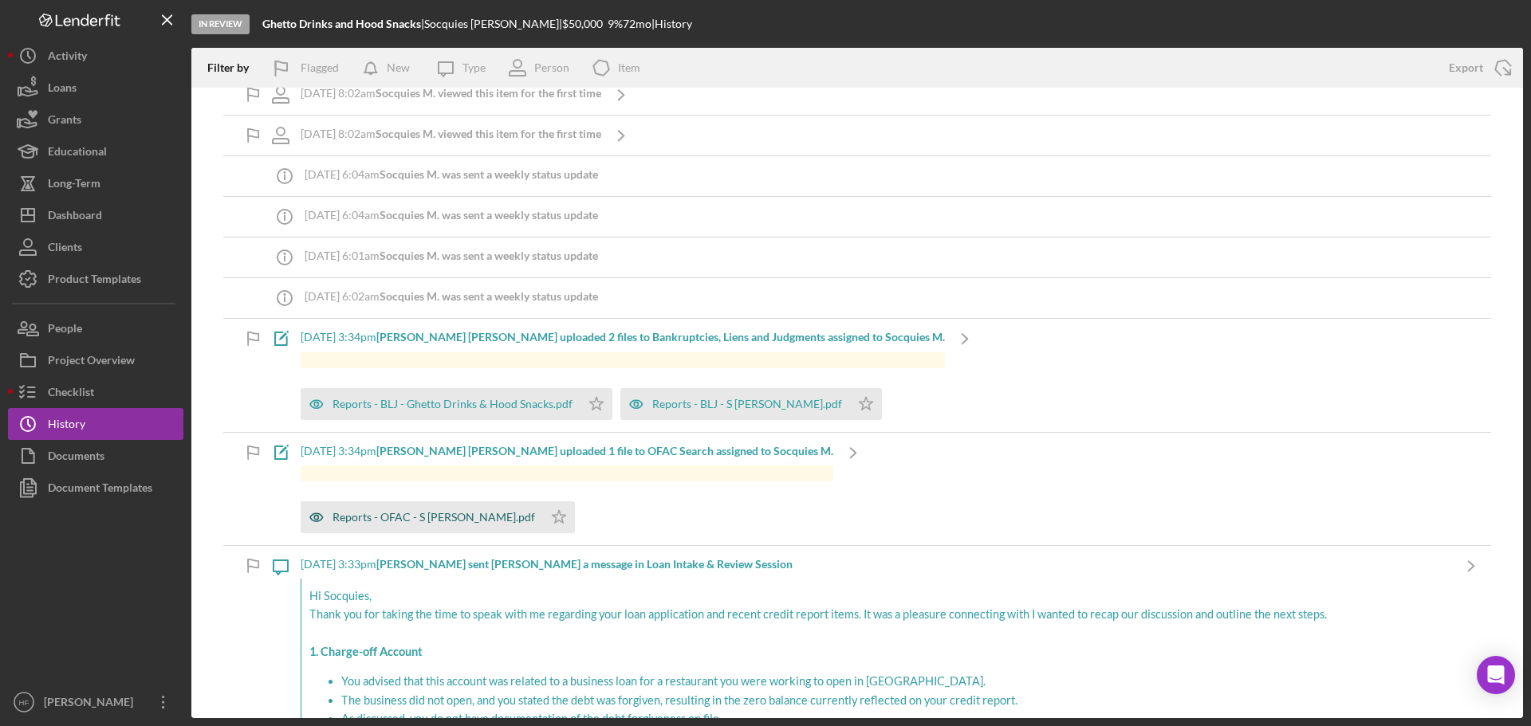
click at [433, 518] on div "Reports - OFAC - S Mccurtis.pdf" at bounding box center [434, 517] width 203 height 13
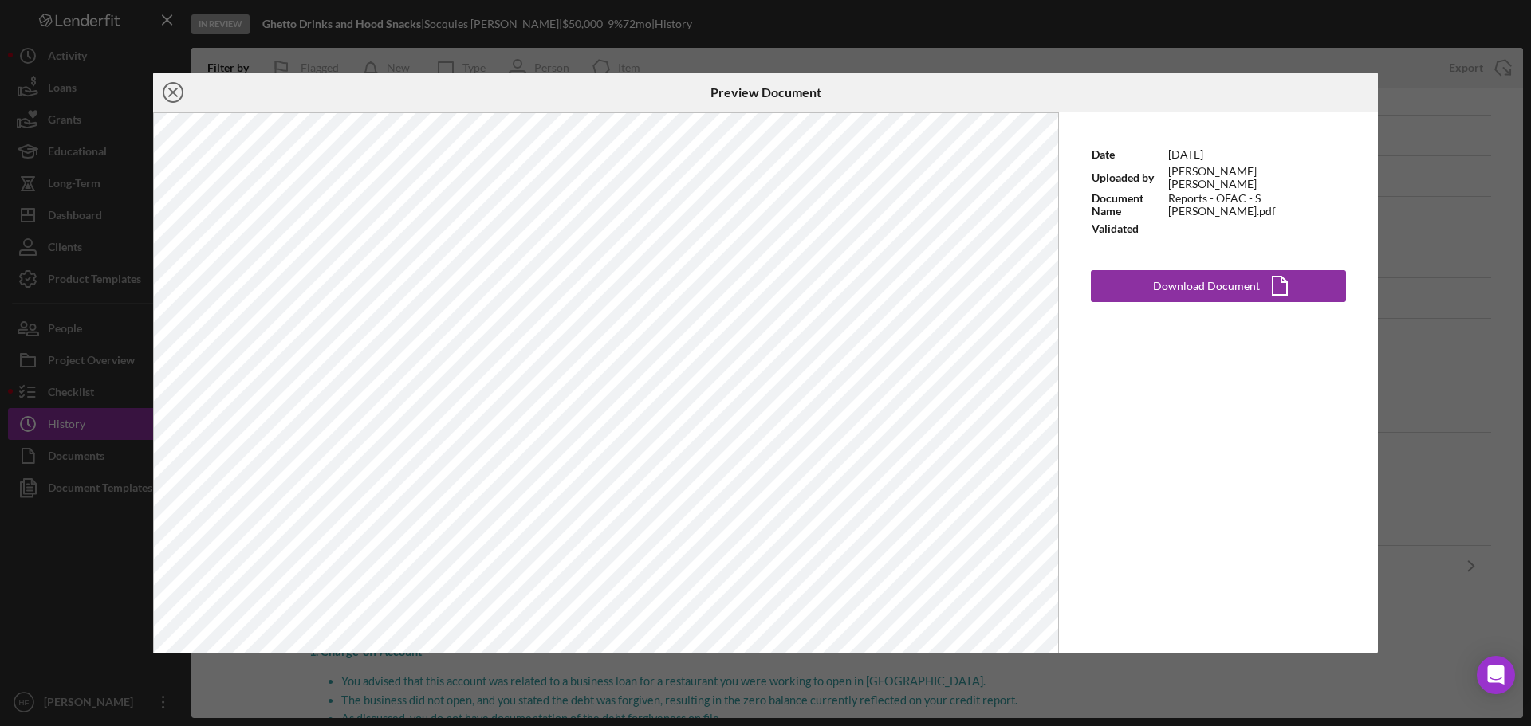
click at [176, 89] on line at bounding box center [173, 93] width 8 height 8
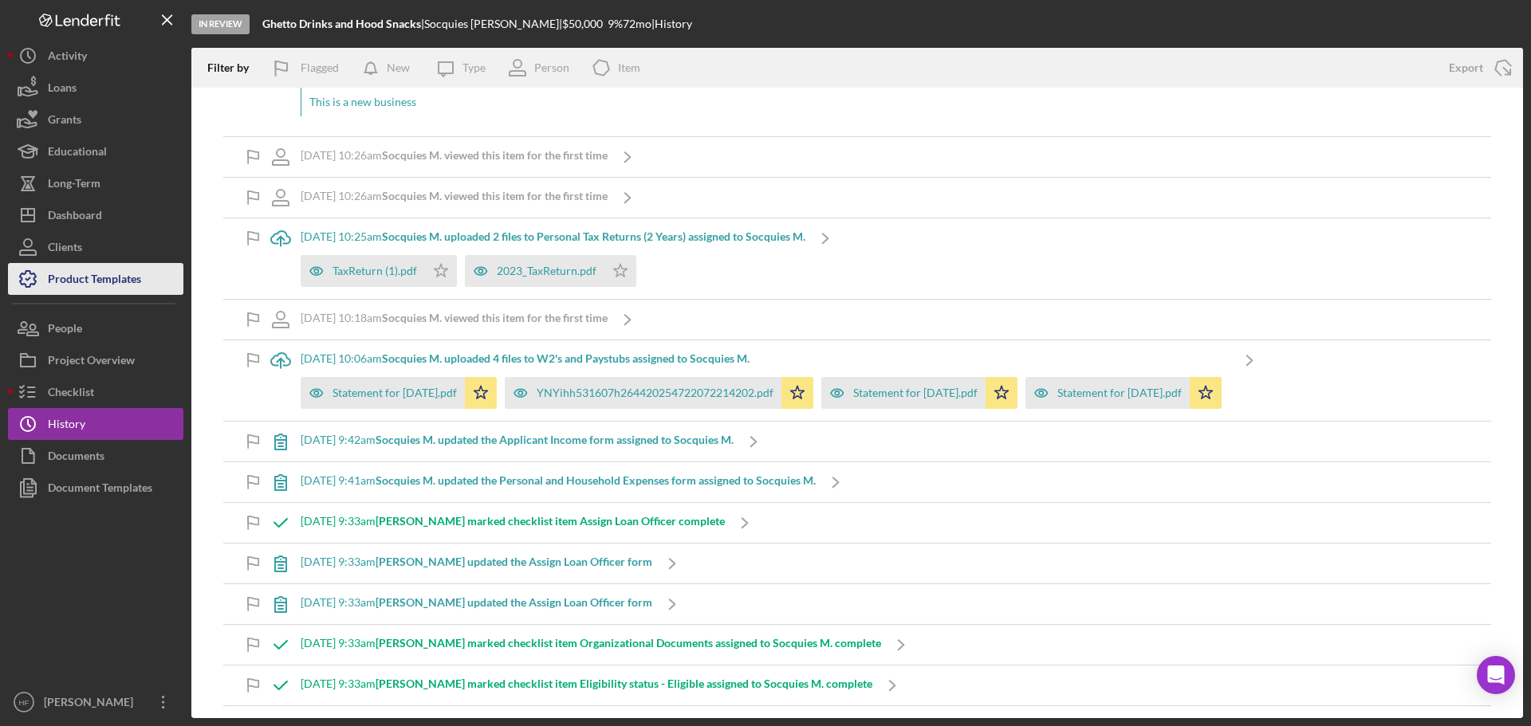
scroll to position [2392, 0]
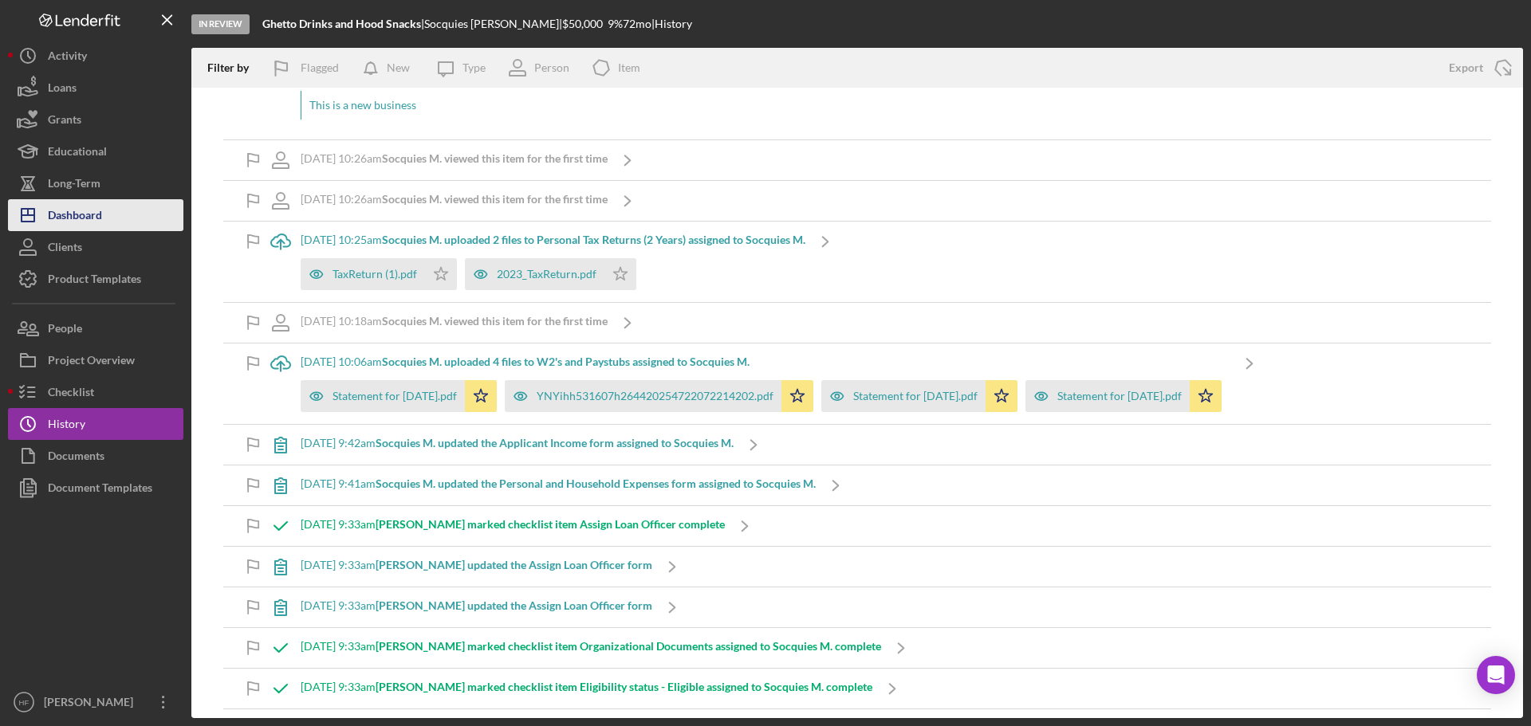
click at [119, 219] on button "Icon/Dashboard Dashboard" at bounding box center [95, 215] width 175 height 32
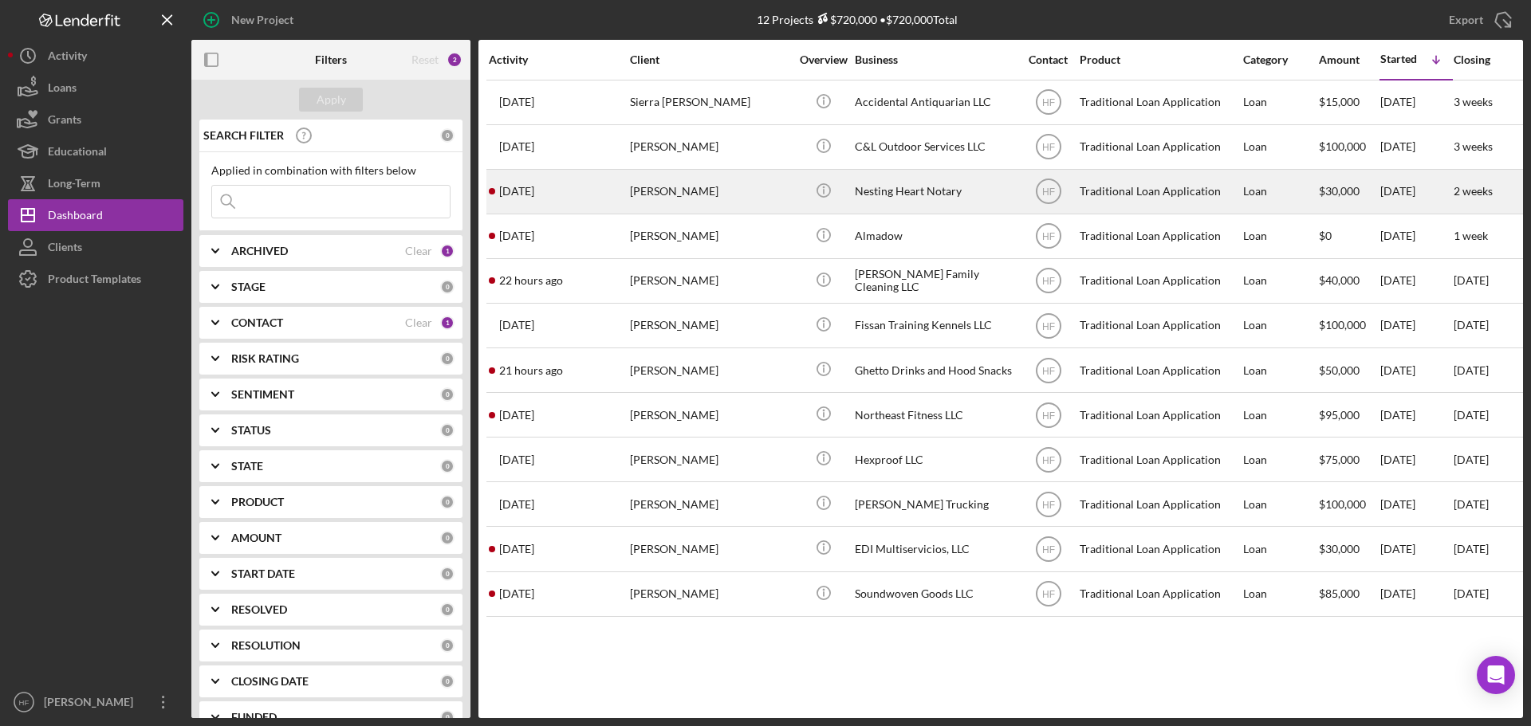
click at [764, 197] on div "Latrice Davis" at bounding box center [709, 192] width 159 height 42
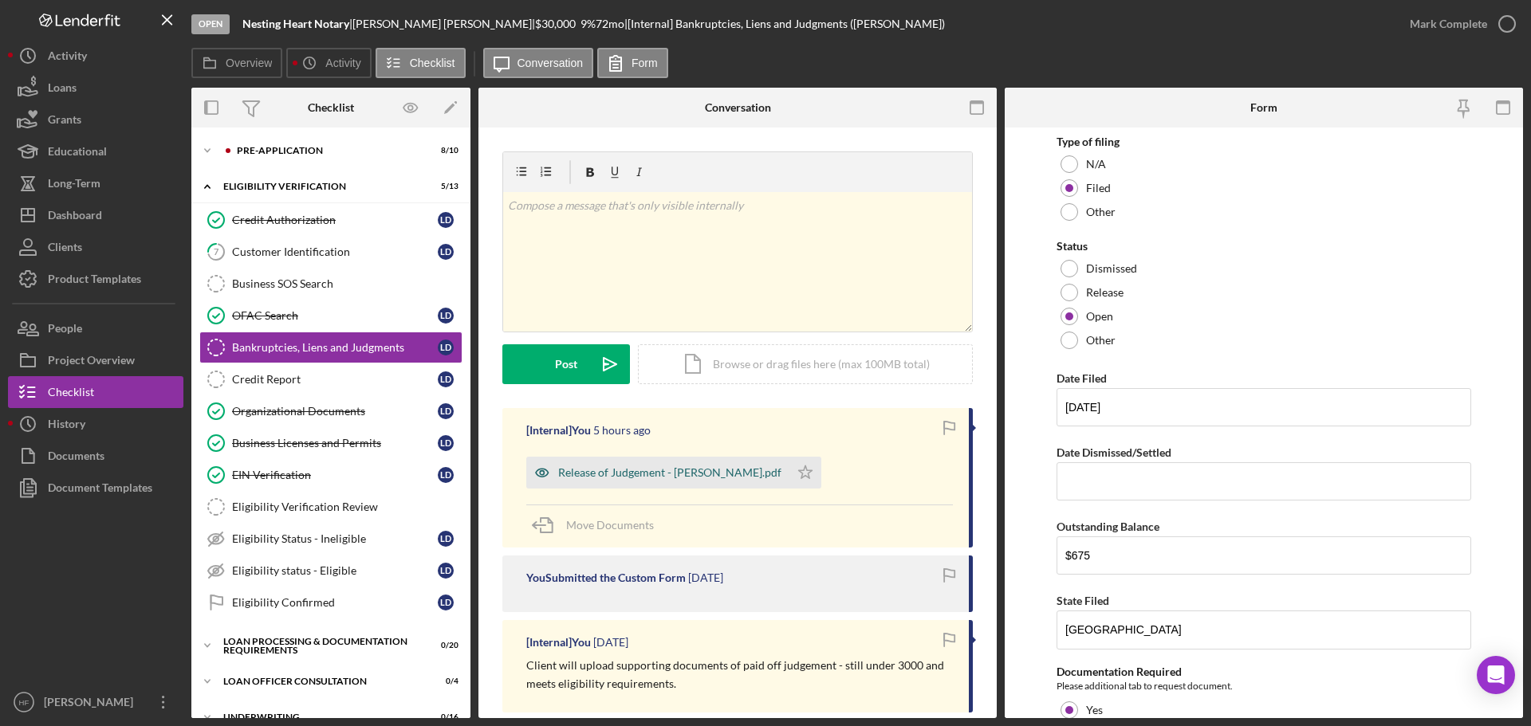
click at [633, 481] on div "Release of Judgement - Latrice Duncan.pdf" at bounding box center [657, 473] width 263 height 32
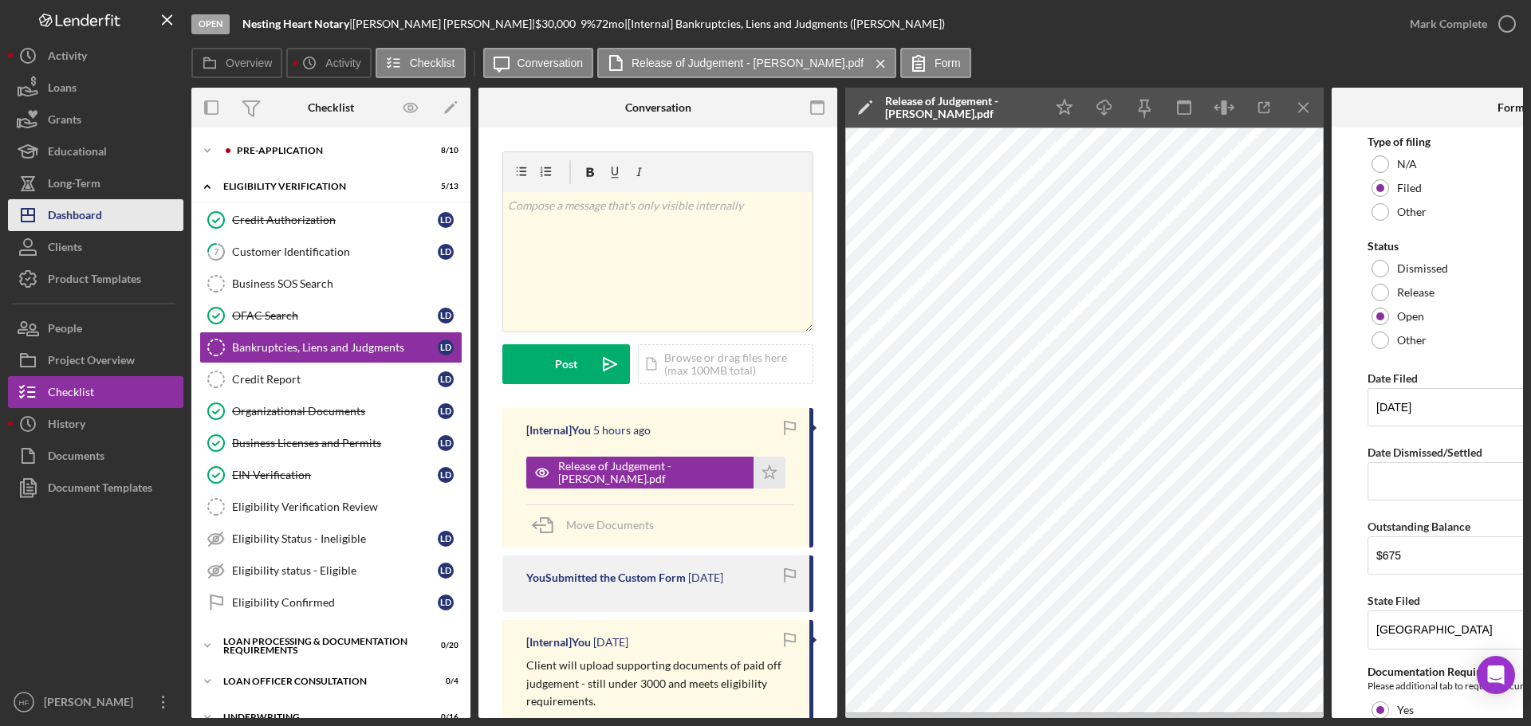
click at [126, 214] on button "Icon/Dashboard Dashboard" at bounding box center [95, 215] width 175 height 32
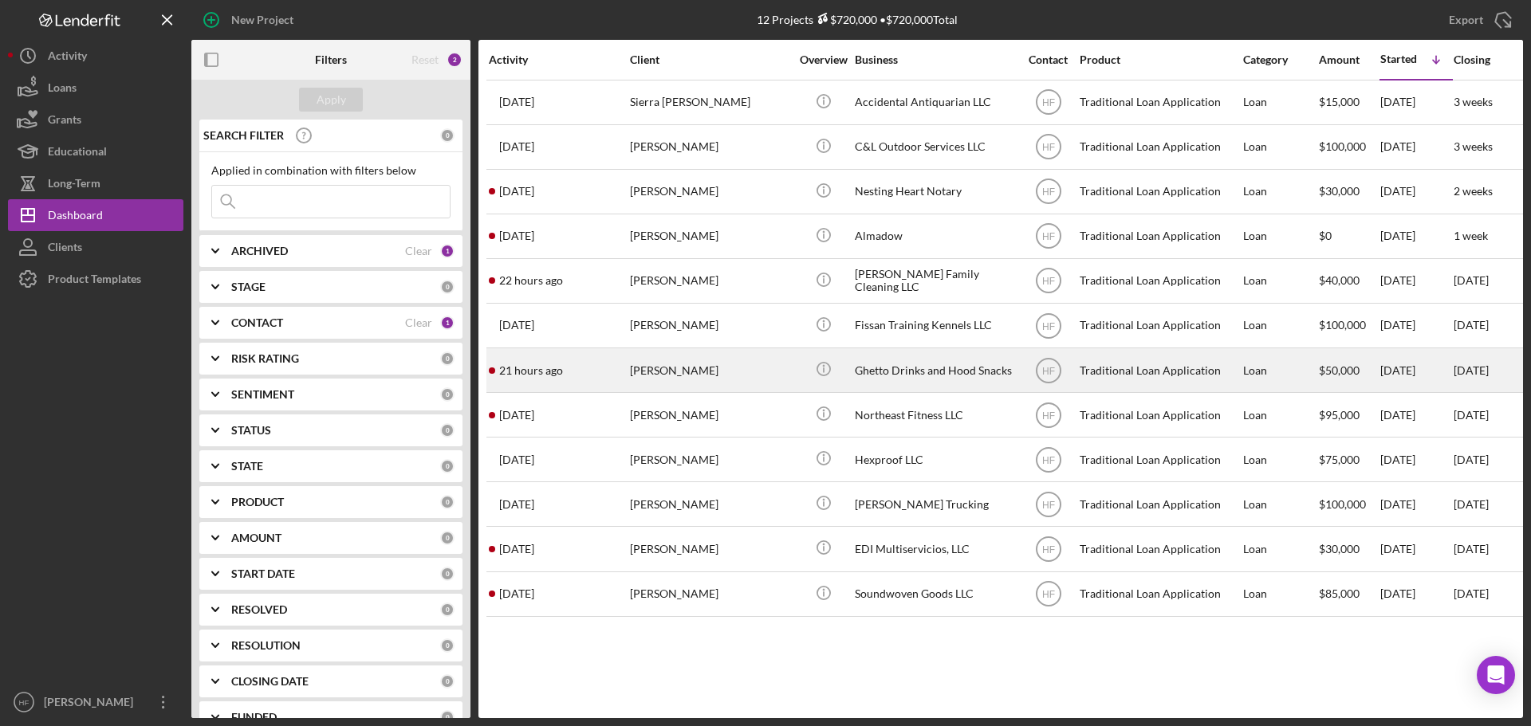
click at [730, 370] on div "[PERSON_NAME]" at bounding box center [709, 370] width 159 height 42
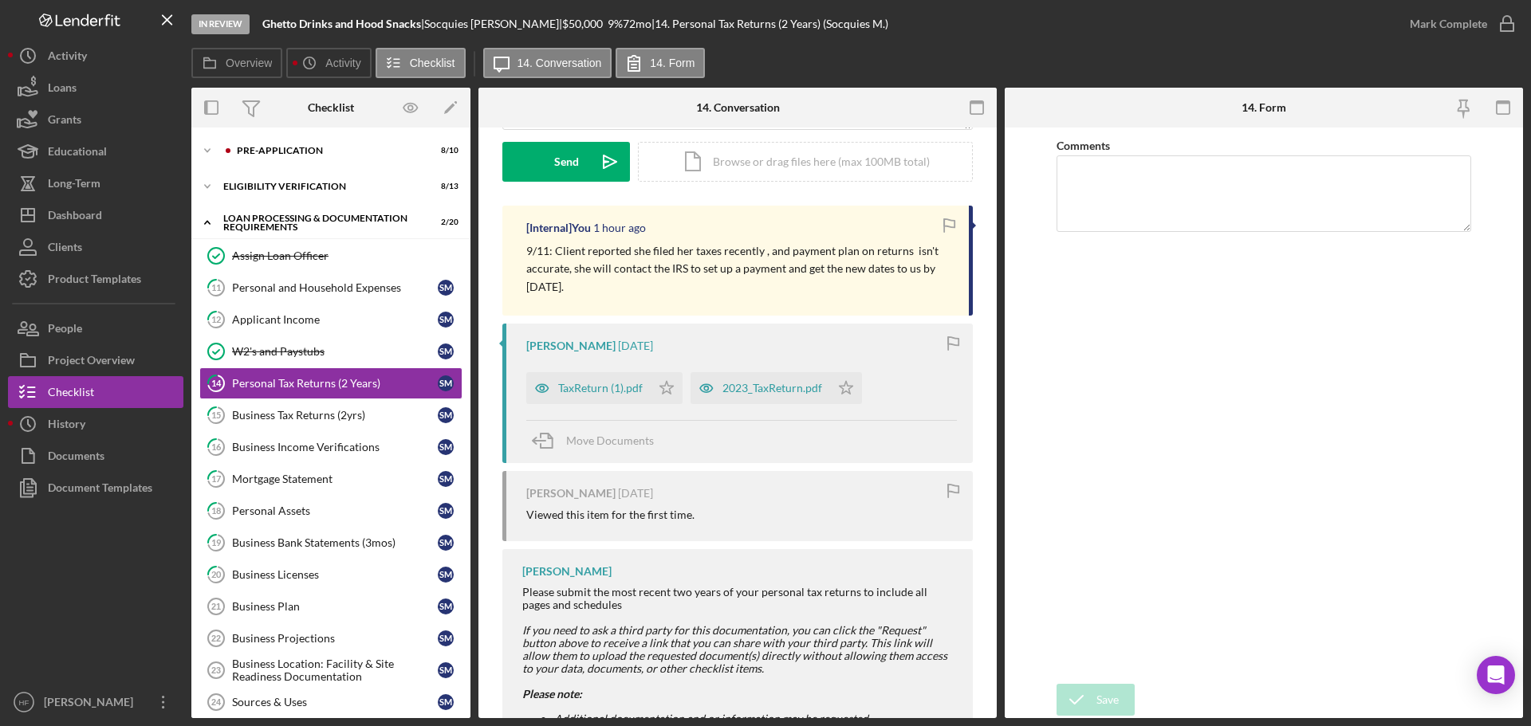
scroll to position [239, 0]
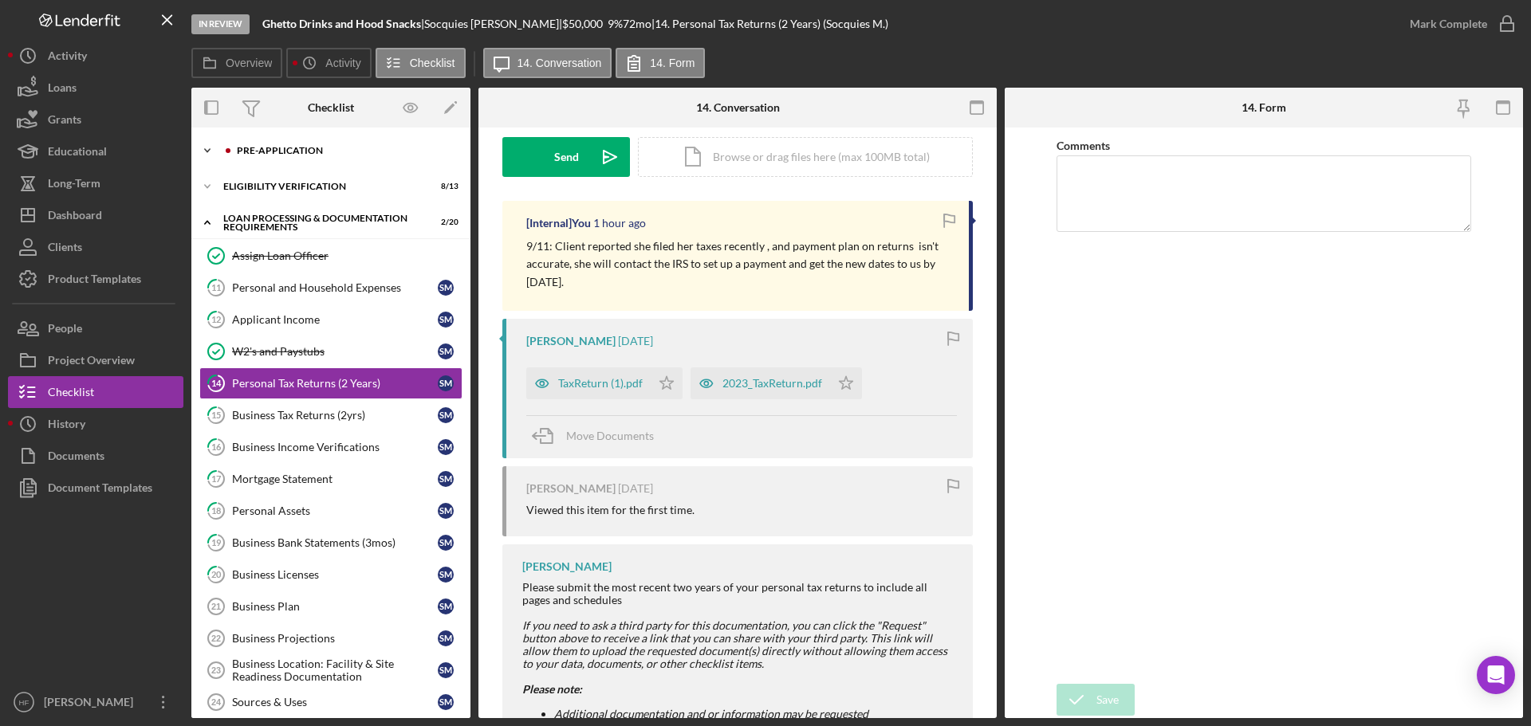
click at [301, 152] on div "Pre-Application" at bounding box center [344, 151] width 214 height 10
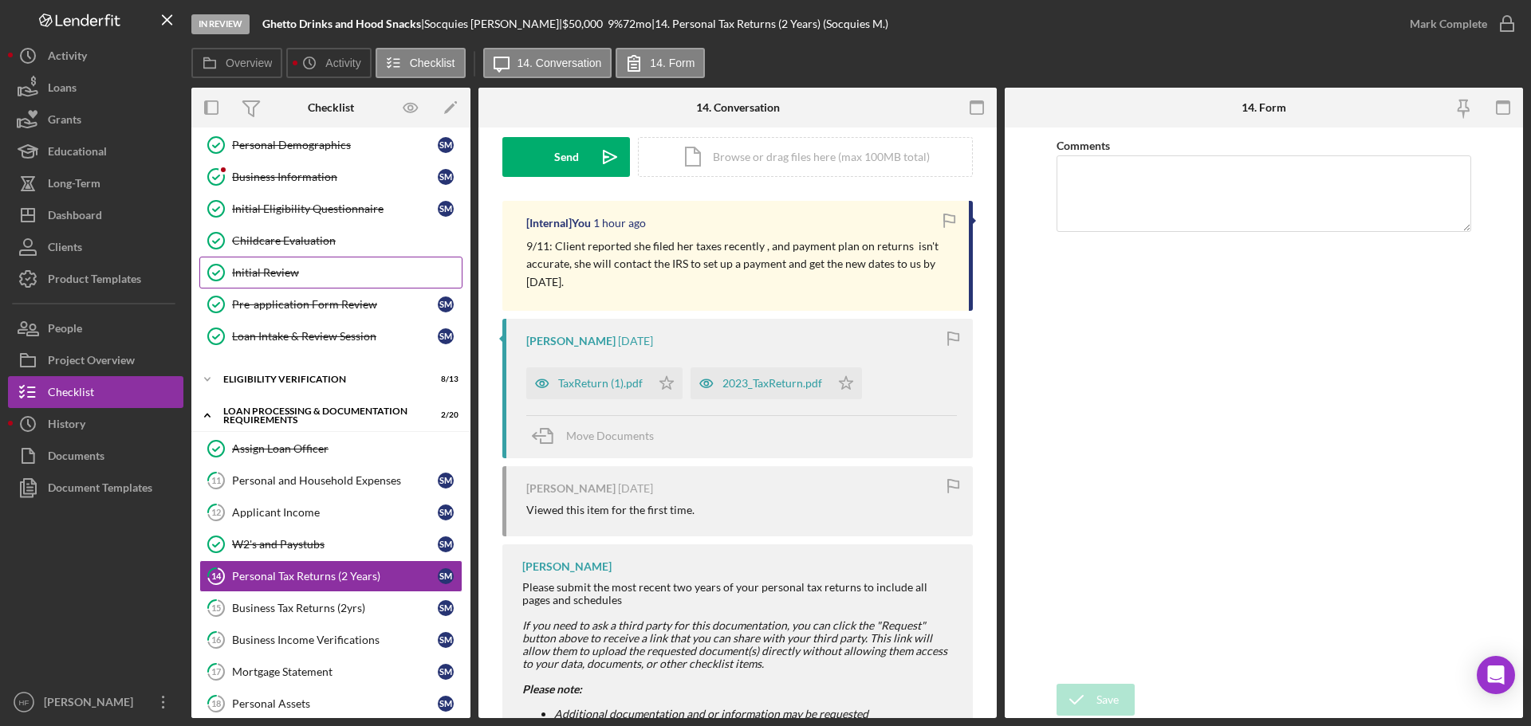
scroll to position [159, 0]
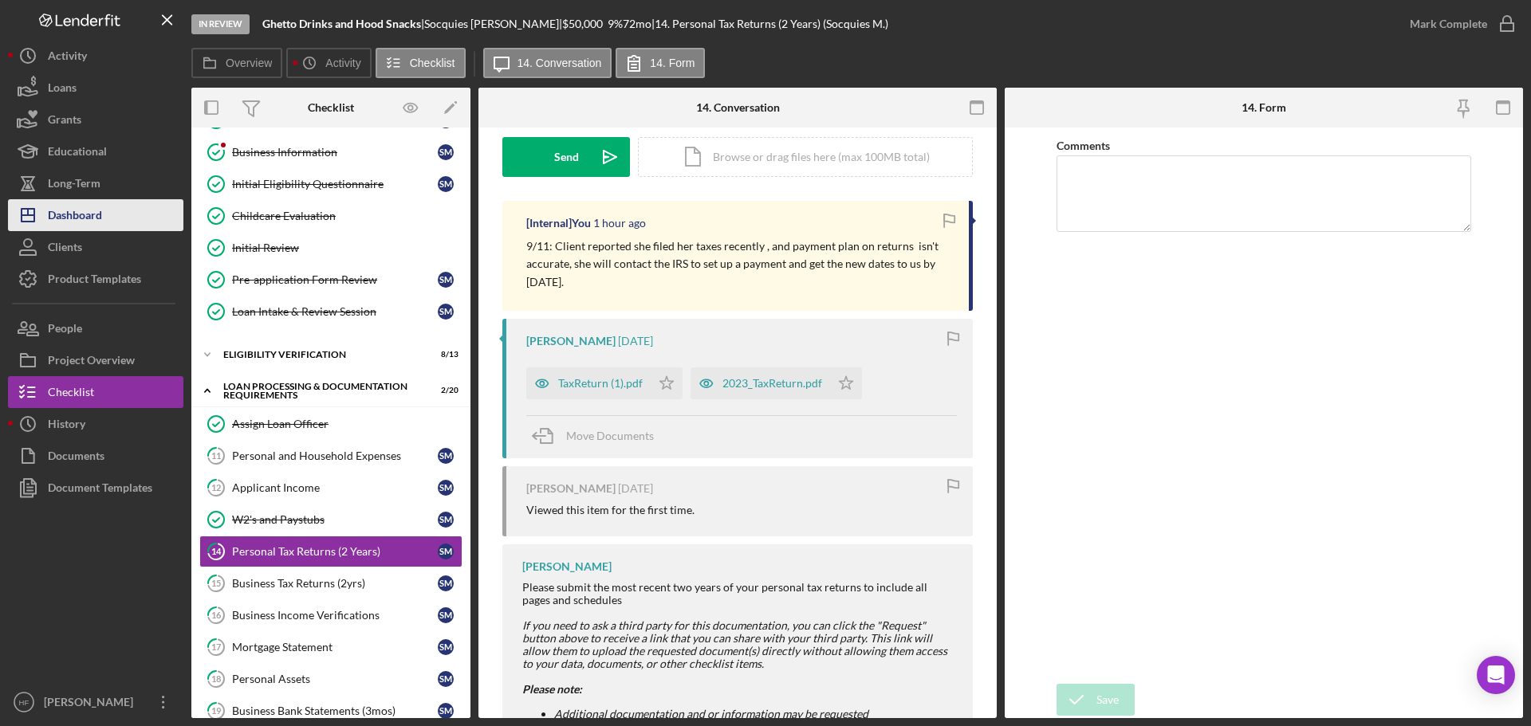
click at [93, 211] on div "Dashboard" at bounding box center [75, 217] width 54 height 36
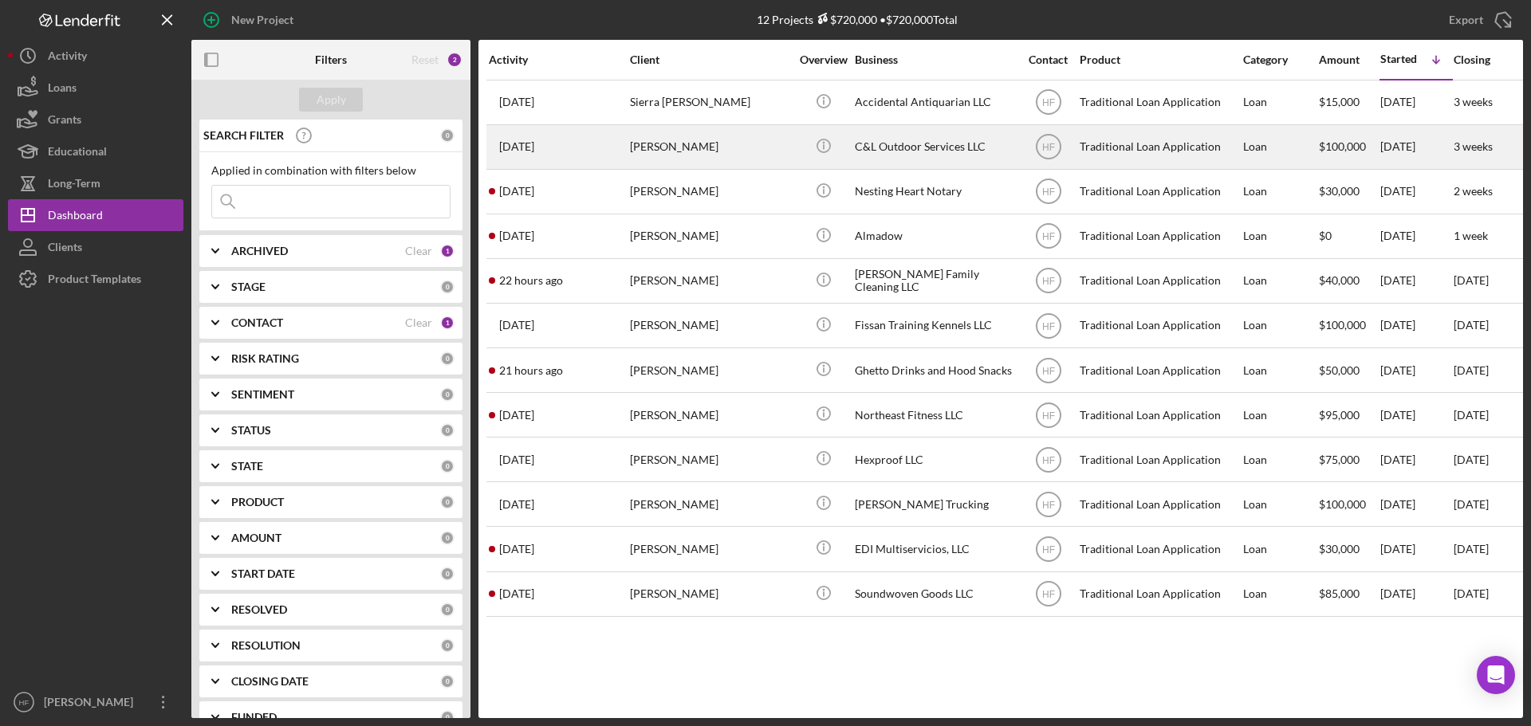
click at [703, 145] on div "Stefany Christianson" at bounding box center [709, 147] width 159 height 42
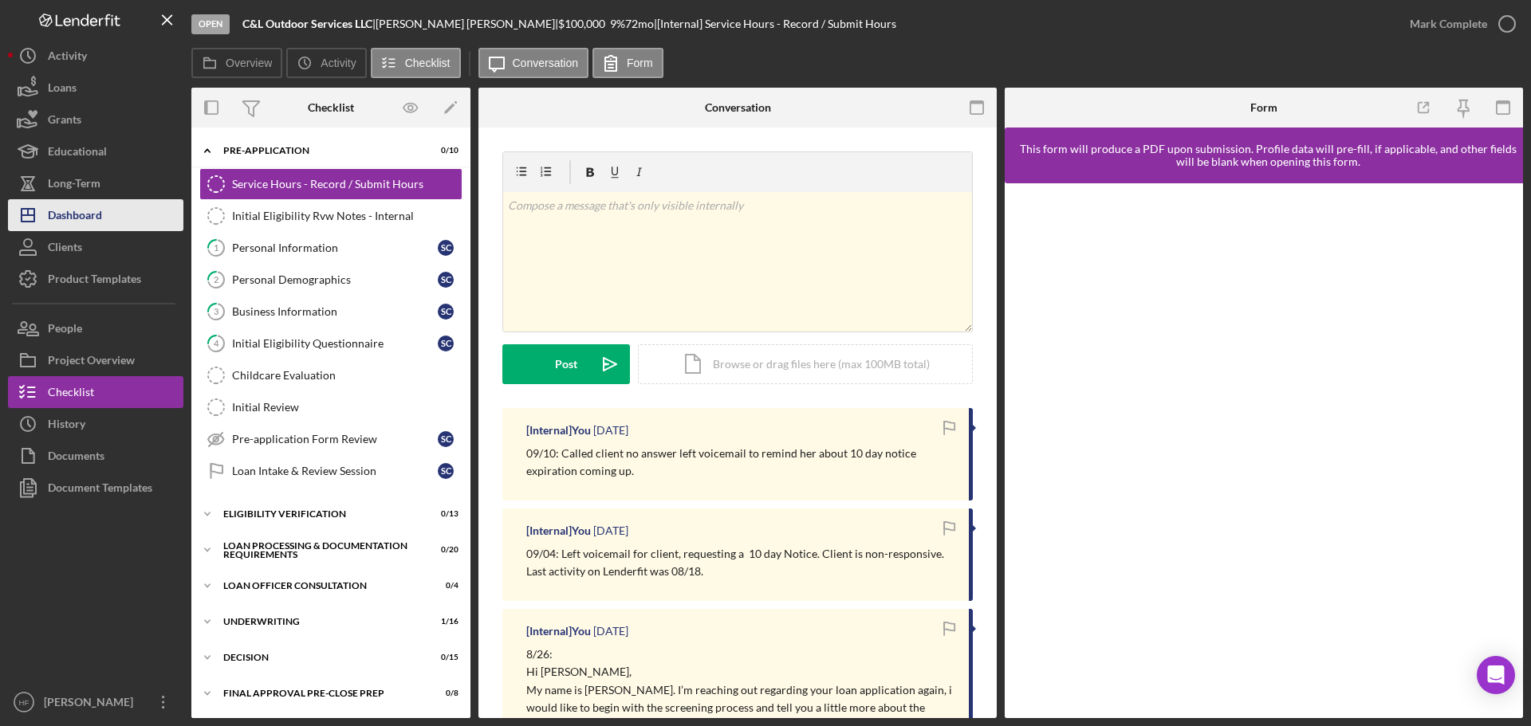
click at [88, 207] on div "Dashboard" at bounding box center [75, 217] width 54 height 36
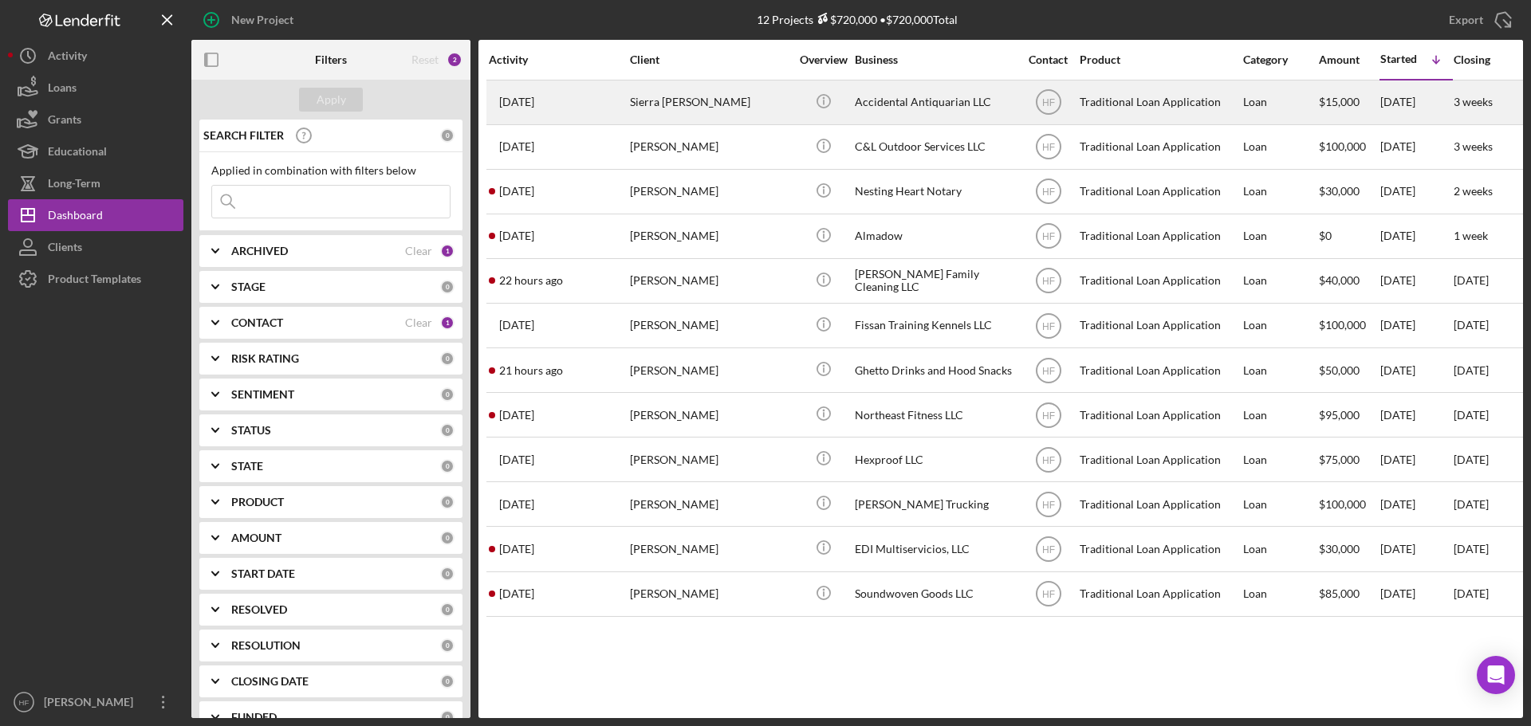
click at [695, 110] on div "Sierra Sager" at bounding box center [709, 102] width 159 height 42
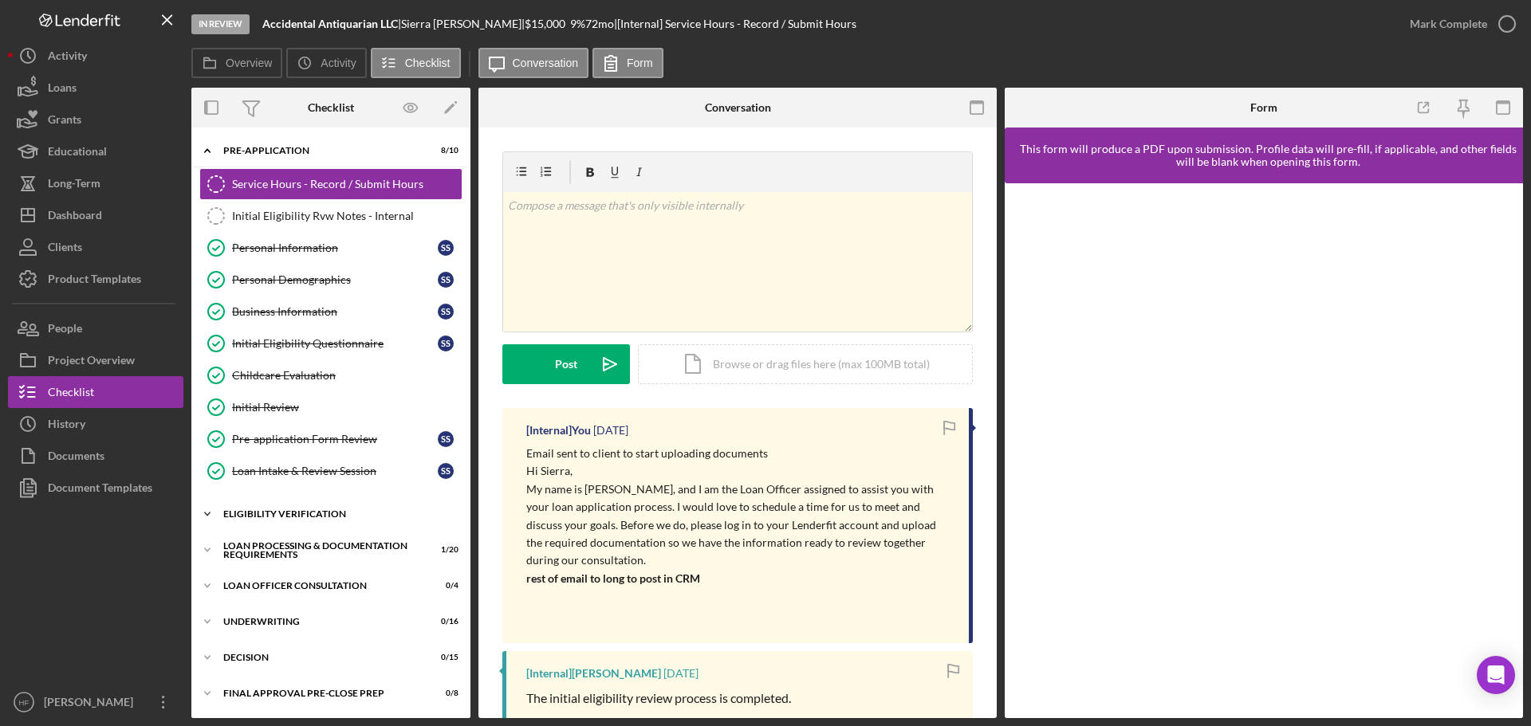
click at [246, 521] on div "Icon/Expander Eligibility Verification 11 / 13" at bounding box center [330, 514] width 279 height 32
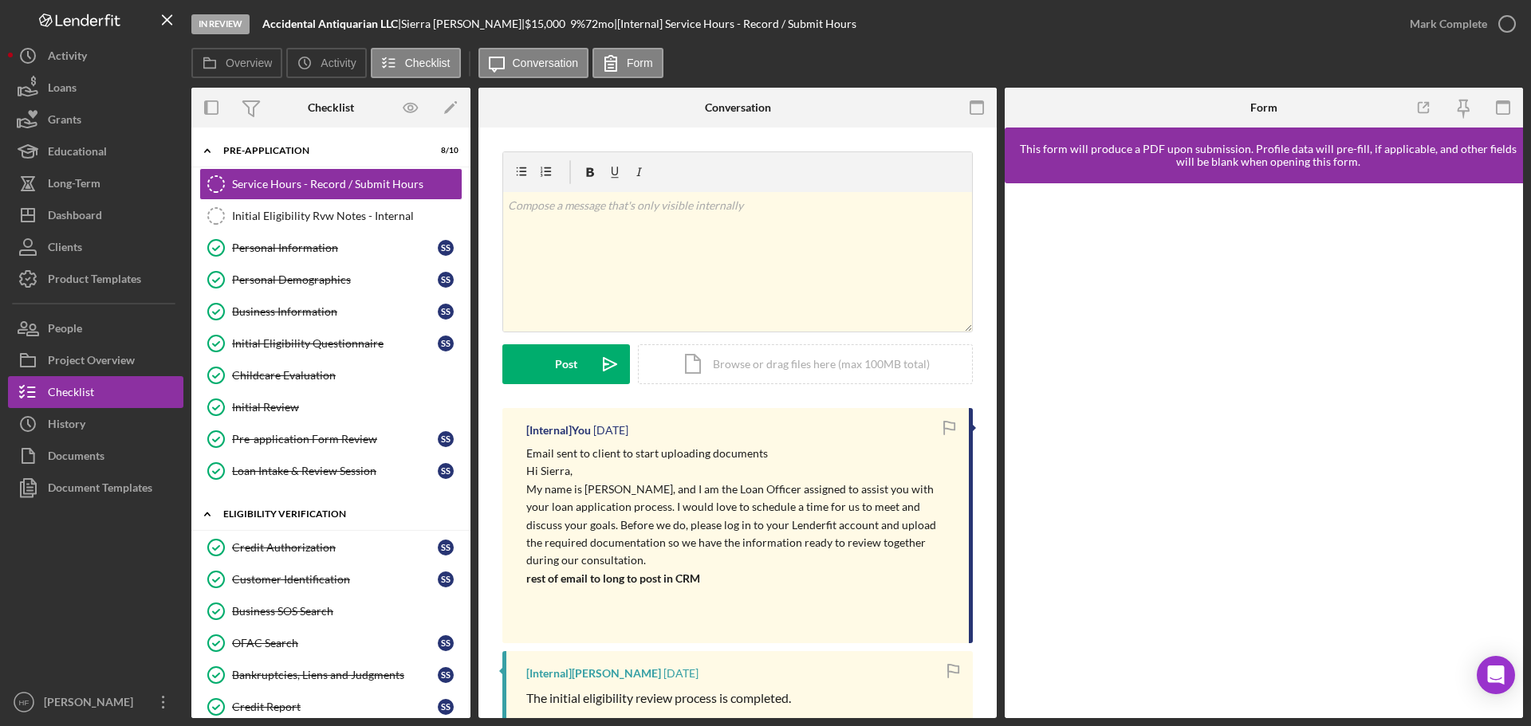
scroll to position [80, 0]
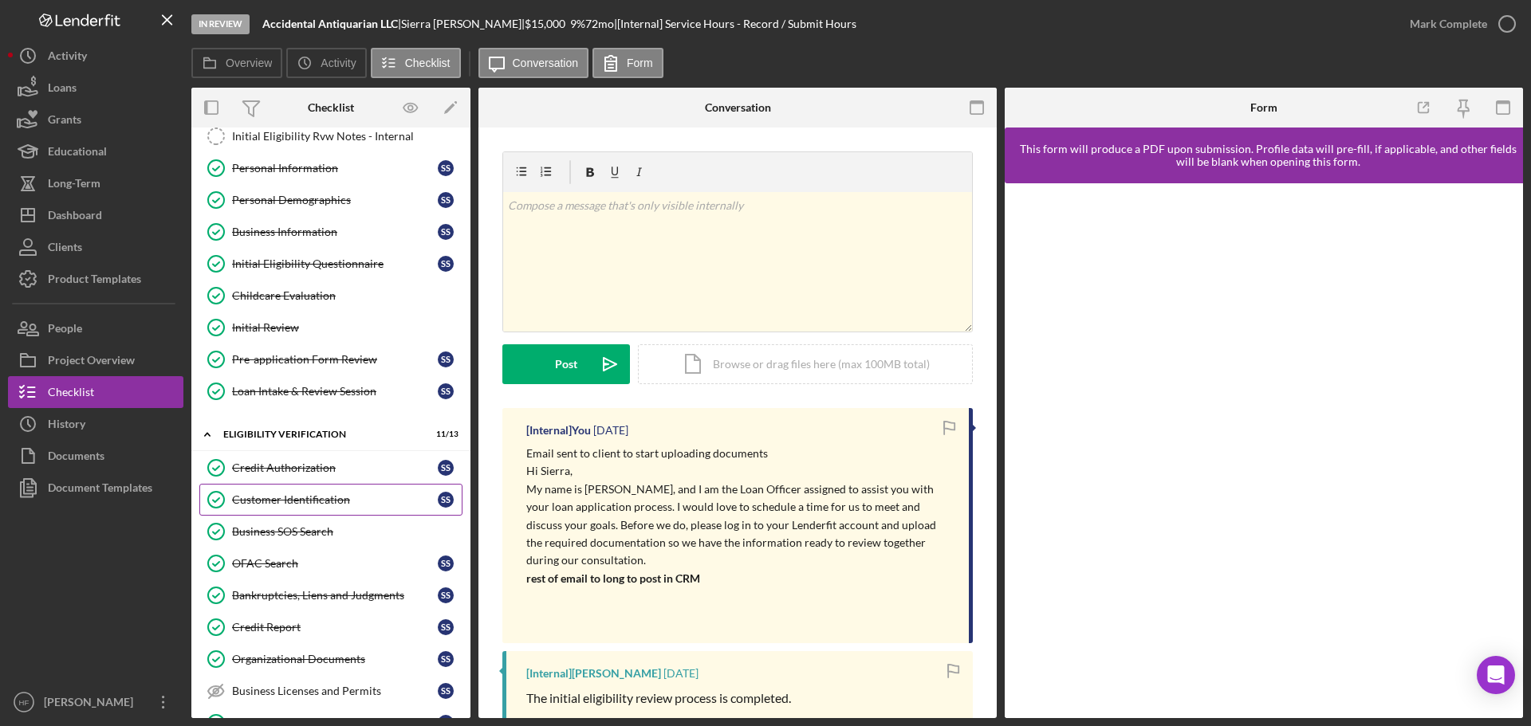
click at [273, 490] on link "Customer Identification Customer Identification S S" at bounding box center [330, 500] width 263 height 32
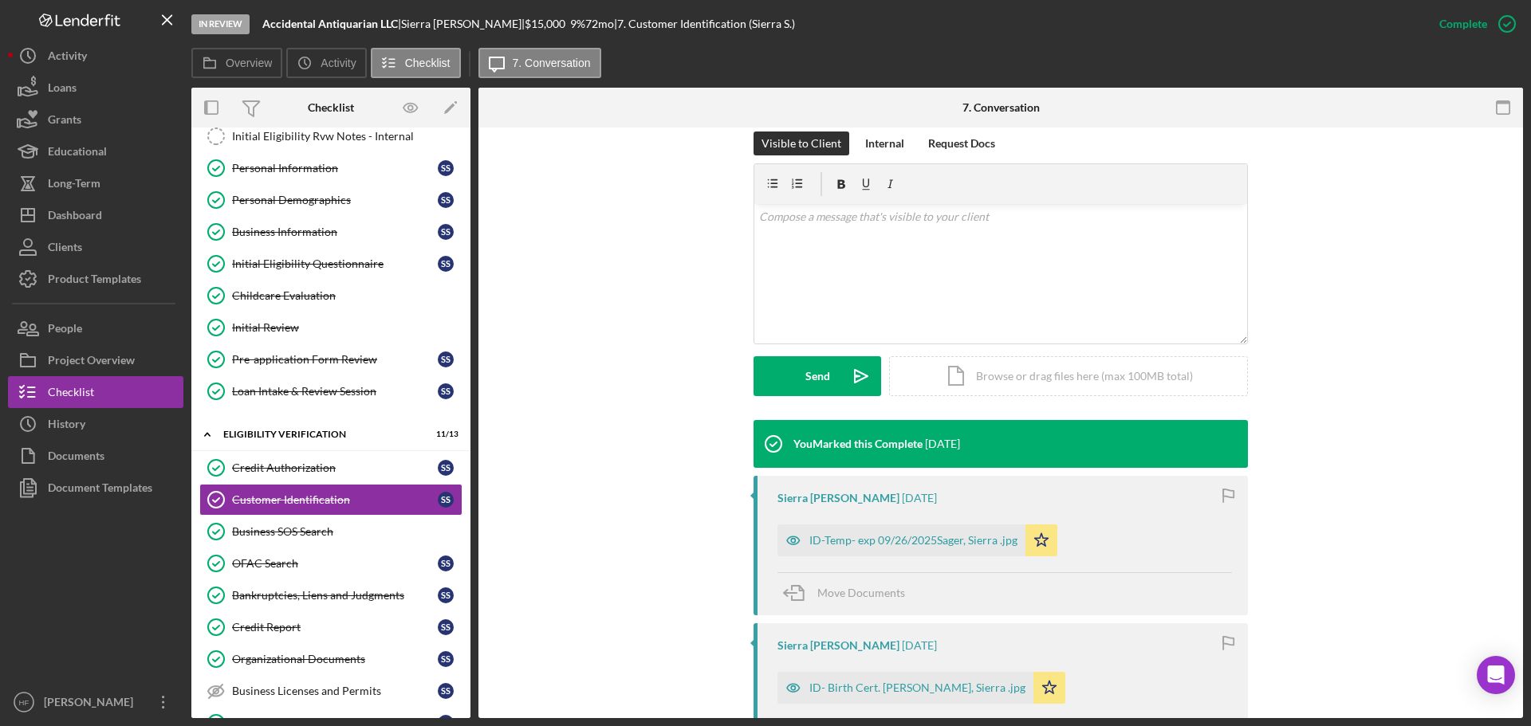
scroll to position [319, 0]
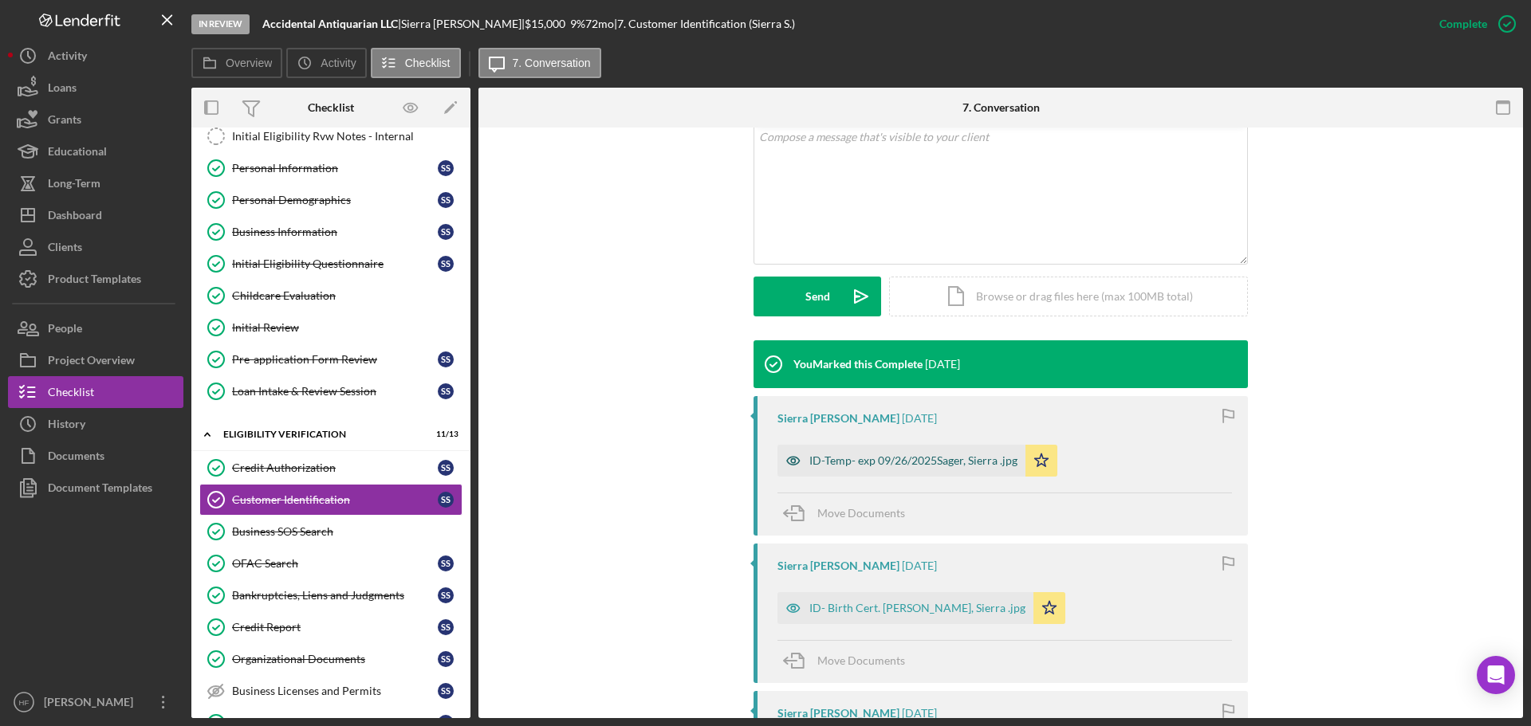
click at [845, 458] on div "ID-Temp- exp 09/26/2025Sager, Sierra .jpg" at bounding box center [913, 461] width 208 height 13
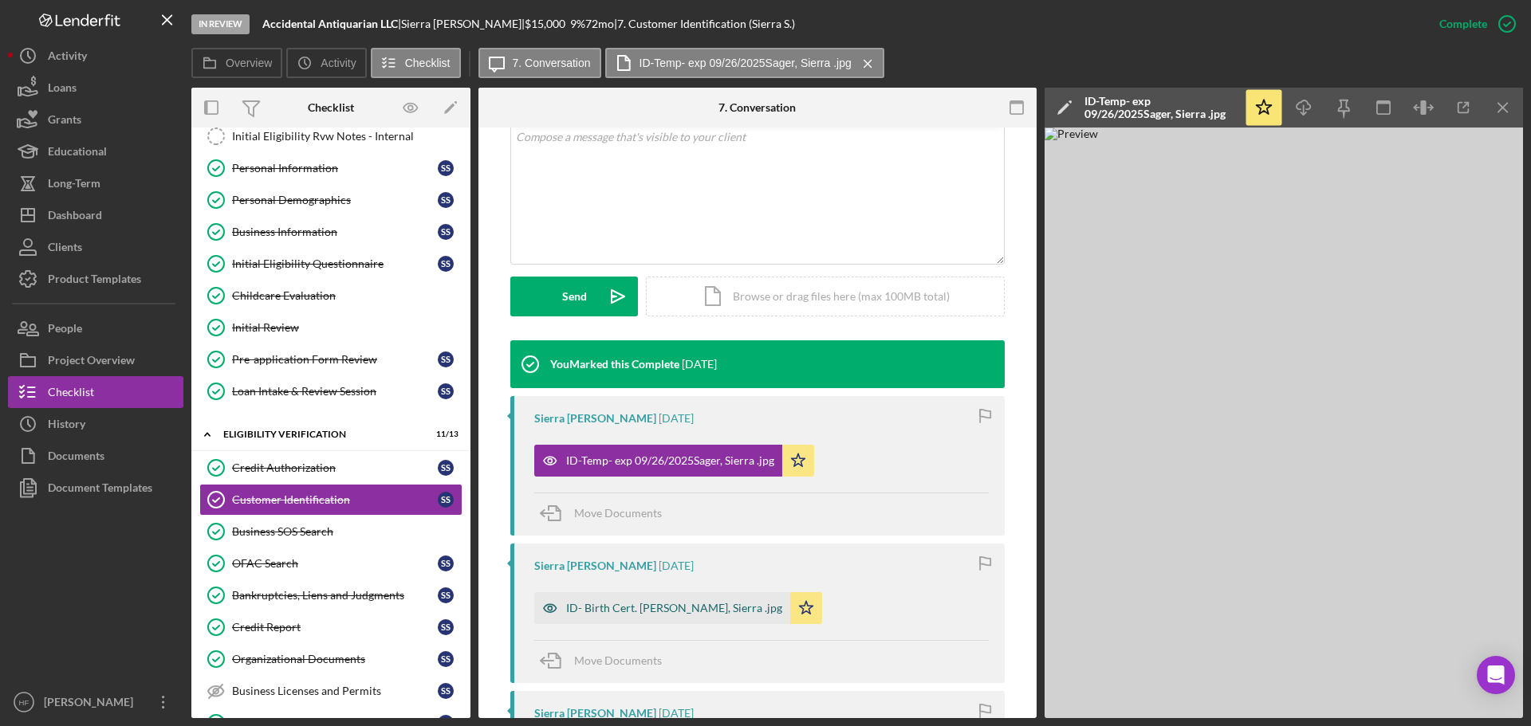
click at [671, 600] on div "ID- Birth Cert. Sager, Sierra .jpg" at bounding box center [662, 609] width 256 height 32
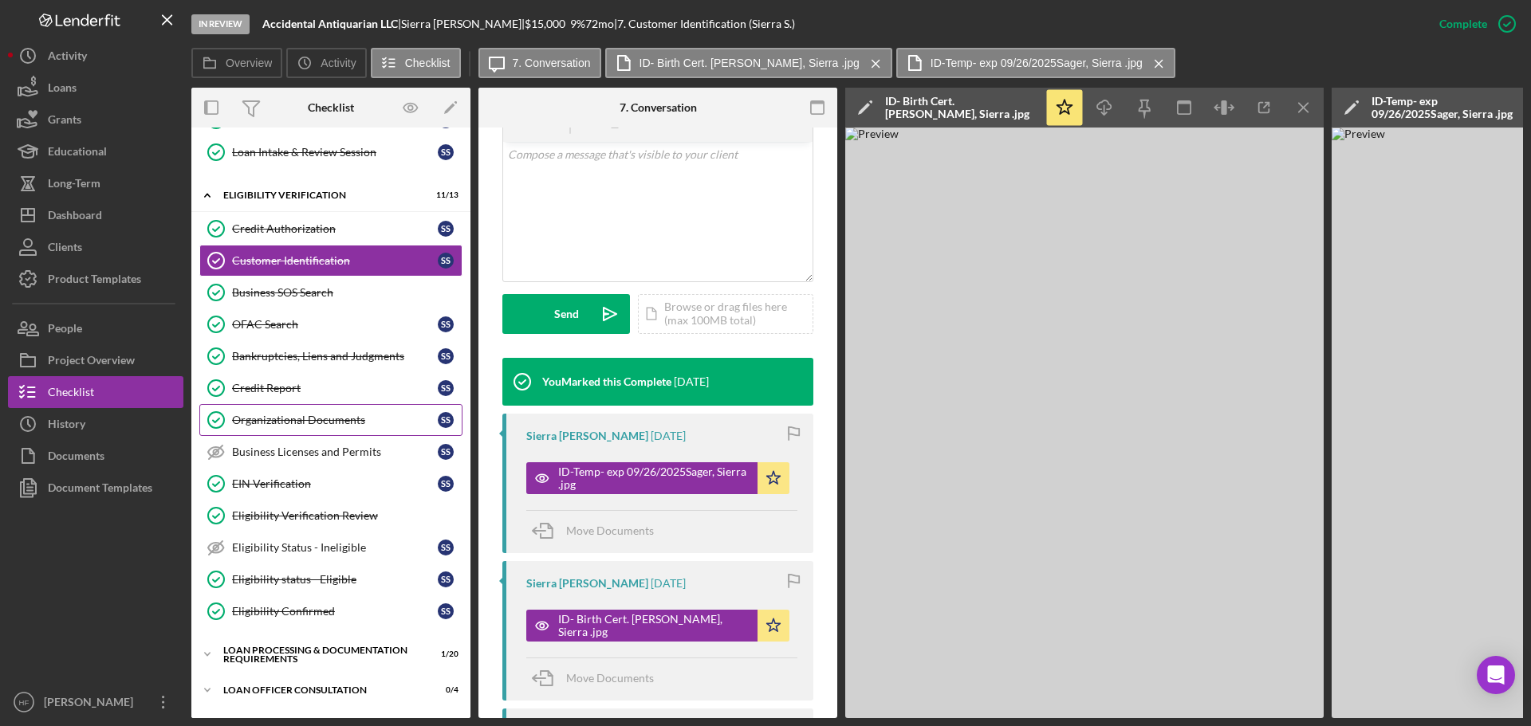
click at [341, 412] on link "Organizational Documents Organizational Documents S S" at bounding box center [330, 420] width 263 height 32
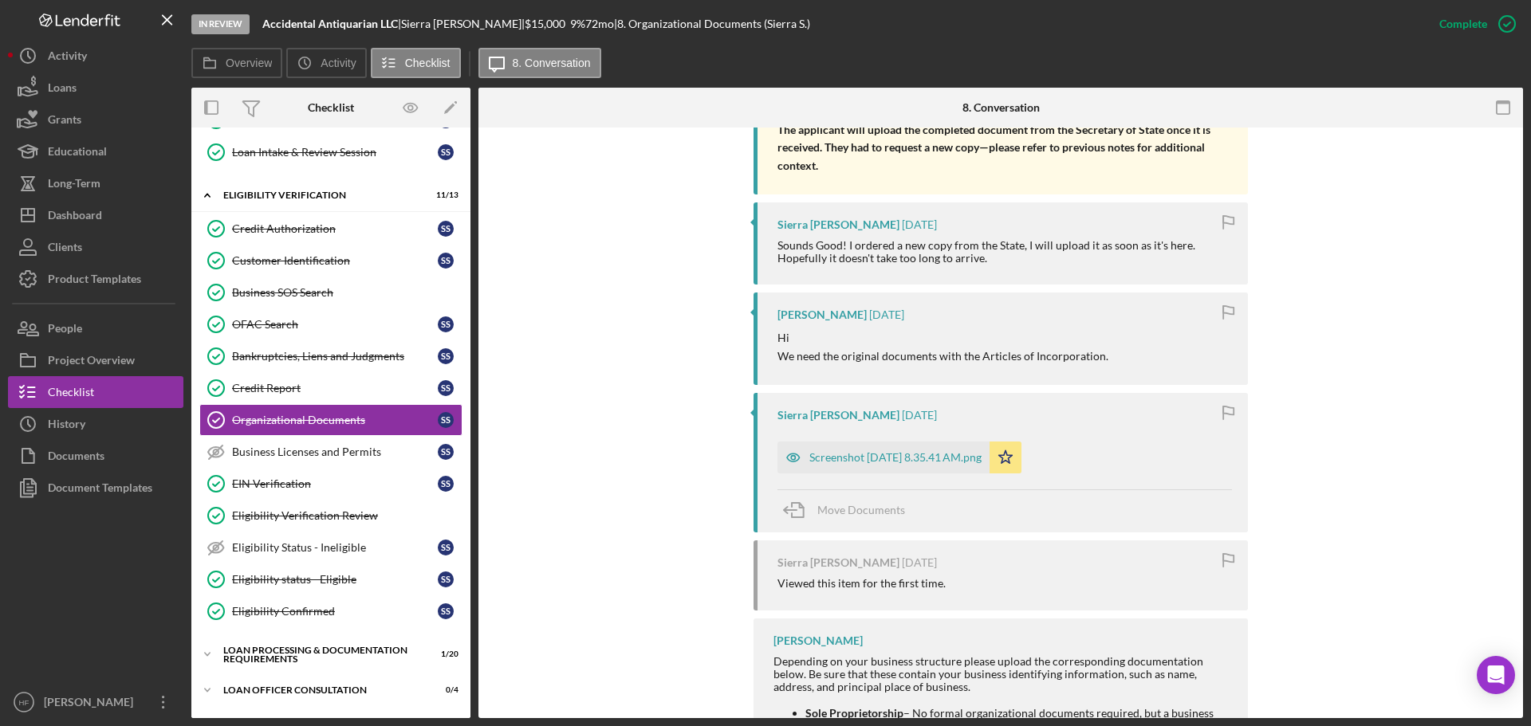
scroll to position [638, 0]
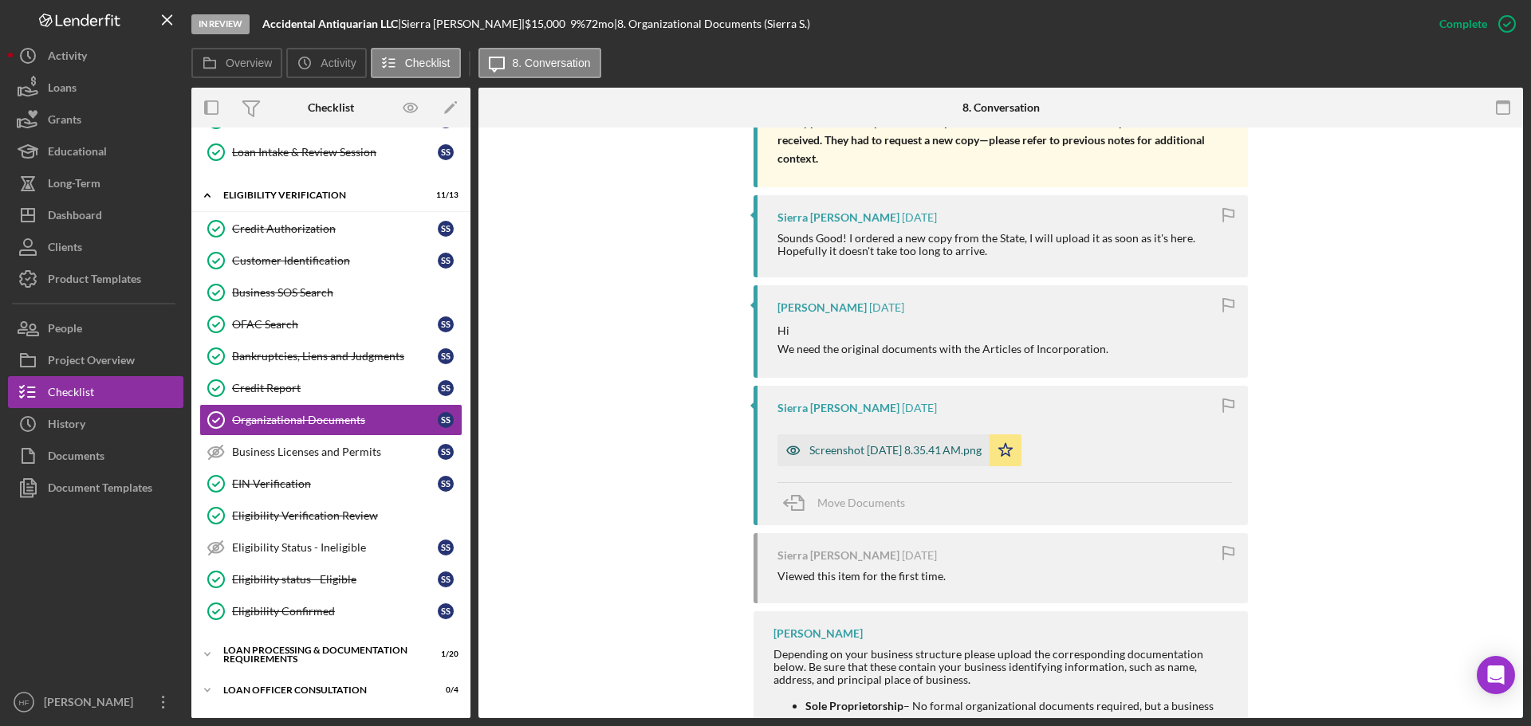
click at [897, 444] on div "Screenshot 2025-08-29 at 8.35.41 AM.png" at bounding box center [895, 450] width 172 height 13
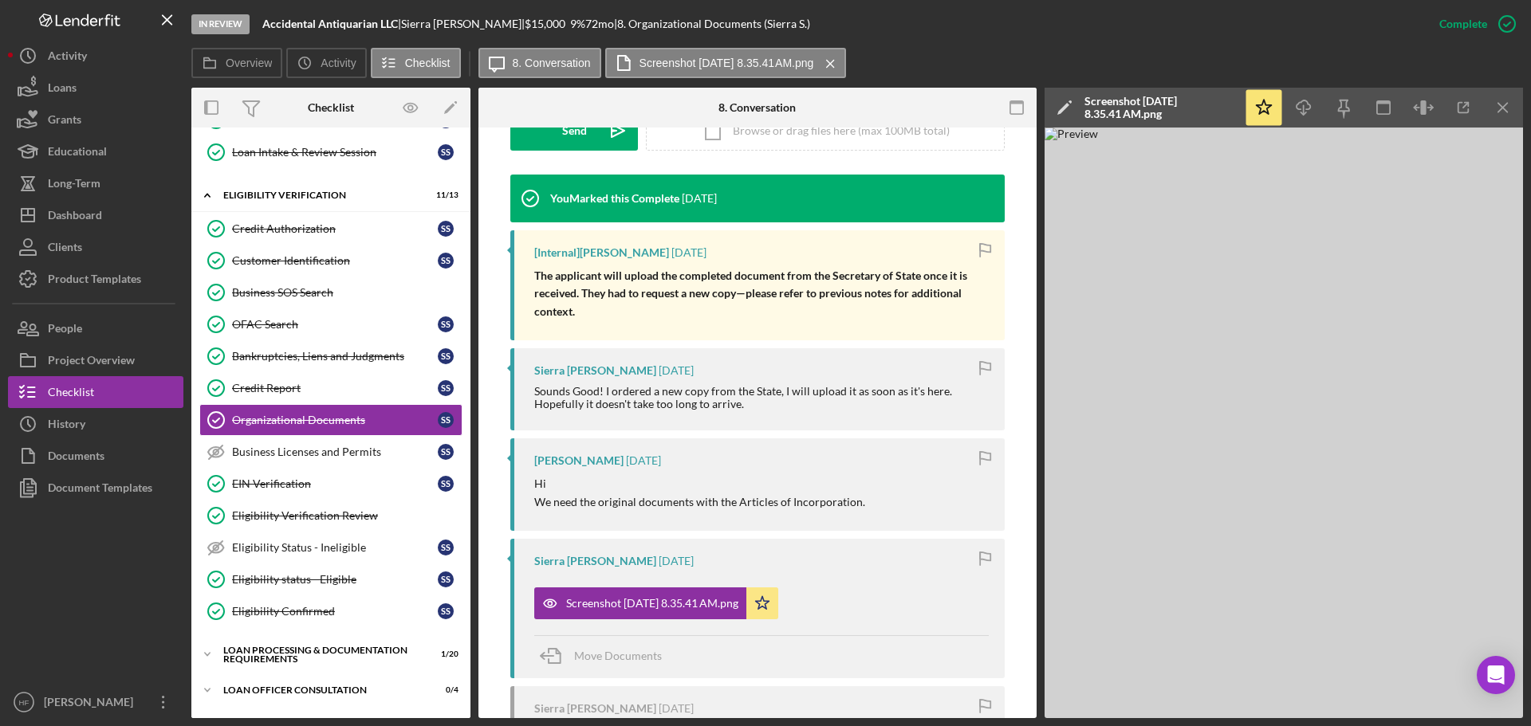
scroll to position [478, 0]
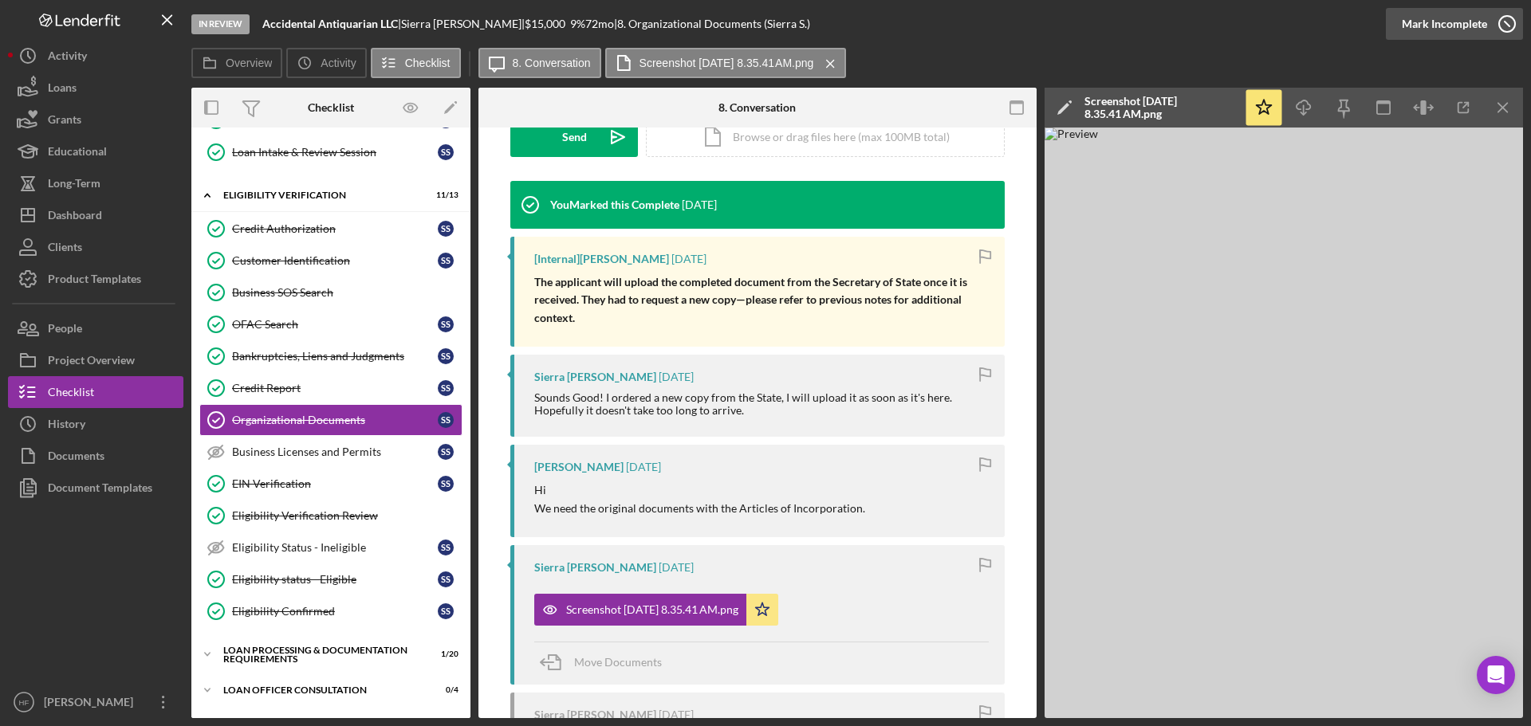
click at [1472, 21] on div "Mark Incomplete" at bounding box center [1444, 24] width 85 height 32
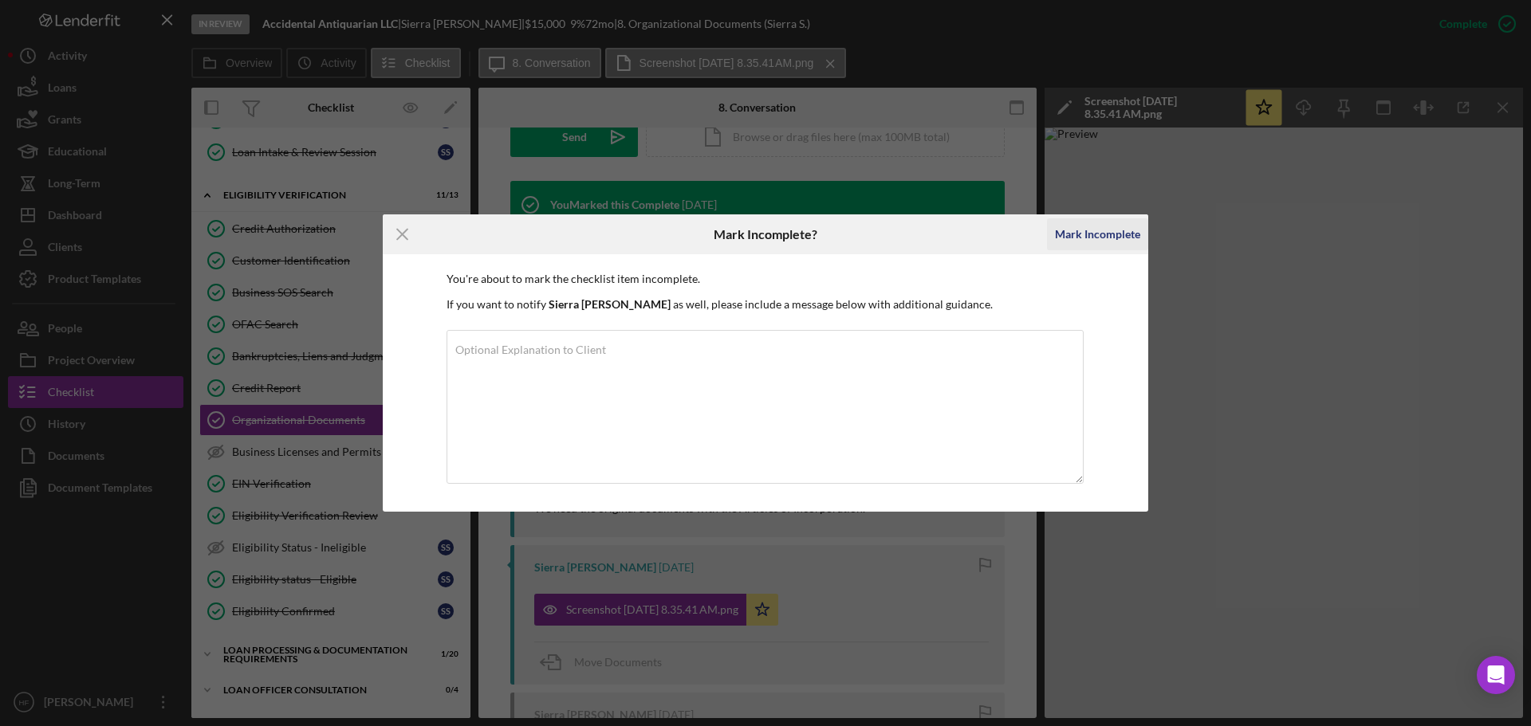
click at [1089, 232] on div "Mark Incomplete" at bounding box center [1097, 235] width 85 height 32
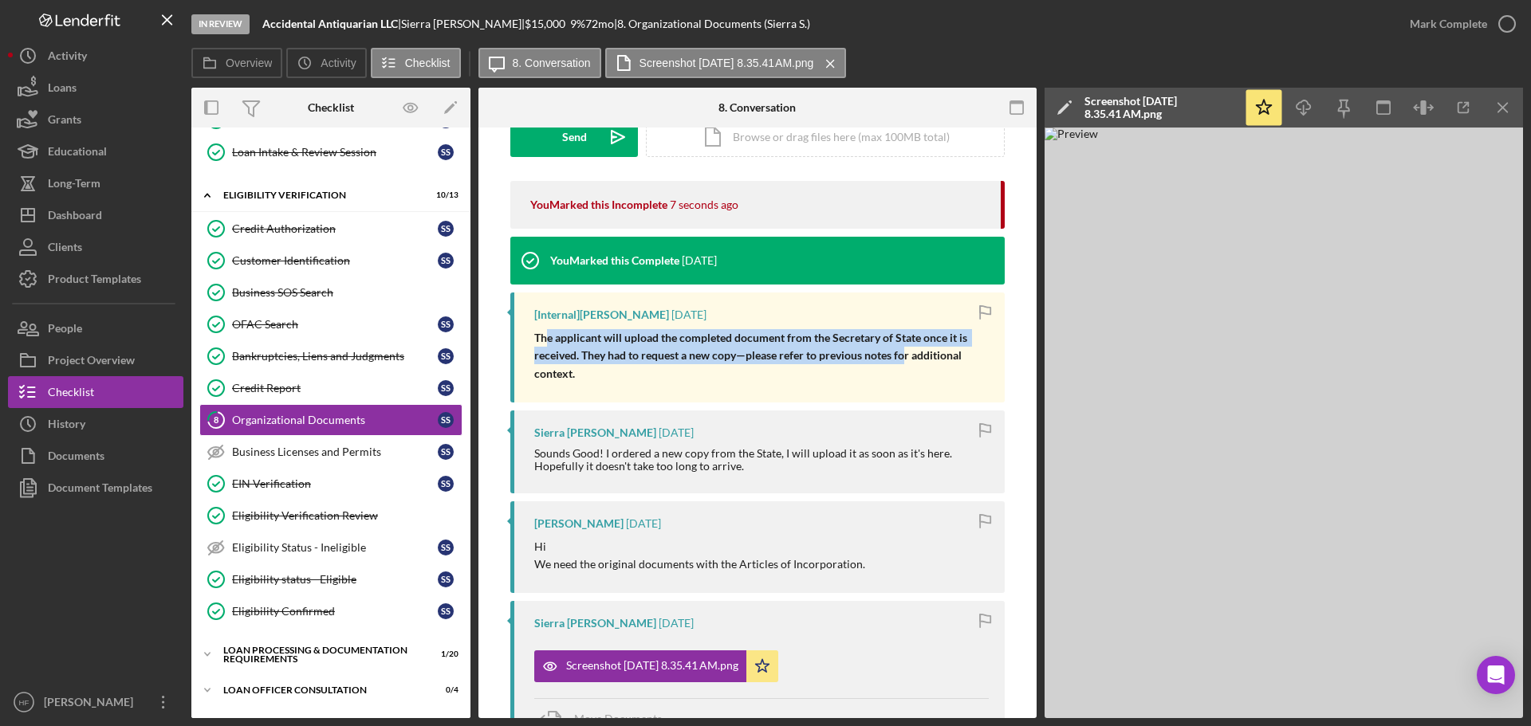
drag, startPoint x: 544, startPoint y: 332, endPoint x: 907, endPoint y: 350, distance: 363.3
click at [906, 350] on span "The applicant will upload the completed document from the Secretary of State on…" at bounding box center [751, 355] width 435 height 49
click at [330, 493] on link "EIN Verification EIN Verification S S" at bounding box center [330, 484] width 263 height 32
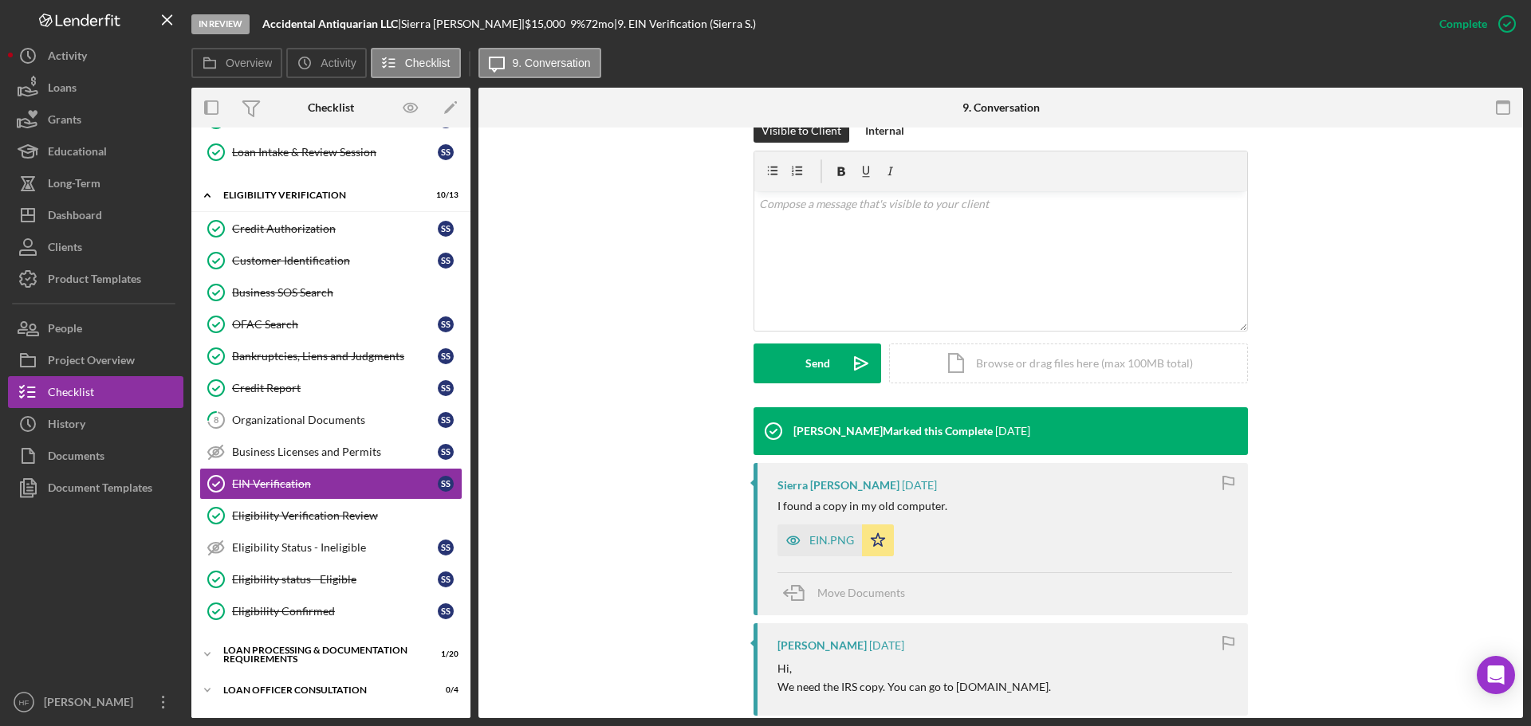
scroll to position [319, 0]
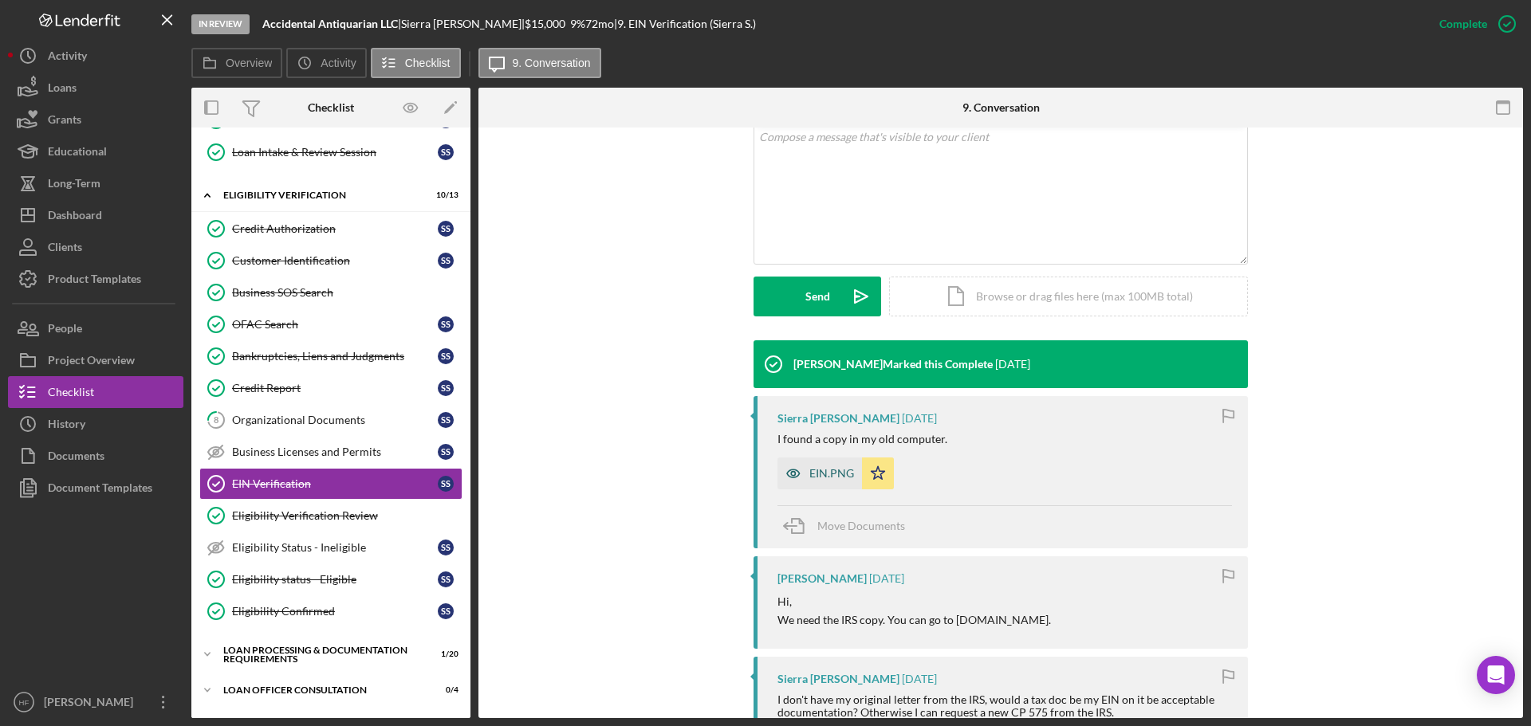
click at [818, 478] on div "EIN.PNG" at bounding box center [831, 473] width 45 height 13
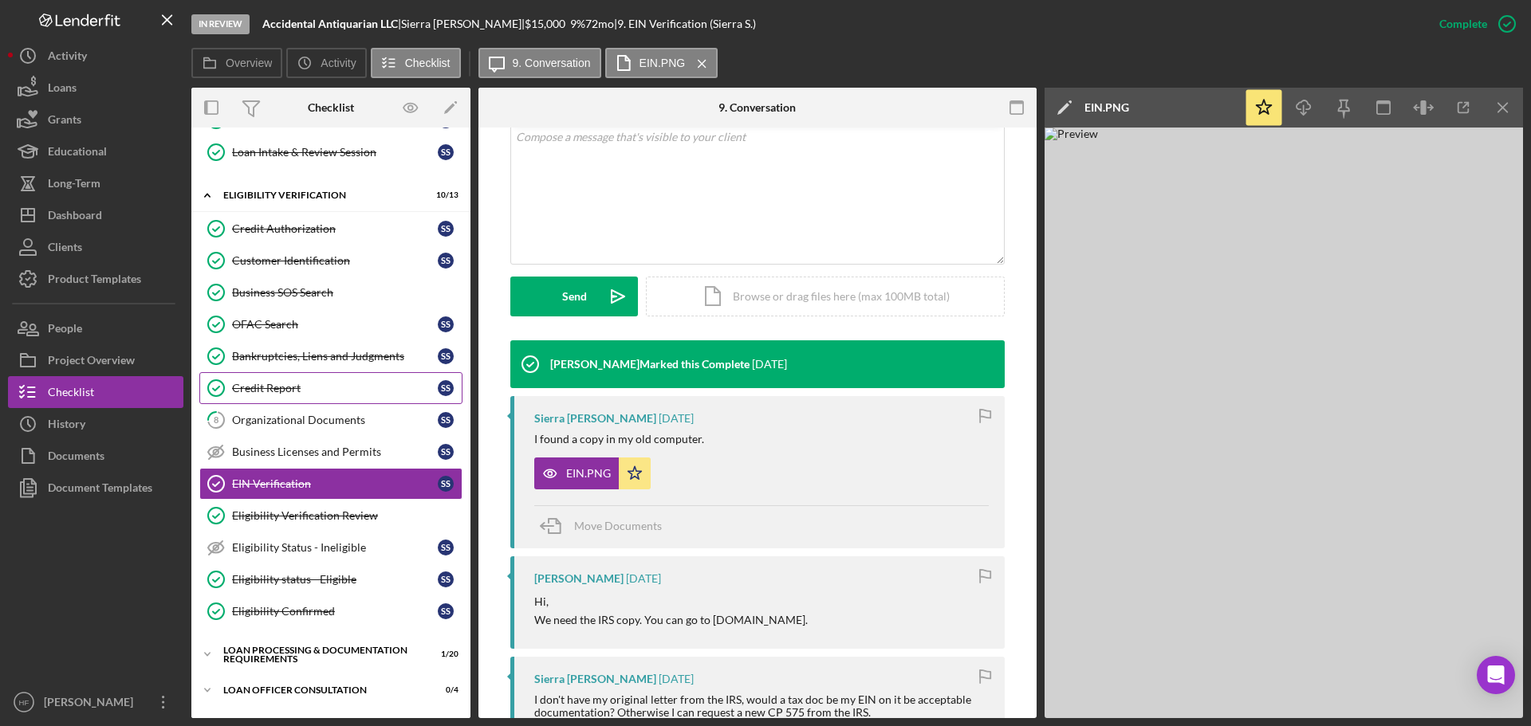
click at [302, 382] on div "Credit Report" at bounding box center [335, 388] width 206 height 13
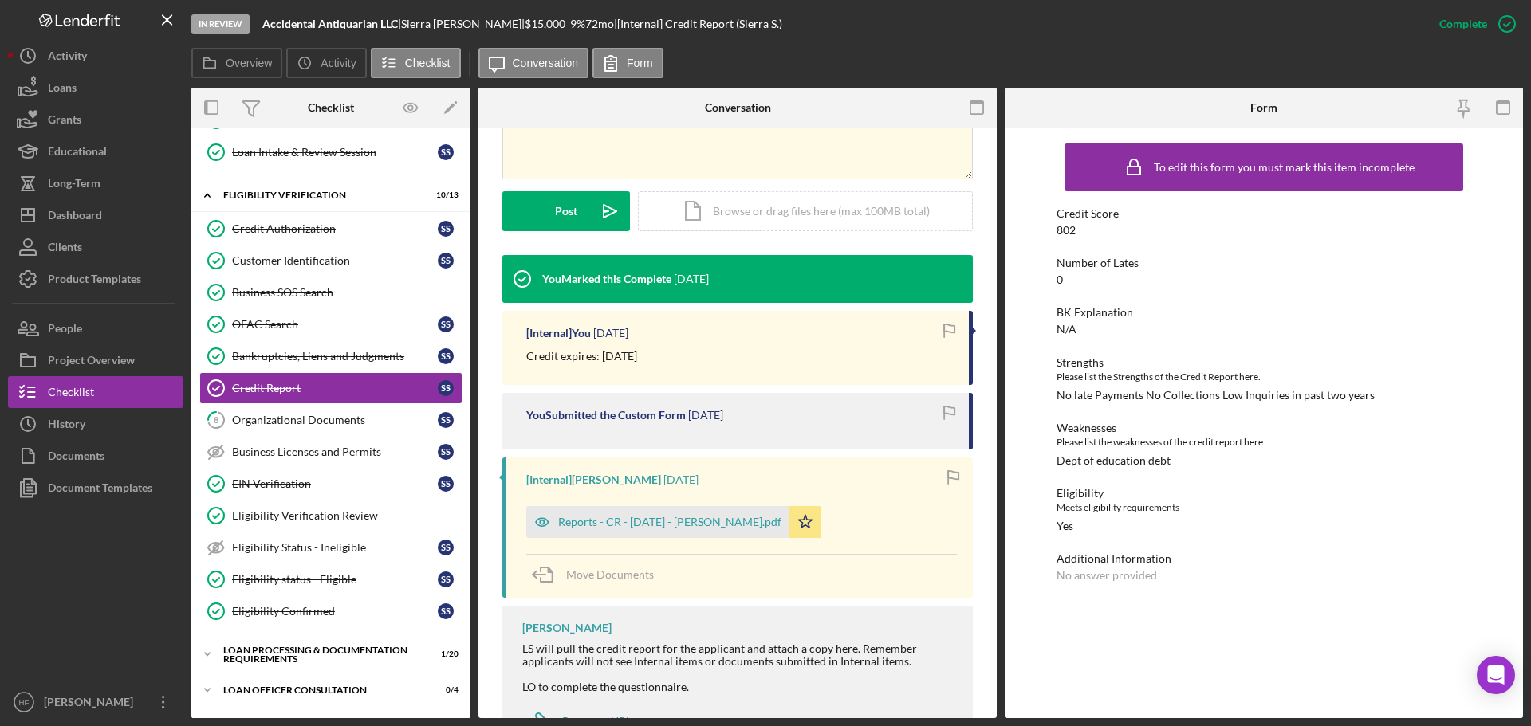
scroll to position [439, 0]
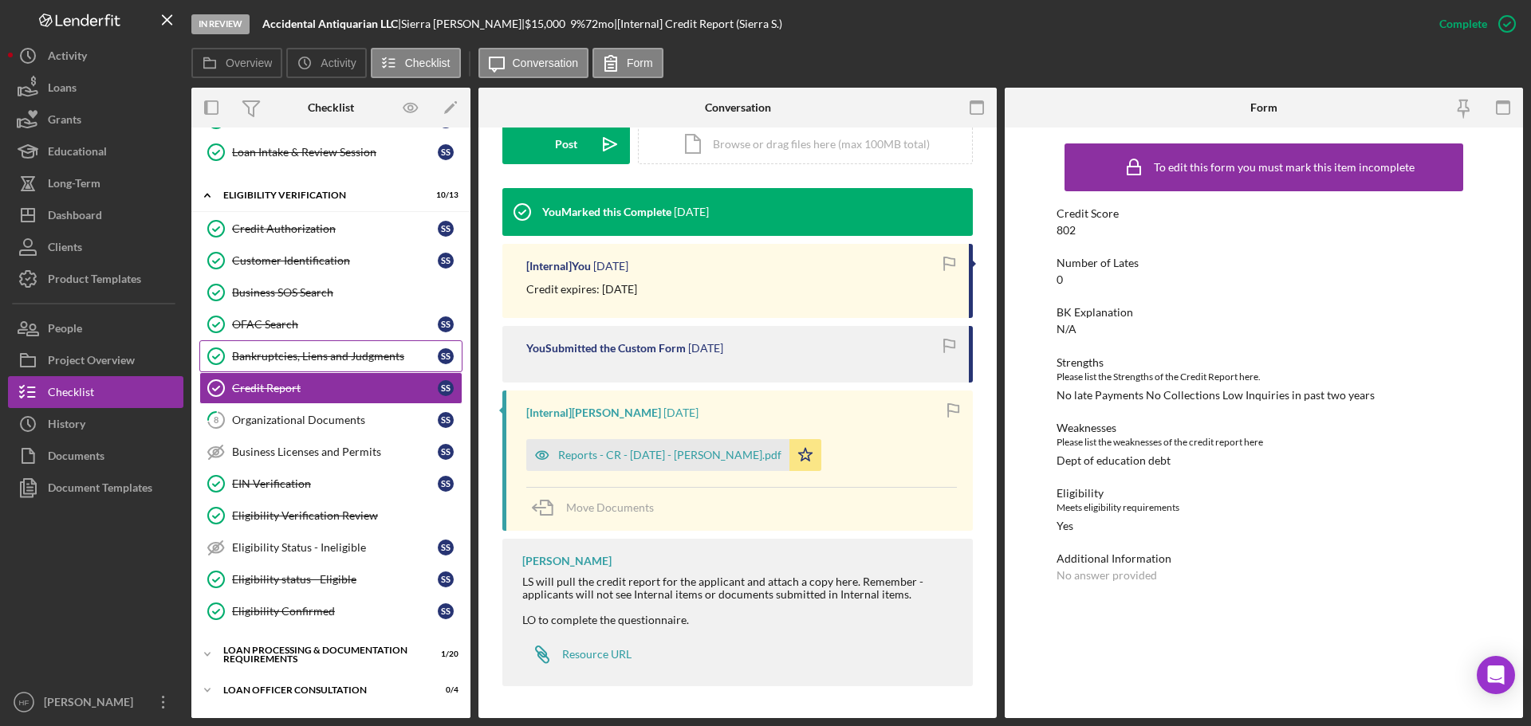
click at [323, 347] on link "Bankruptcies, Liens and Judgments Bankruptcies, Liens and Judgments S S" at bounding box center [330, 357] width 263 height 32
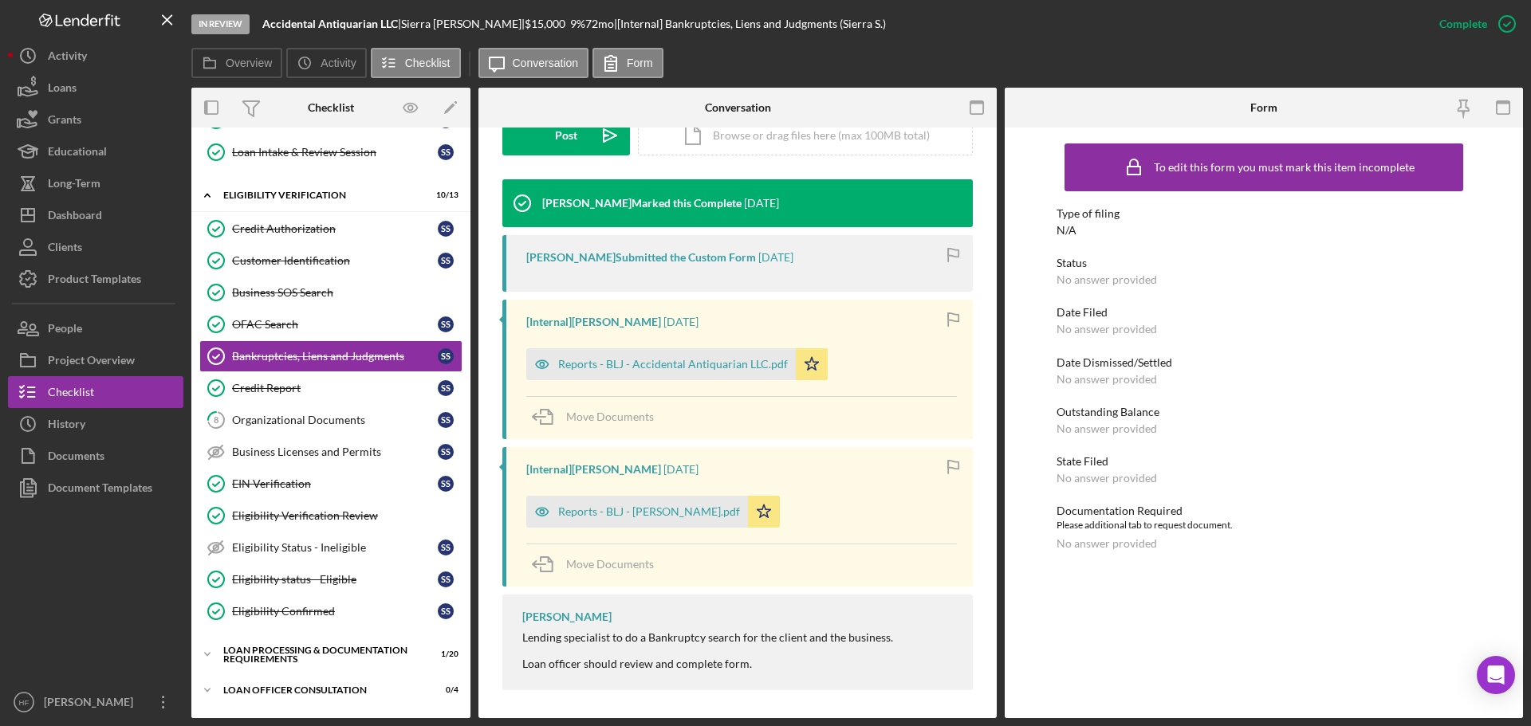
scroll to position [452, 0]
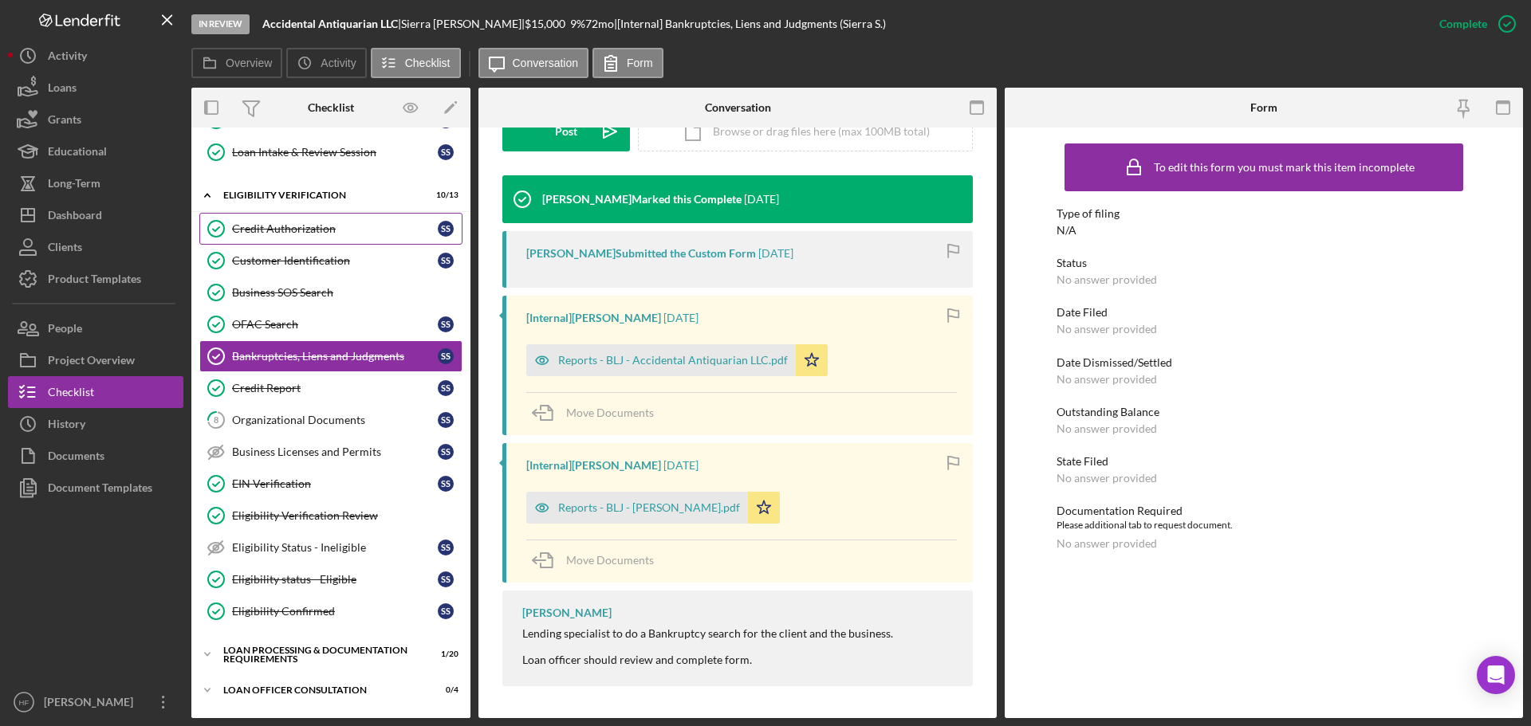
click at [354, 238] on link "Credit Authorization Credit Authorization S S" at bounding box center [330, 229] width 263 height 32
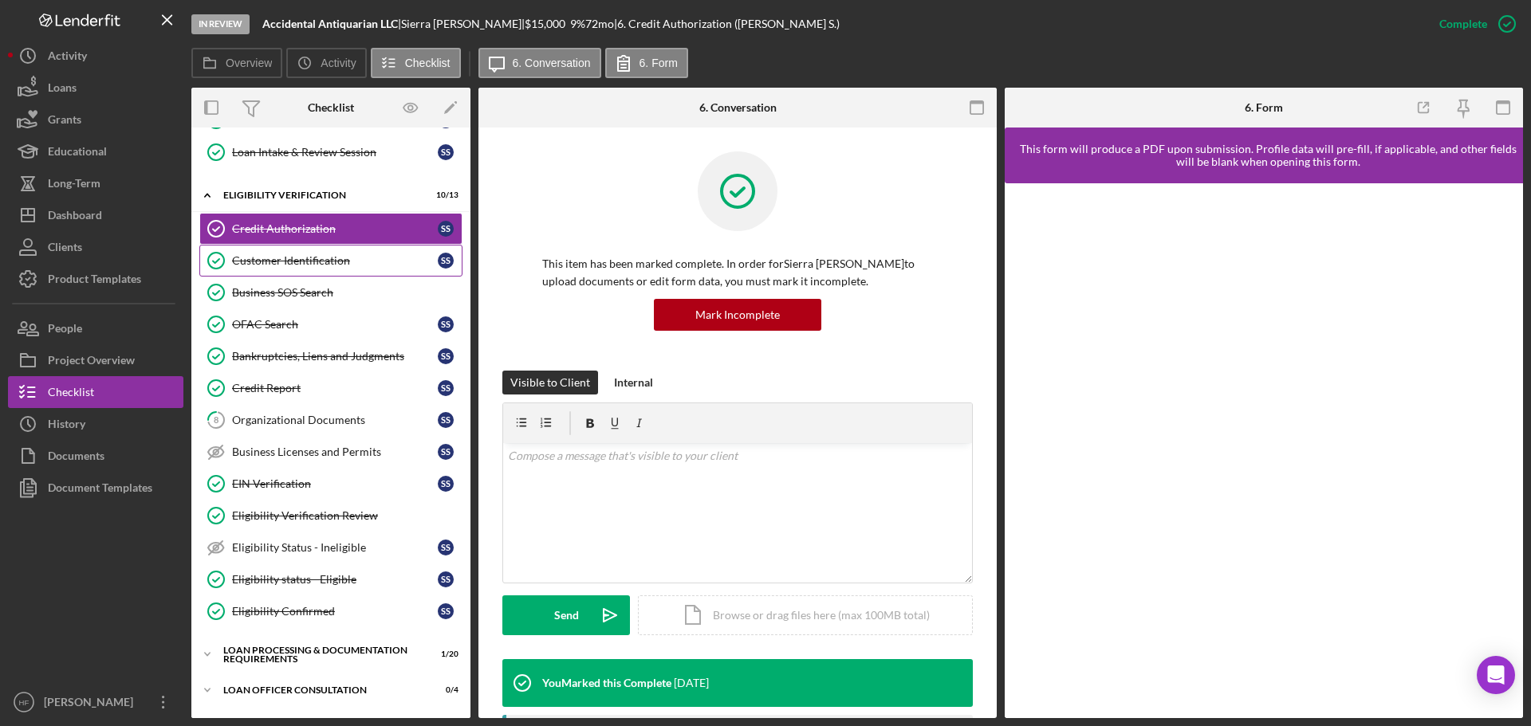
click at [347, 272] on link "Customer Identification Customer Identification S S" at bounding box center [330, 261] width 263 height 32
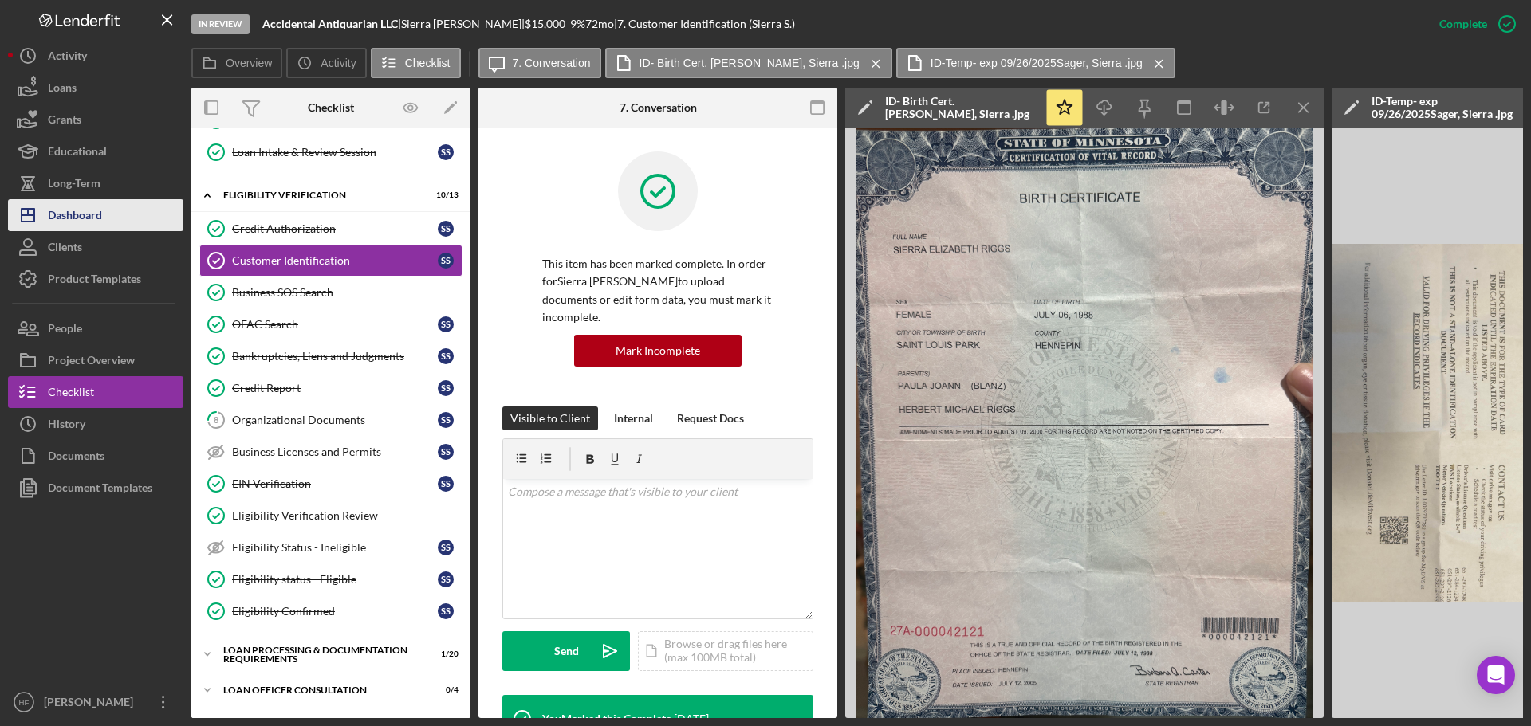
click at [74, 211] on div "Dashboard" at bounding box center [75, 217] width 54 height 36
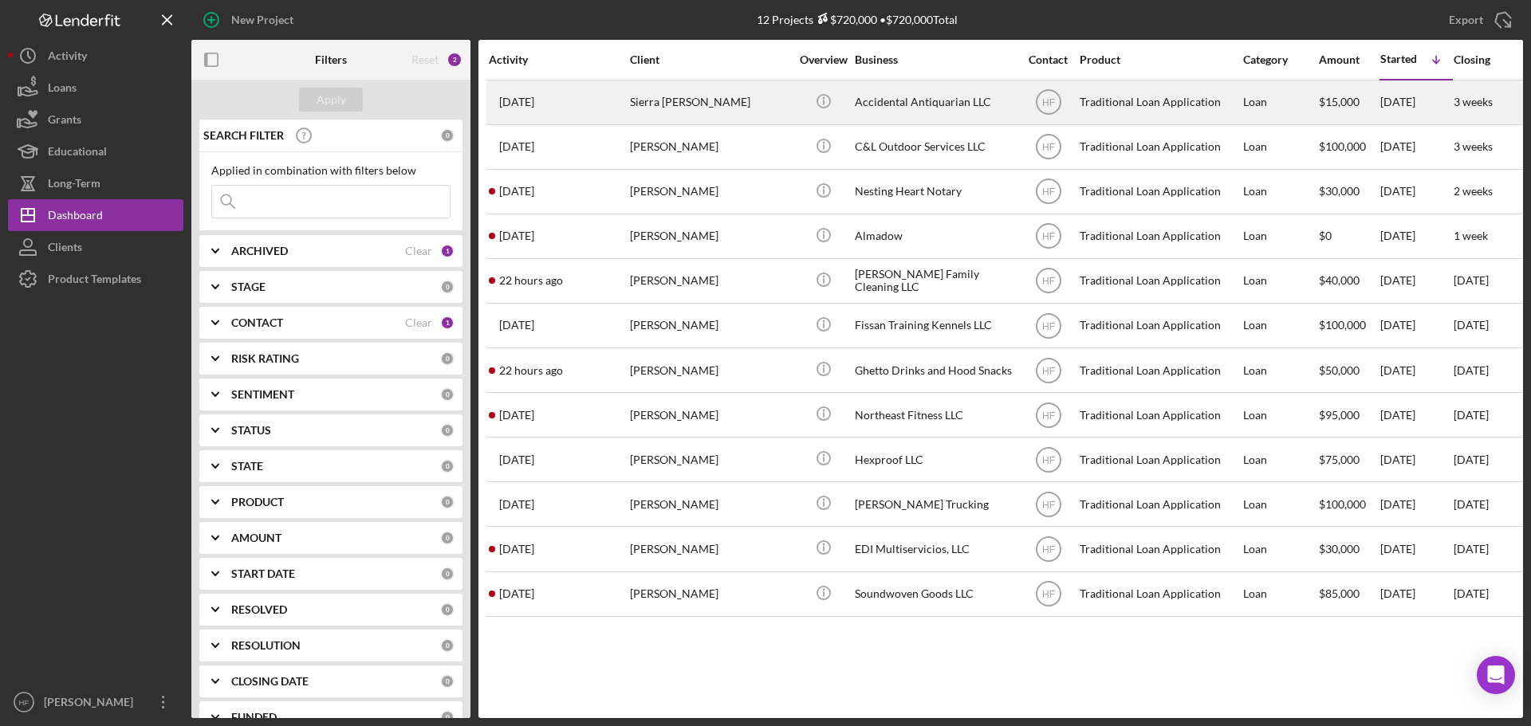
click at [761, 108] on div "Sierra Sager" at bounding box center [709, 102] width 159 height 42
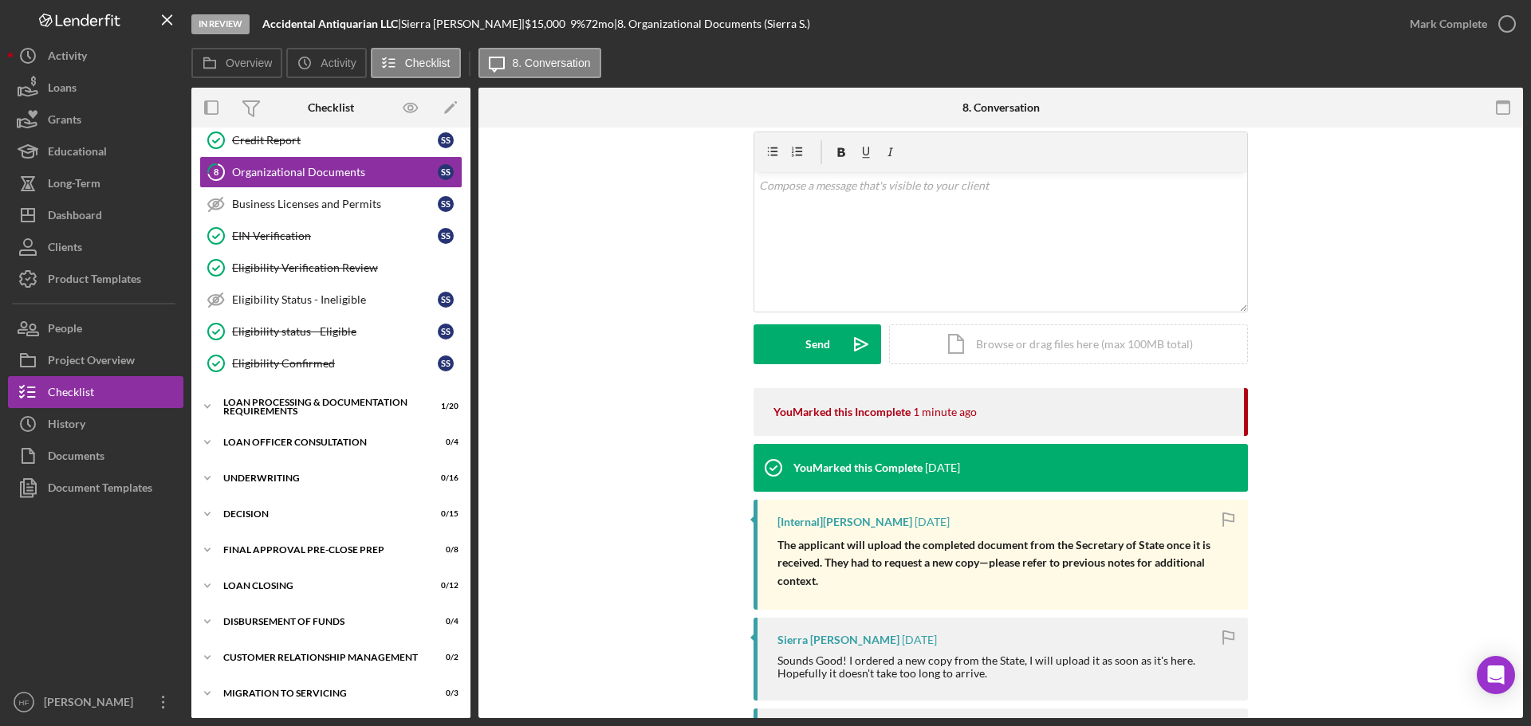
scroll to position [80, 0]
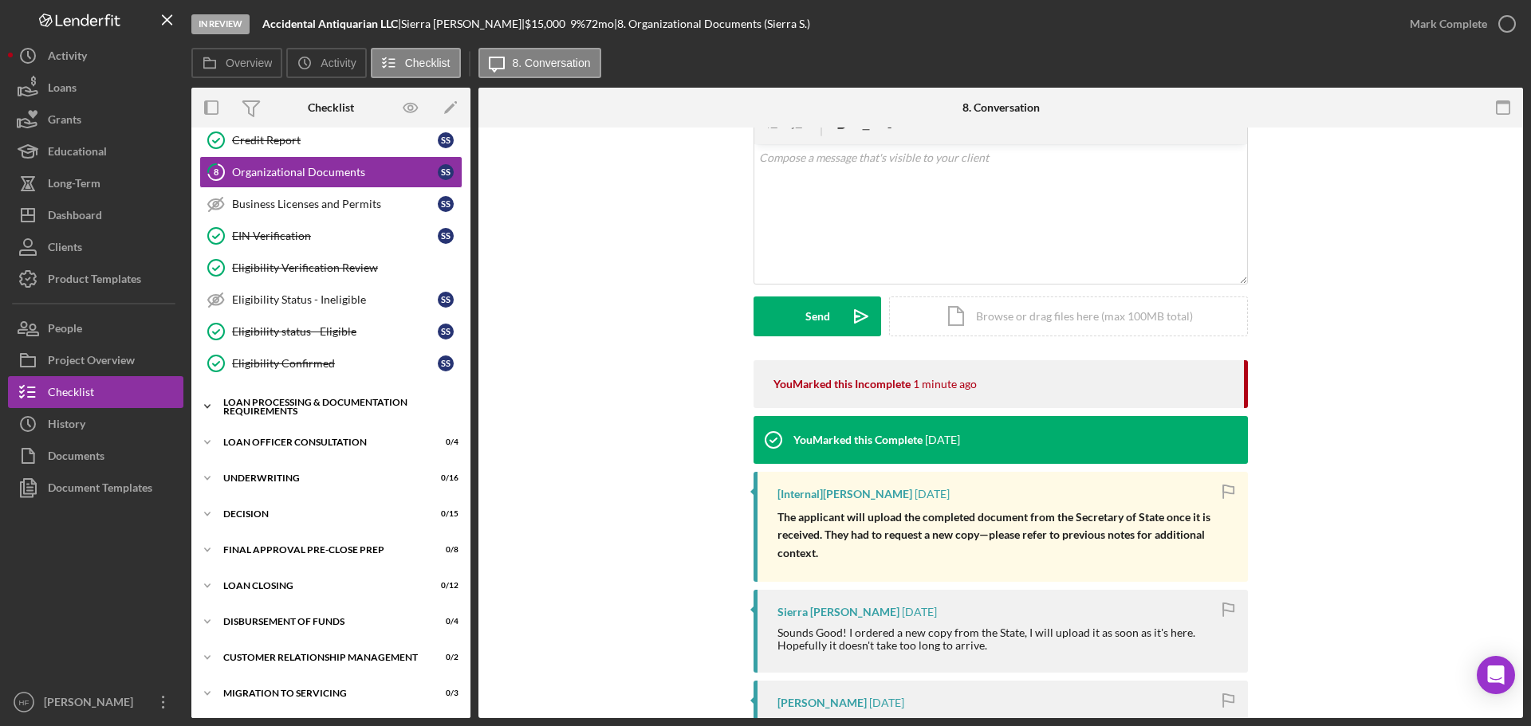
click at [216, 413] on icon "Icon/Expander" at bounding box center [207, 407] width 32 height 32
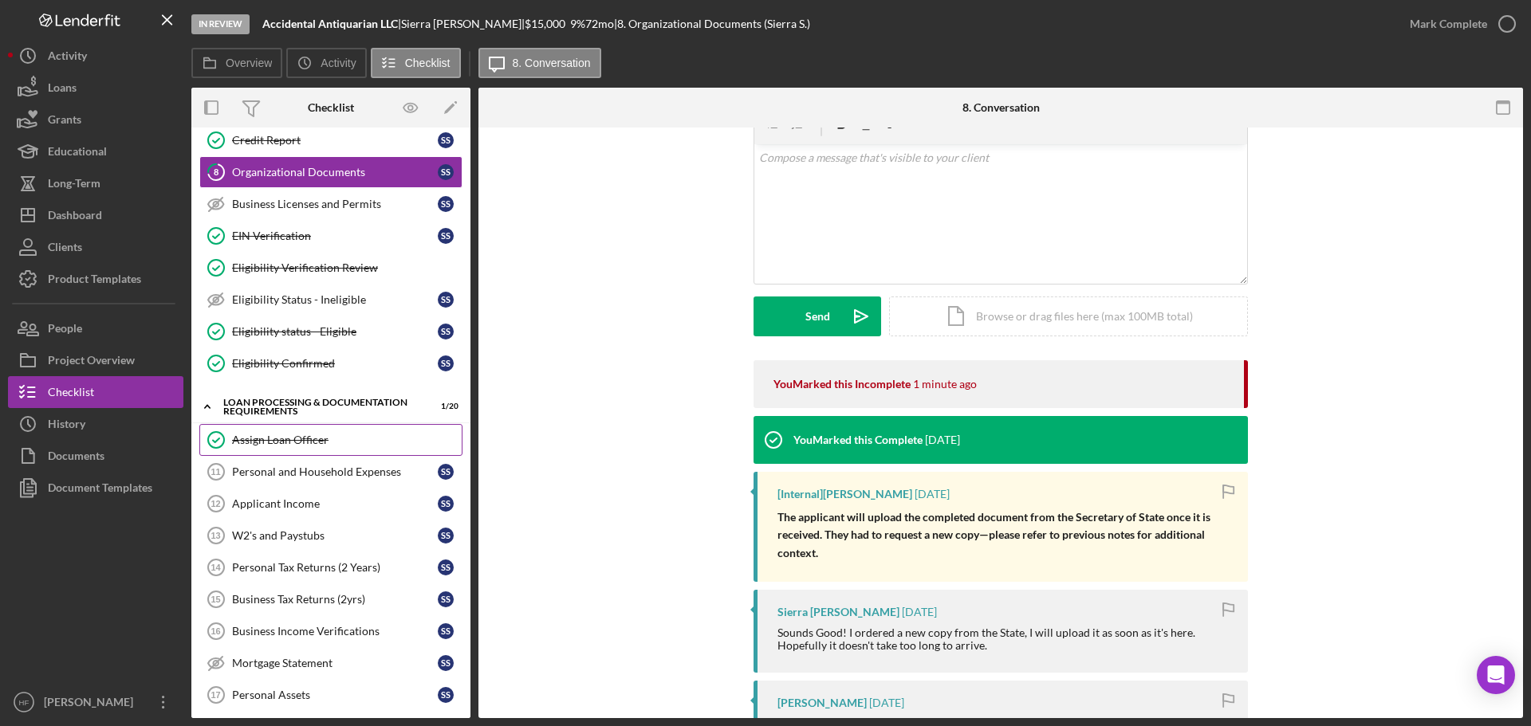
click at [283, 439] on div "Assign Loan Officer" at bounding box center [347, 440] width 230 height 13
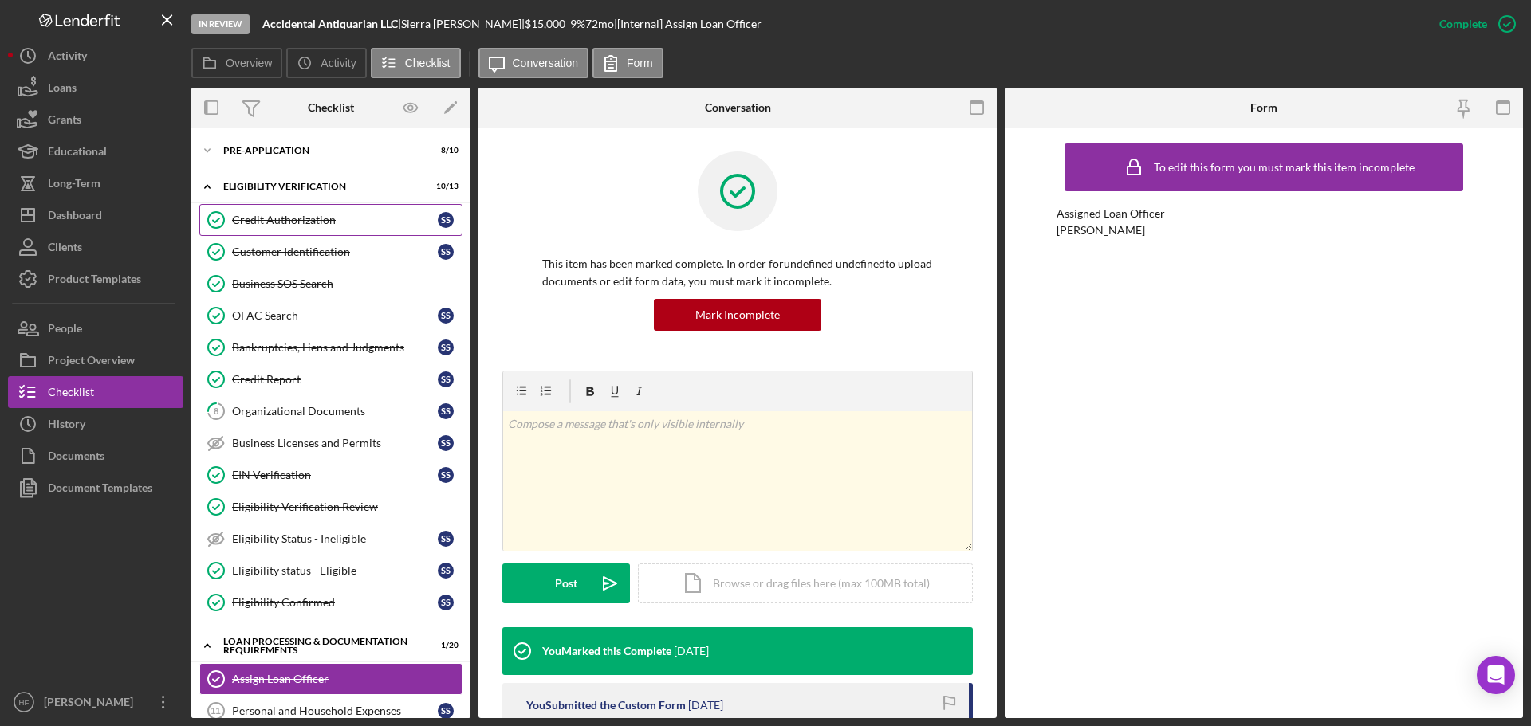
click at [320, 220] on div "Credit Authorization" at bounding box center [335, 220] width 206 height 13
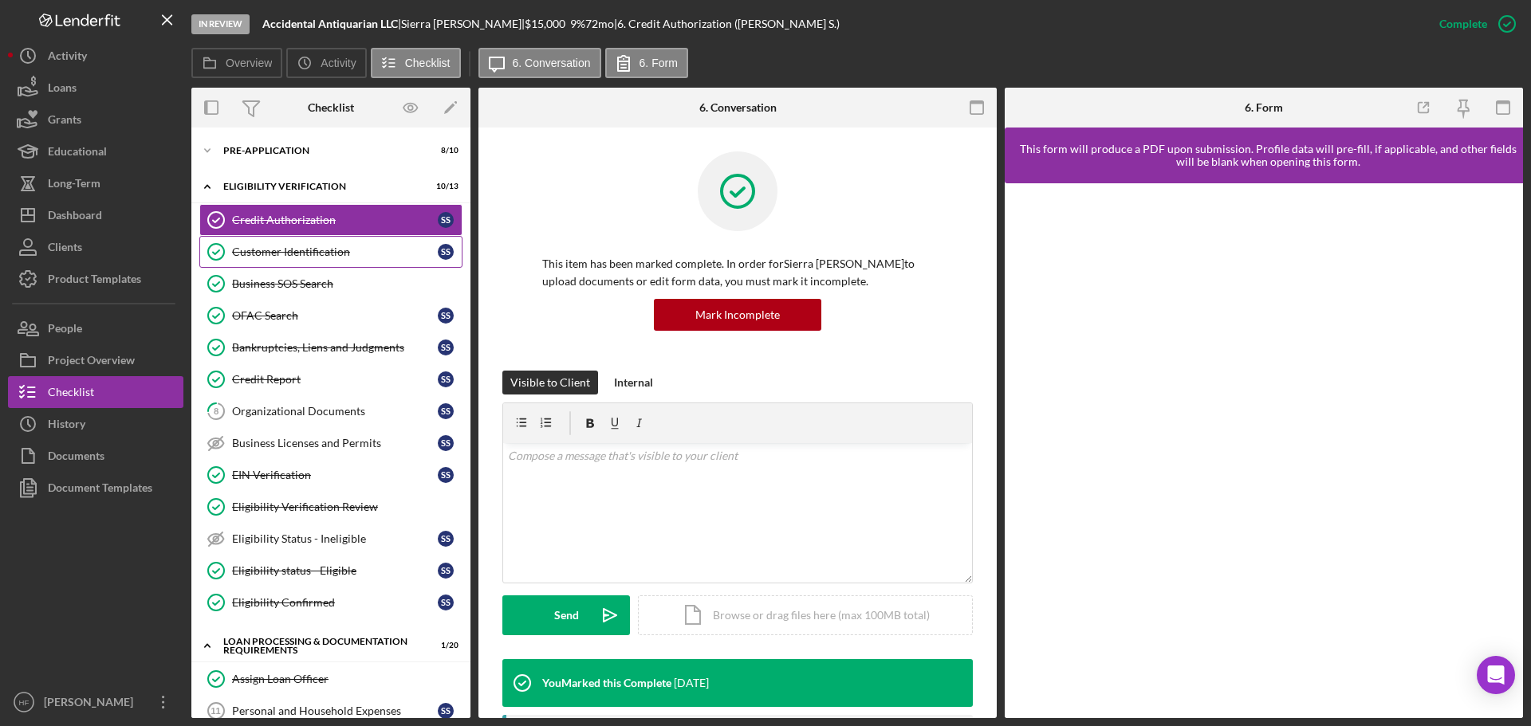
click at [325, 250] on div "Customer Identification" at bounding box center [335, 252] width 206 height 13
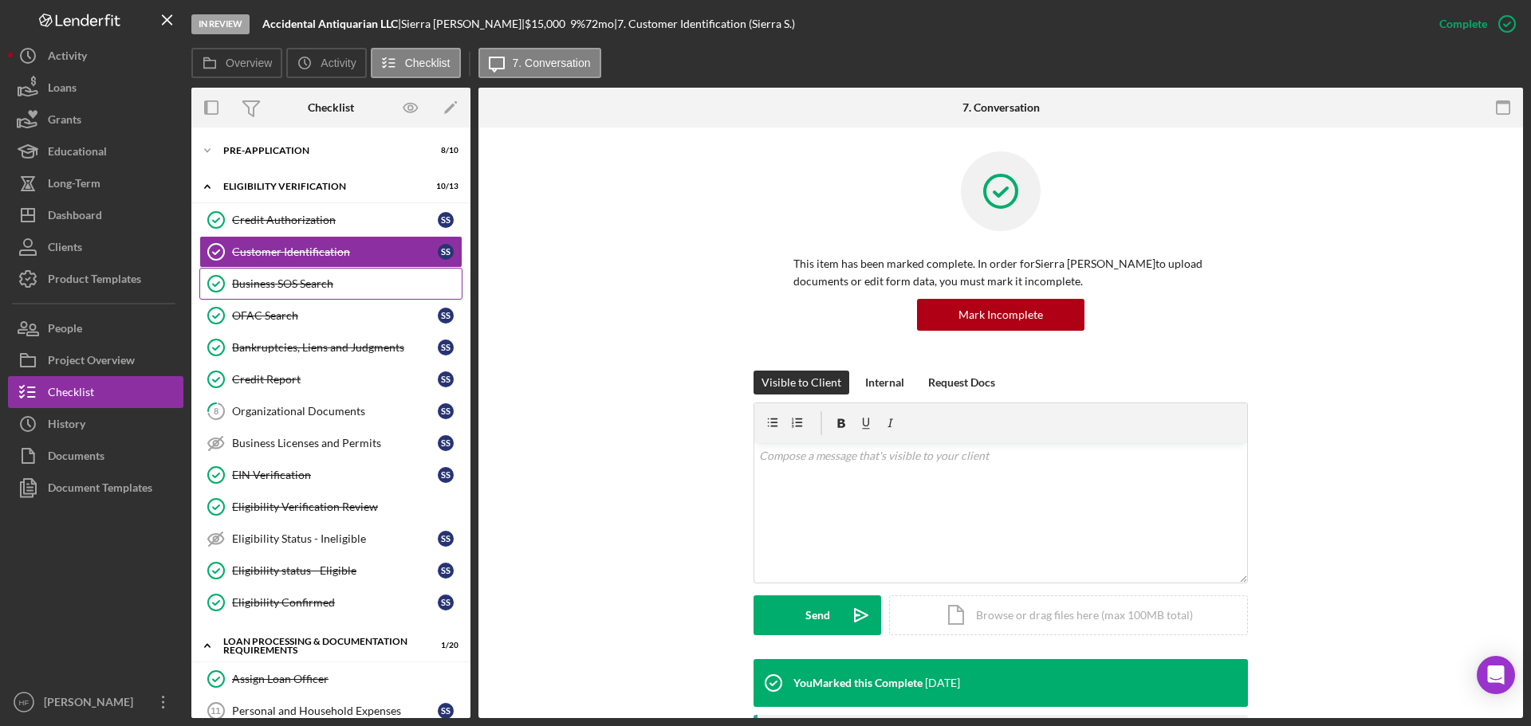
click at [325, 293] on link "Business SOS Search Business SOS Search" at bounding box center [330, 284] width 263 height 32
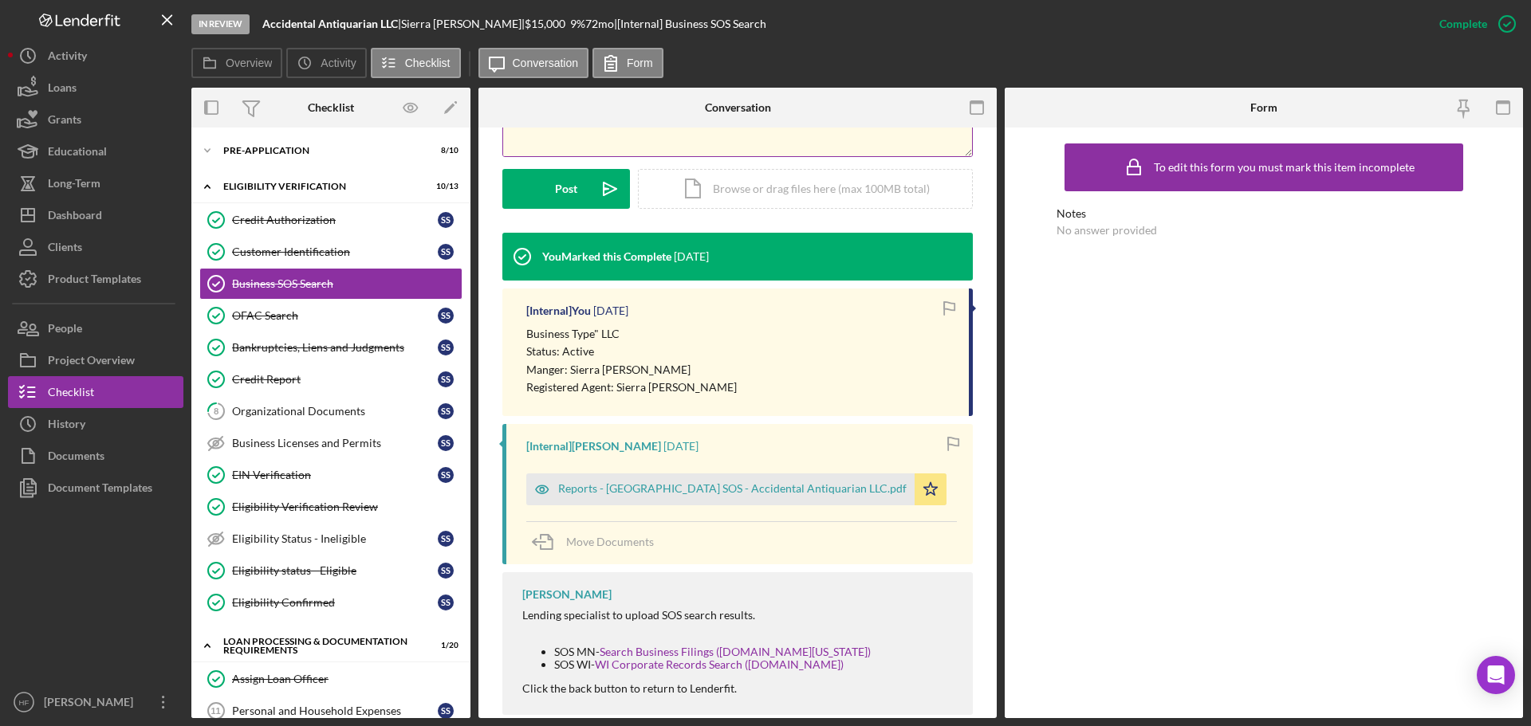
scroll to position [423, 0]
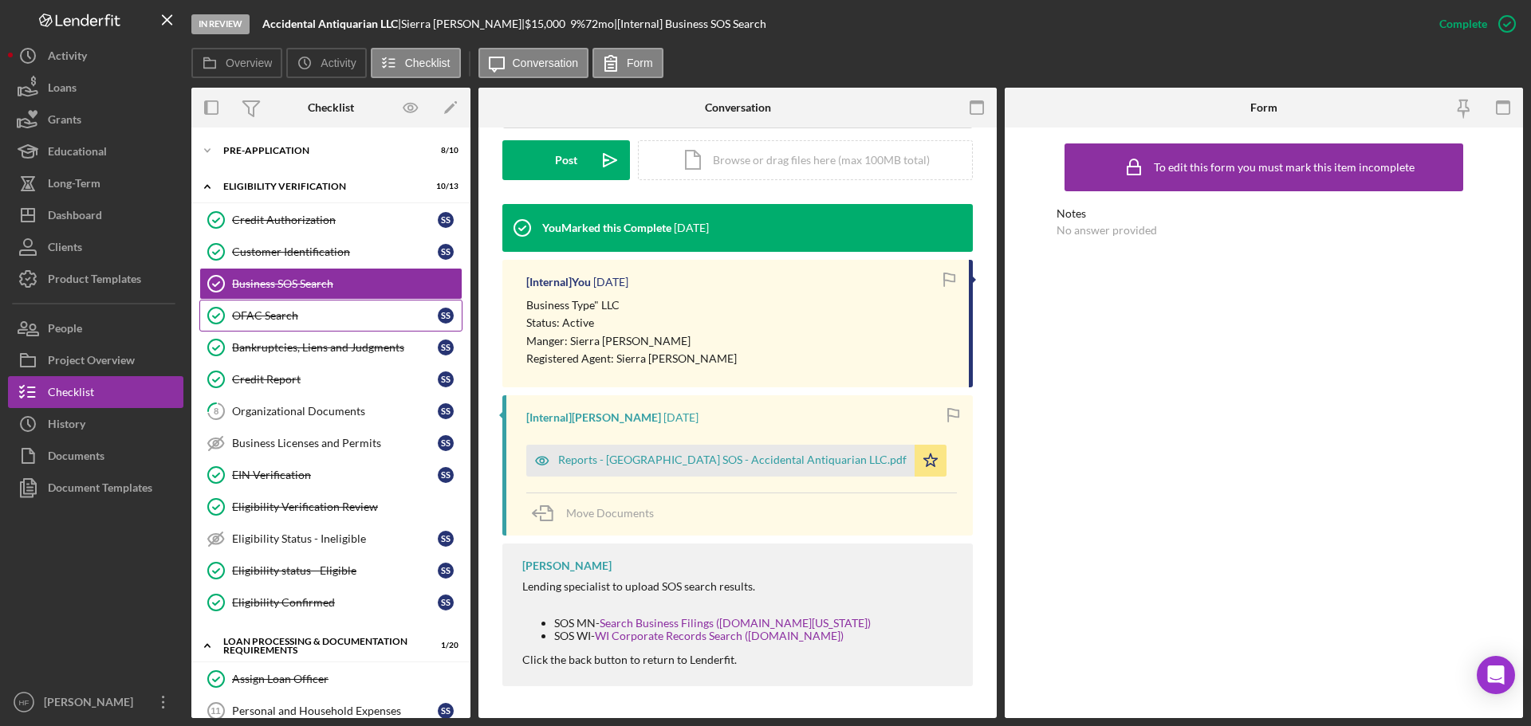
click at [277, 305] on link "OFAC Search OFAC Search S S" at bounding box center [330, 316] width 263 height 32
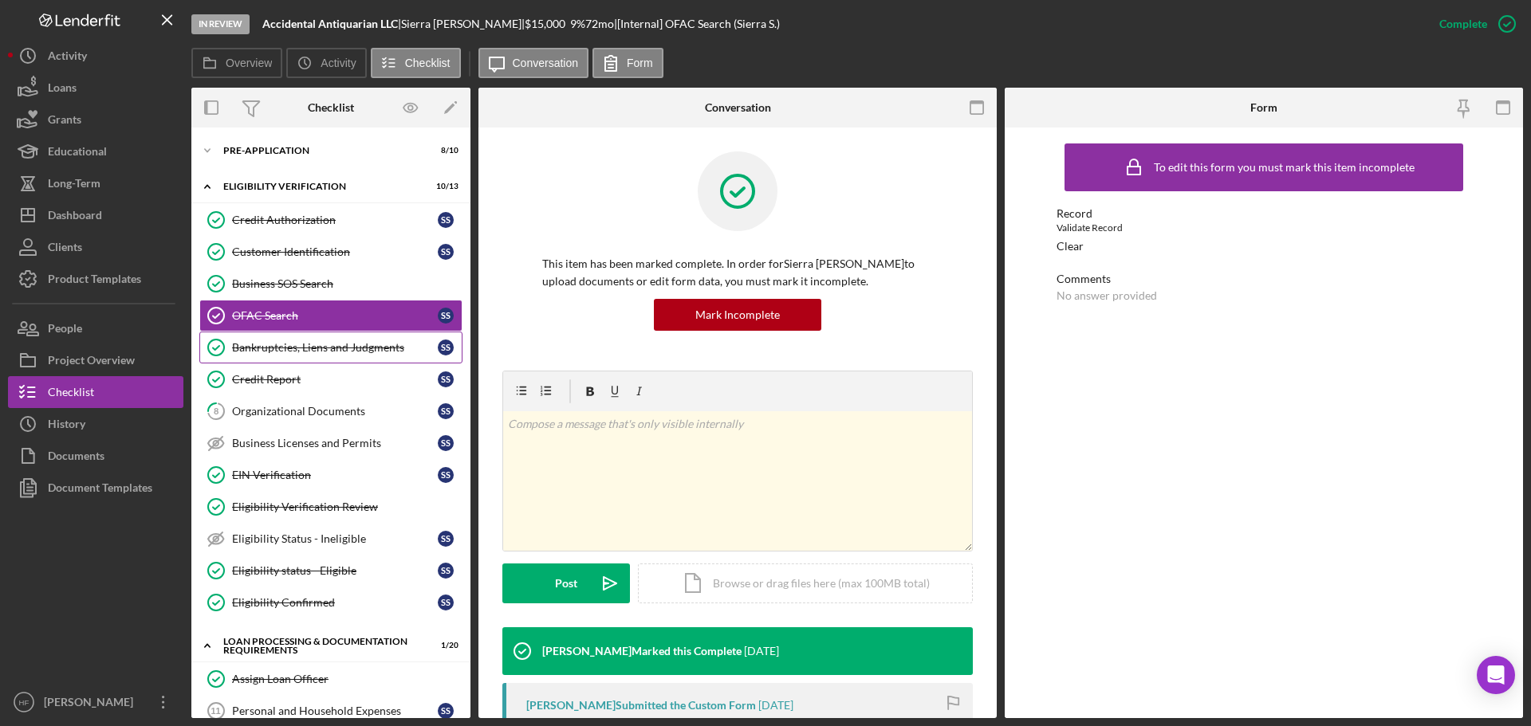
click at [294, 363] on link "Bankruptcies, Liens and Judgments Bankruptcies, Liens and Judgments S S" at bounding box center [330, 348] width 263 height 32
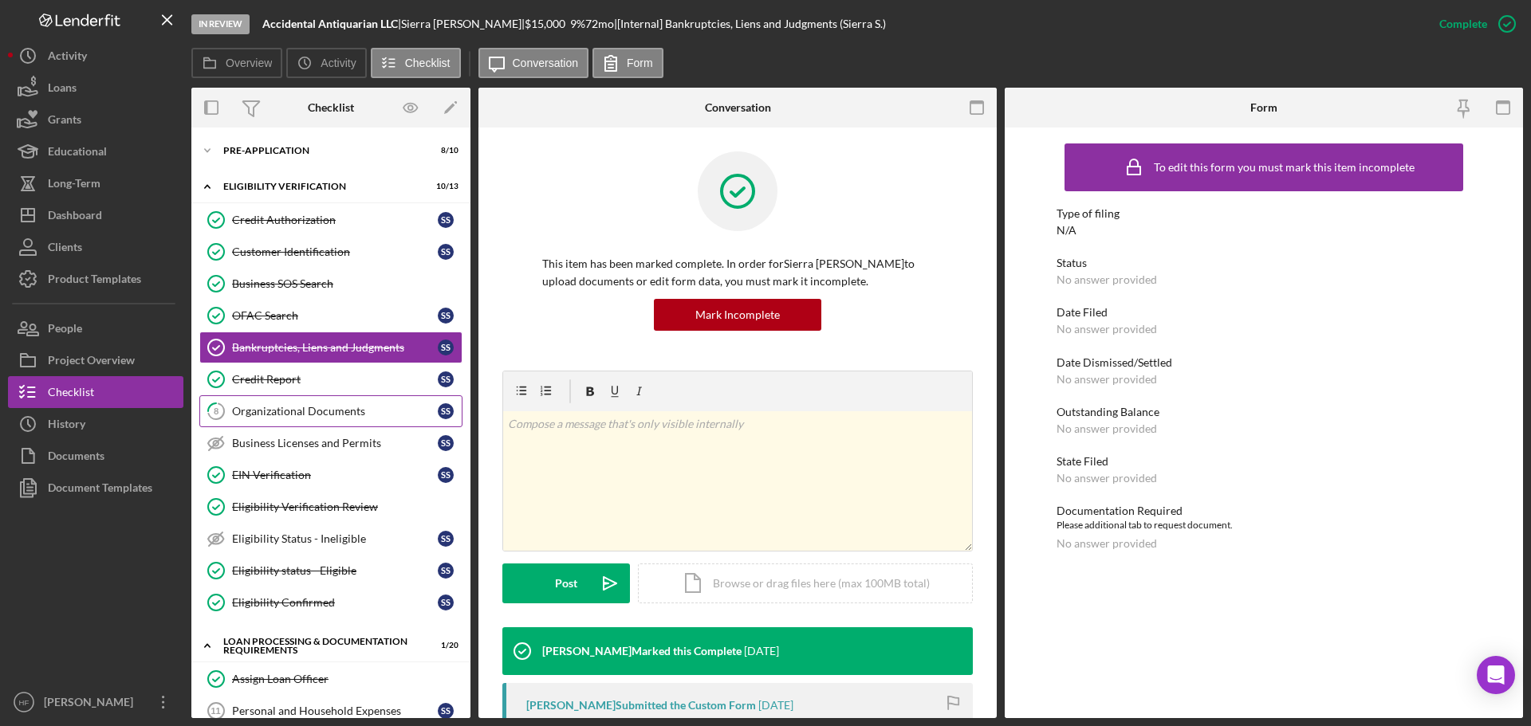
click at [301, 404] on link "8 Organizational Documents S S" at bounding box center [330, 412] width 263 height 32
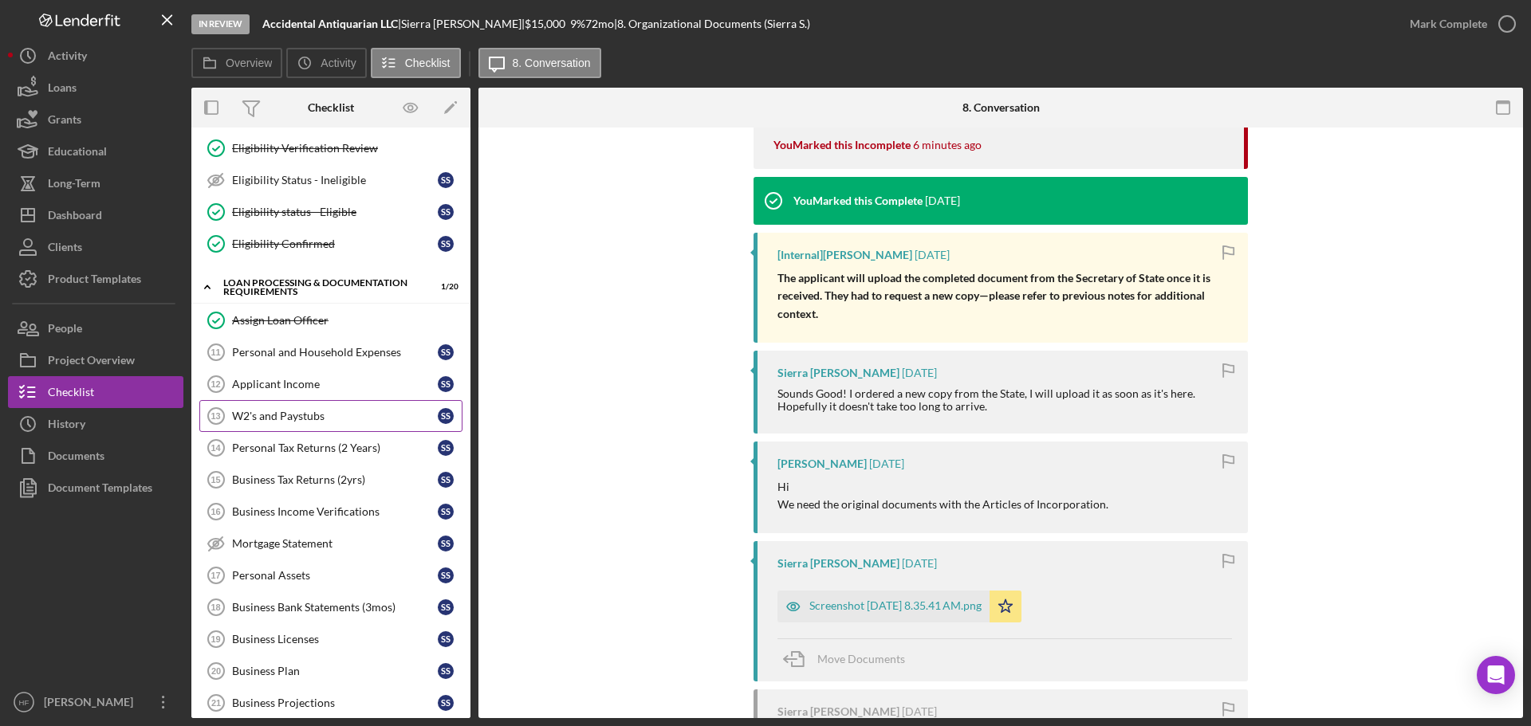
scroll to position [399, 0]
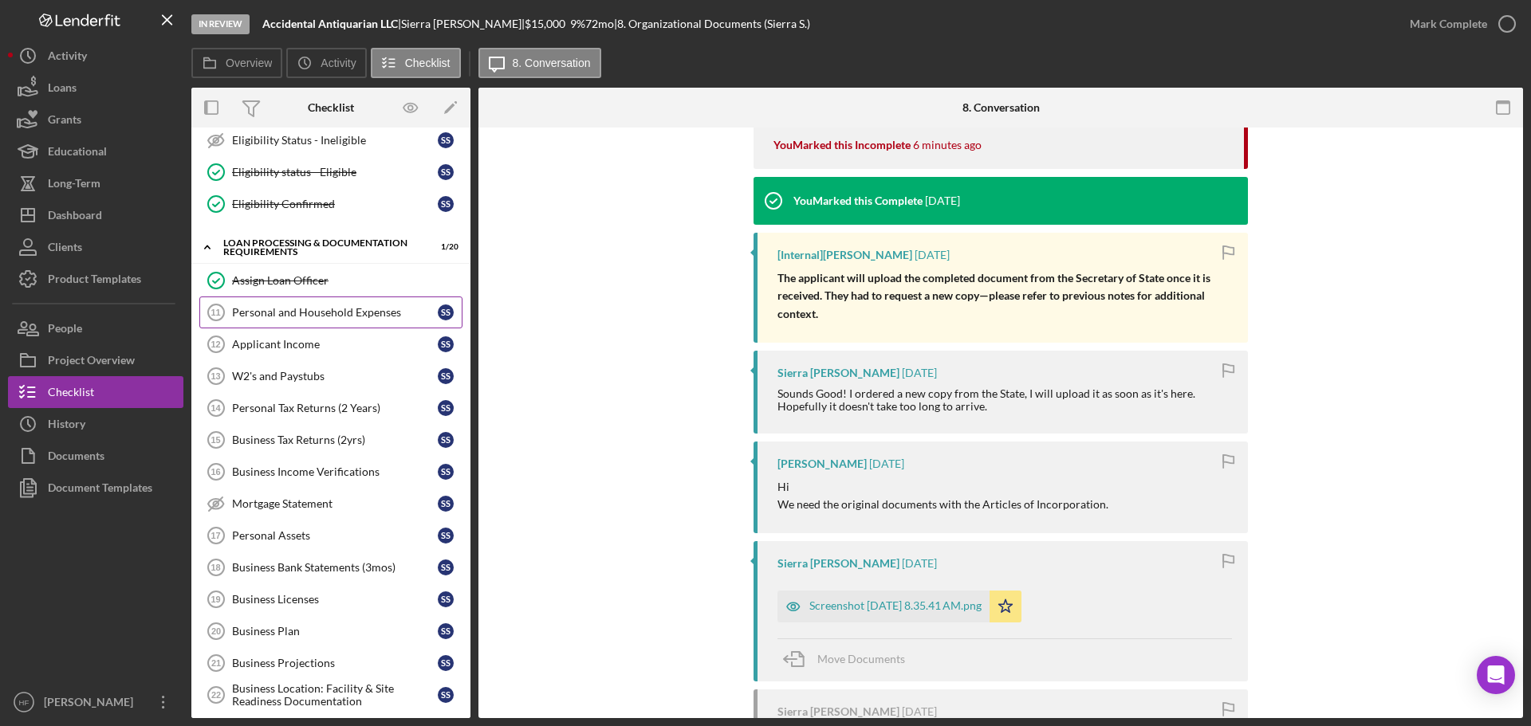
click at [340, 312] on div "Personal and Household Expenses" at bounding box center [335, 312] width 206 height 13
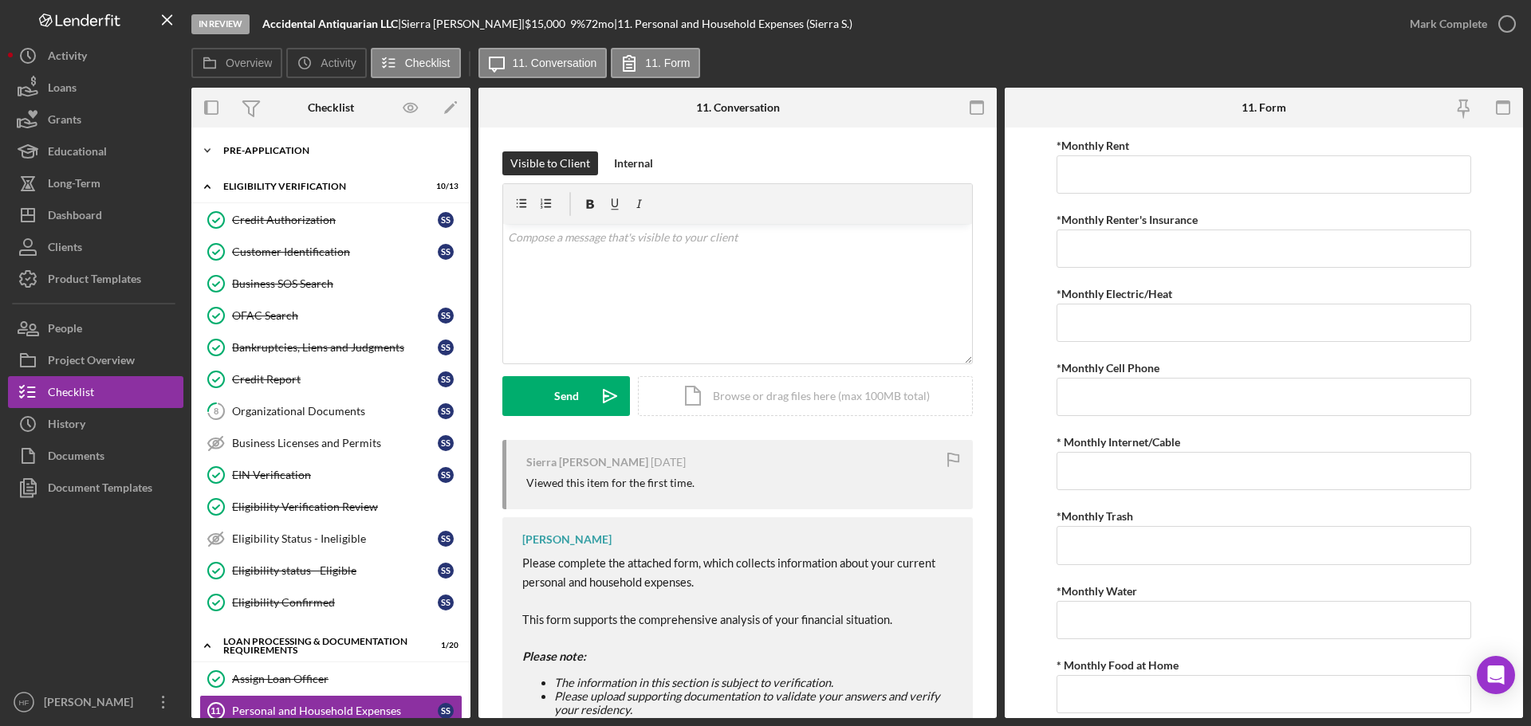
click at [306, 156] on div "Icon/Expander Pre-Application 8 / 10" at bounding box center [330, 151] width 279 height 32
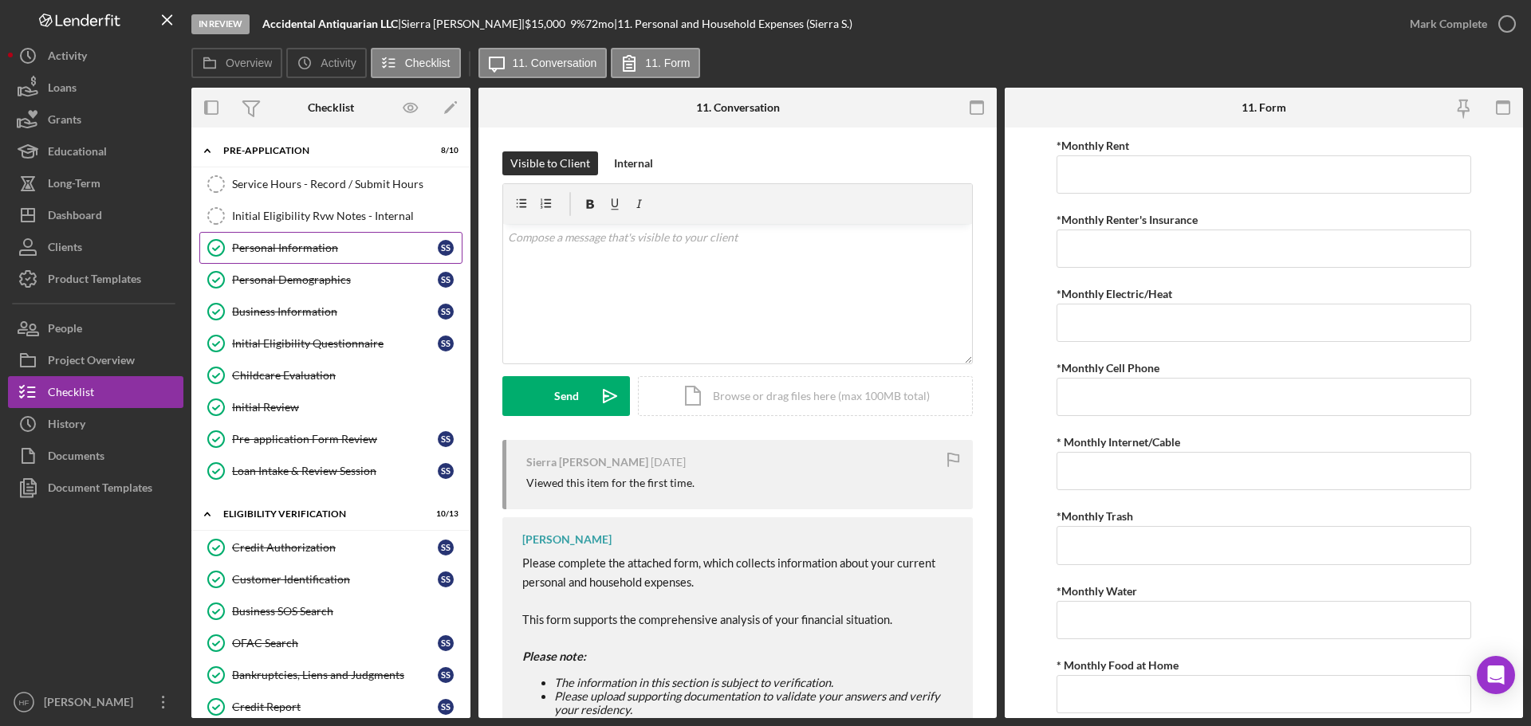
click at [321, 253] on div "Personal Information" at bounding box center [335, 248] width 206 height 13
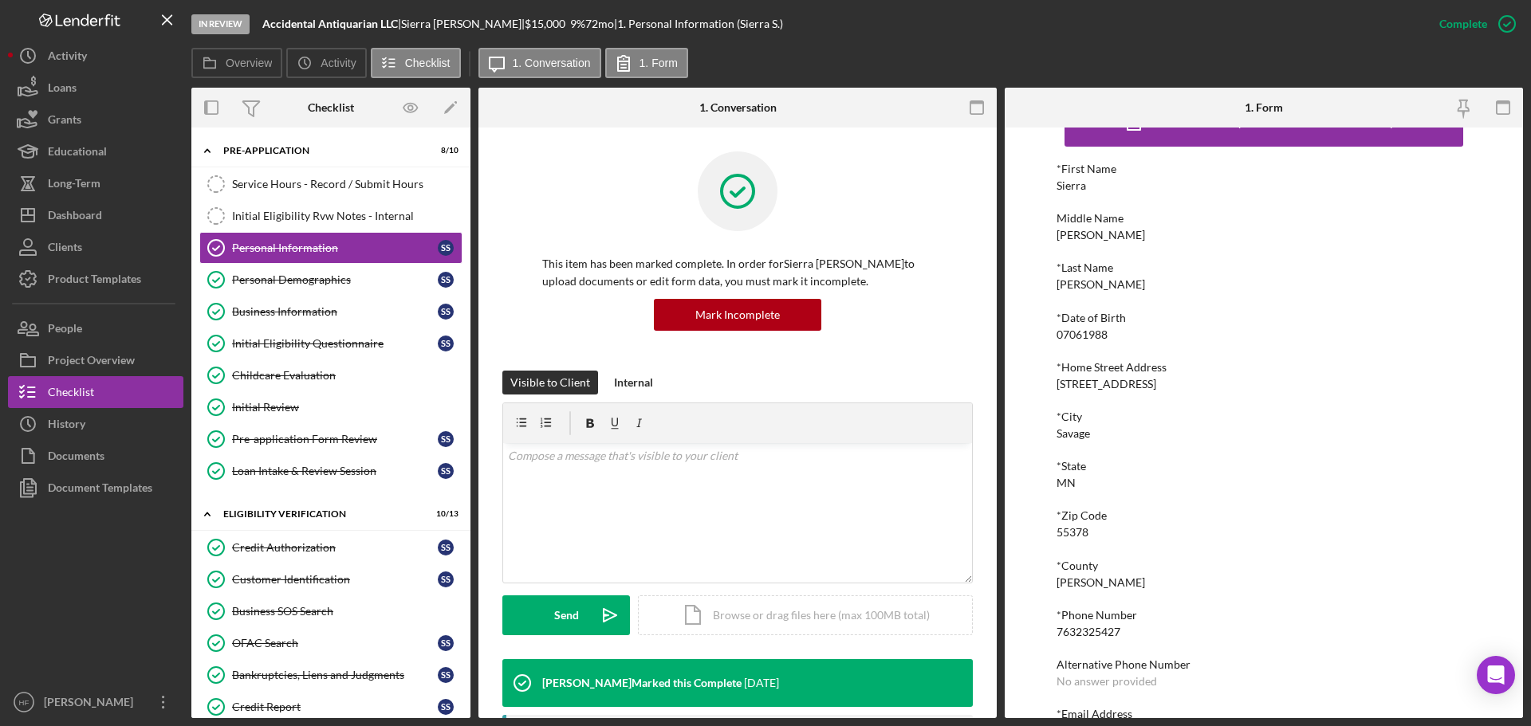
scroll to position [88, 0]
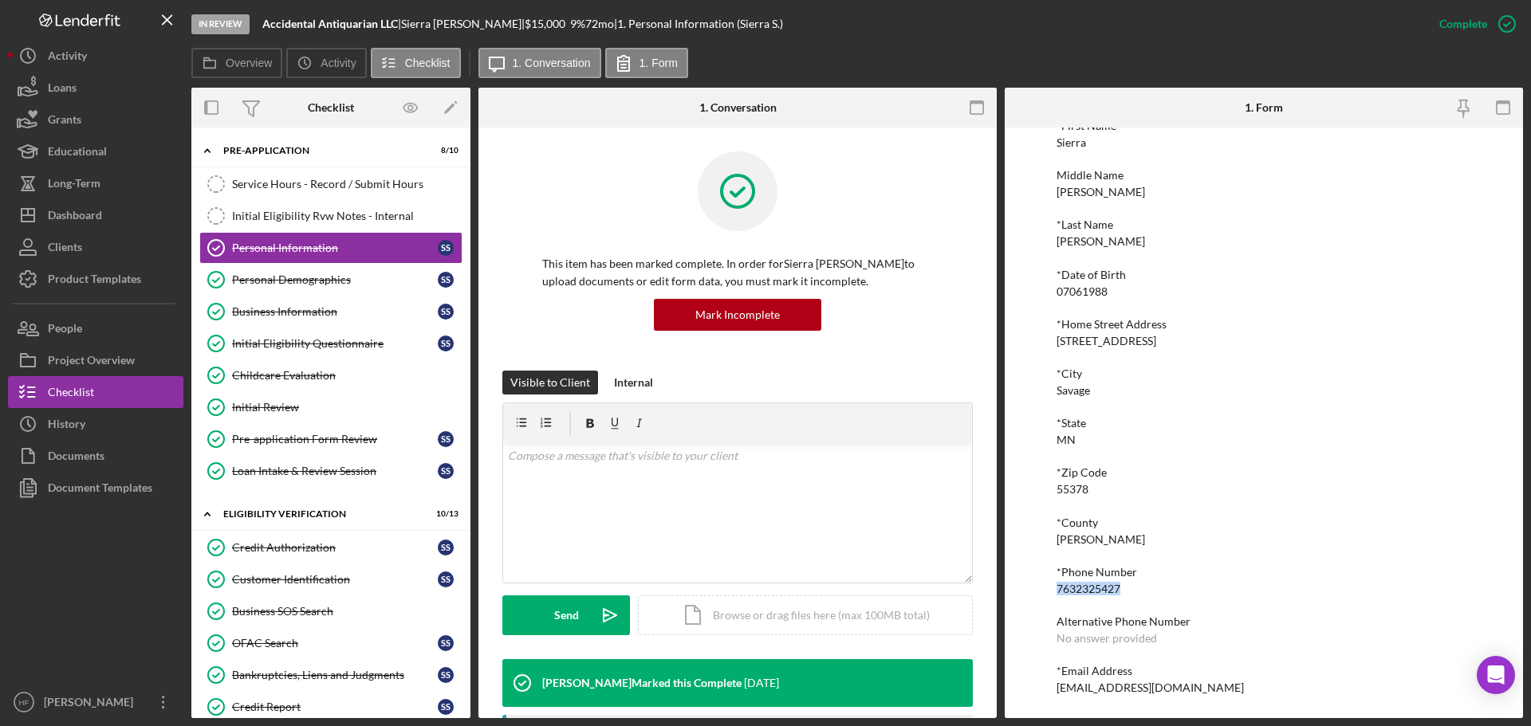
drag, startPoint x: 1132, startPoint y: 581, endPoint x: 1052, endPoint y: 588, distance: 80.8
click at [1052, 588] on div "To edit this form you must mark this item incomplete *First Name Sierra Middle …" at bounding box center [1264, 423] width 518 height 591
copy div "7632325427"
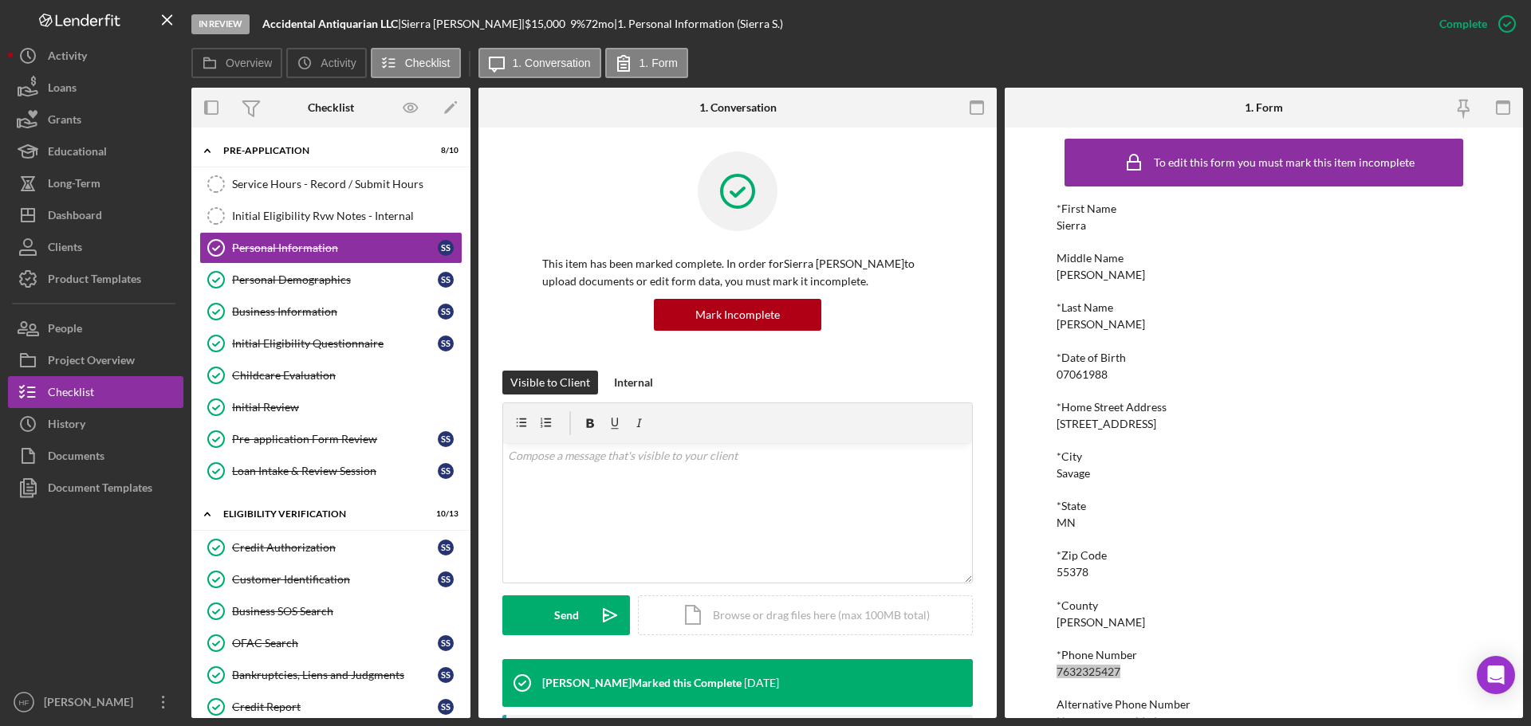
scroll to position [0, 0]
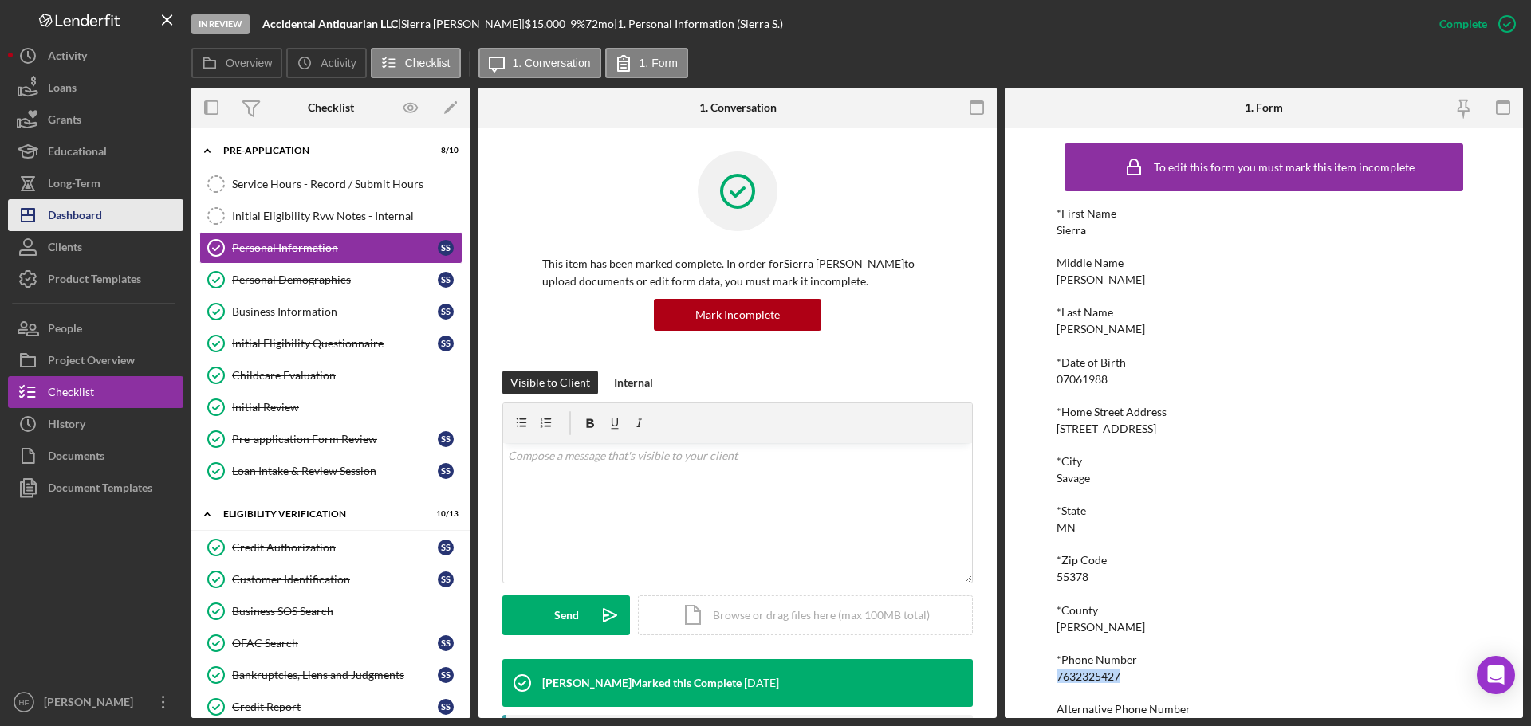
click at [87, 225] on div "Dashboard" at bounding box center [75, 217] width 54 height 36
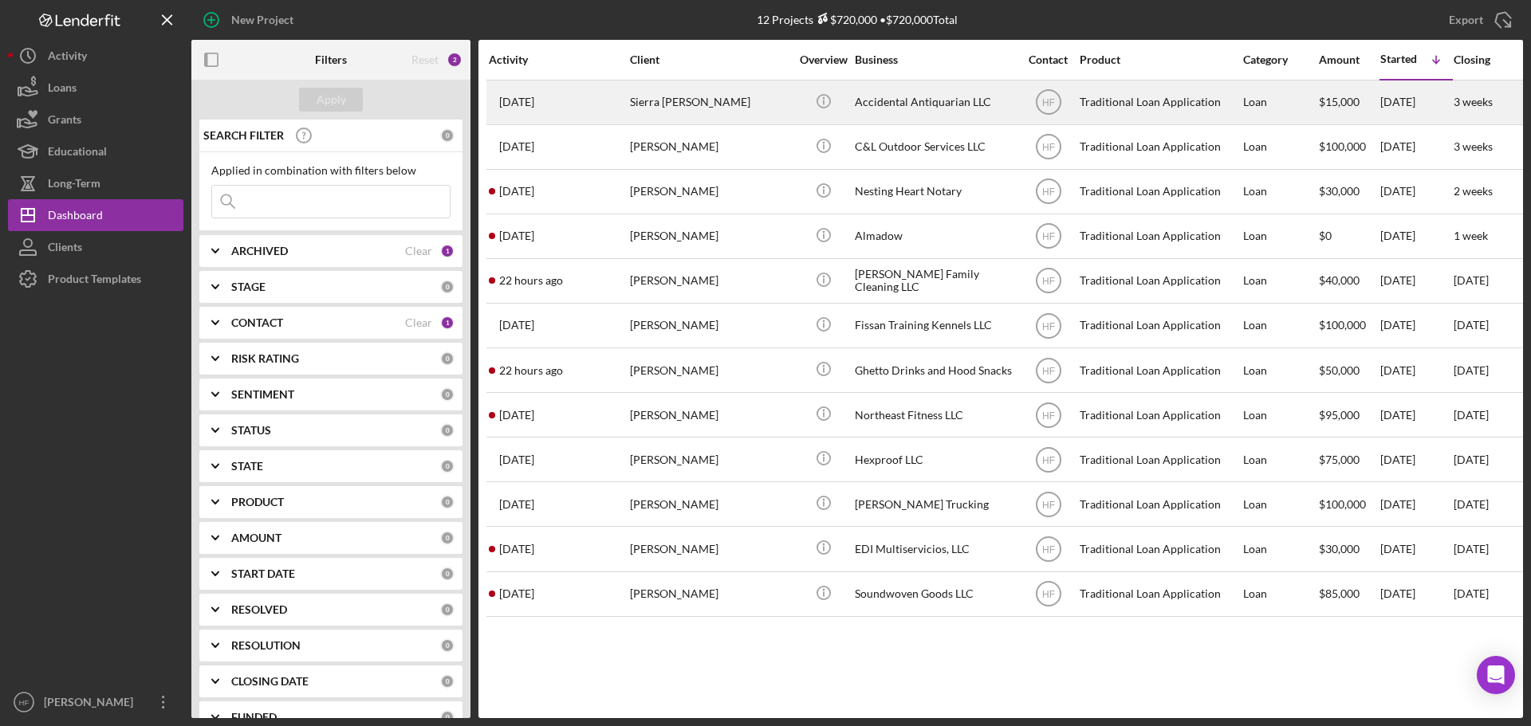
click at [705, 93] on div "Sierra Sager" at bounding box center [709, 102] width 159 height 42
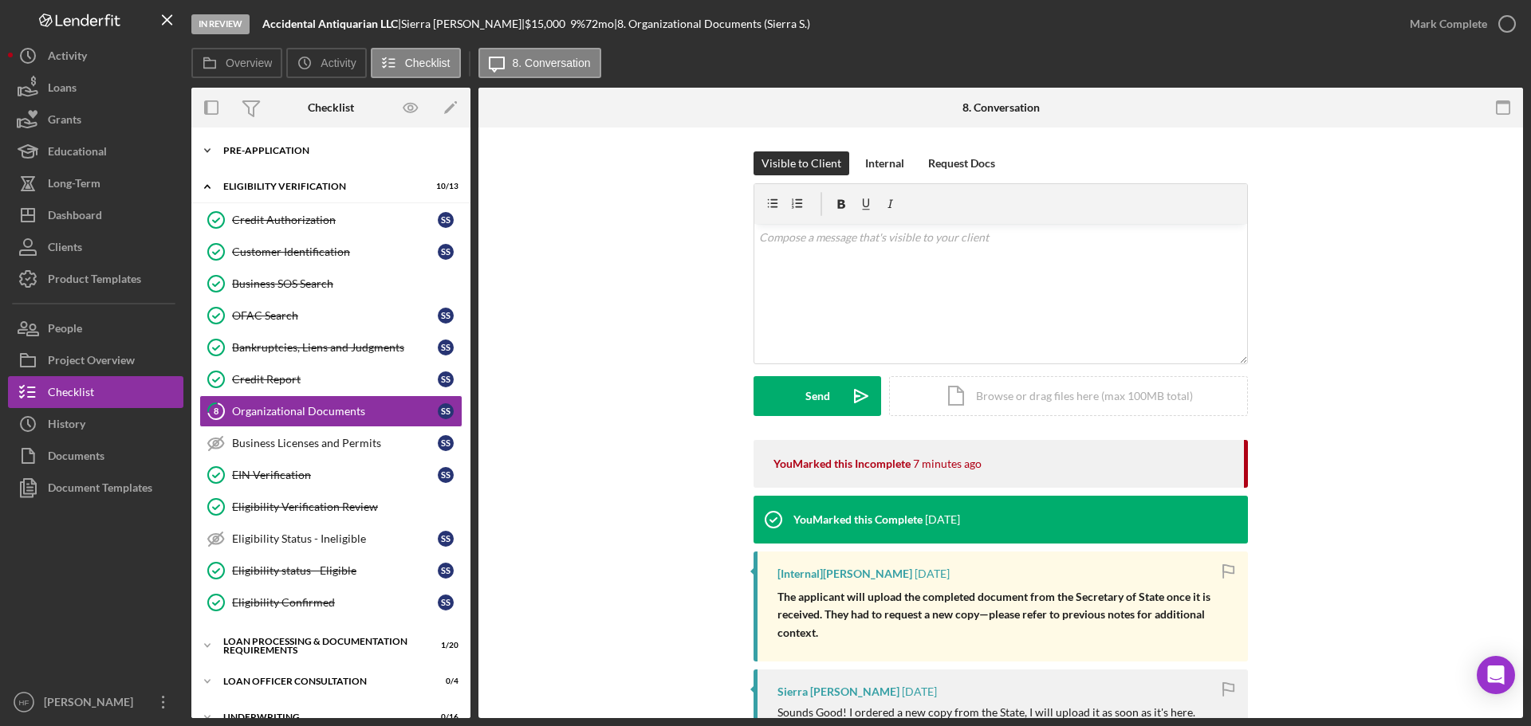
click at [353, 151] on div "Pre-Application" at bounding box center [336, 151] width 227 height 10
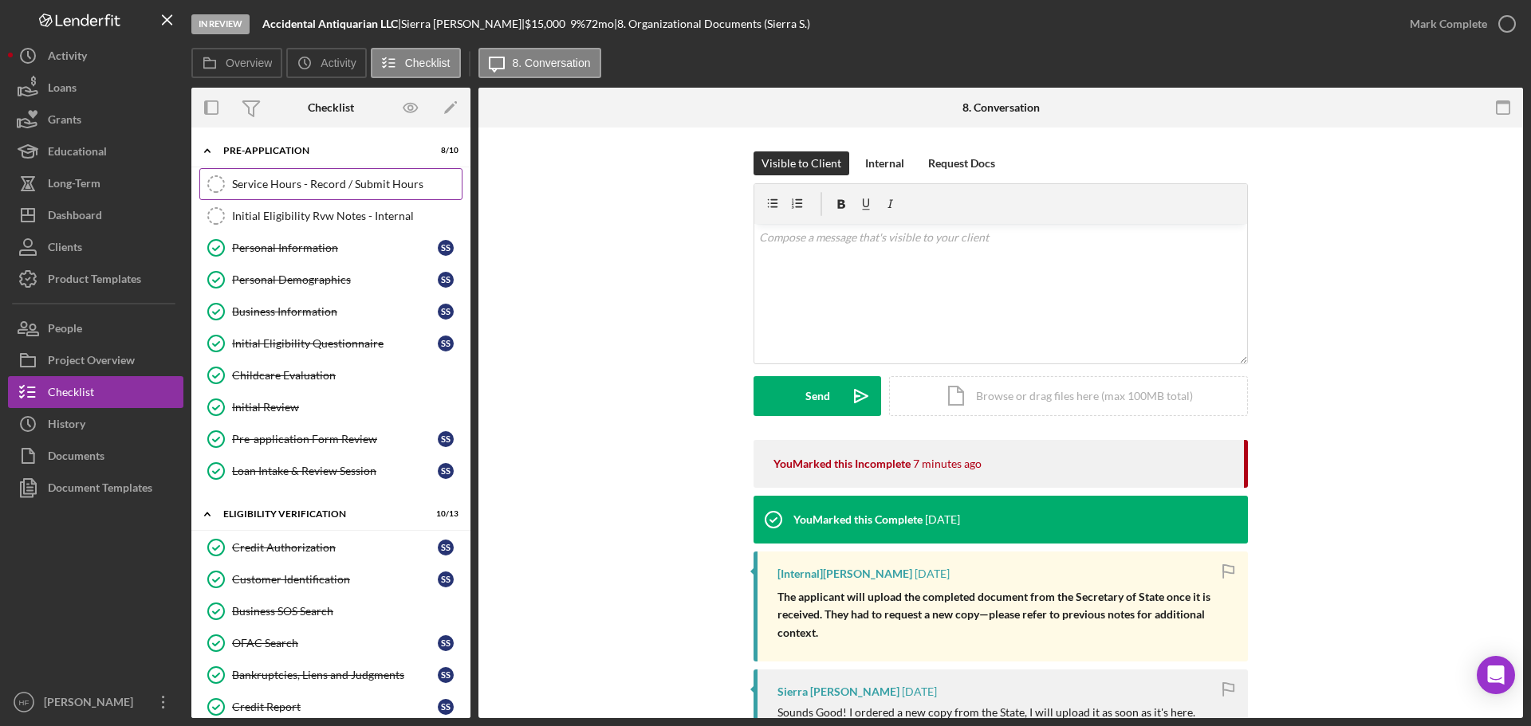
click at [339, 182] on div "Service Hours - Record / Submit Hours" at bounding box center [347, 184] width 230 height 13
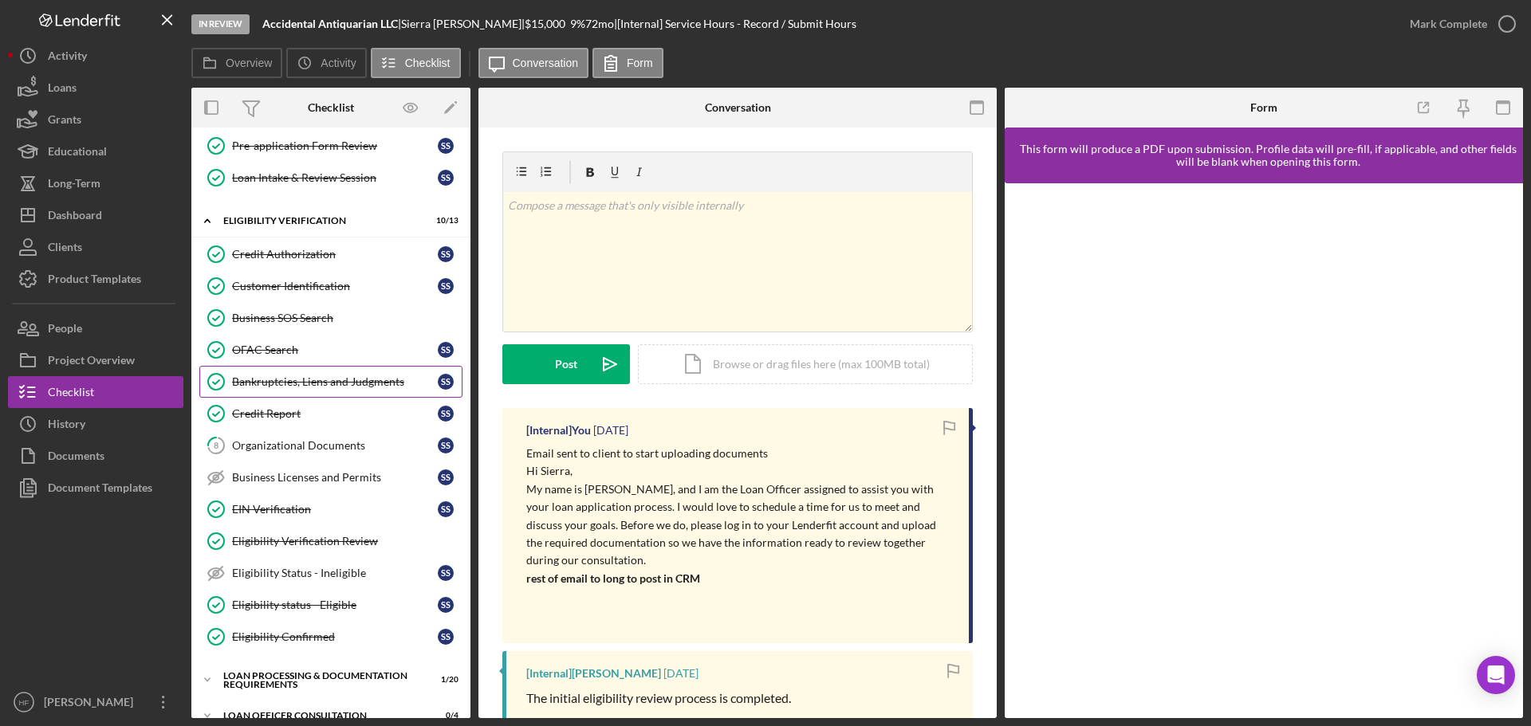
scroll to position [319, 0]
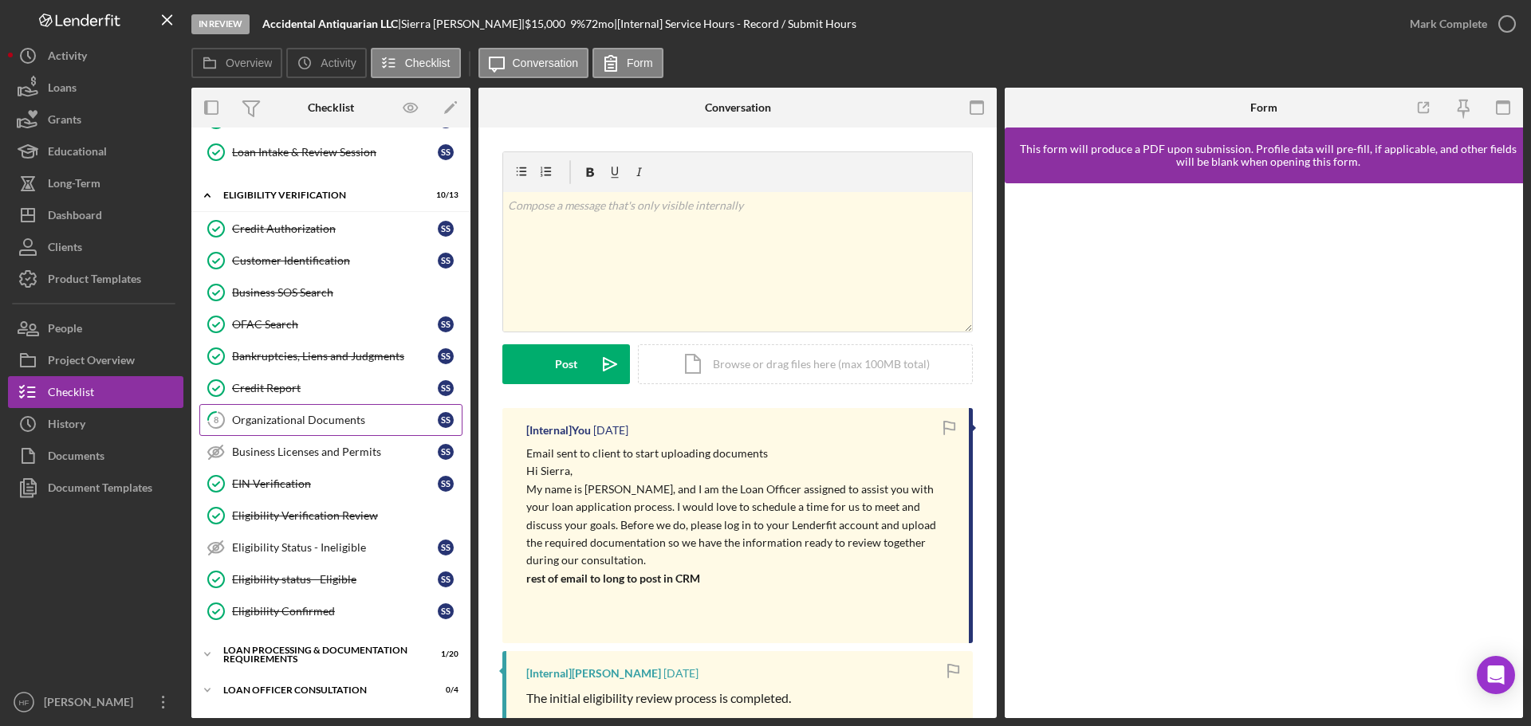
click at [334, 425] on div "Organizational Documents" at bounding box center [335, 420] width 206 height 13
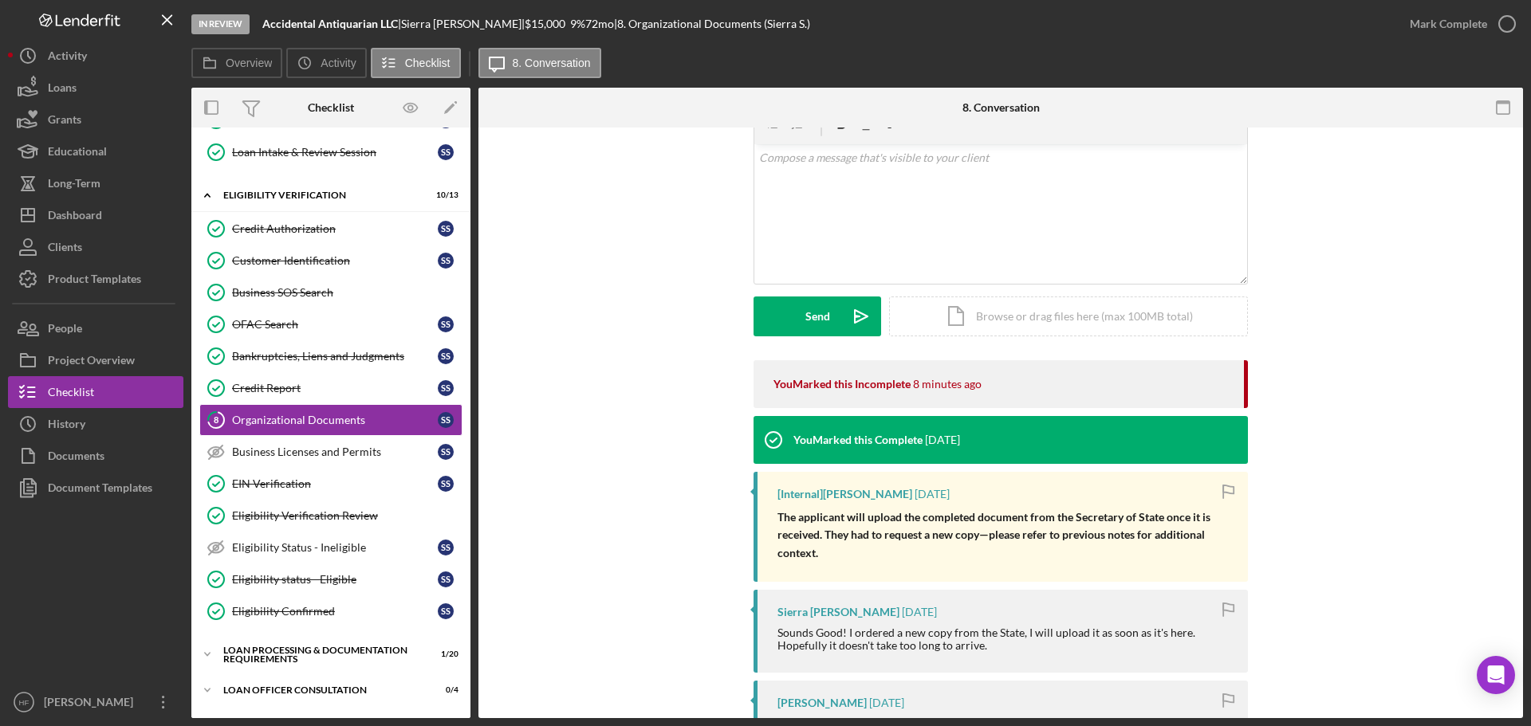
scroll to position [80, 0]
click at [81, 214] on div "Dashboard" at bounding box center [75, 217] width 54 height 36
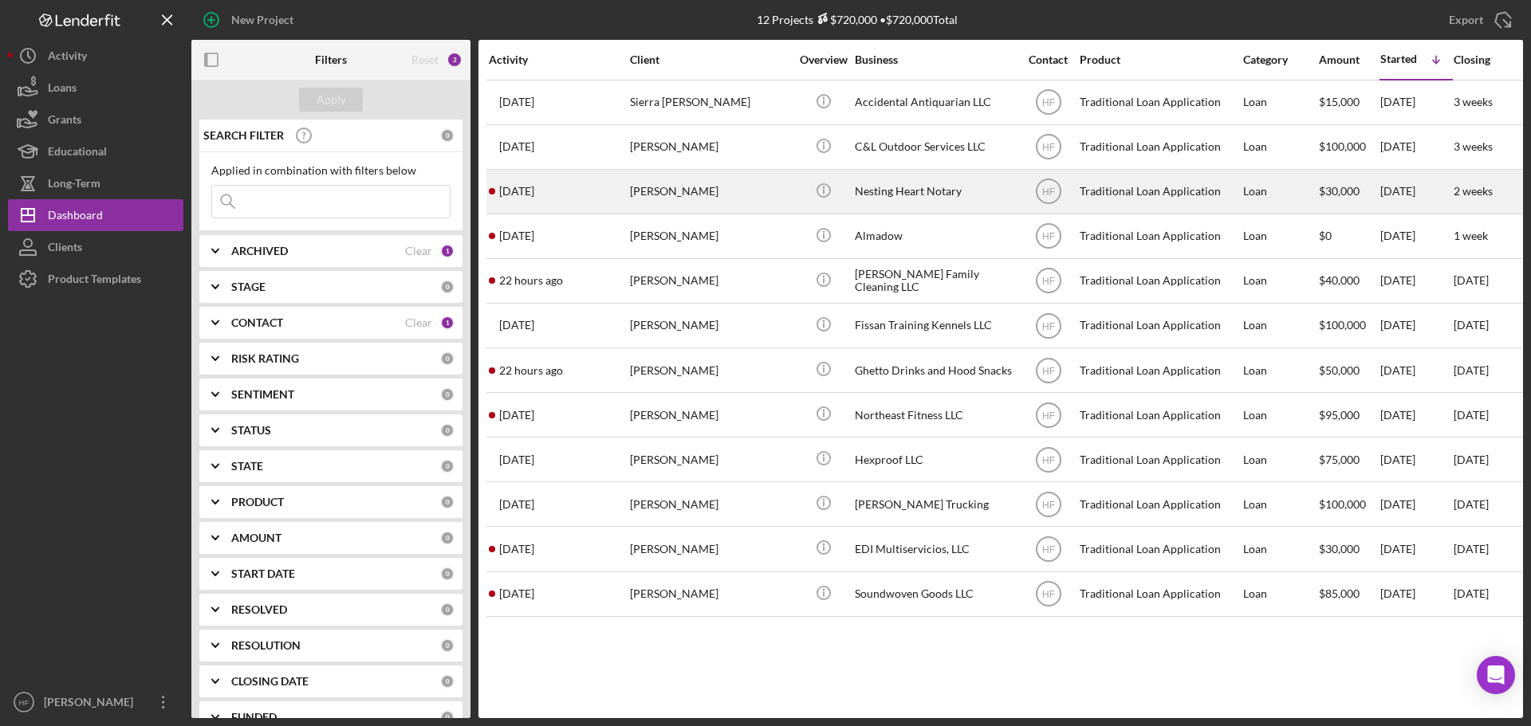
click at [689, 183] on div "Latrice Davis" at bounding box center [709, 192] width 159 height 42
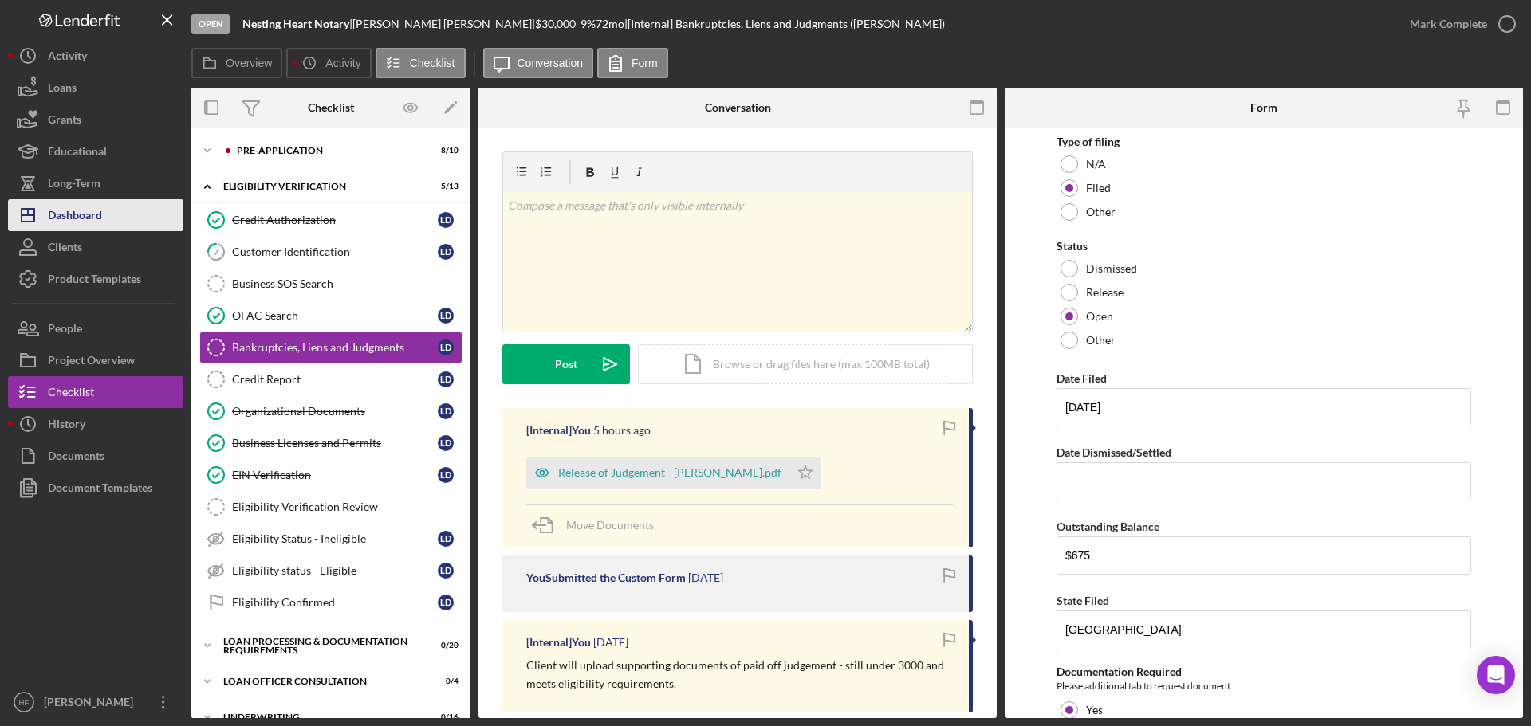
click at [98, 211] on div "Dashboard" at bounding box center [75, 217] width 54 height 36
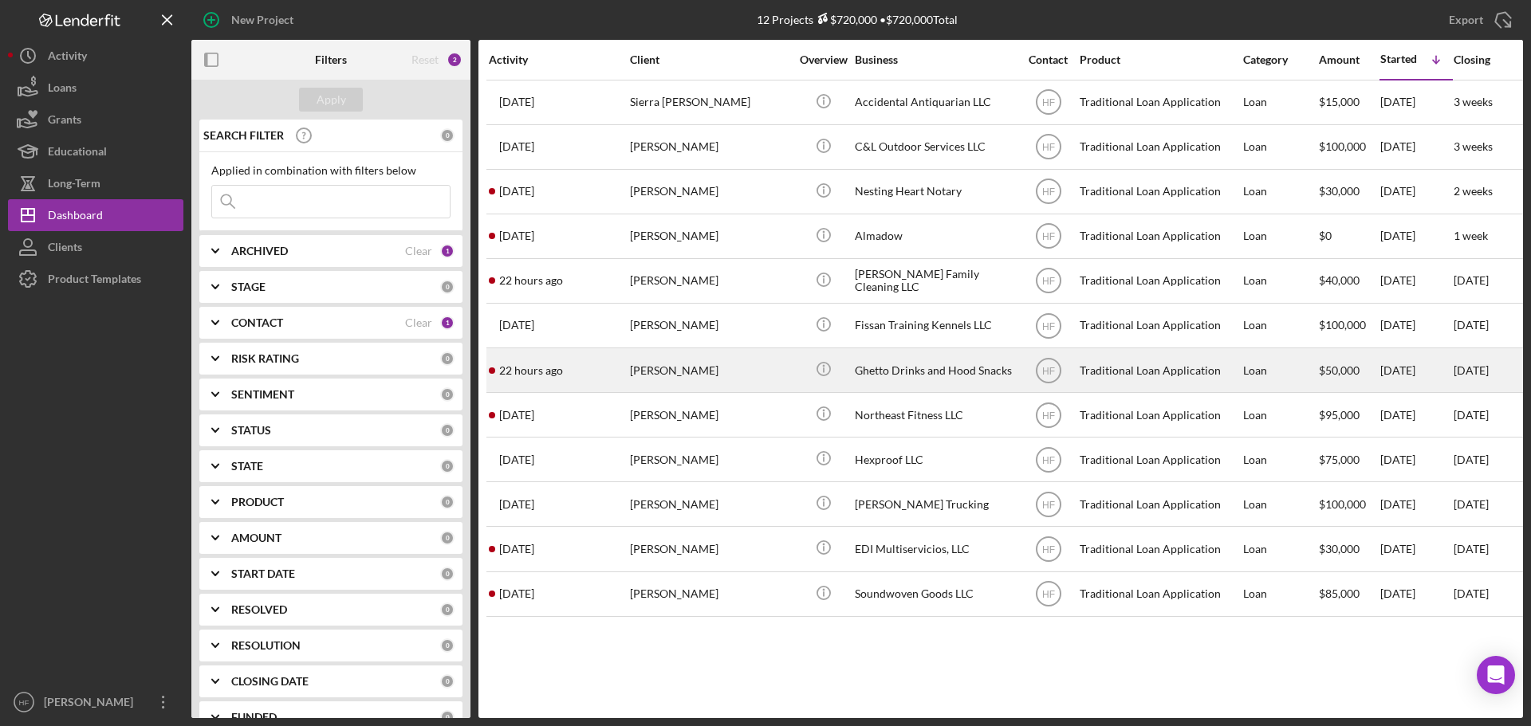
click at [709, 366] on div "[PERSON_NAME]" at bounding box center [709, 370] width 159 height 42
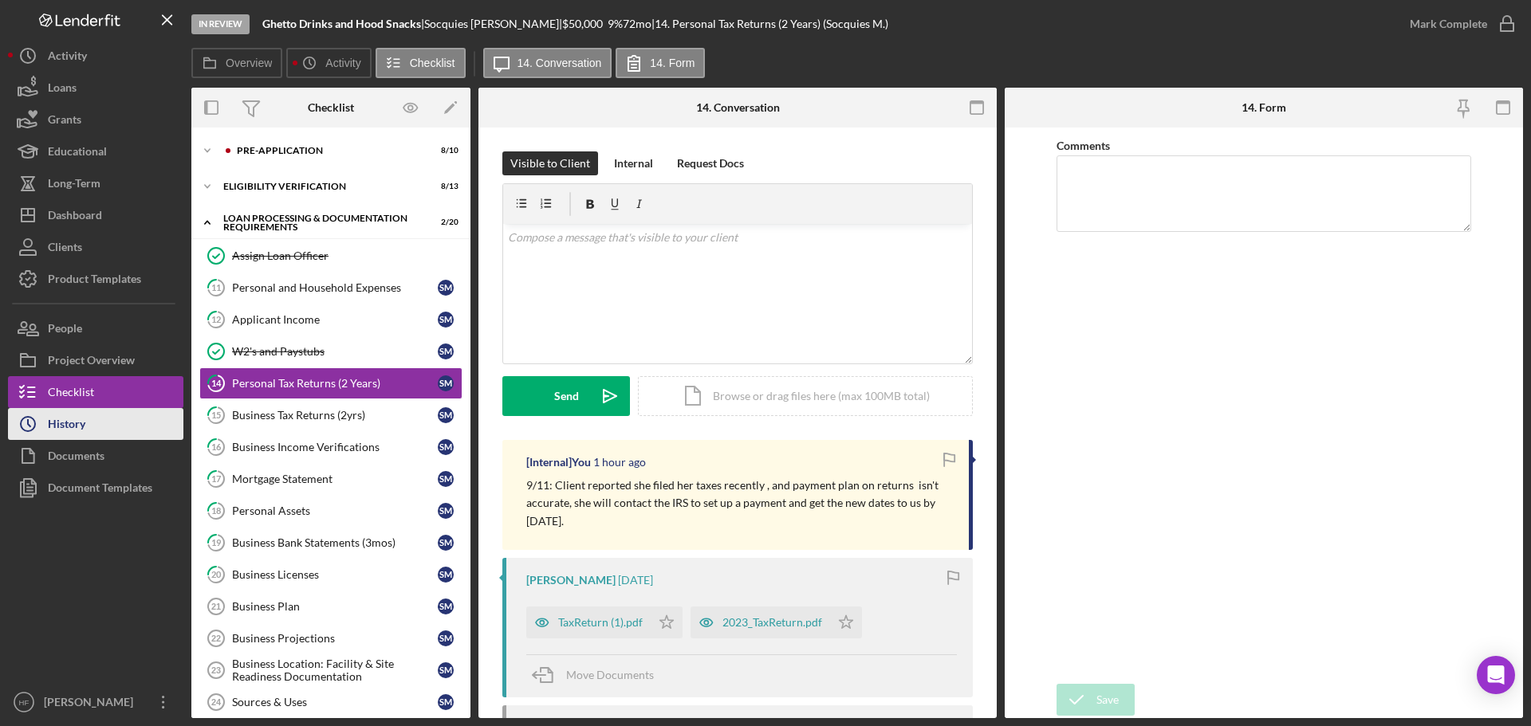
click at [84, 423] on div "History" at bounding box center [66, 426] width 37 height 36
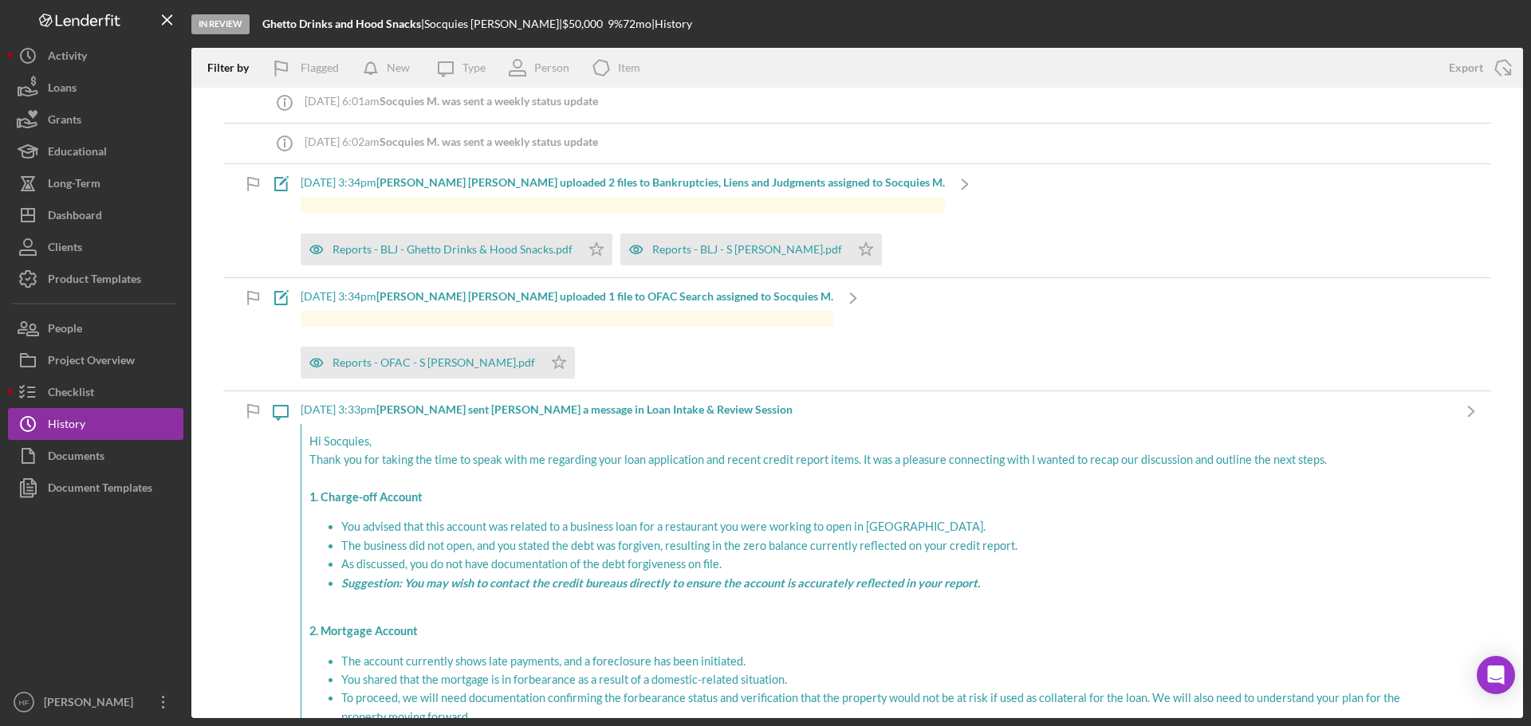
scroll to position [3291, 0]
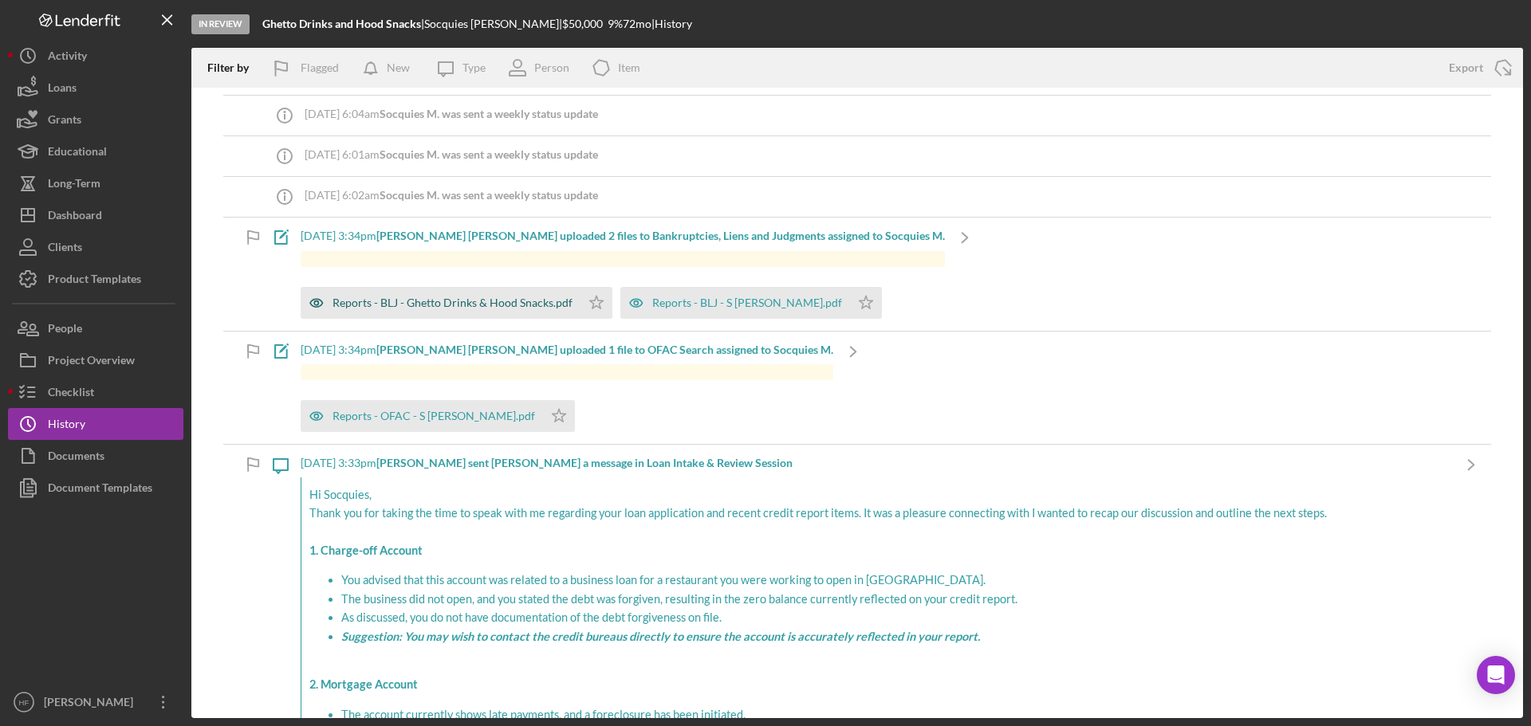
click at [516, 298] on div "Reports - BLJ - Ghetto Drinks & Hood Snacks.pdf" at bounding box center [453, 303] width 240 height 13
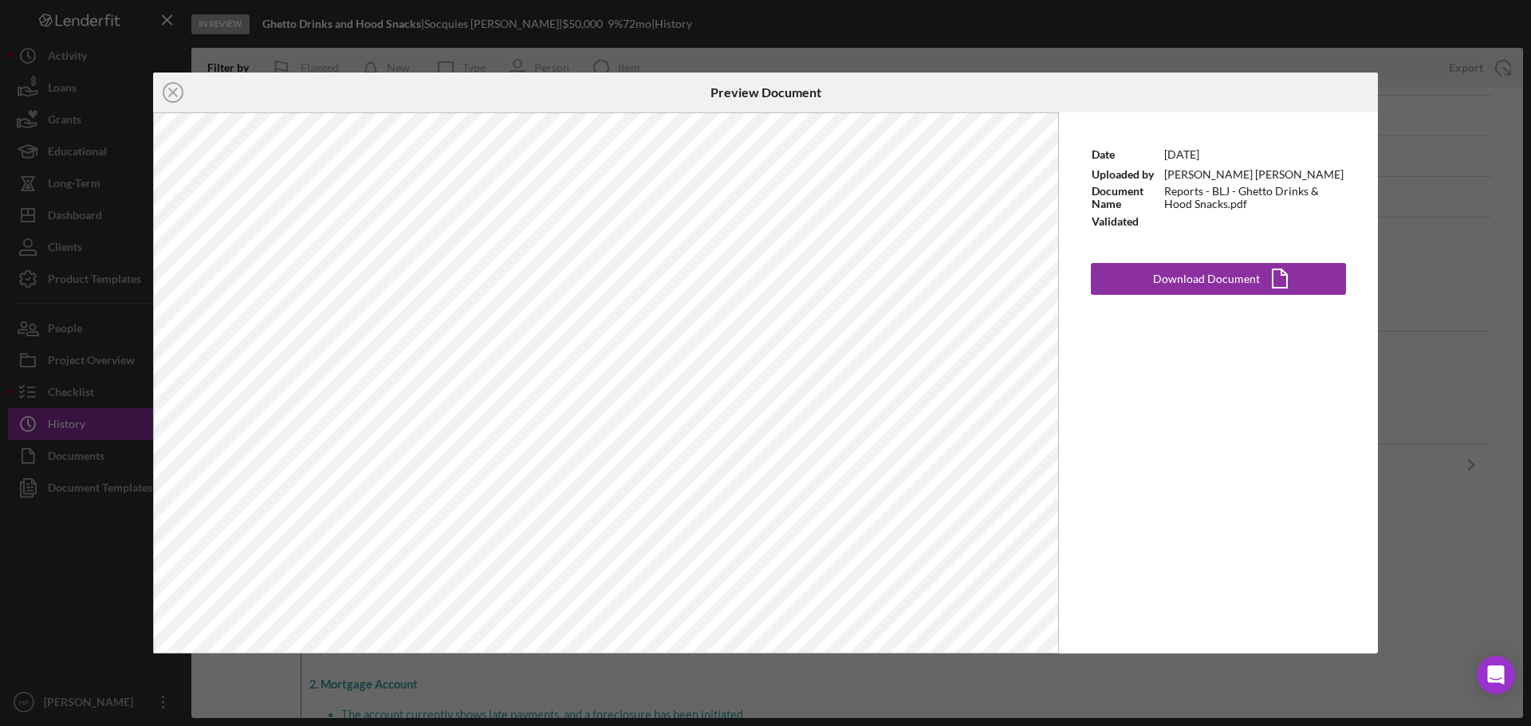
click at [1417, 277] on div "Icon/Close Preview Document Date 8/14/2025 Uploaded by Rafferty Markham Documen…" at bounding box center [765, 363] width 1531 height 726
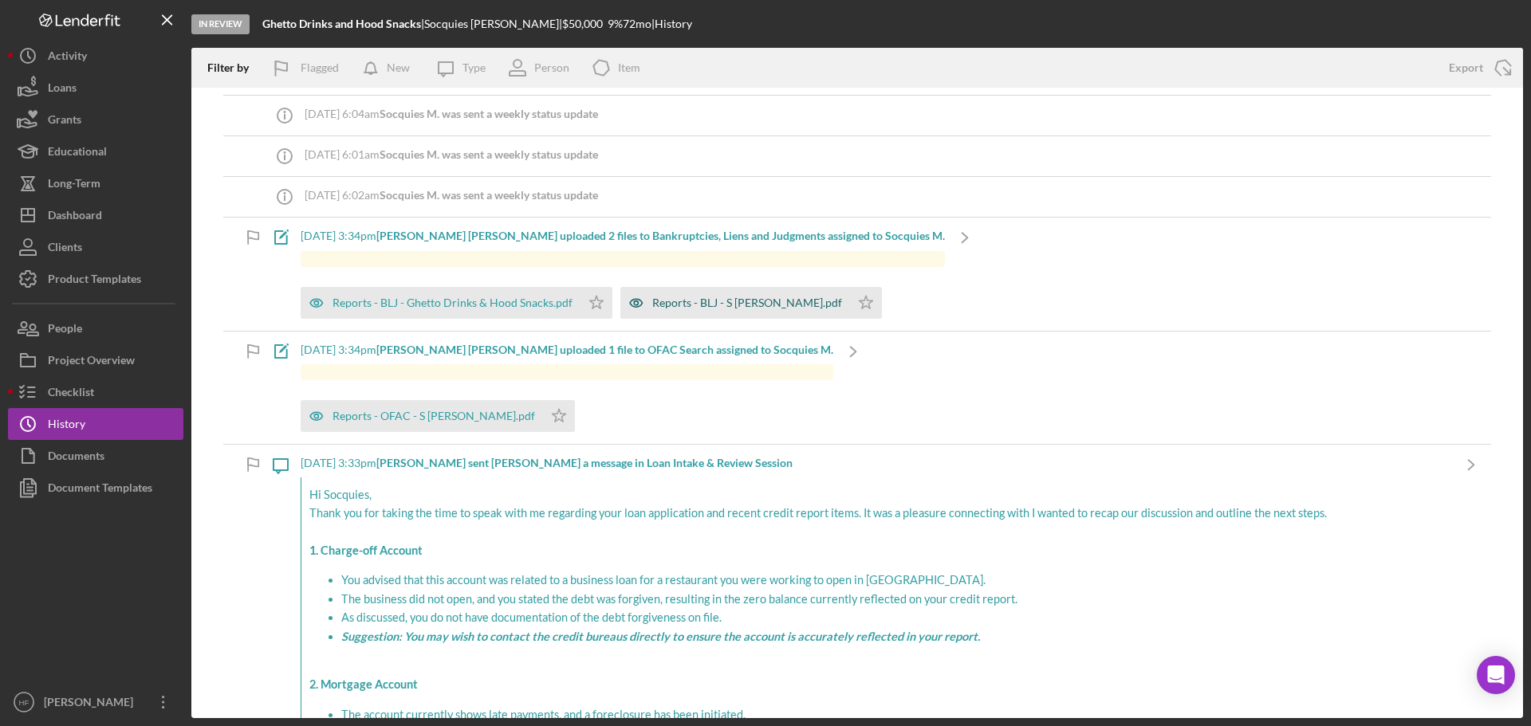
click at [731, 305] on div "Reports - BLJ - S Mccurtis.pdf" at bounding box center [747, 303] width 190 height 13
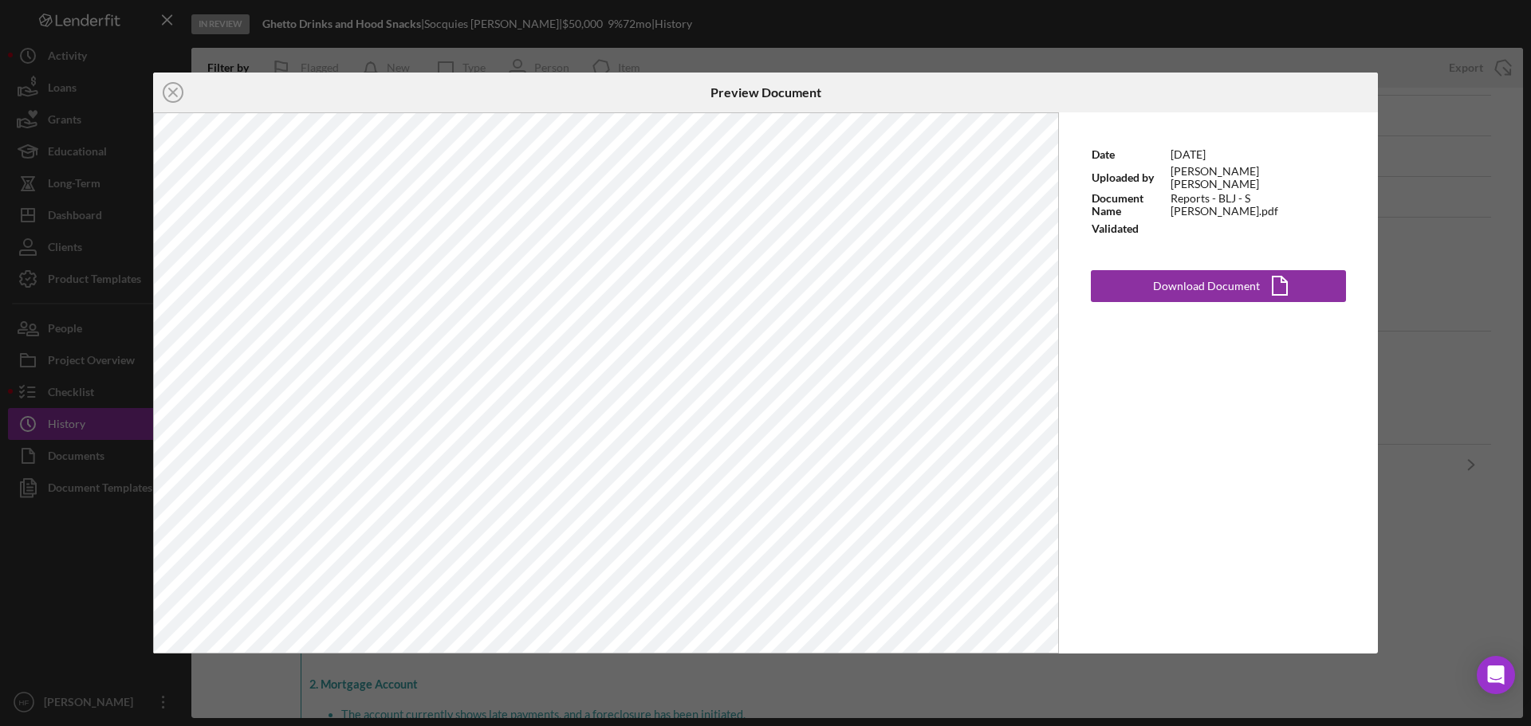
click at [1489, 325] on div "Icon/Close Preview Document Date 8/14/2025 Uploaded by Rafferty Markham Documen…" at bounding box center [765, 363] width 1531 height 726
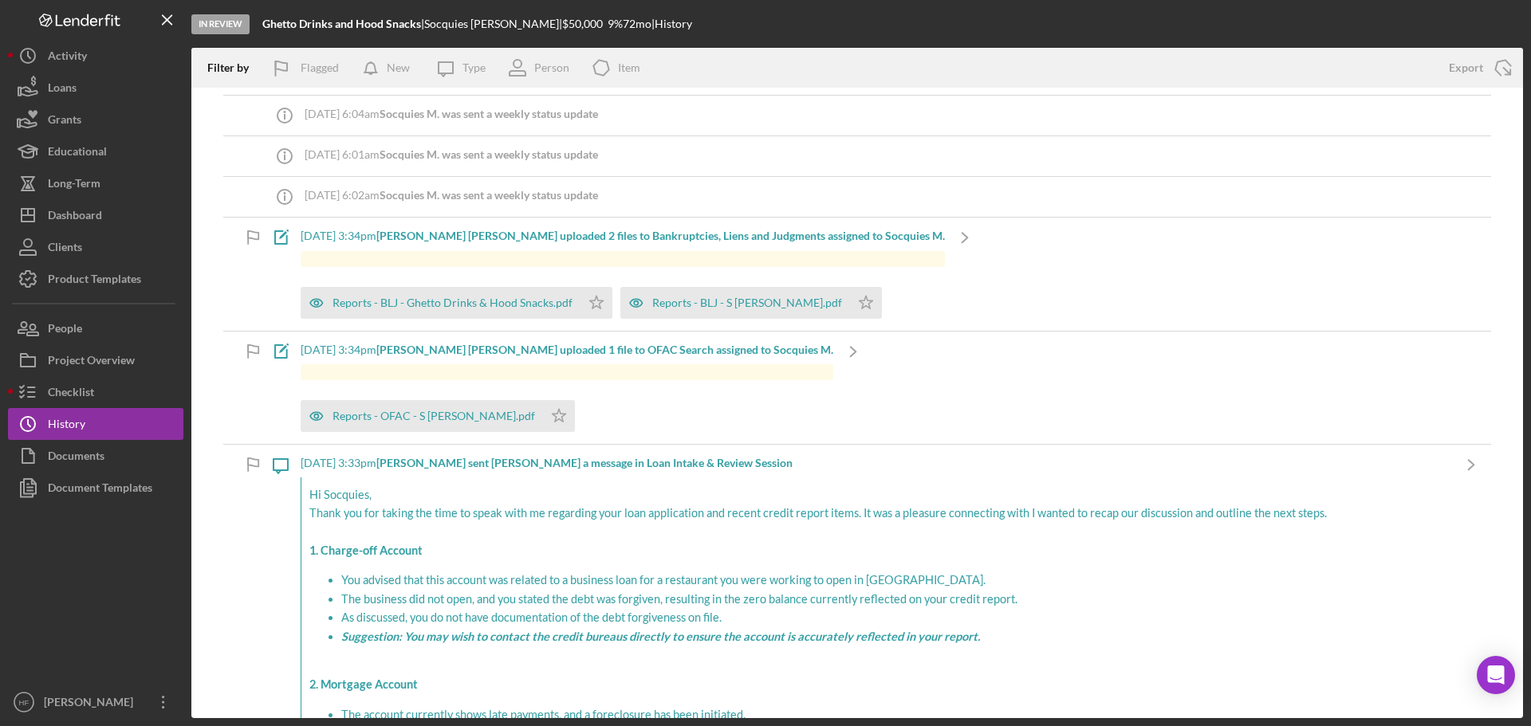
click at [818, 241] on b "Rafferty M. uploaded 2 files to Bankruptcies, Liens and Judgments assigned to S…" at bounding box center [660, 236] width 569 height 14
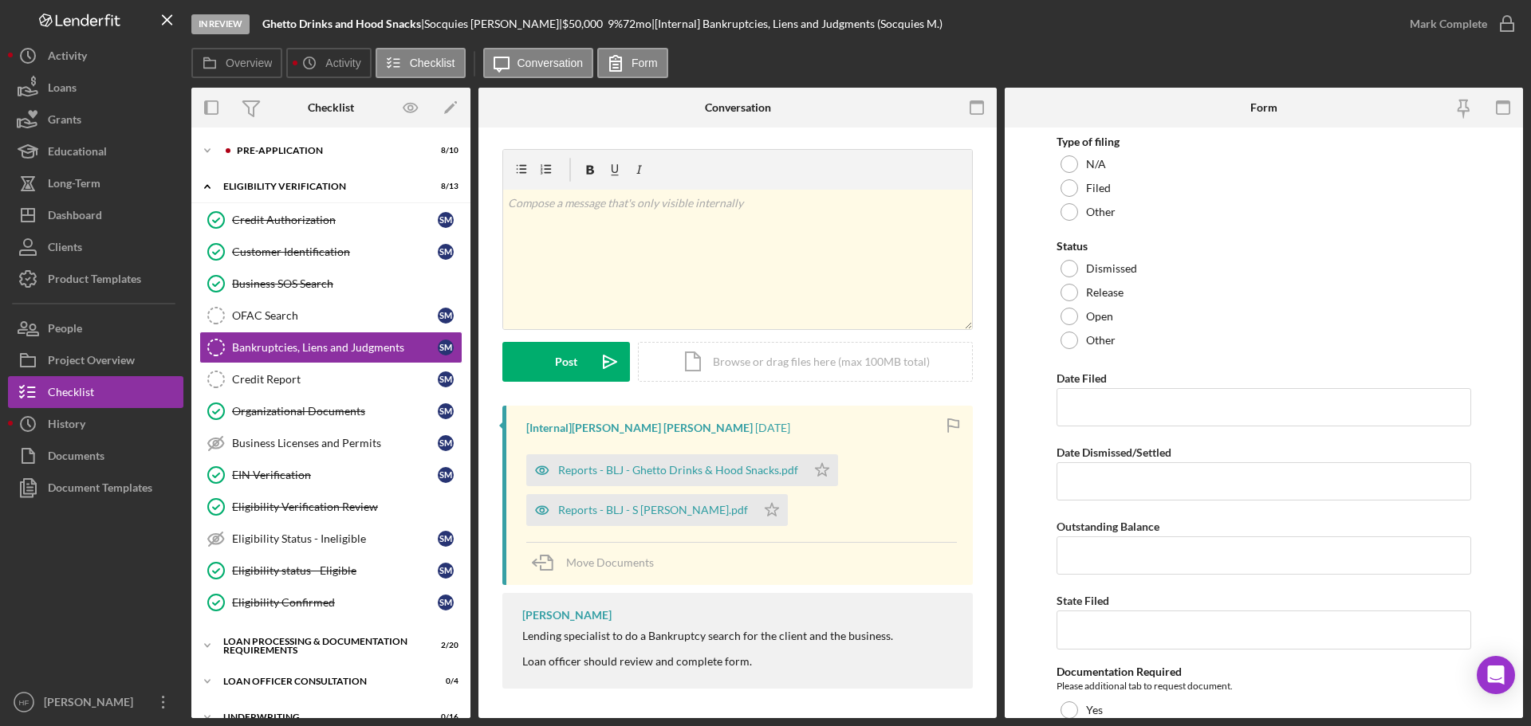
scroll to position [5, 0]
click at [675, 460] on div "Reports - BLJ - Ghetto Drinks & Hood Snacks.pdf" at bounding box center [666, 468] width 280 height 32
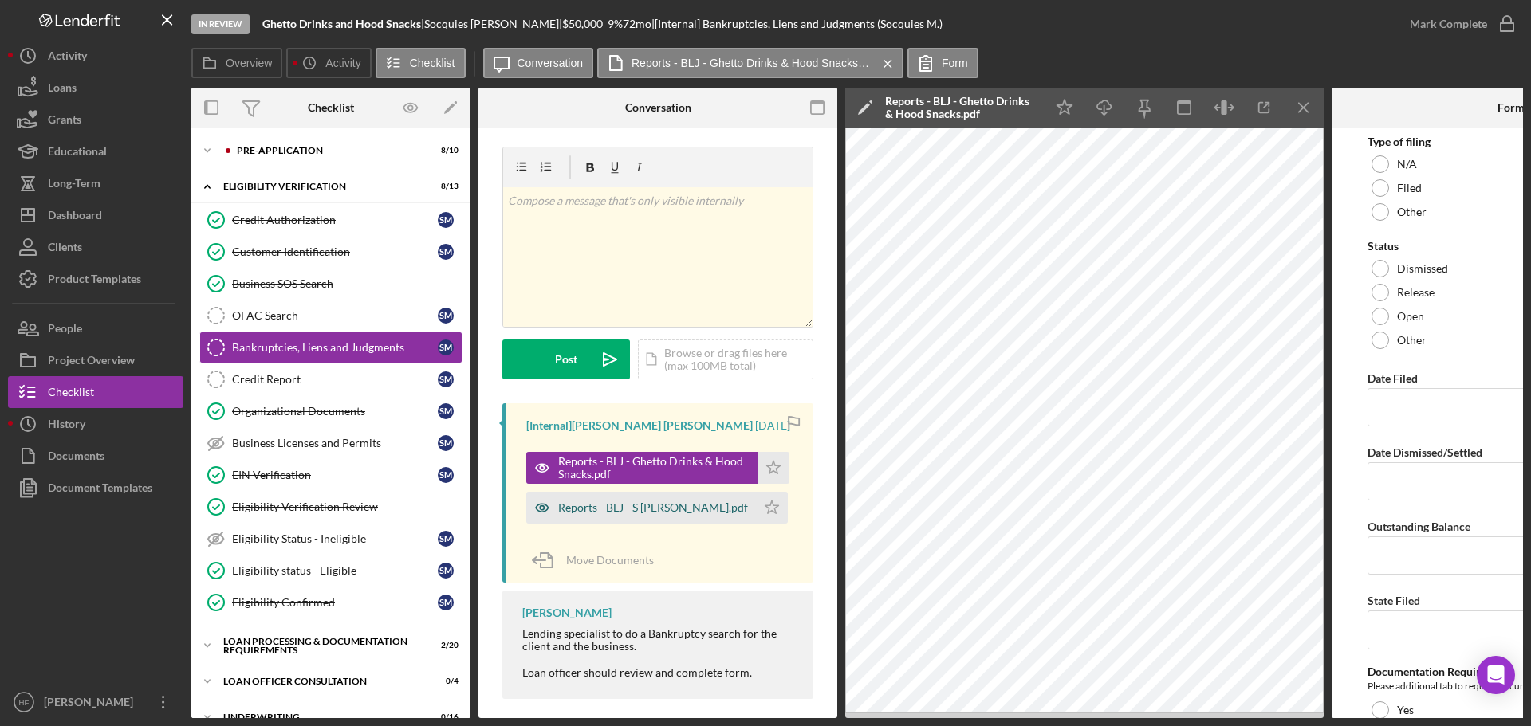
click at [602, 504] on div "Reports - BLJ - S Mccurtis.pdf" at bounding box center [653, 508] width 190 height 13
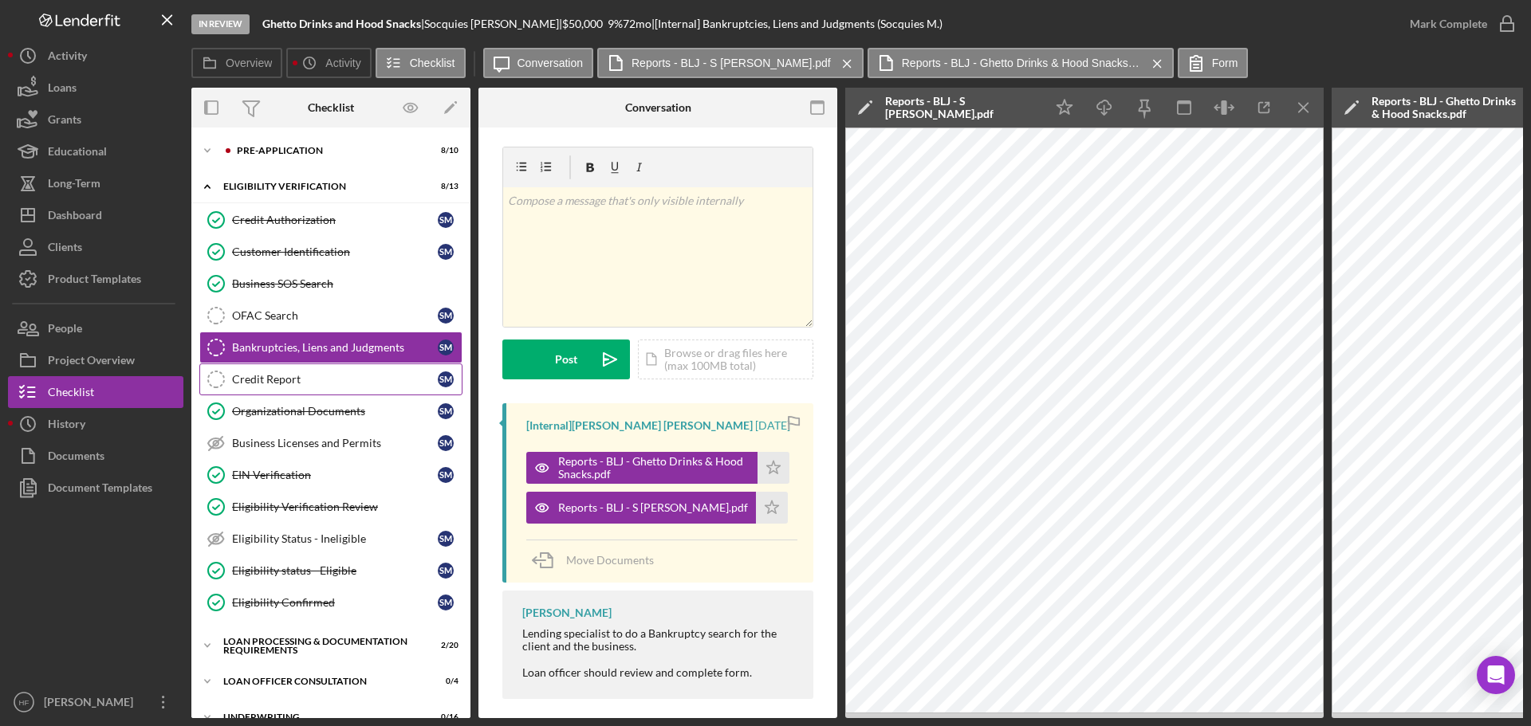
click at [289, 384] on div "Credit Report" at bounding box center [335, 379] width 206 height 13
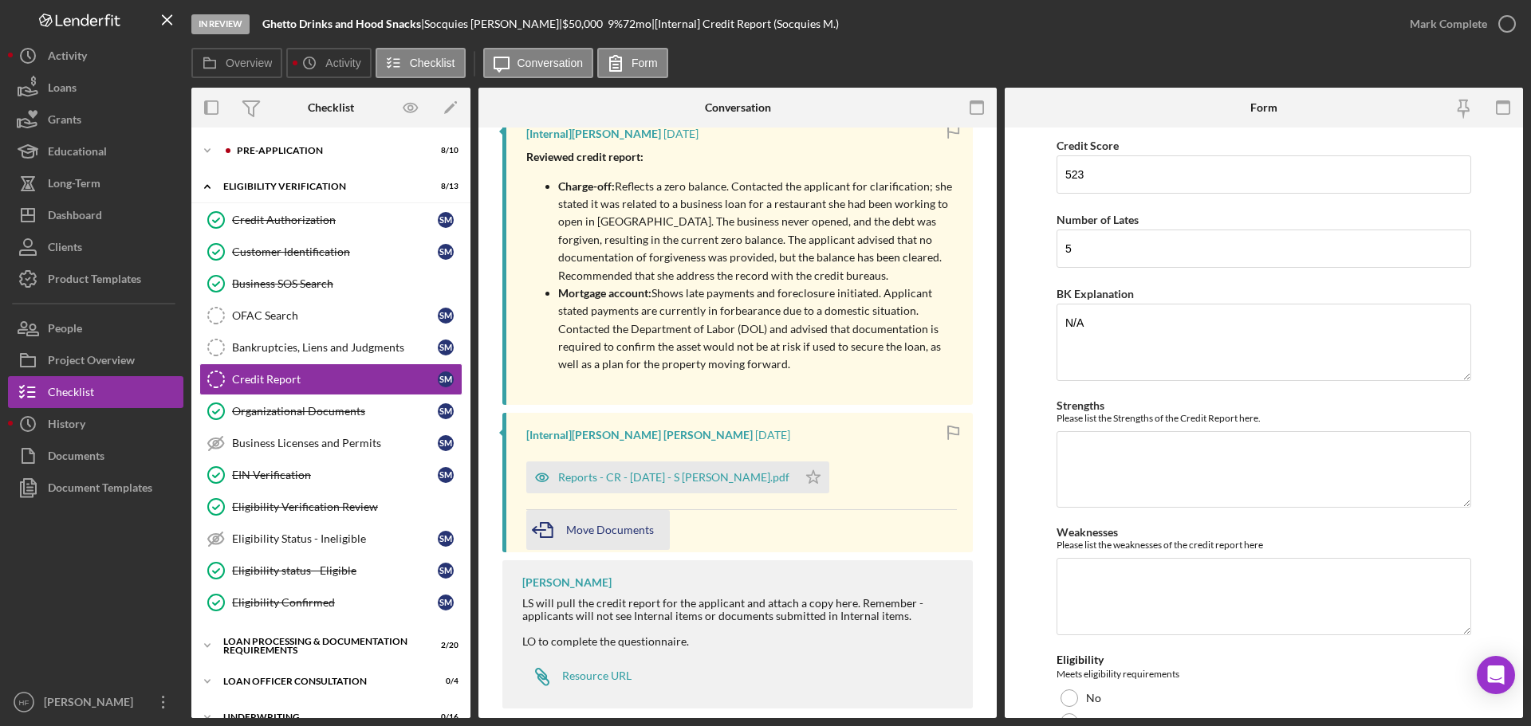
scroll to position [384, 0]
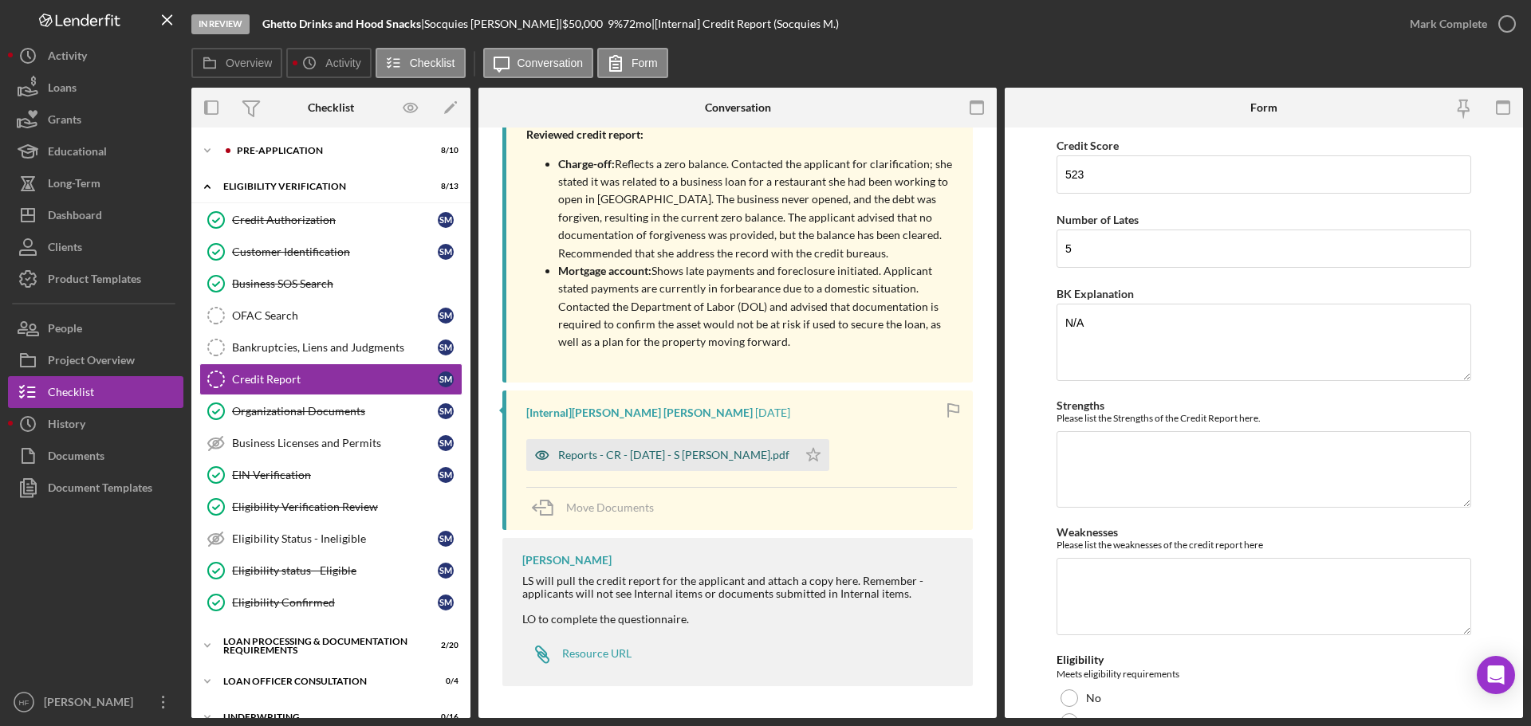
click at [653, 461] on div "Reports - CR - 8.12.25 - S Mccurtis.pdf" at bounding box center [673, 455] width 231 height 13
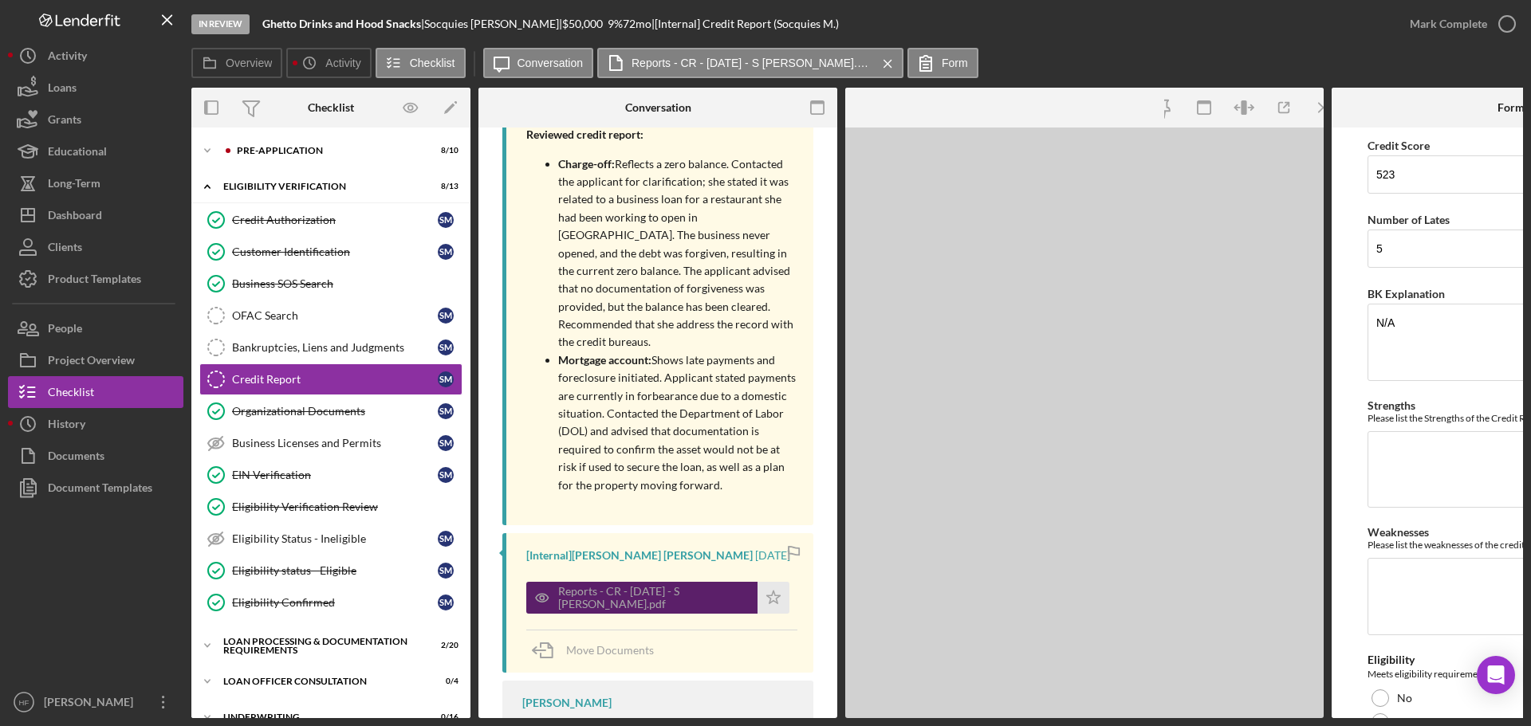
scroll to position [396, 0]
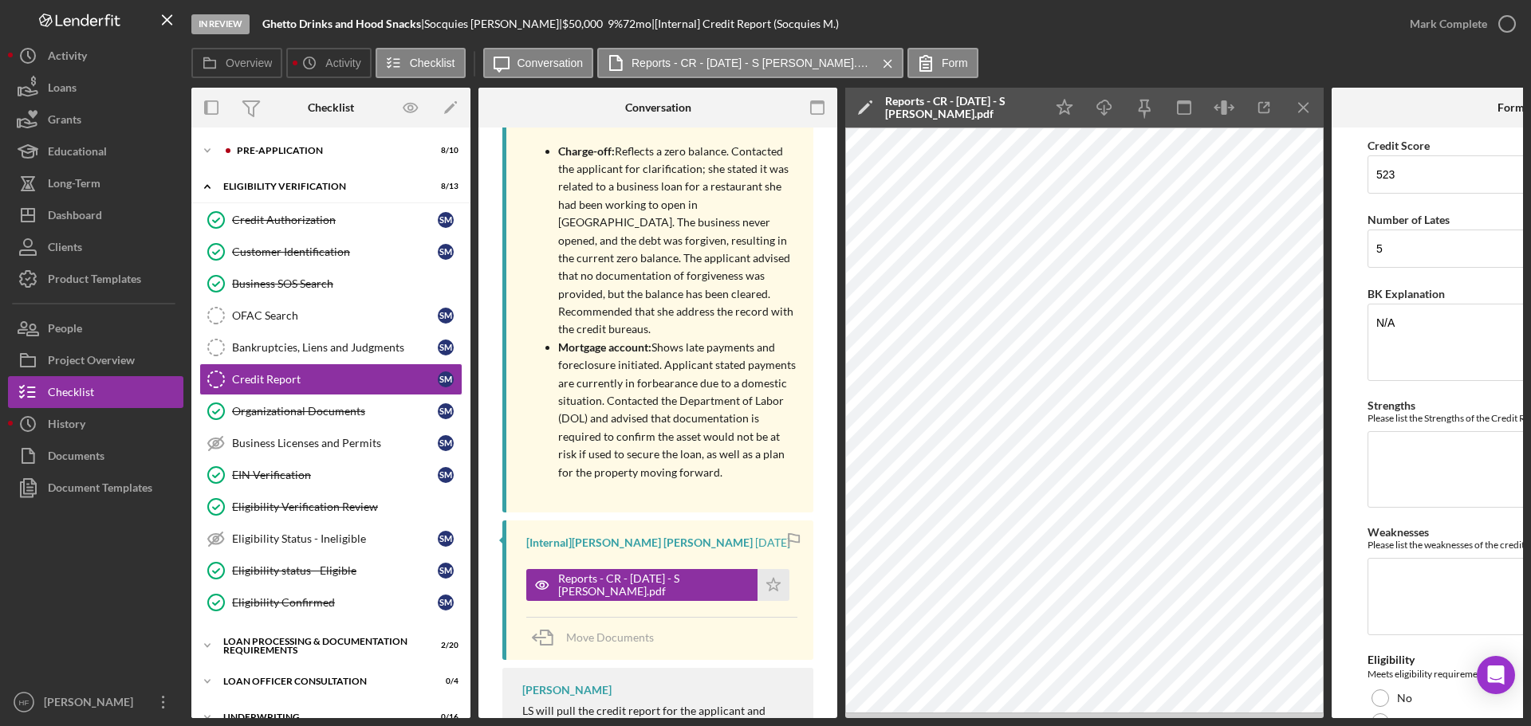
click at [526, 569] on button "Reports - CR - 8.12.25 - S Mccurtis.pdf Icon/Star" at bounding box center [657, 585] width 263 height 32
click at [215, 148] on icon "Icon/Expander" at bounding box center [207, 151] width 32 height 32
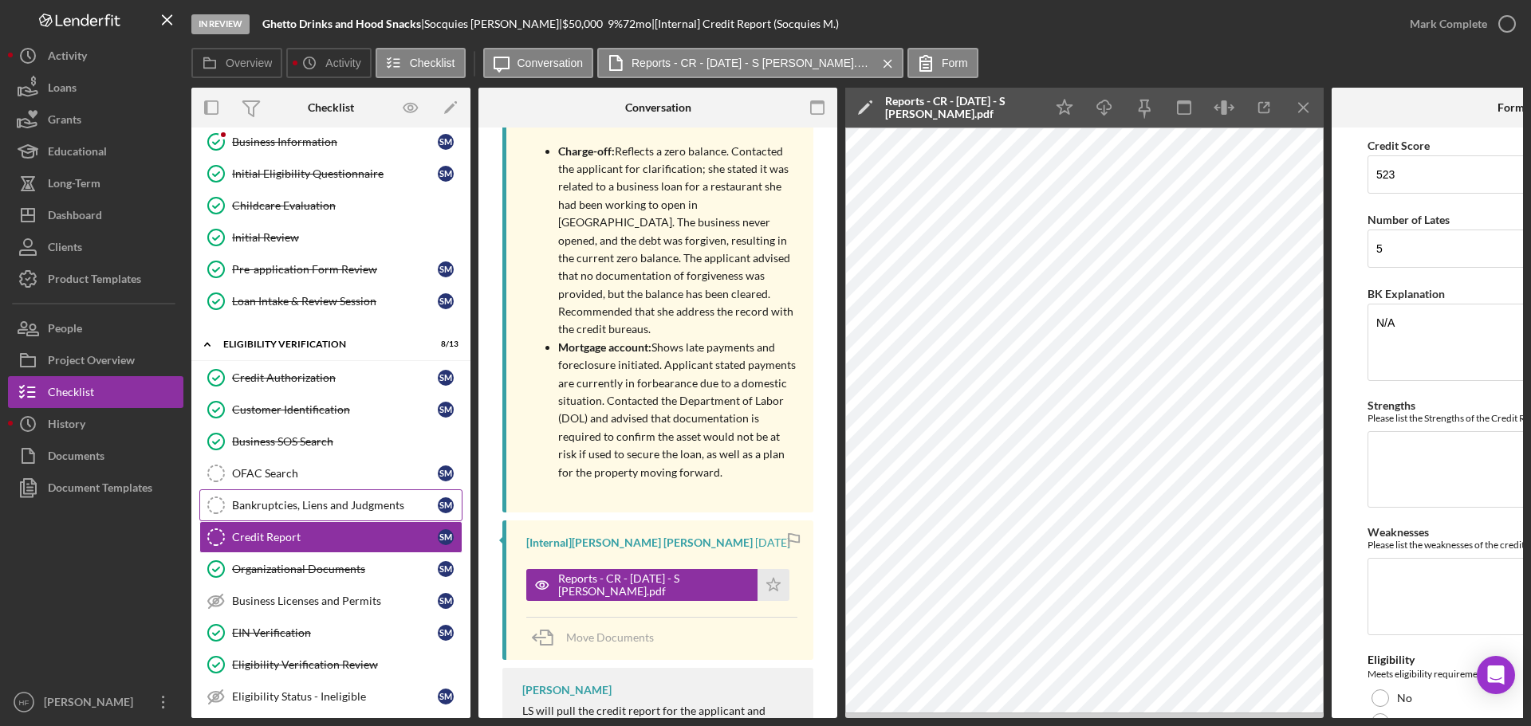
scroll to position [159, 0]
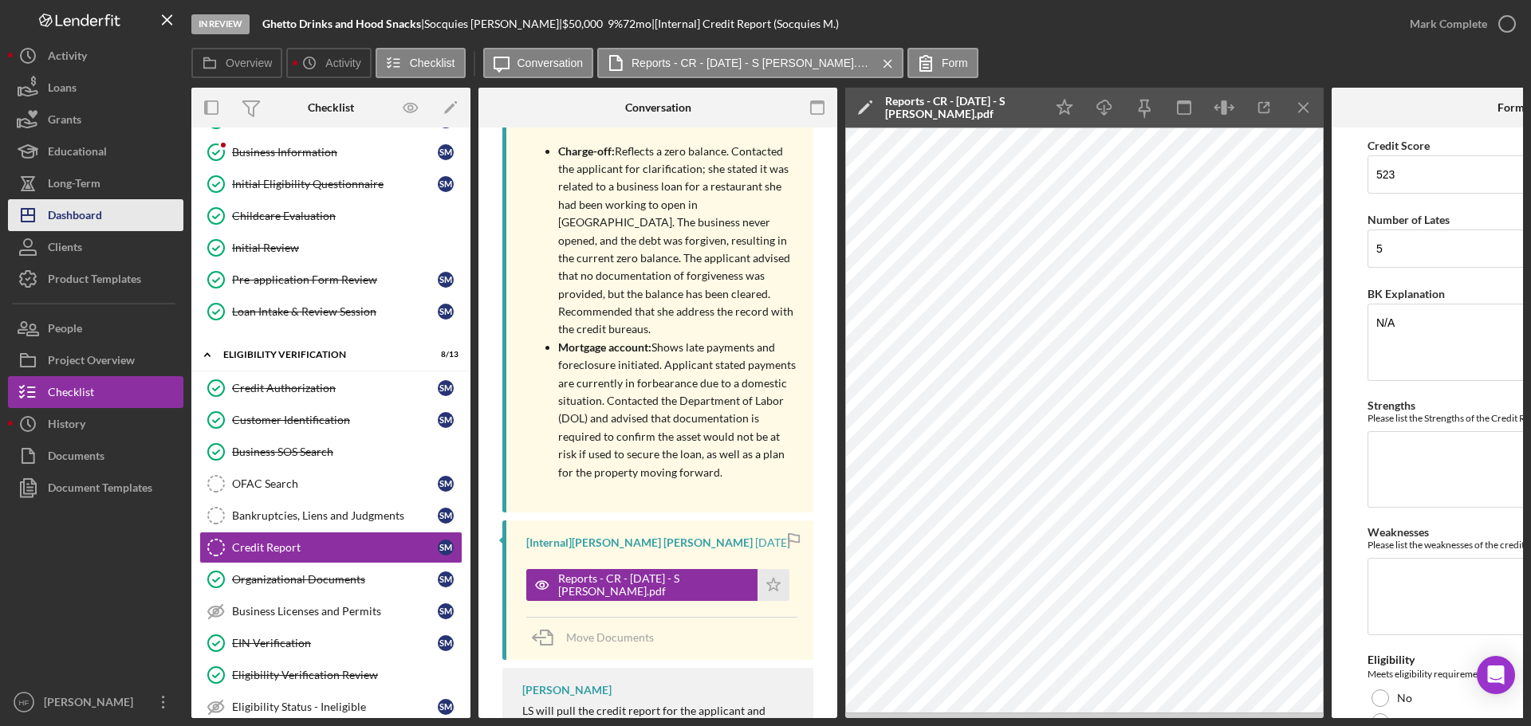
click at [129, 215] on button "Icon/Dashboard Dashboard" at bounding box center [95, 215] width 175 height 32
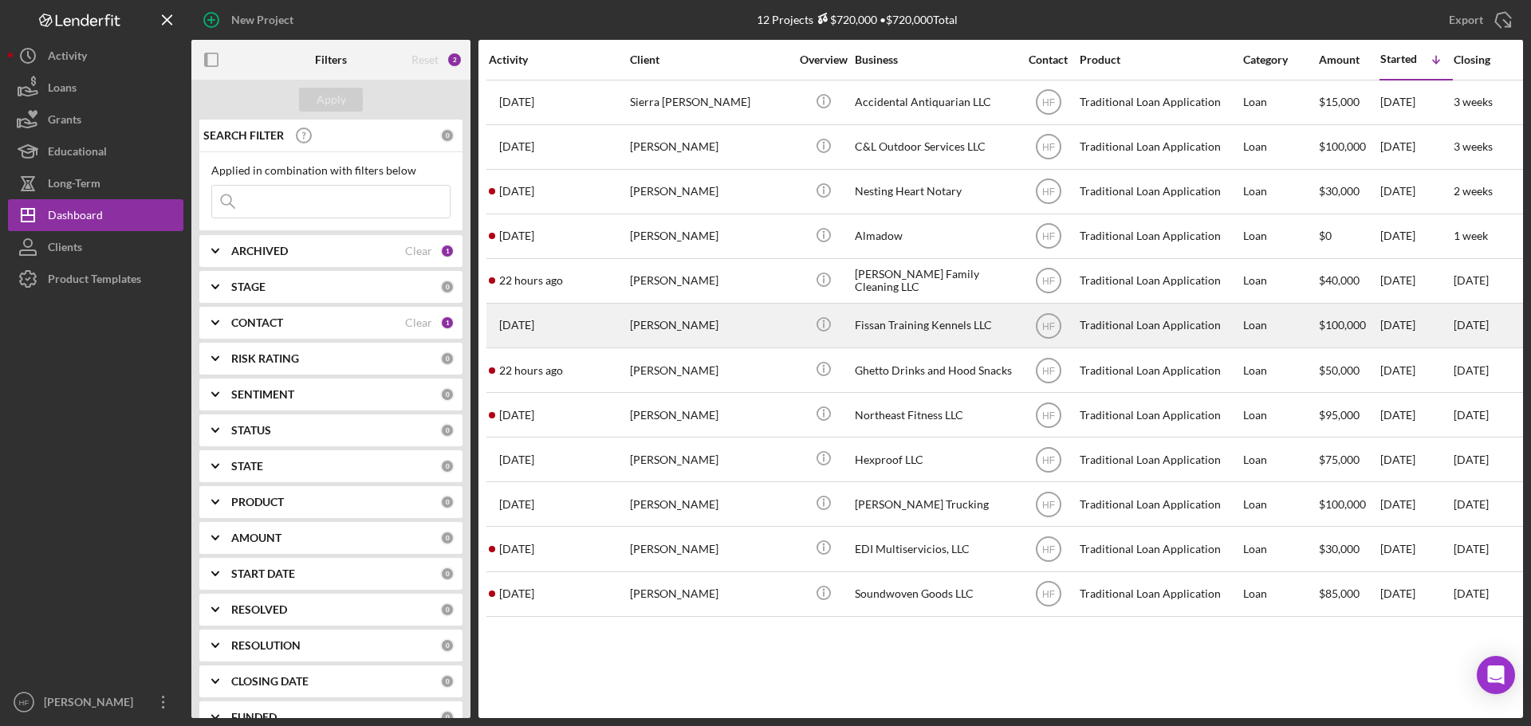
click at [758, 333] on div "Gary Ziehr" at bounding box center [709, 326] width 159 height 42
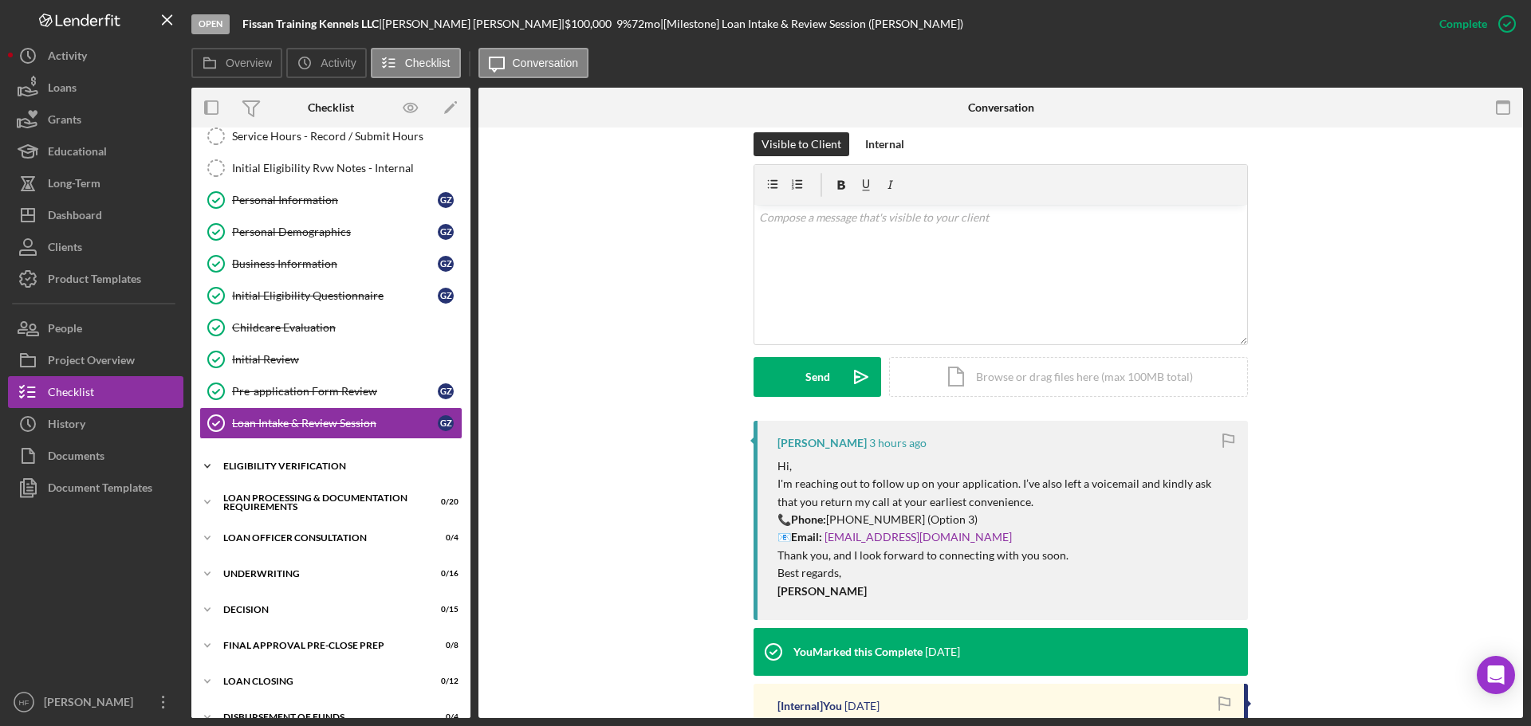
scroll to position [239, 0]
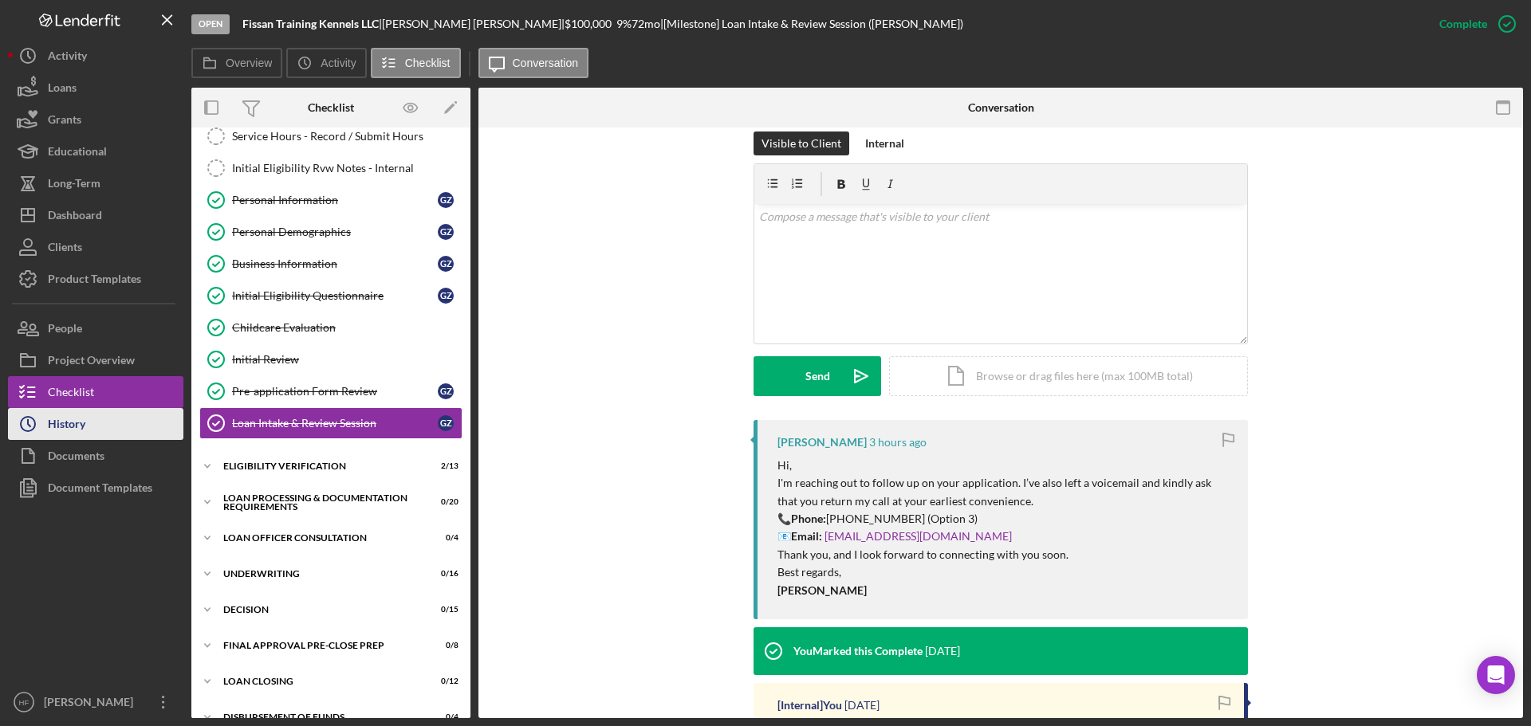
click at [115, 437] on button "Icon/History History" at bounding box center [95, 424] width 175 height 32
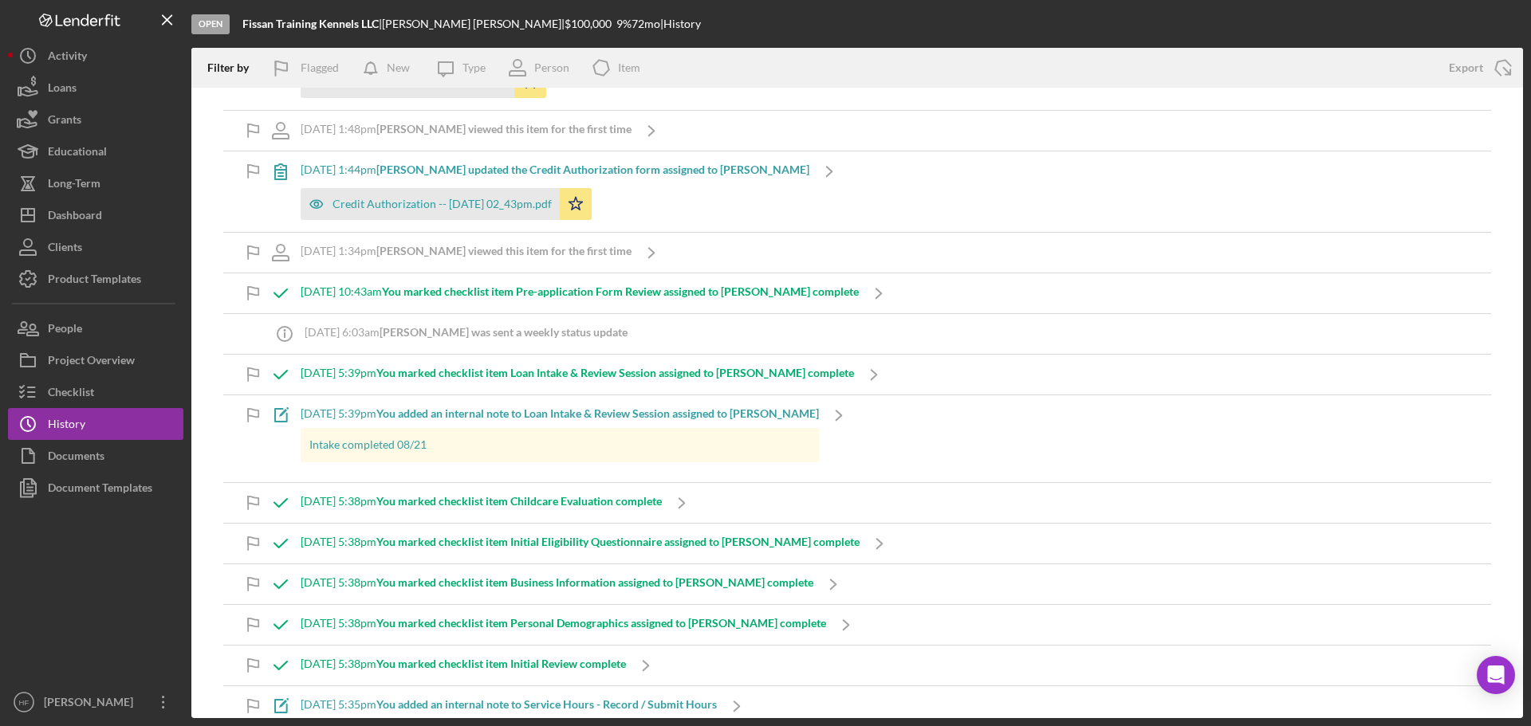
scroll to position [1116, 0]
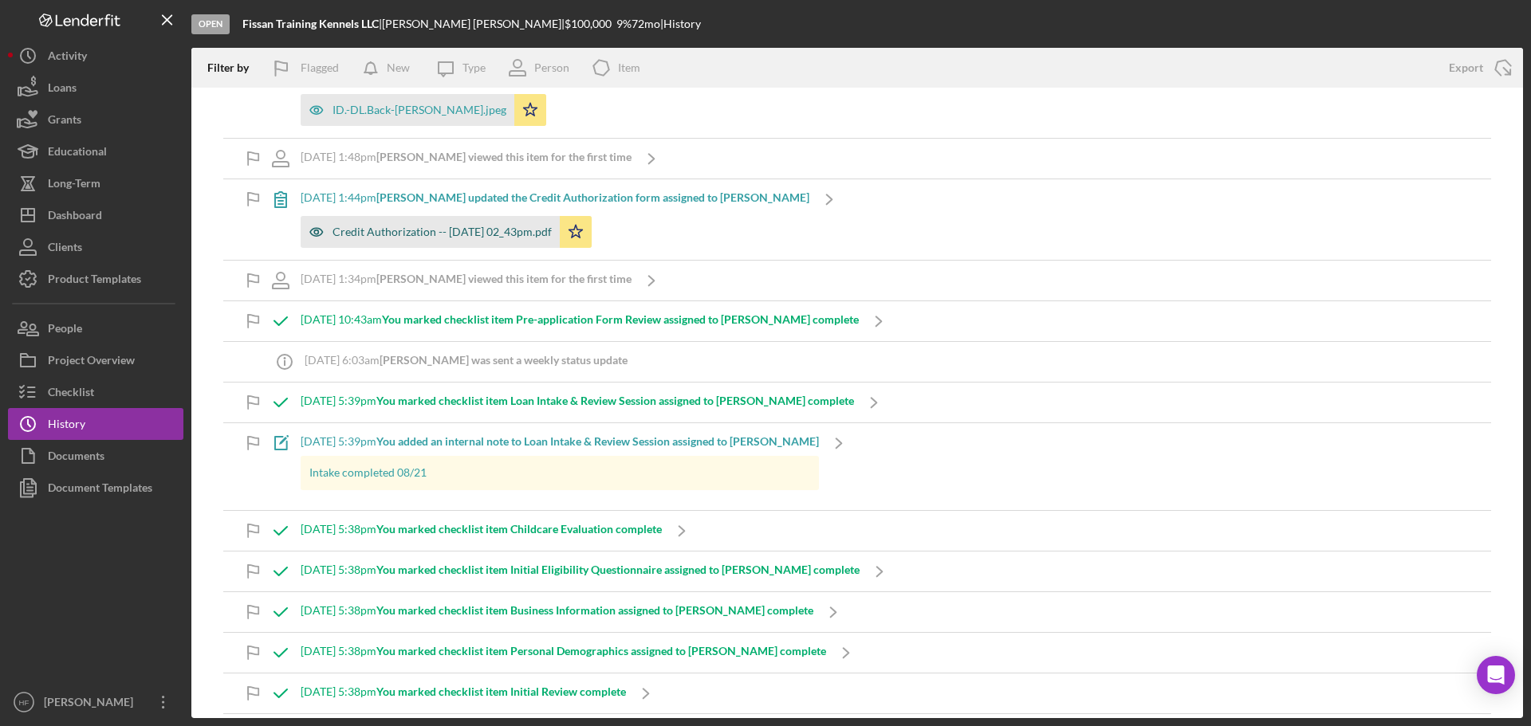
click at [507, 226] on div "Credit Authorization -- 2025-08-26 02_43pm.pdf" at bounding box center [442, 232] width 219 height 13
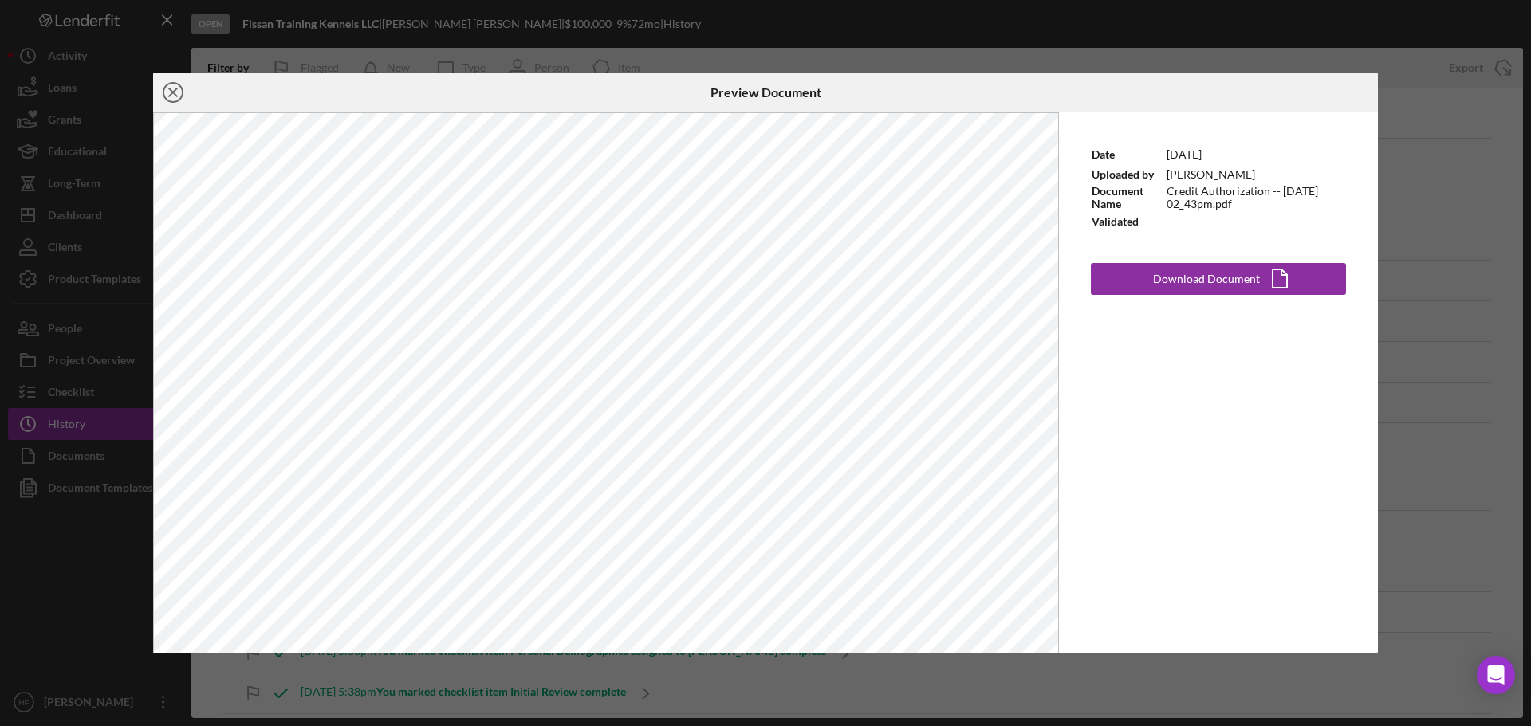
click at [168, 94] on icon "Icon/Close" at bounding box center [173, 93] width 40 height 40
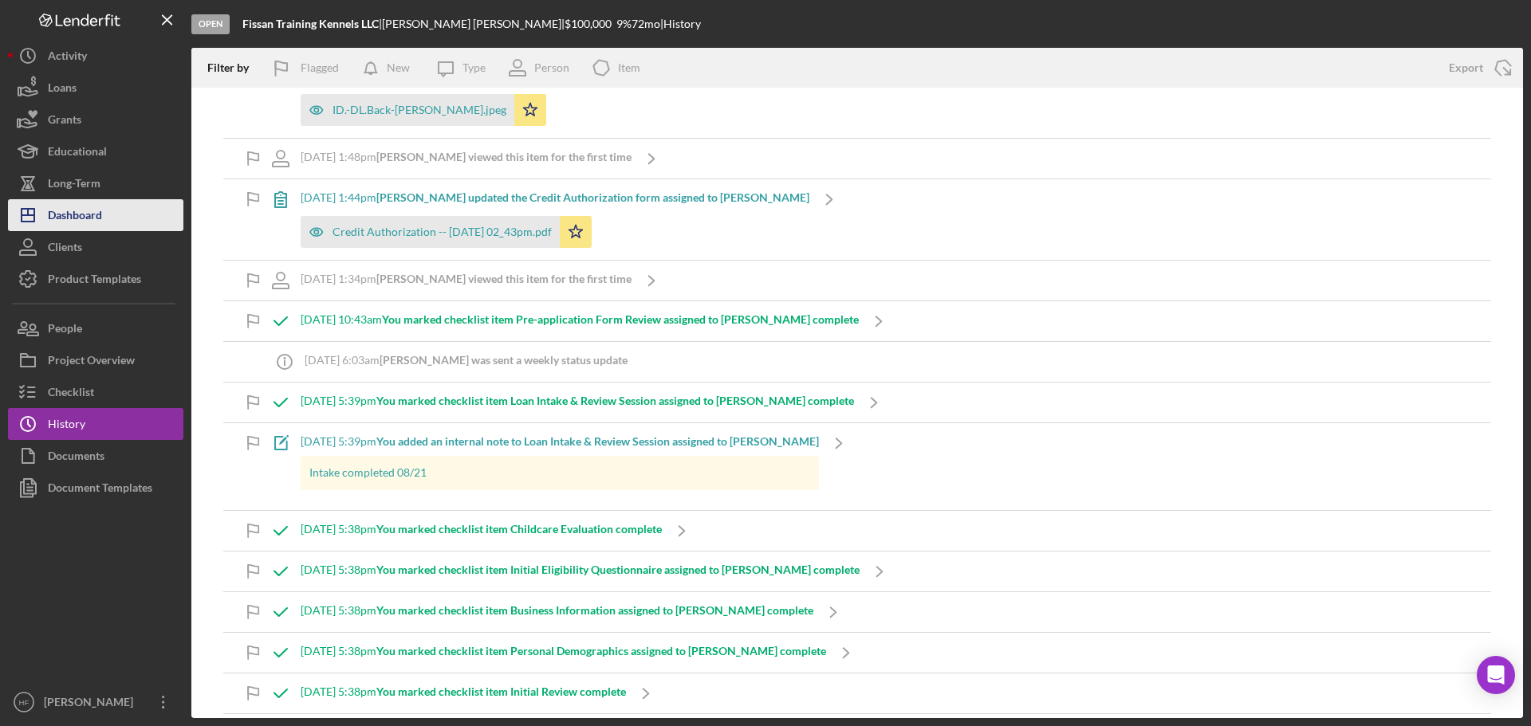
drag, startPoint x: 86, startPoint y: 216, endPoint x: 100, endPoint y: 215, distance: 13.7
click at [87, 215] on div "Dashboard" at bounding box center [75, 217] width 54 height 36
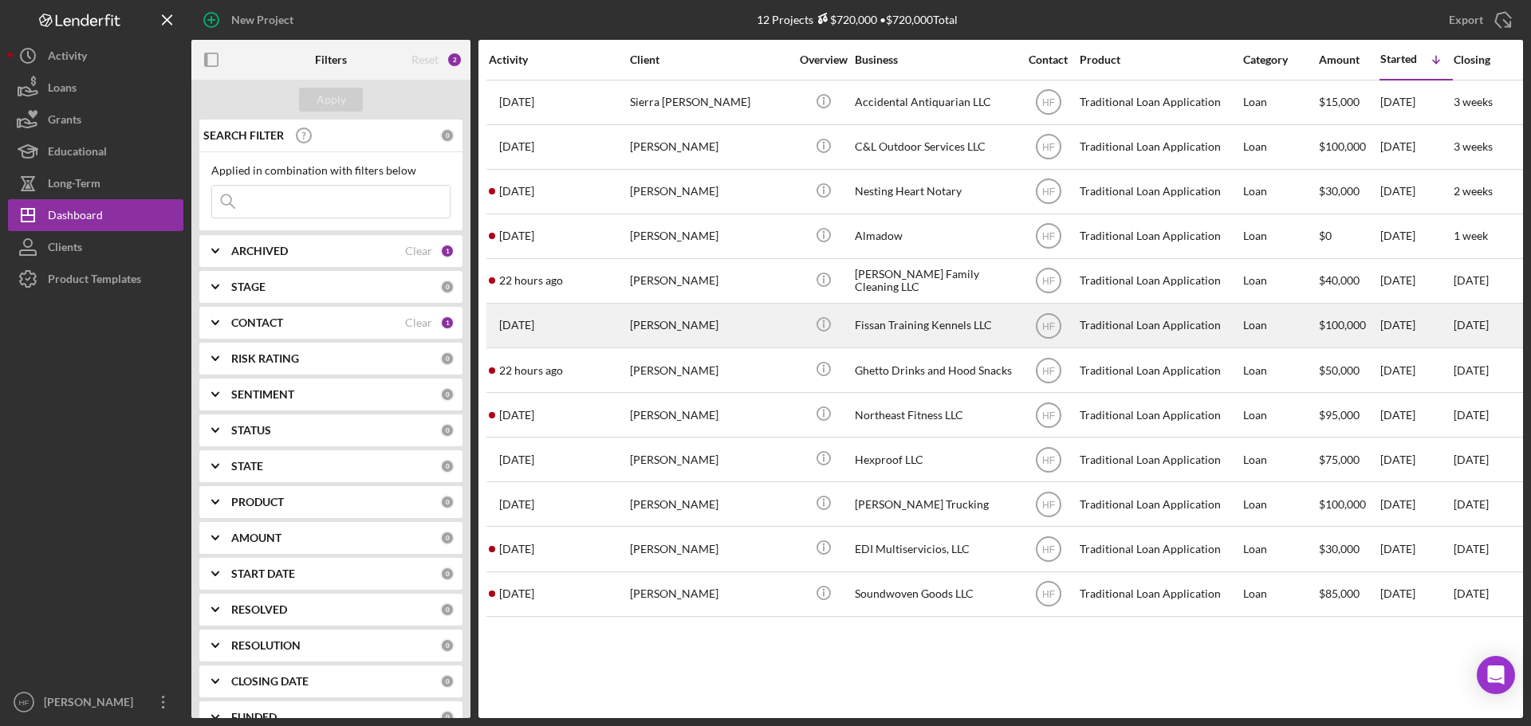
click at [791, 325] on td "Gary Ziehr" at bounding box center [710, 325] width 163 height 45
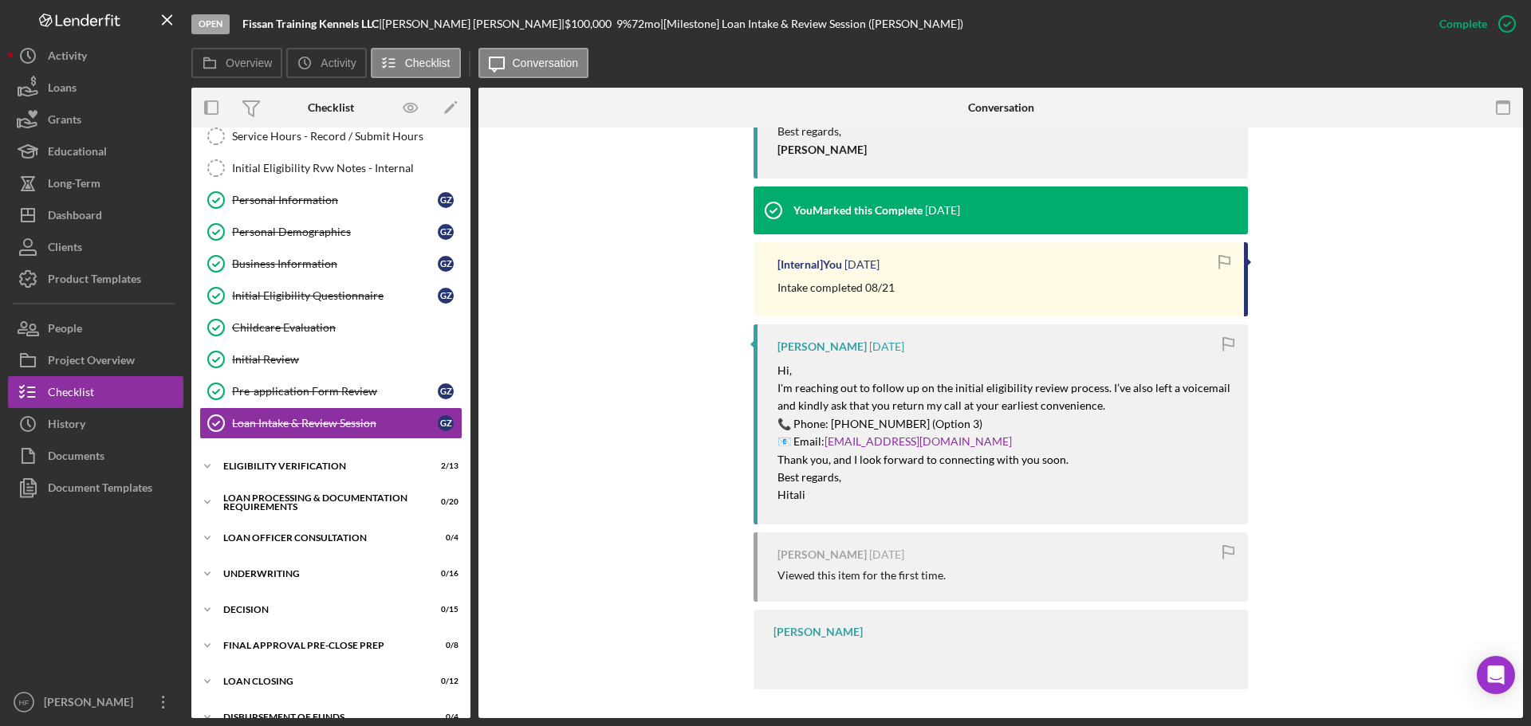
scroll to position [683, 0]
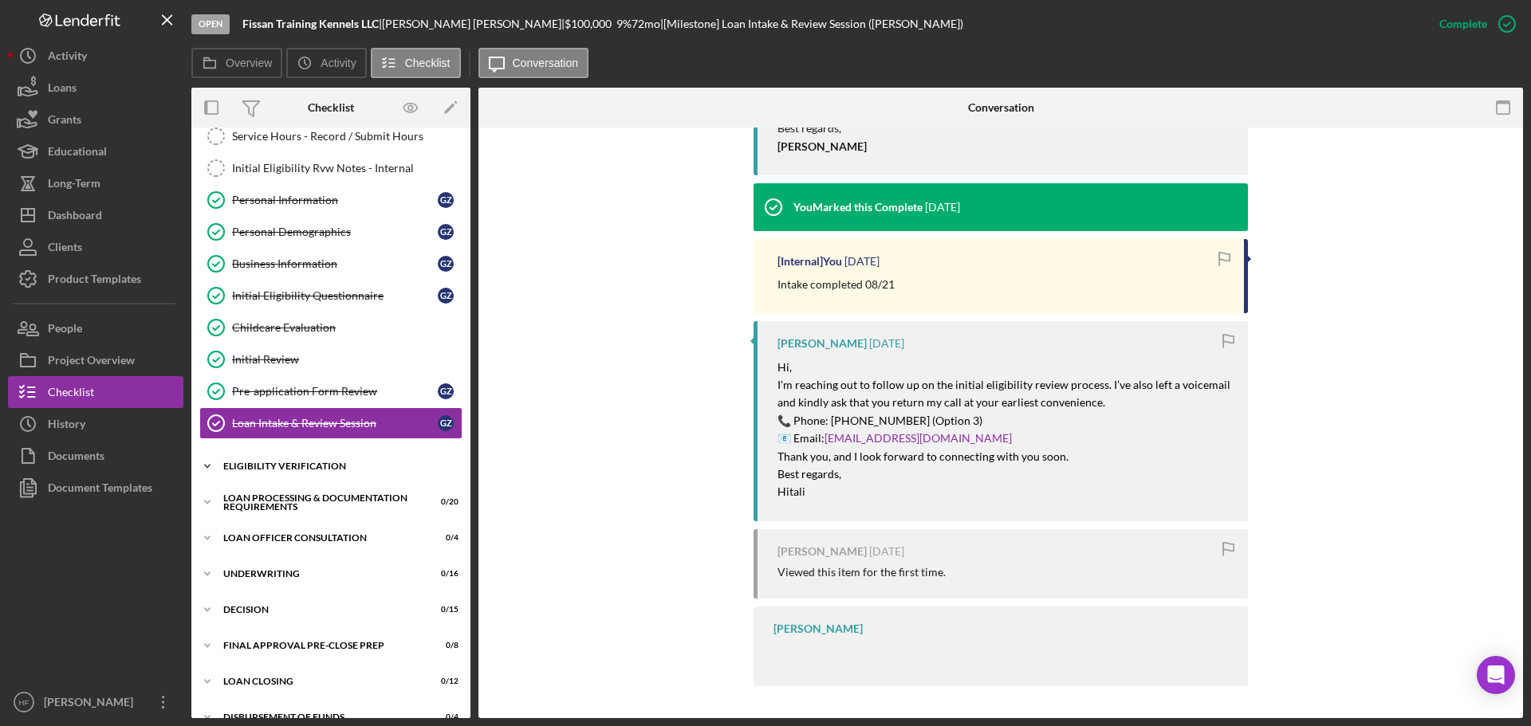
click at [324, 478] on div "Icon/Expander Eligibility Verification 2 / 13" at bounding box center [330, 467] width 279 height 32
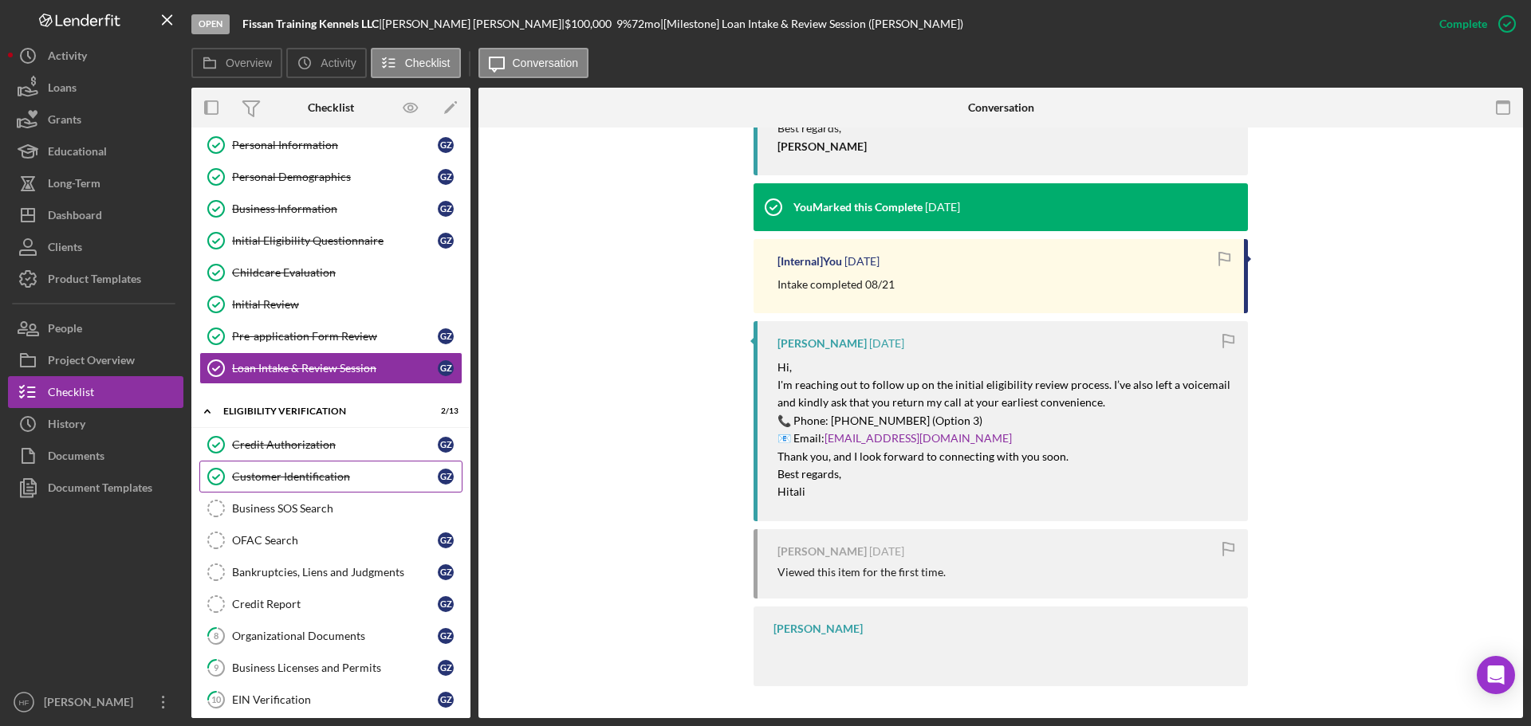
scroll to position [207, 0]
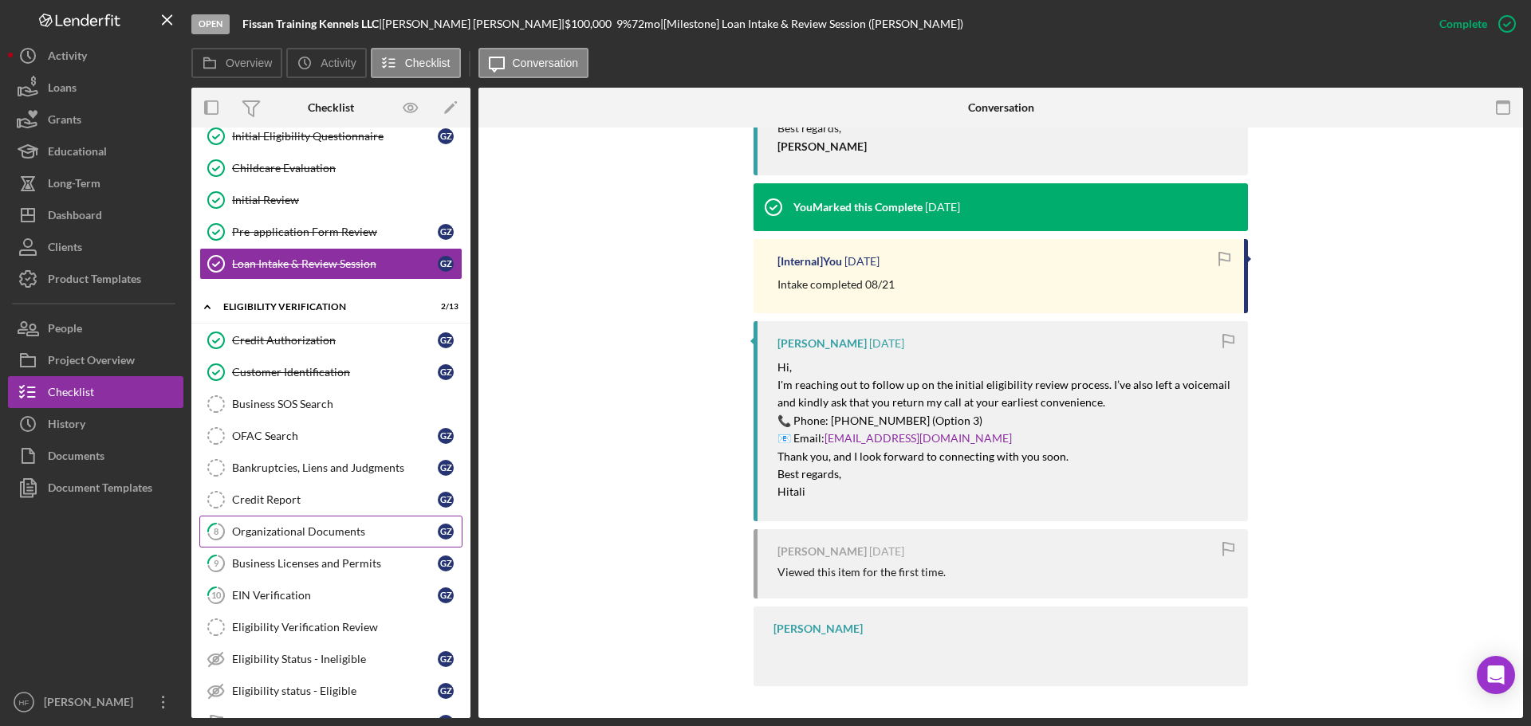
click at [329, 540] on link "8 Organizational Documents G Z" at bounding box center [330, 532] width 263 height 32
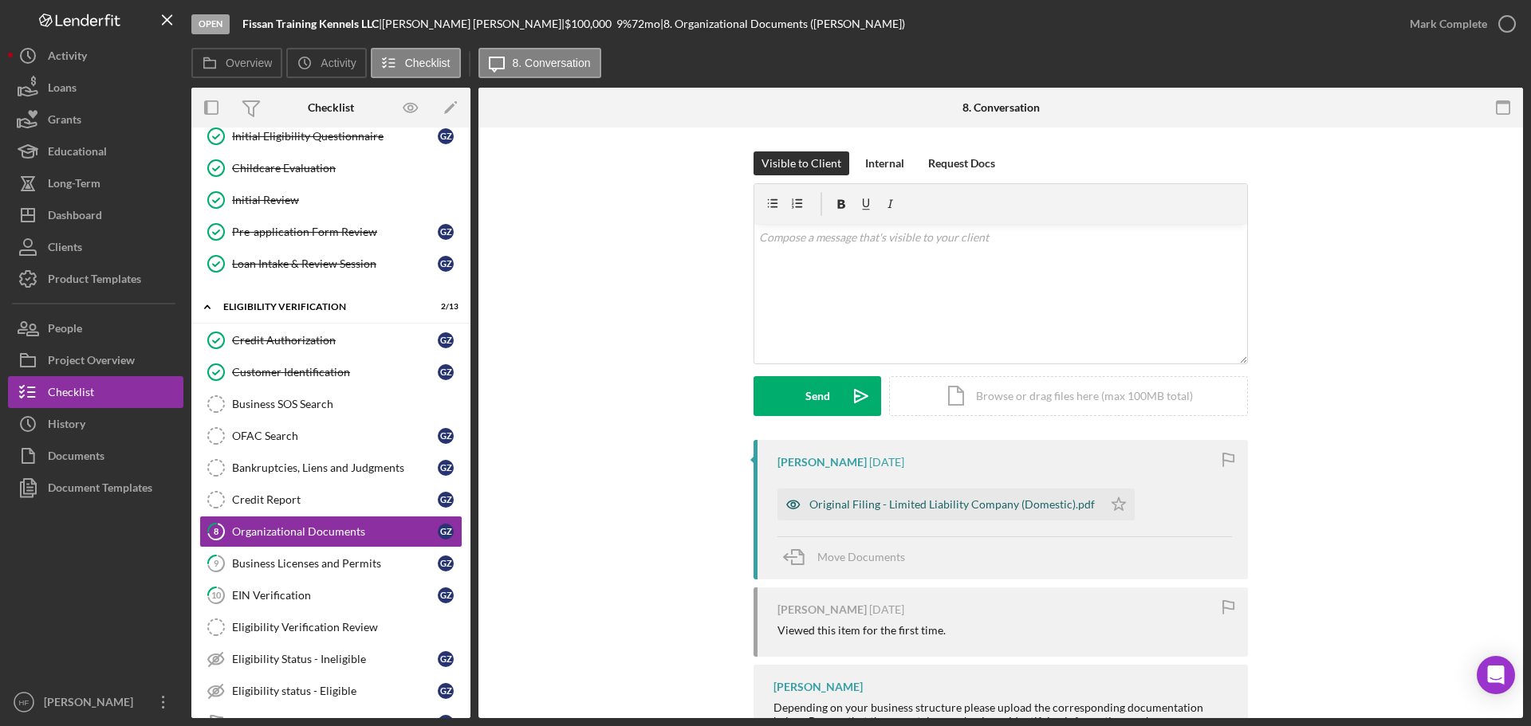
click at [899, 506] on div "Original Filing - Limited Liability Company (Domestic).pdf" at bounding box center [951, 504] width 285 height 13
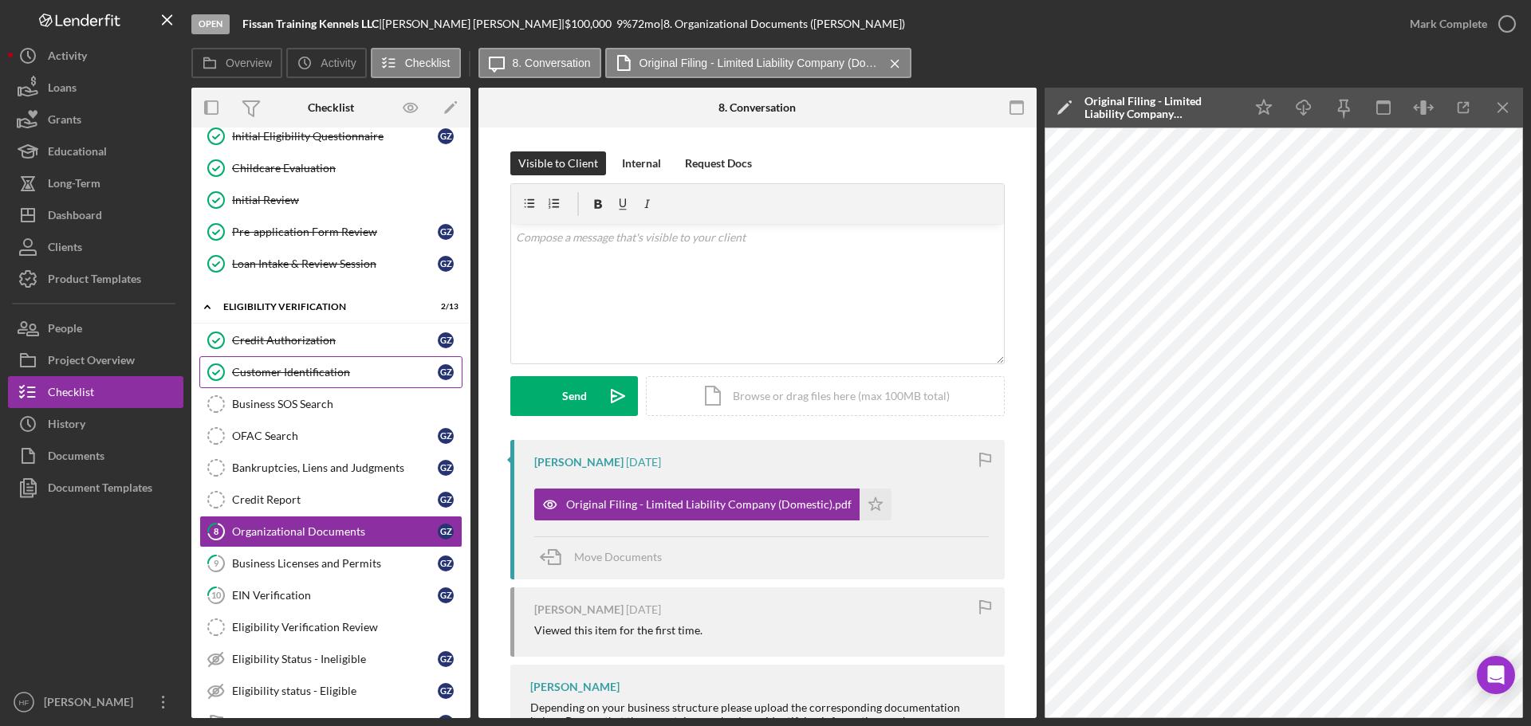
click at [297, 374] on div "Customer Identification" at bounding box center [335, 372] width 206 height 13
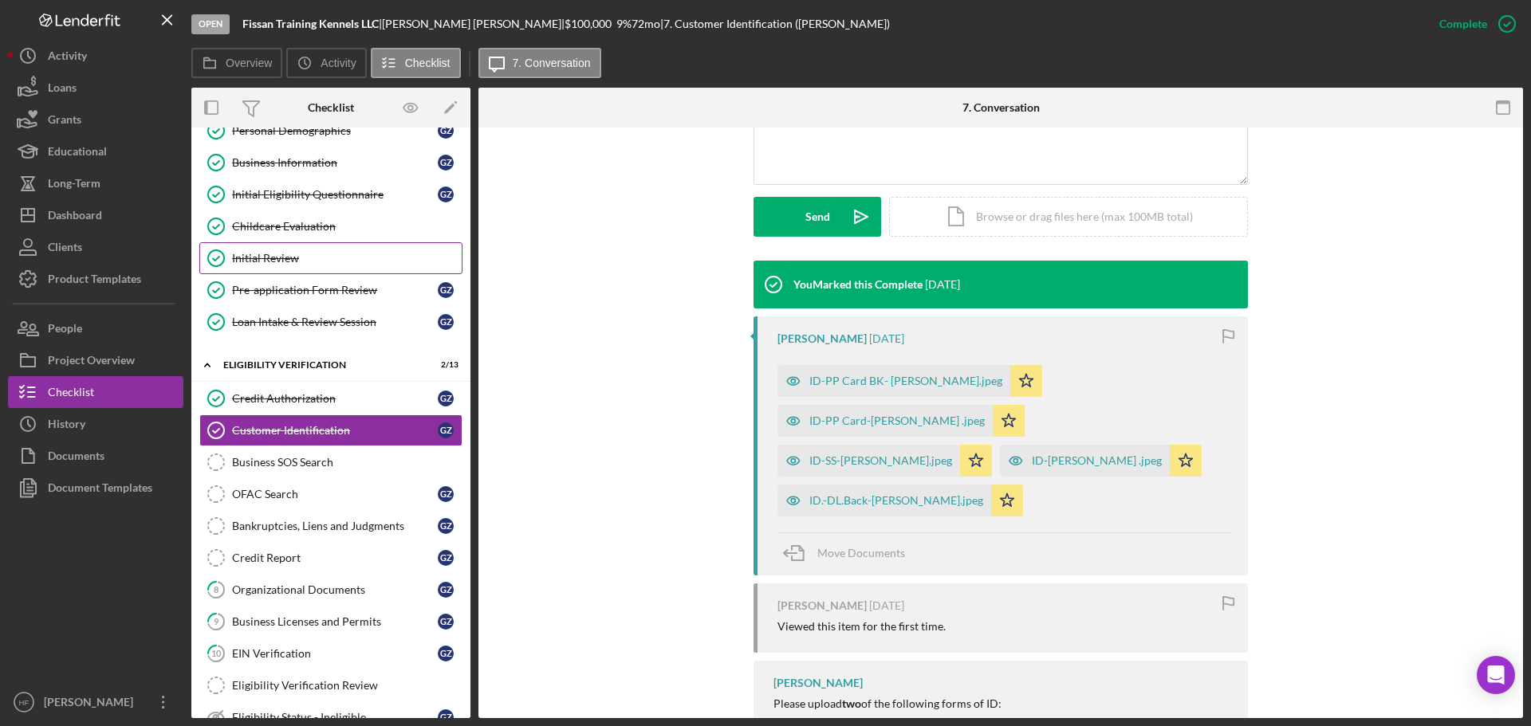
scroll to position [48, 0]
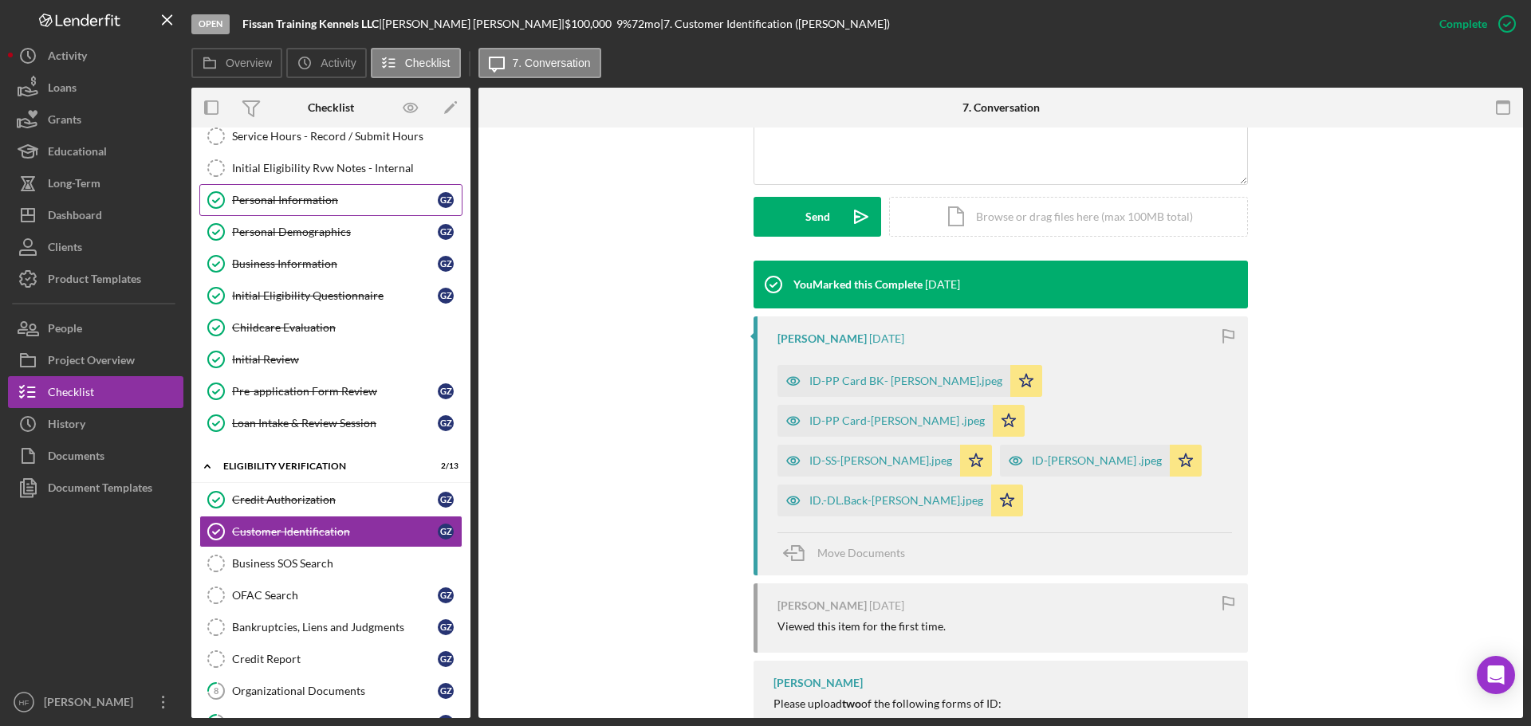
click at [251, 201] on div "Personal Information" at bounding box center [335, 200] width 206 height 13
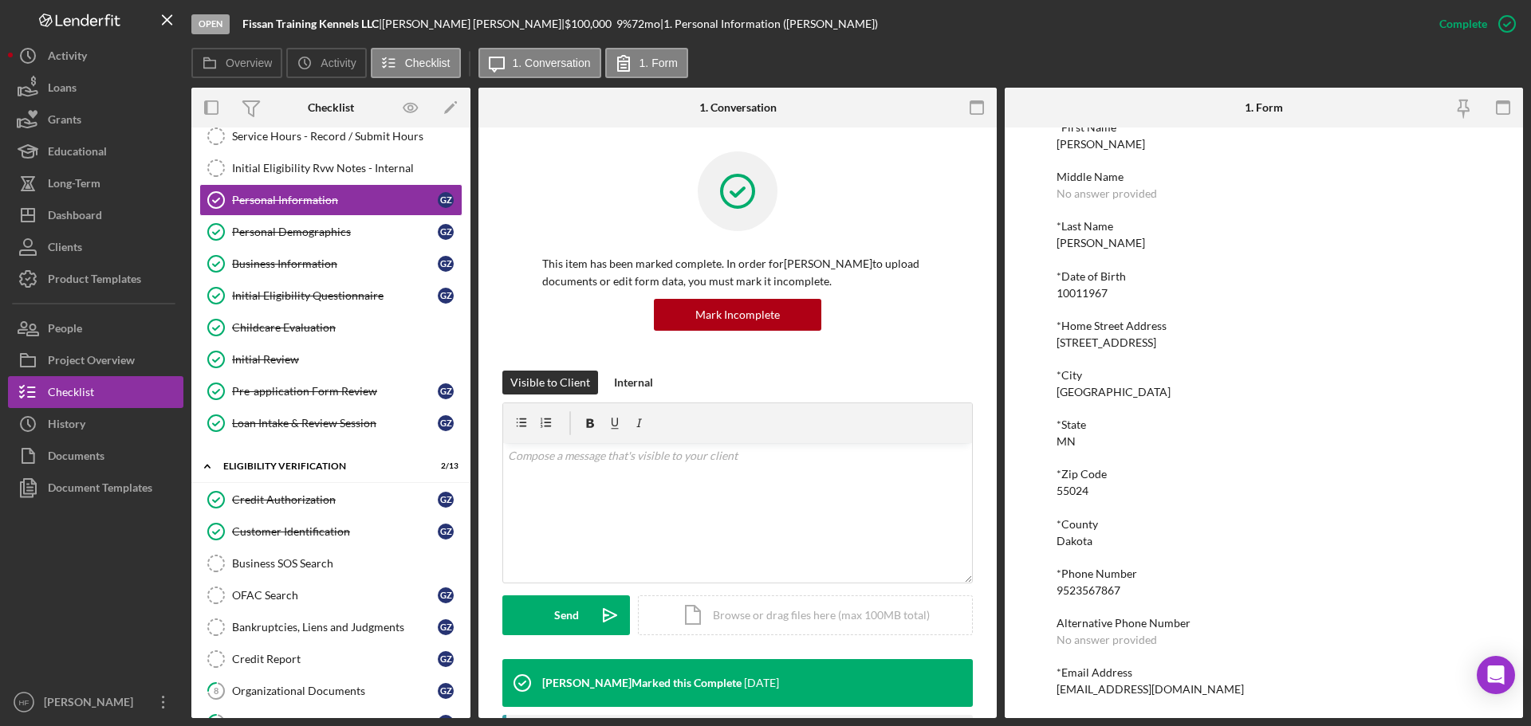
scroll to position [88, 0]
click at [323, 234] on div "Personal Demographics" at bounding box center [335, 232] width 206 height 13
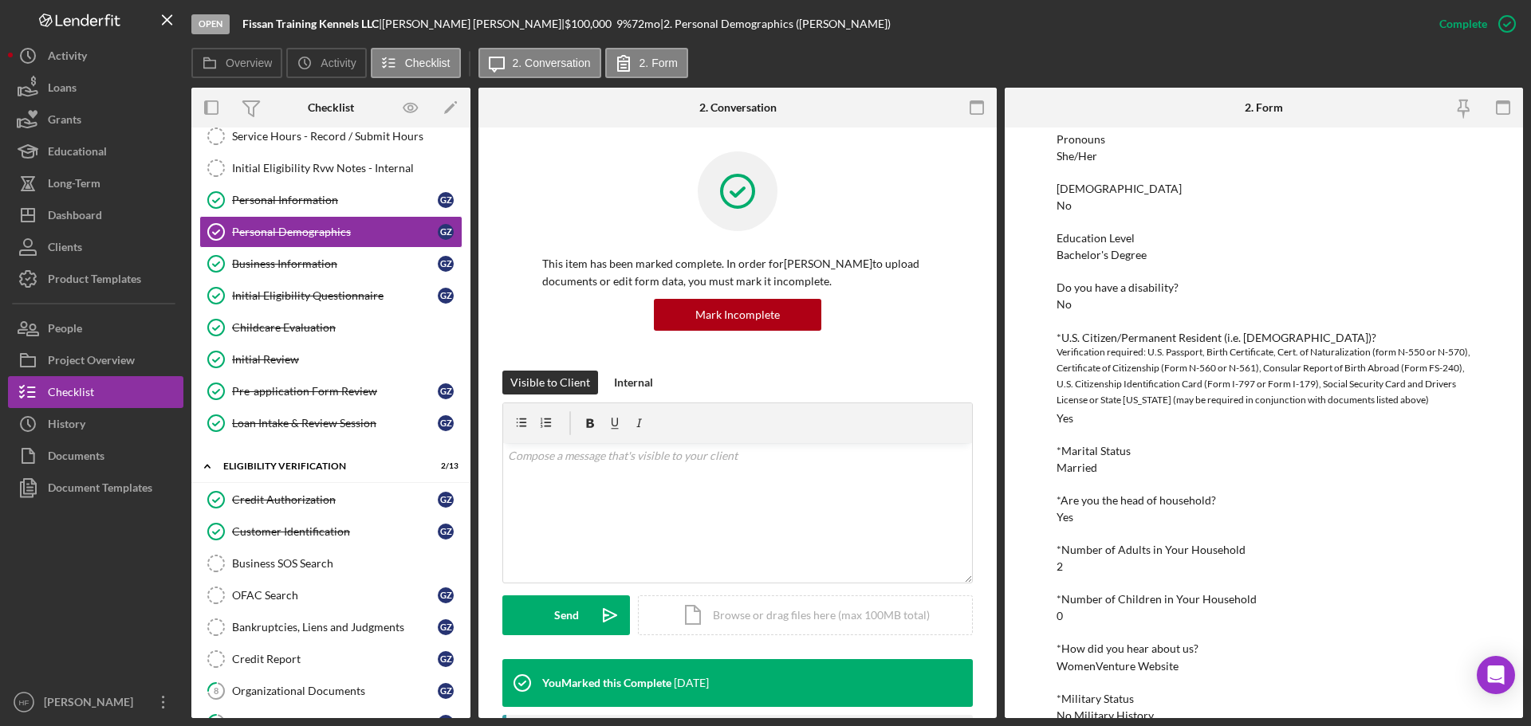
scroll to position [301, 0]
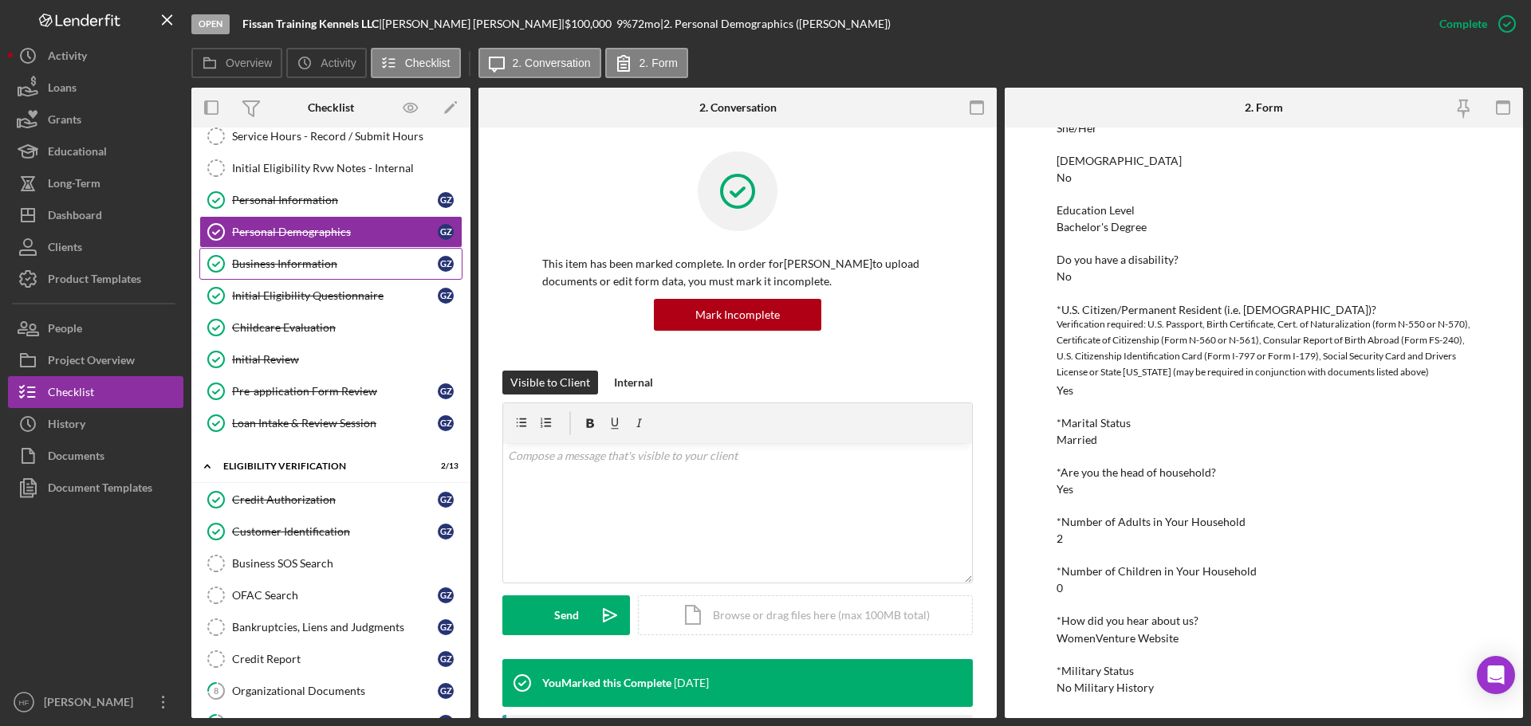
click at [288, 272] on link "Business Information Business Information G Z" at bounding box center [330, 264] width 263 height 32
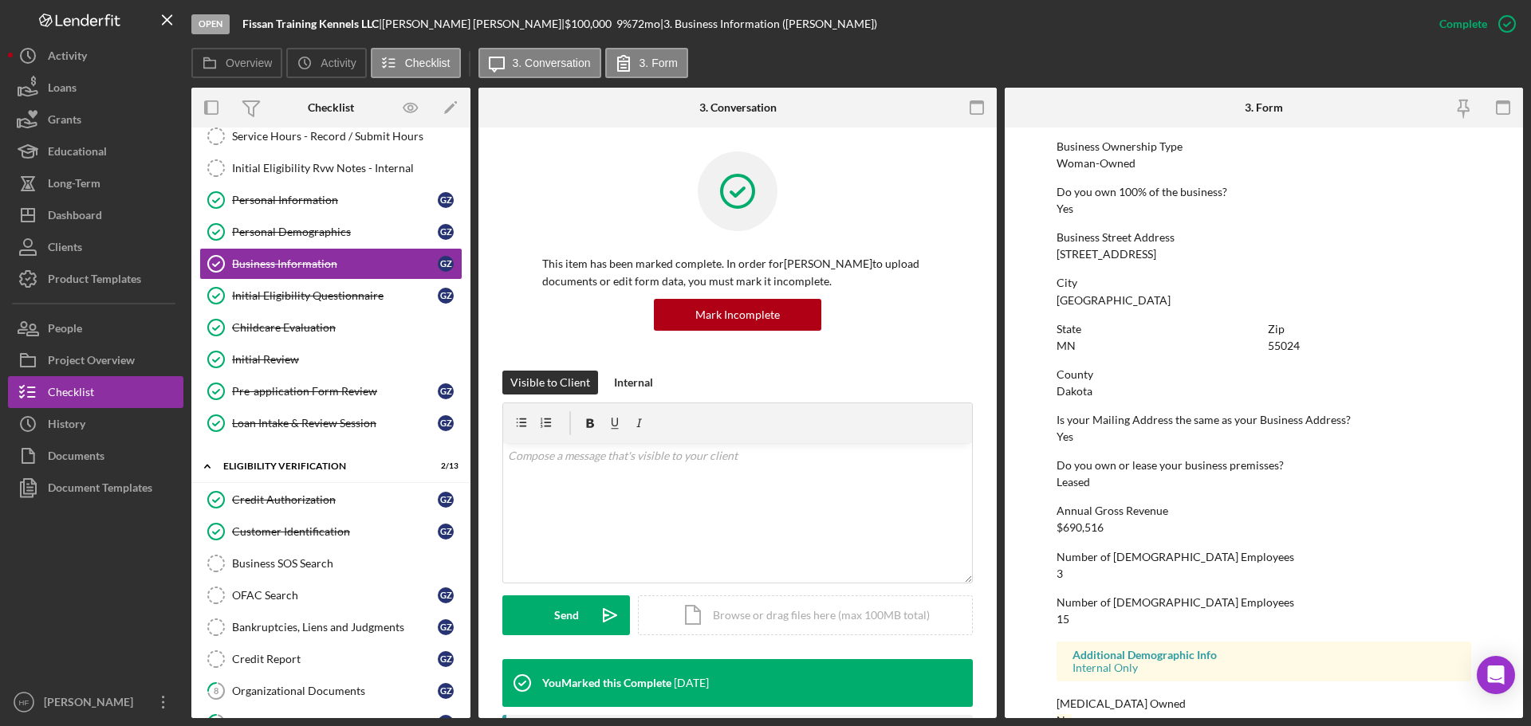
scroll to position [612, 0]
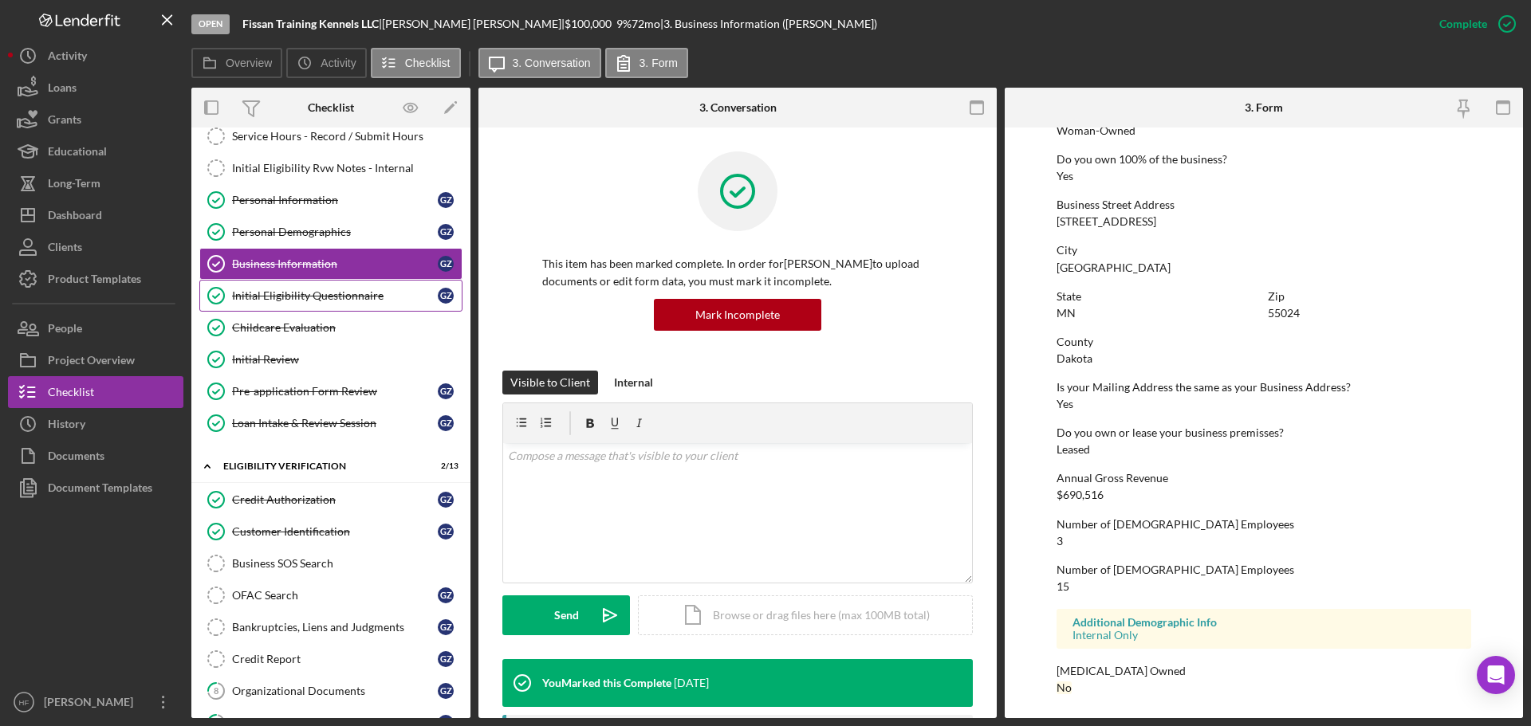
click at [357, 282] on link "Initial Eligibility Questionnaire Initial Eligibility Questionnaire G Z" at bounding box center [330, 296] width 263 height 32
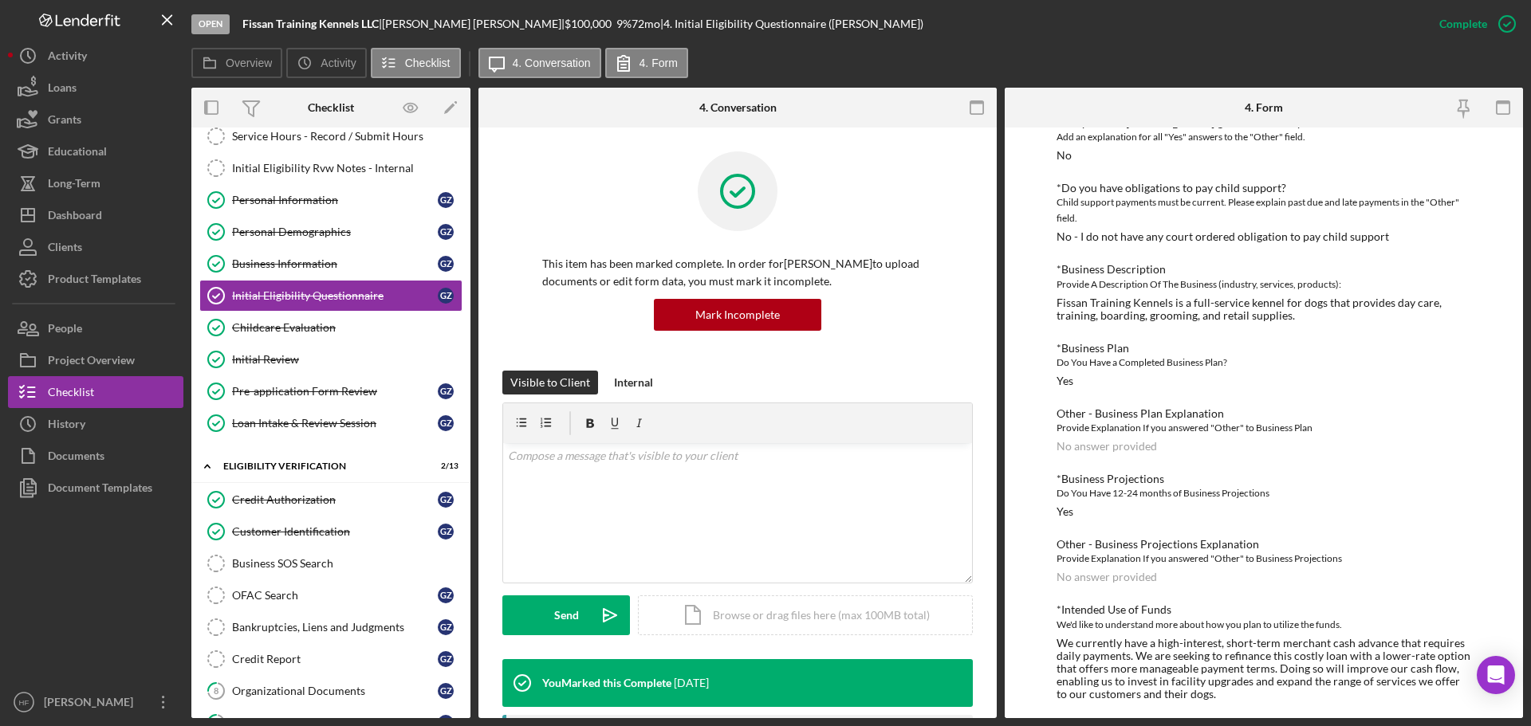
scroll to position [962, 0]
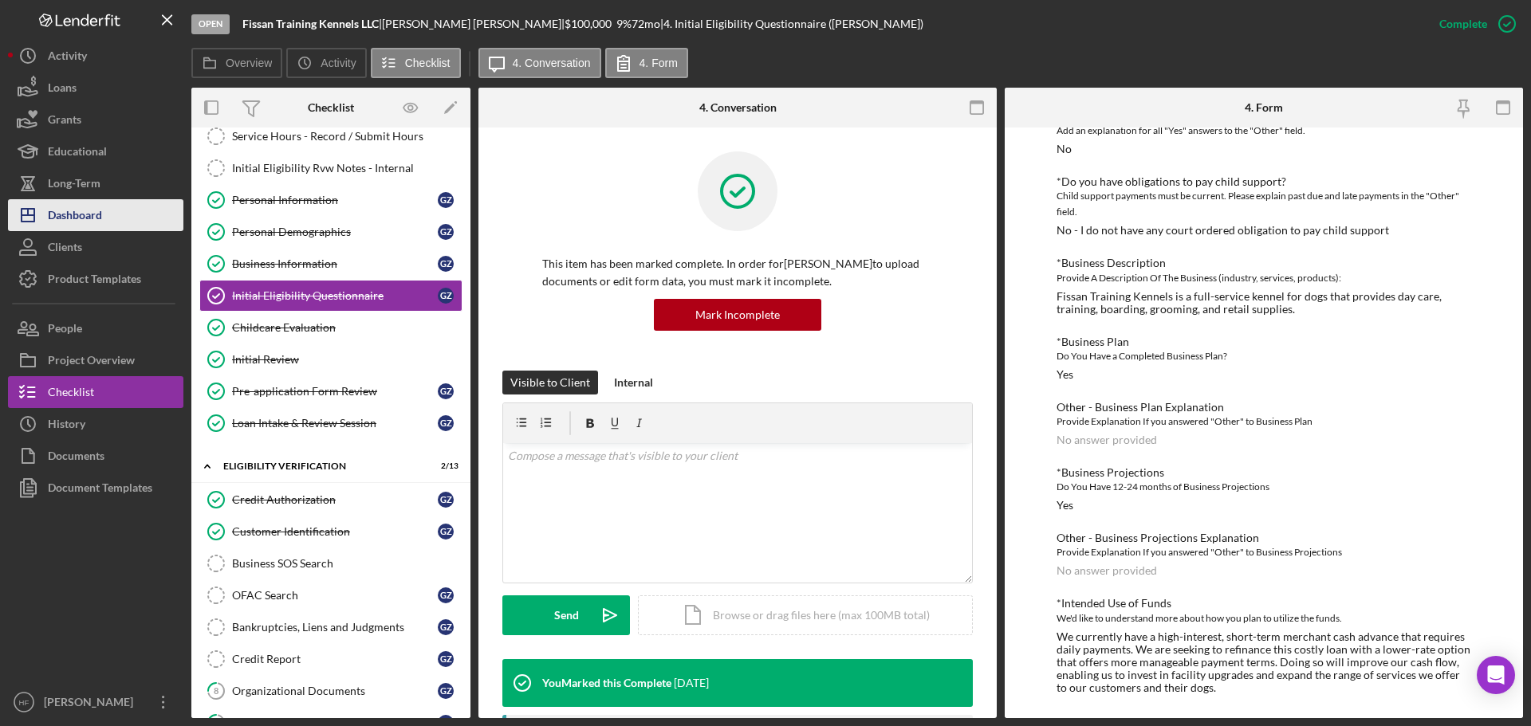
click at [77, 213] on div "Dashboard" at bounding box center [75, 217] width 54 height 36
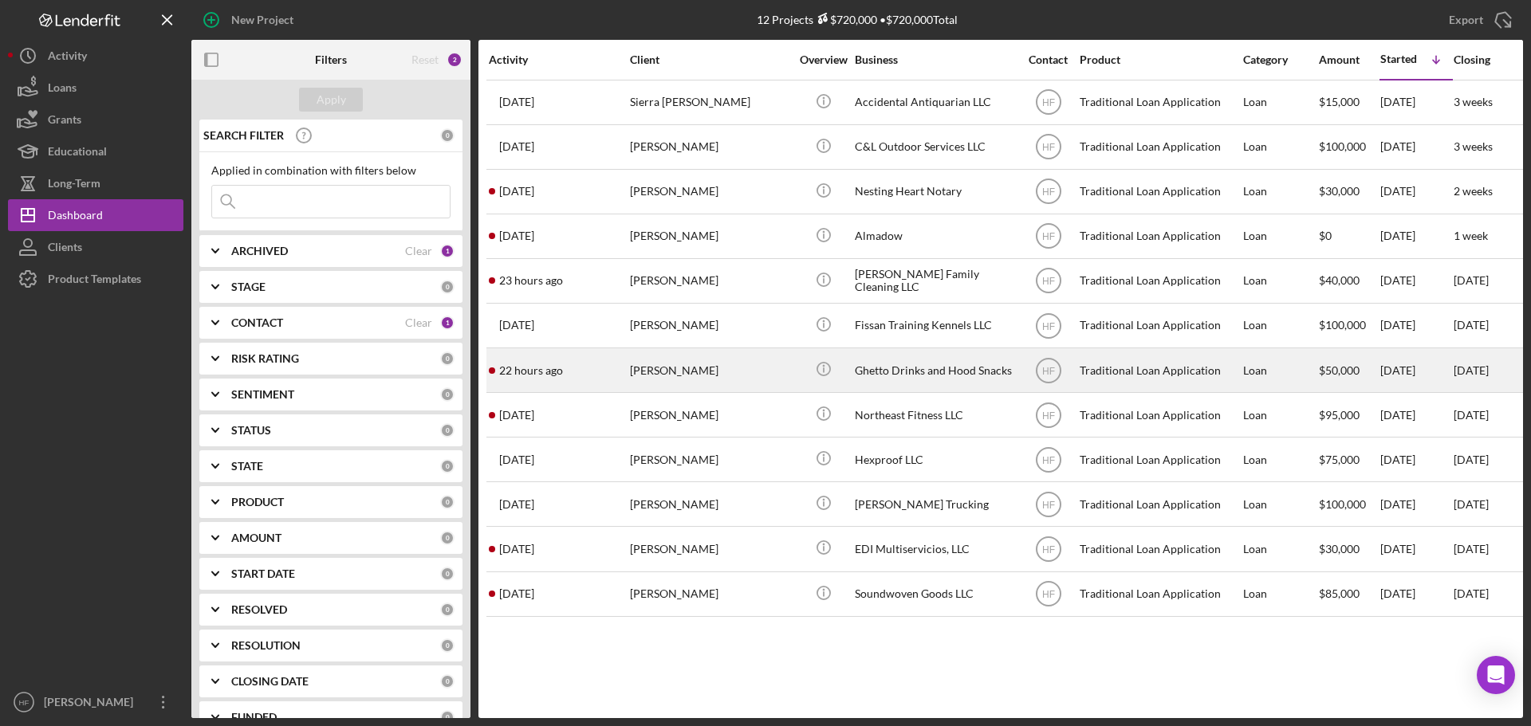
click at [742, 381] on div "[PERSON_NAME]" at bounding box center [709, 370] width 159 height 42
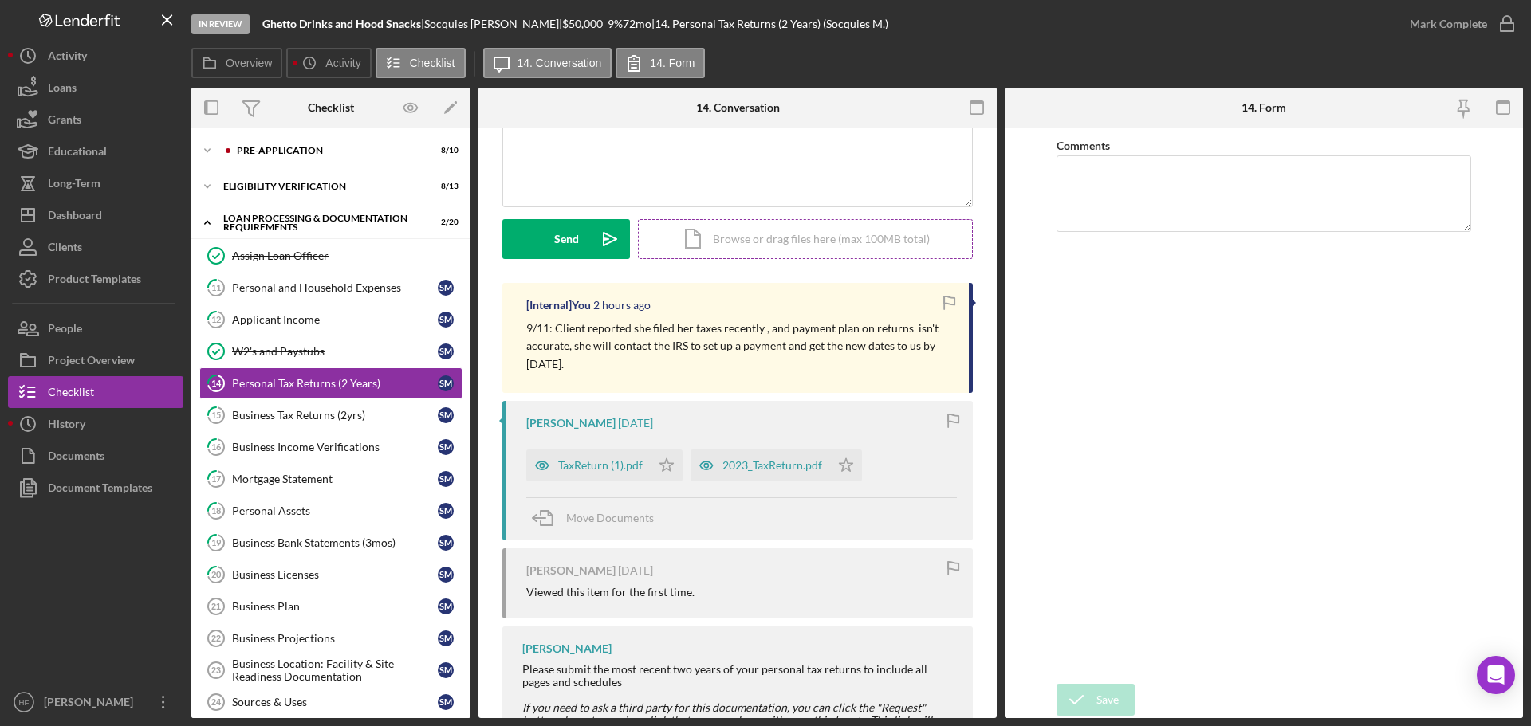
scroll to position [159, 0]
click at [588, 472] on div "TaxReturn (1).pdf" at bounding box center [588, 463] width 124 height 32
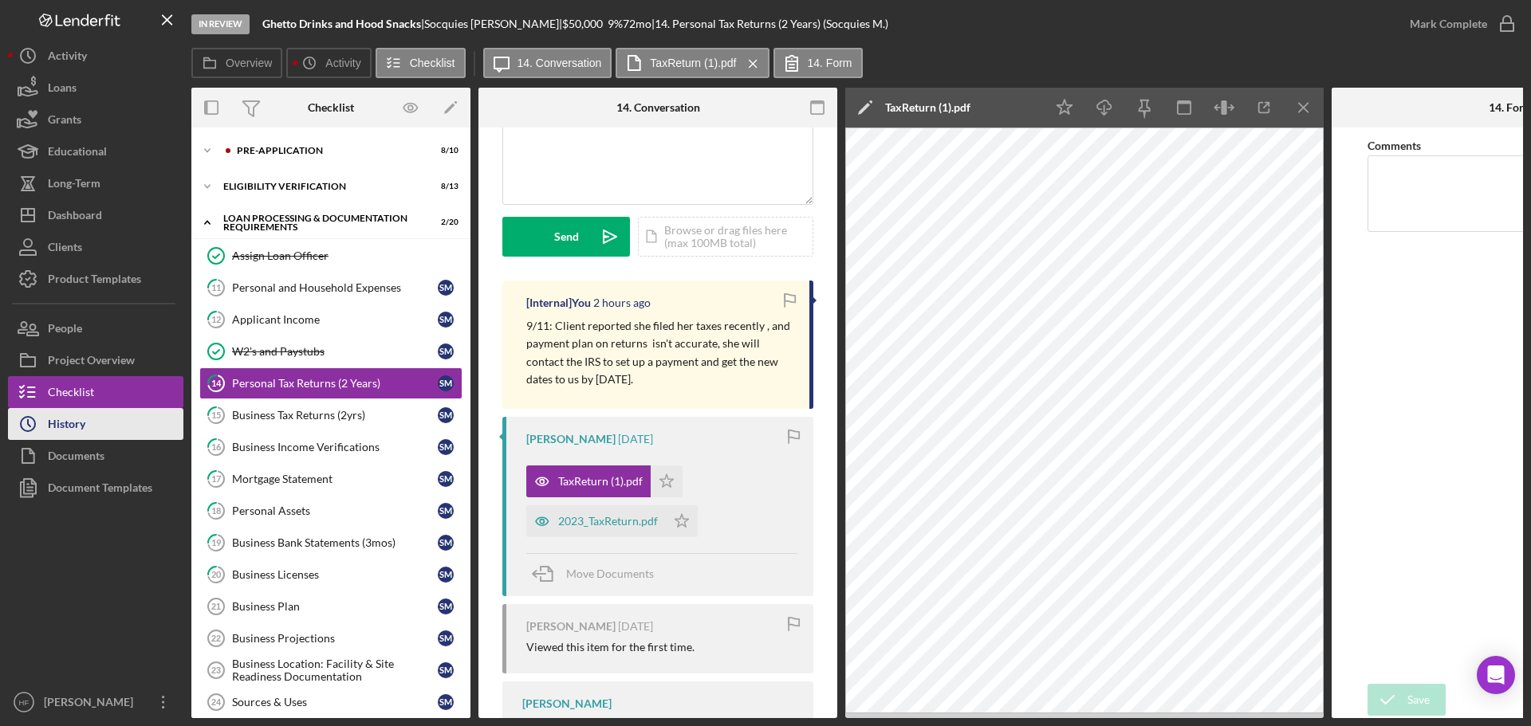
click at [93, 413] on button "Icon/History History" at bounding box center [95, 424] width 175 height 32
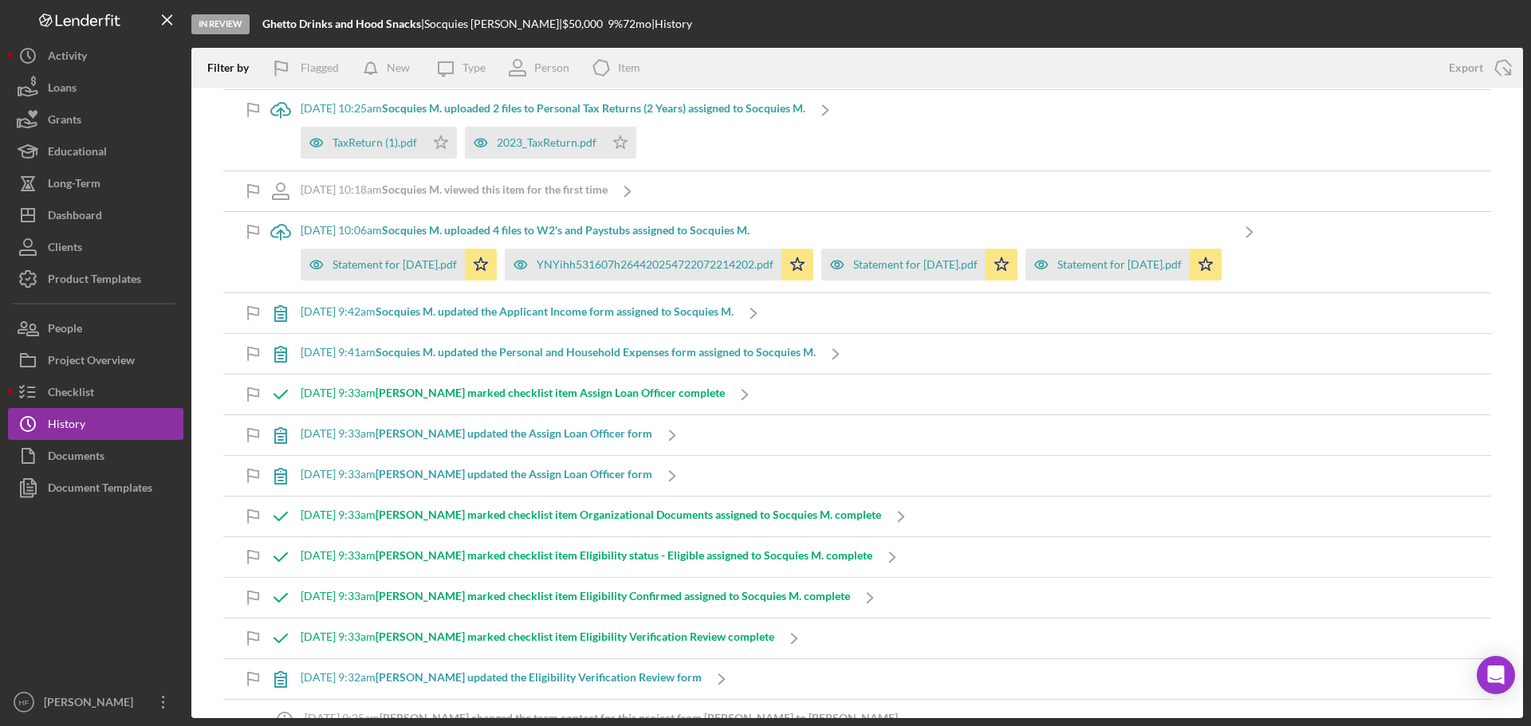
scroll to position [2552, 0]
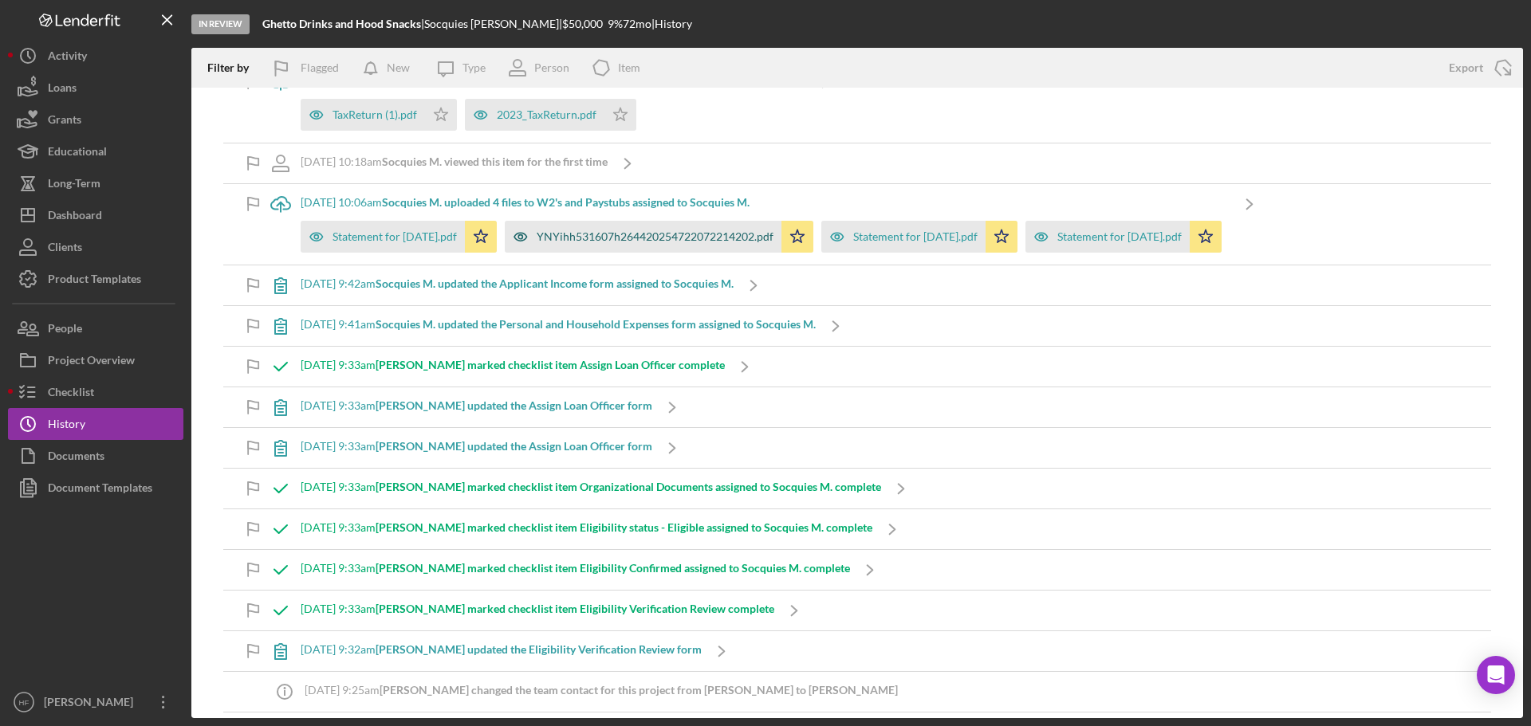
click at [623, 230] on div "YNYihh531607h264420254722072214202.pdf" at bounding box center [643, 237] width 277 height 32
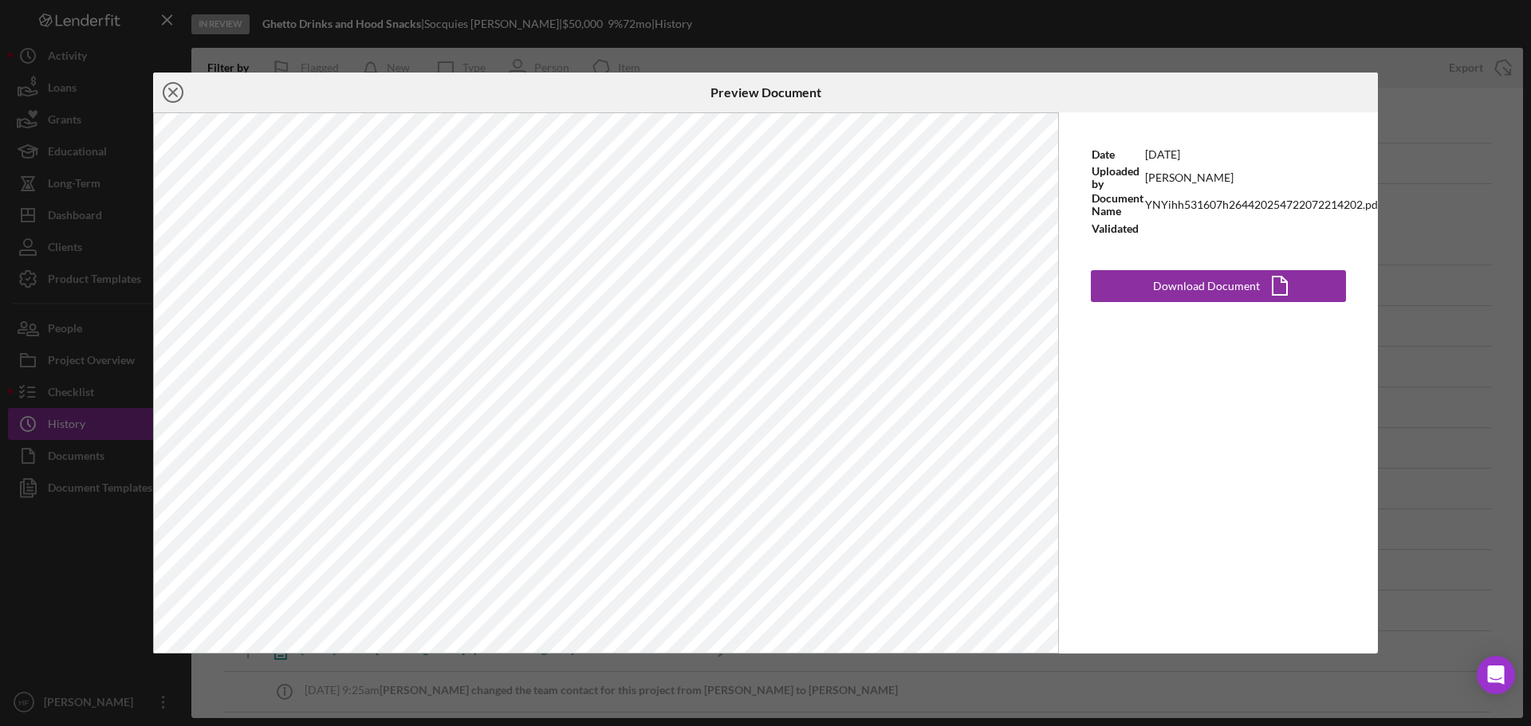
click at [160, 93] on icon "Icon/Close" at bounding box center [173, 93] width 40 height 40
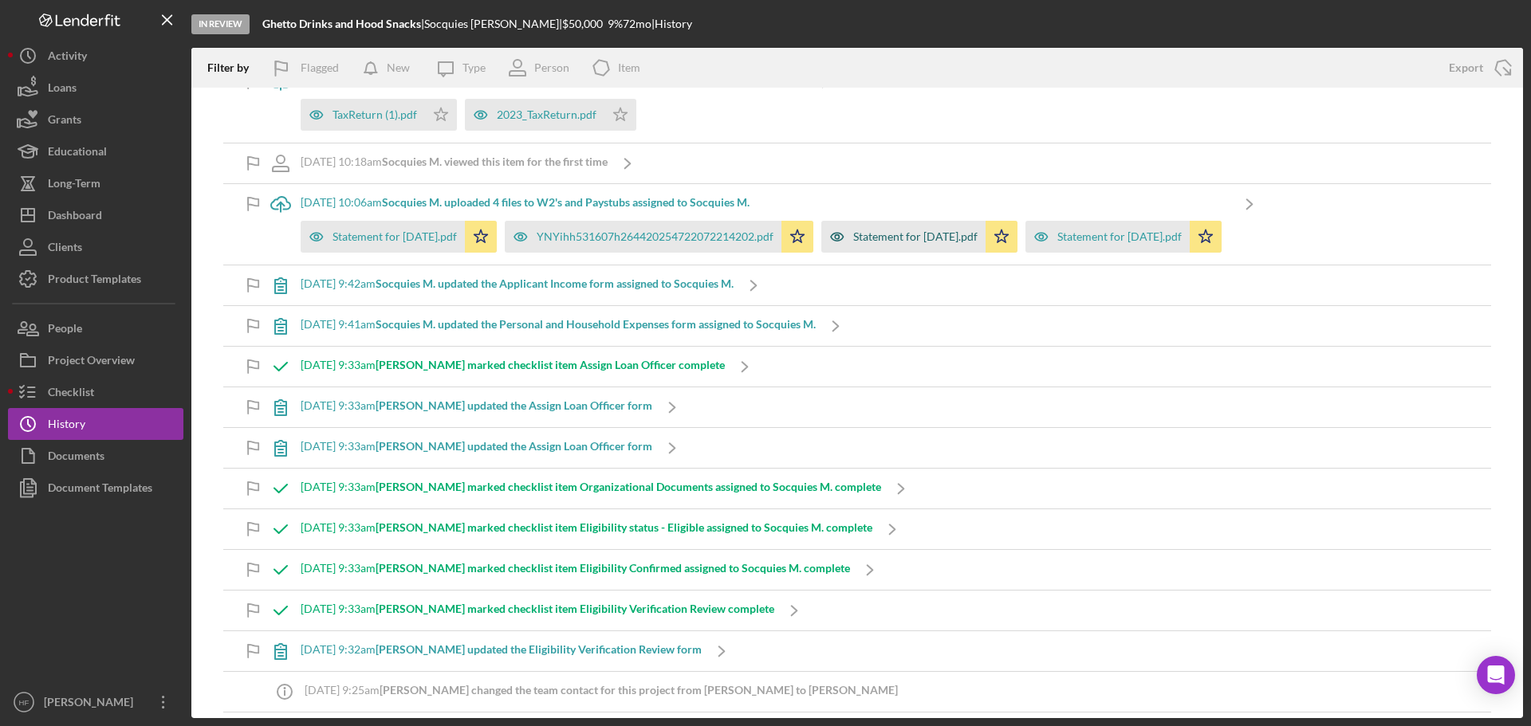
click at [978, 235] on div "Statement for Sep 5, 2025.pdf" at bounding box center [915, 236] width 124 height 13
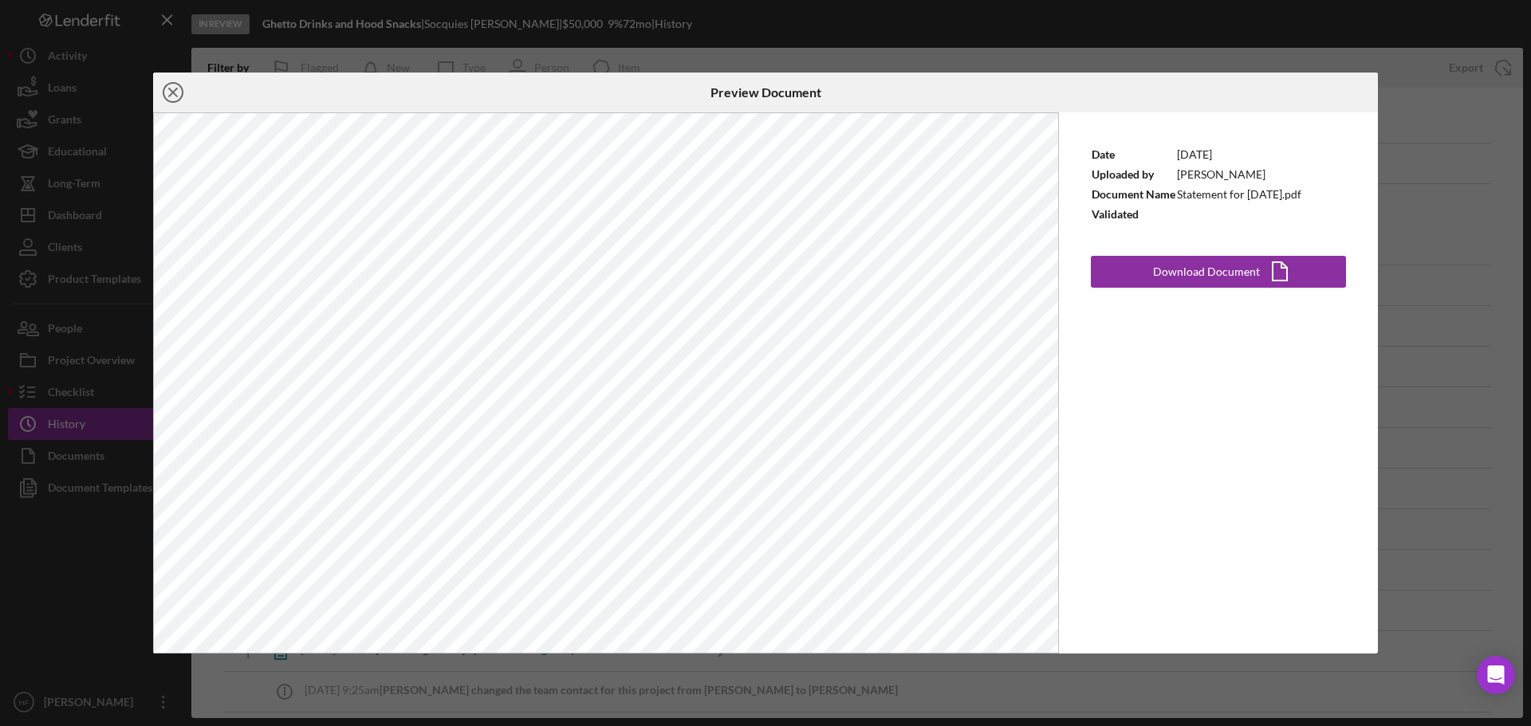
click at [177, 93] on icon "Icon/Close" at bounding box center [173, 93] width 40 height 40
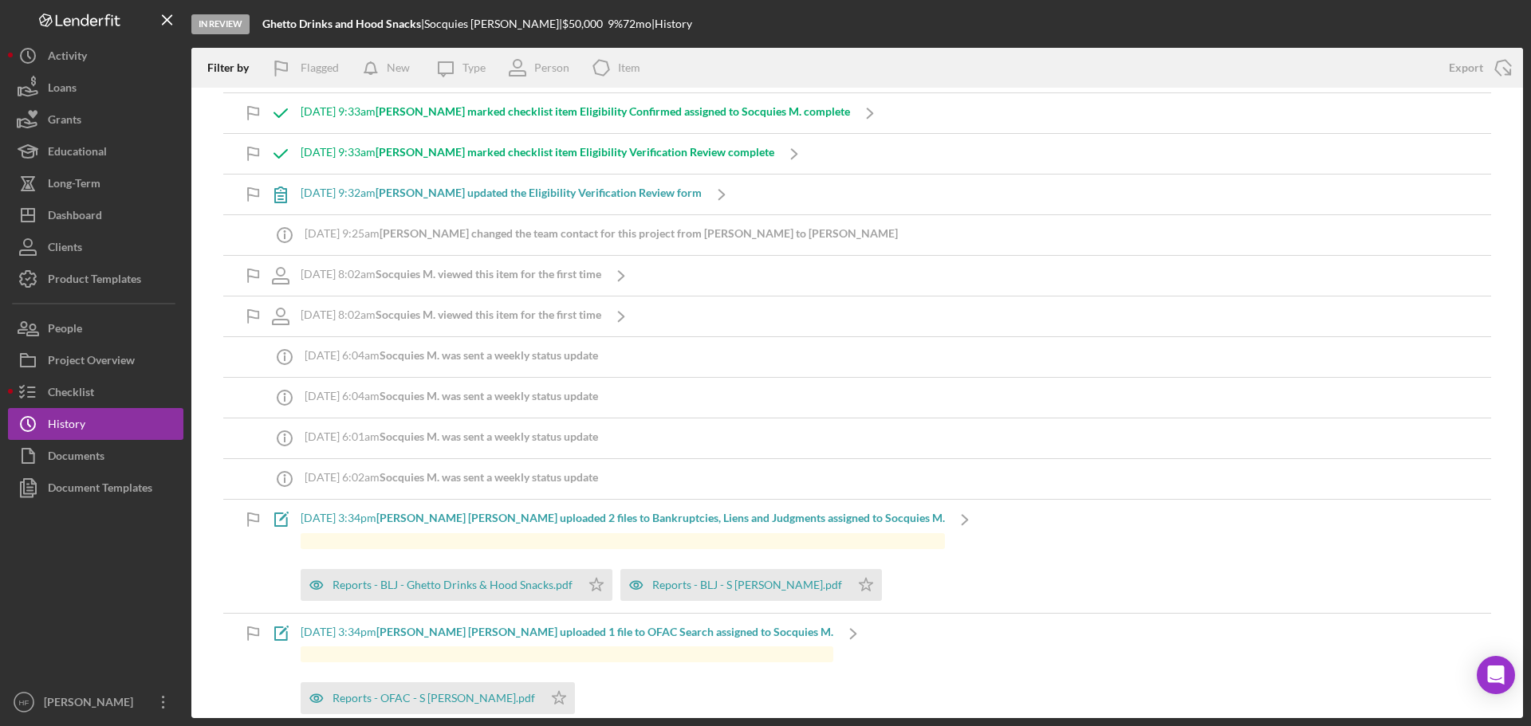
scroll to position [3190, 0]
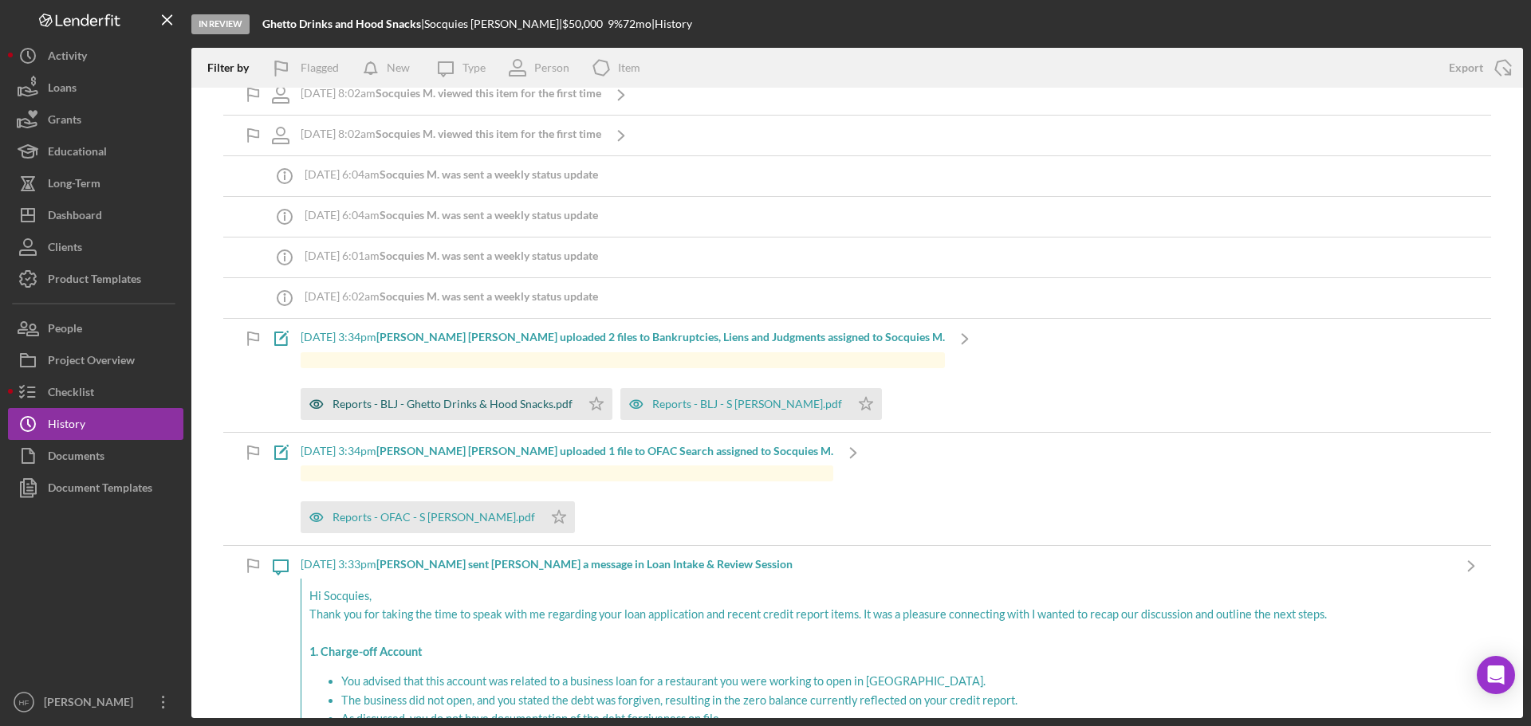
click at [478, 405] on div "Reports - BLJ - Ghetto Drinks & Hood Snacks.pdf" at bounding box center [453, 404] width 240 height 13
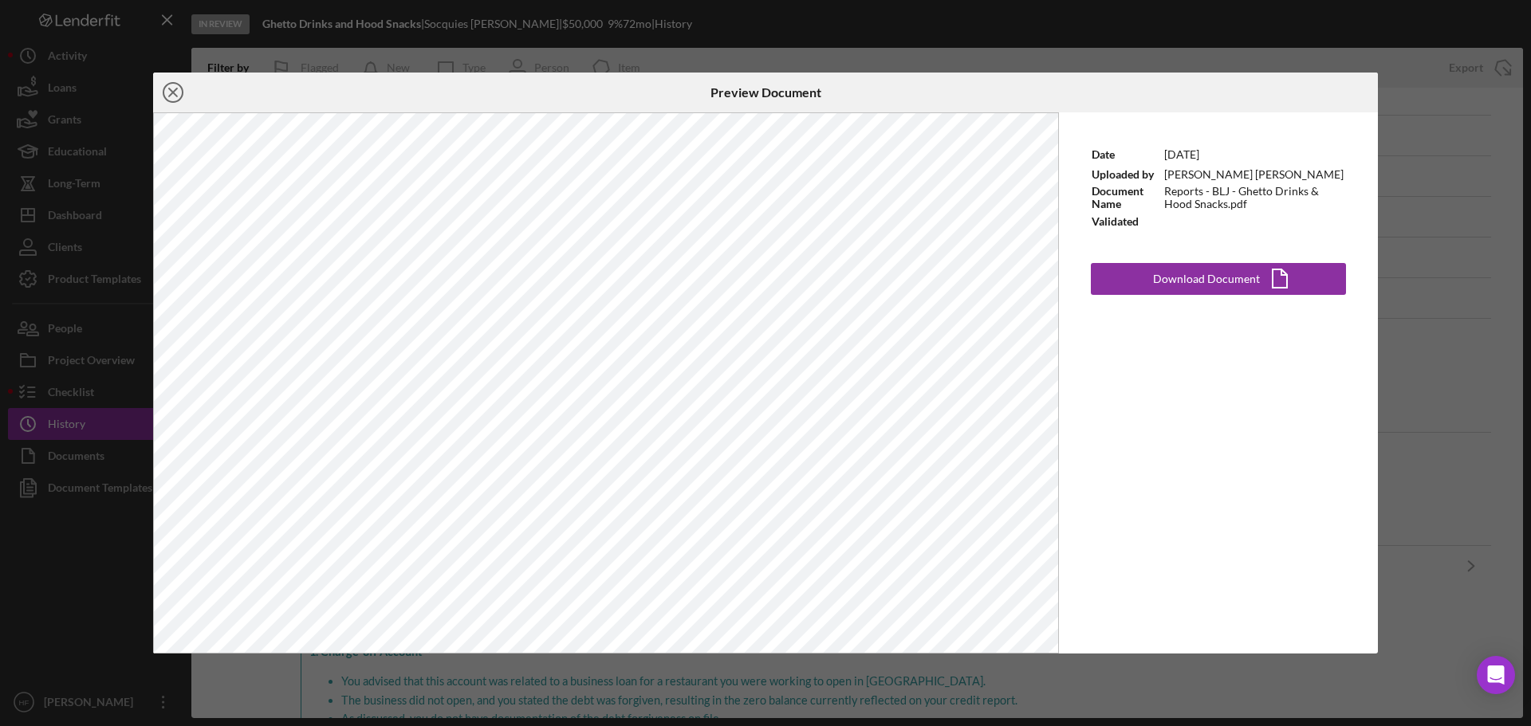
click at [167, 84] on icon "Icon/Close" at bounding box center [173, 93] width 40 height 40
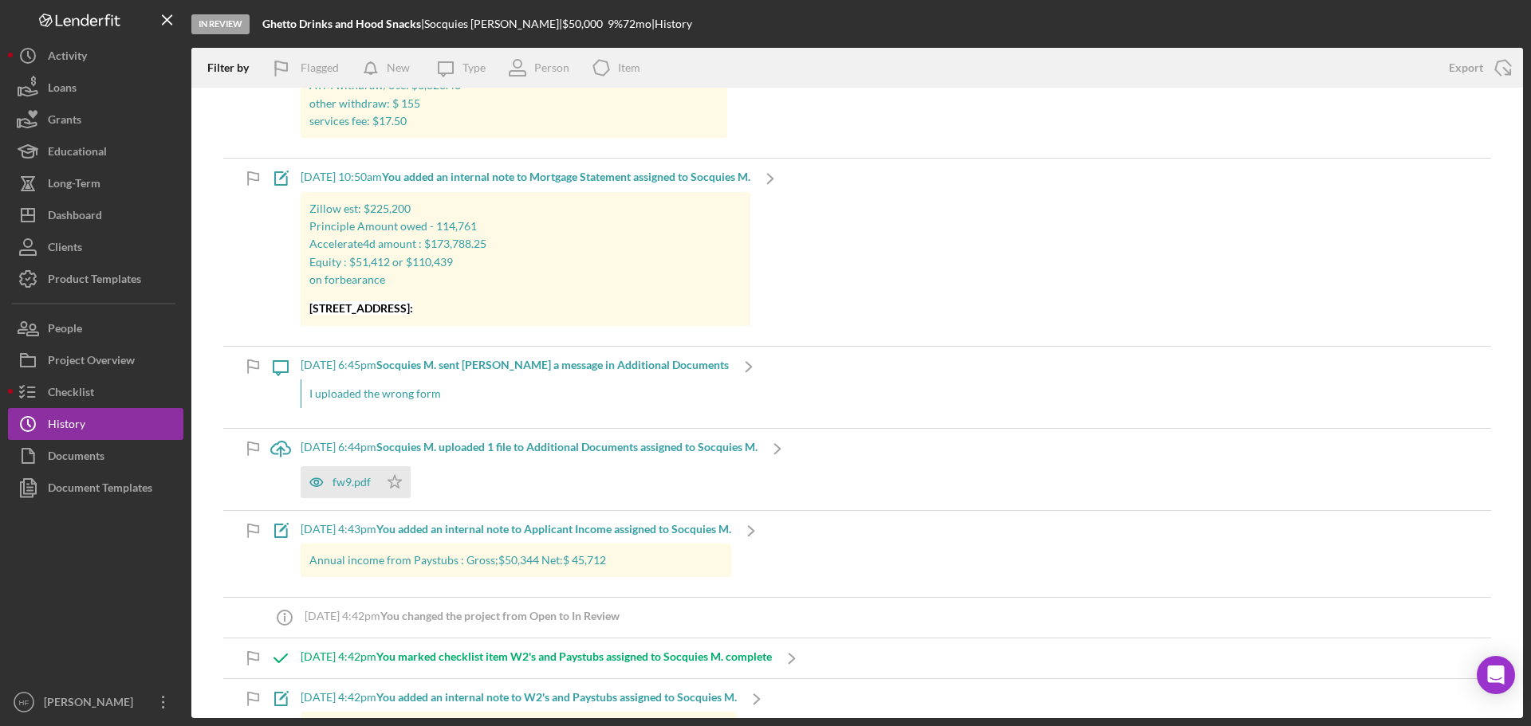
scroll to position [319, 0]
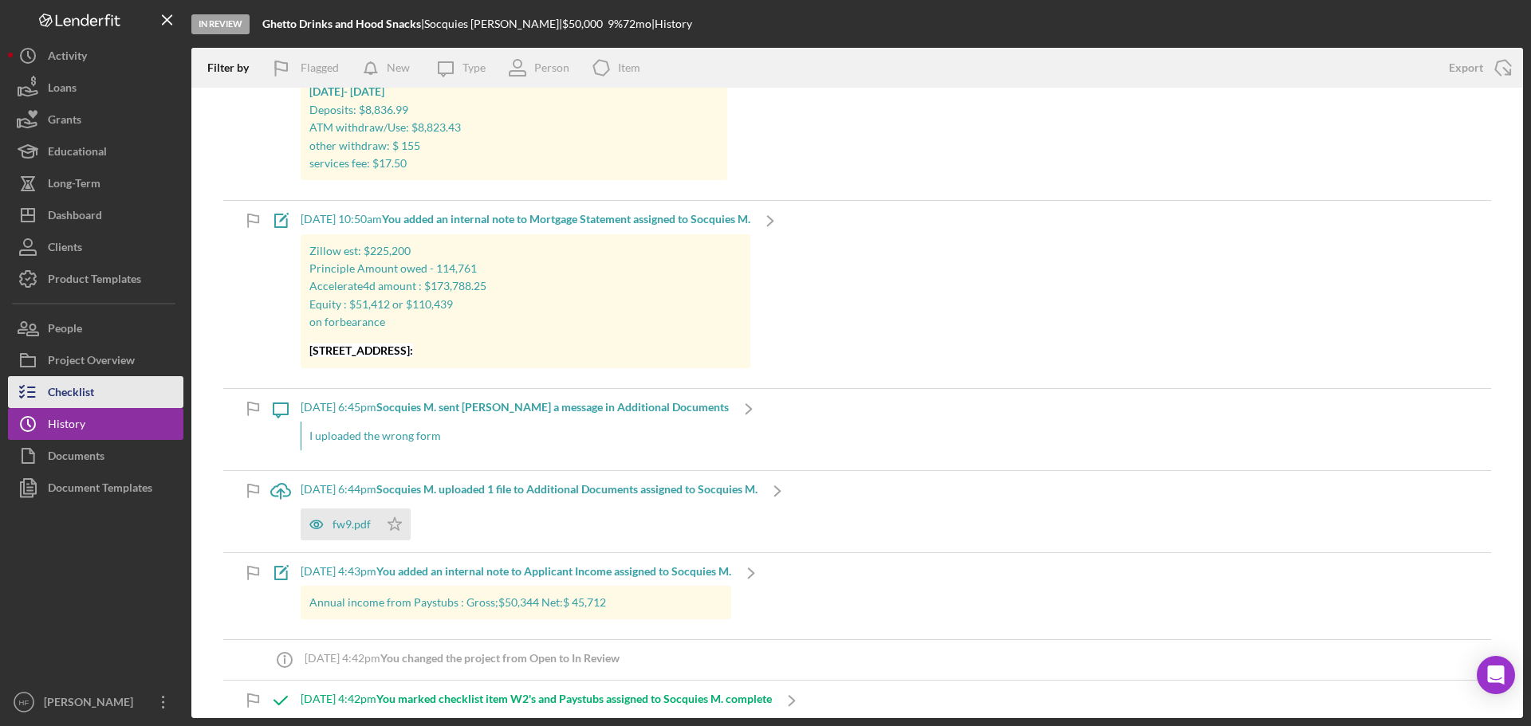
click at [126, 400] on button "Checklist" at bounding box center [95, 392] width 175 height 32
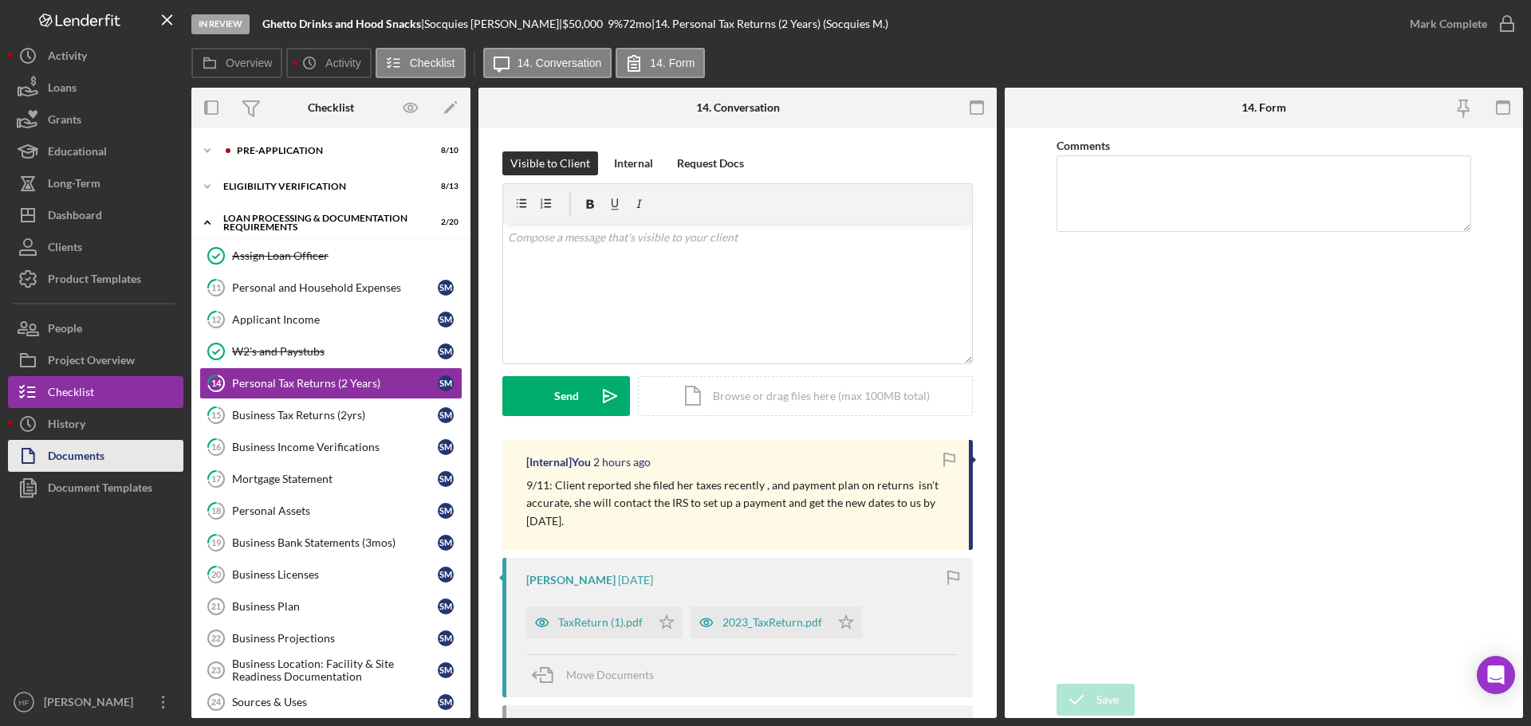
click at [73, 467] on div "Documents" at bounding box center [76, 458] width 57 height 36
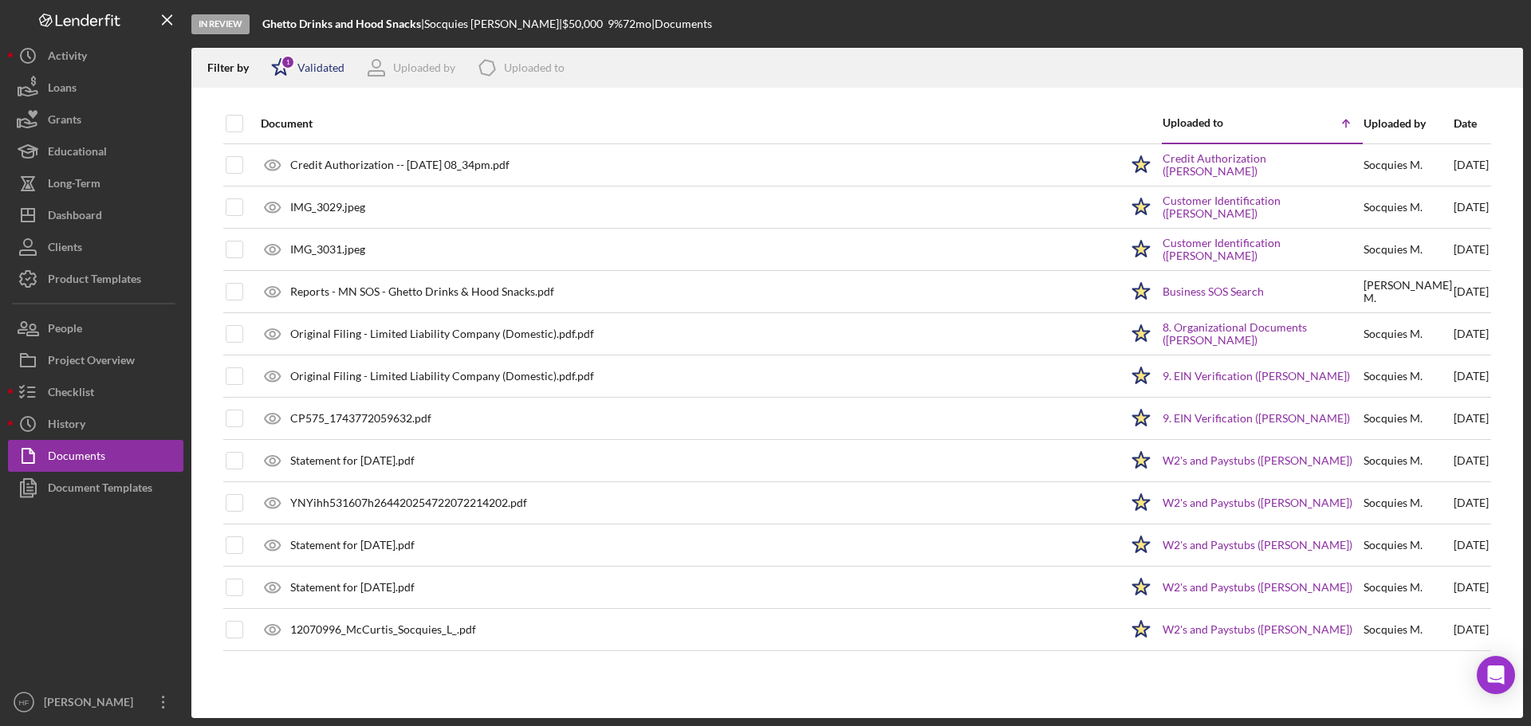
click at [288, 68] on div "1" at bounding box center [288, 62] width 14 height 14
click at [275, 132] on input "checkbox" at bounding box center [279, 127] width 16 height 16
checkbox input "false"
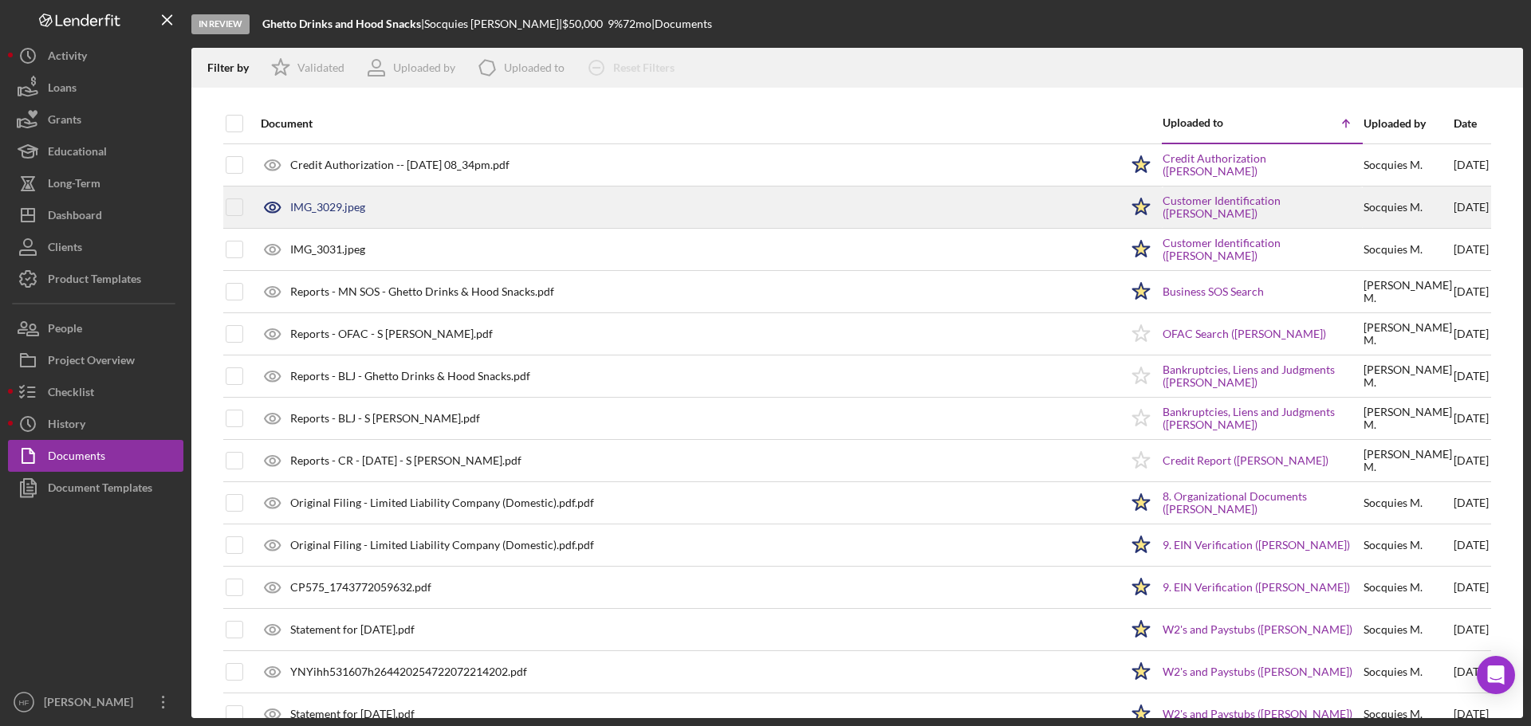
click at [732, 206] on div "IMG_3029.jpeg" at bounding box center [686, 207] width 867 height 40
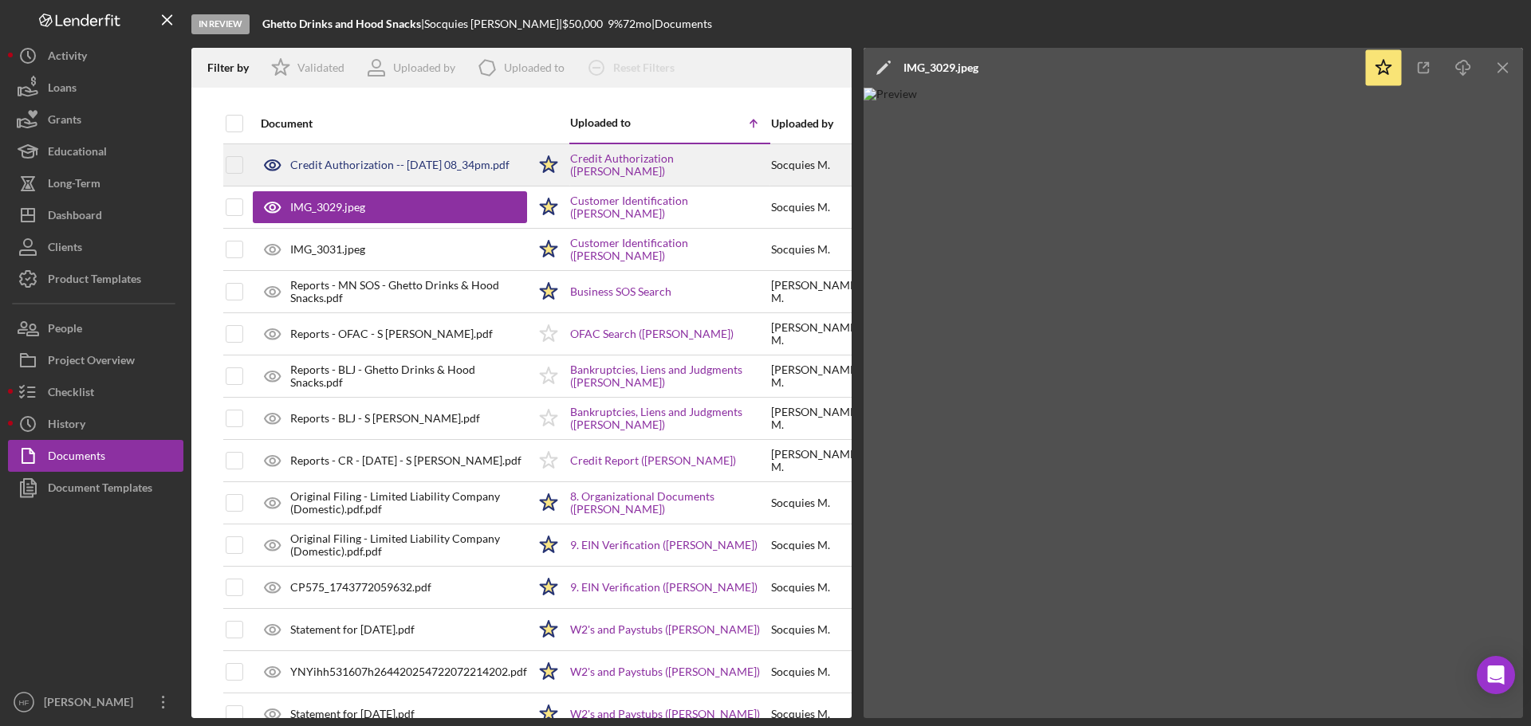
click at [412, 171] on div "Credit Authorization -- 2025-07-23 08_34pm.pdf" at bounding box center [399, 165] width 219 height 13
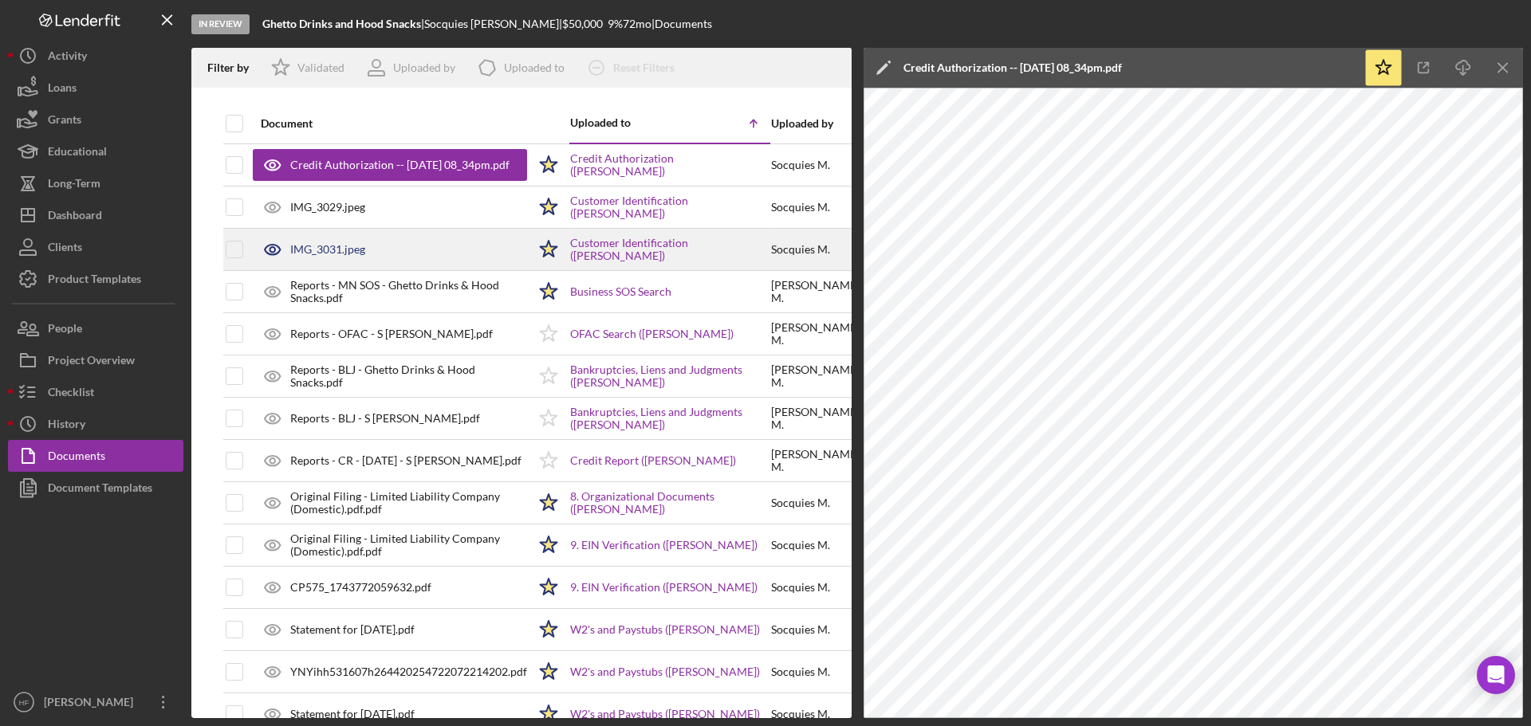
click at [388, 258] on div "IMG_3031.jpeg" at bounding box center [390, 250] width 274 height 40
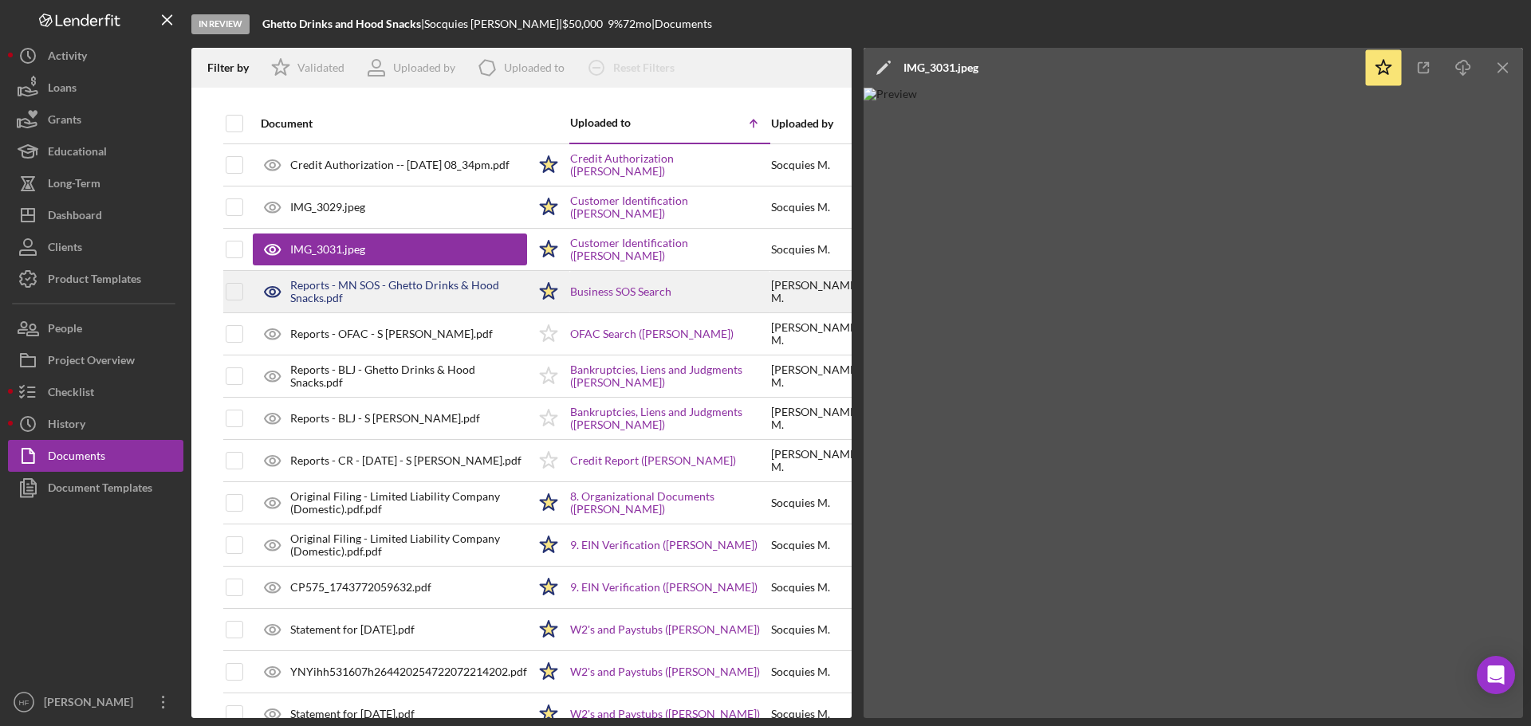
click at [386, 290] on div "Reports - MN SOS - Ghetto Drinks & Hood Snacks.pdf" at bounding box center [408, 292] width 237 height 26
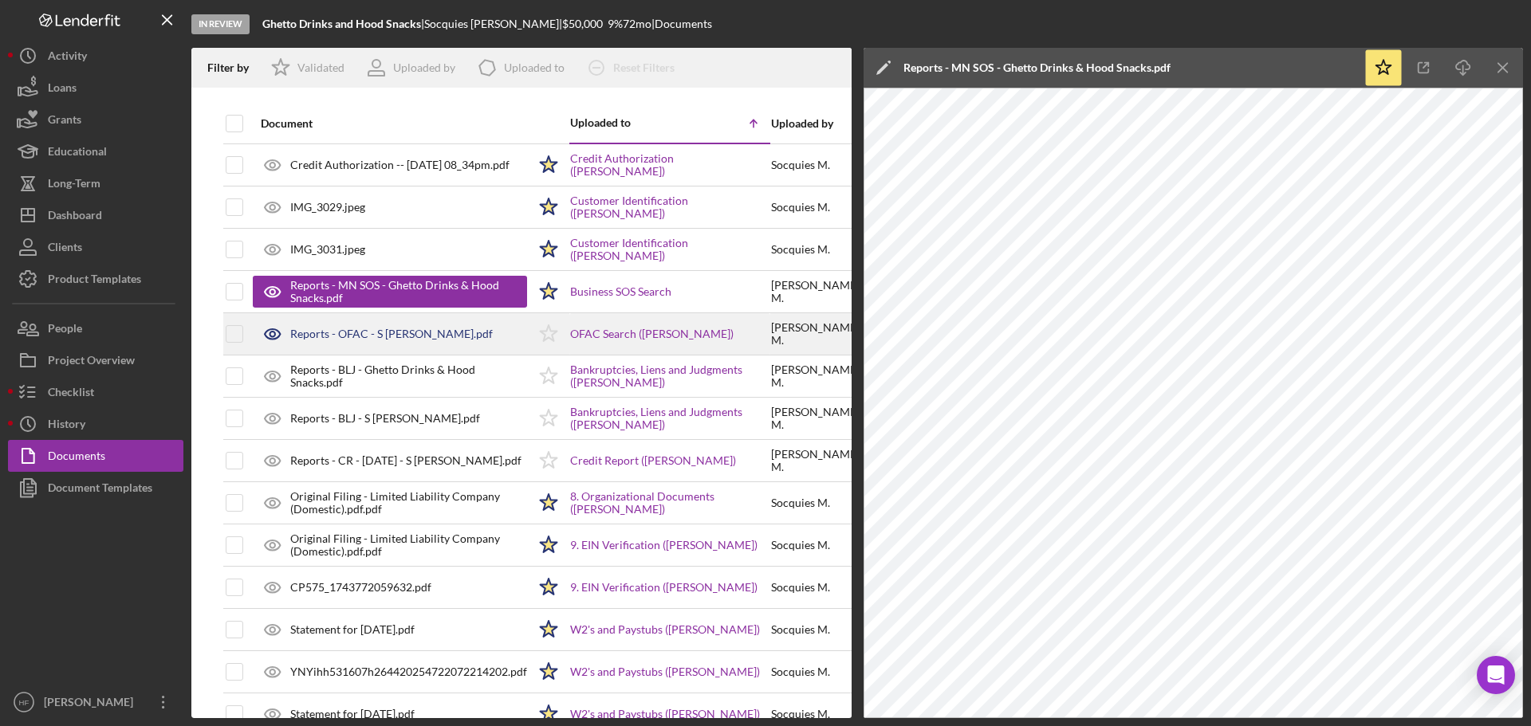
click at [366, 341] on div "Reports - OFAC - S Mccurtis.pdf" at bounding box center [391, 334] width 203 height 13
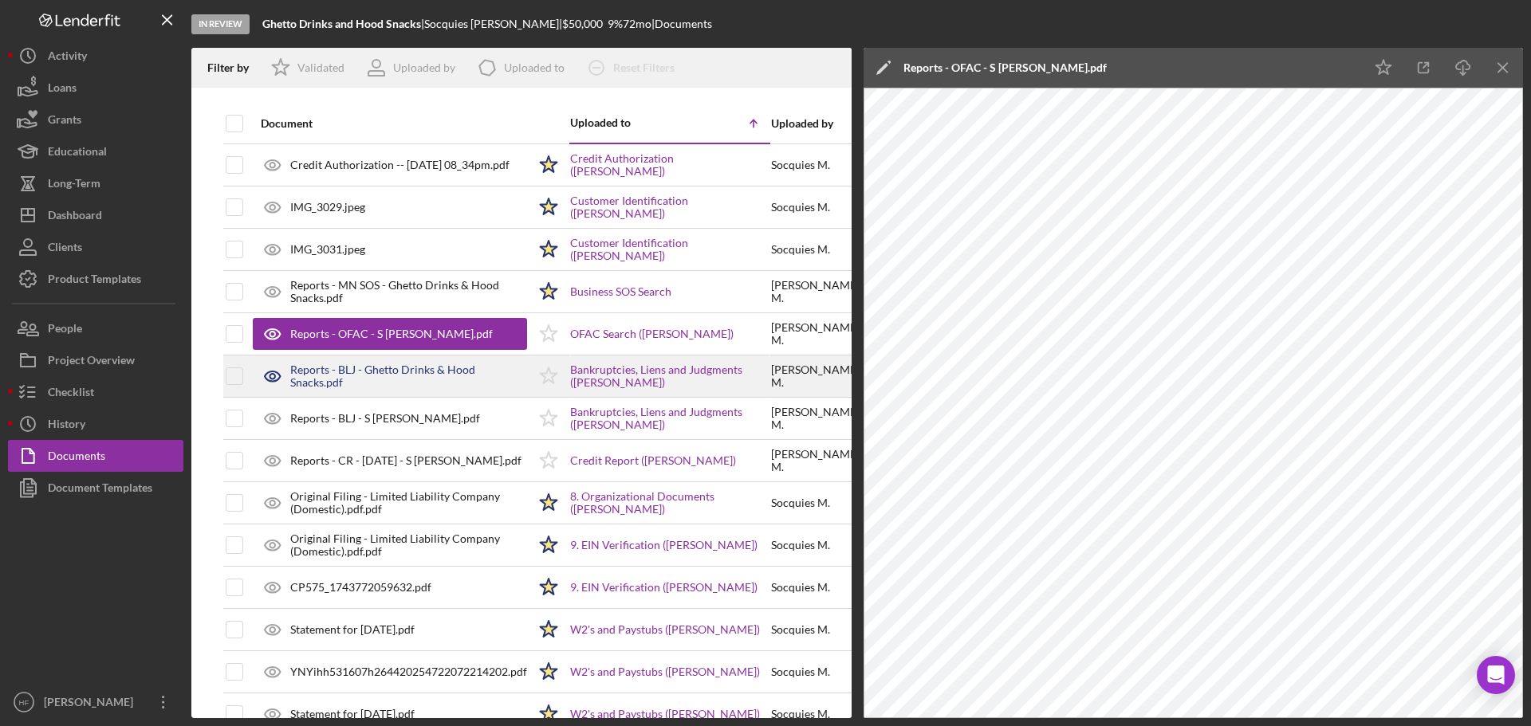
click at [352, 384] on div "Reports - BLJ - Ghetto Drinks & Hood Snacks.pdf" at bounding box center [390, 376] width 274 height 40
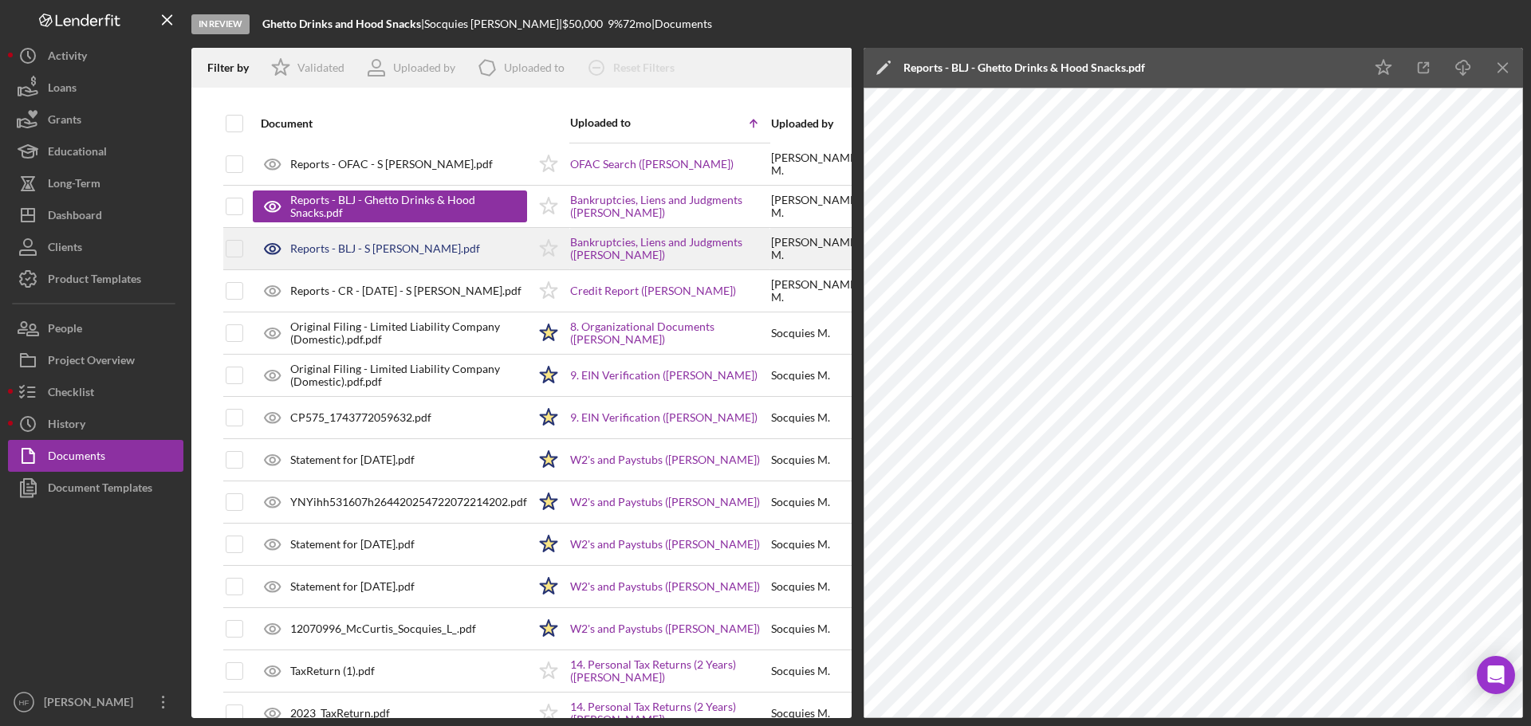
scroll to position [239, 0]
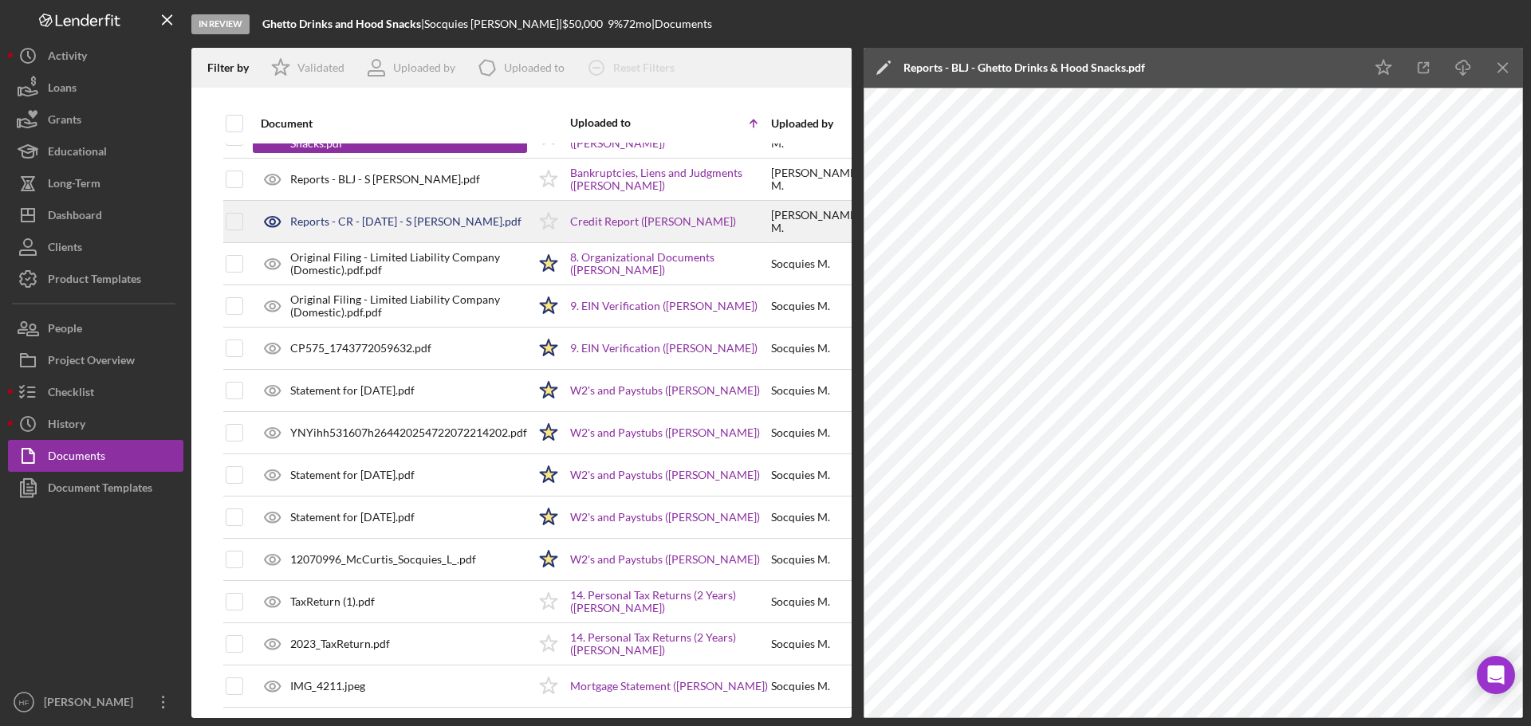
click at [372, 222] on div "Reports - CR - 8.12.25 - S Mccurtis.pdf" at bounding box center [405, 221] width 231 height 13
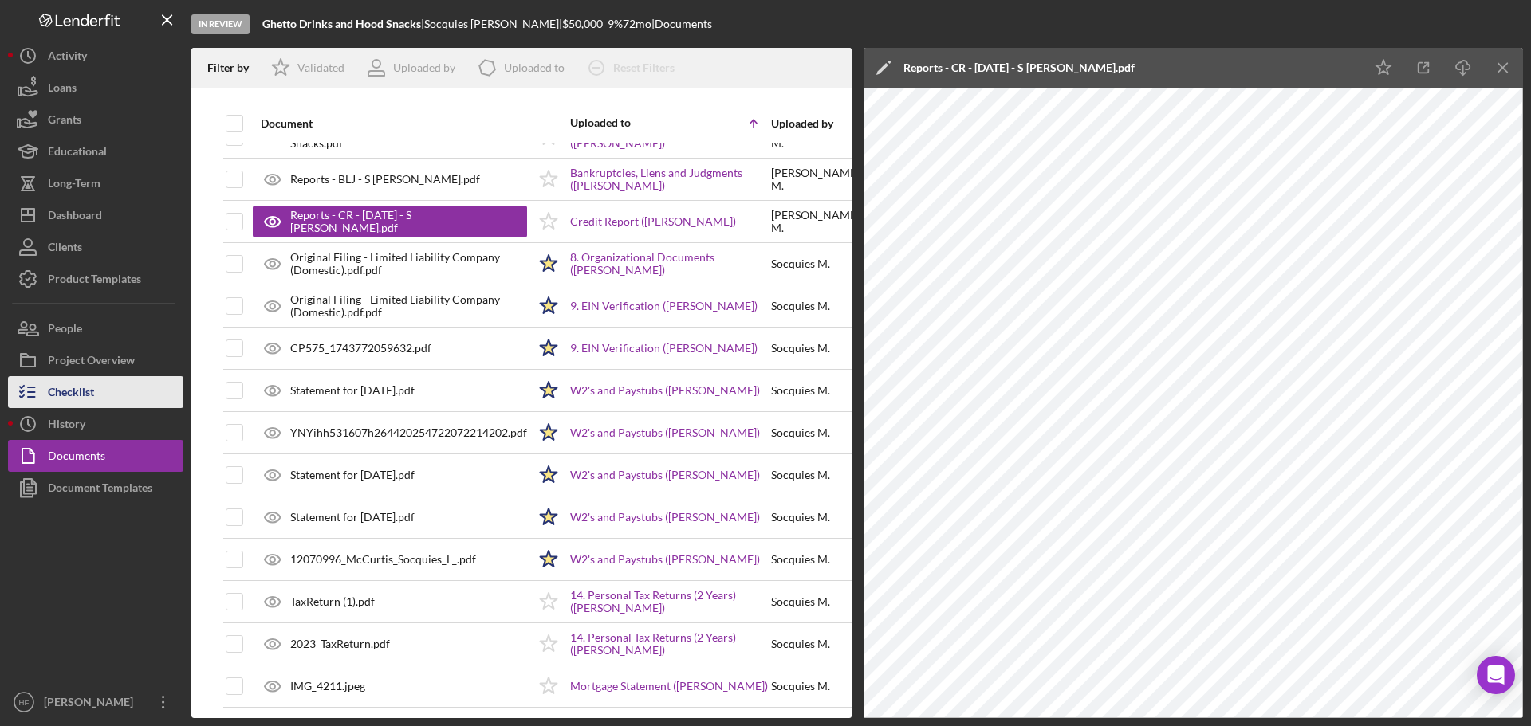
click at [116, 394] on button "Checklist" at bounding box center [95, 392] width 175 height 32
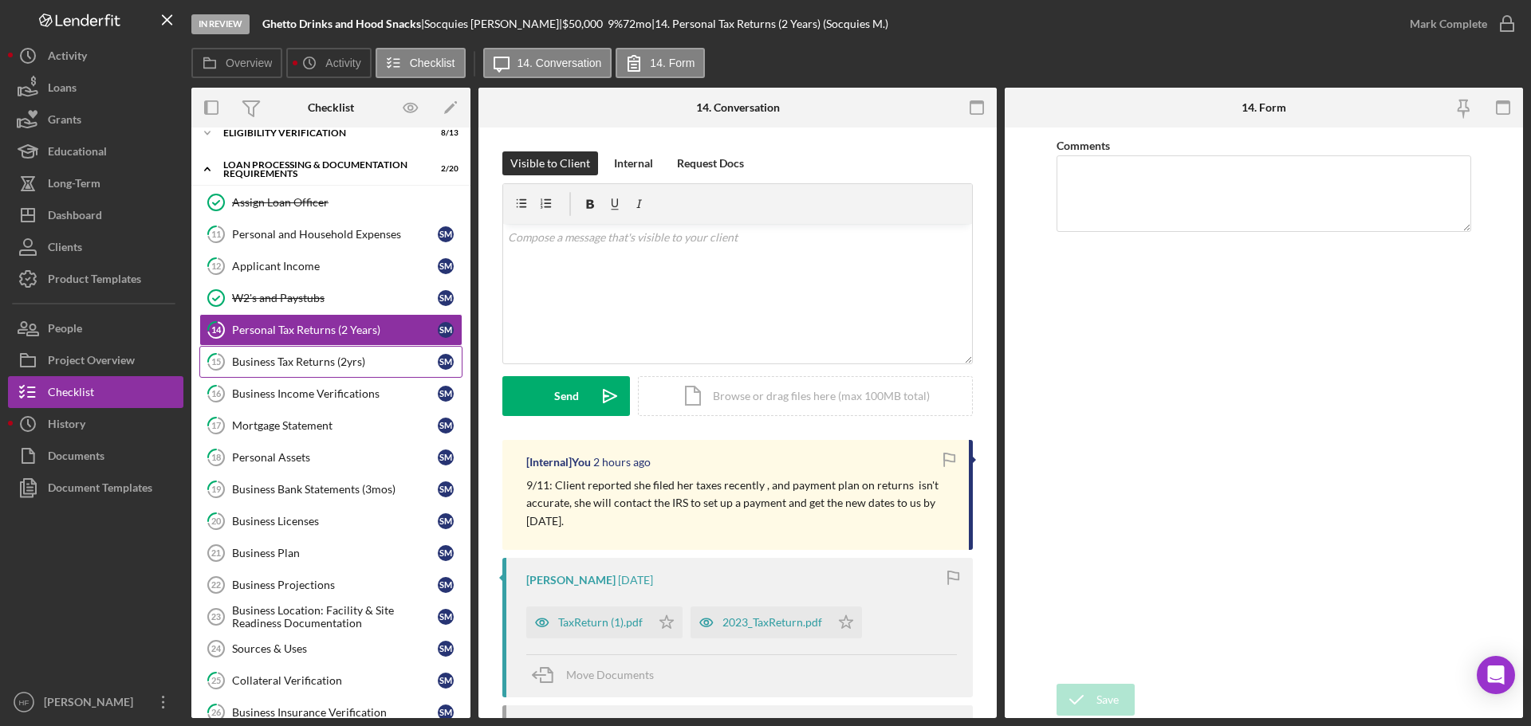
scroll to position [159, 0]
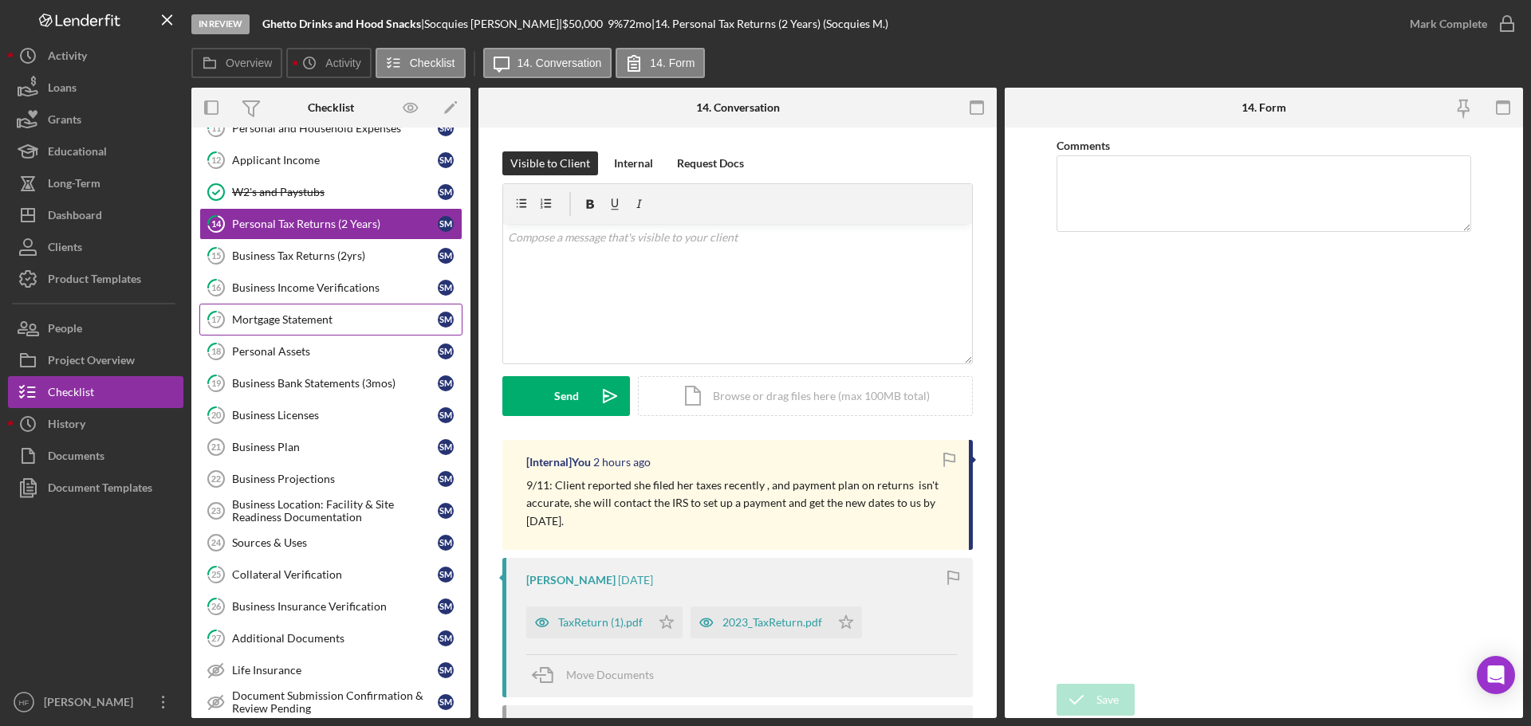
click at [317, 333] on link "17 Mortgage Statement S M" at bounding box center [330, 320] width 263 height 32
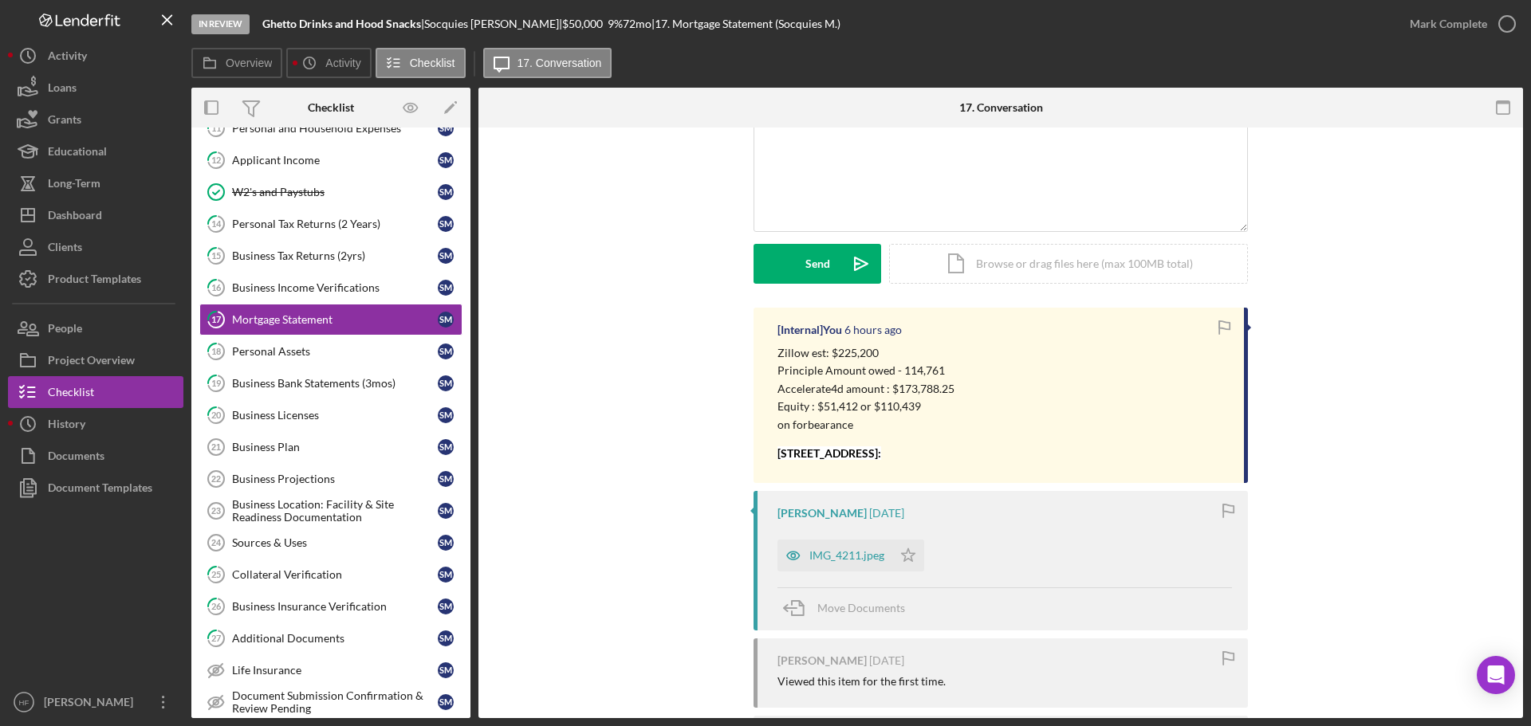
scroll to position [159, 0]
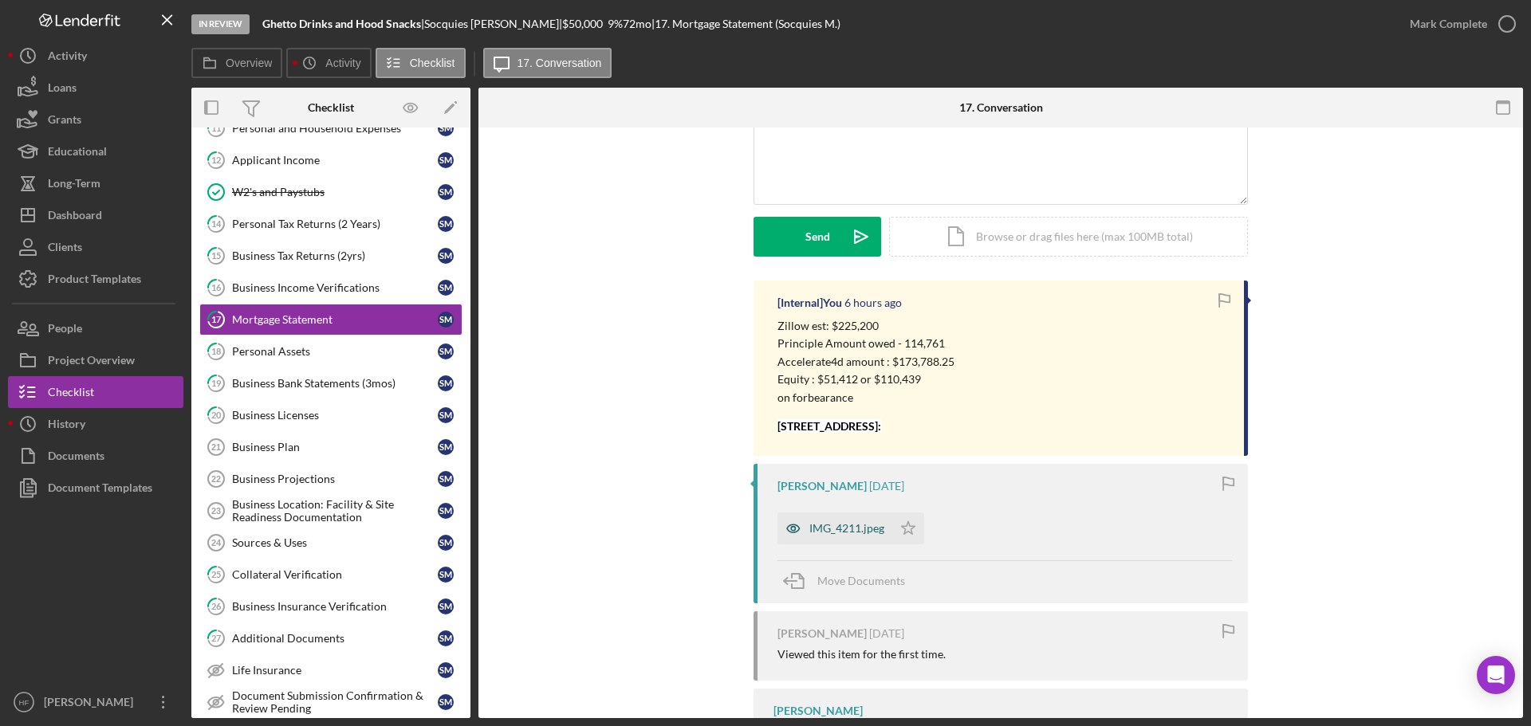
click at [826, 521] on div "IMG_4211.jpeg" at bounding box center [835, 529] width 115 height 32
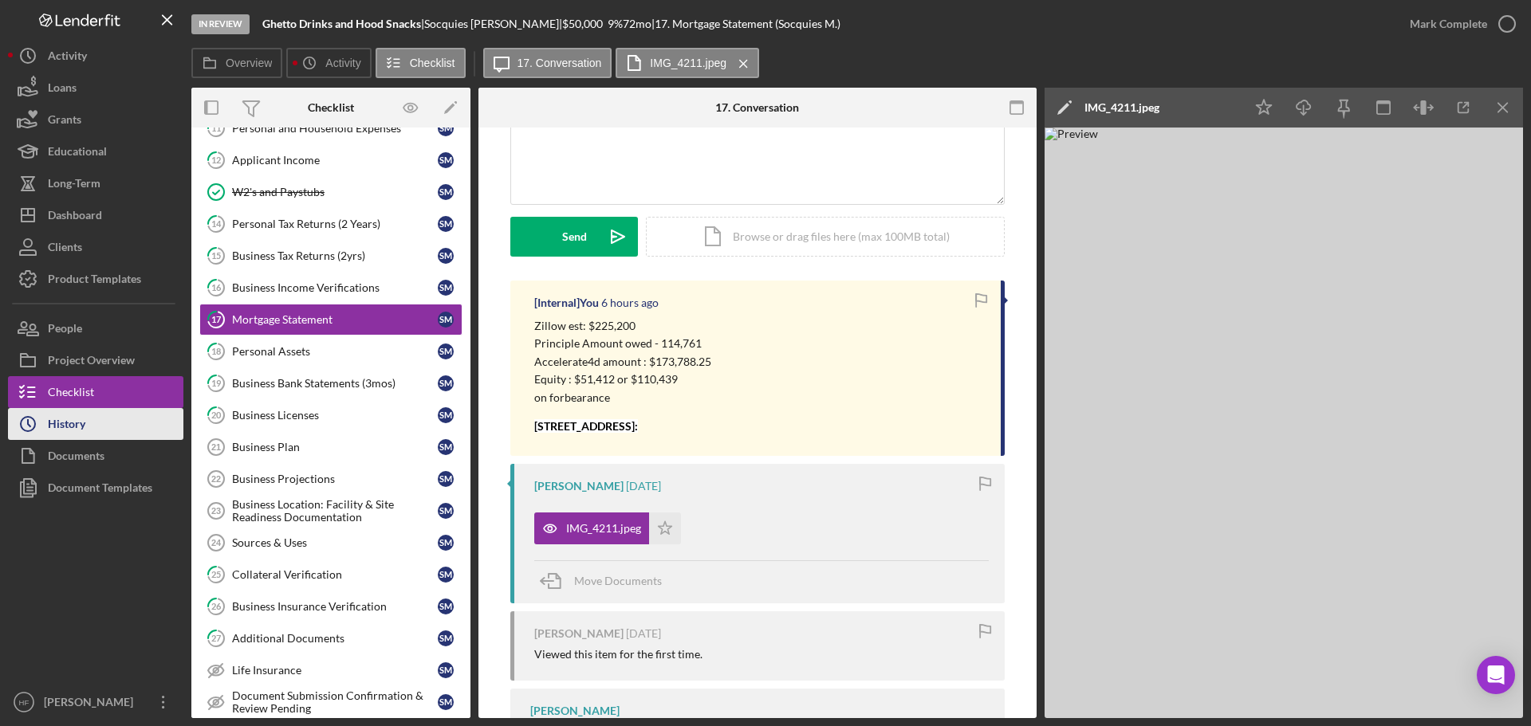
click at [84, 437] on div "History" at bounding box center [66, 426] width 37 height 36
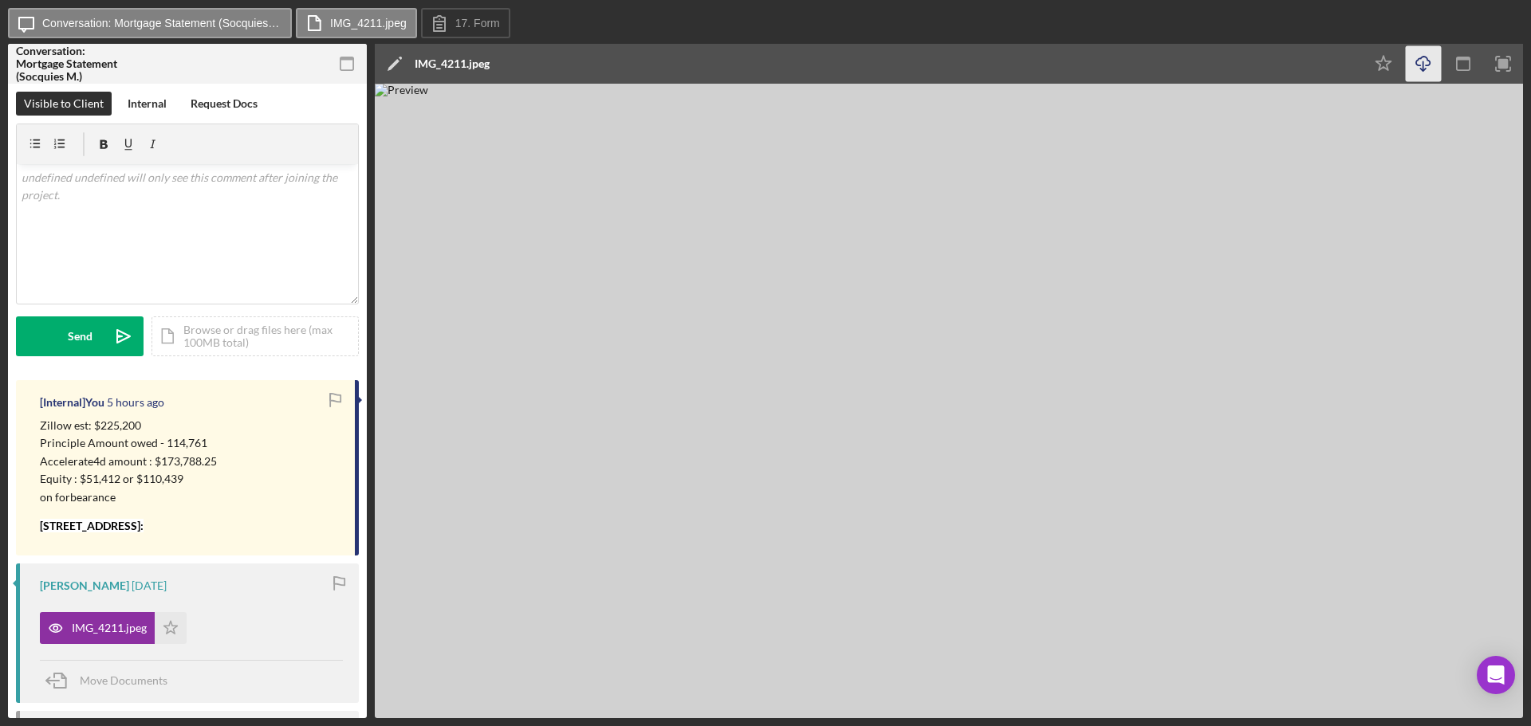
click at [1423, 58] on icon "Icon/Download" at bounding box center [1424, 64] width 36 height 36
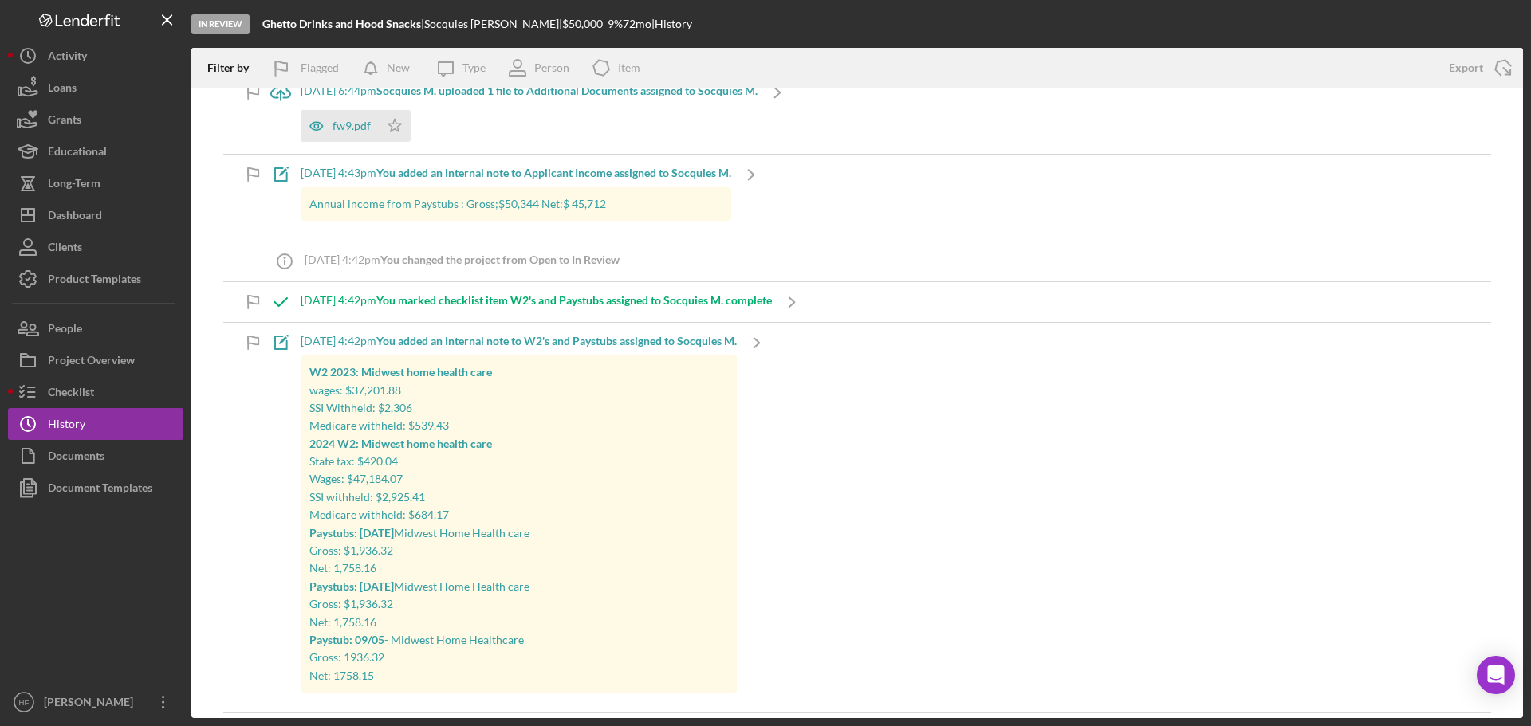
scroll to position [638, 0]
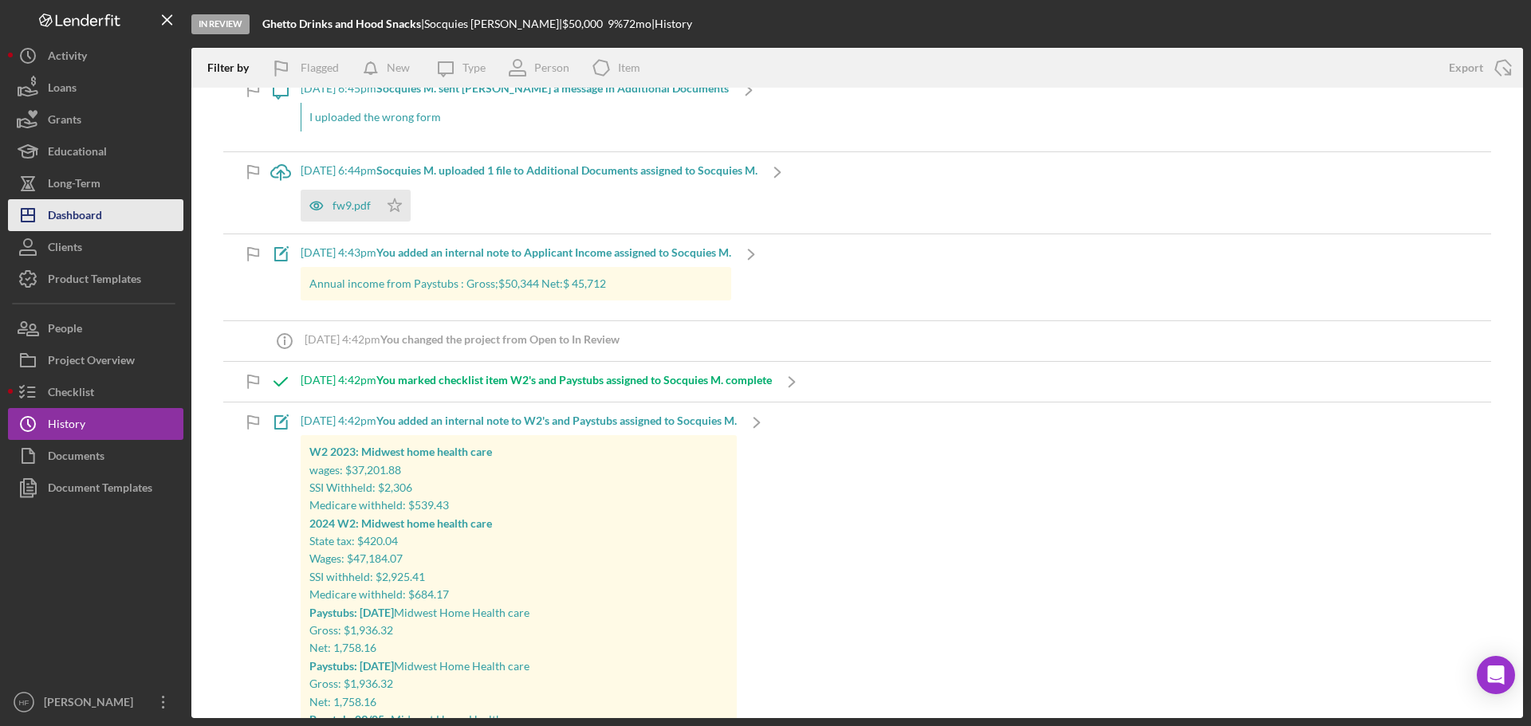
click at [143, 199] on button "Icon/Dashboard Dashboard" at bounding box center [95, 215] width 175 height 32
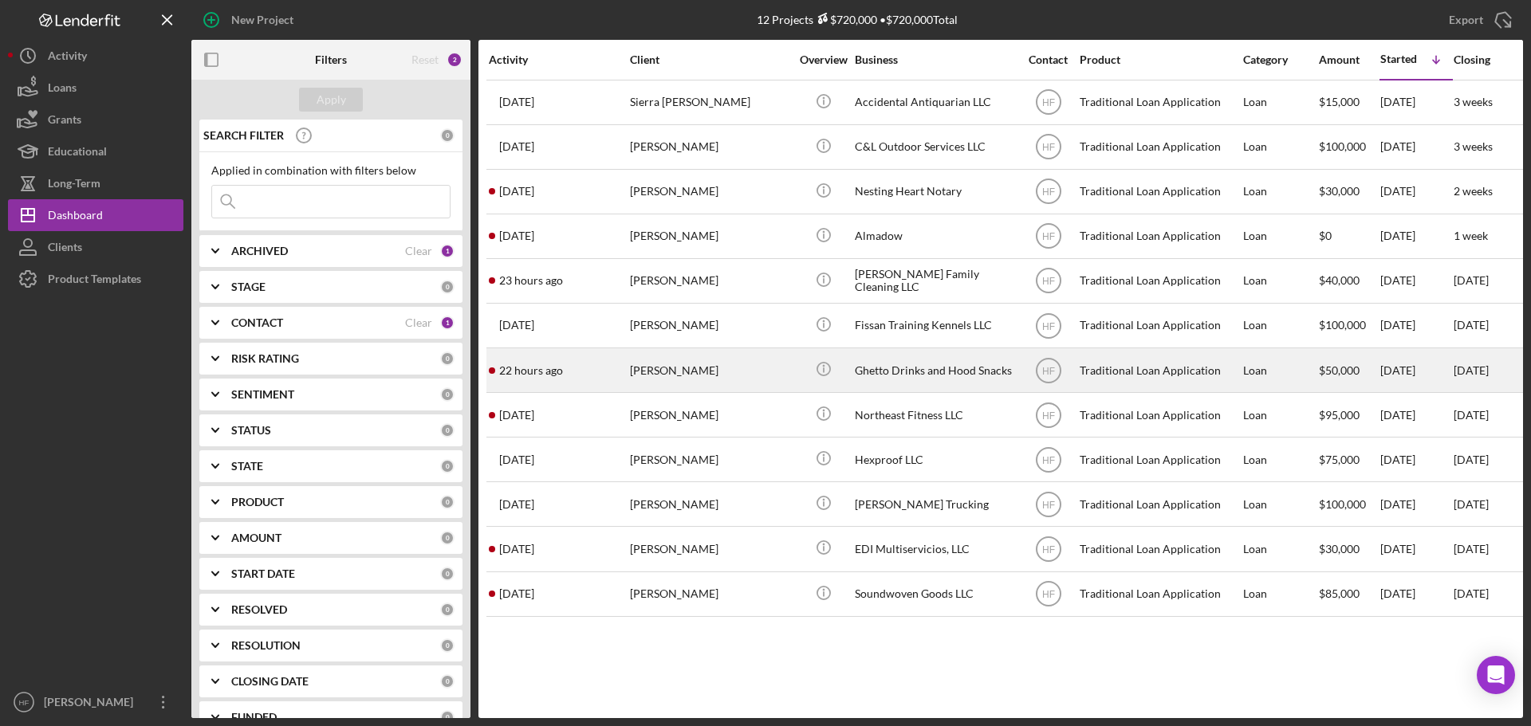
click at [682, 388] on div "[PERSON_NAME]" at bounding box center [709, 370] width 159 height 42
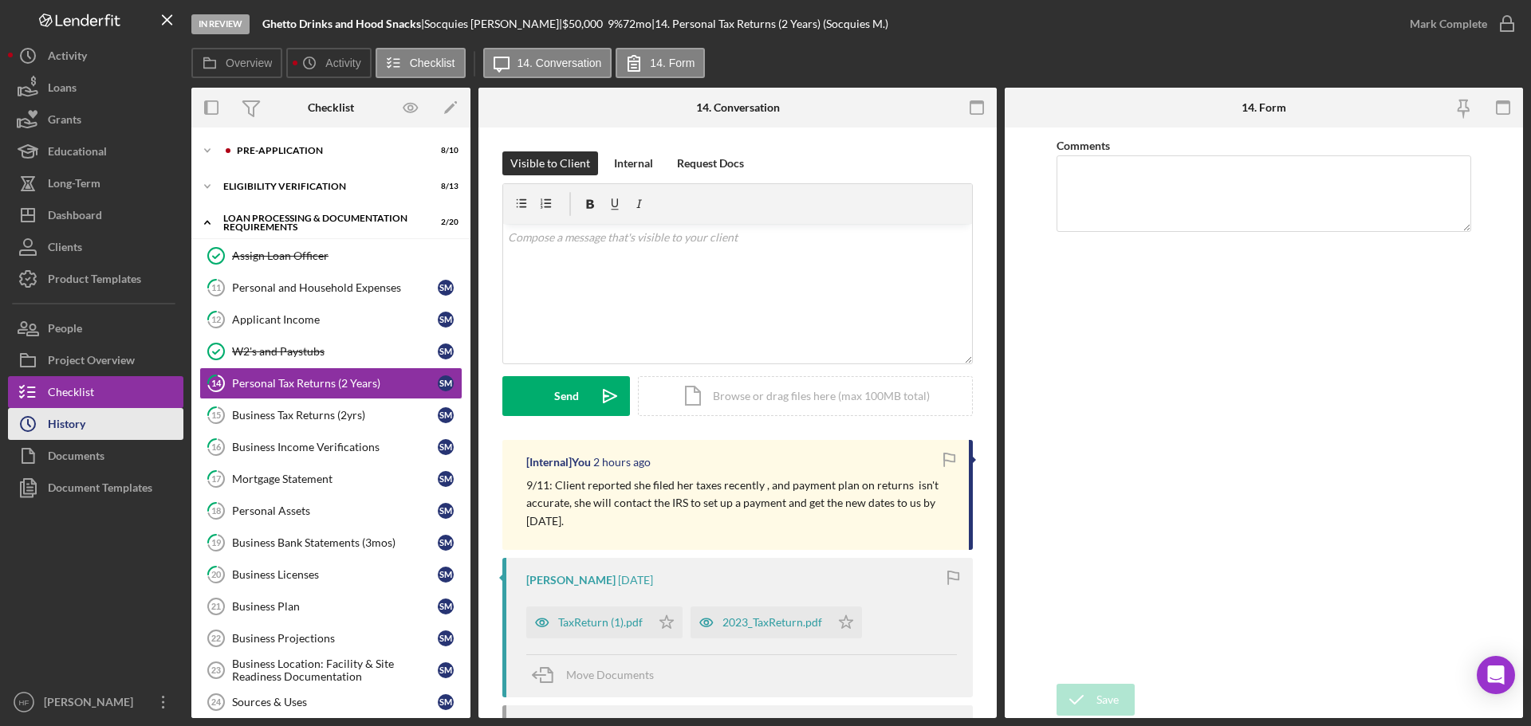
click at [147, 424] on button "Icon/History History" at bounding box center [95, 424] width 175 height 32
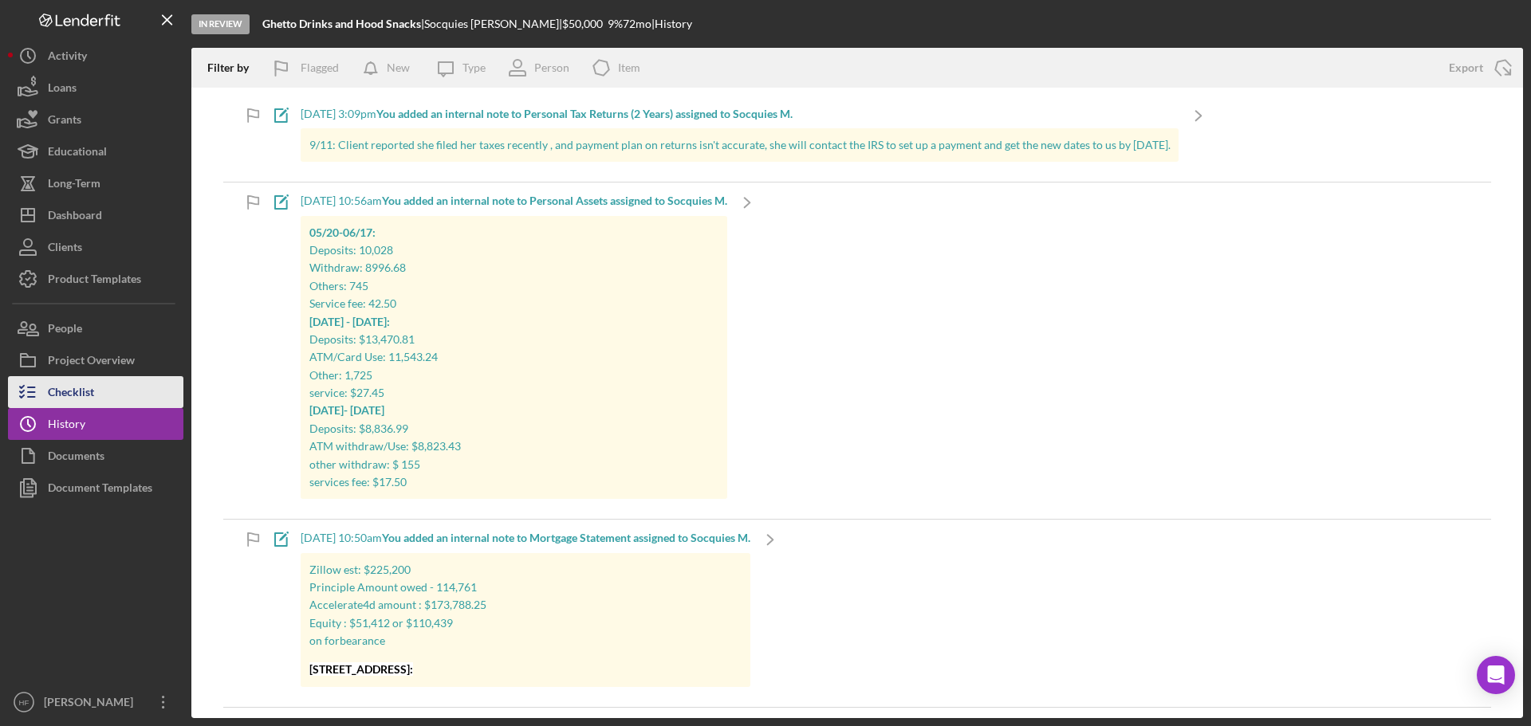
click at [112, 400] on button "Checklist" at bounding box center [95, 392] width 175 height 32
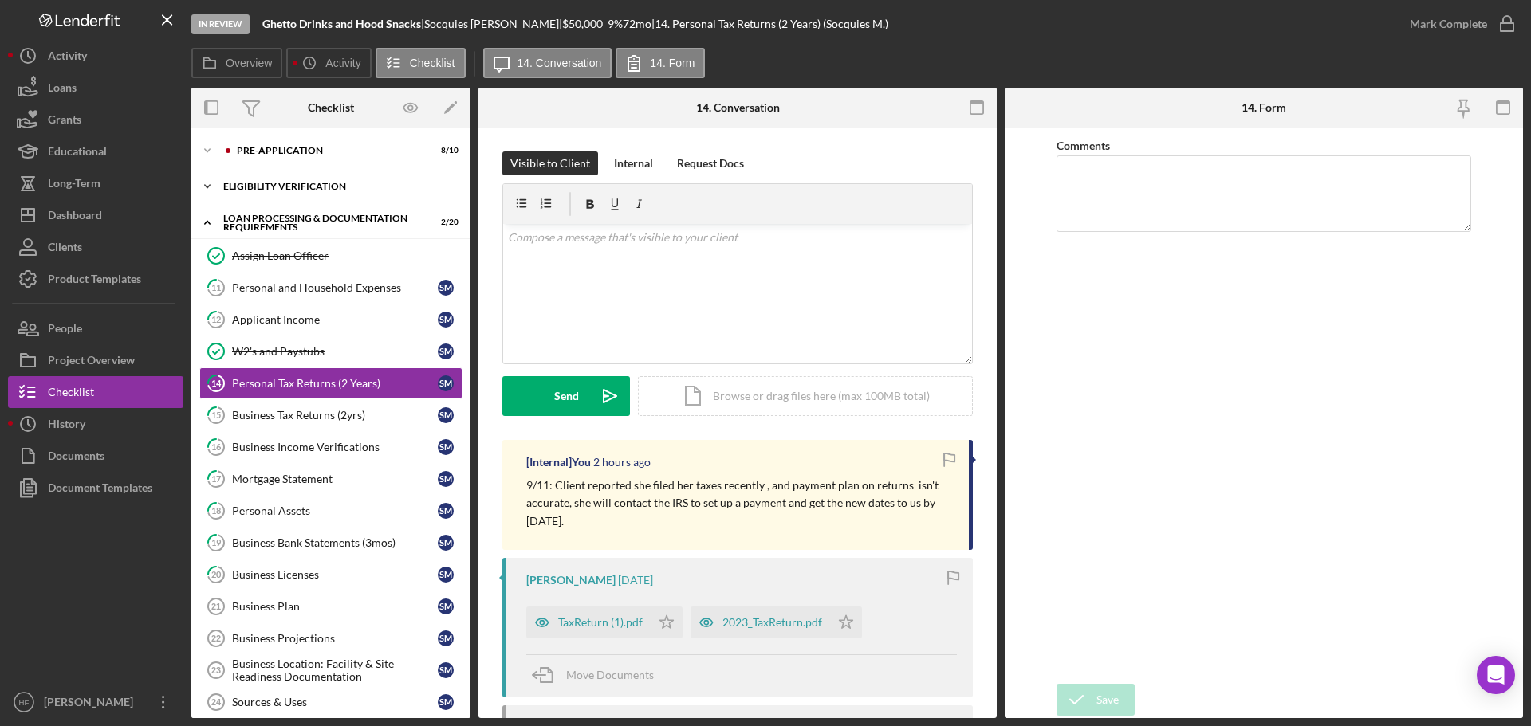
click at [266, 181] on div "Icon/Expander Eligibility Verification 8 / 13" at bounding box center [330, 187] width 279 height 32
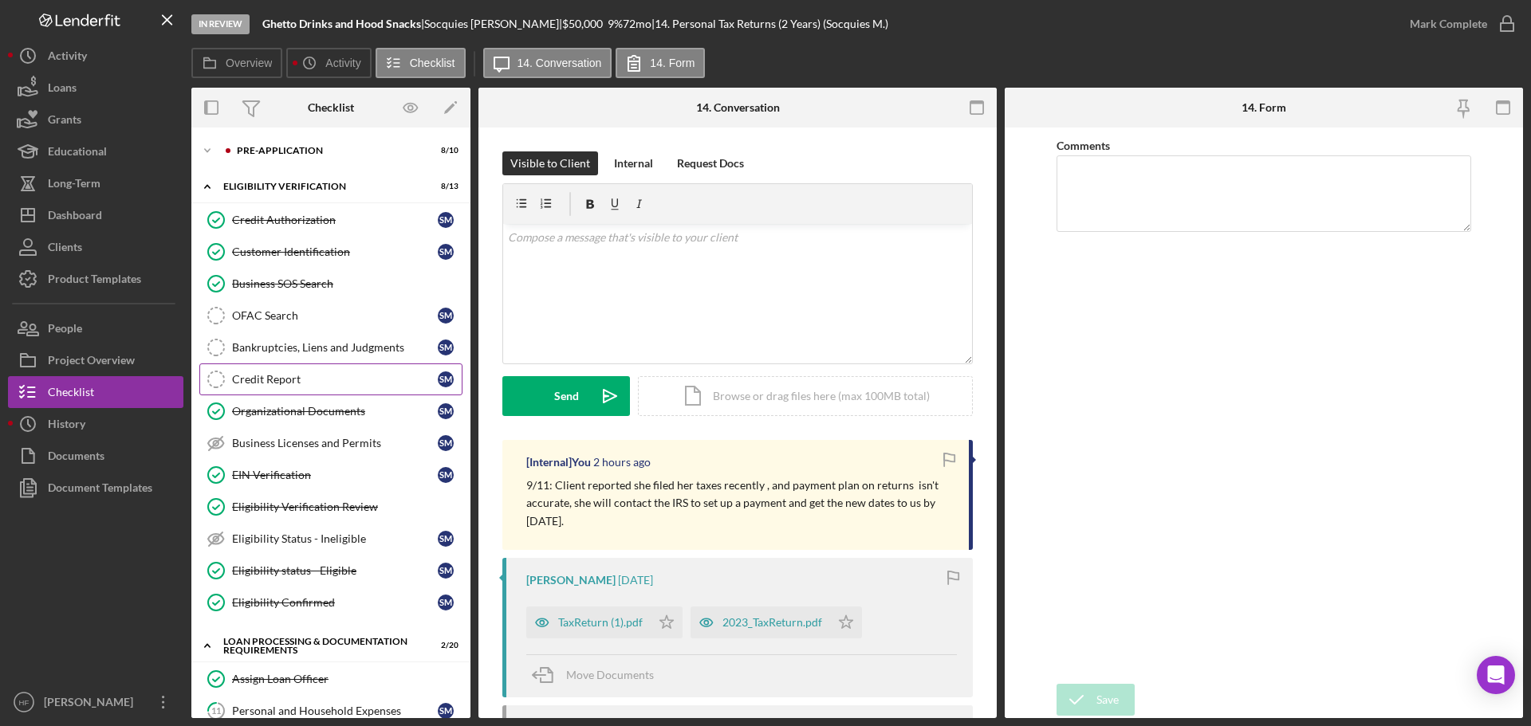
click at [352, 392] on link "Credit Report Credit Report S M" at bounding box center [330, 380] width 263 height 32
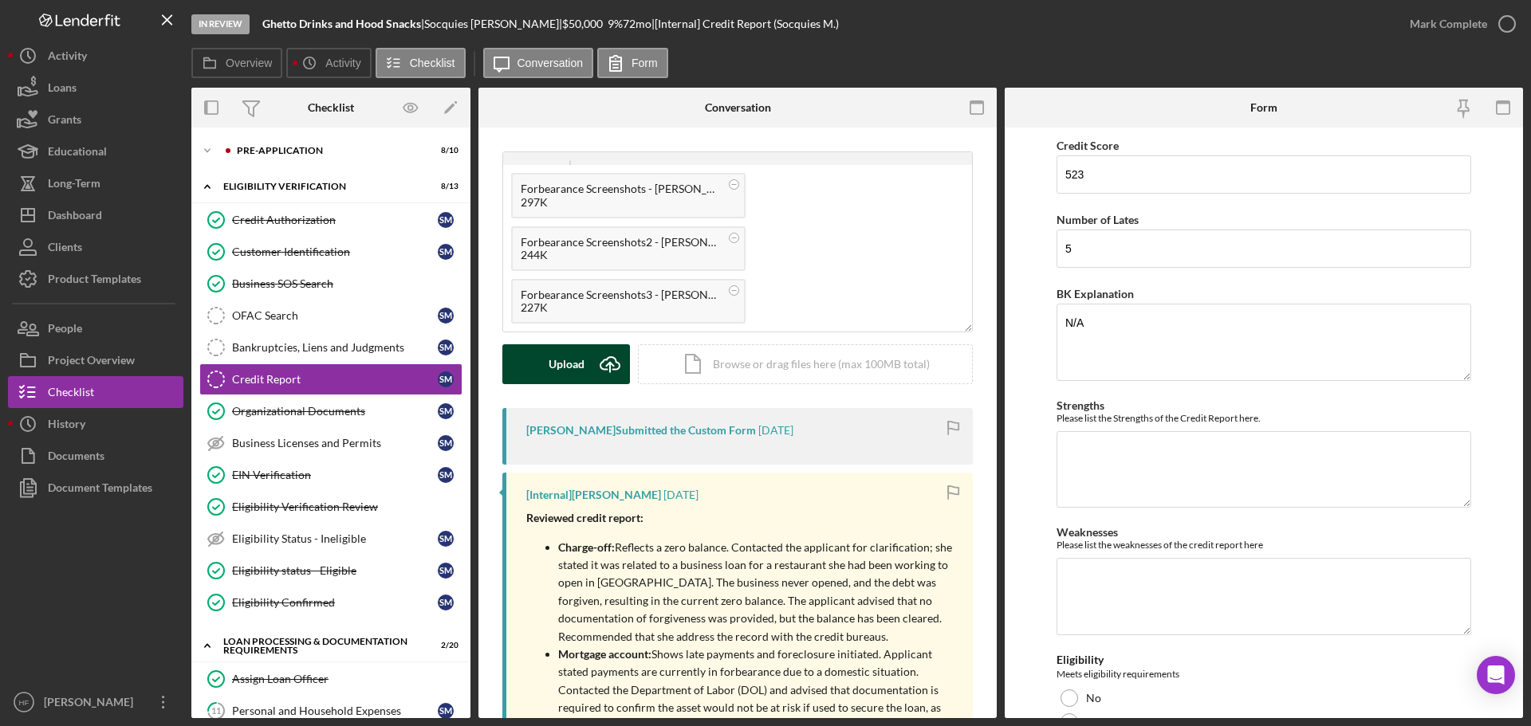
click at [534, 368] on button "Upload Icon/Upload" at bounding box center [566, 365] width 128 height 40
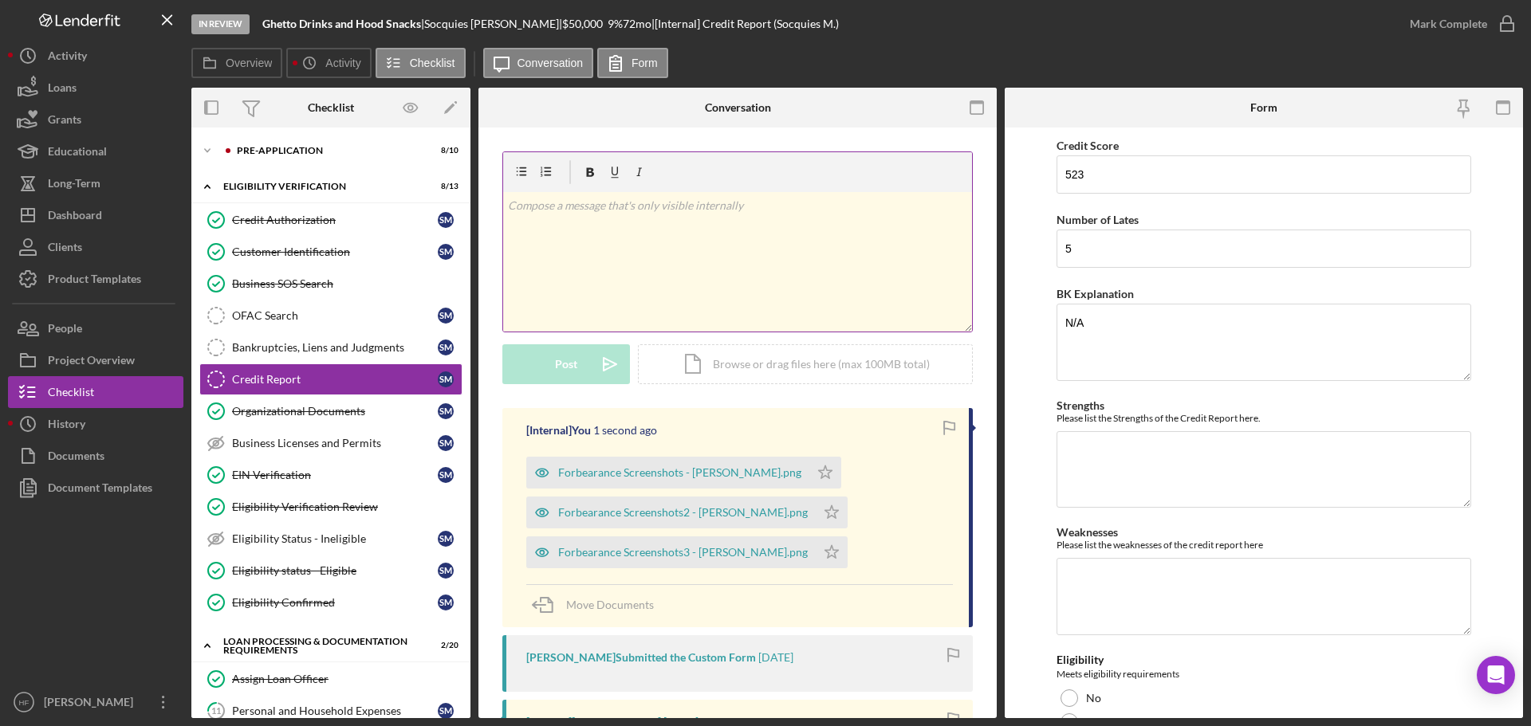
click at [652, 230] on div "v Color teal Color pink Remove color Add row above Add row below Add column bef…" at bounding box center [737, 262] width 469 height 140
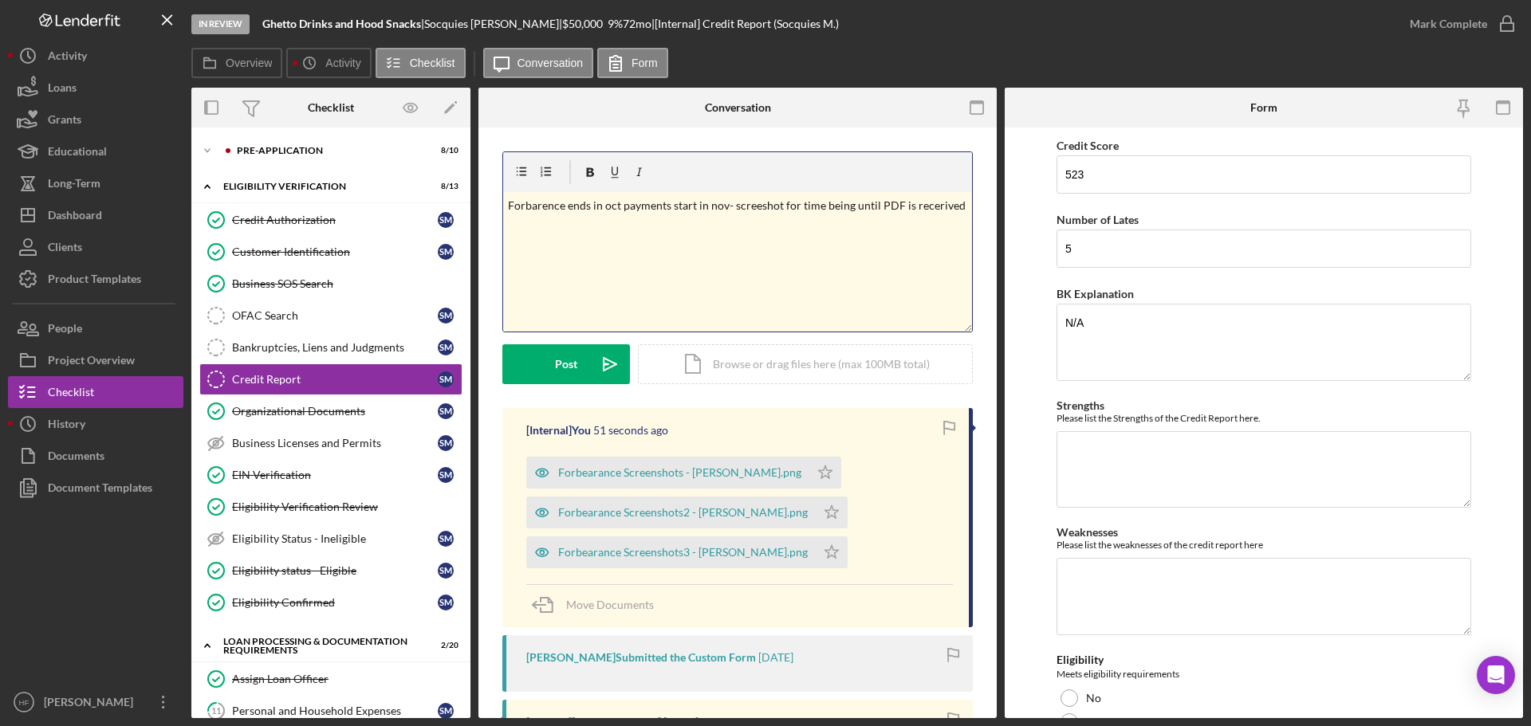
click at [533, 206] on p "Forbarence ends in oct payments start in nov- screeshot for time being until PD…" at bounding box center [738, 206] width 460 height 18
click at [650, 246] on div "v Color teal Color pink Remove color Add row above Add row below Add column bef…" at bounding box center [737, 262] width 469 height 140
click at [561, 222] on p "Forbearance ends in oct payments start in nov- screenshot for time being until …" at bounding box center [738, 215] width 460 height 36
drag, startPoint x: 714, startPoint y: 211, endPoint x: 721, endPoint y: 198, distance: 14.6
click at [721, 199] on p "Forbearance ends in oct payments start in nov- screenshot for time being until …" at bounding box center [738, 215] width 460 height 36
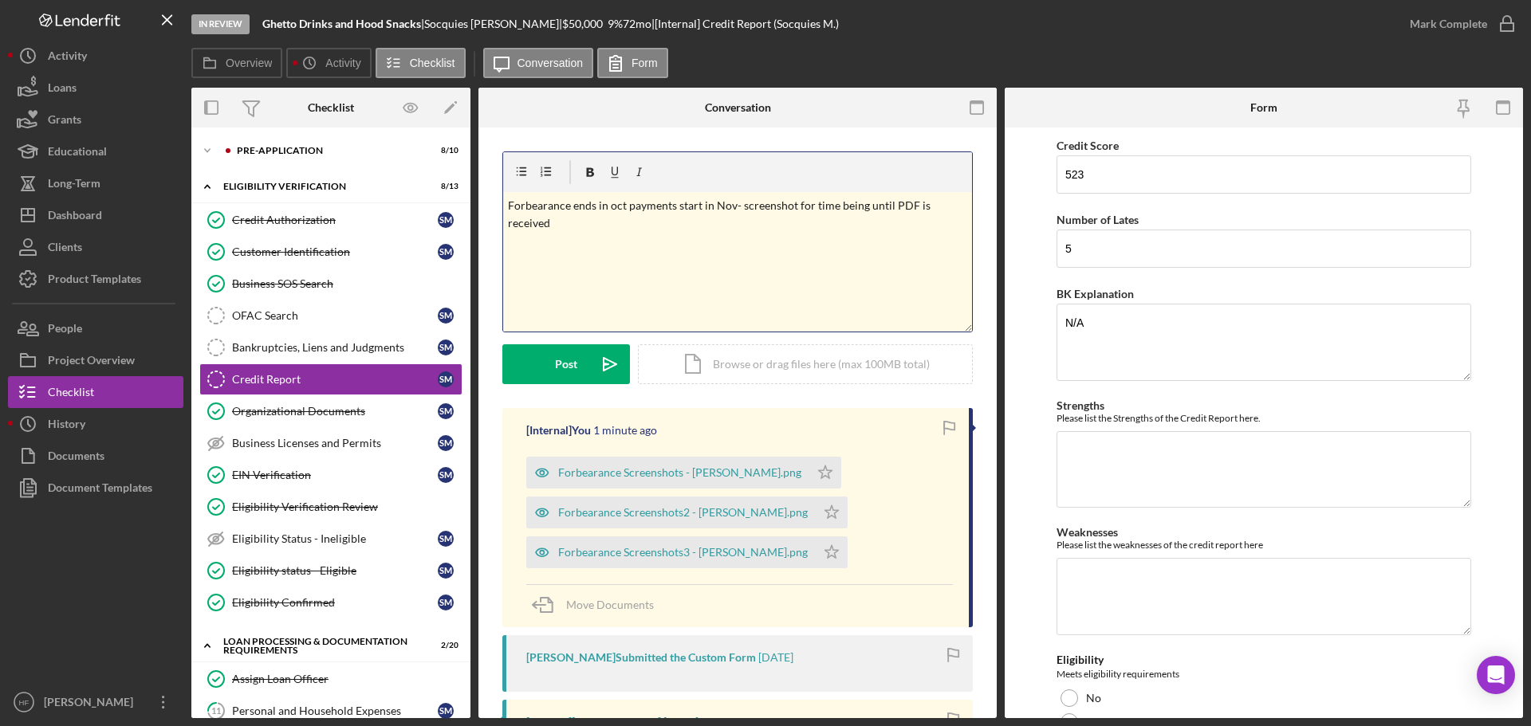
click at [663, 255] on div "v Color teal Color pink Remove color Add row above Add row below Add column bef…" at bounding box center [737, 262] width 469 height 140
click at [612, 208] on p "Forbearance ends in oct payments start in Nov- screenshot for time being until …" at bounding box center [738, 215] width 460 height 36
click at [587, 226] on p "Forbearance ends in Oct payments start in Nov- screenshot for time being until …" at bounding box center [738, 215] width 460 height 36
drag, startPoint x: 810, startPoint y: 206, endPoint x: 799, endPoint y: 206, distance: 11.2
click at [799, 206] on p "Forbearance ends in Oct payments start in Nov- screenshot for time being until …" at bounding box center [738, 215] width 460 height 36
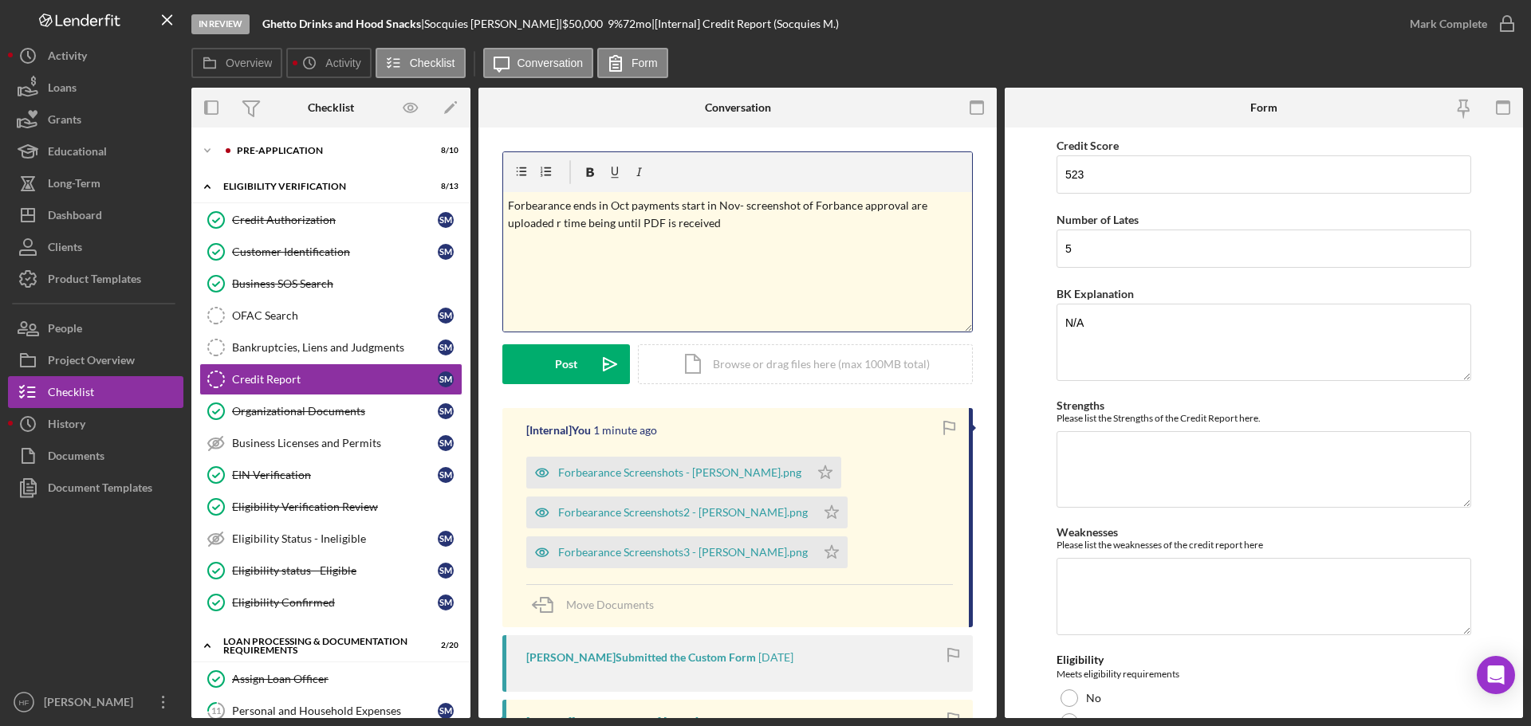
click at [562, 224] on p "Forbearance ends in Oct payments start in Nov- screenshot of Forbance approval …" at bounding box center [738, 215] width 460 height 36
drag, startPoint x: 837, startPoint y: 210, endPoint x: 809, endPoint y: 222, distance: 30.7
click at [804, 226] on p "Forbearance ends in Oct payments start in Nov- screenshot of Forbance approval …" at bounding box center [738, 215] width 460 height 36
drag, startPoint x: 855, startPoint y: 209, endPoint x: 833, endPoint y: 205, distance: 21.9
click at [833, 205] on p "Forbearance ends in Oct payments start in Nov- screenshot of Forbance approval …" at bounding box center [738, 215] width 460 height 36
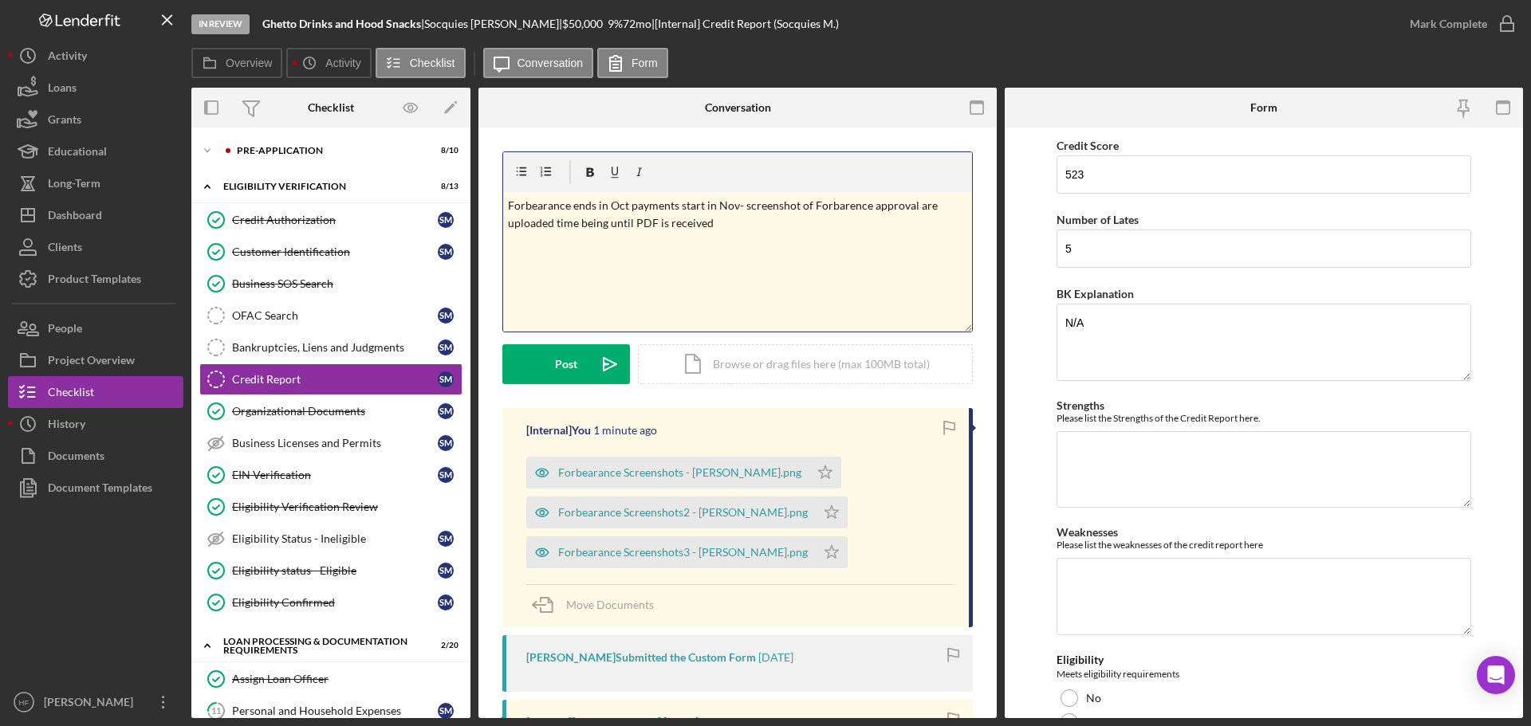
click at [762, 234] on div "v Color teal Color pink Remove color Add row above Add row below Add column bef…" at bounding box center [737, 262] width 469 height 140
drag, startPoint x: 730, startPoint y: 228, endPoint x: 624, endPoint y: 237, distance: 106.4
click at [624, 237] on div "v Color teal Color pink Remove color Add row above Add row below Add column bef…" at bounding box center [737, 262] width 469 height 140
click at [715, 227] on p "Forbearance ends in Oct payments start in Nov- screenshot of Forbearance approv…" at bounding box center [738, 215] width 460 height 36
click at [592, 242] on p "Forbearance ends in Oct payments start in Nov- screenshot of Forbearance approv…" at bounding box center [738, 223] width 460 height 53
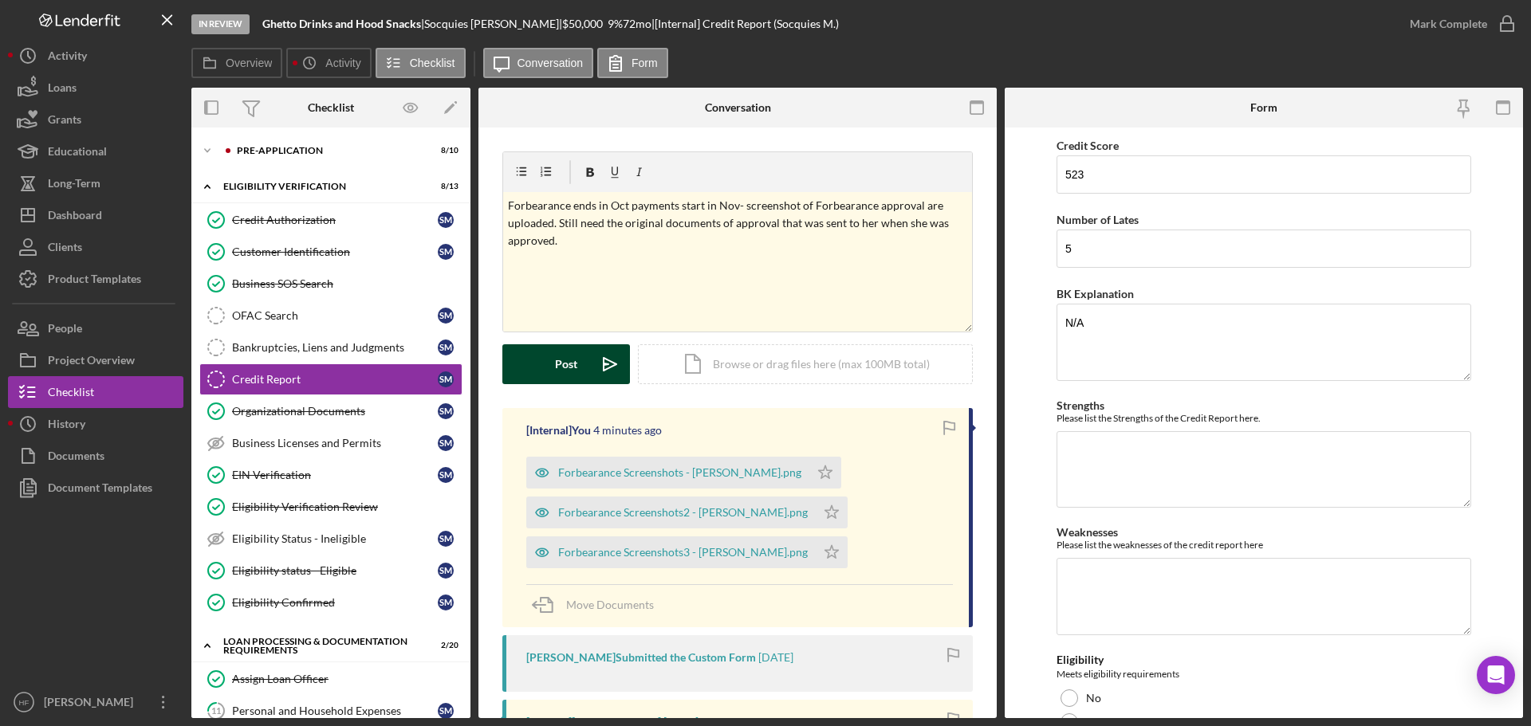
click at [585, 368] on button "Post Icon/icon-invite-send" at bounding box center [566, 365] width 128 height 40
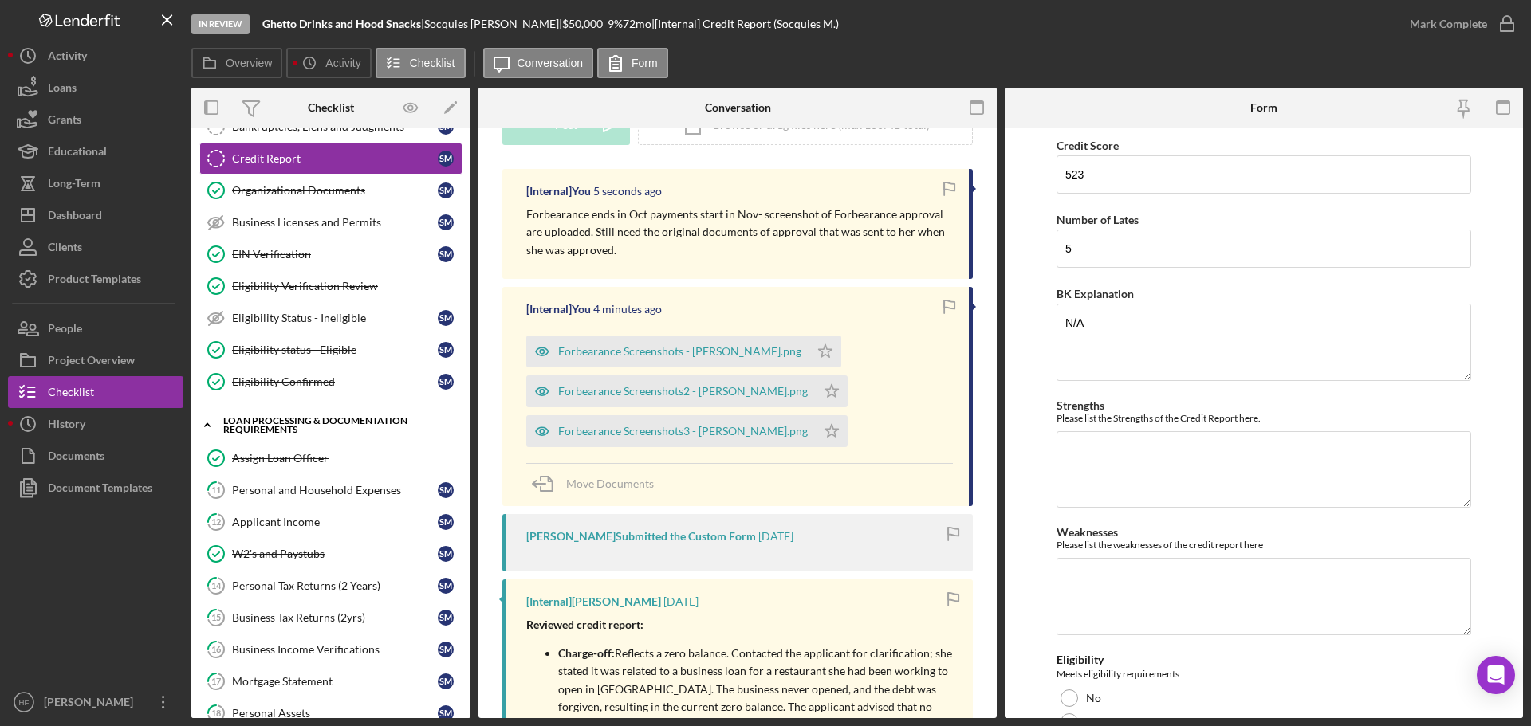
scroll to position [239, 0]
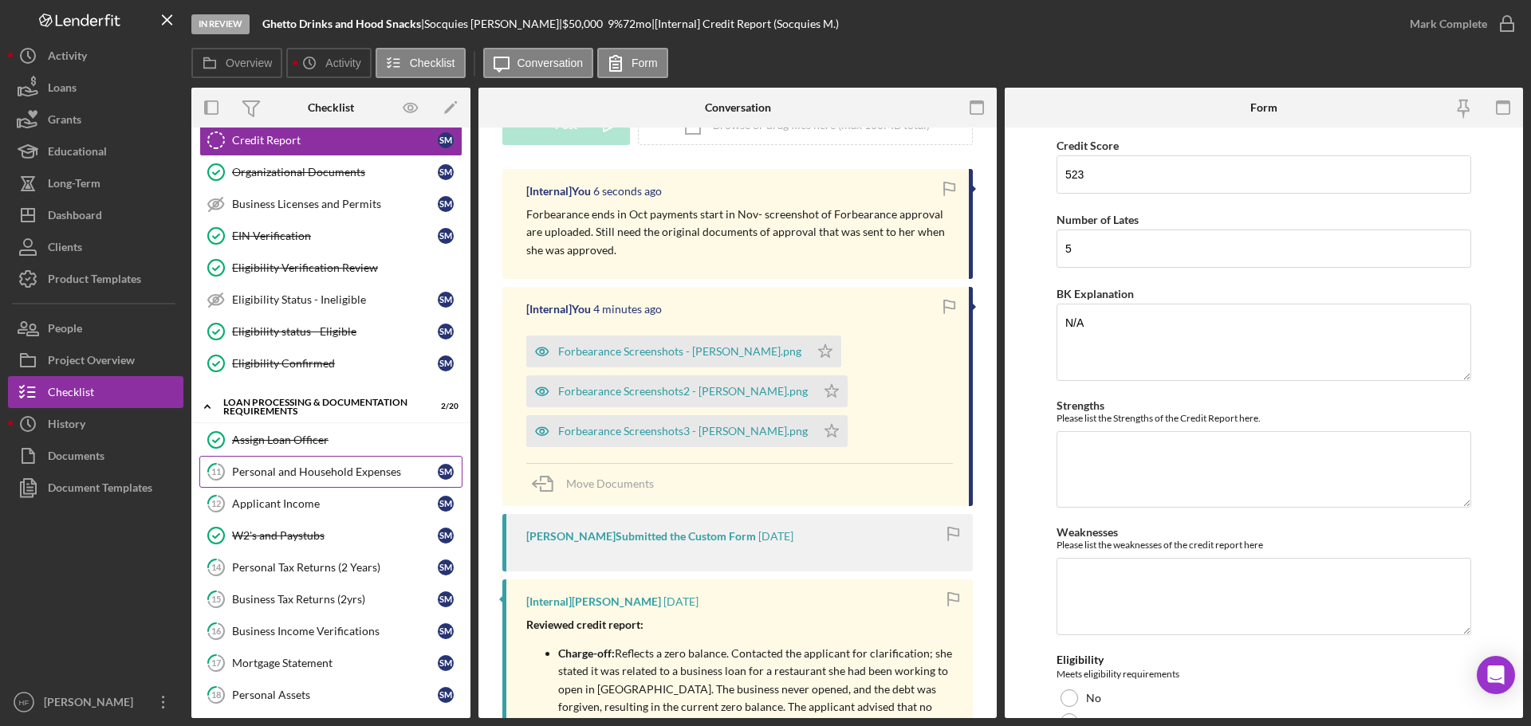
click at [340, 467] on div "Personal and Household Expenses" at bounding box center [335, 472] width 206 height 13
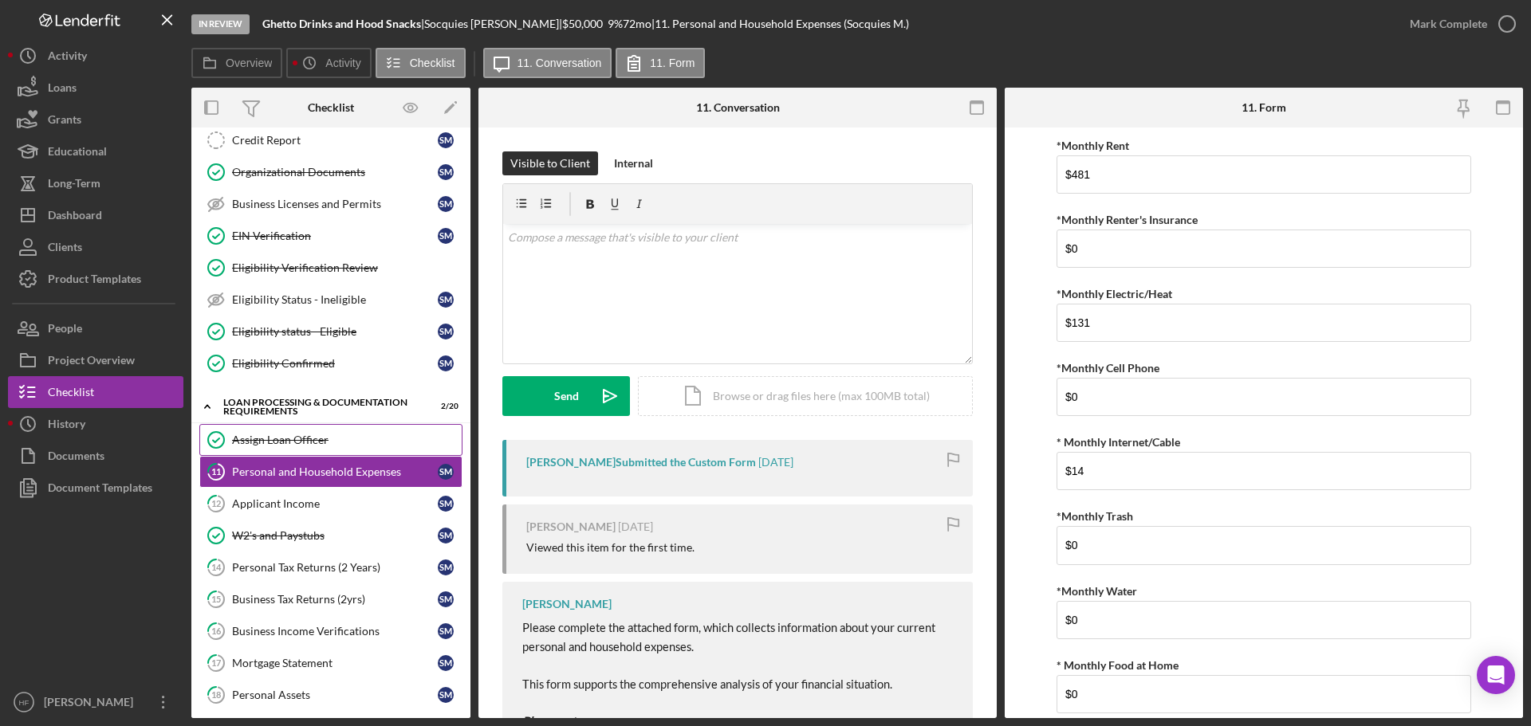
click at [352, 439] on div "Assign Loan Officer" at bounding box center [347, 440] width 230 height 13
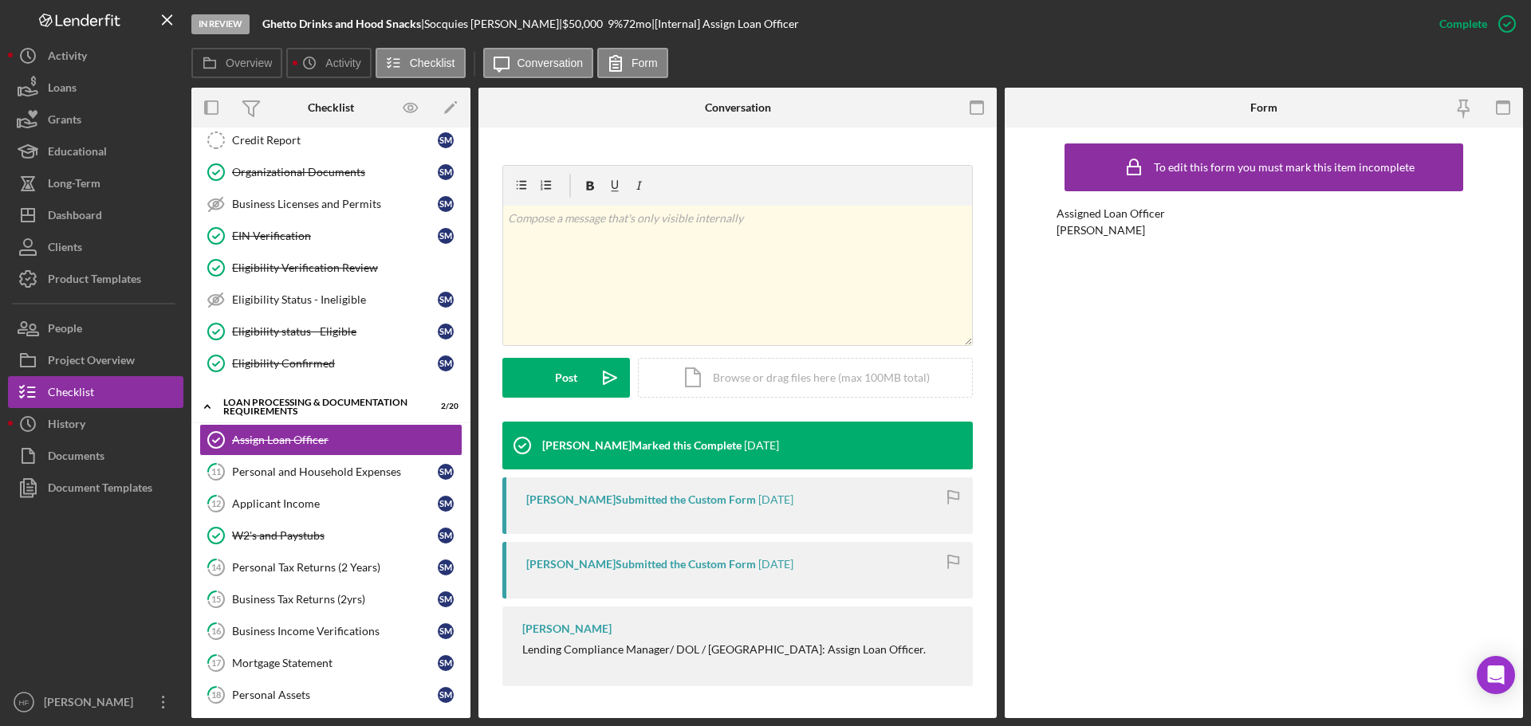
scroll to position [126, 0]
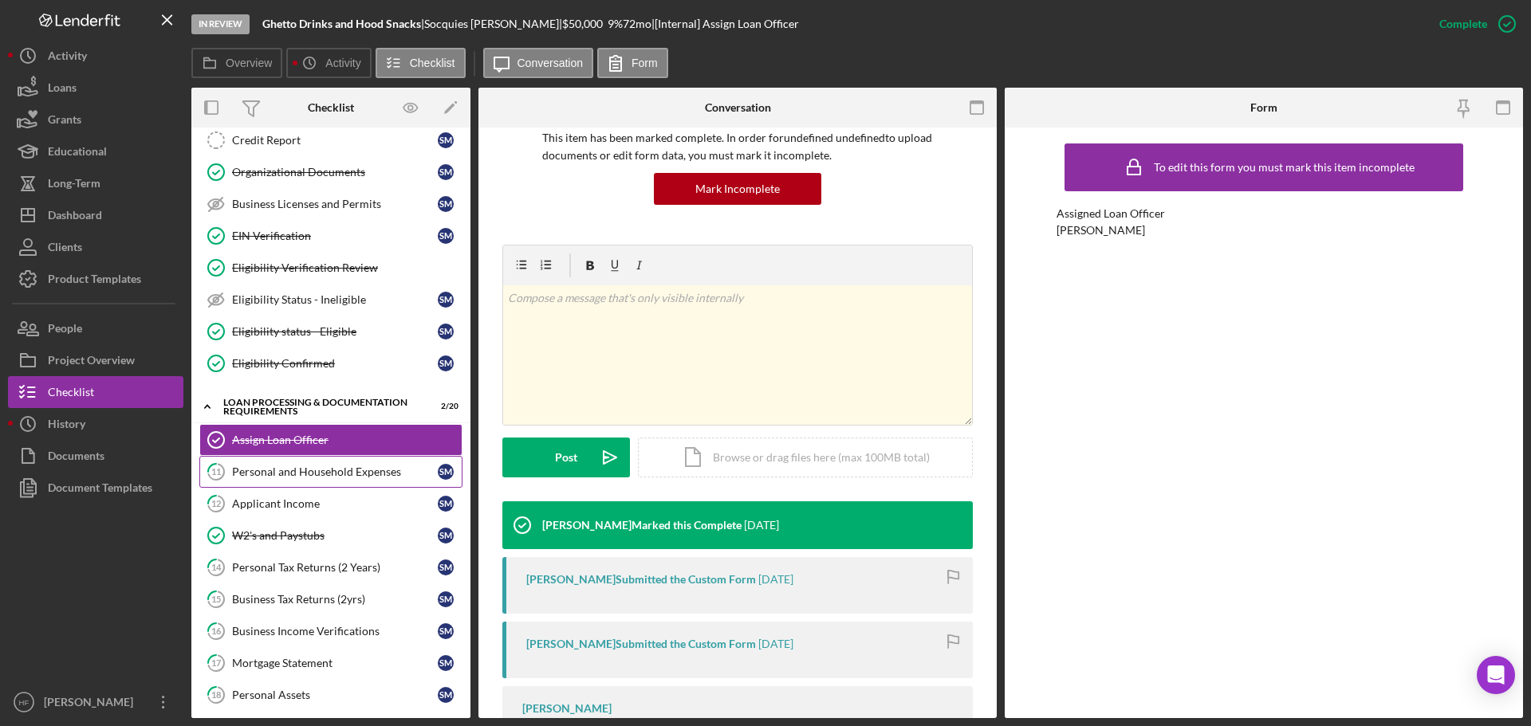
click at [357, 482] on link "11 Personal and Household Expenses S M" at bounding box center [330, 472] width 263 height 32
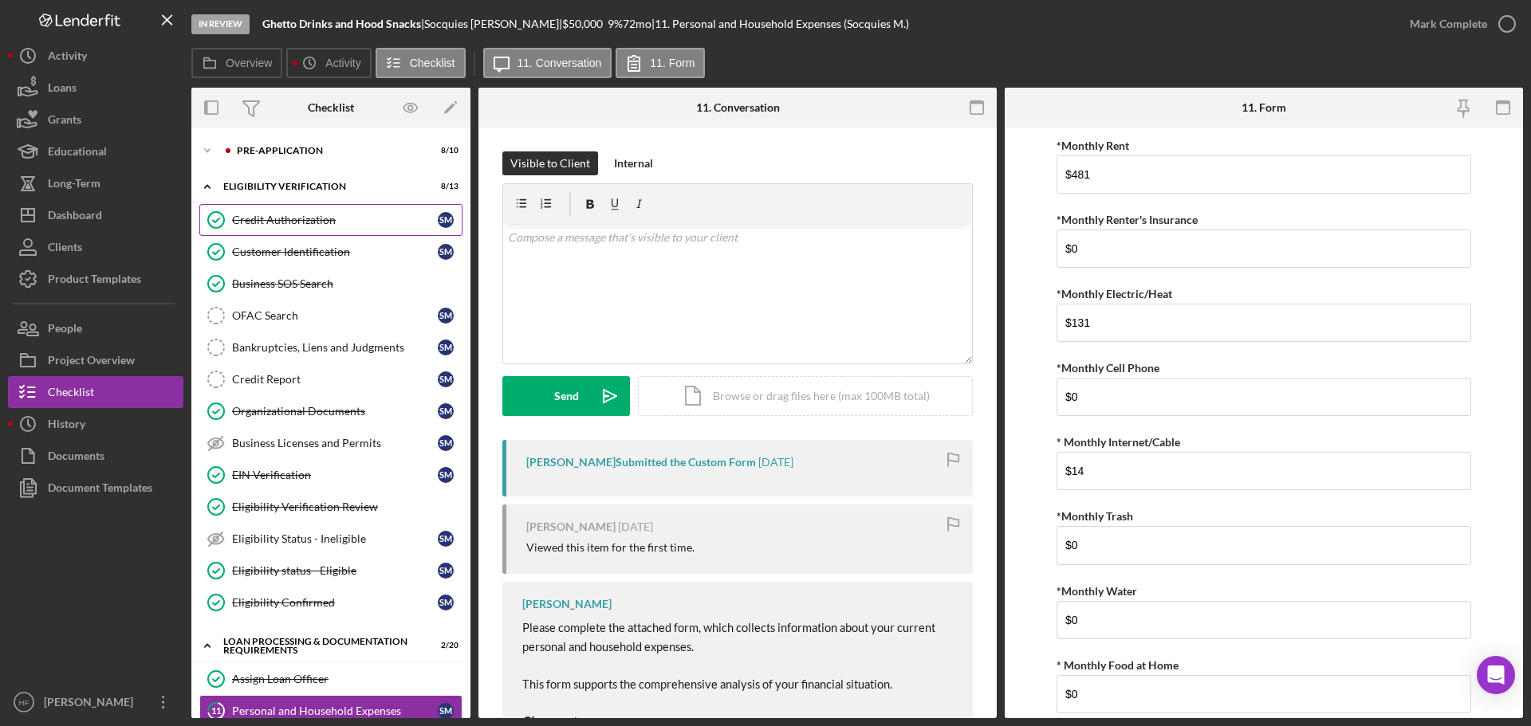
click at [345, 230] on link "Credit Authorization Credit Authorization S M" at bounding box center [330, 220] width 263 height 32
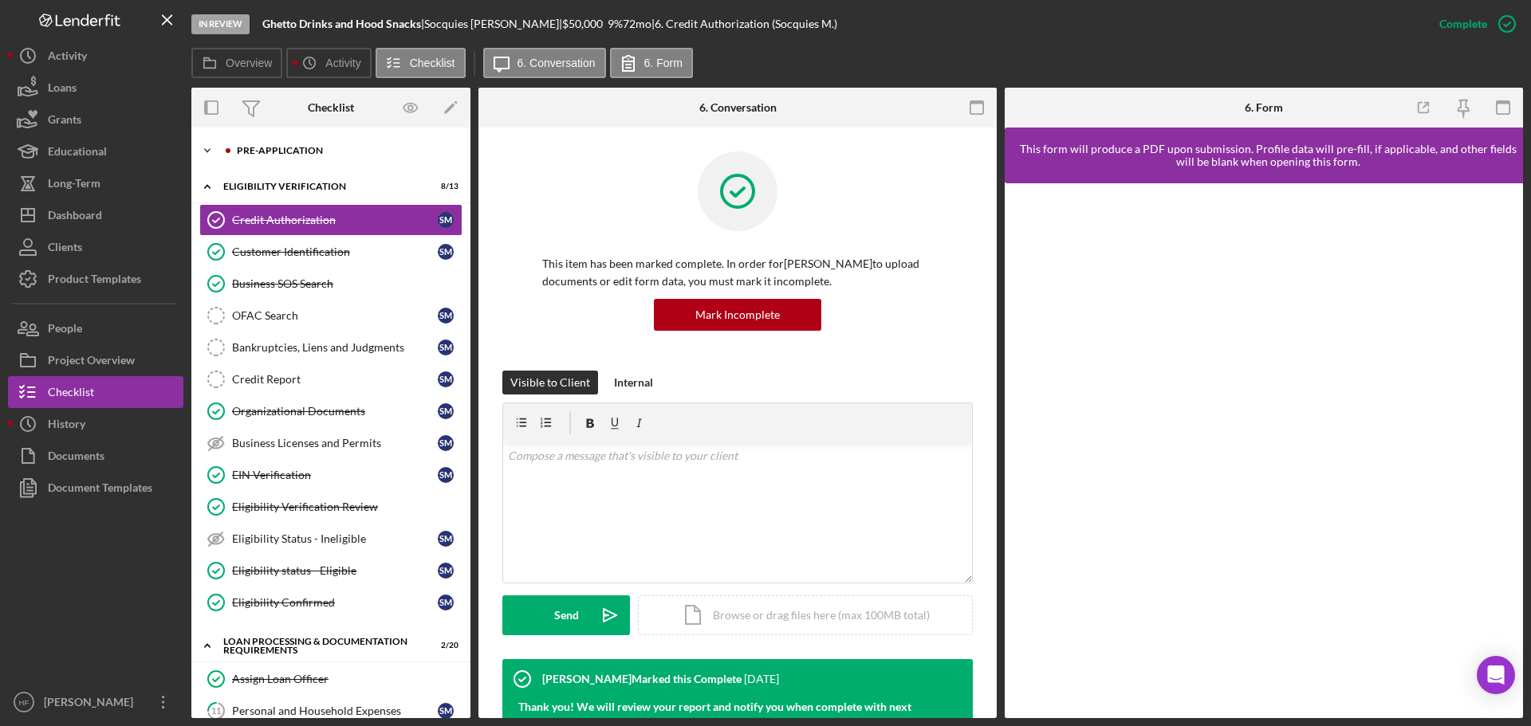
click at [320, 150] on div "Pre-Application" at bounding box center [344, 151] width 214 height 10
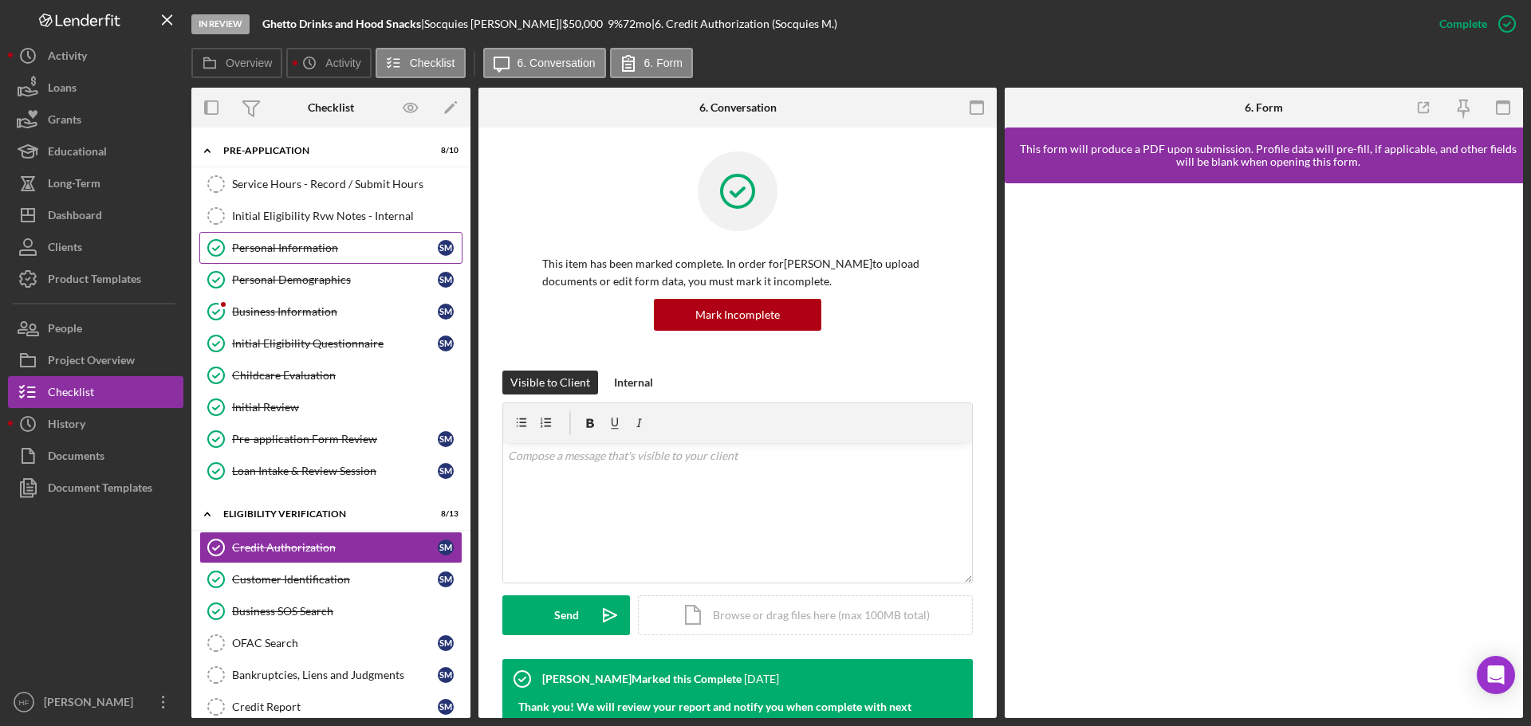
click at [324, 256] on link "Personal Information Personal Information S M" at bounding box center [330, 248] width 263 height 32
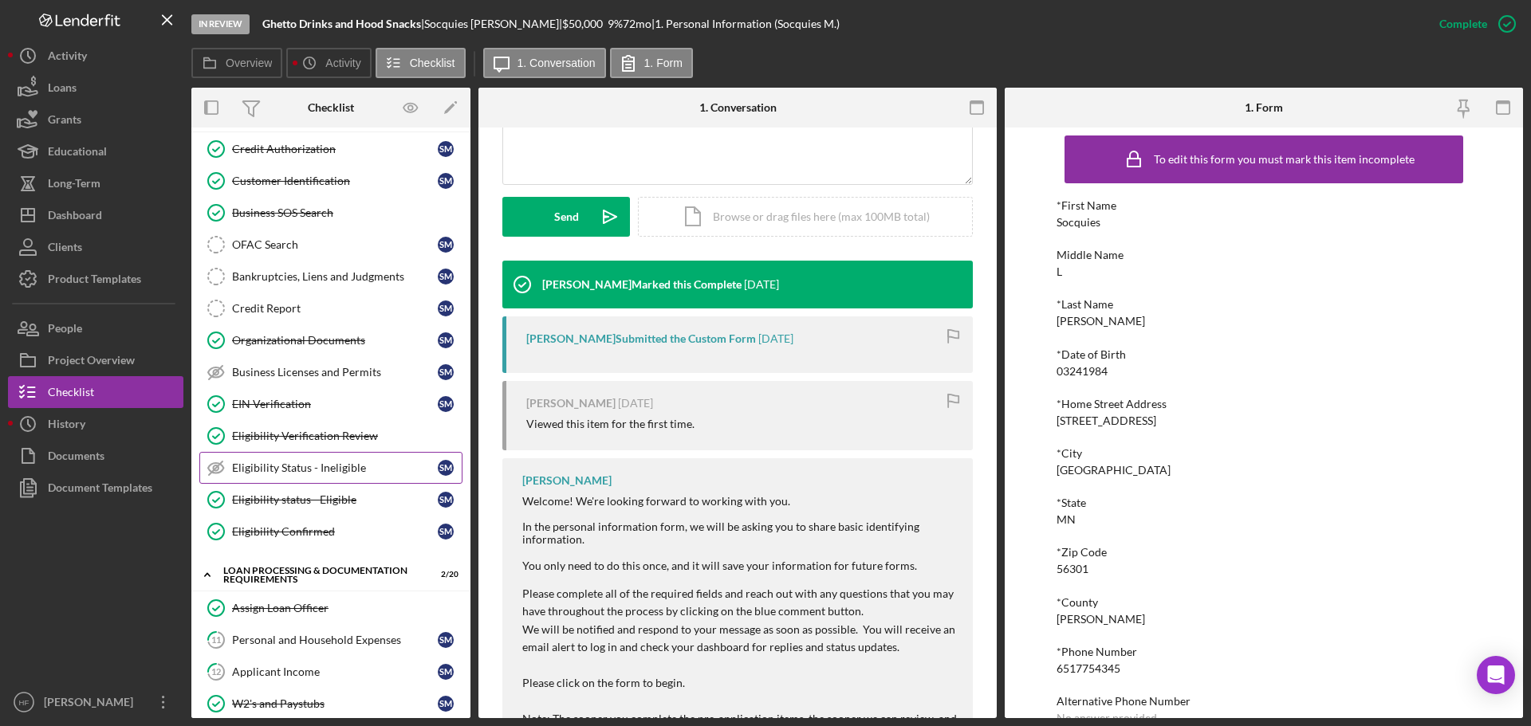
scroll to position [638, 0]
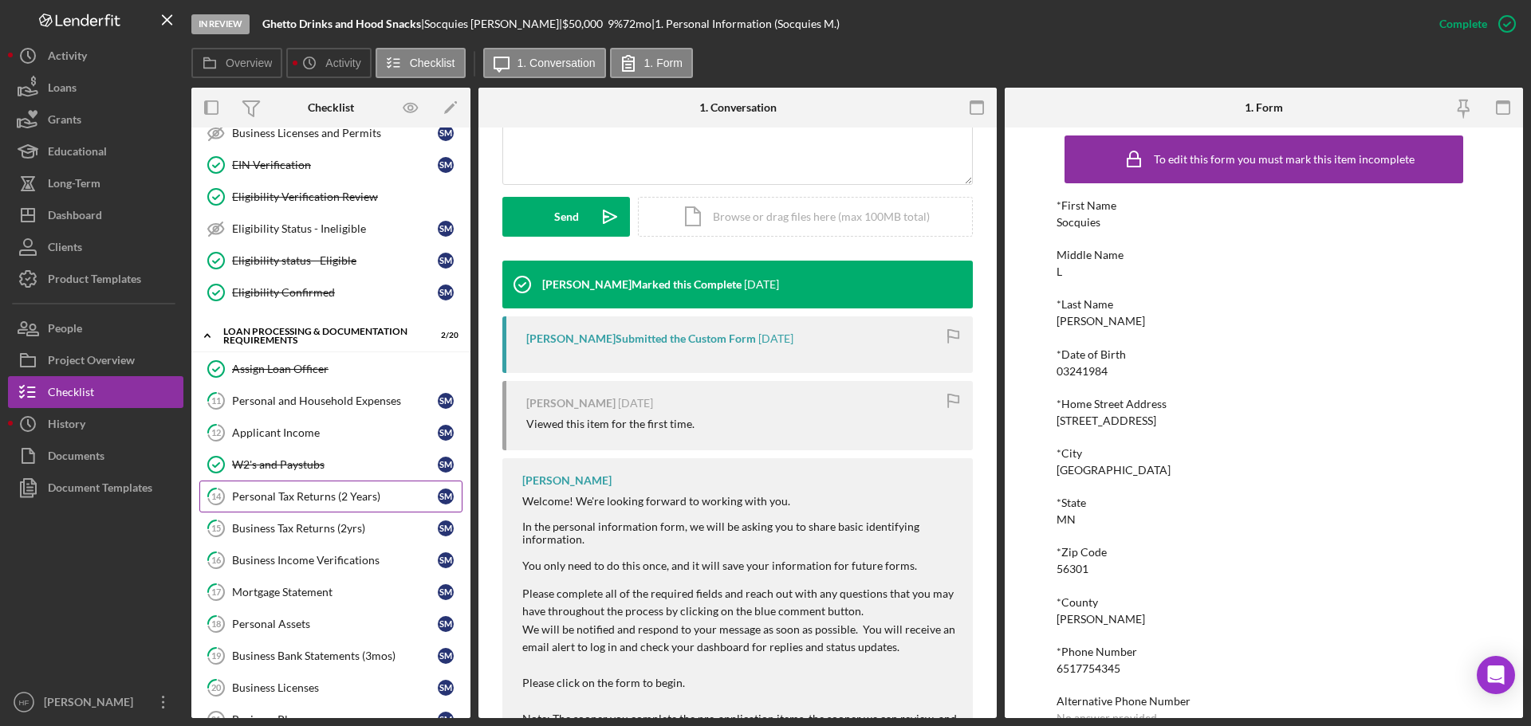
click at [362, 510] on link "14 Personal Tax Returns (2 Years) S M" at bounding box center [330, 497] width 263 height 32
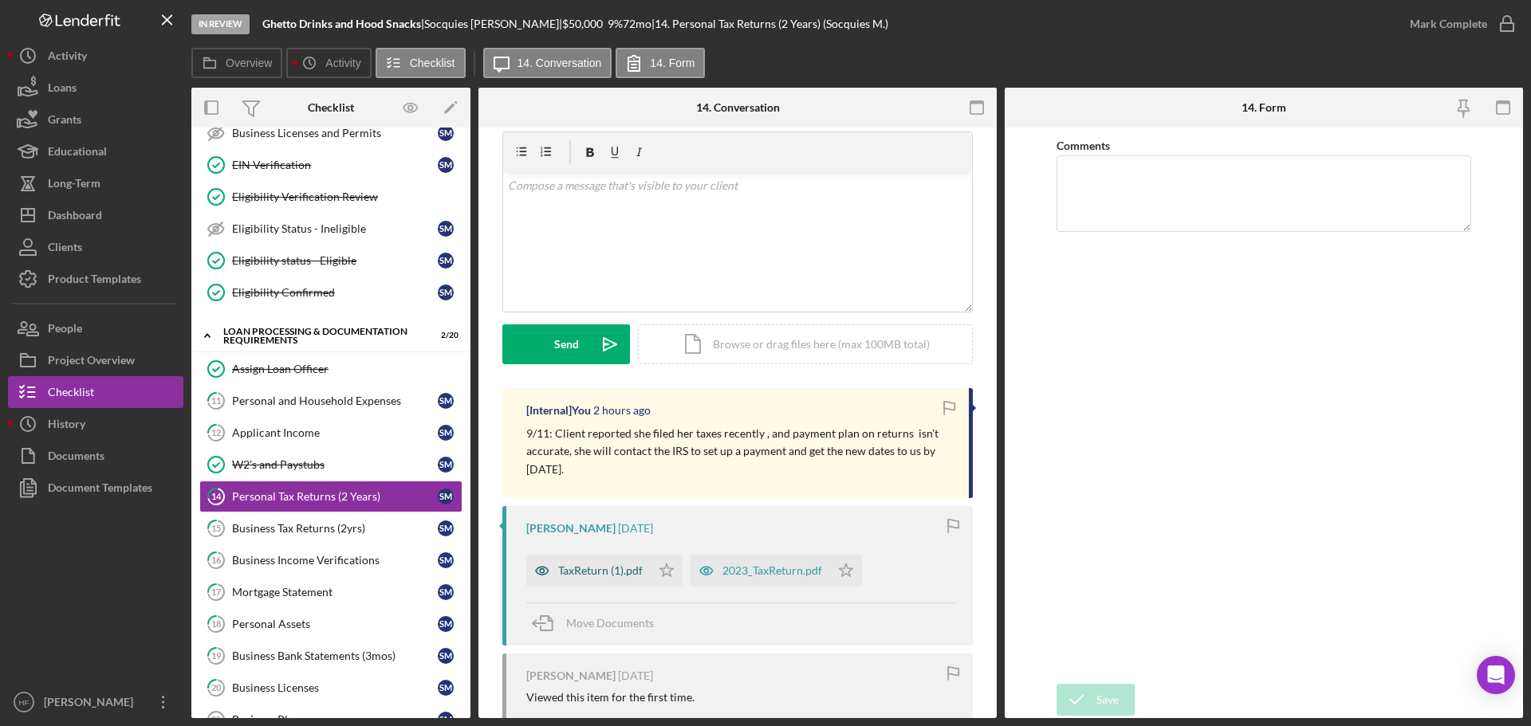
scroll to position [80, 0]
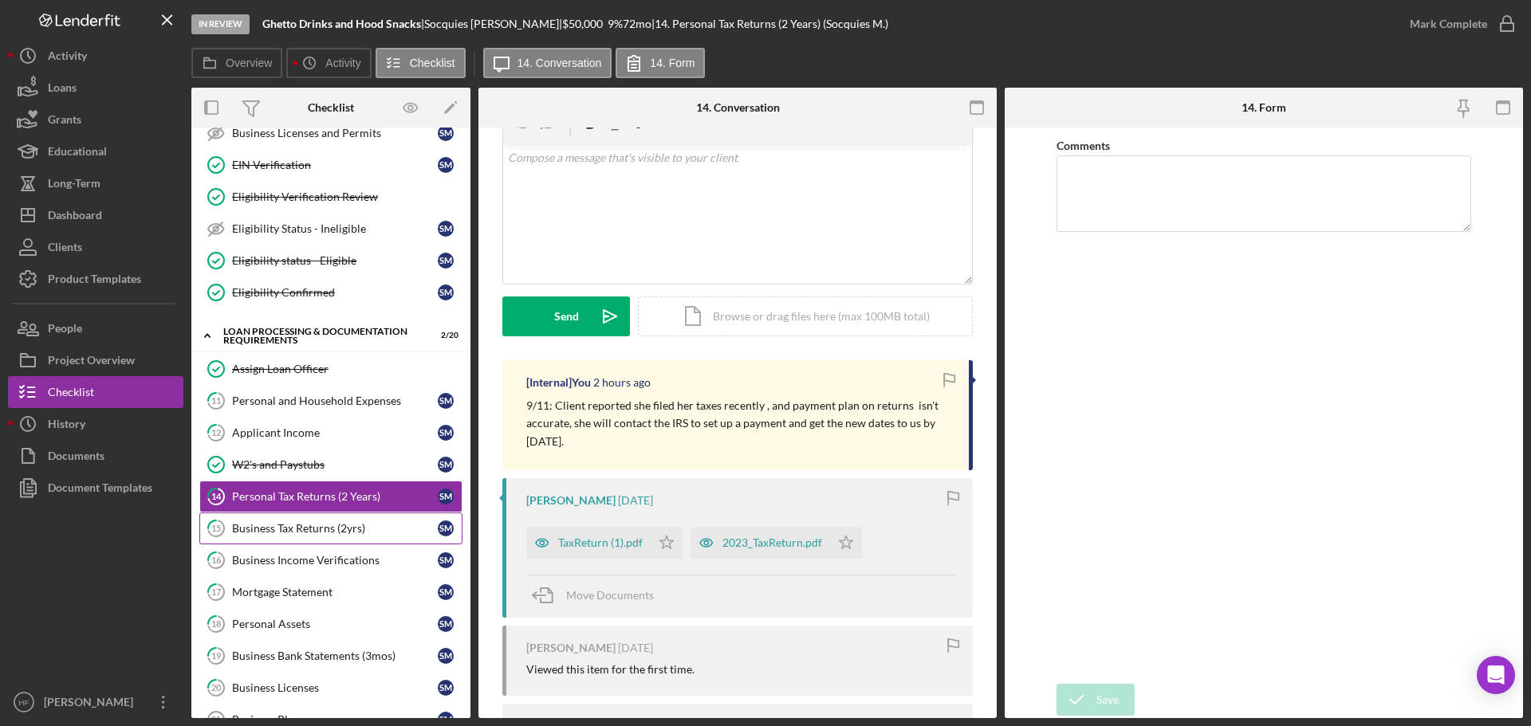
click at [303, 531] on div "Business Tax Returns (2yrs)" at bounding box center [335, 528] width 206 height 13
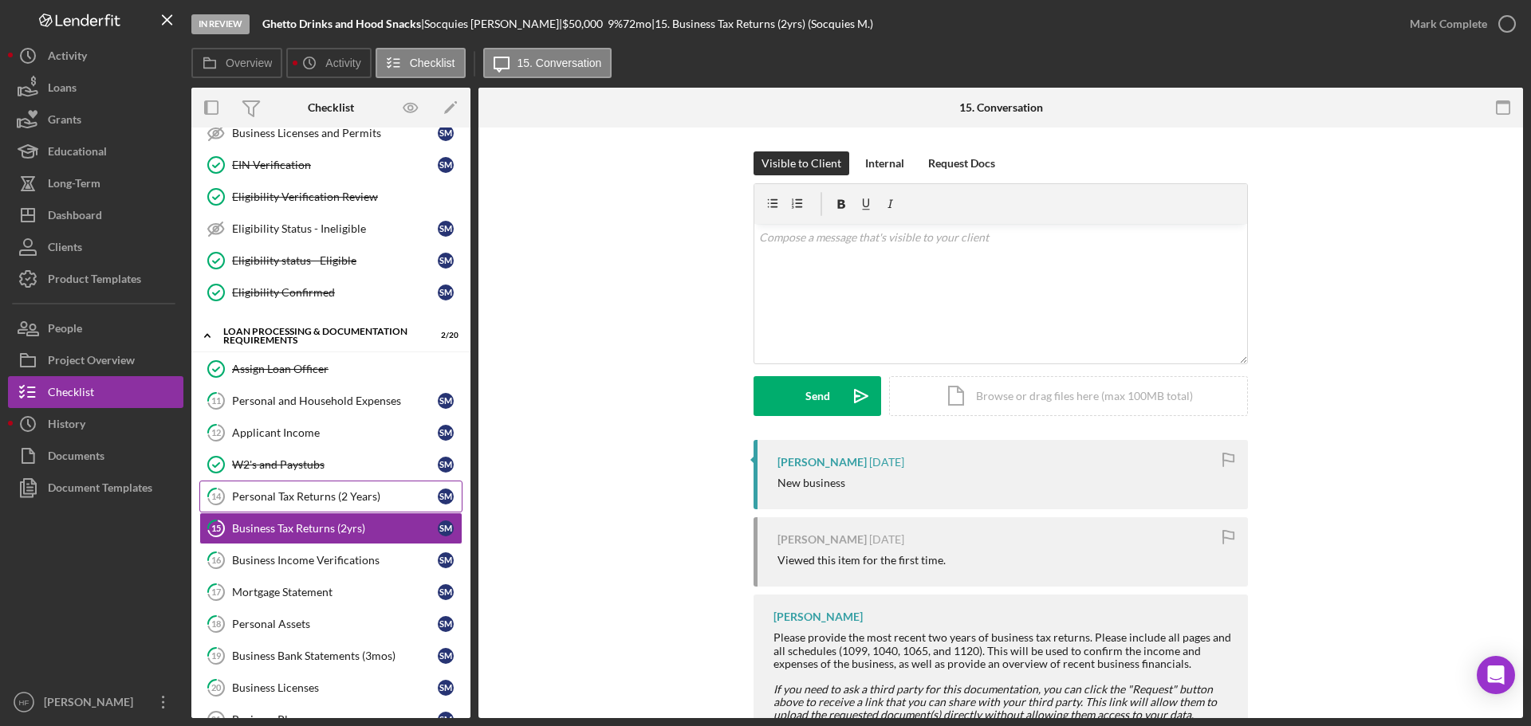
click at [318, 506] on link "14 Personal Tax Returns (2 Years) S M" at bounding box center [330, 497] width 263 height 32
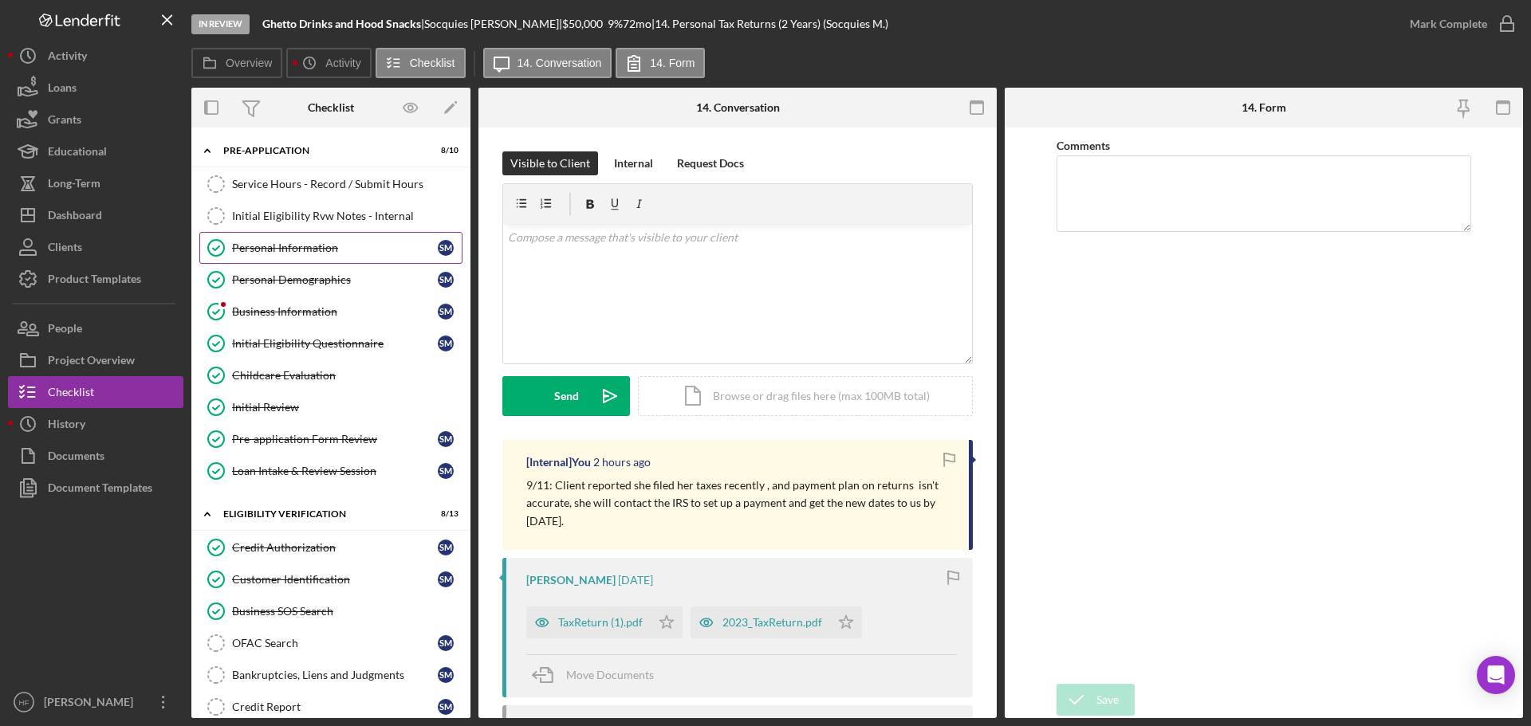
click at [299, 254] on div "Personal Information" at bounding box center [335, 248] width 206 height 13
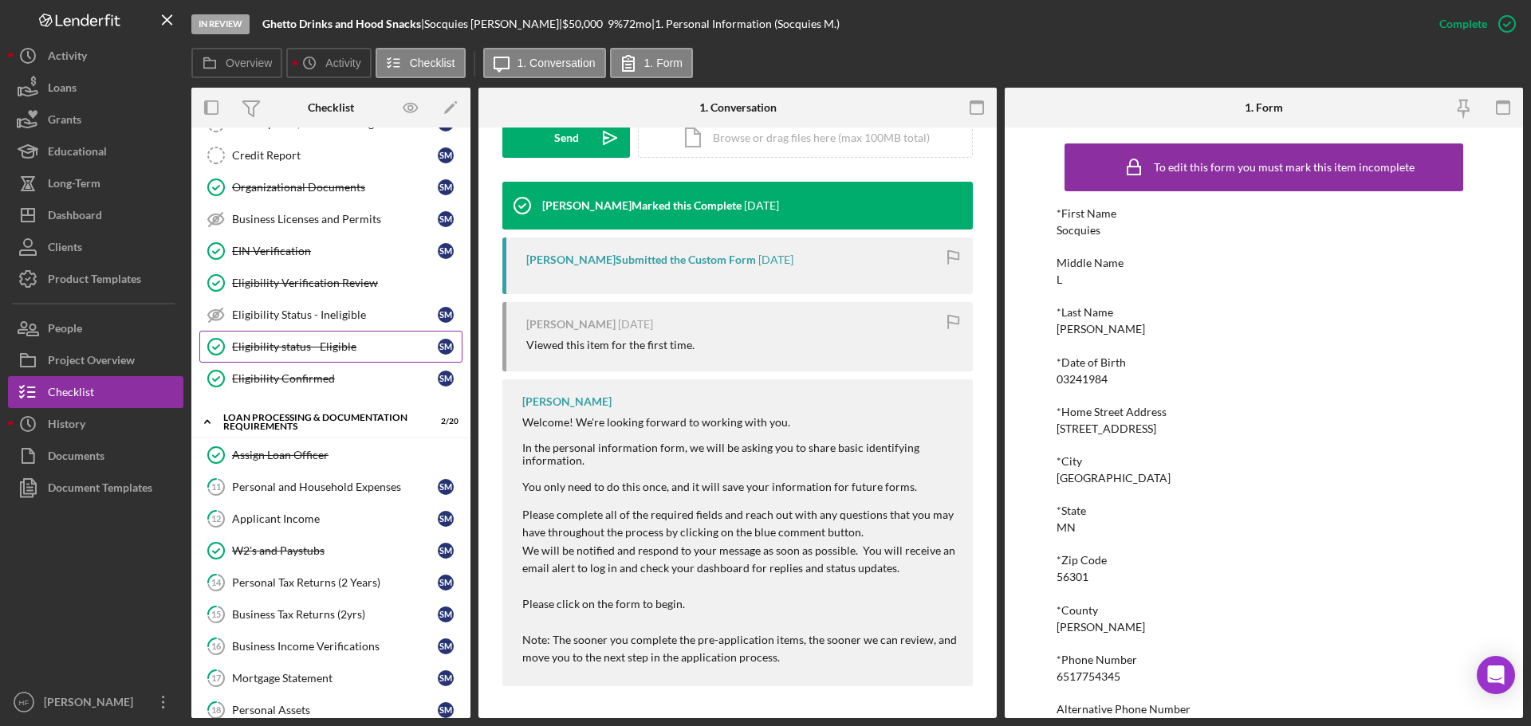
scroll to position [558, 0]
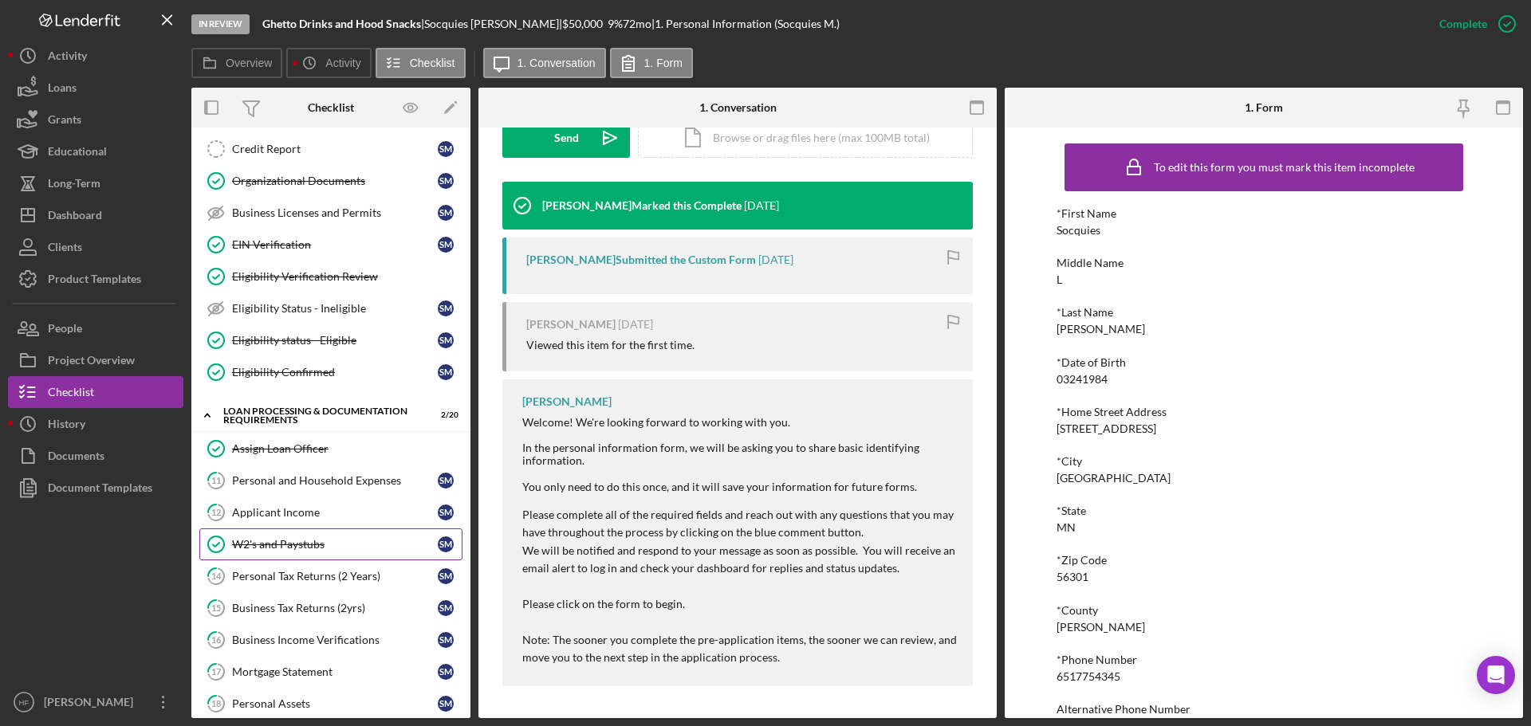
click at [309, 549] on div "W2's and Paystubs" at bounding box center [335, 544] width 206 height 13
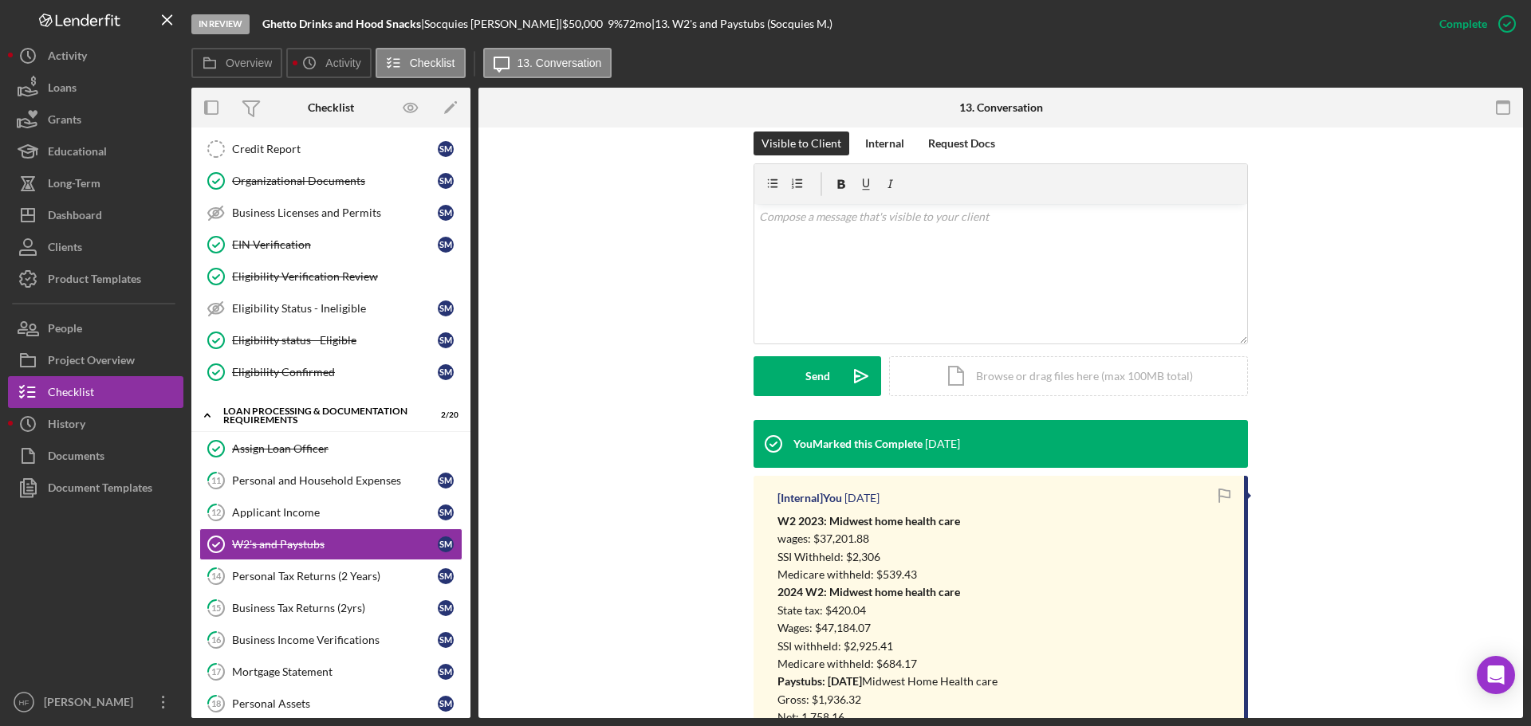
scroll to position [638, 0]
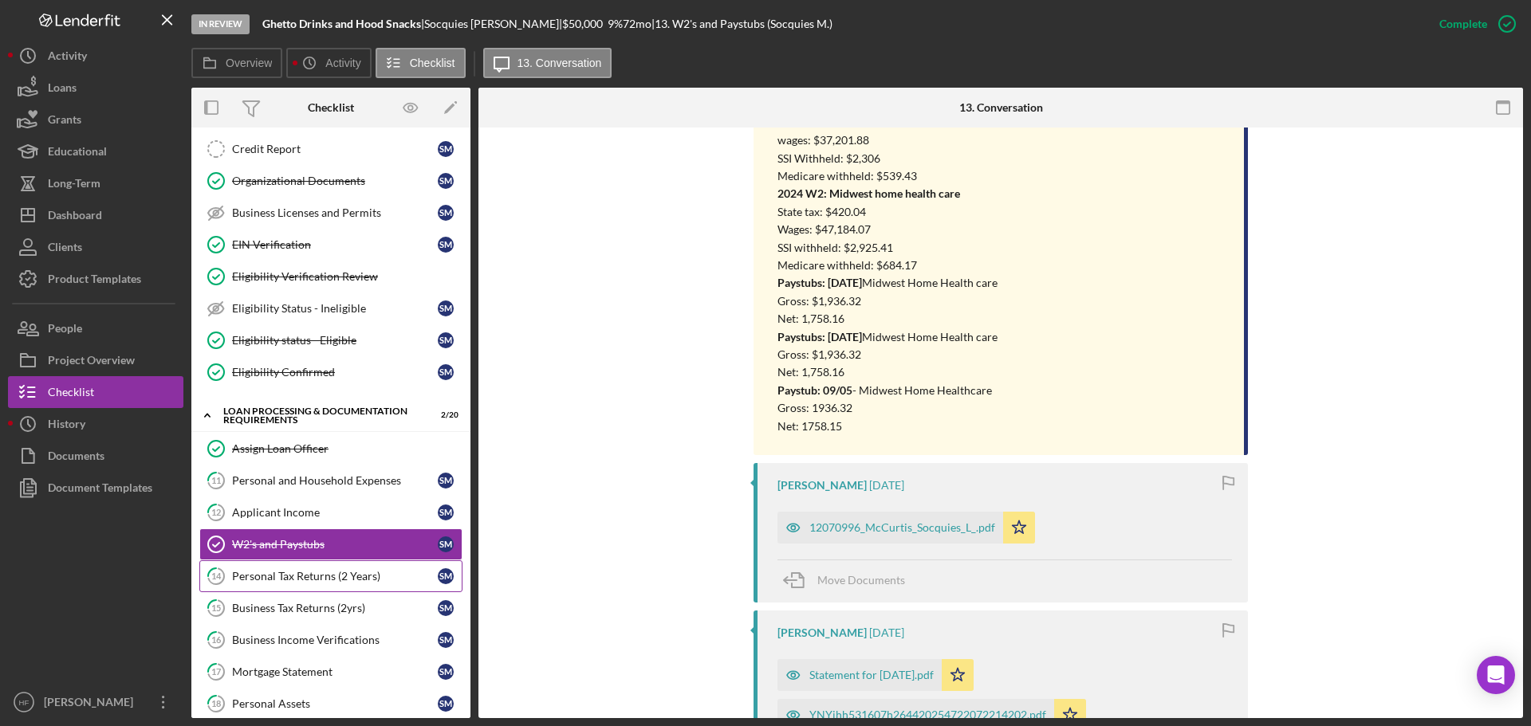
click at [388, 566] on link "14 Personal Tax Returns (2 Years) S M" at bounding box center [330, 577] width 263 height 32
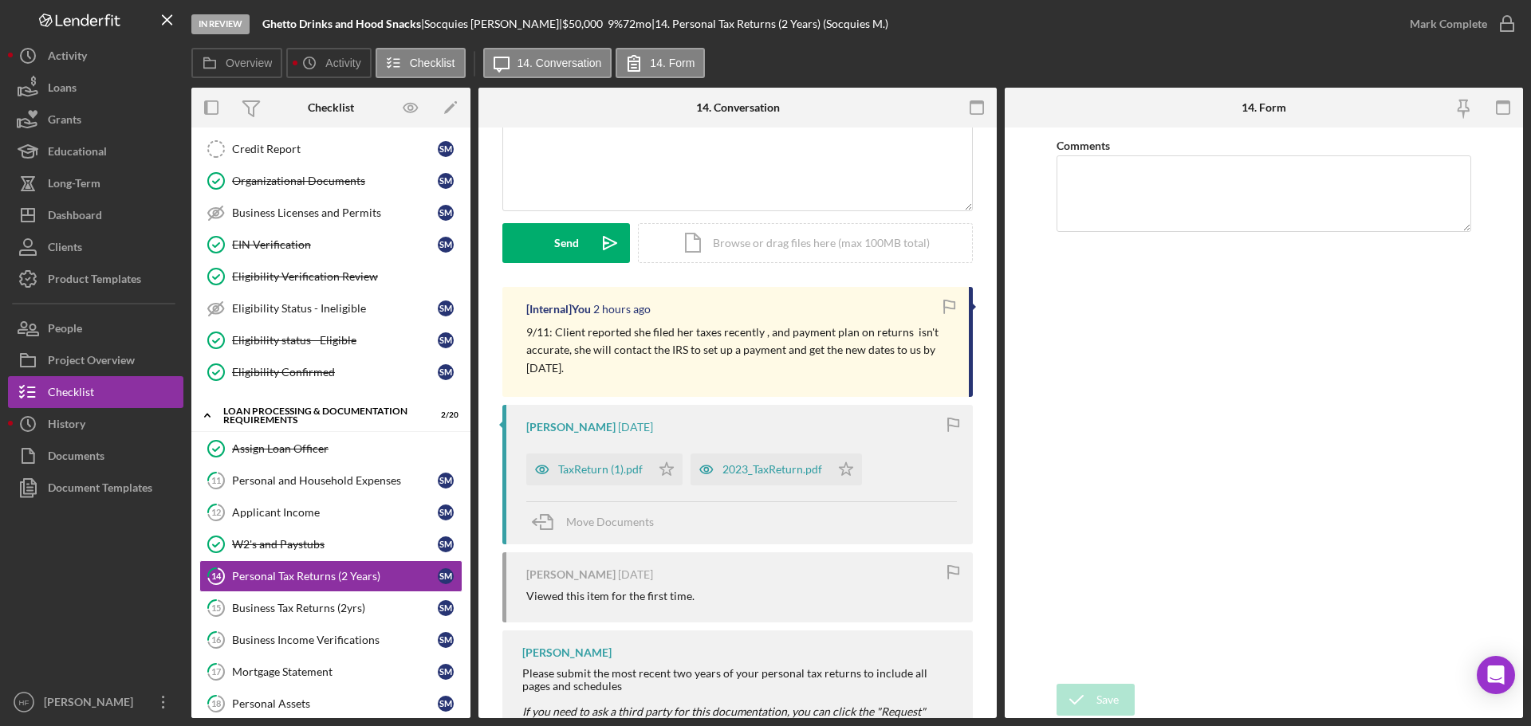
scroll to position [159, 0]
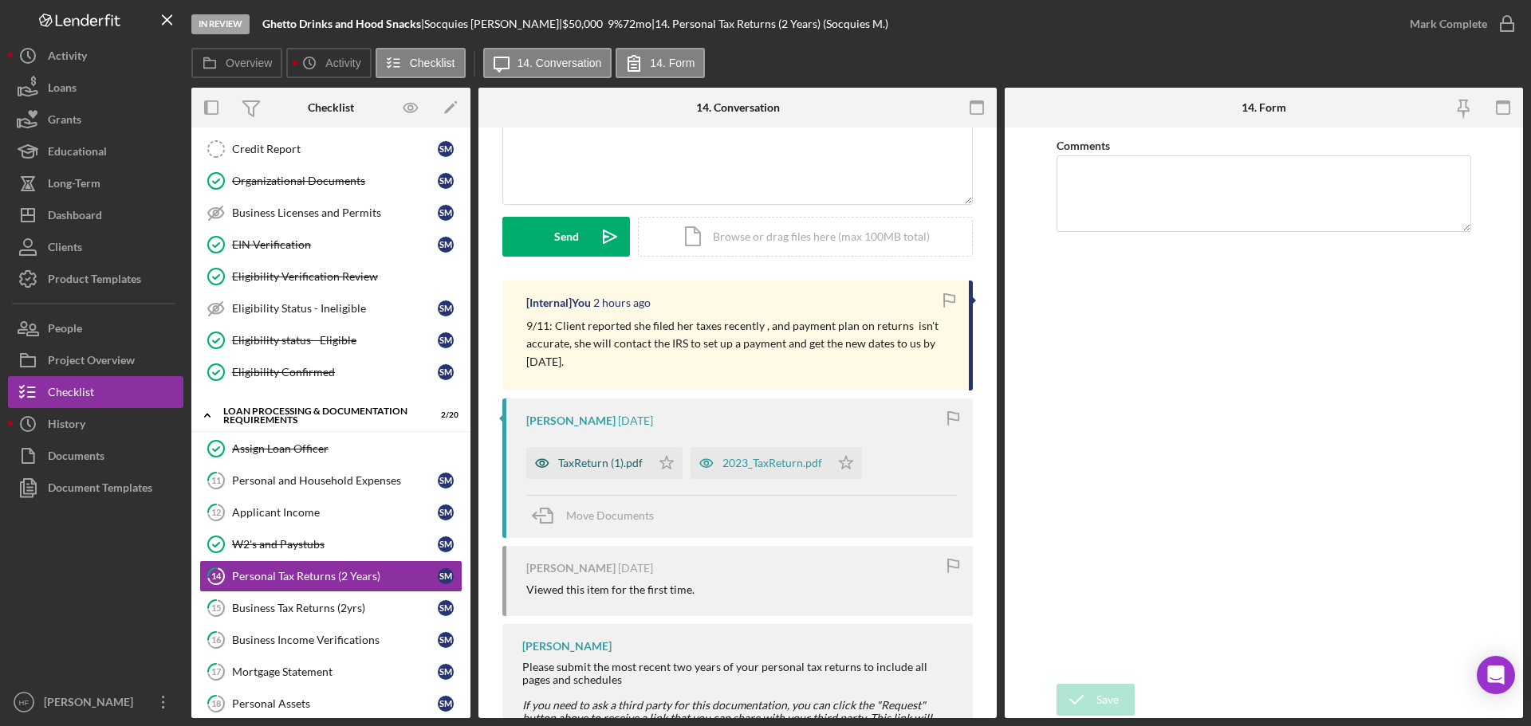
click at [640, 464] on div "TaxReturn (1).pdf" at bounding box center [600, 463] width 85 height 13
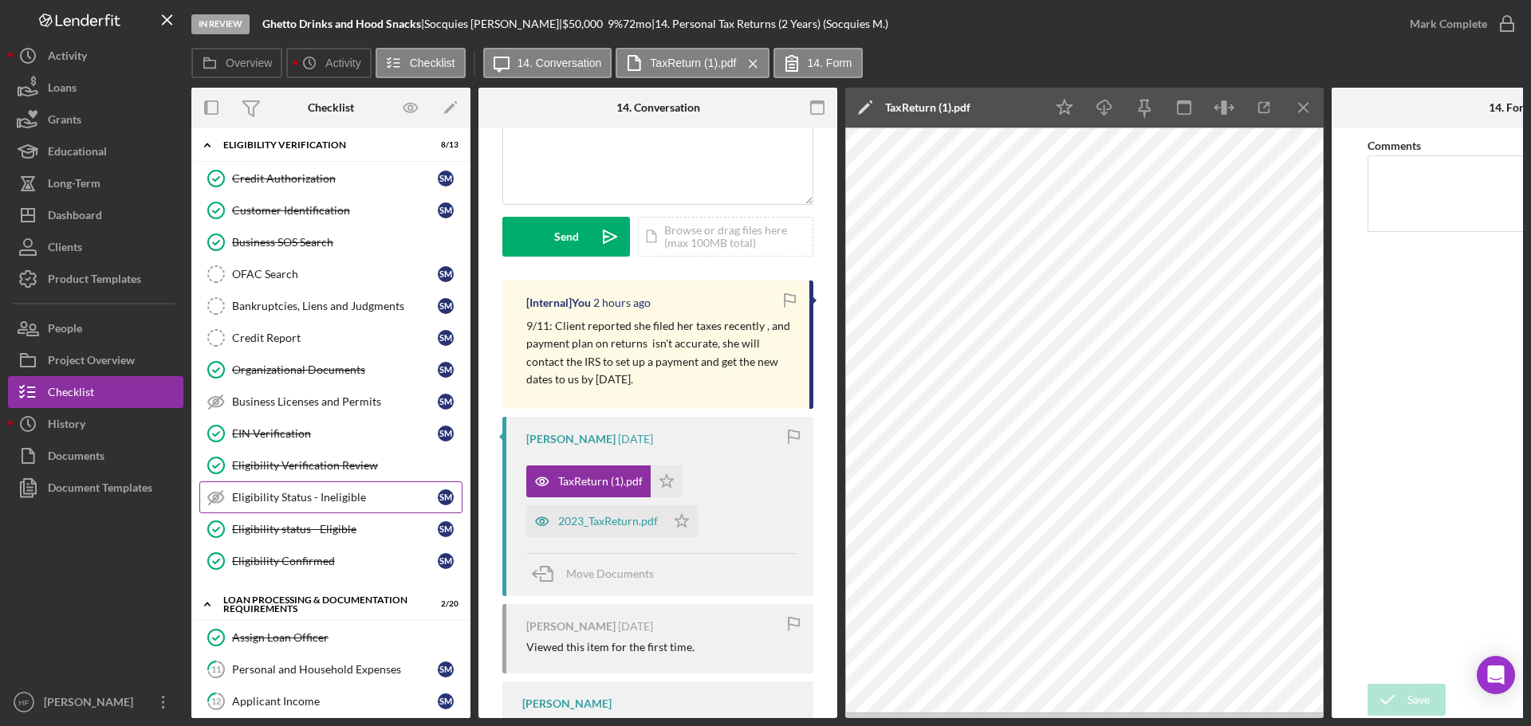
scroll to position [319, 0]
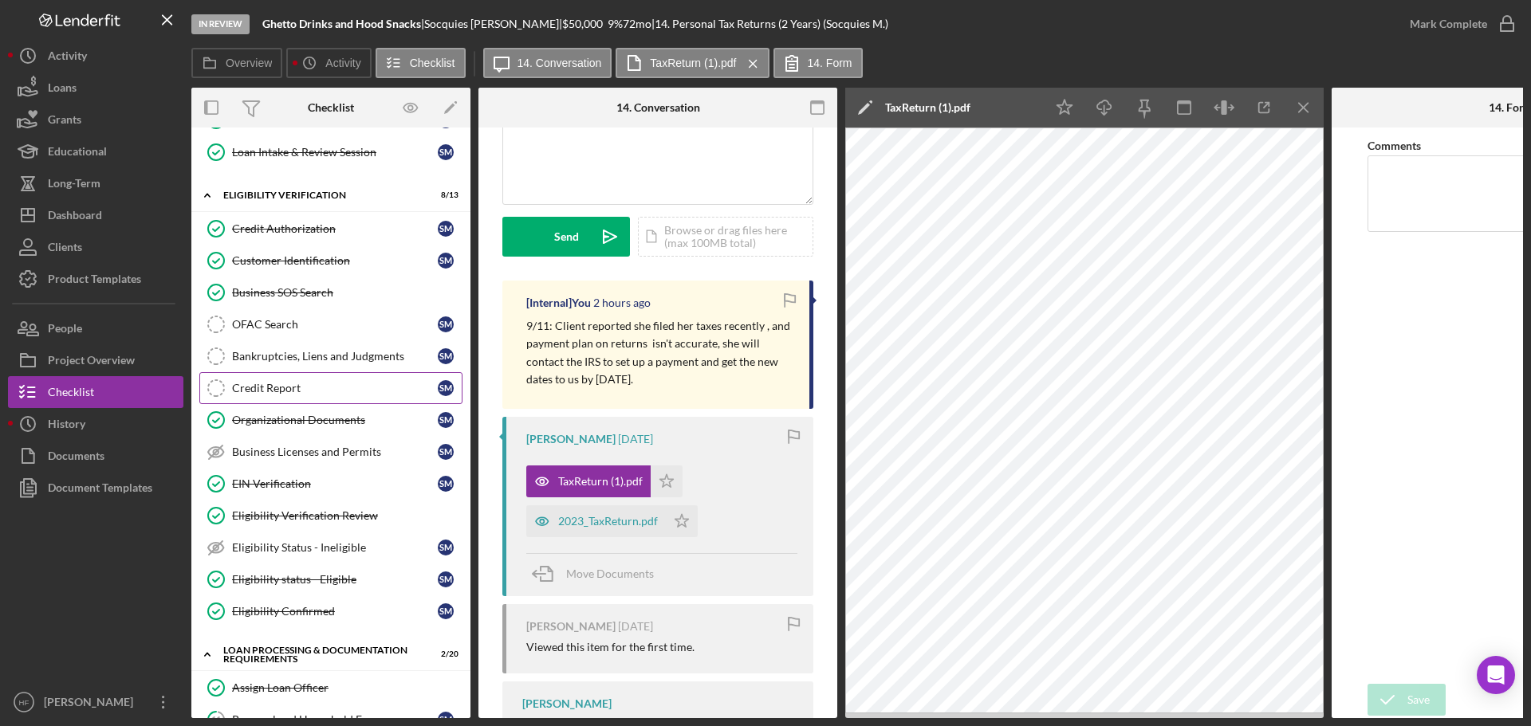
drag, startPoint x: 308, startPoint y: 387, endPoint x: 350, endPoint y: 387, distance: 42.3
click at [308, 387] on div "Credit Report" at bounding box center [335, 388] width 206 height 13
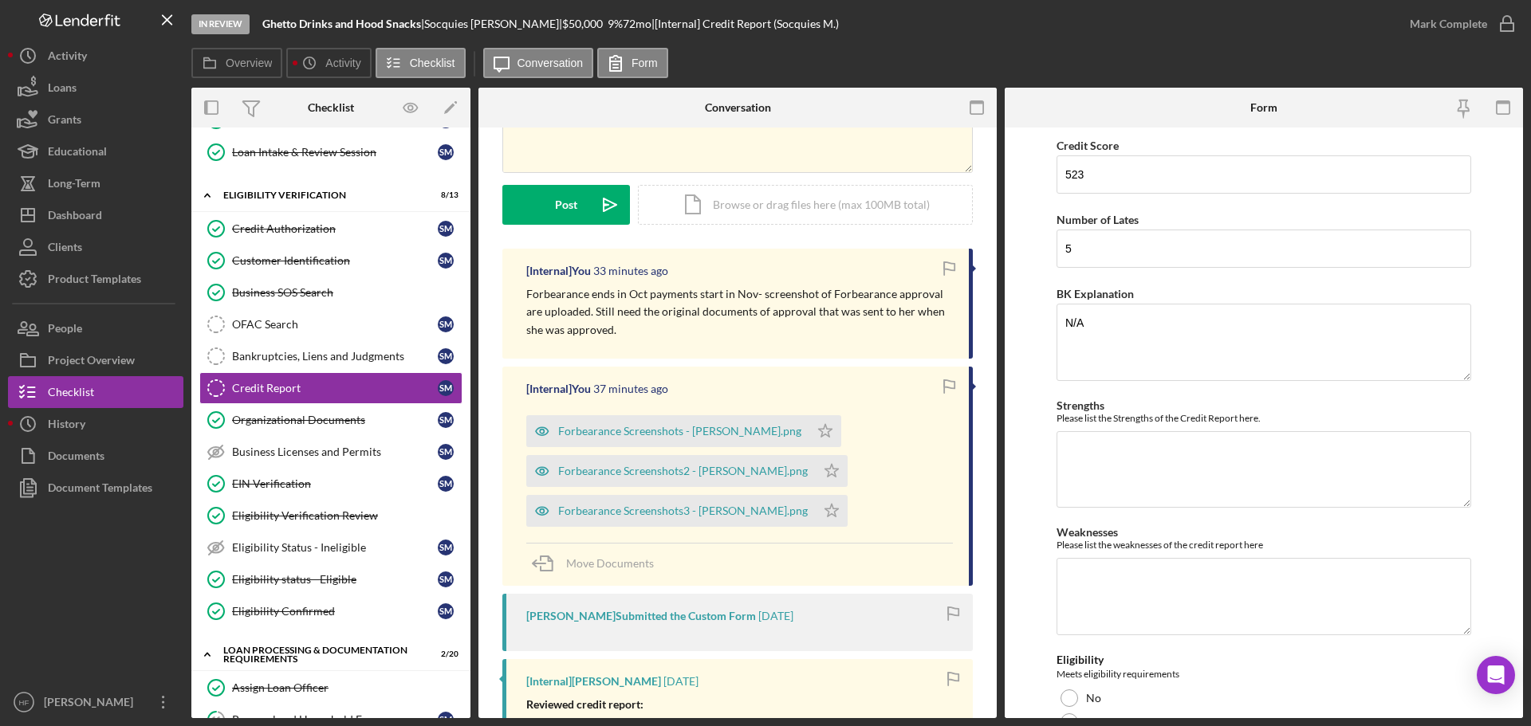
scroll to position [319, 0]
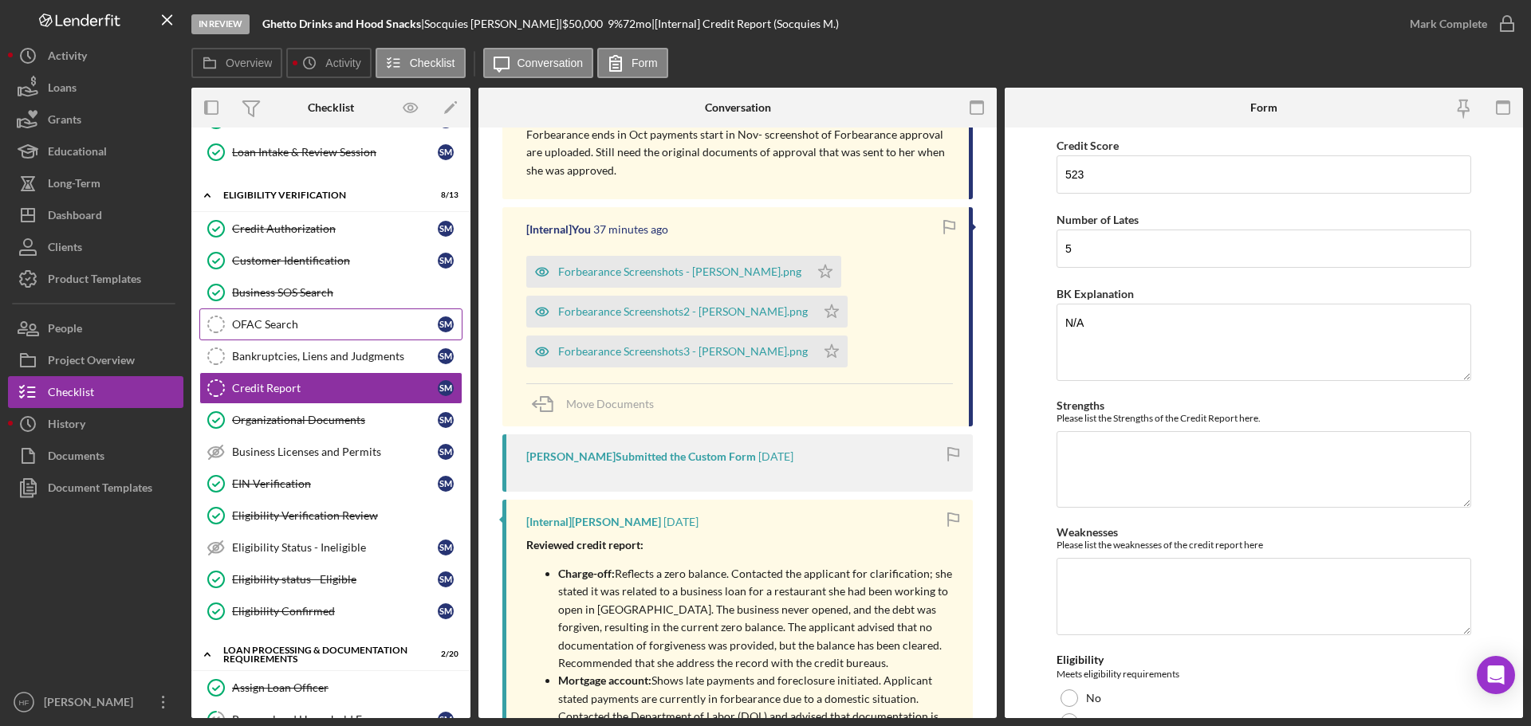
click at [293, 334] on link "OFAC Search OFAC Search S M" at bounding box center [330, 325] width 263 height 32
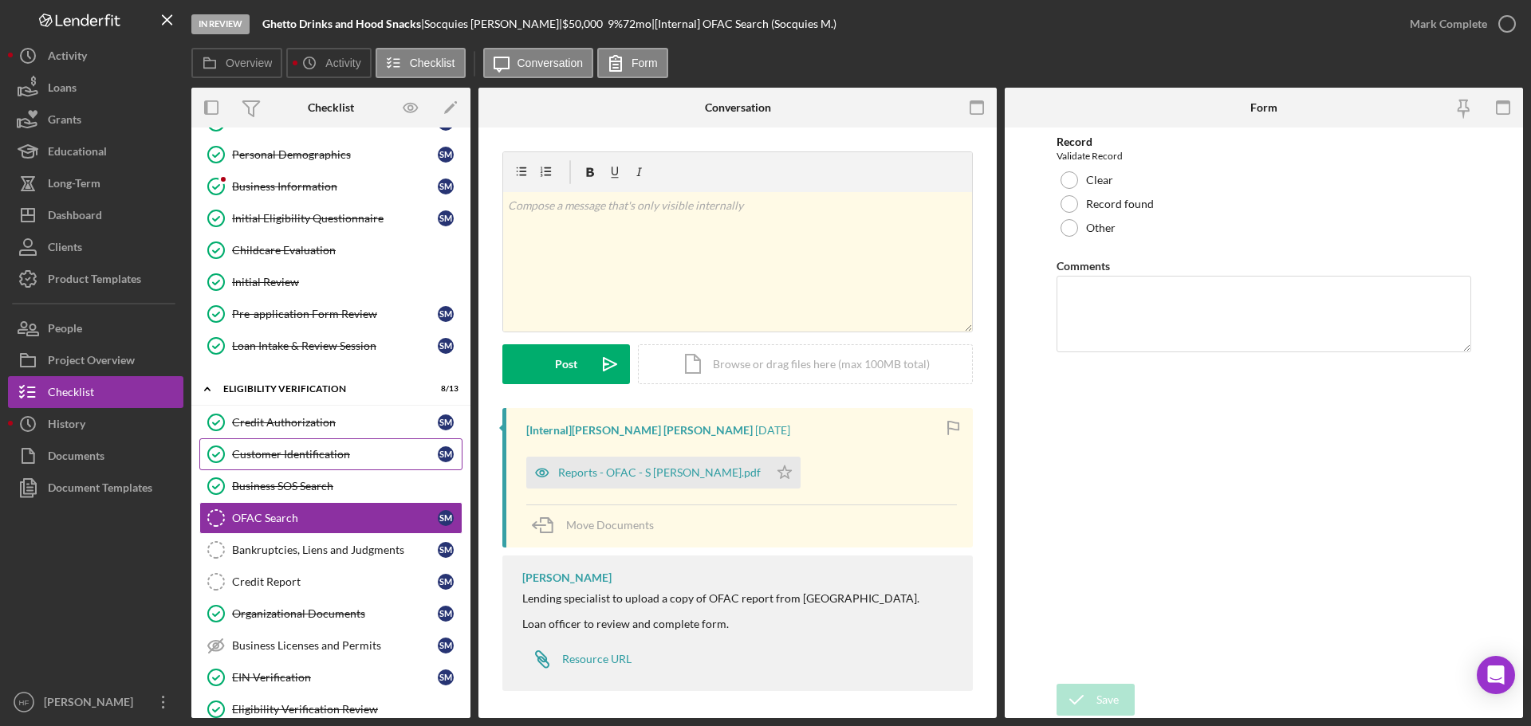
scroll to position [80, 0]
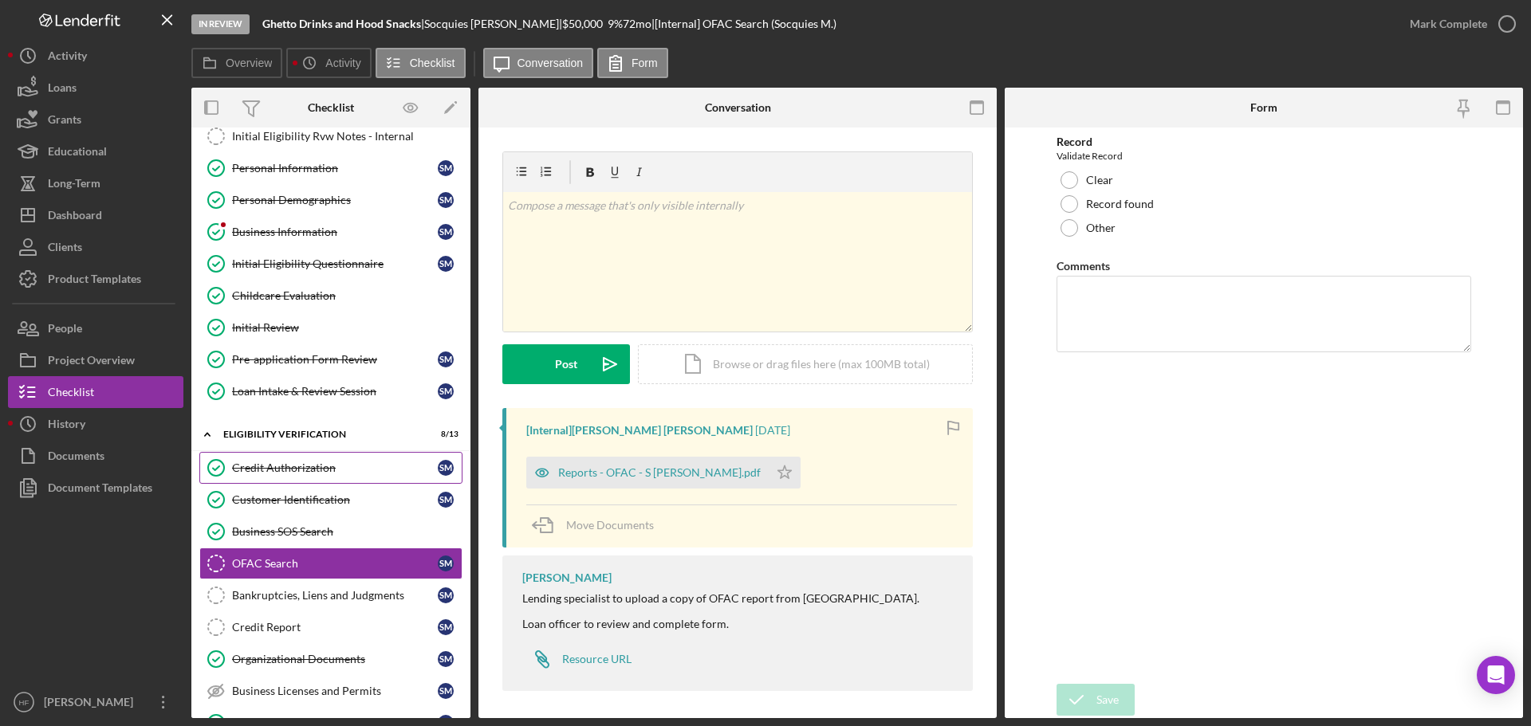
click at [350, 469] on div "Credit Authorization" at bounding box center [335, 468] width 206 height 13
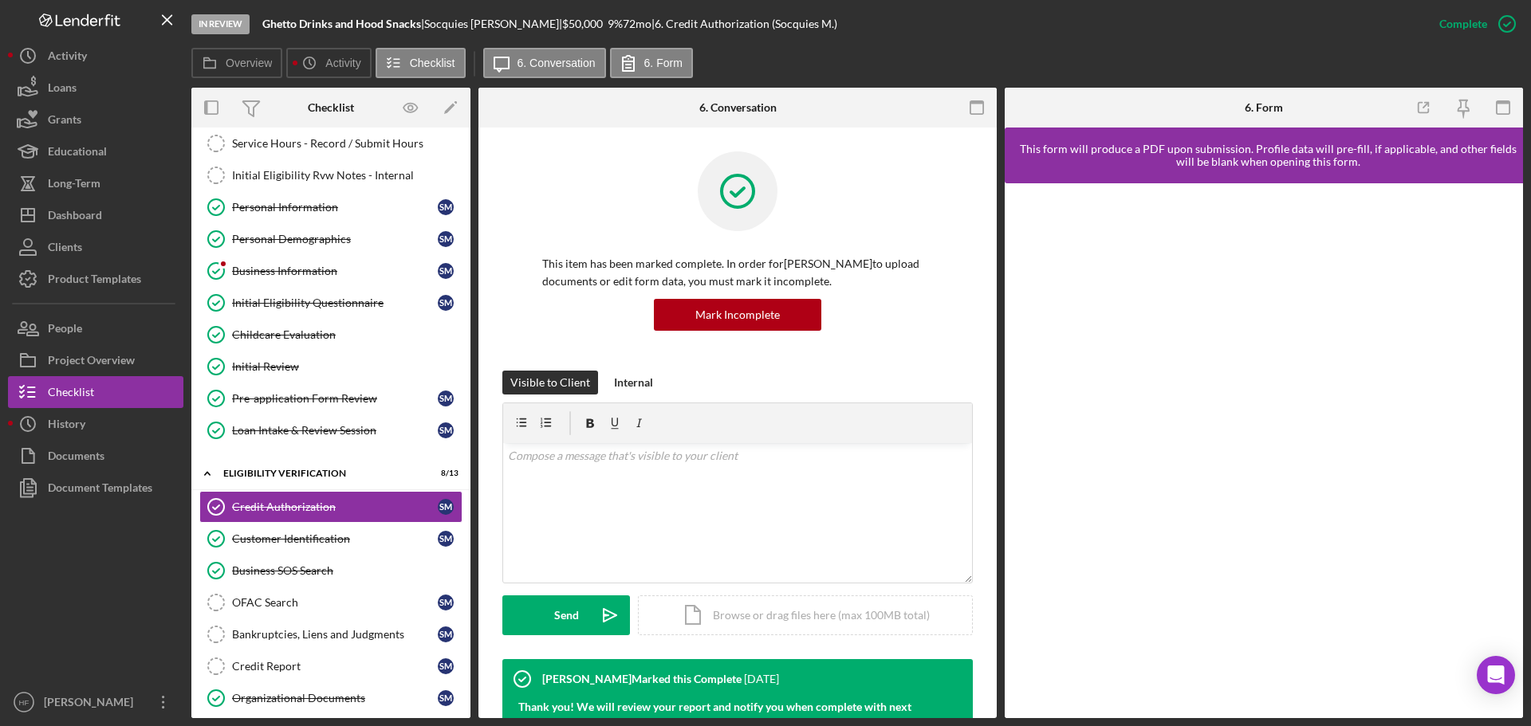
scroll to position [80, 0]
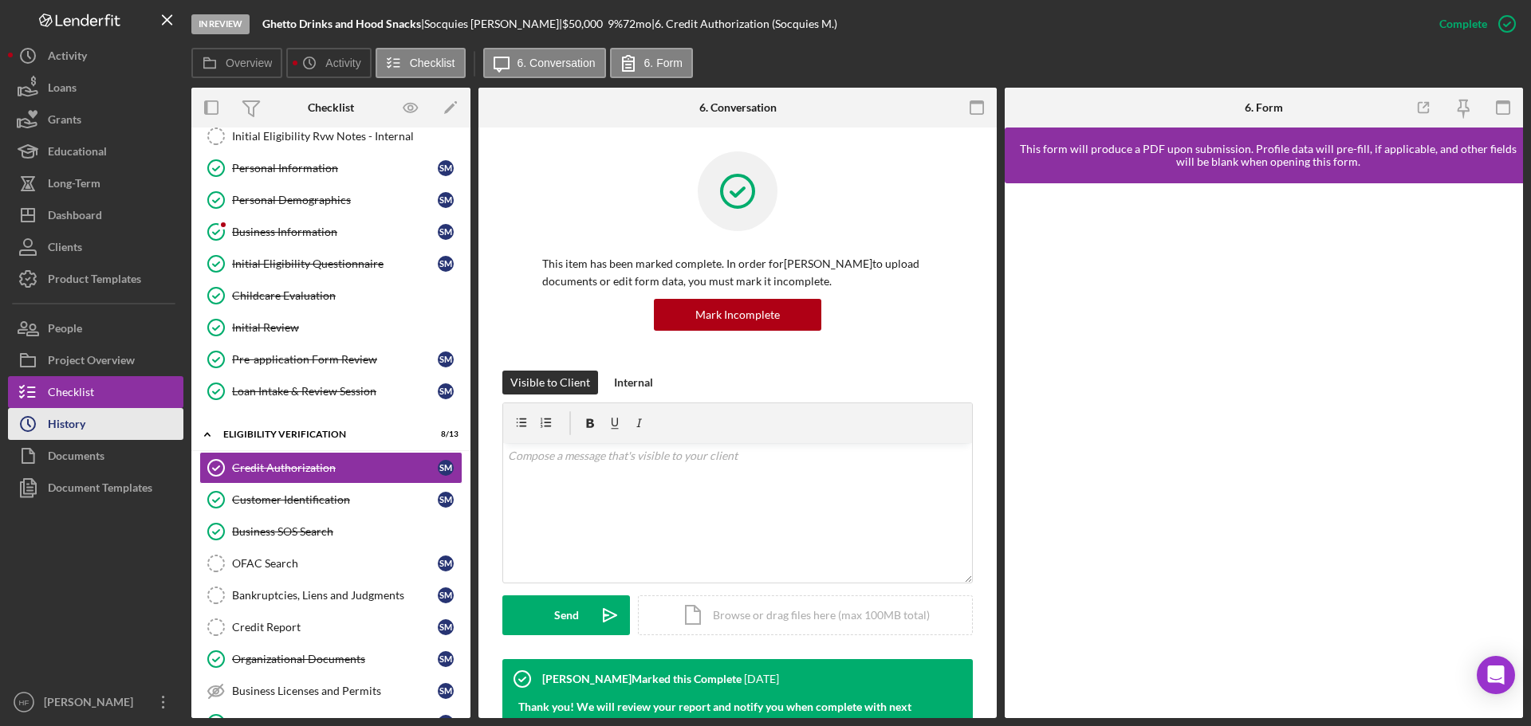
click at [118, 420] on button "Icon/History History" at bounding box center [95, 424] width 175 height 32
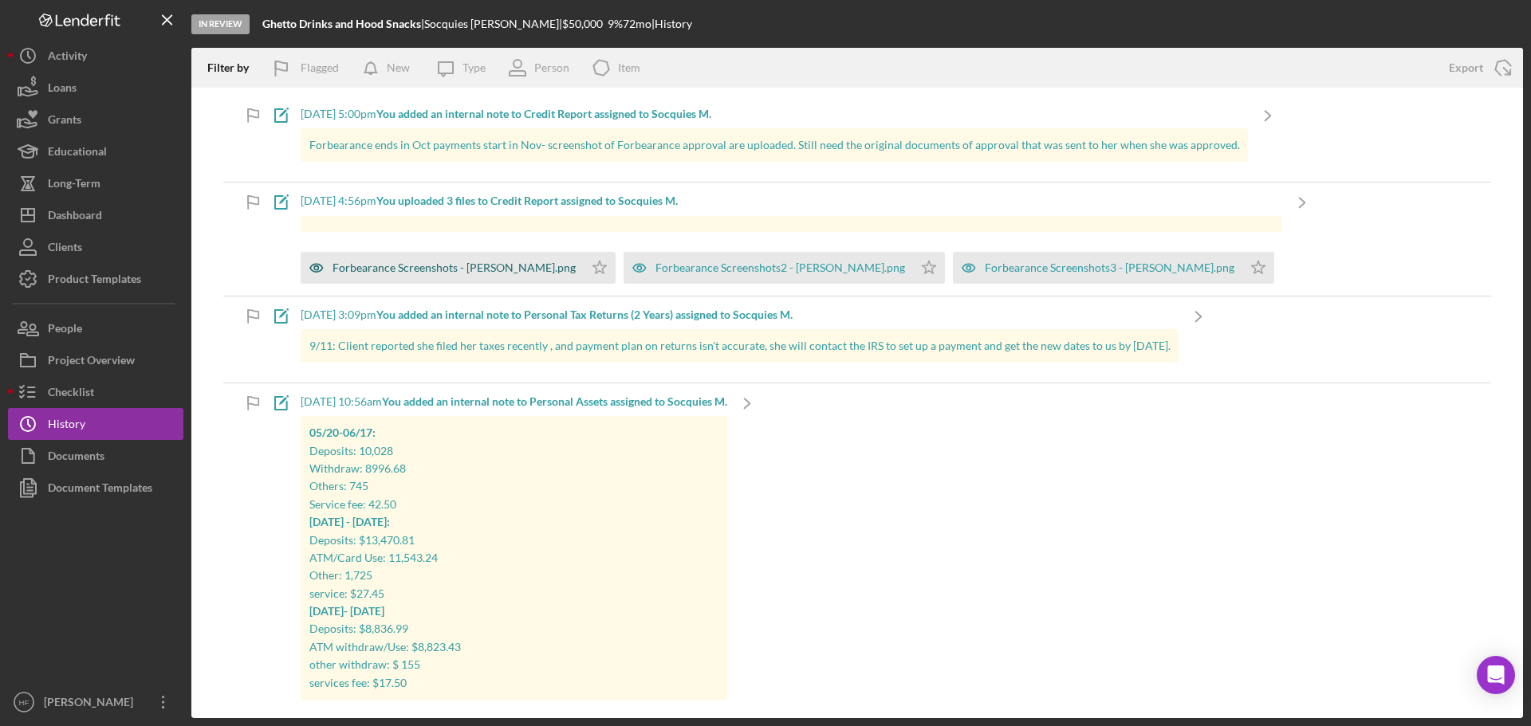
click at [478, 267] on div "Forbearance Screenshots - S. McCurtis.png" at bounding box center [454, 268] width 243 height 13
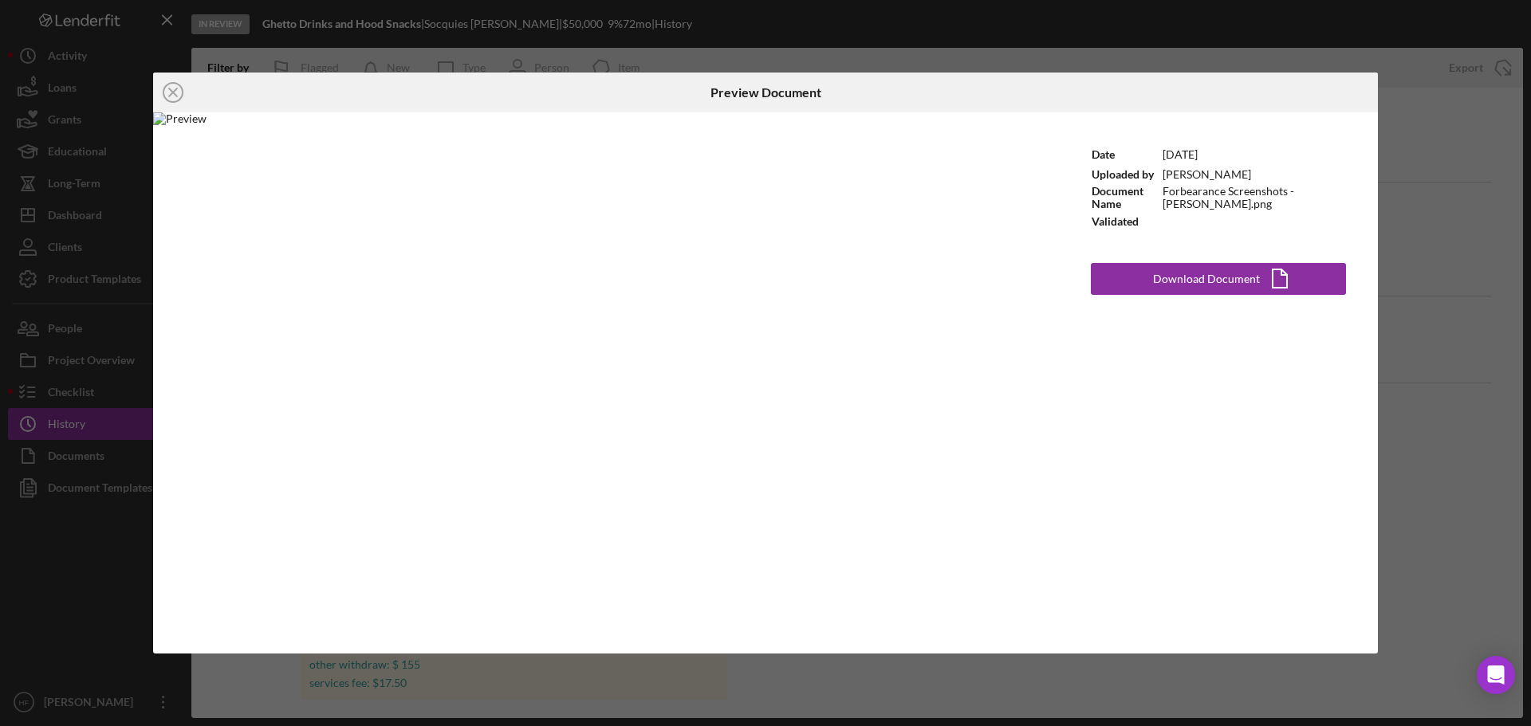
click at [1469, 350] on div "Icon/Close Preview Document Date 9/11/2025 Uploaded by Hibaq Farah Document Nam…" at bounding box center [765, 363] width 1531 height 726
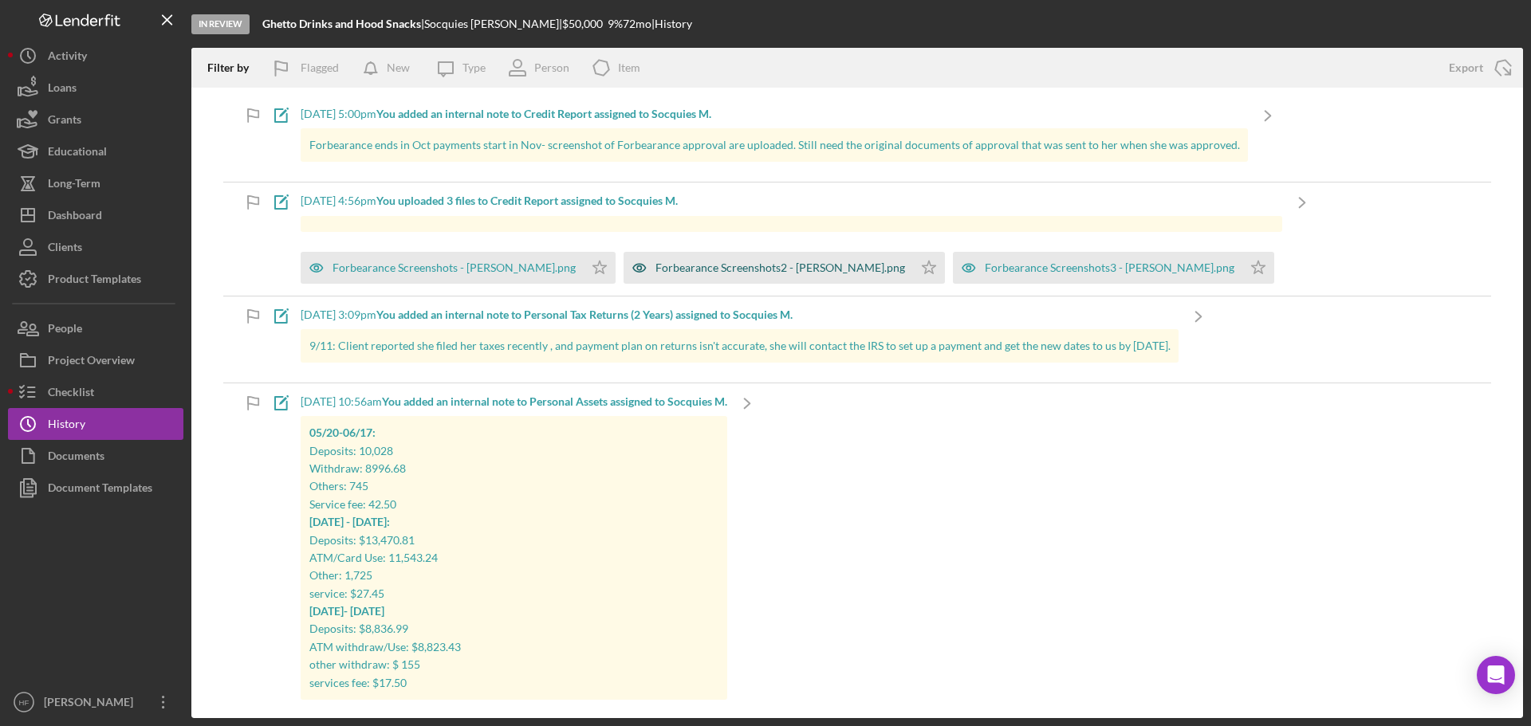
click at [754, 263] on div "Forbearance Screenshots2 - S. McCurtis.png" at bounding box center [781, 268] width 250 height 13
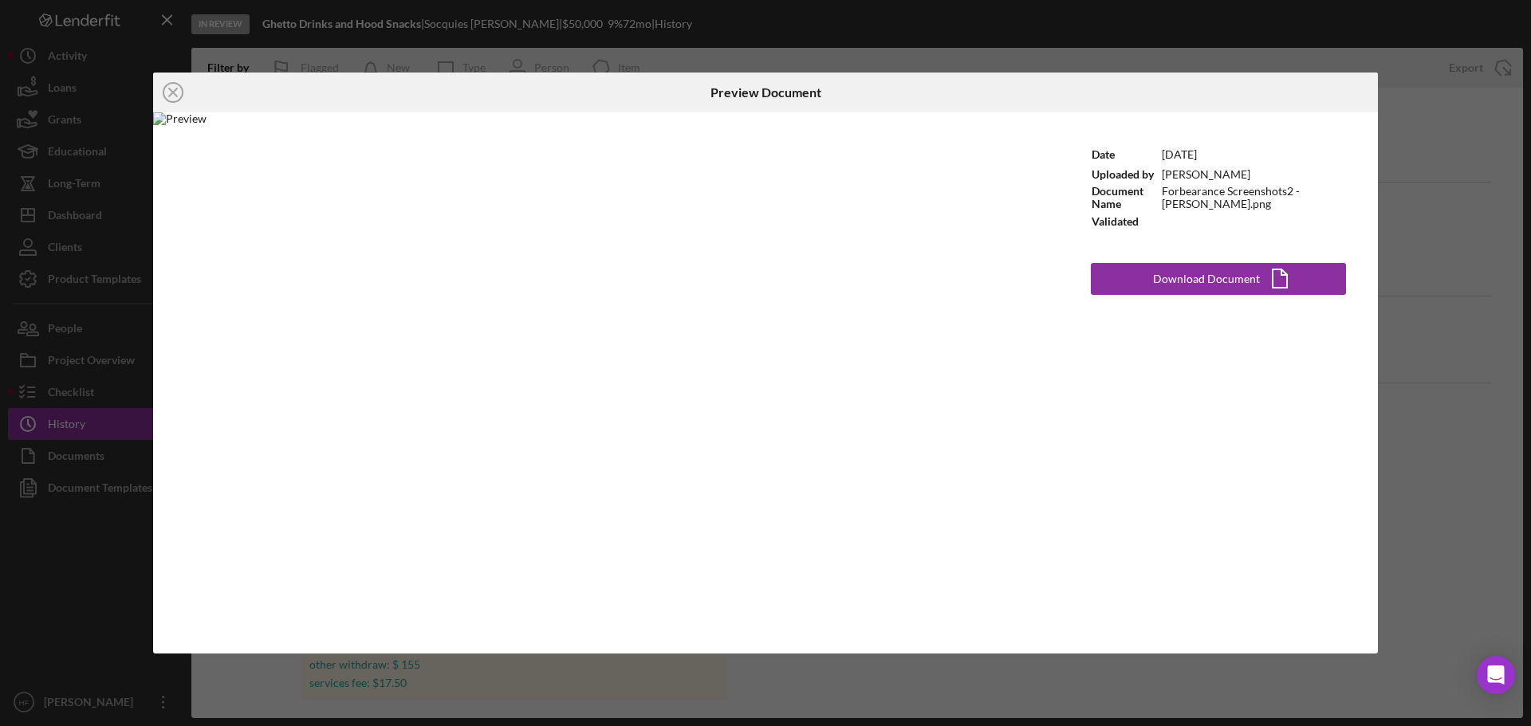
drag, startPoint x: 173, startPoint y: 94, endPoint x: 236, endPoint y: 114, distance: 66.1
click at [173, 94] on icon "Icon/Close" at bounding box center [173, 93] width 40 height 40
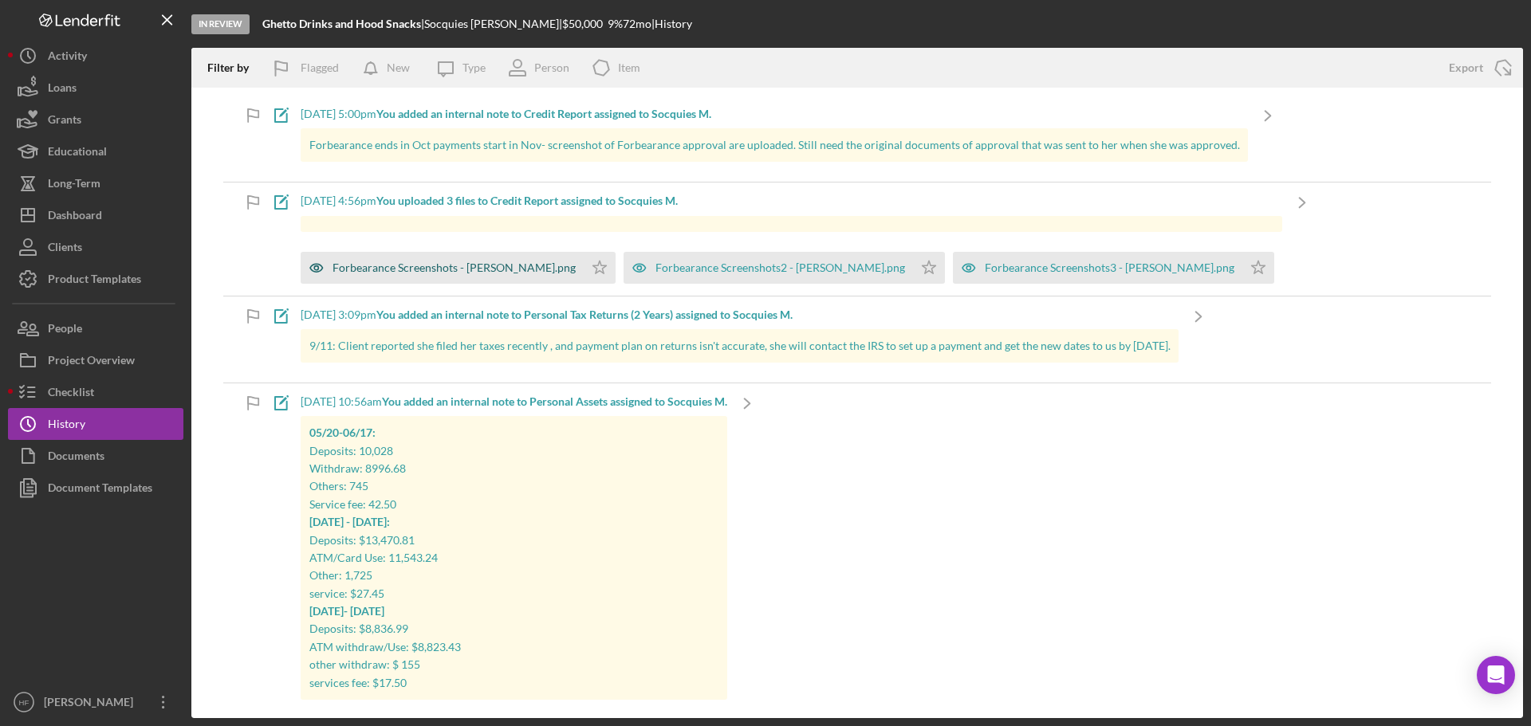
click at [408, 253] on div "Forbearance Screenshots - S. McCurtis.png" at bounding box center [442, 268] width 283 height 32
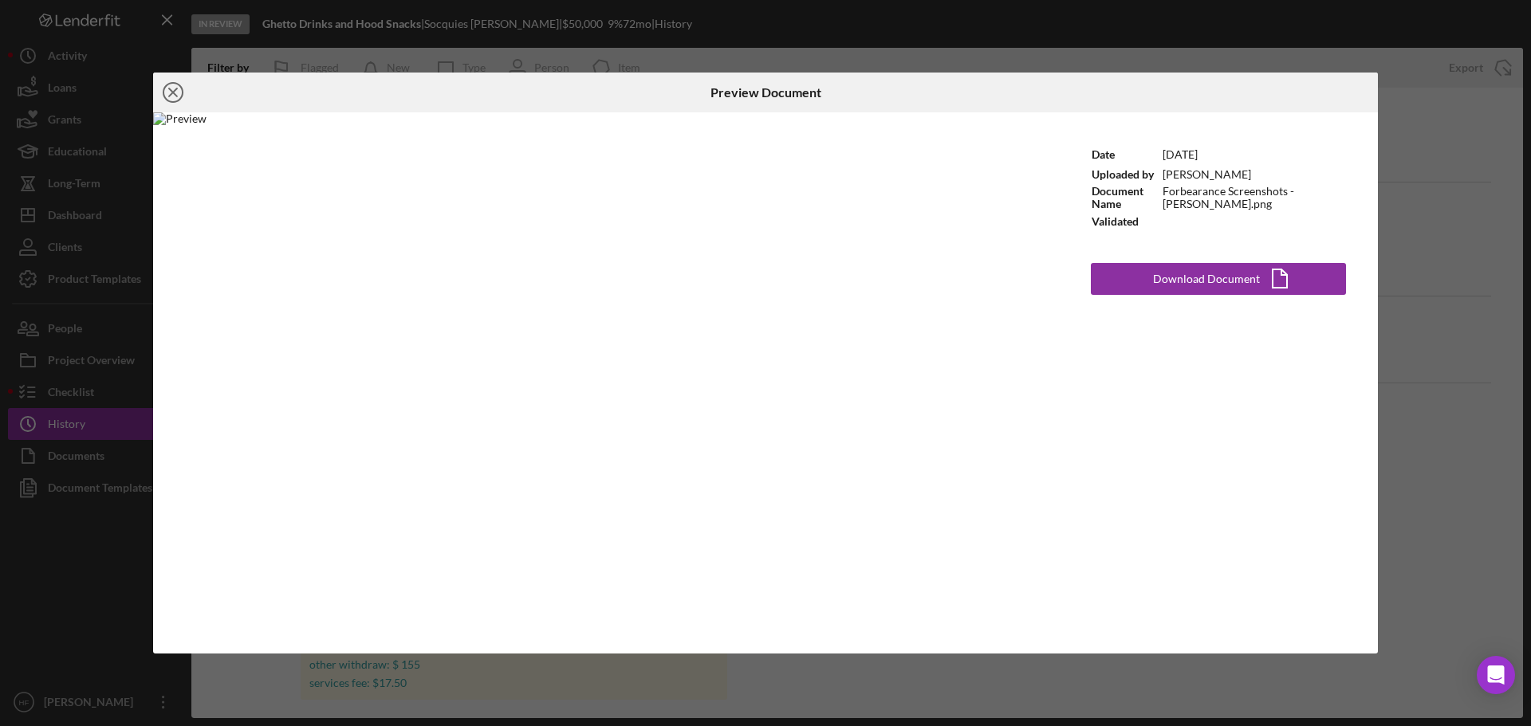
click at [168, 93] on icon "Icon/Close" at bounding box center [173, 93] width 40 height 40
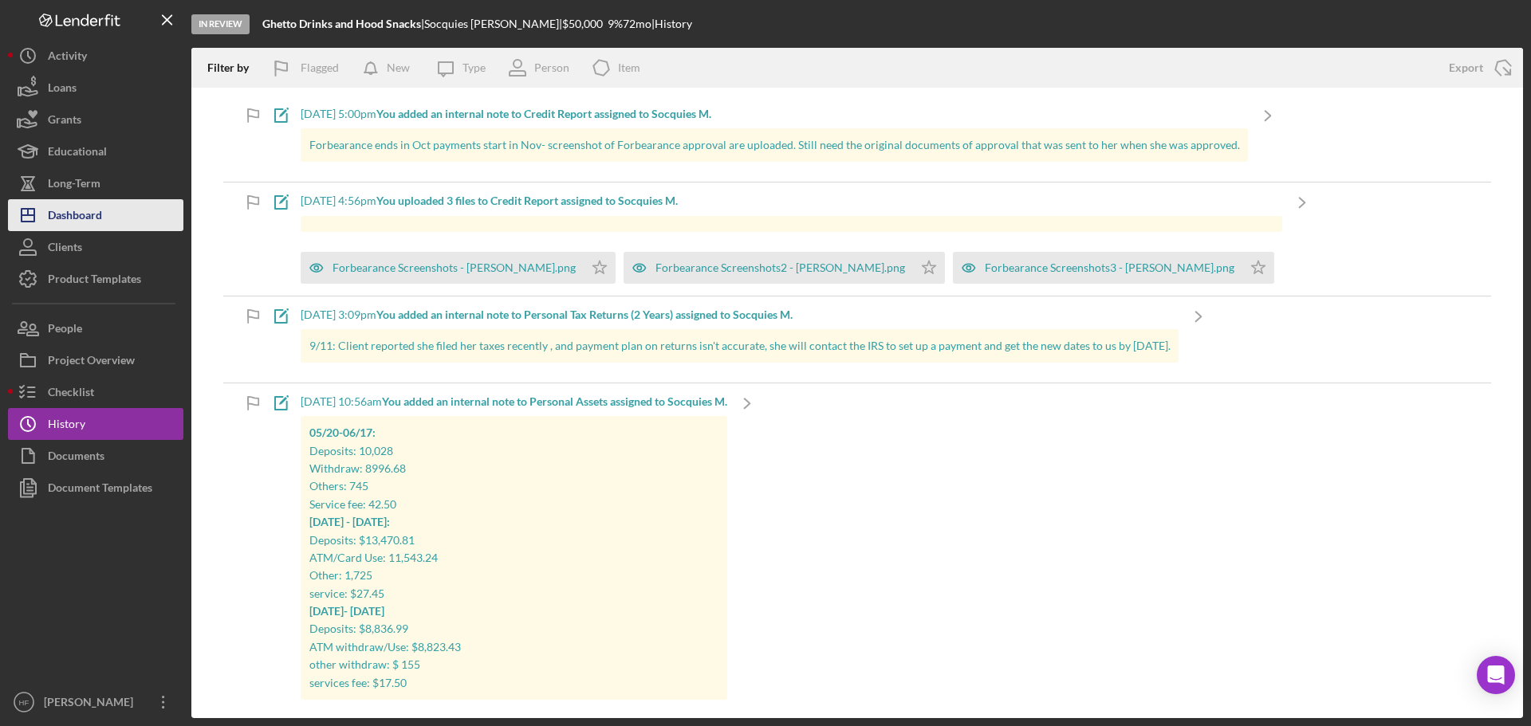
click at [128, 219] on button "Icon/Dashboard Dashboard" at bounding box center [95, 215] width 175 height 32
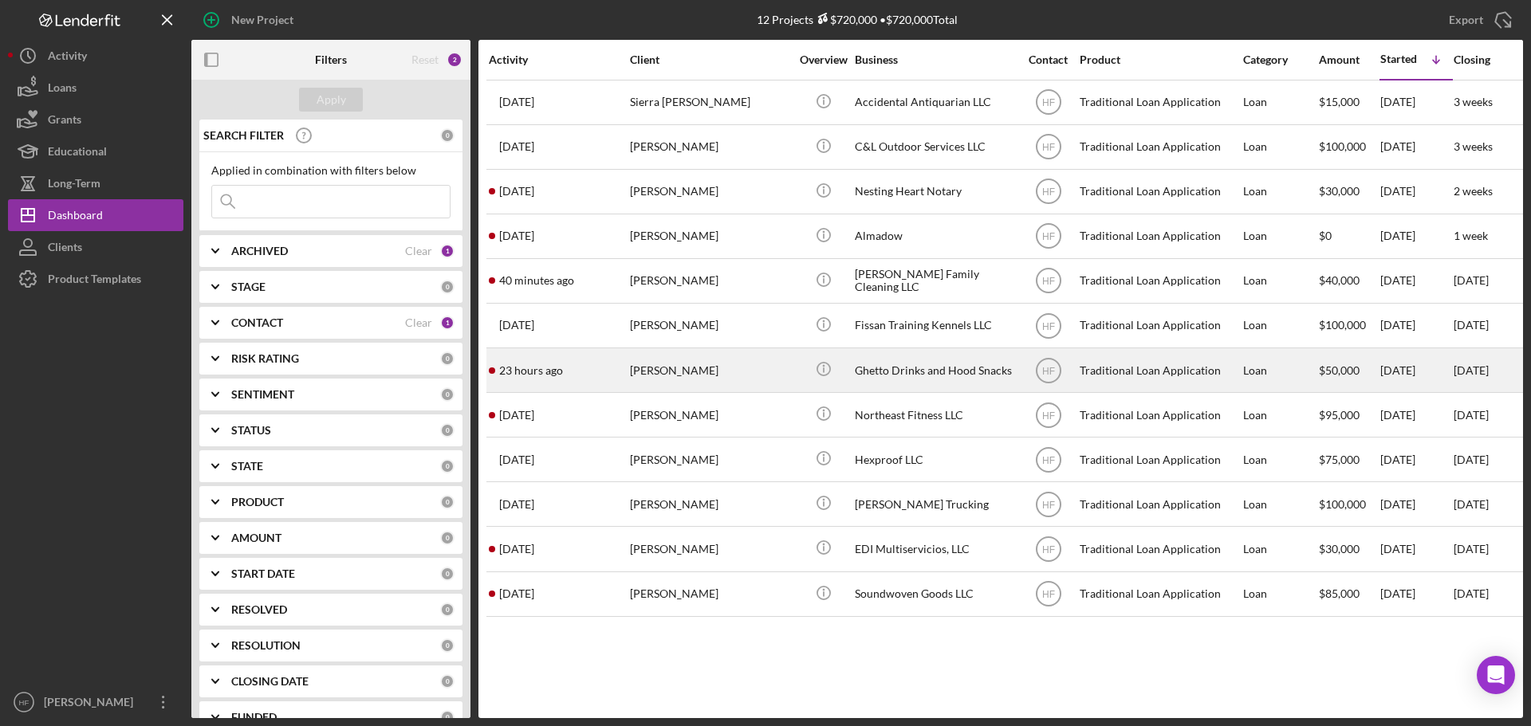
click at [762, 382] on div "[PERSON_NAME]" at bounding box center [709, 370] width 159 height 42
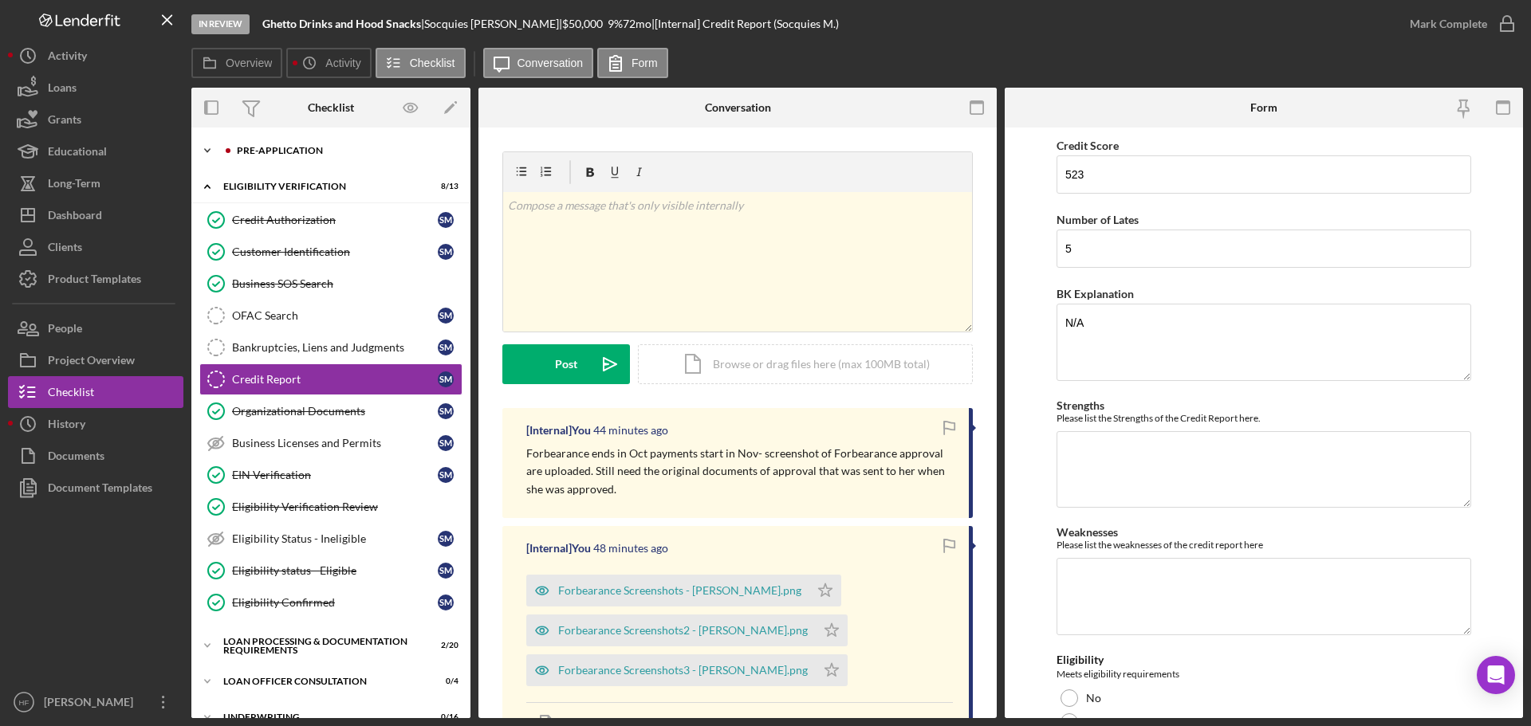
click at [266, 152] on div "Pre-Application" at bounding box center [344, 151] width 214 height 10
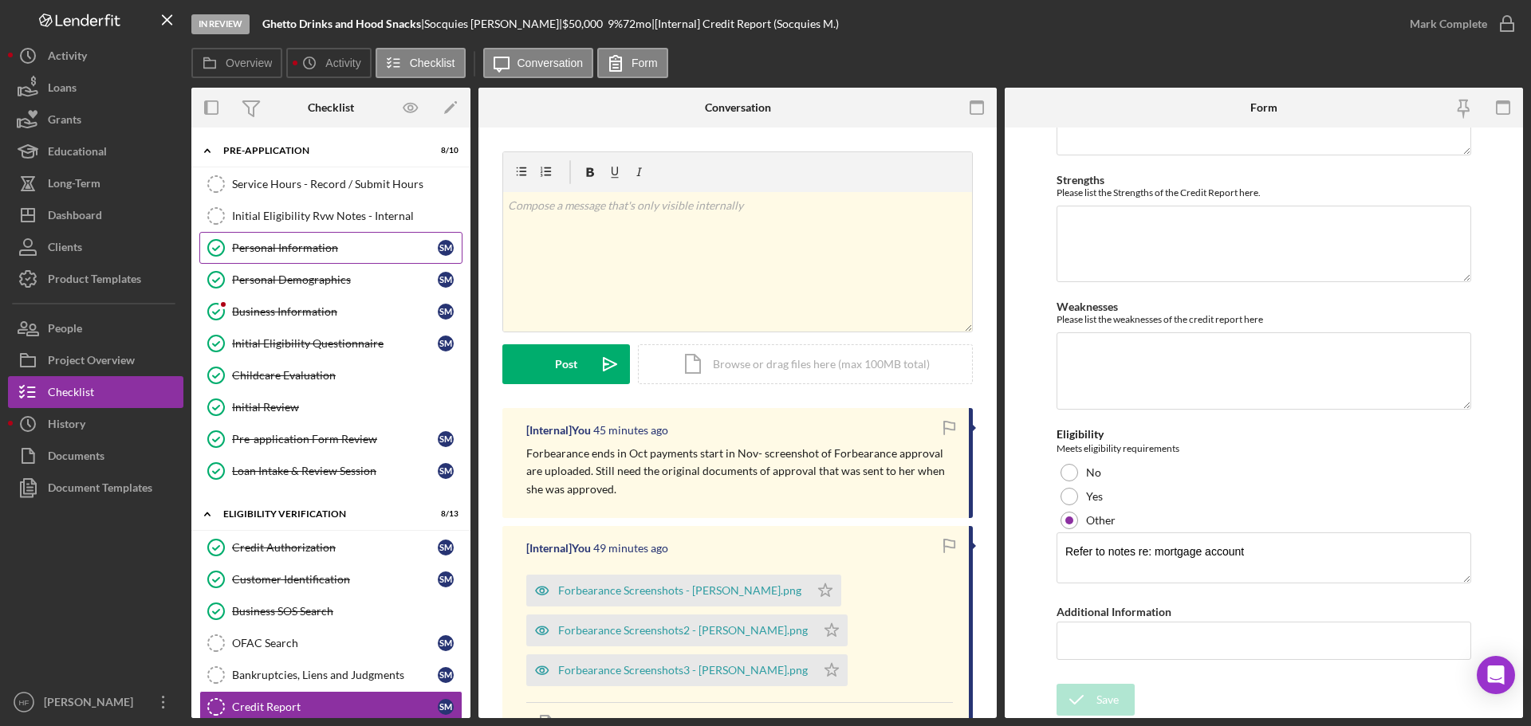
click at [316, 253] on div "Personal Information" at bounding box center [335, 248] width 206 height 13
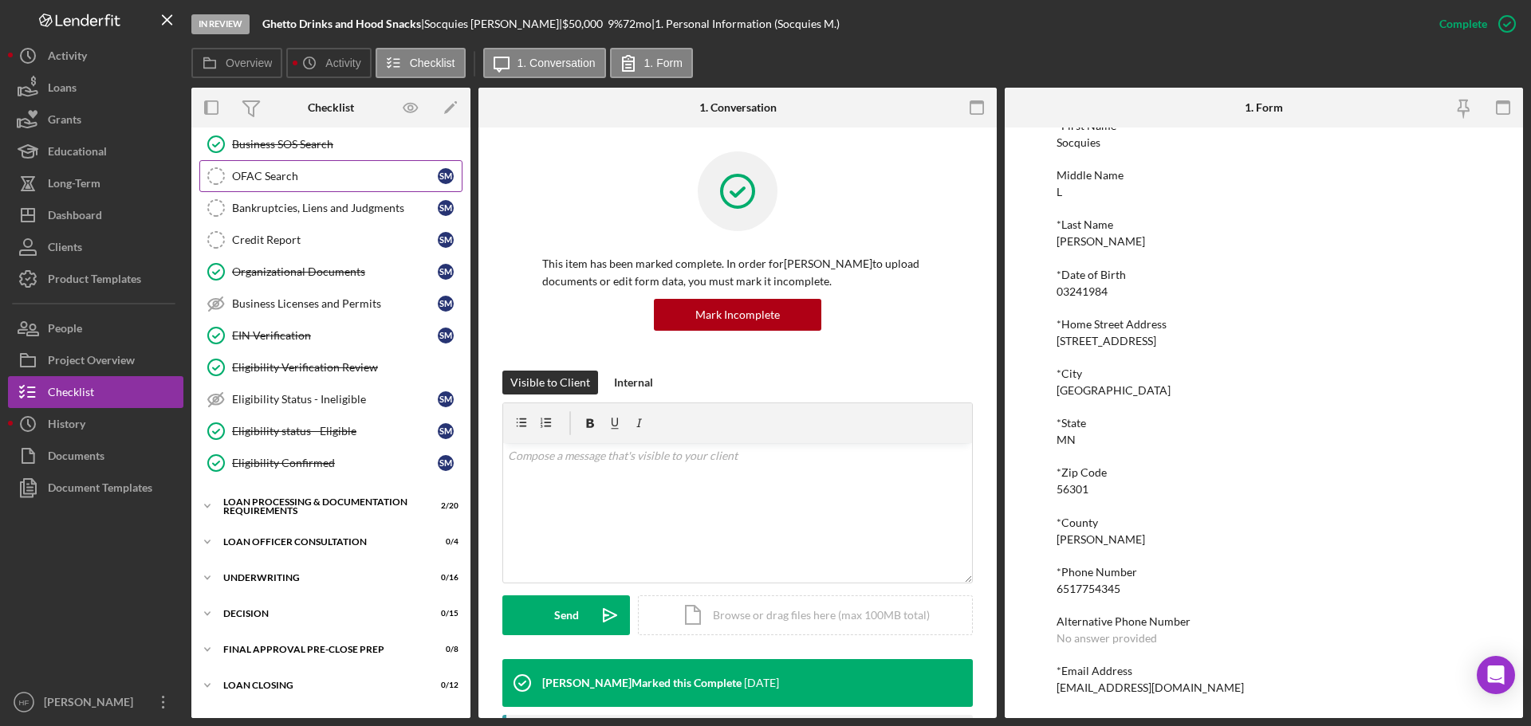
scroll to position [478, 0]
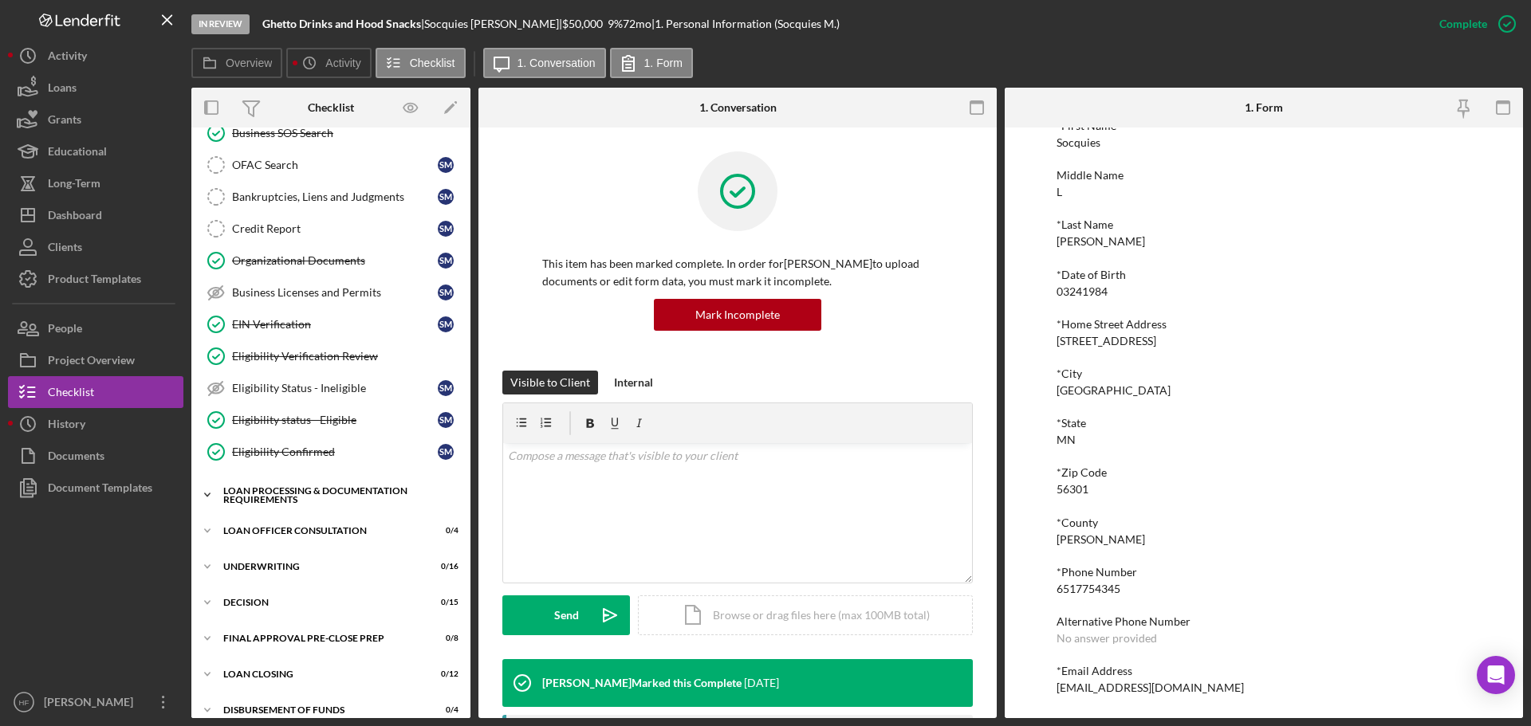
click at [314, 491] on div "Loan Processing & Documentation Requirements" at bounding box center [336, 495] width 227 height 18
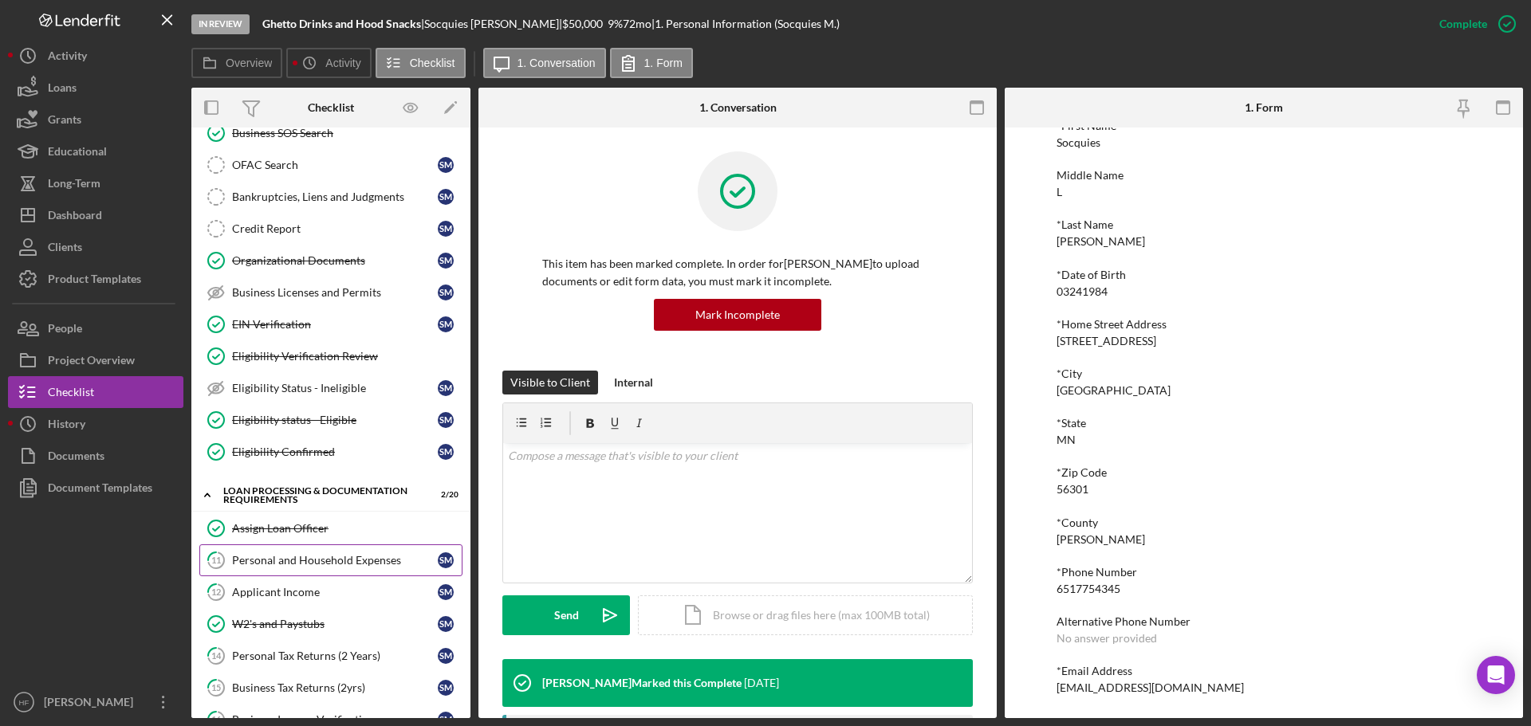
click at [326, 564] on div "Personal and Household Expenses" at bounding box center [335, 560] width 206 height 13
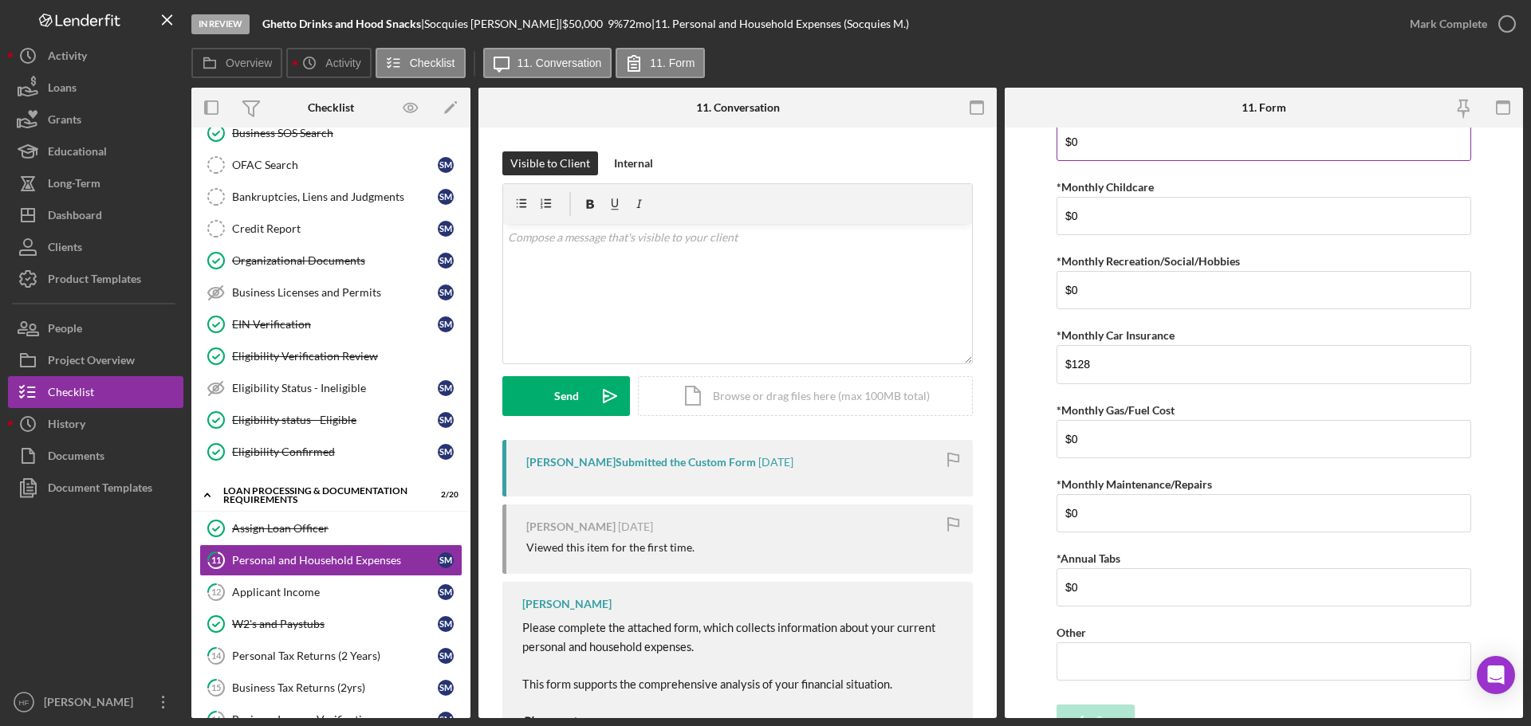
scroll to position [944, 0]
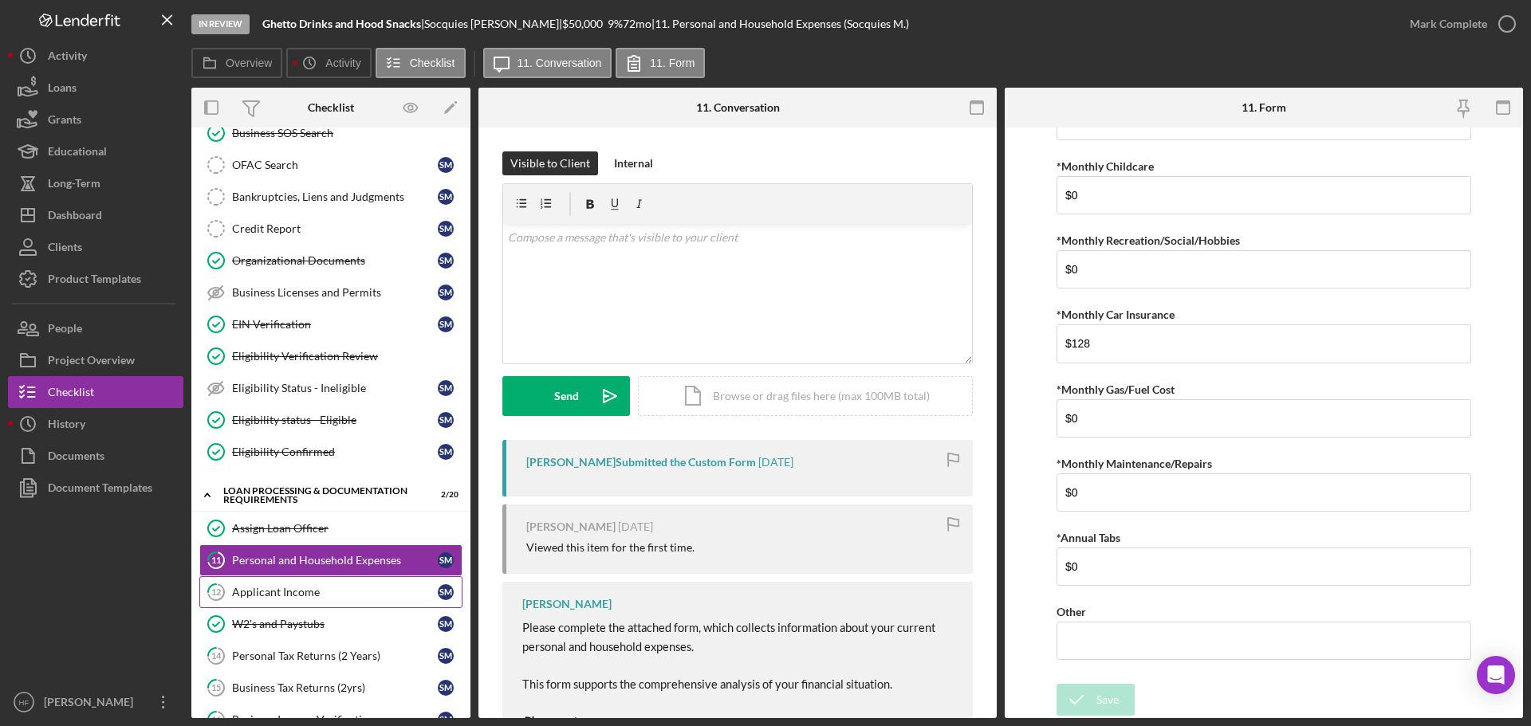
click at [366, 599] on div "Applicant Income" at bounding box center [335, 592] width 206 height 13
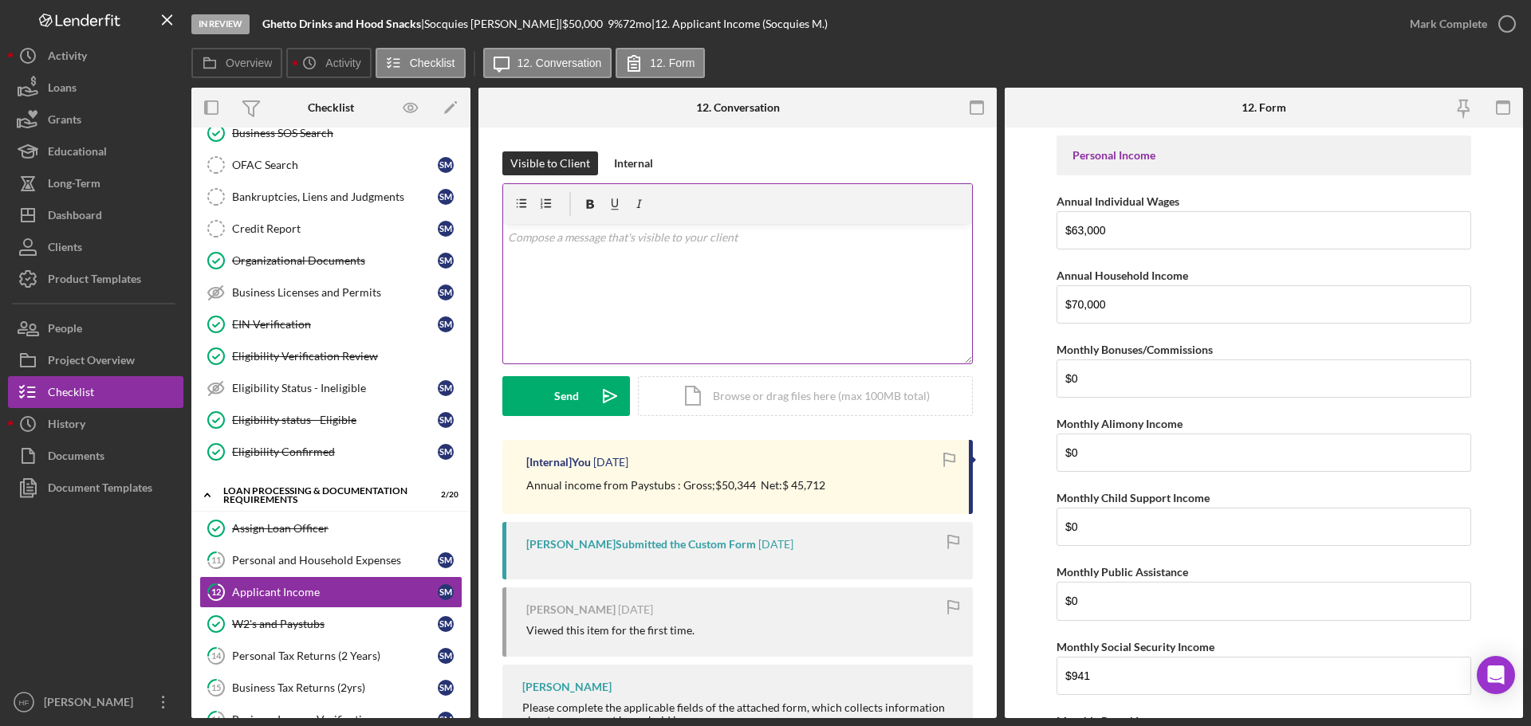
click at [760, 278] on div "v Color teal Color pink Remove color Add row above Add row below Add column bef…" at bounding box center [737, 294] width 469 height 140
paste div
click at [720, 265] on div "v Color teal Color pink Remove color Add row above Add row below Add column bef…" at bounding box center [737, 294] width 469 height 140
click at [926, 246] on div "v Color teal Color pink Remove color Add row above Add row below Add column bef…" at bounding box center [737, 294] width 469 height 140
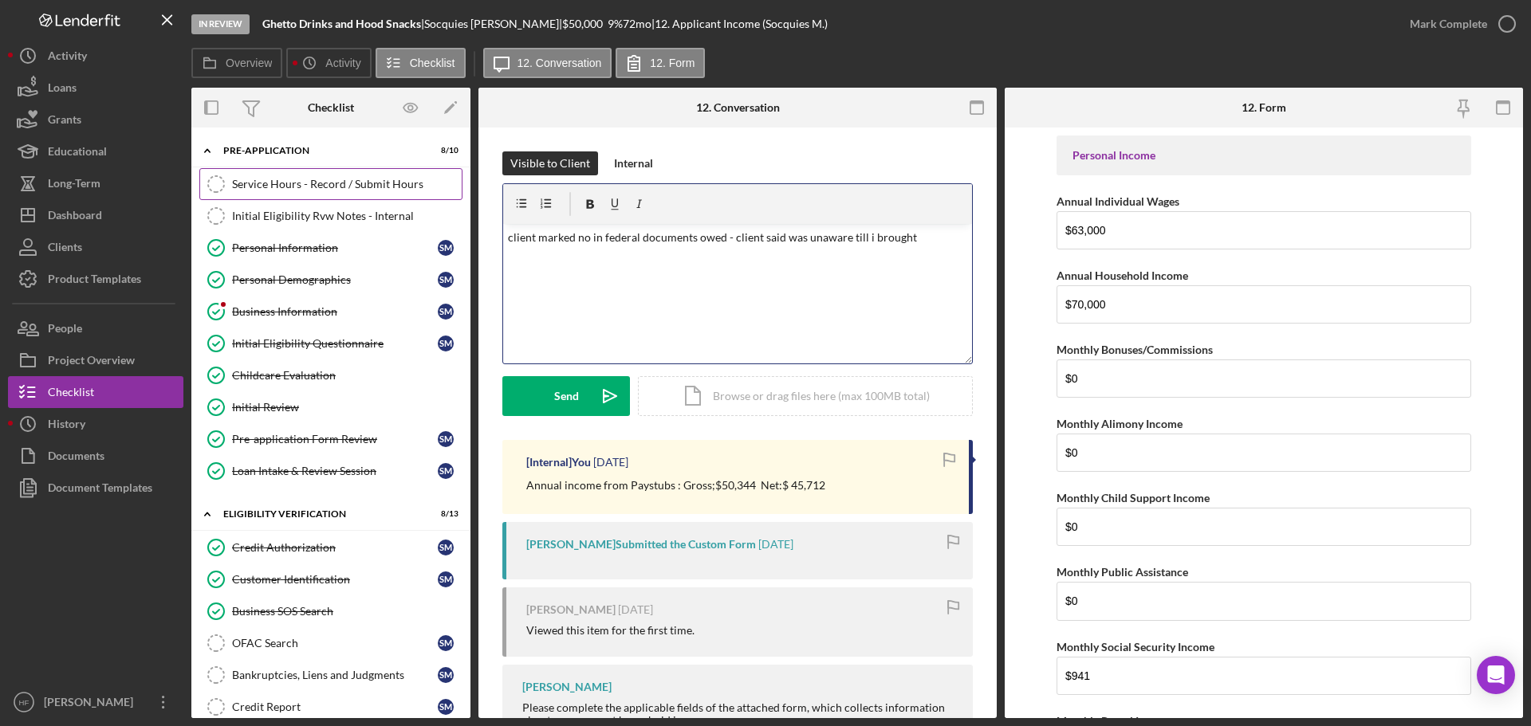
click at [310, 190] on div "Service Hours - Record / Submit Hours" at bounding box center [347, 184] width 230 height 13
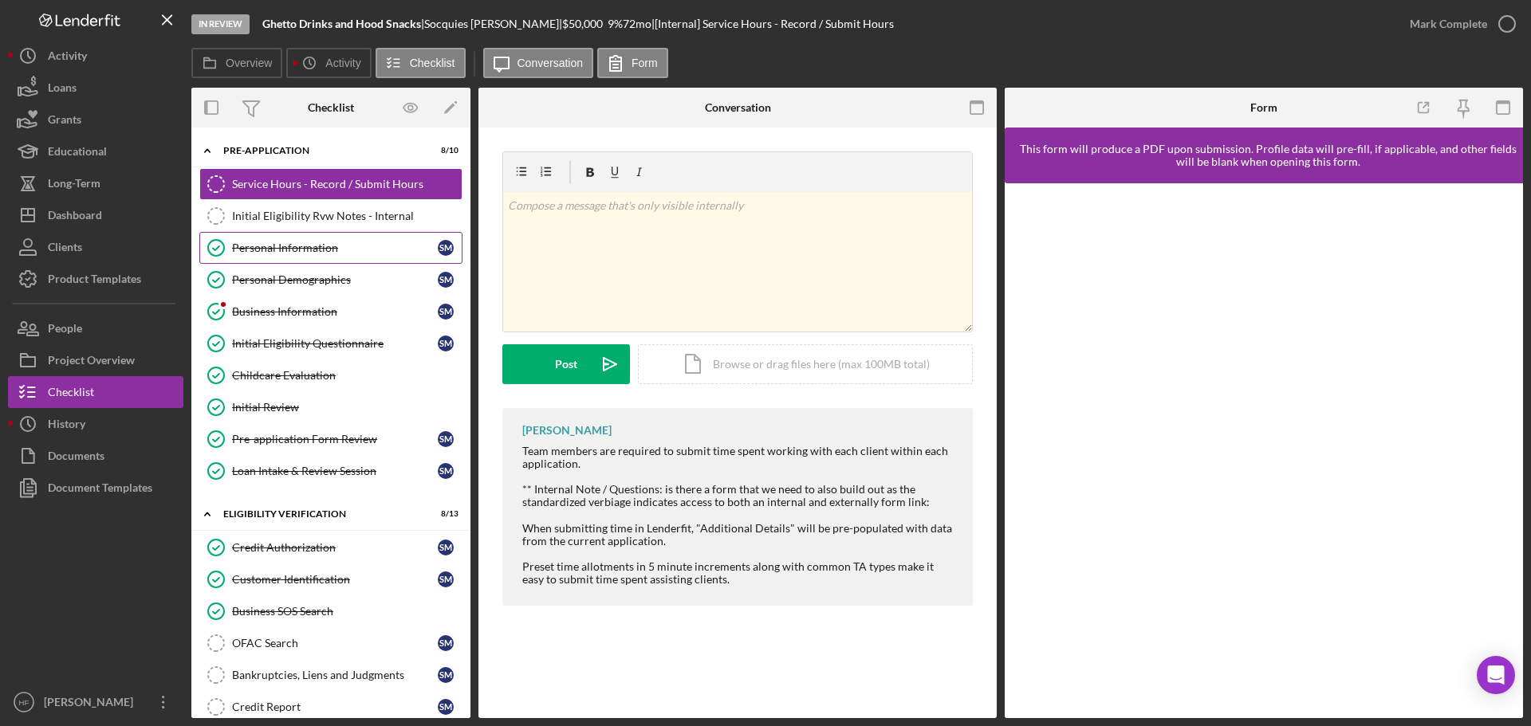
click at [358, 237] on link "Personal Information Personal Information S M" at bounding box center [330, 248] width 263 height 32
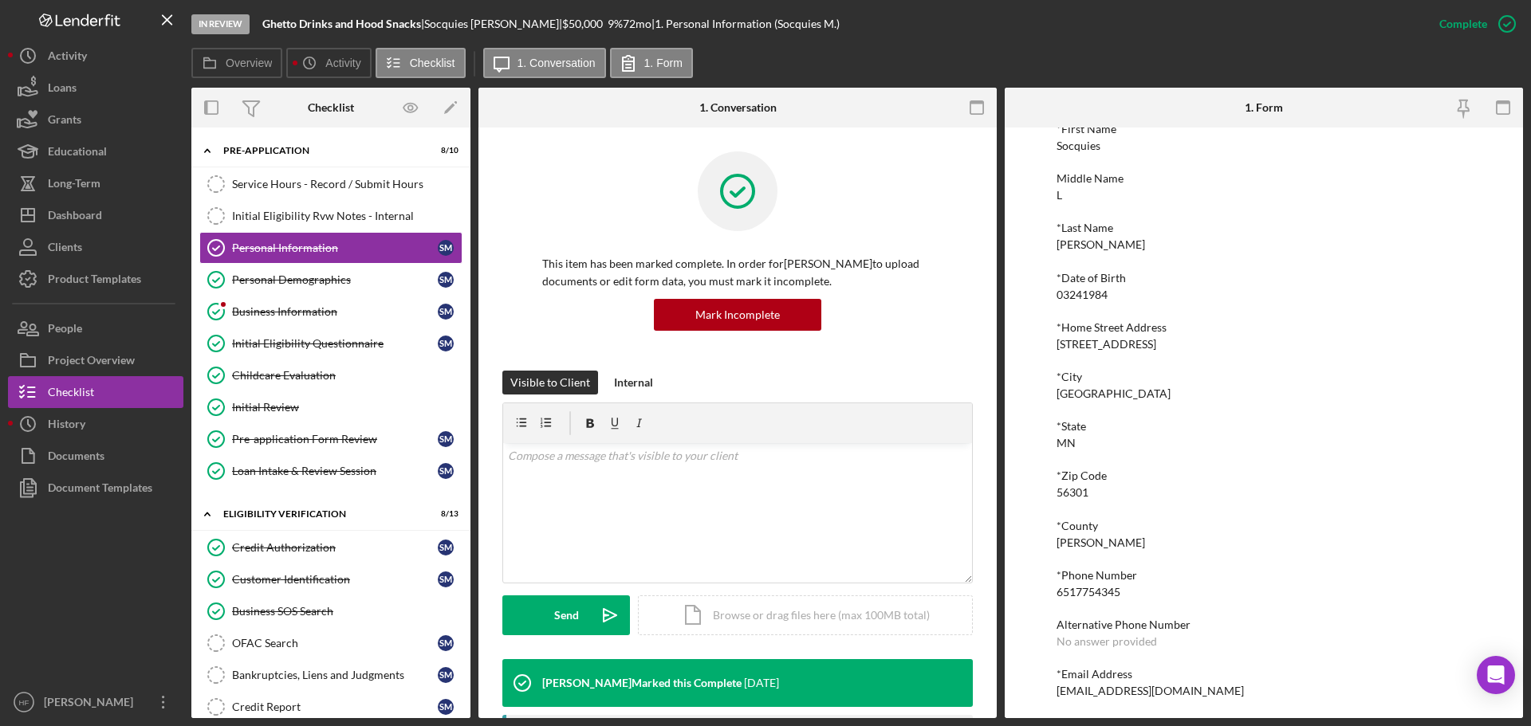
scroll to position [88, 0]
drag, startPoint x: 1190, startPoint y: 688, endPoint x: 1044, endPoint y: 690, distance: 145.9
click at [1044, 690] on div "To edit this form you must mark this item incomplete *First Name Socquies Middl…" at bounding box center [1264, 423] width 518 height 591
copy div "socquies84@icloud.com"
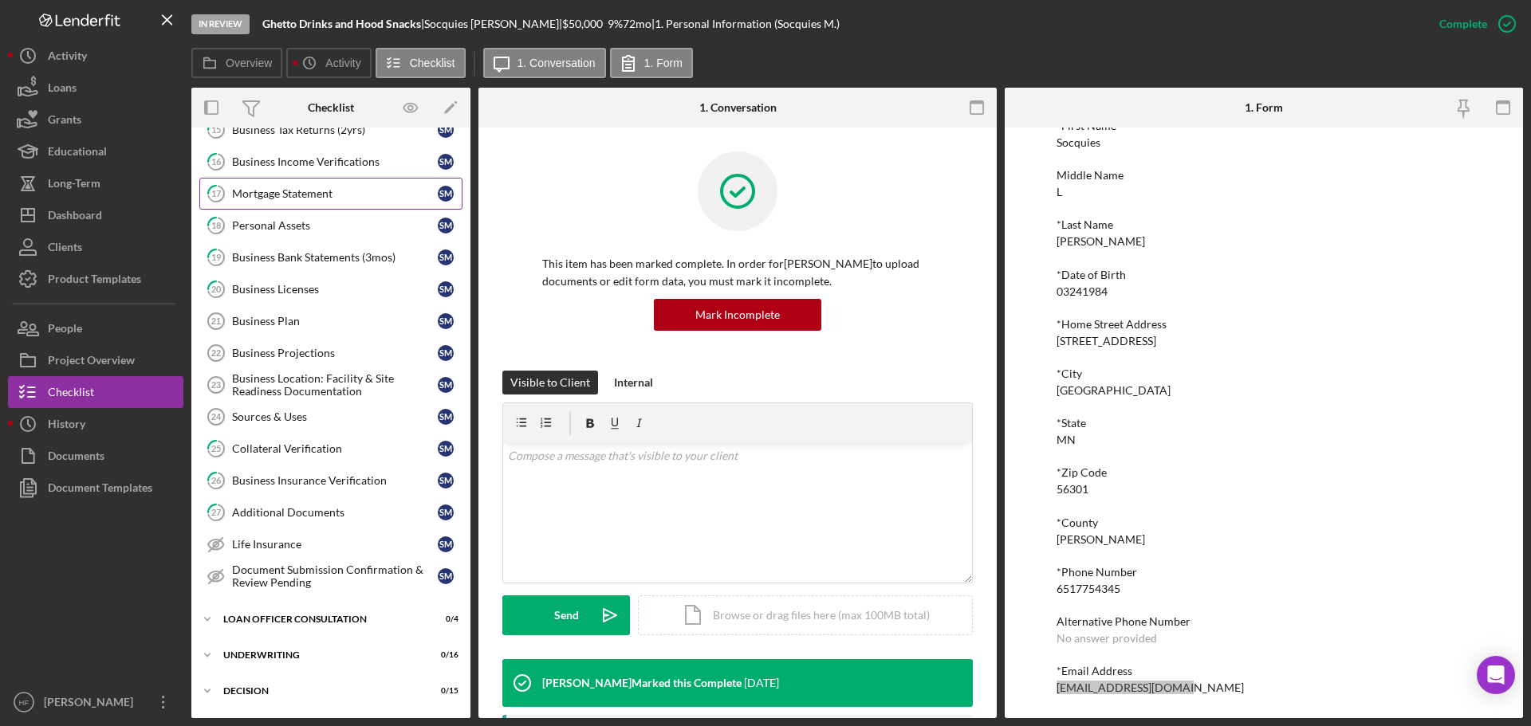
scroll to position [718, 0]
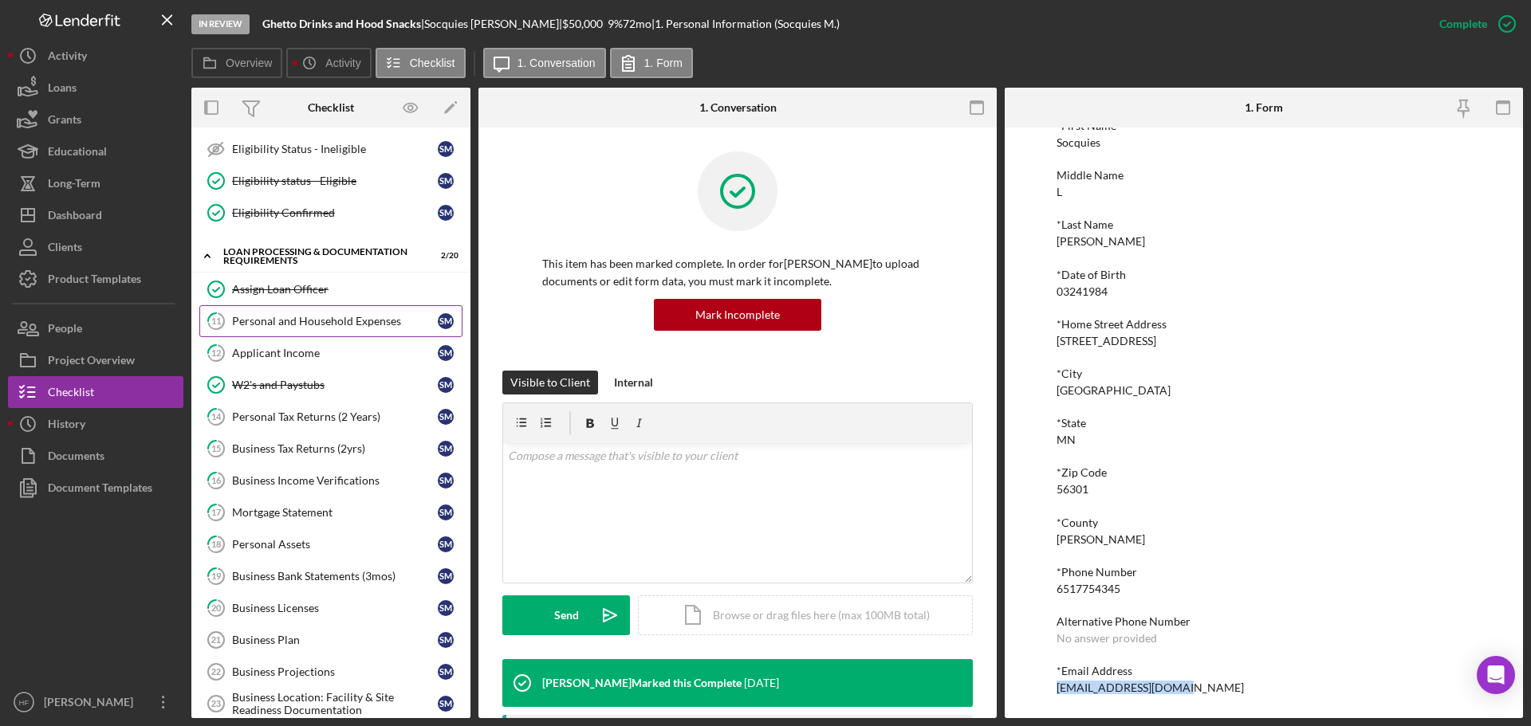
drag, startPoint x: 312, startPoint y: 332, endPoint x: 334, endPoint y: 329, distance: 22.5
click at [312, 332] on link "11 Personal and Household Expenses S M" at bounding box center [330, 321] width 263 height 32
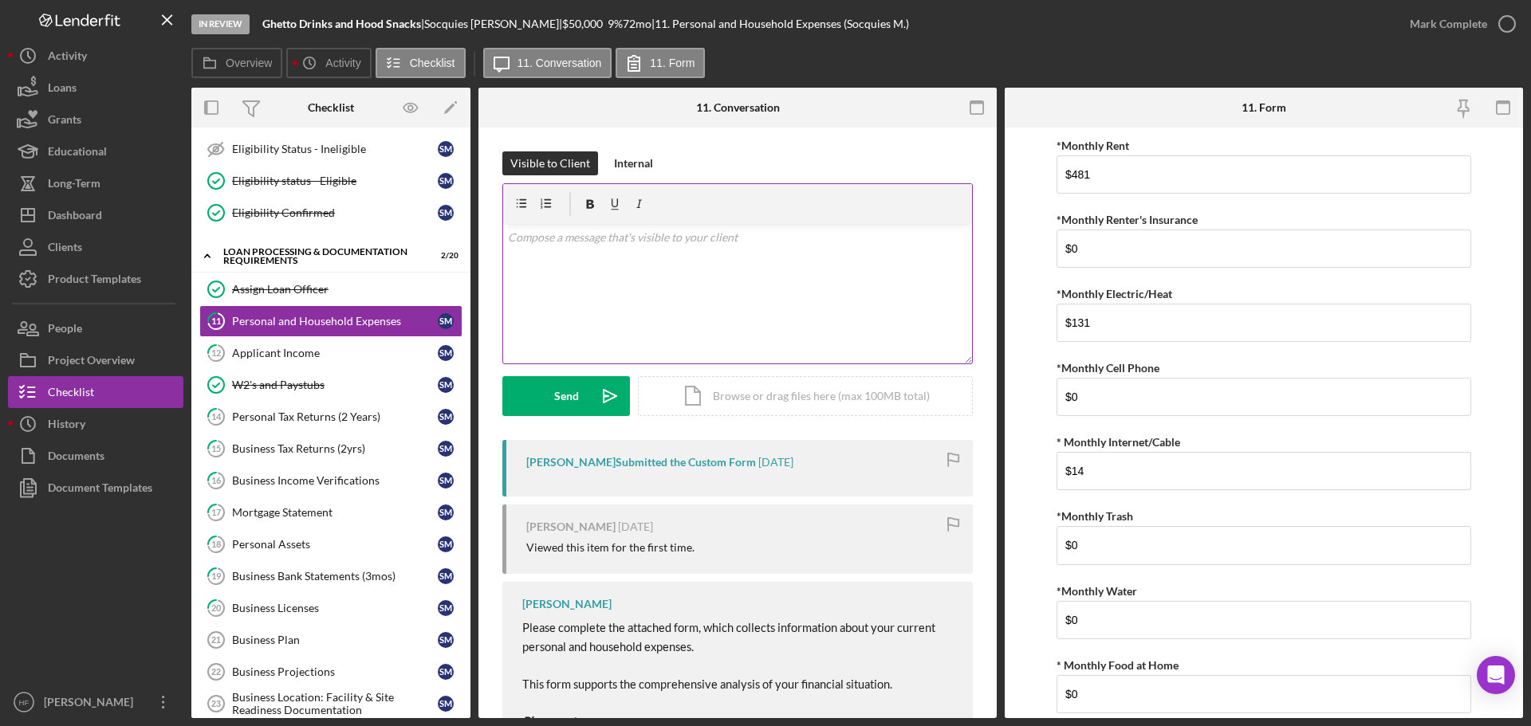
click at [703, 324] on div "v Color teal Color pink Remove color Add row above Add row below Add column bef…" at bounding box center [737, 294] width 469 height 140
click at [644, 167] on div "Internal" at bounding box center [633, 164] width 39 height 24
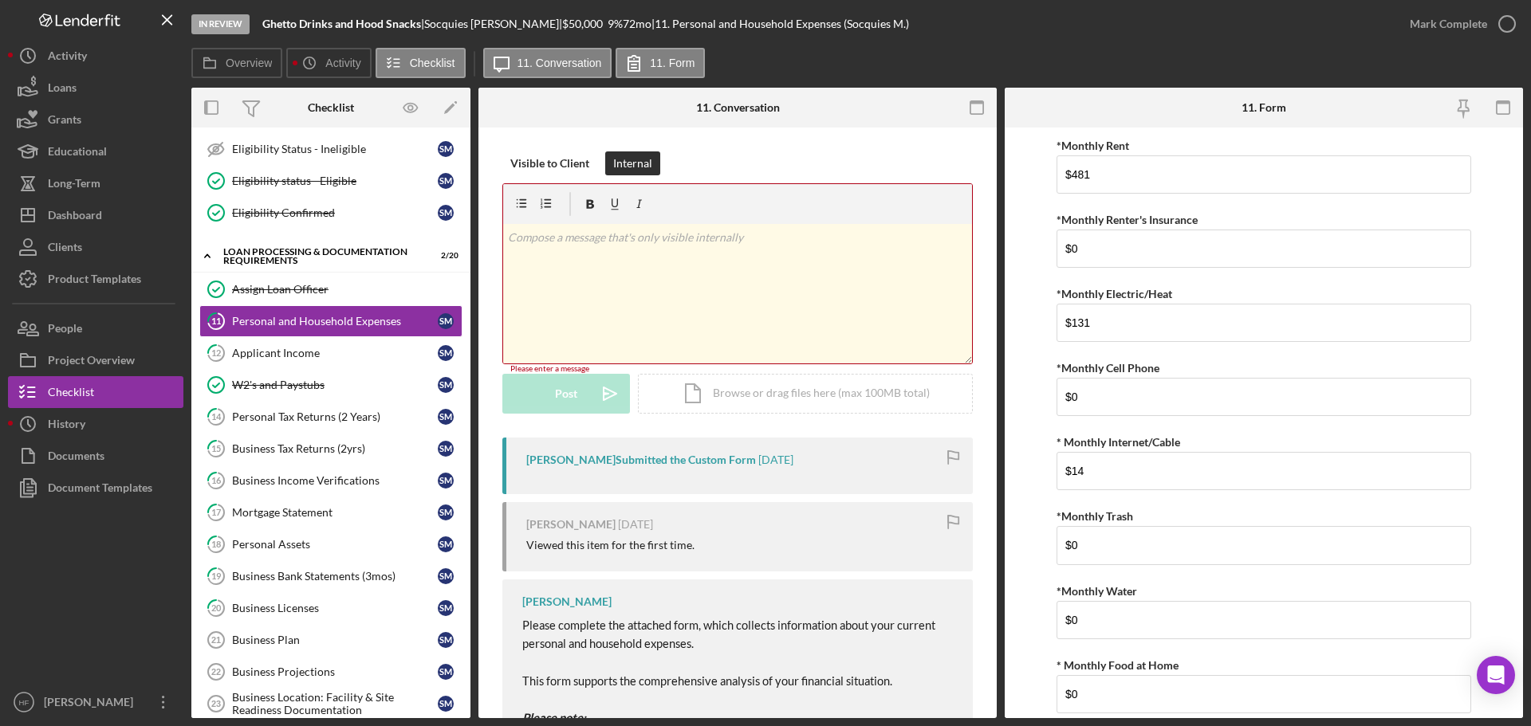
click at [620, 253] on div "v Color teal Color pink Remove color Add row above Add row below Add column bef…" at bounding box center [737, 294] width 469 height 140
drag, startPoint x: 573, startPoint y: 240, endPoint x: 746, endPoint y: 237, distance: 173.1
click at [746, 237] on p "Incomplete - Will notify client" at bounding box center [738, 238] width 460 height 18
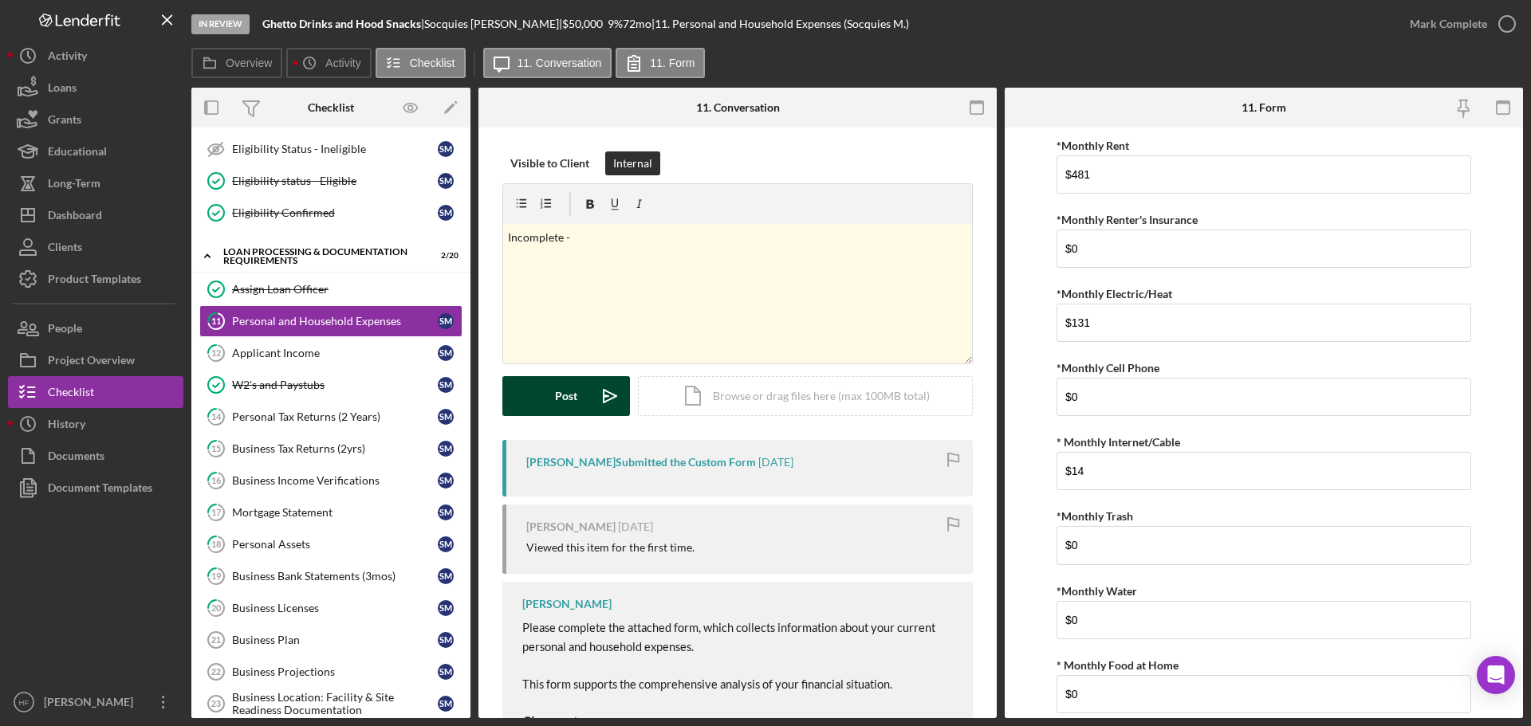
click at [545, 394] on button "Post Icon/icon-invite-send" at bounding box center [566, 396] width 128 height 40
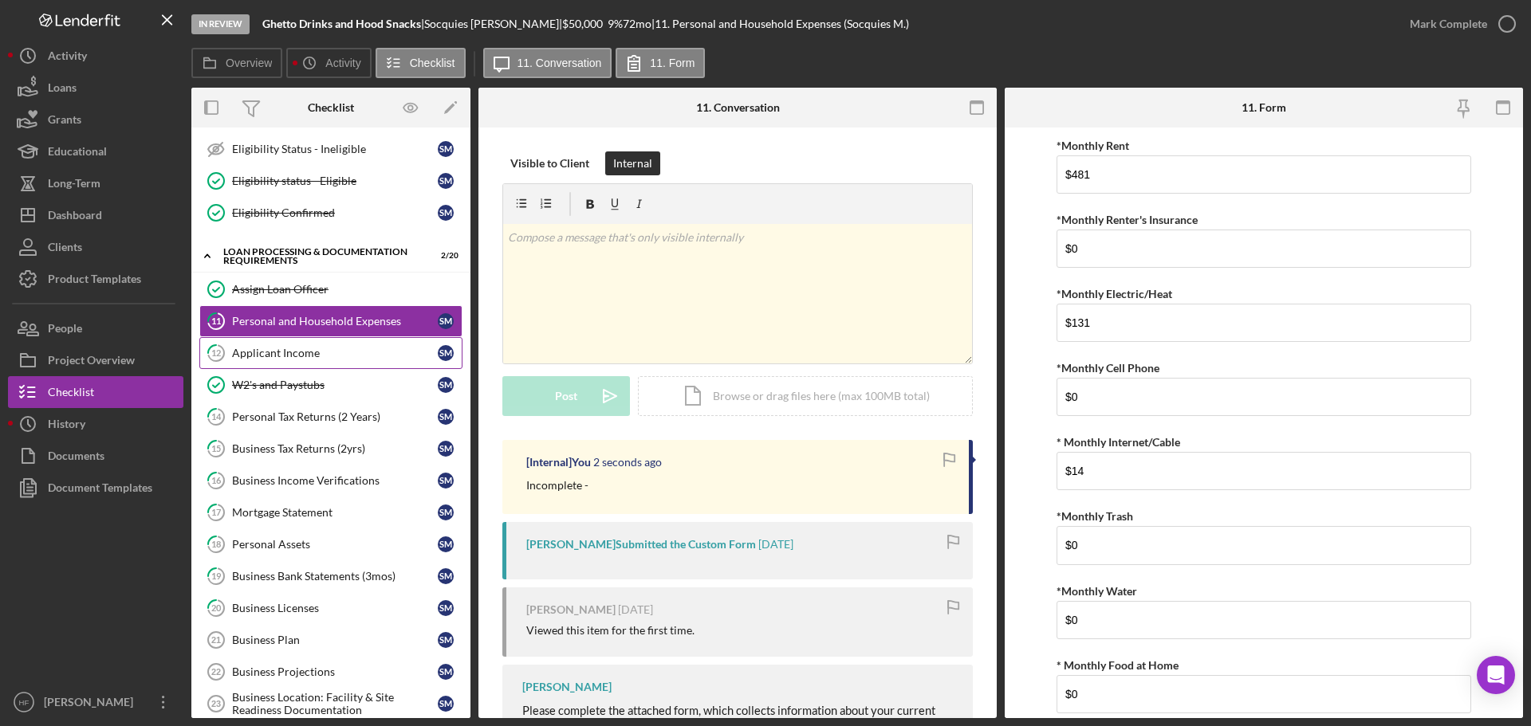
click at [322, 365] on link "12 Applicant Income S M" at bounding box center [330, 353] width 263 height 32
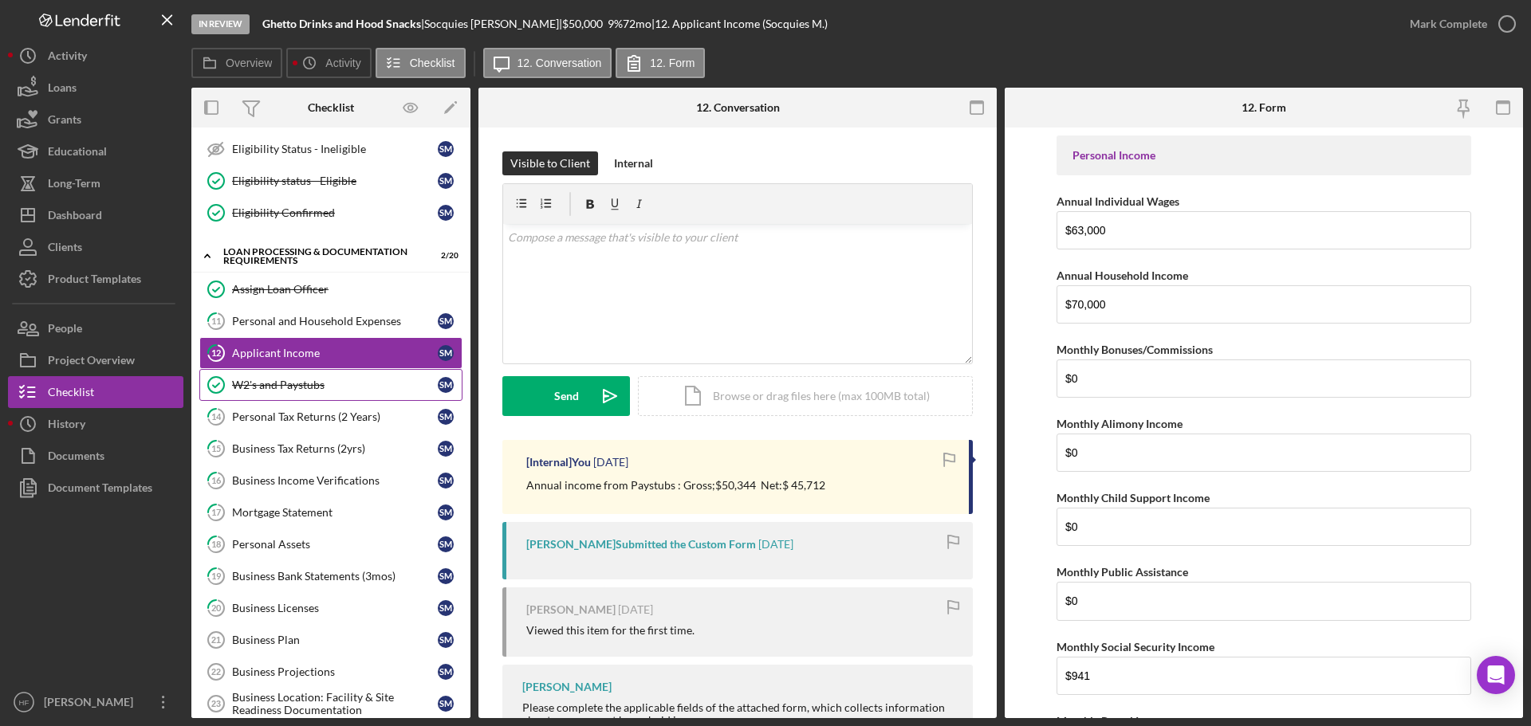
click at [324, 387] on div "W2's and Paystubs" at bounding box center [335, 385] width 206 height 13
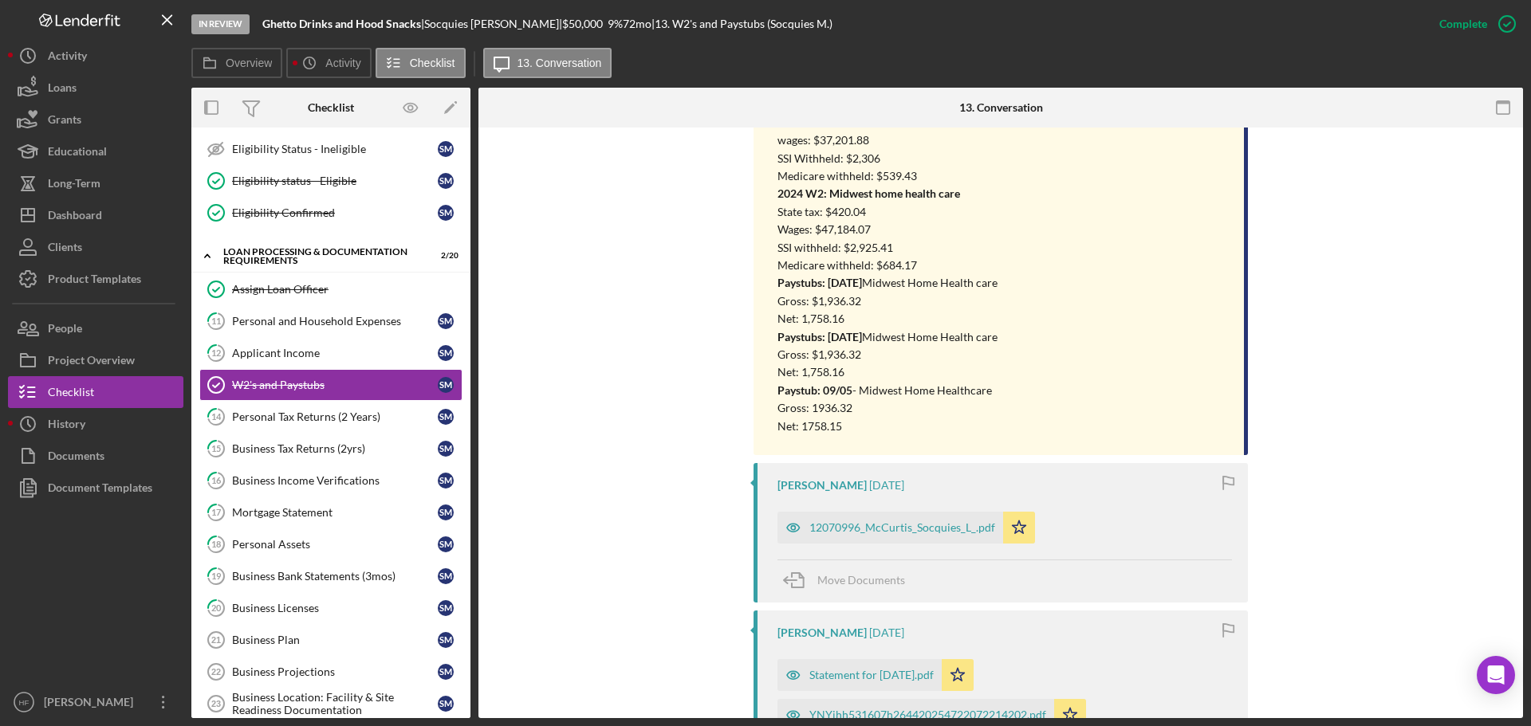
scroll to position [718, 0]
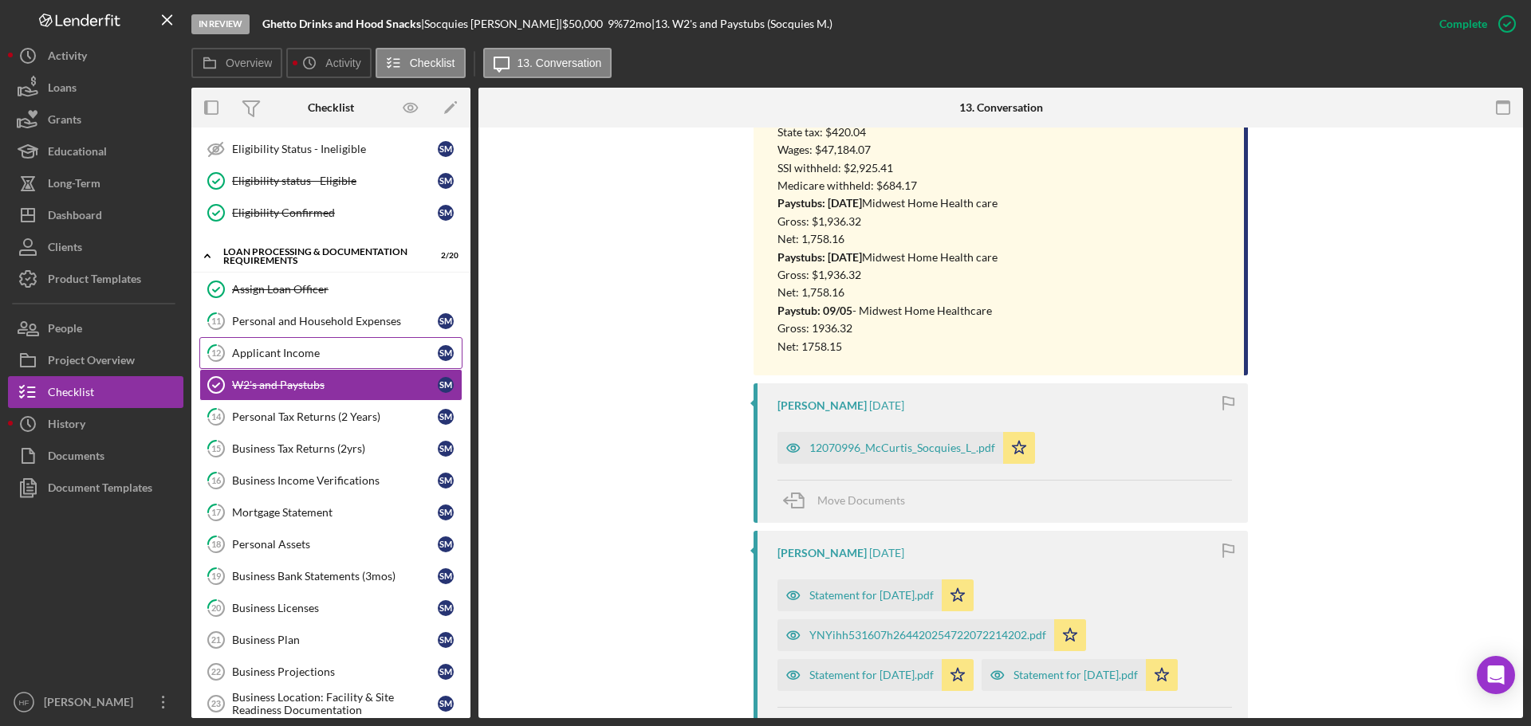
click at [289, 357] on div "Applicant Income" at bounding box center [335, 353] width 206 height 13
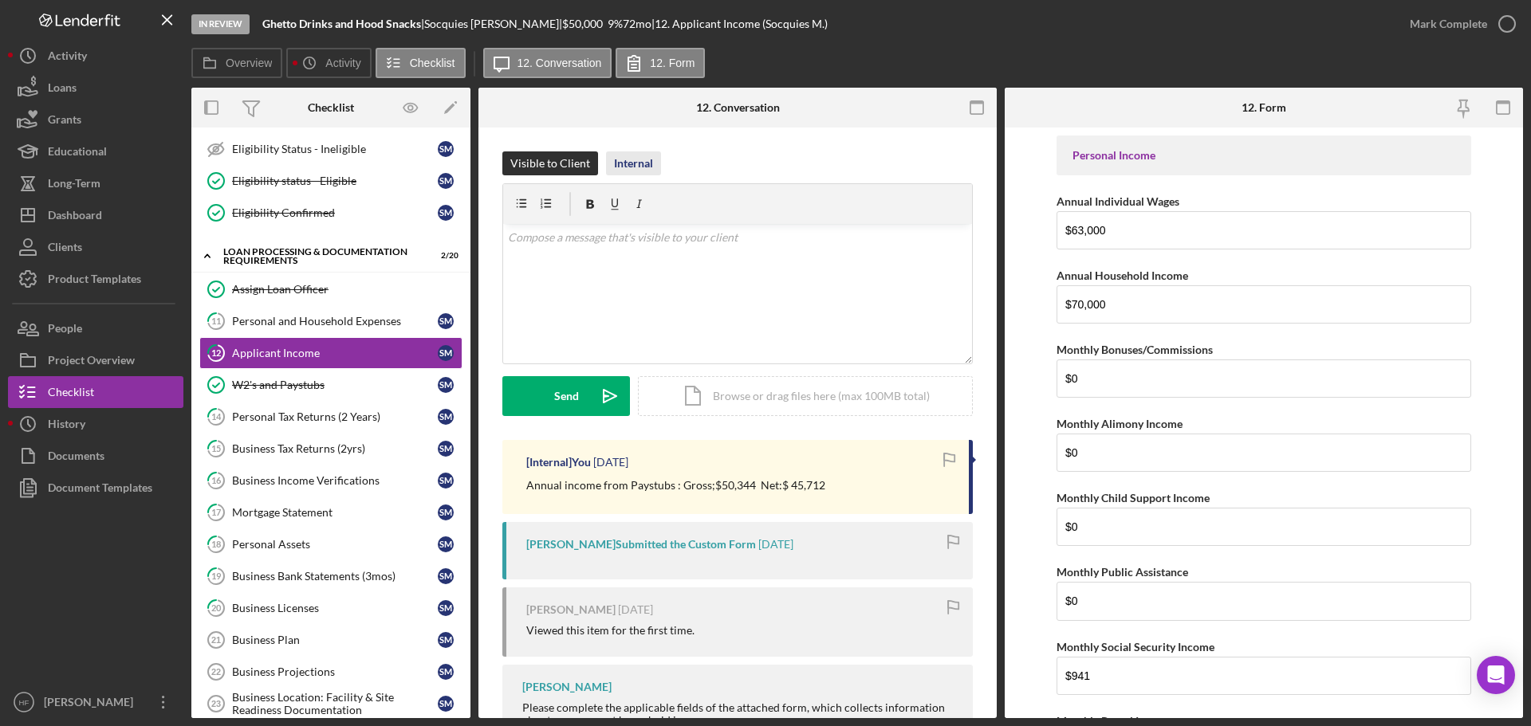
click at [633, 159] on div "Internal" at bounding box center [633, 164] width 39 height 24
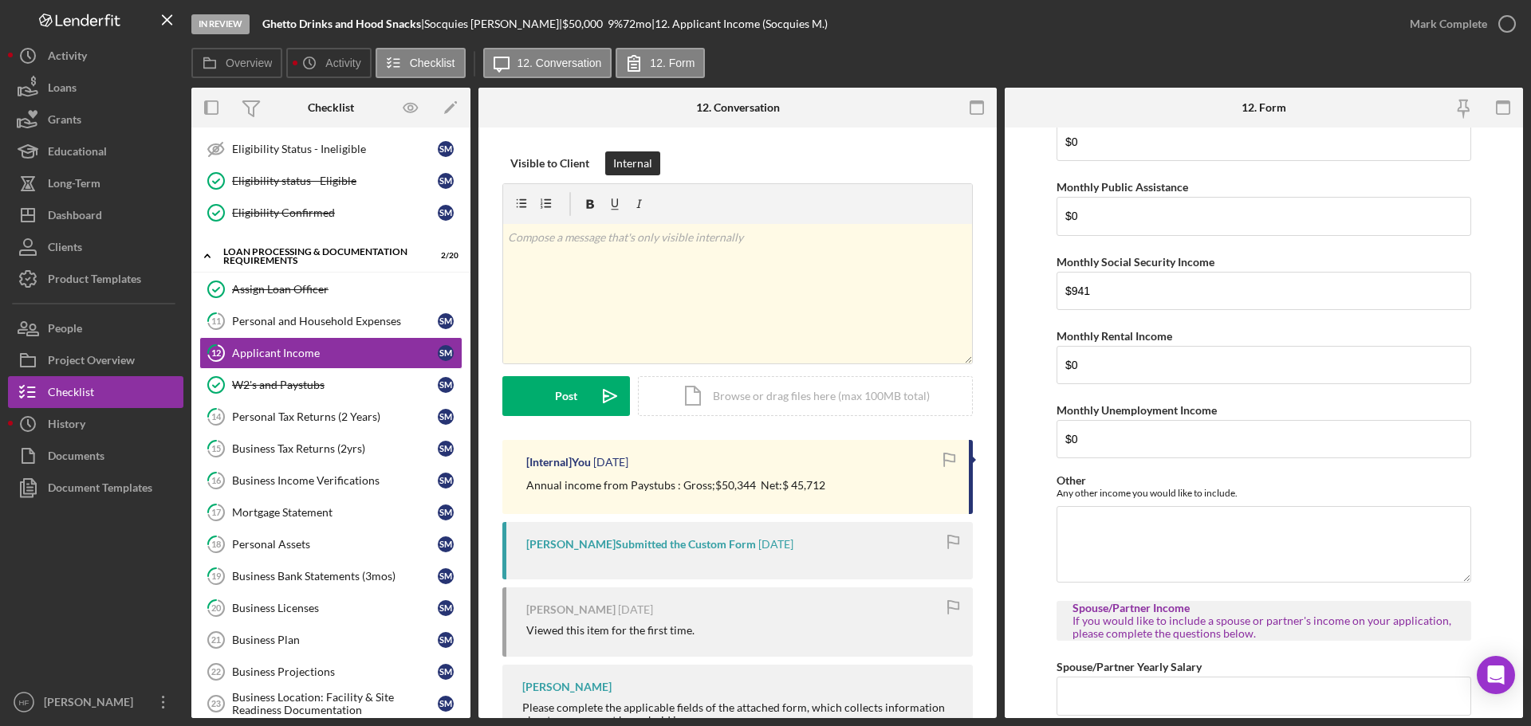
scroll to position [399, 0]
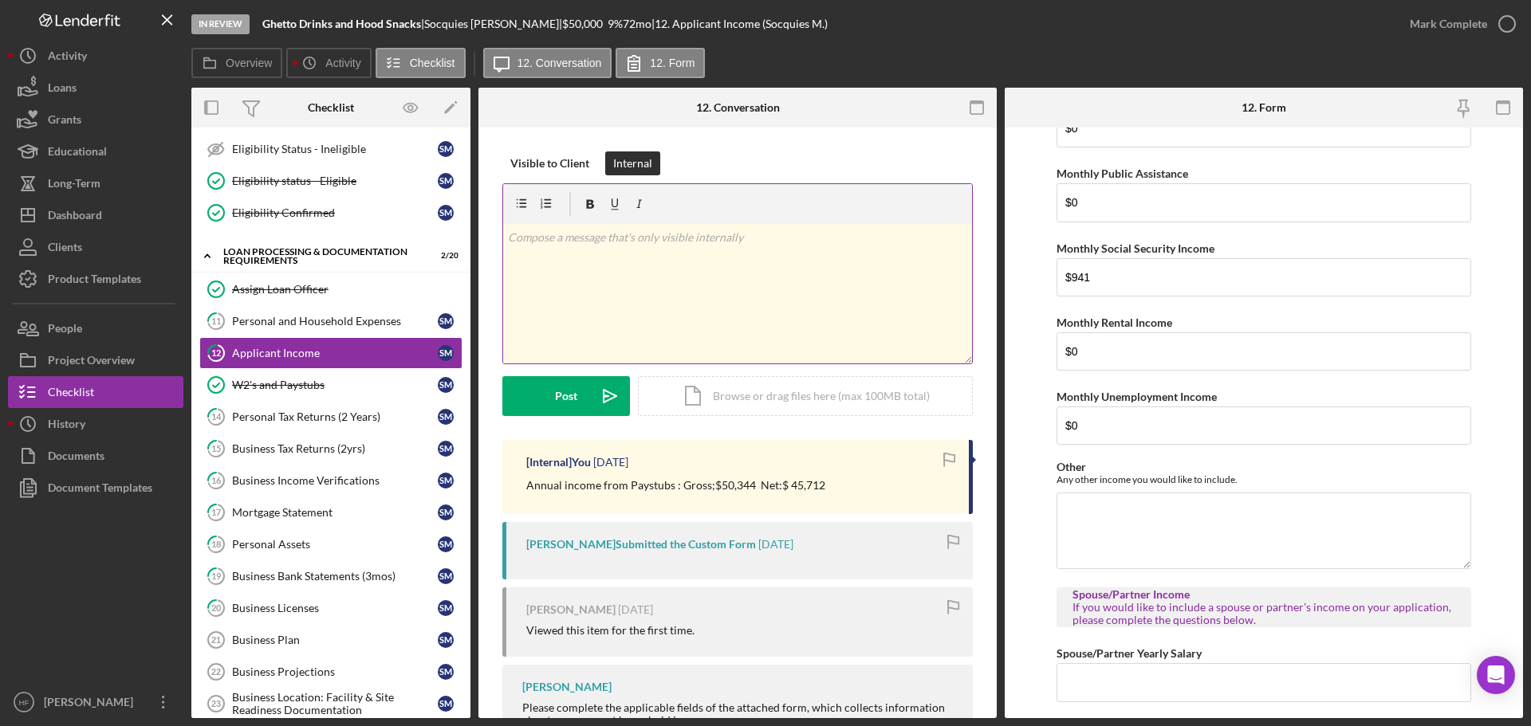
click at [618, 266] on div "v Color teal Color pink Remove color Add row above Add row below Add column bef…" at bounding box center [737, 294] width 469 height 140
click at [706, 283] on div "v Color teal Color pink Remove color Add row above Add row below Add column bef…" at bounding box center [737, 294] width 469 height 140
click at [553, 404] on button "Post Icon/icon-invite-send" at bounding box center [566, 396] width 128 height 40
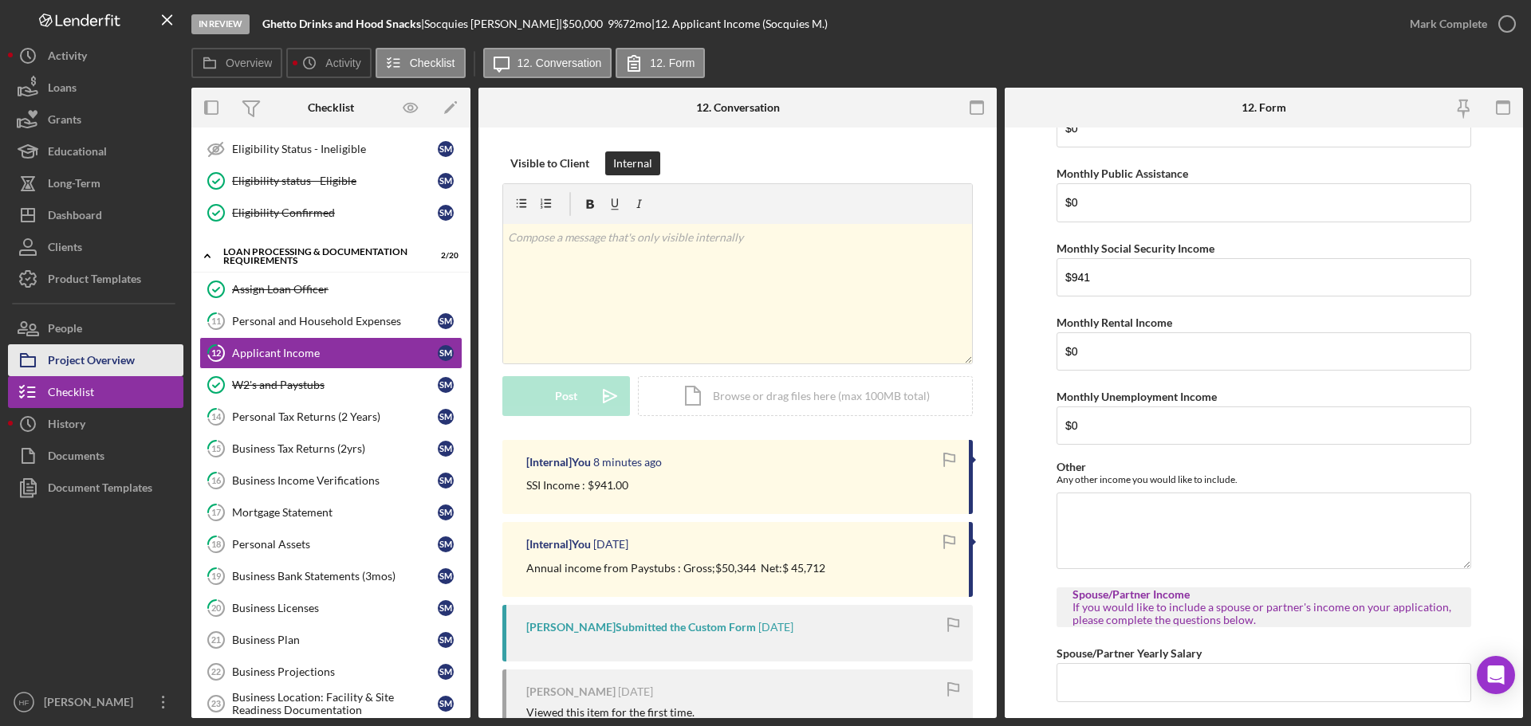
drag, startPoint x: 82, startPoint y: 429, endPoint x: 125, endPoint y: 372, distance: 71.1
click at [82, 429] on div "History" at bounding box center [66, 426] width 37 height 36
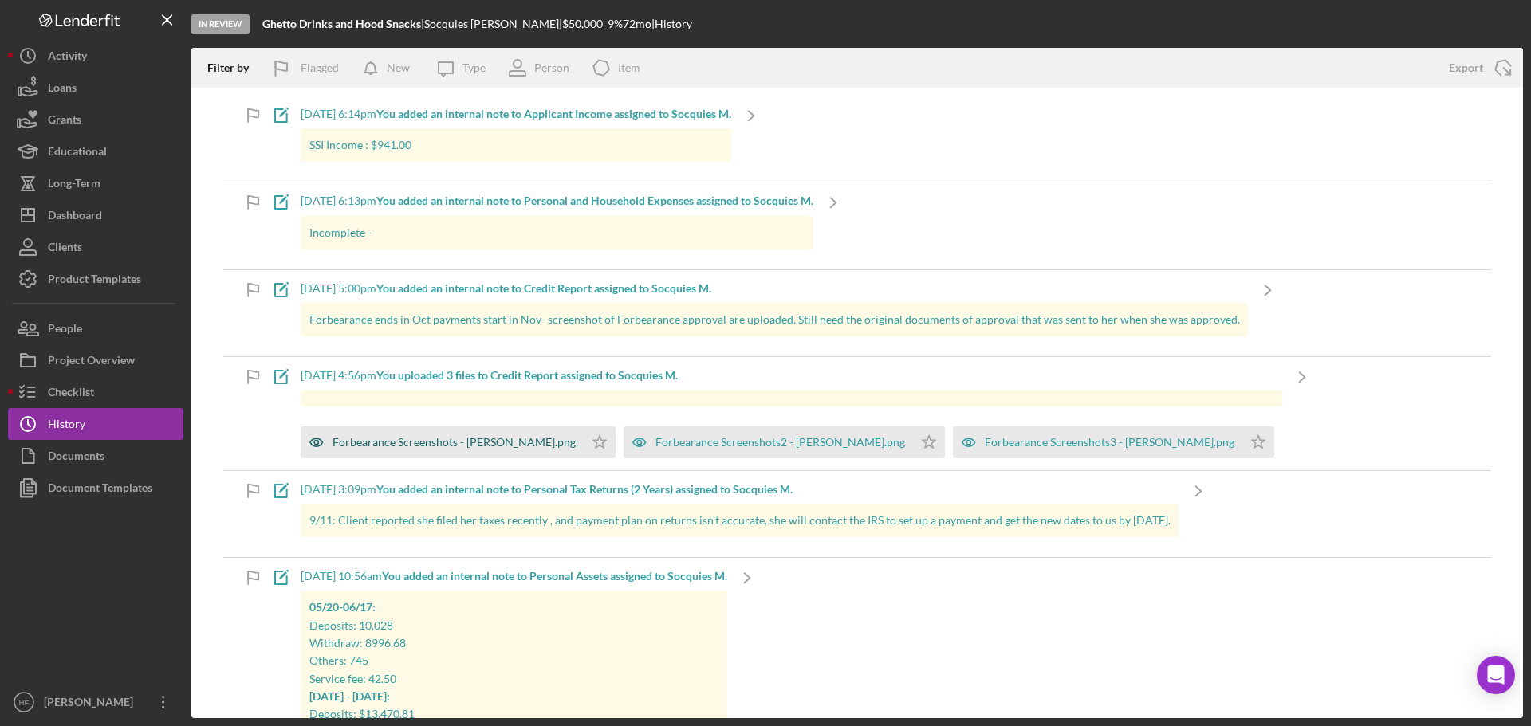
click at [415, 443] on div "Forbearance Screenshots - S. McCurtis.png" at bounding box center [454, 442] width 243 height 13
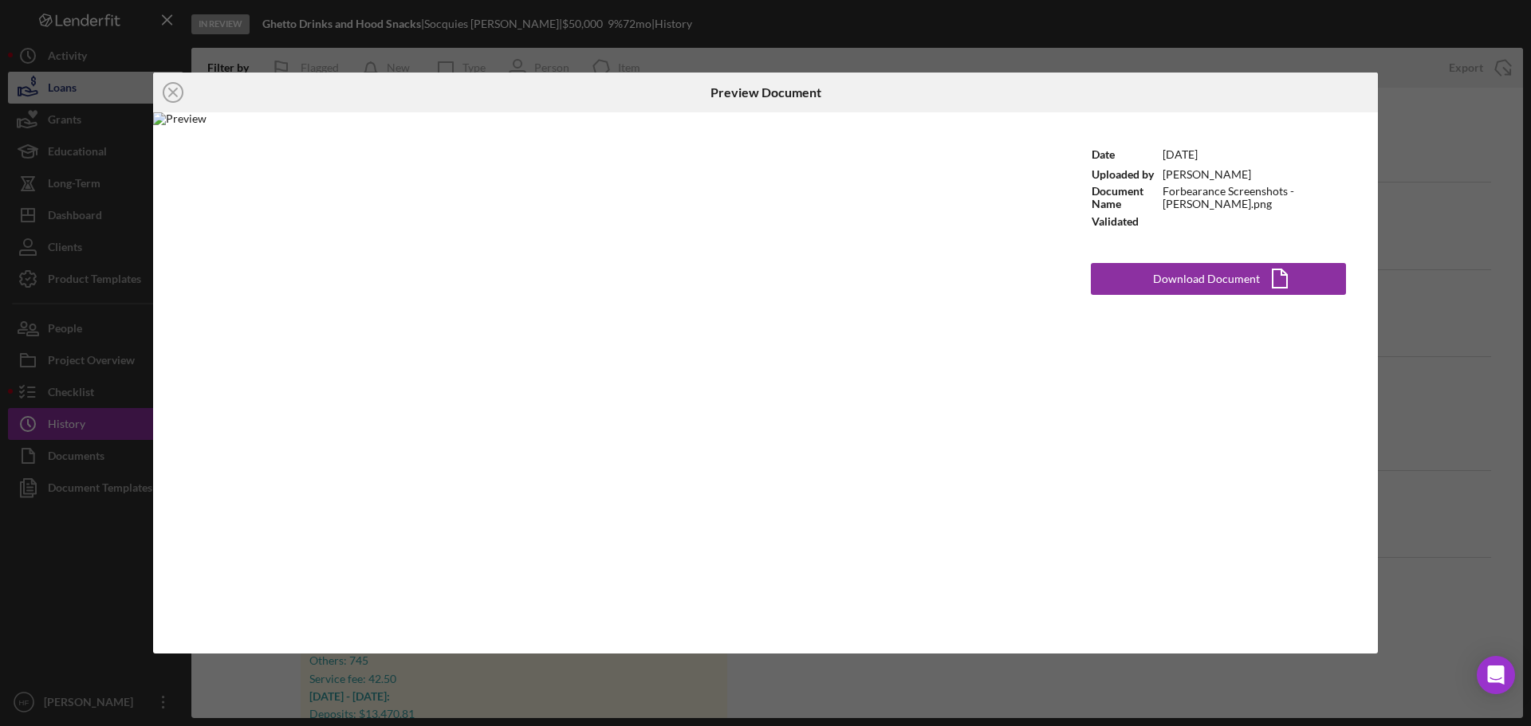
click at [166, 95] on icon "Icon/Close" at bounding box center [173, 93] width 40 height 40
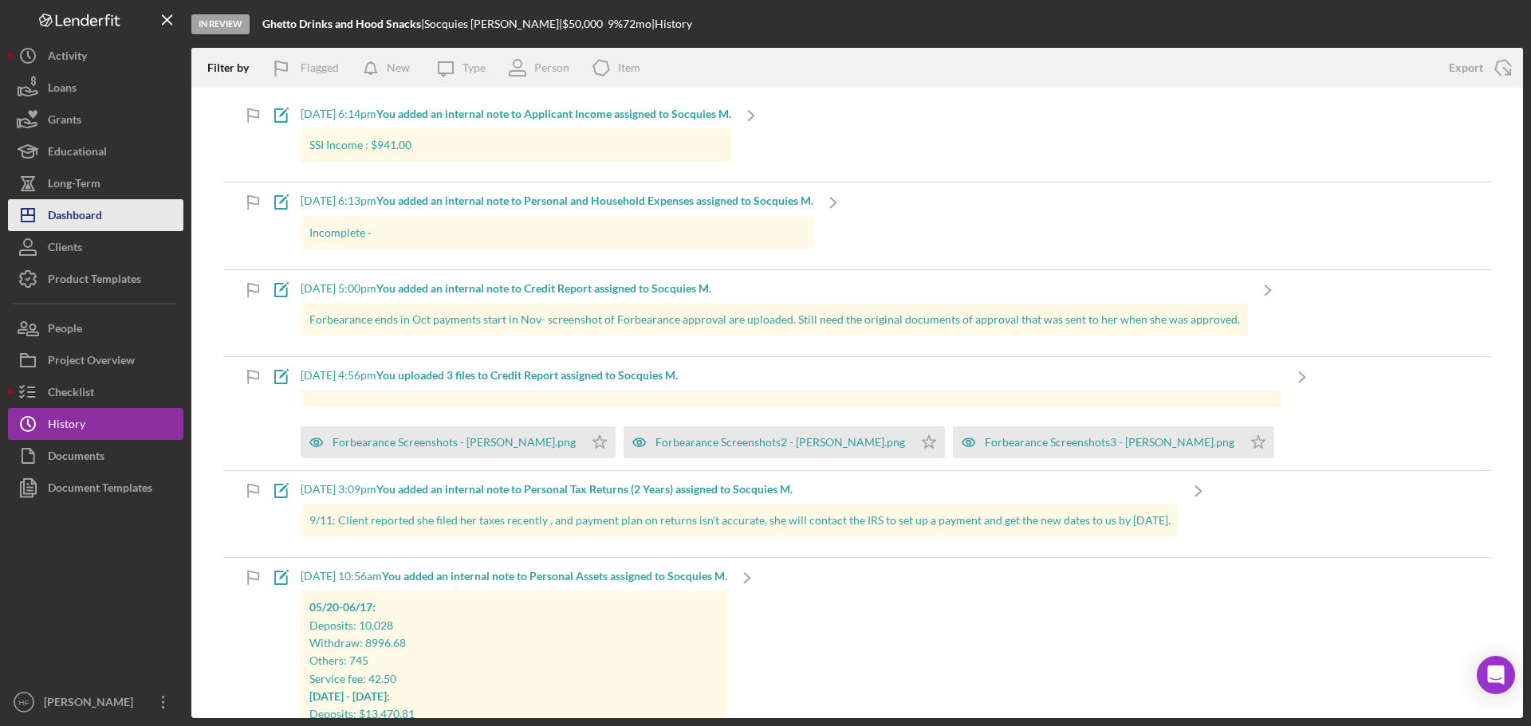
click at [92, 217] on div "Dashboard" at bounding box center [75, 217] width 54 height 36
